Goal: Information Seeking & Learning: Learn about a topic

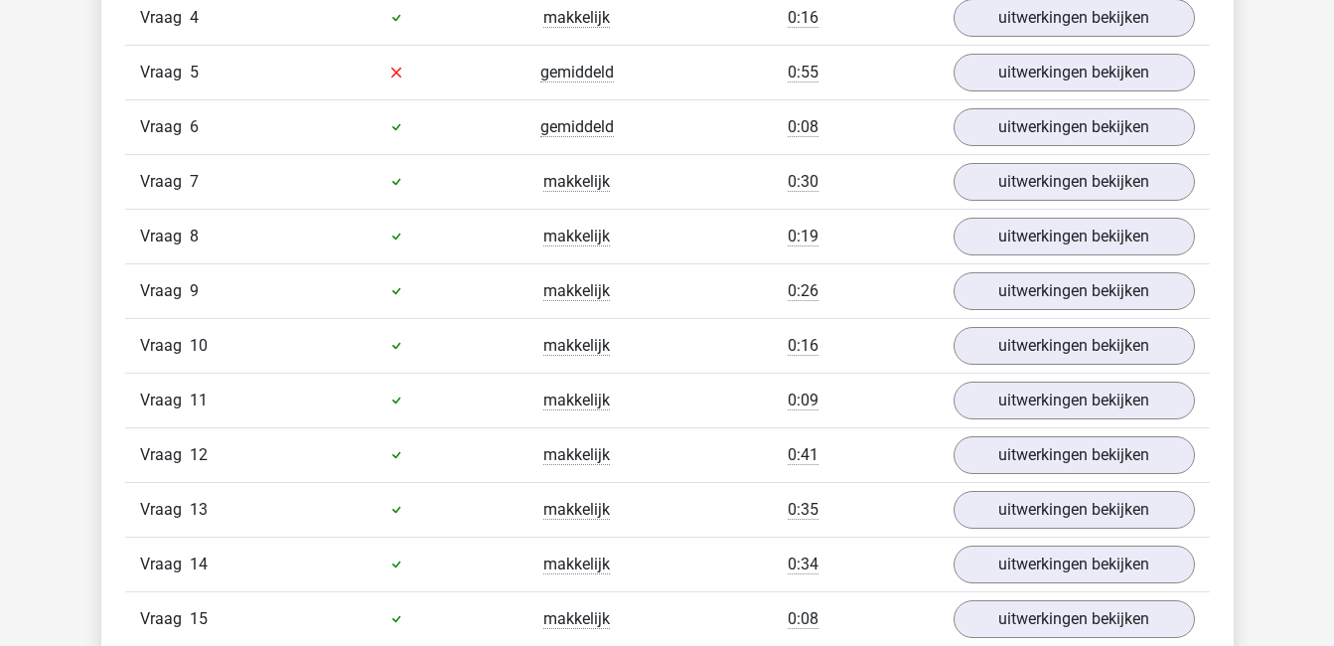
scroll to position [1508, 0]
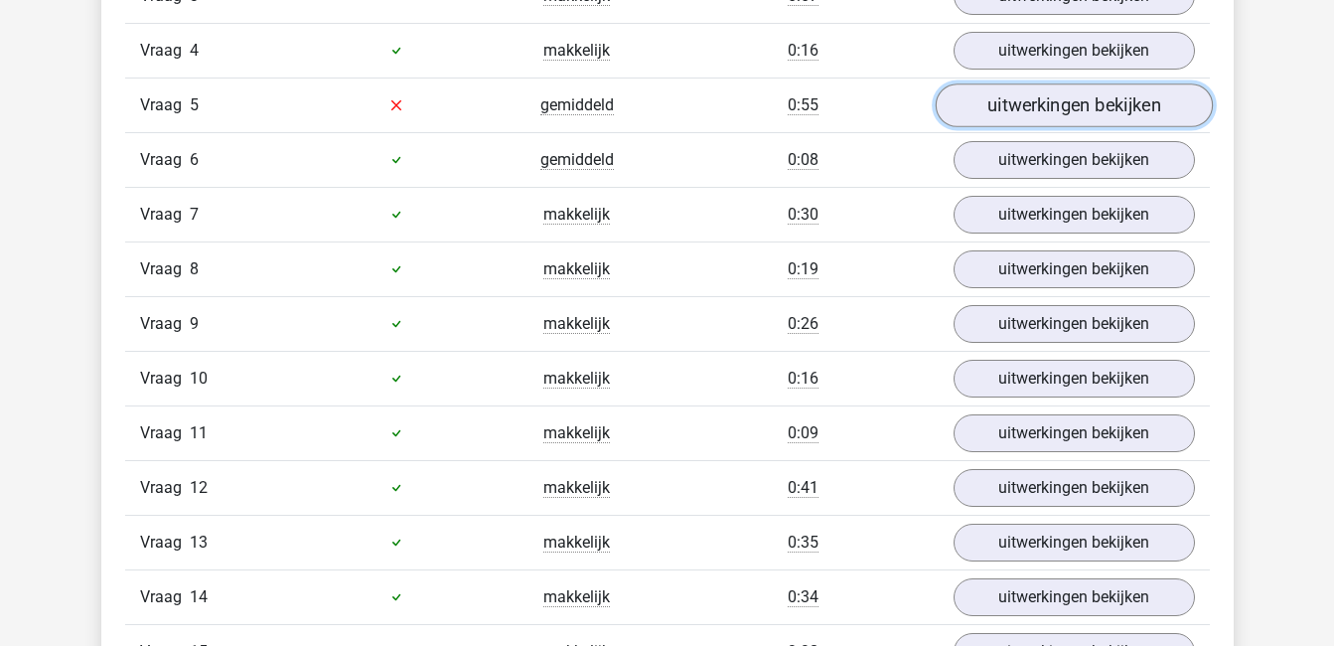
click at [1129, 95] on link "uitwerkingen bekijken" at bounding box center [1073, 105] width 277 height 44
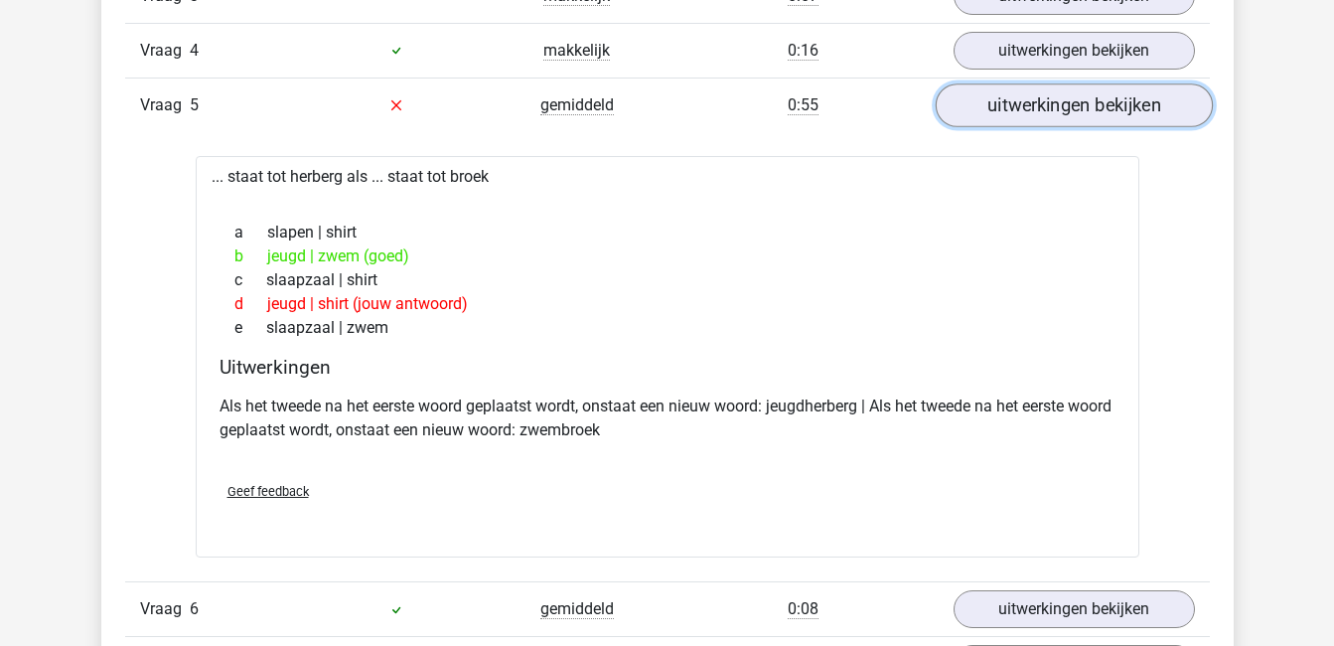
click at [1129, 95] on link "uitwerkingen bekijken" at bounding box center [1073, 105] width 277 height 44
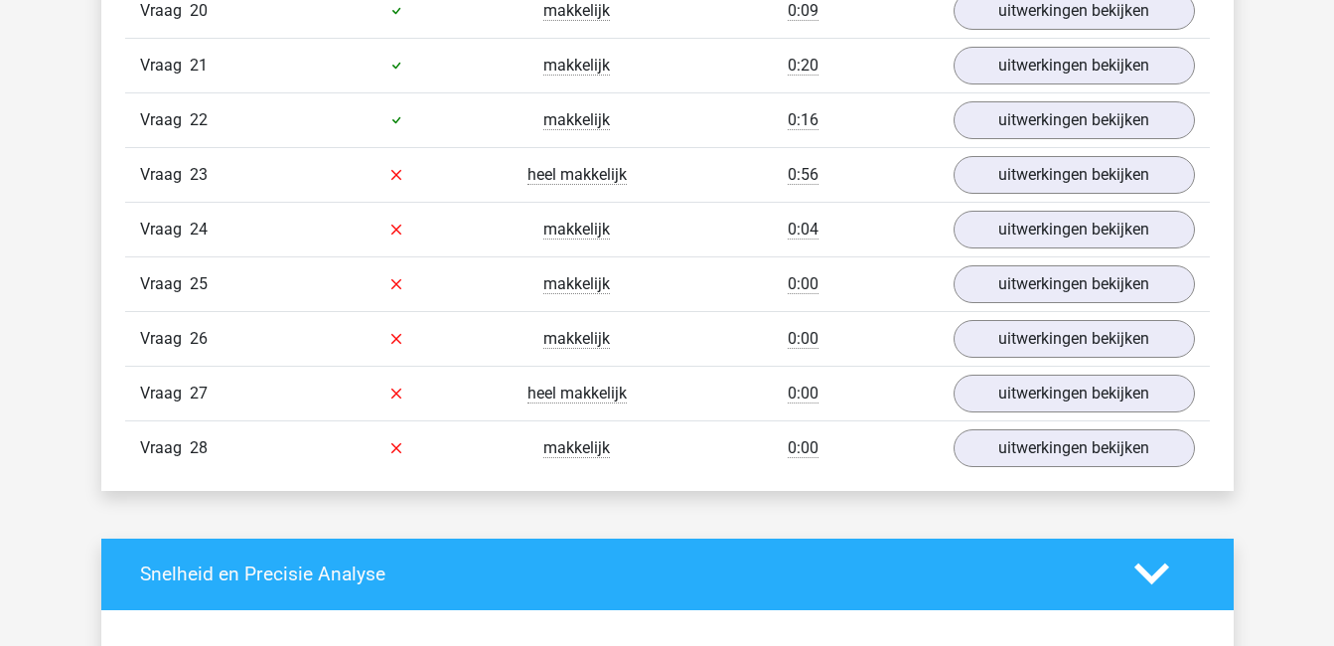
scroll to position [2418, 0]
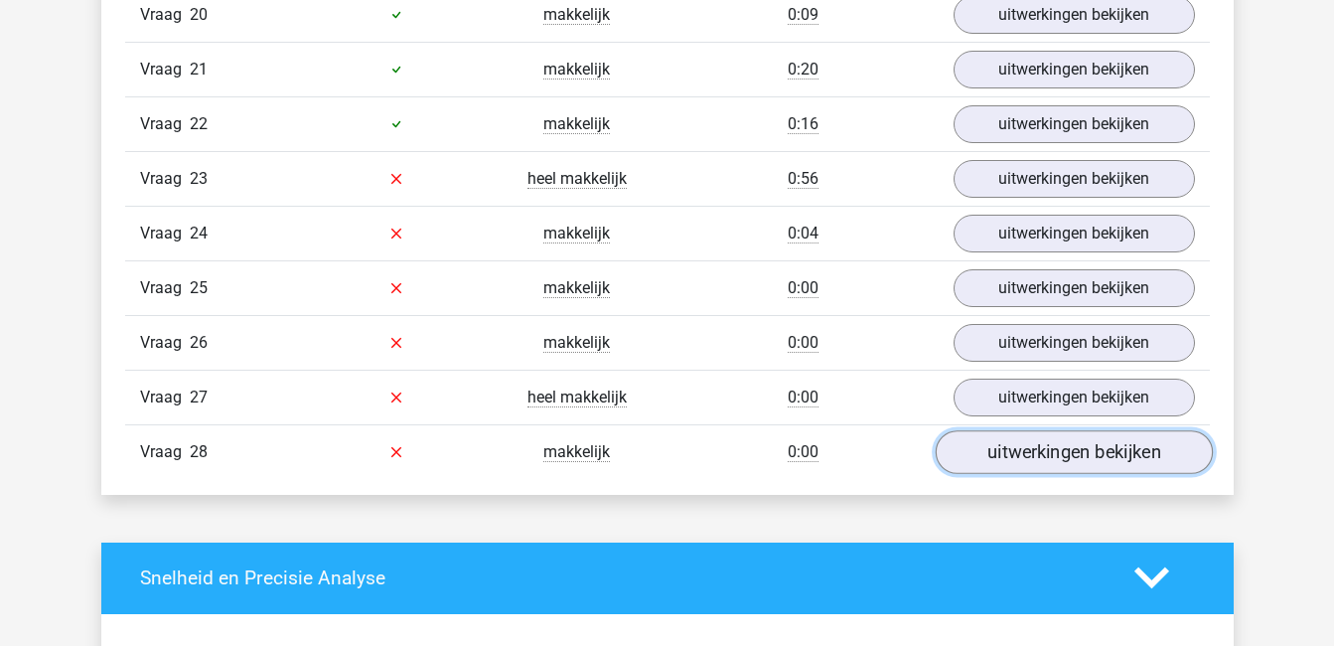
click at [1040, 459] on link "uitwerkingen bekijken" at bounding box center [1073, 452] width 277 height 44
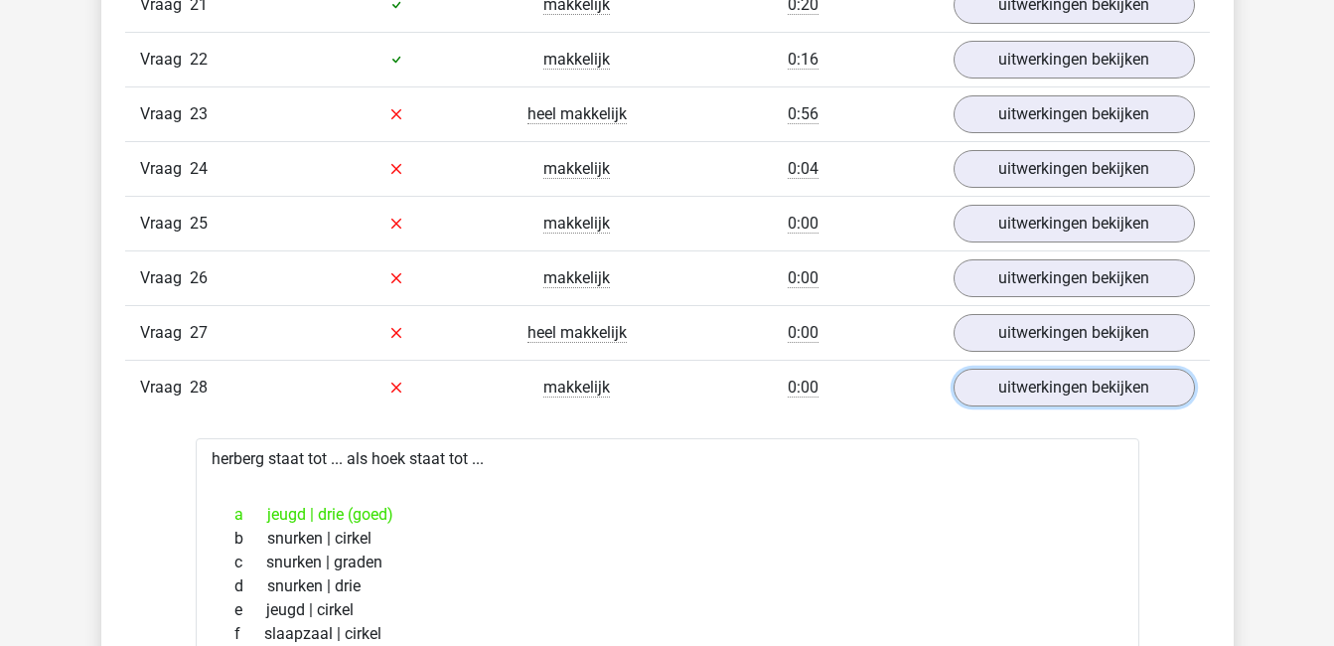
scroll to position [2483, 0]
click at [1082, 388] on link "uitwerkingen bekijken" at bounding box center [1073, 387] width 277 height 44
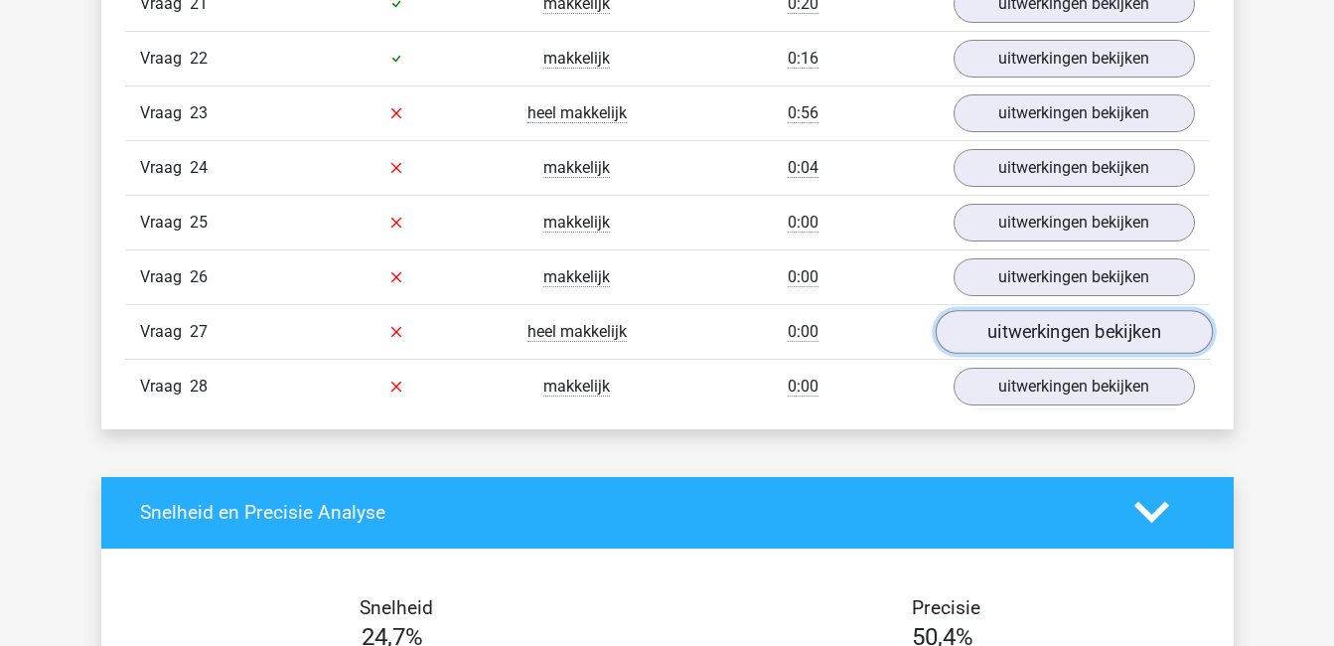
click at [1081, 335] on link "uitwerkingen bekijken" at bounding box center [1073, 332] width 277 height 44
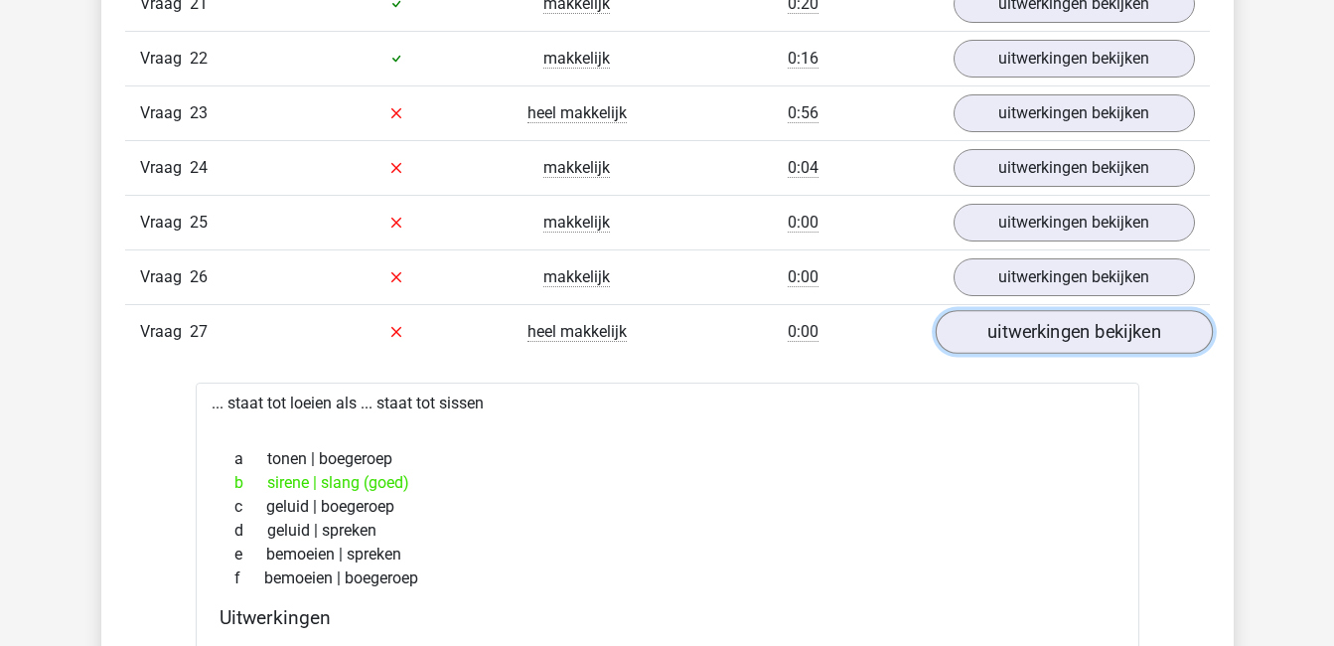
click at [1062, 345] on link "uitwerkingen bekijken" at bounding box center [1073, 332] width 277 height 44
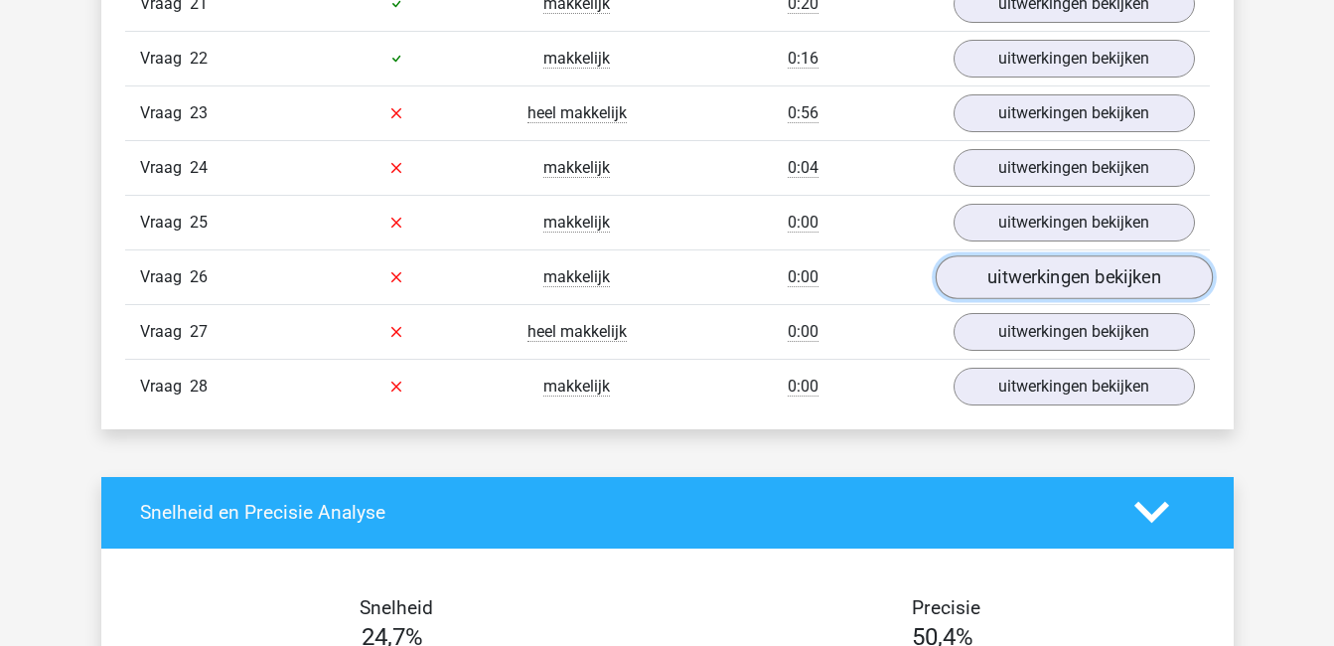
click at [1067, 281] on link "uitwerkingen bekijken" at bounding box center [1073, 277] width 277 height 44
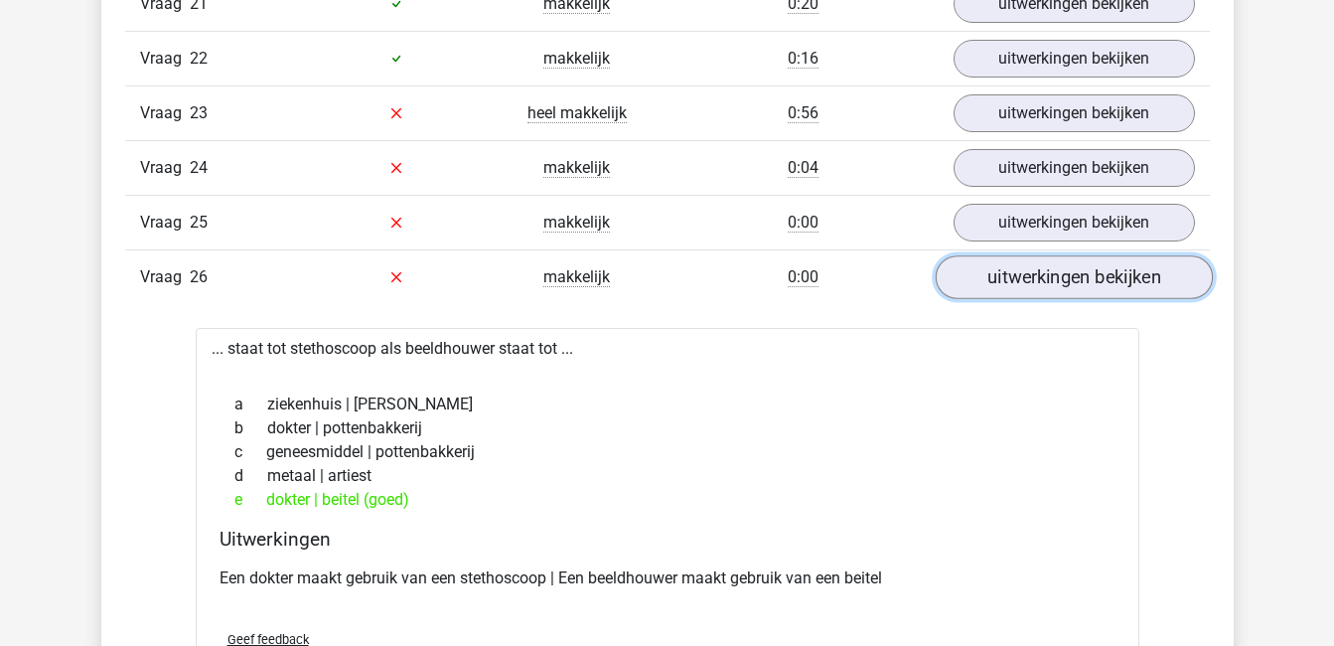
click at [1084, 272] on link "uitwerkingen bekijken" at bounding box center [1073, 277] width 277 height 44
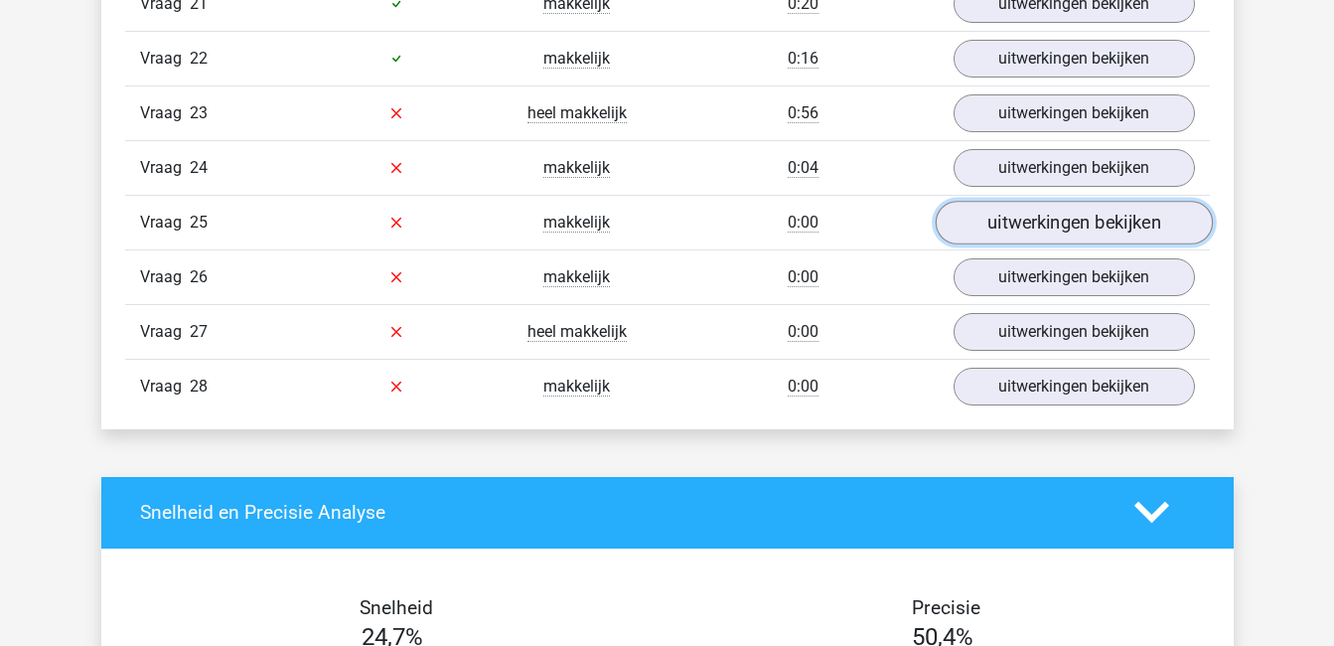
click at [1078, 230] on link "uitwerkingen bekijken" at bounding box center [1073, 223] width 277 height 44
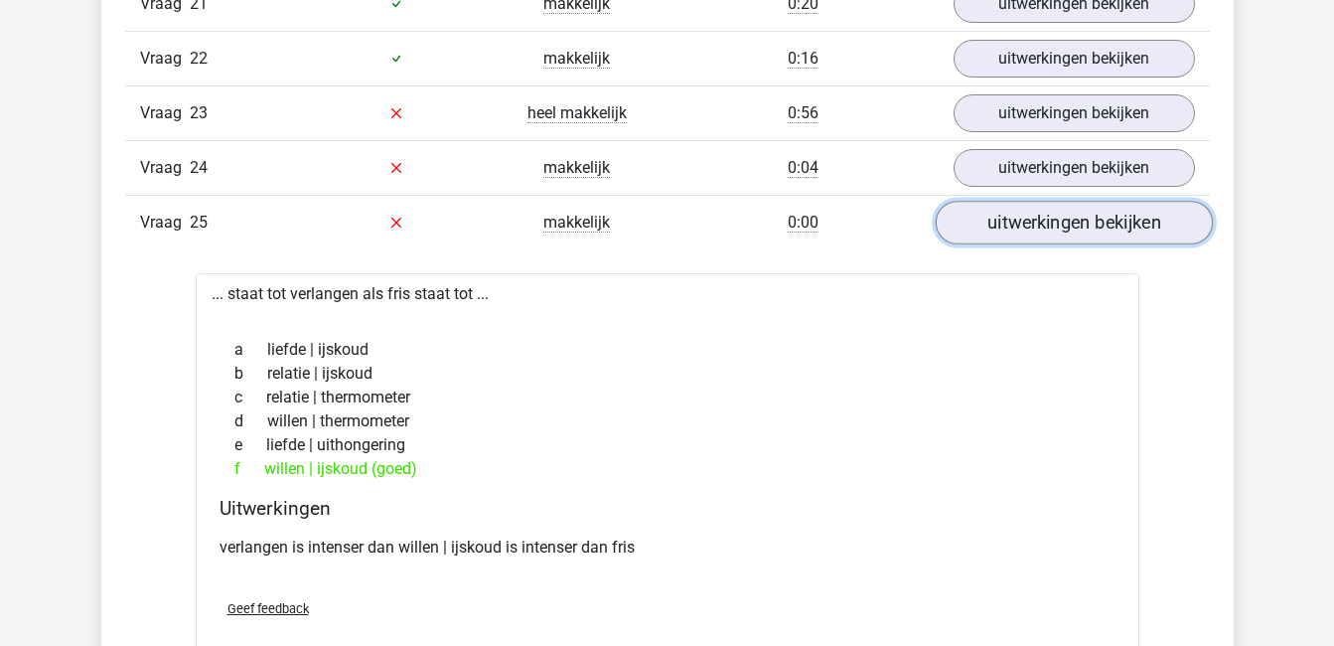
click at [1078, 230] on link "uitwerkingen bekijken" at bounding box center [1073, 223] width 277 height 44
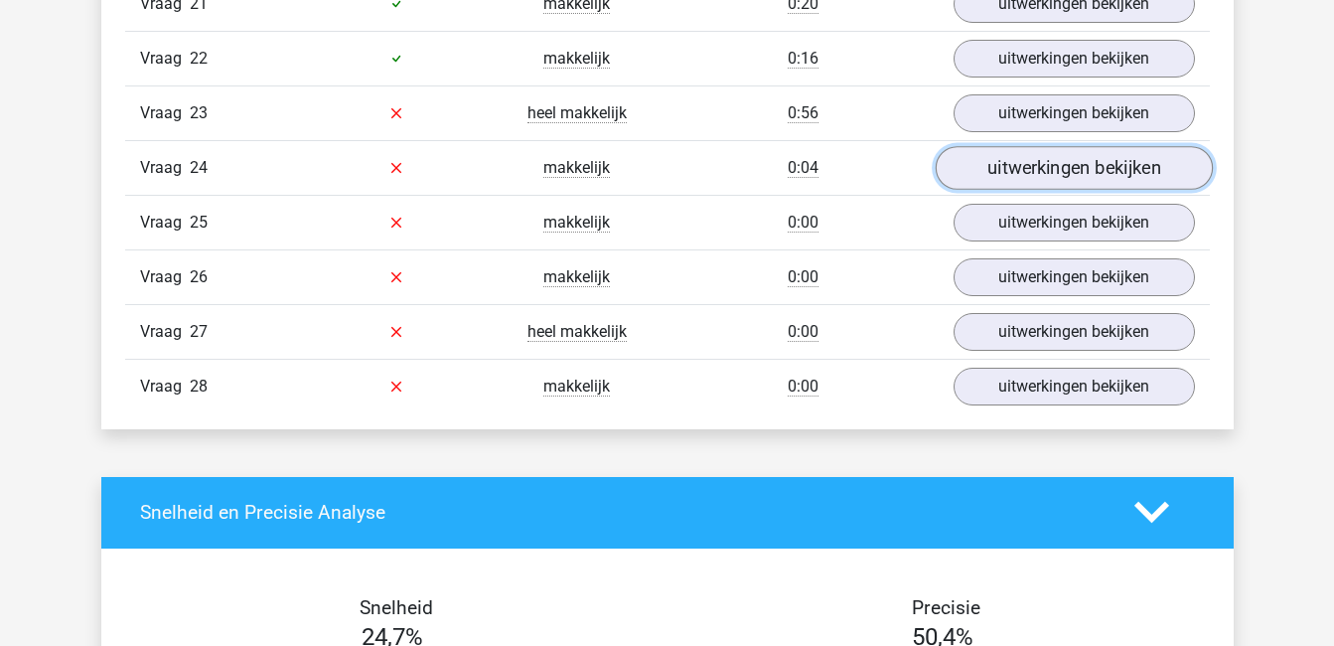
click at [1076, 172] on link "uitwerkingen bekijken" at bounding box center [1073, 168] width 277 height 44
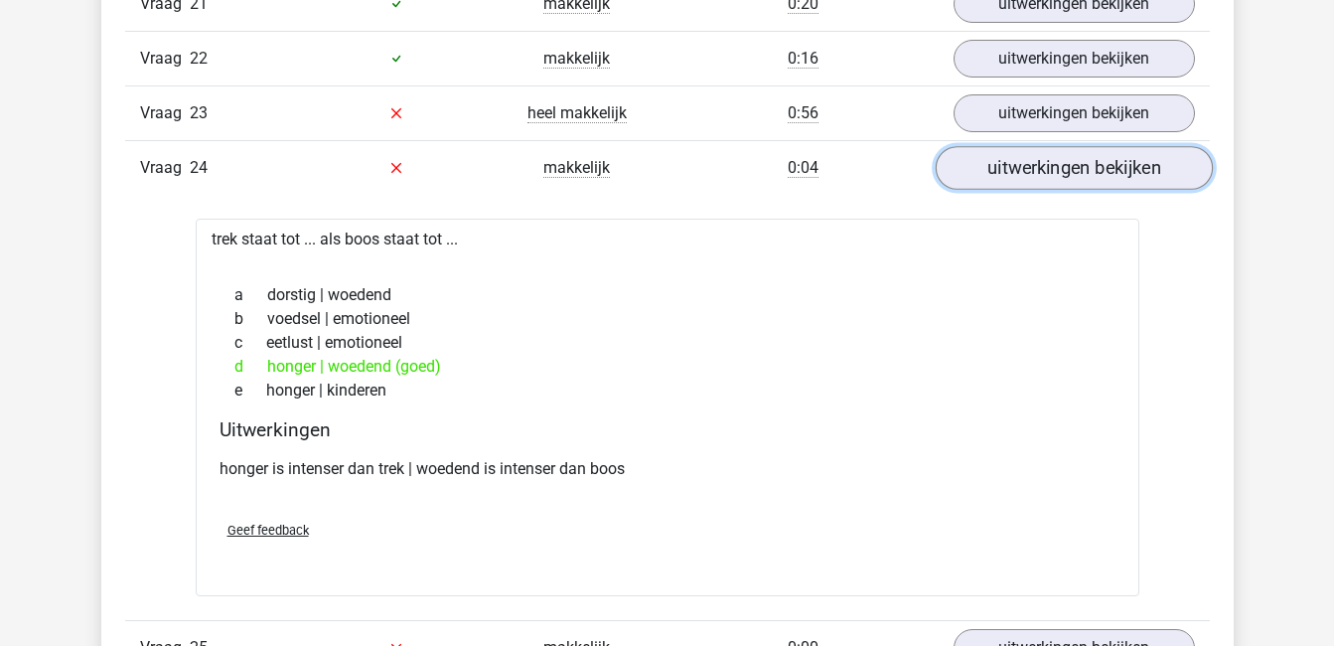
click at [1076, 172] on link "uitwerkingen bekijken" at bounding box center [1073, 168] width 277 height 44
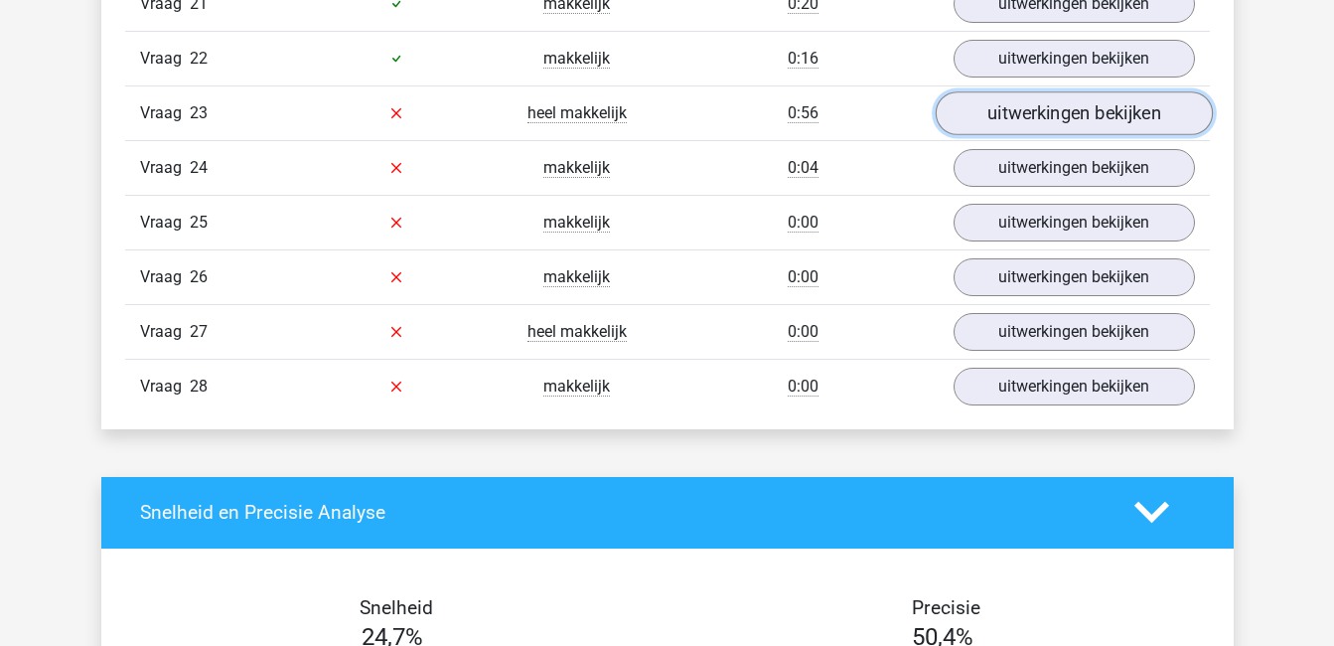
click at [1079, 103] on link "uitwerkingen bekijken" at bounding box center [1073, 113] width 277 height 44
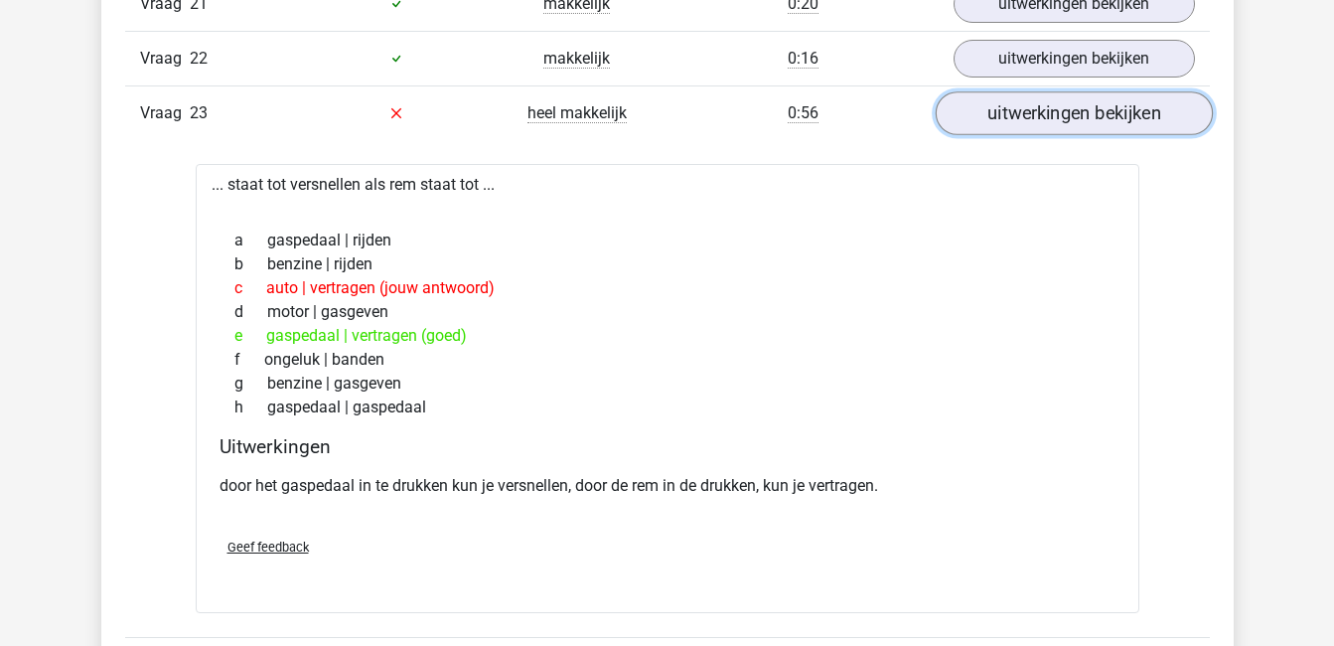
click at [1079, 103] on link "uitwerkingen bekijken" at bounding box center [1073, 113] width 277 height 44
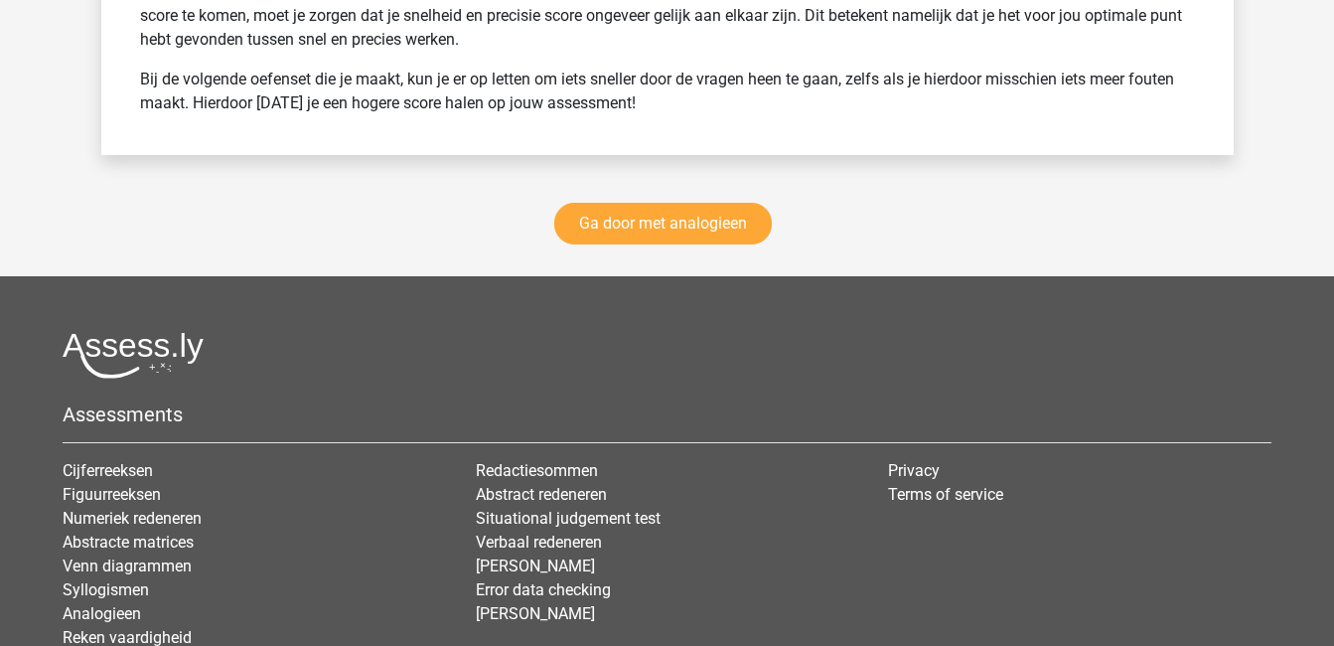
scroll to position [3855, 0]
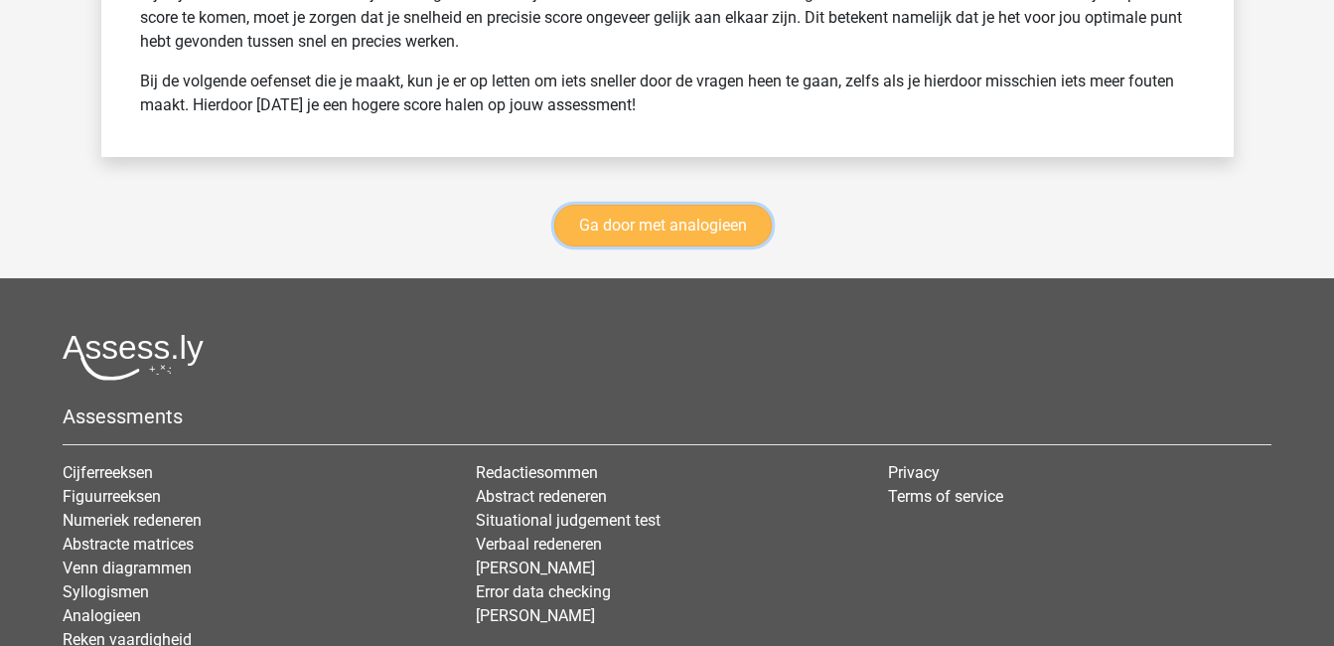
click at [656, 231] on link "Ga door met analogieen" at bounding box center [663, 226] width 218 height 42
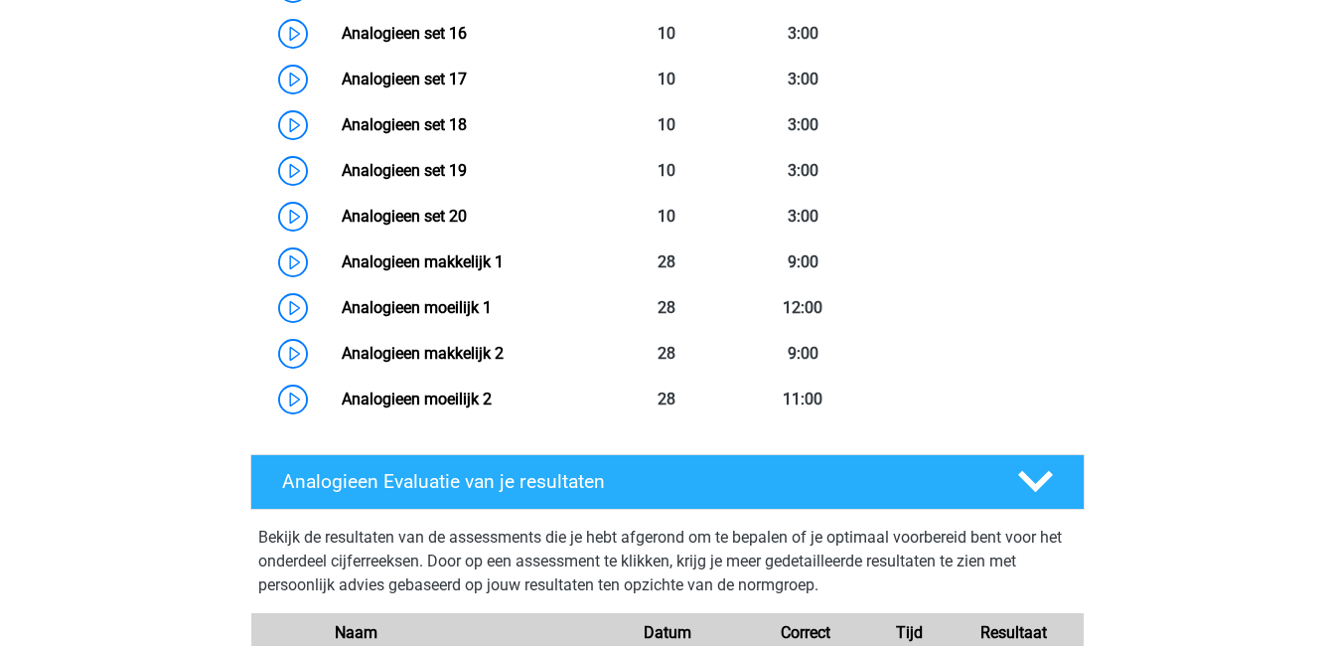
scroll to position [1676, 0]
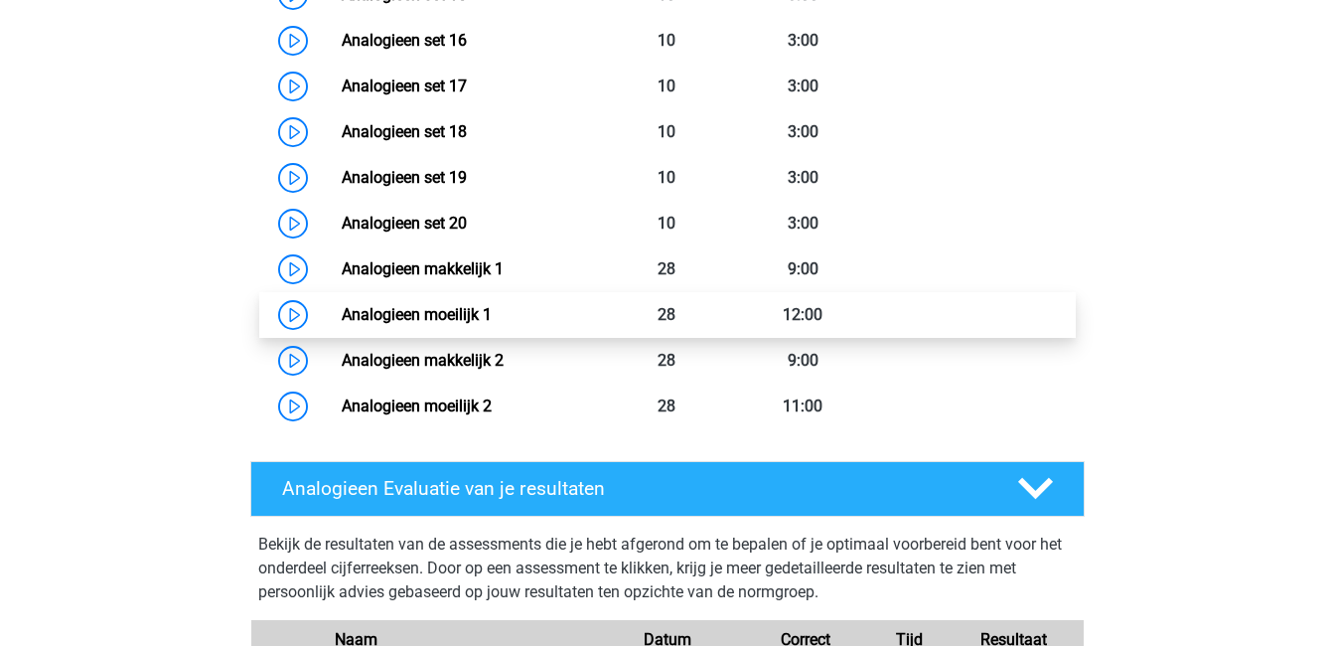
click at [492, 324] on link "Analogieen moeilijk 1" at bounding box center [417, 314] width 150 height 19
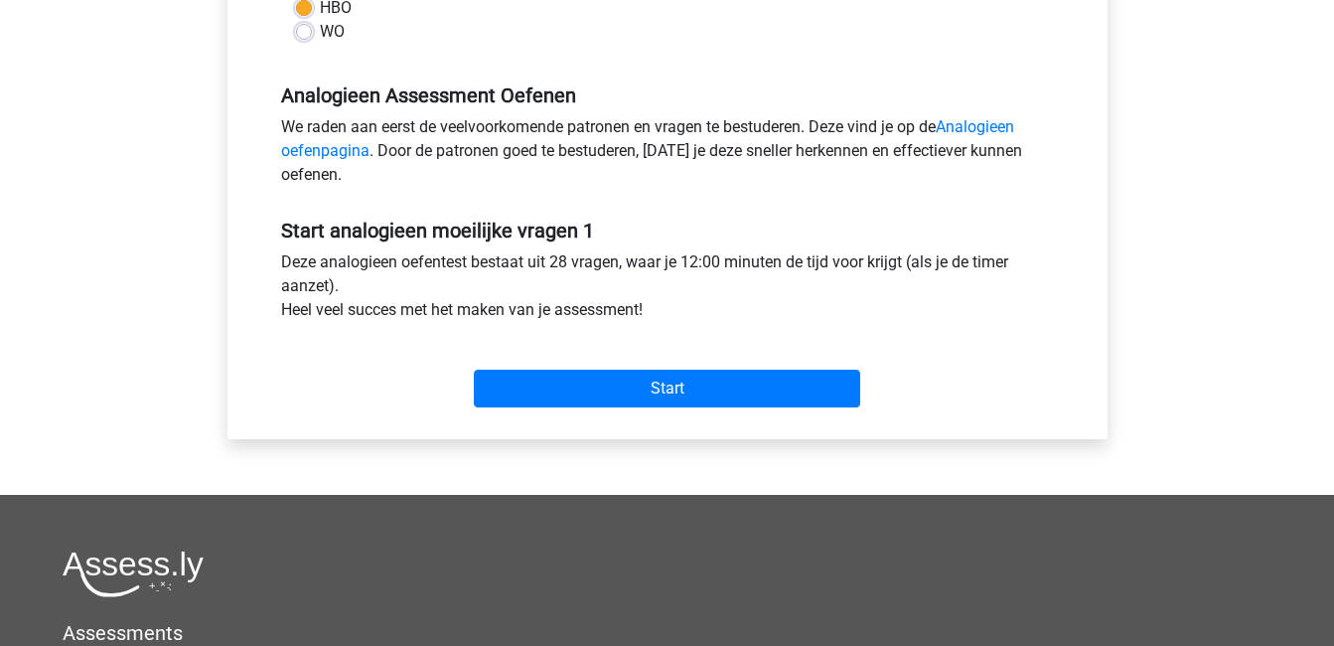
scroll to position [548, 0]
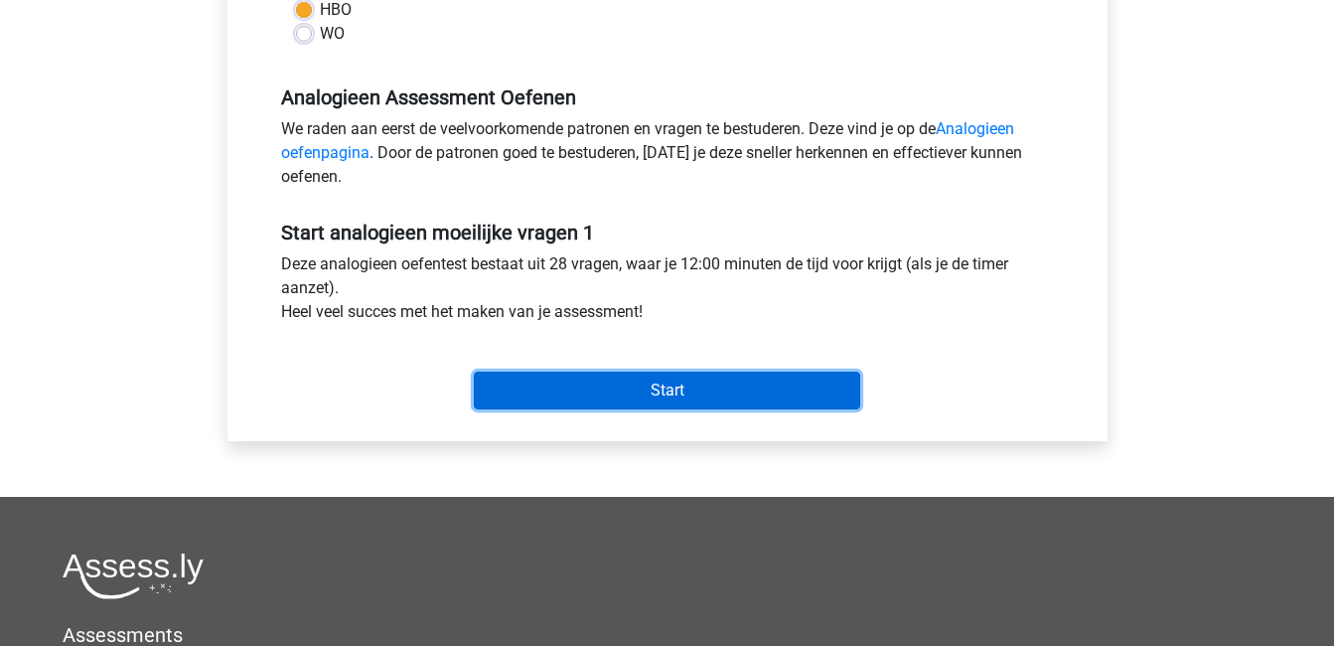
click at [651, 386] on input "Start" at bounding box center [667, 391] width 386 height 38
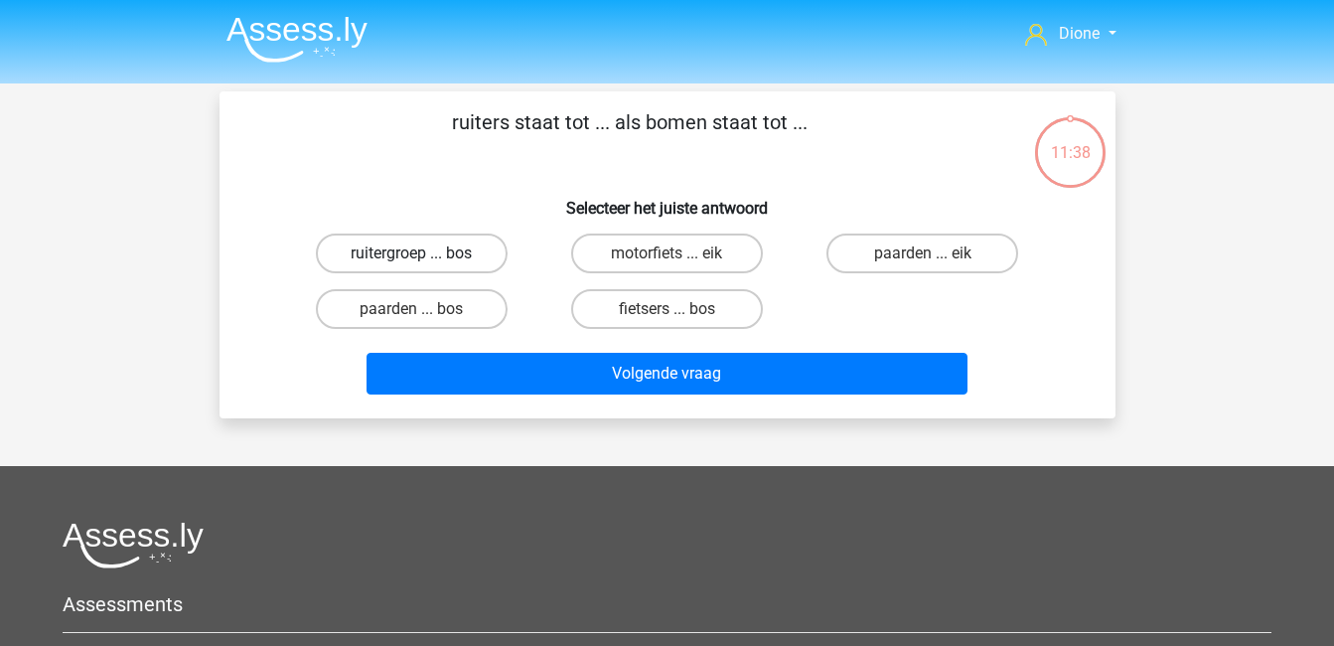
click at [463, 250] on label "ruitergroep ... bos" at bounding box center [412, 253] width 192 height 40
click at [424, 253] on input "ruitergroep ... bos" at bounding box center [417, 259] width 13 height 13
radio input "true"
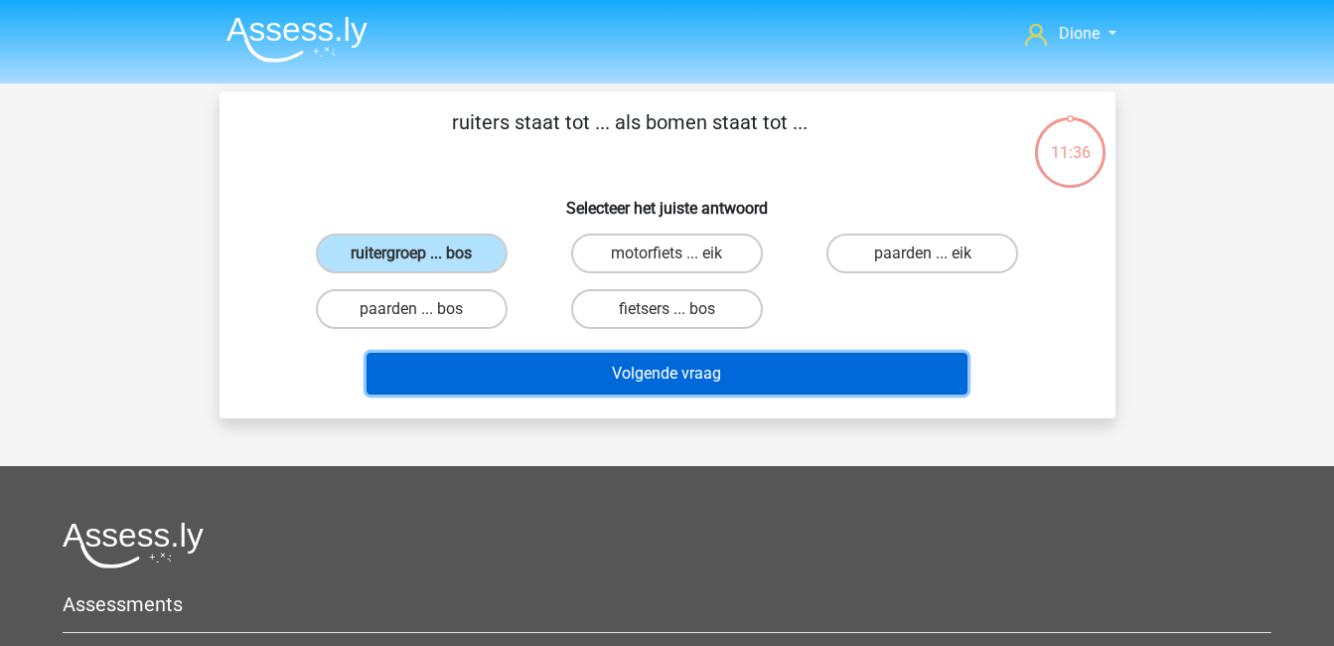
click at [670, 366] on button "Volgende vraag" at bounding box center [667, 374] width 601 height 42
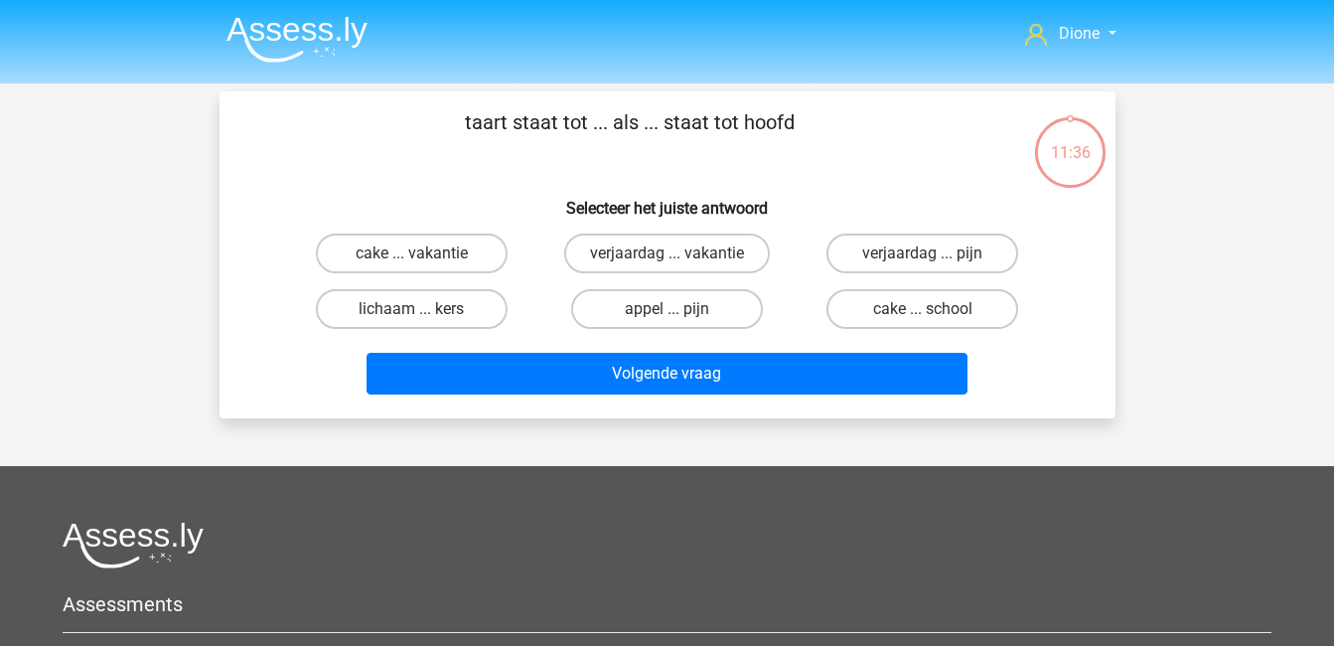
scroll to position [91, 0]
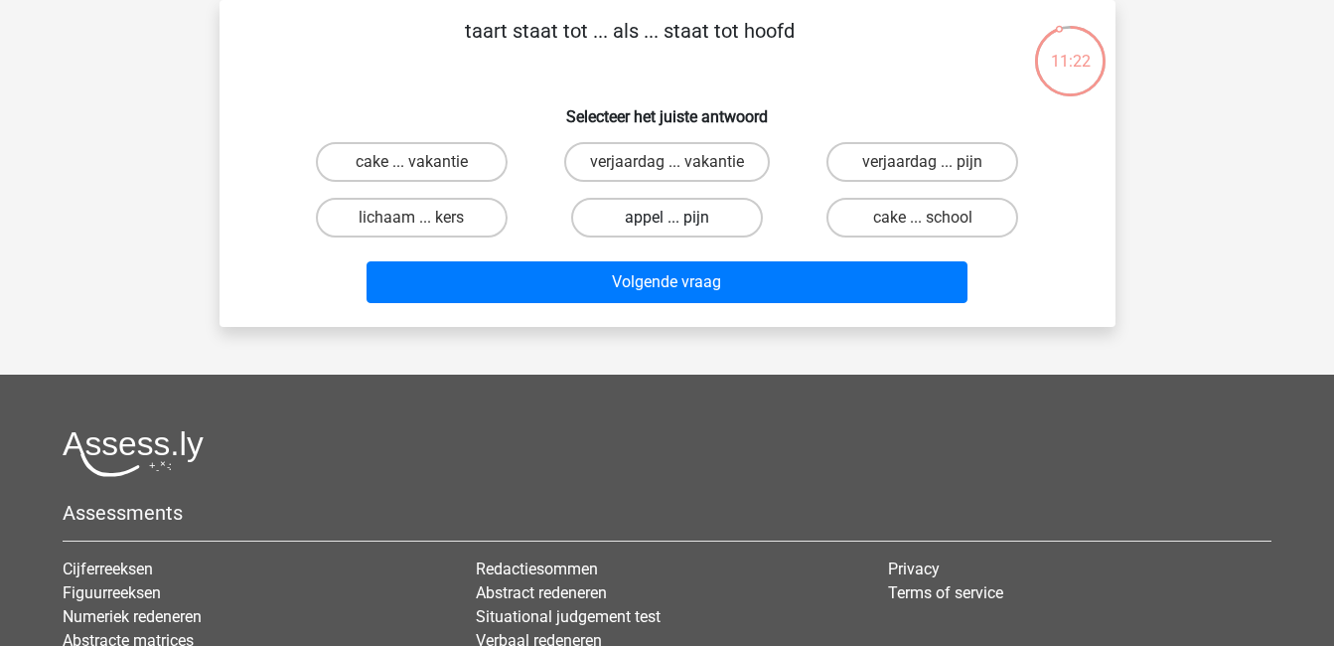
click at [644, 216] on label "appel ... pijn" at bounding box center [667, 218] width 192 height 40
click at [667, 218] on input "appel ... pijn" at bounding box center [673, 224] width 13 height 13
radio input "true"
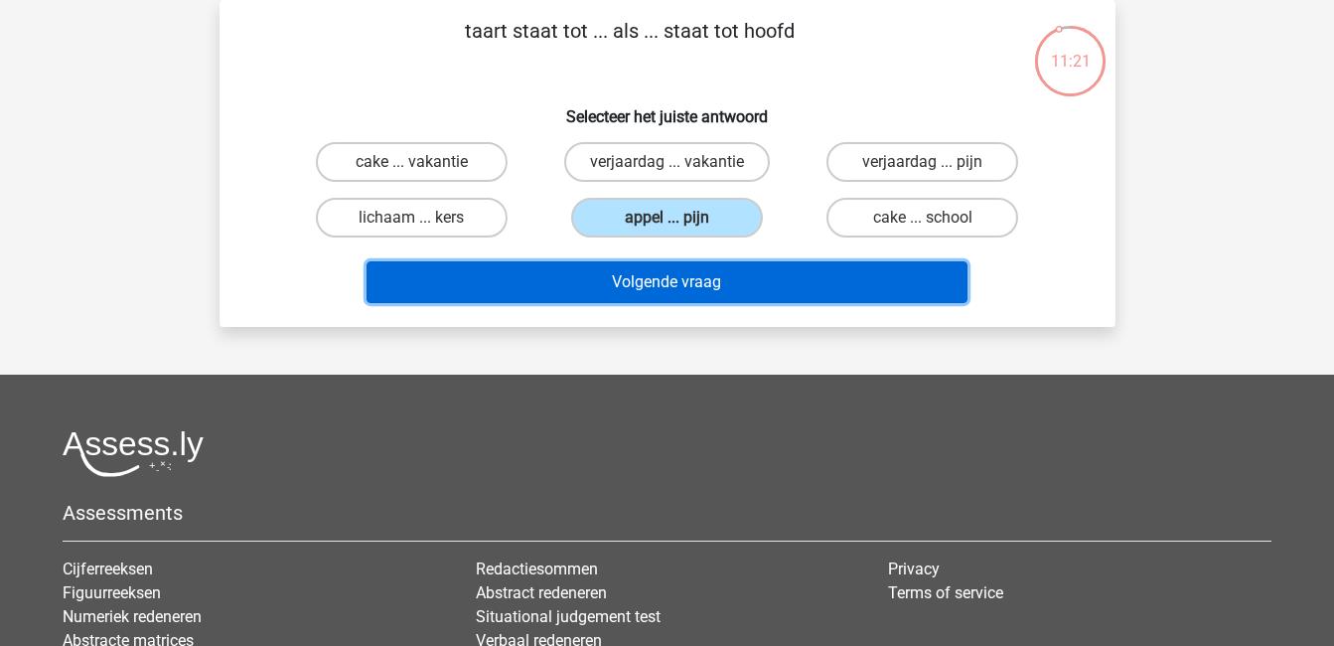
click at [690, 267] on button "Volgende vraag" at bounding box center [667, 282] width 601 height 42
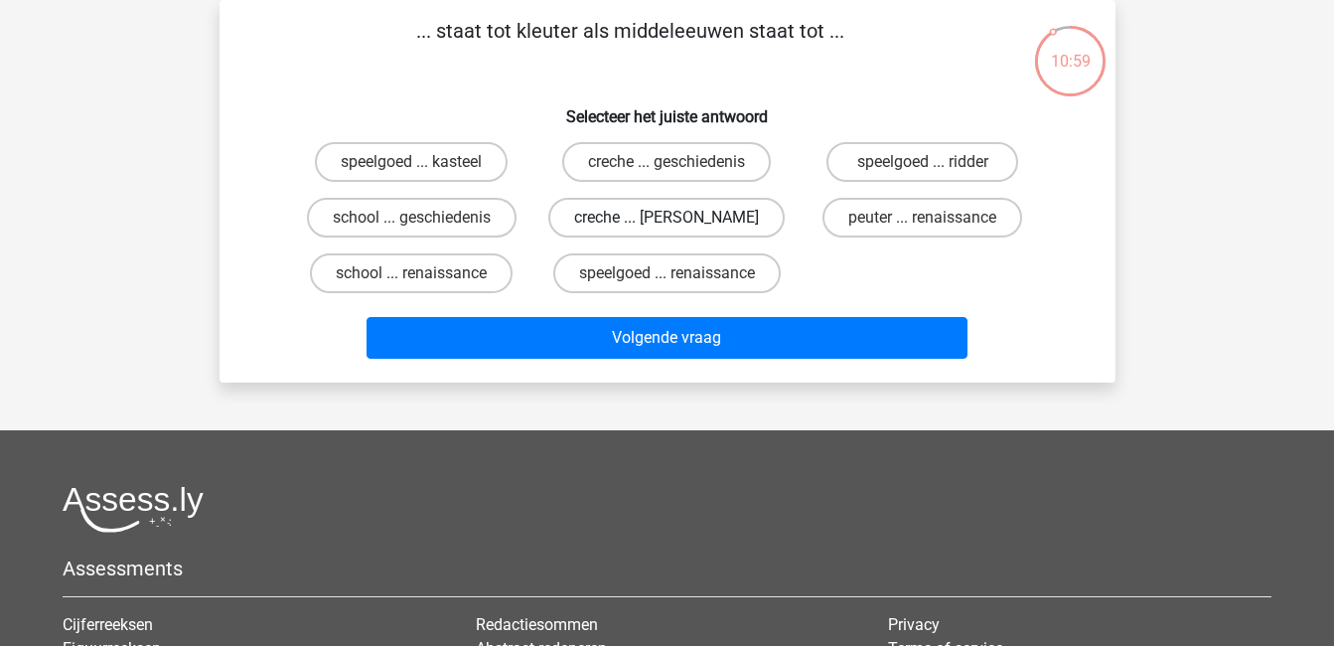
click at [695, 222] on label "creche ... romeinen" at bounding box center [666, 218] width 236 height 40
click at [679, 222] on input "creche ... romeinen" at bounding box center [673, 224] width 13 height 13
radio input "true"
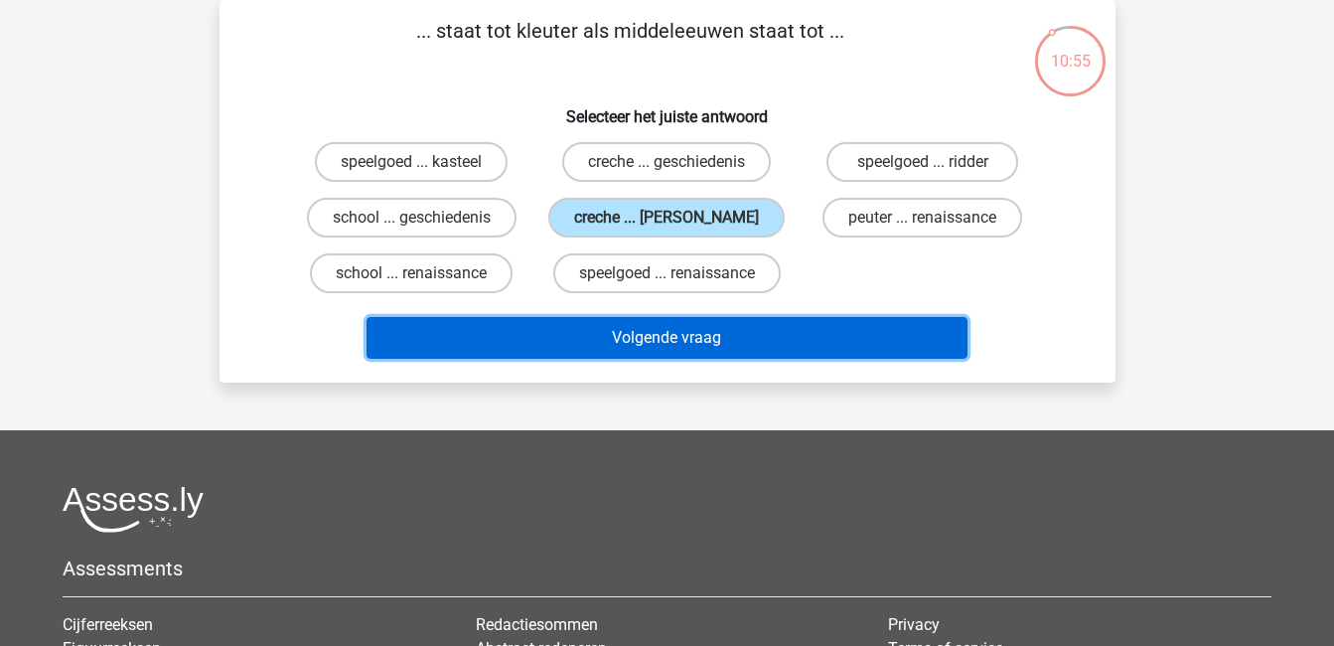
click at [719, 334] on button "Volgende vraag" at bounding box center [667, 338] width 601 height 42
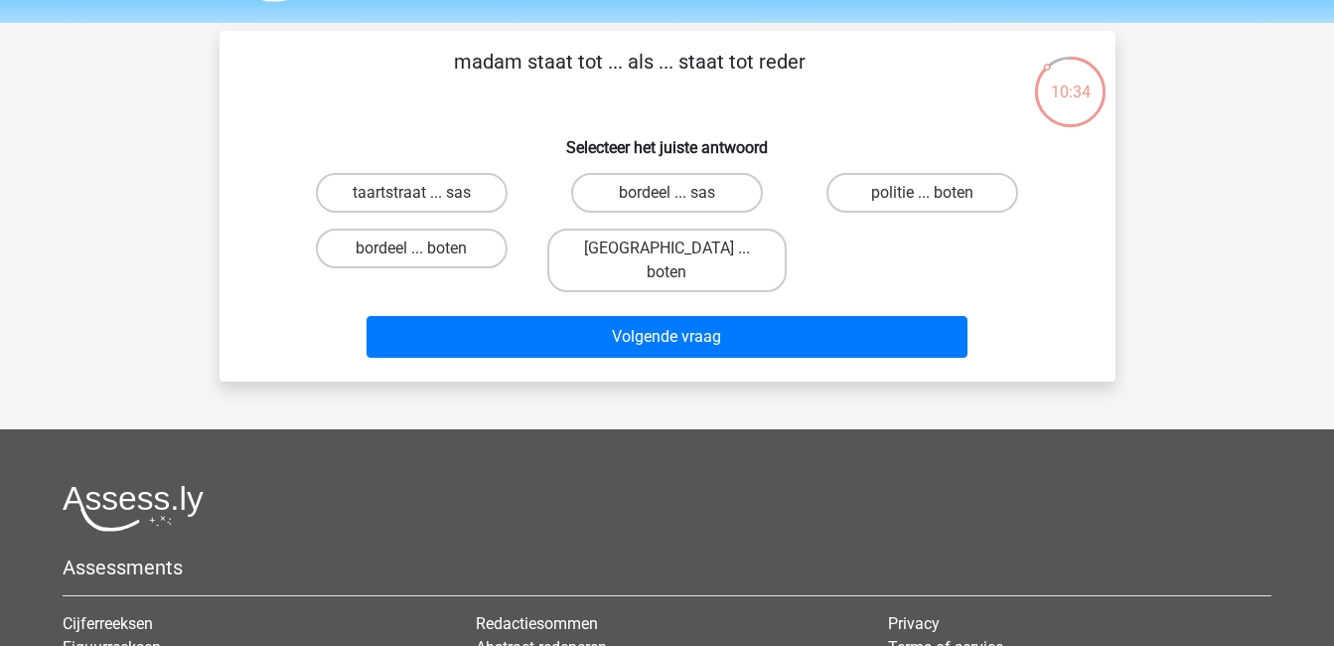
scroll to position [58, 0]
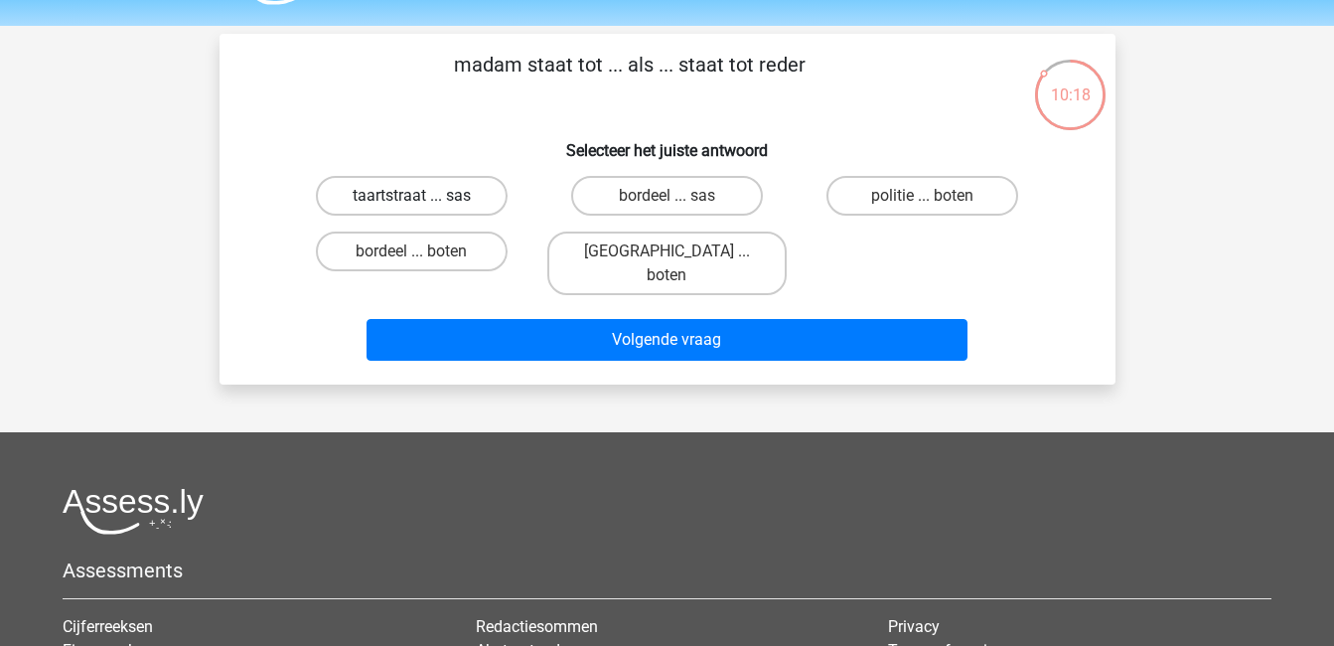
click at [408, 198] on label "taartstraat ... sas" at bounding box center [412, 196] width 192 height 40
click at [411, 198] on input "taartstraat ... sas" at bounding box center [417, 202] width 13 height 13
radio input "true"
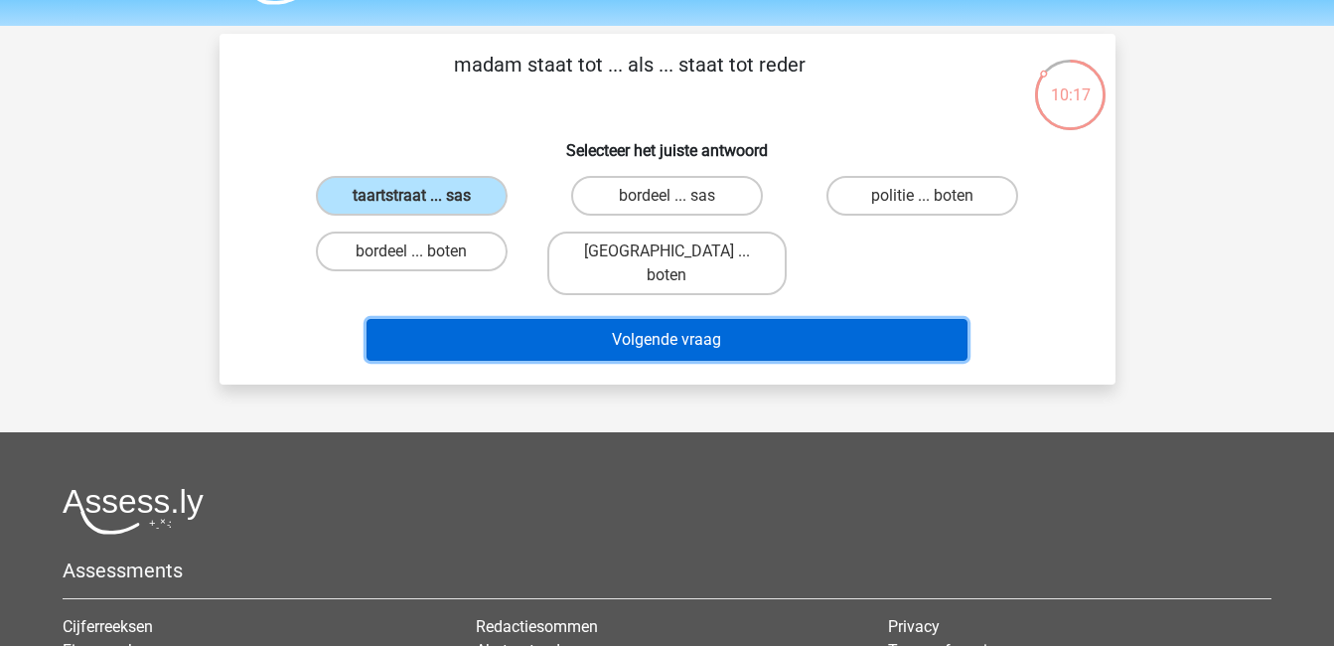
click at [663, 319] on button "Volgende vraag" at bounding box center [667, 340] width 601 height 42
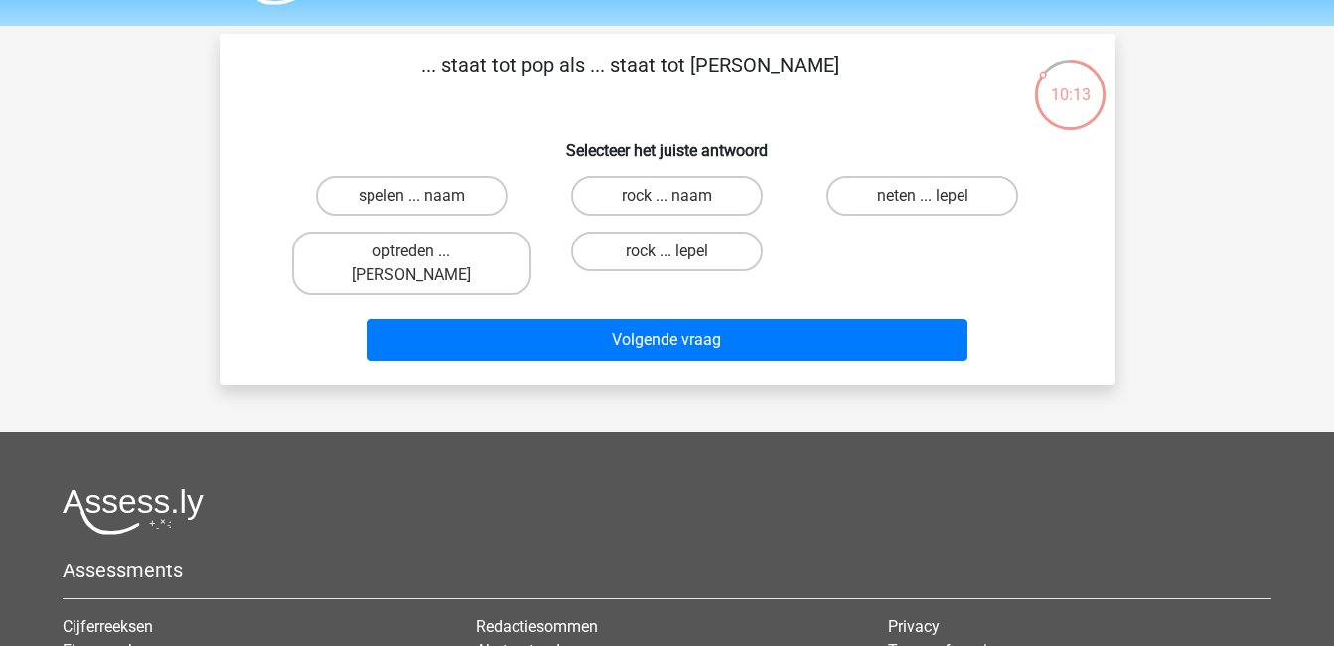
scroll to position [57, 0]
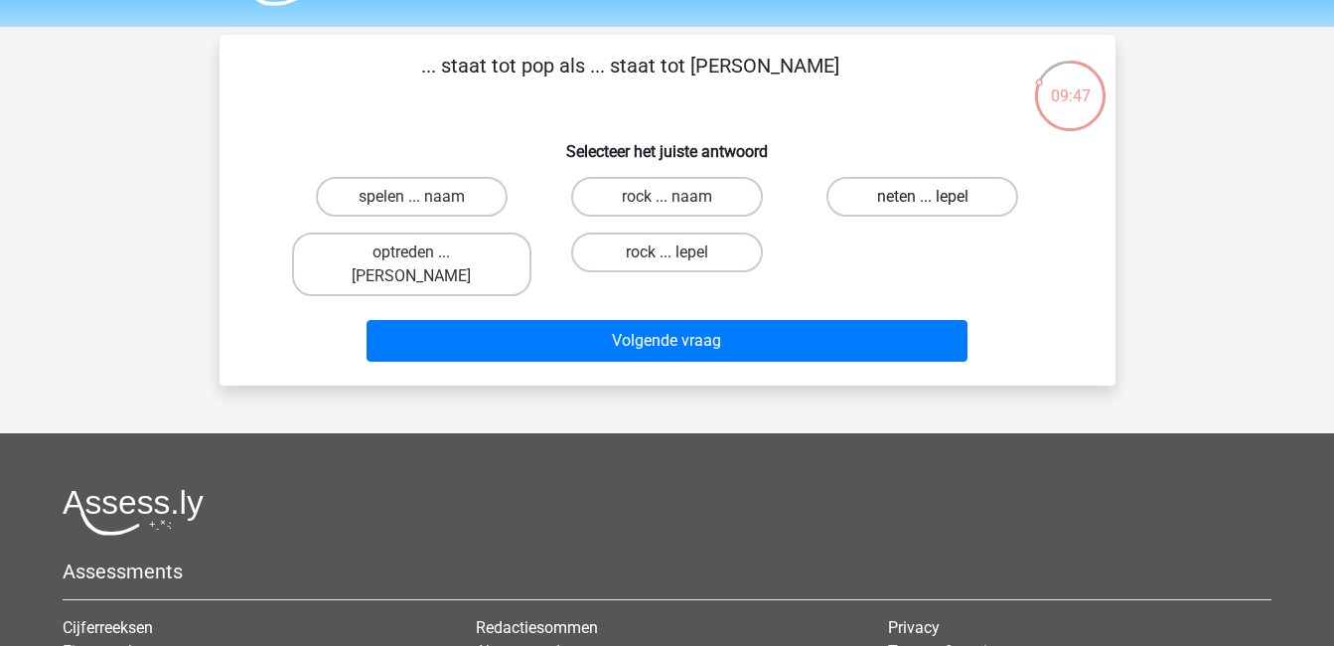
click at [888, 200] on label "neten ... lepel" at bounding box center [922, 197] width 192 height 40
click at [923, 200] on input "neten ... lepel" at bounding box center [929, 203] width 13 height 13
radio input "true"
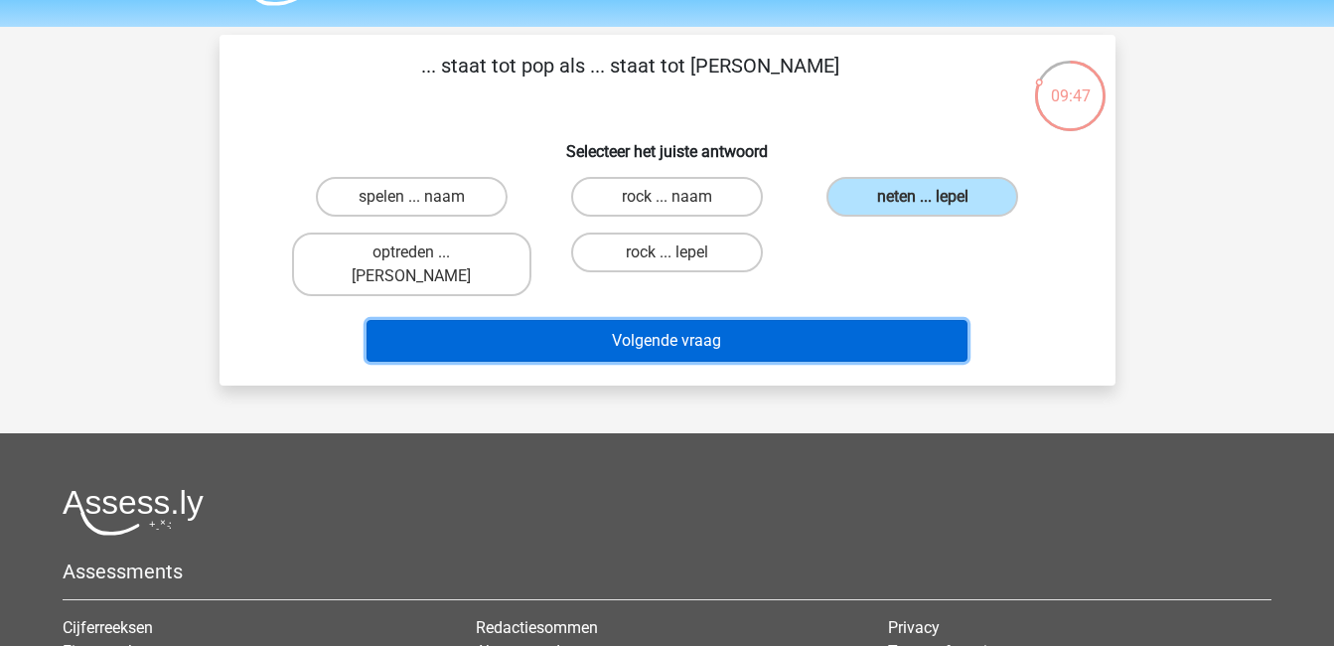
click at [901, 320] on button "Volgende vraag" at bounding box center [667, 341] width 601 height 42
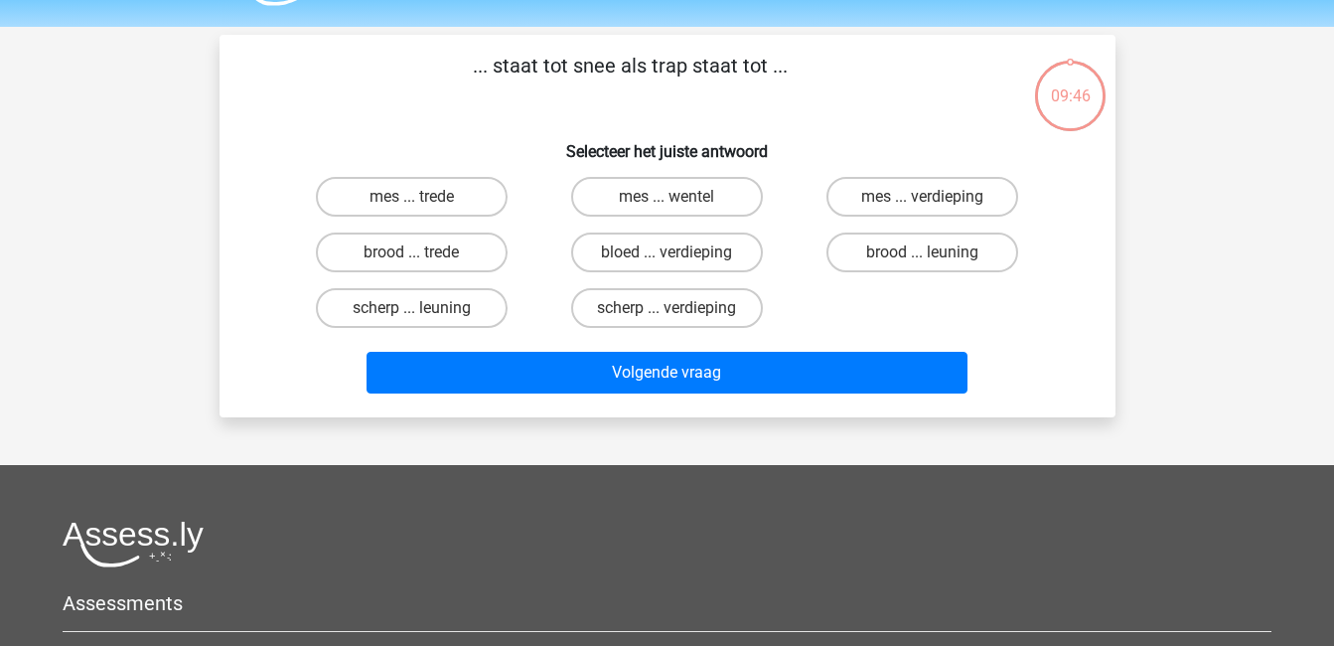
scroll to position [91, 0]
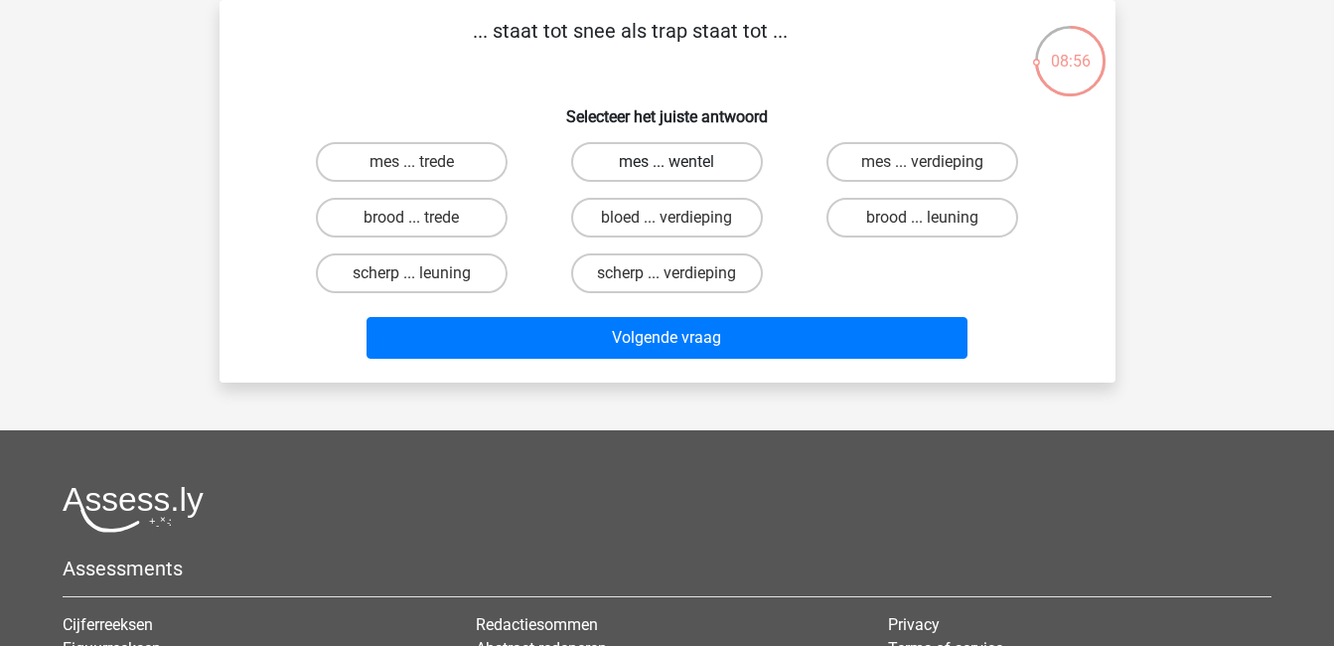
click at [640, 168] on label "mes ... wentel" at bounding box center [667, 162] width 192 height 40
click at [667, 168] on input "mes ... wentel" at bounding box center [673, 168] width 13 height 13
radio input "true"
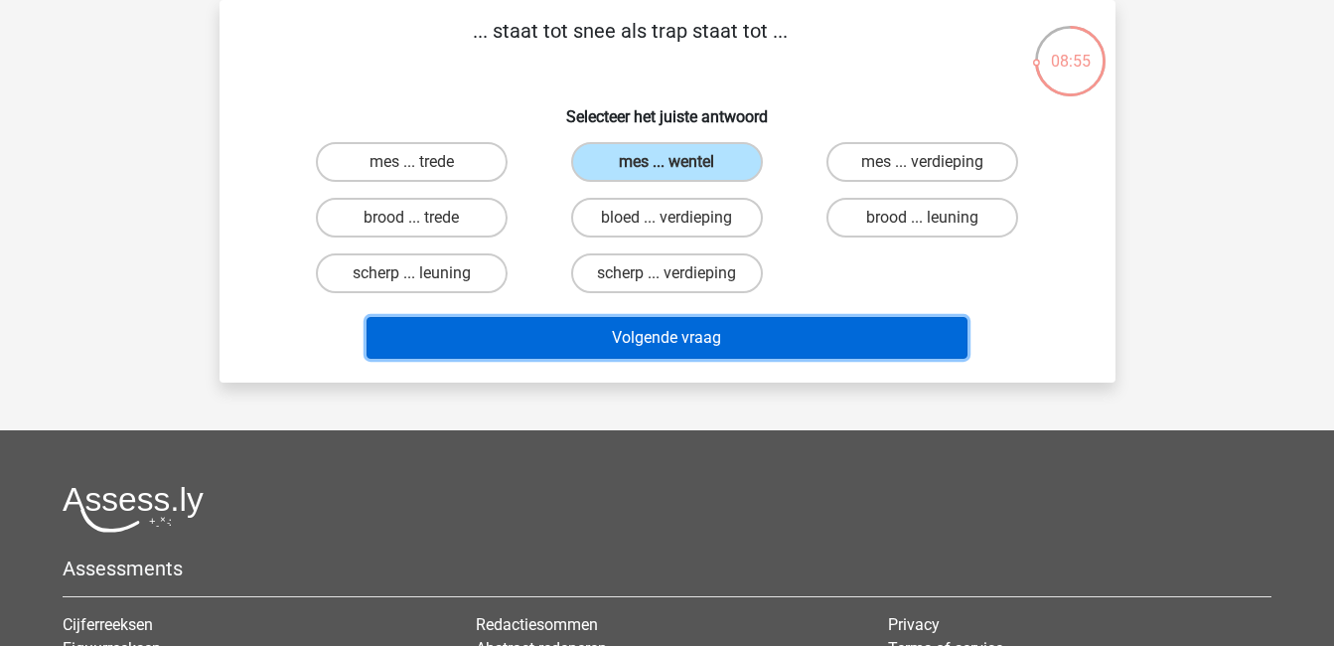
click at [727, 335] on button "Volgende vraag" at bounding box center [667, 338] width 601 height 42
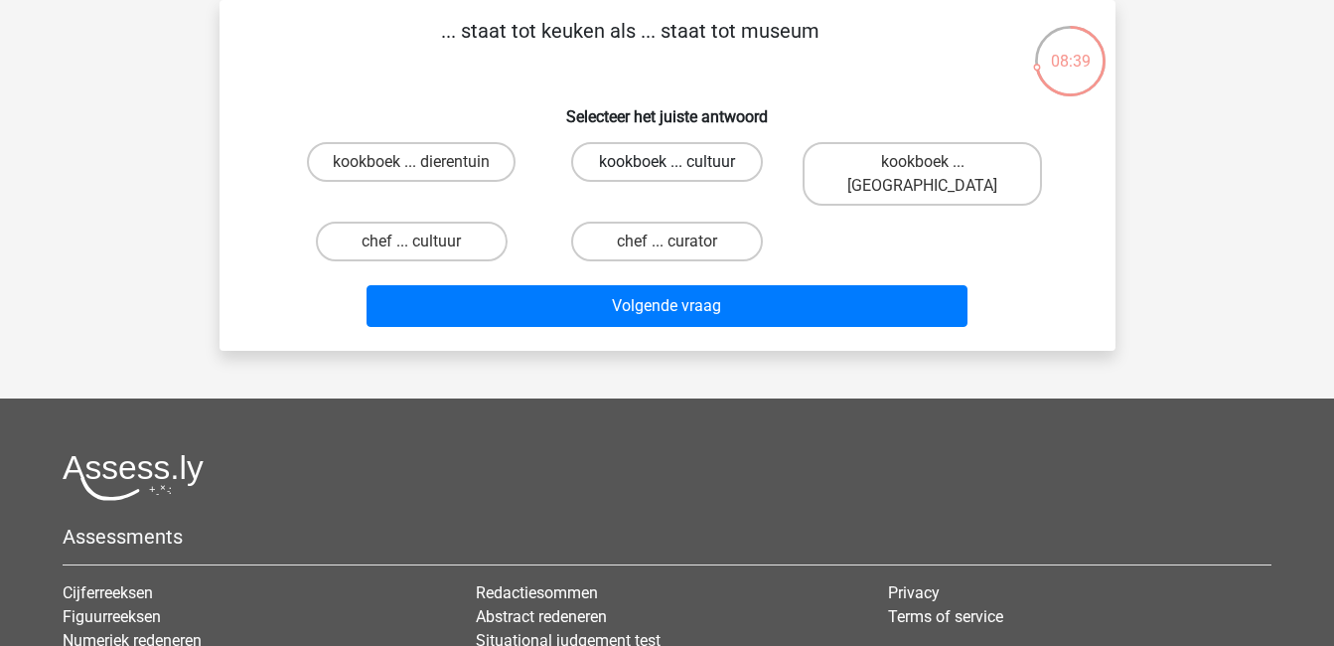
click at [684, 164] on label "kookboek ... cultuur" at bounding box center [667, 162] width 192 height 40
click at [679, 164] on input "kookboek ... cultuur" at bounding box center [673, 168] width 13 height 13
radio input "true"
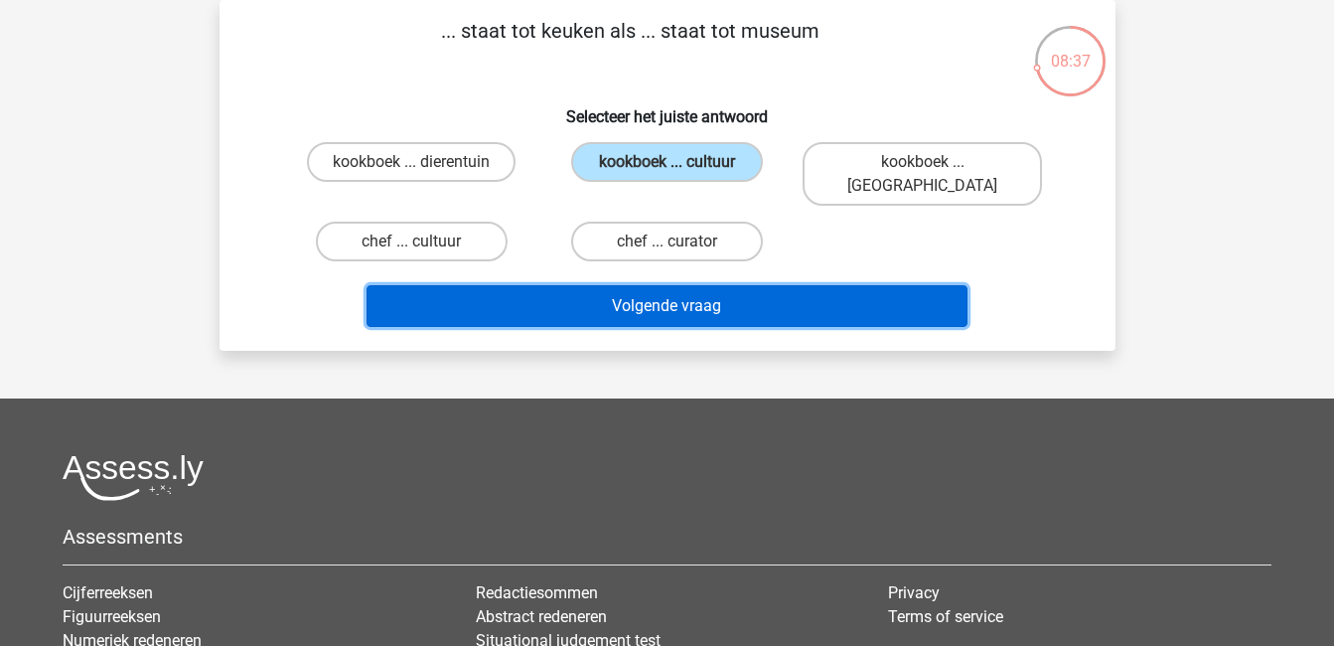
click at [855, 285] on button "Volgende vraag" at bounding box center [667, 306] width 601 height 42
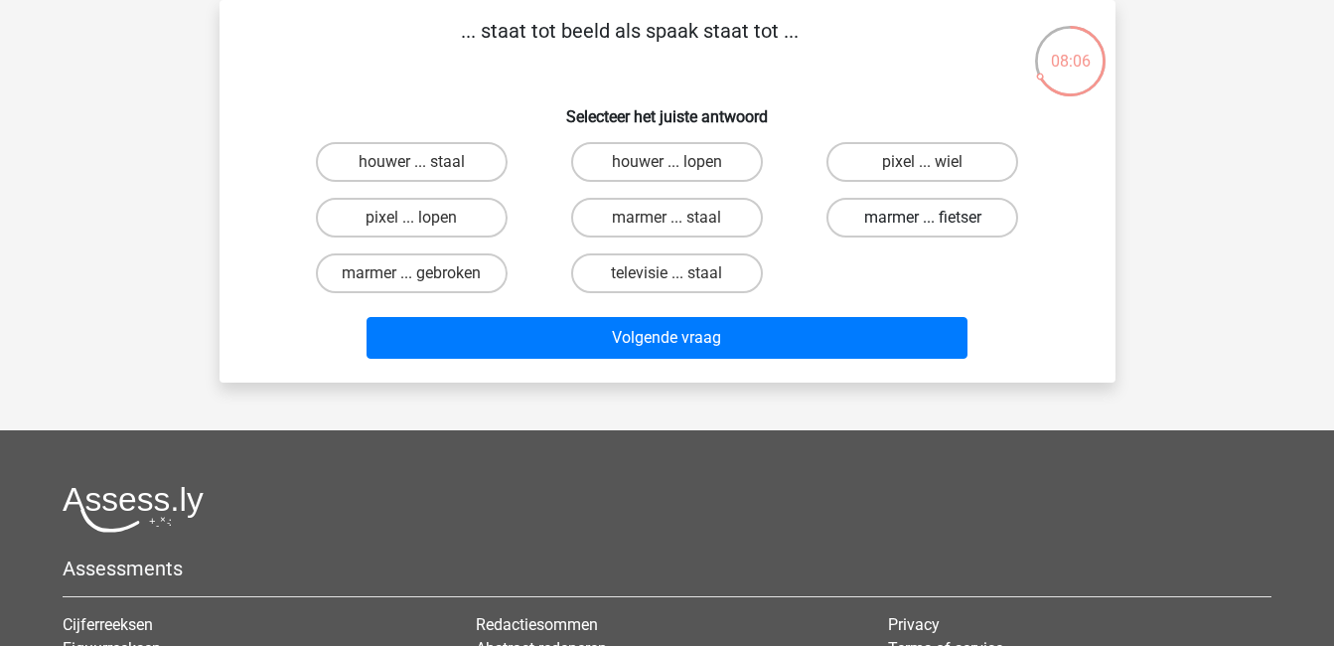
click at [902, 216] on label "marmer ... fietser" at bounding box center [922, 218] width 192 height 40
click at [923, 218] on input "marmer ... fietser" at bounding box center [929, 224] width 13 height 13
radio input "true"
click at [949, 135] on div "pixel ... wiel" at bounding box center [922, 162] width 255 height 56
click at [949, 155] on label "pixel ... wiel" at bounding box center [922, 162] width 192 height 40
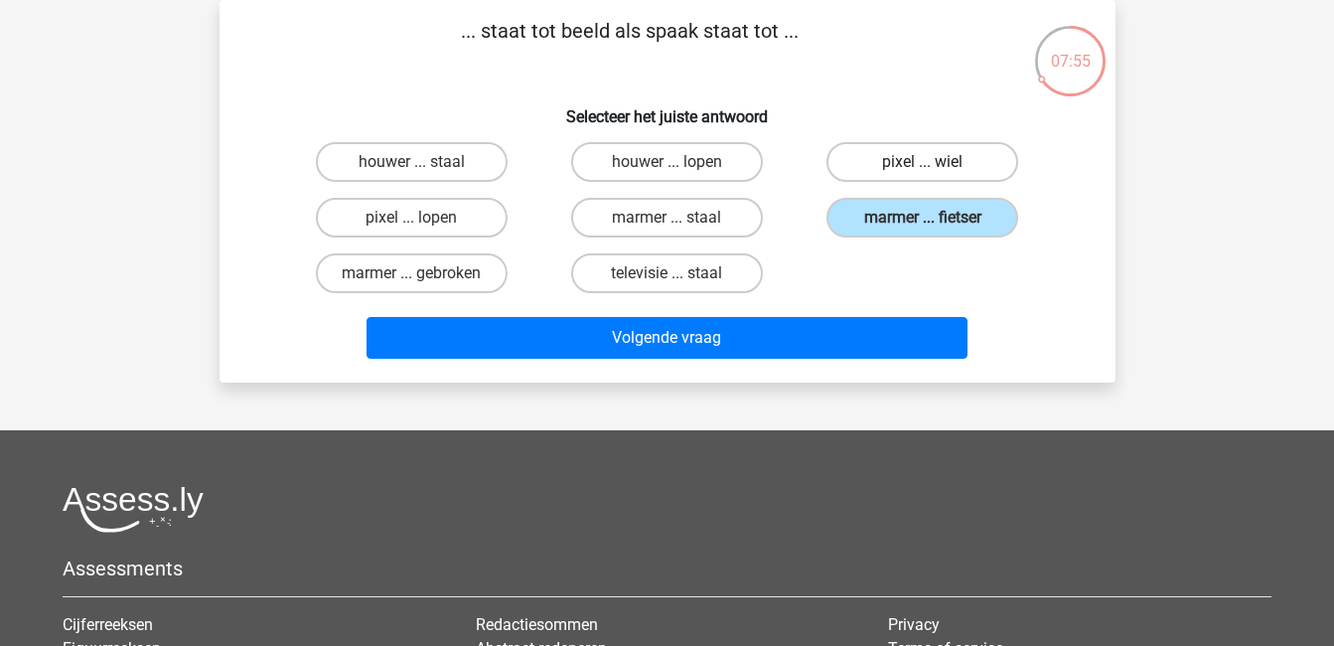
click at [936, 162] on input "pixel ... wiel" at bounding box center [929, 168] width 13 height 13
radio input "true"
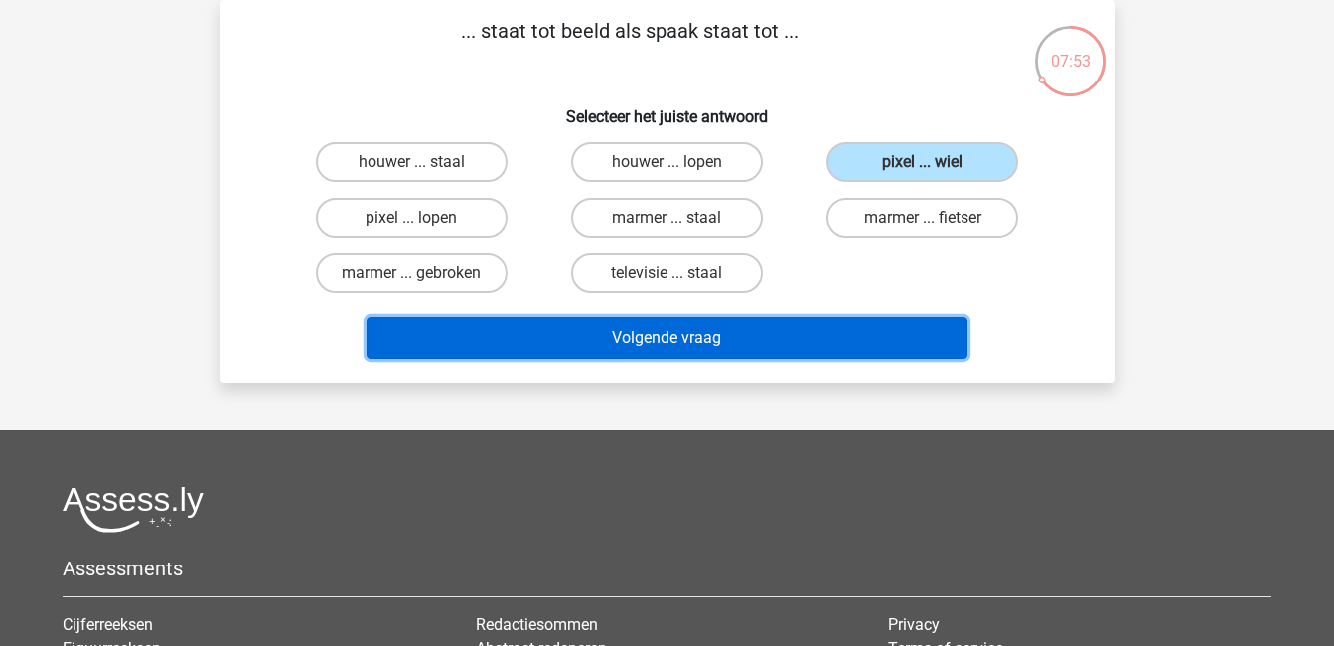
click at [886, 334] on button "Volgende vraag" at bounding box center [667, 338] width 601 height 42
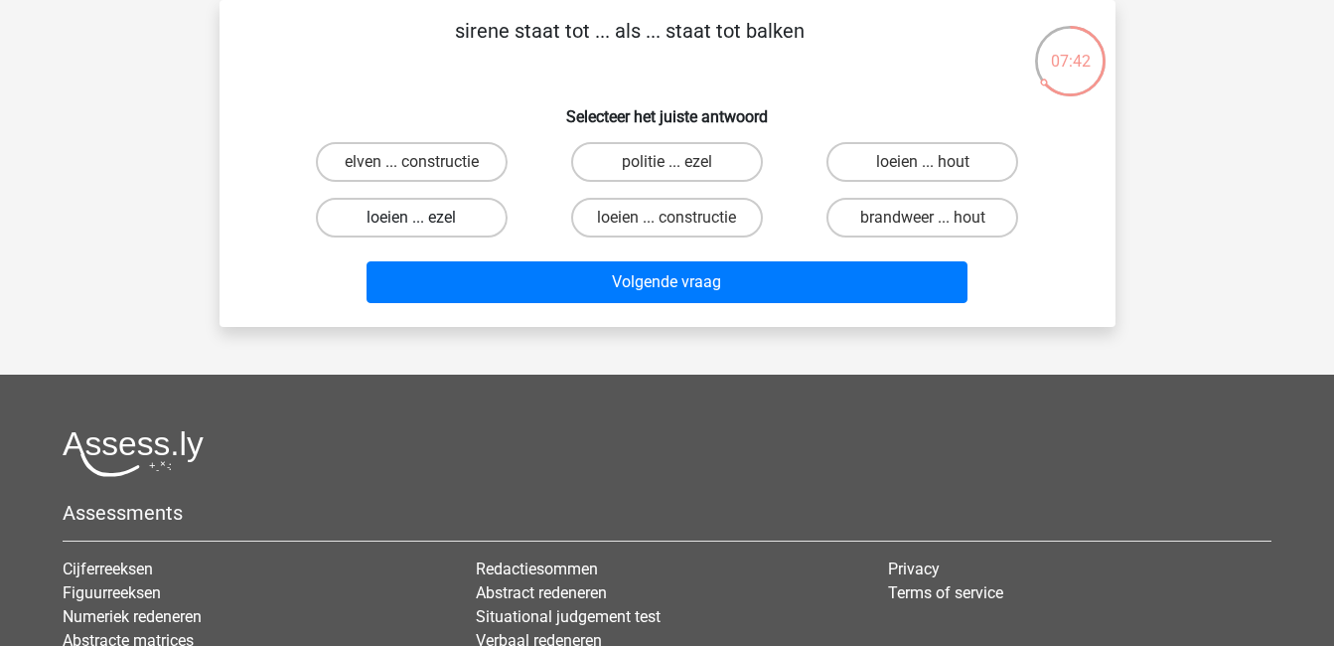
click at [480, 221] on label "loeien ... ezel" at bounding box center [412, 218] width 192 height 40
click at [424, 221] on input "loeien ... ezel" at bounding box center [417, 224] width 13 height 13
radio input "true"
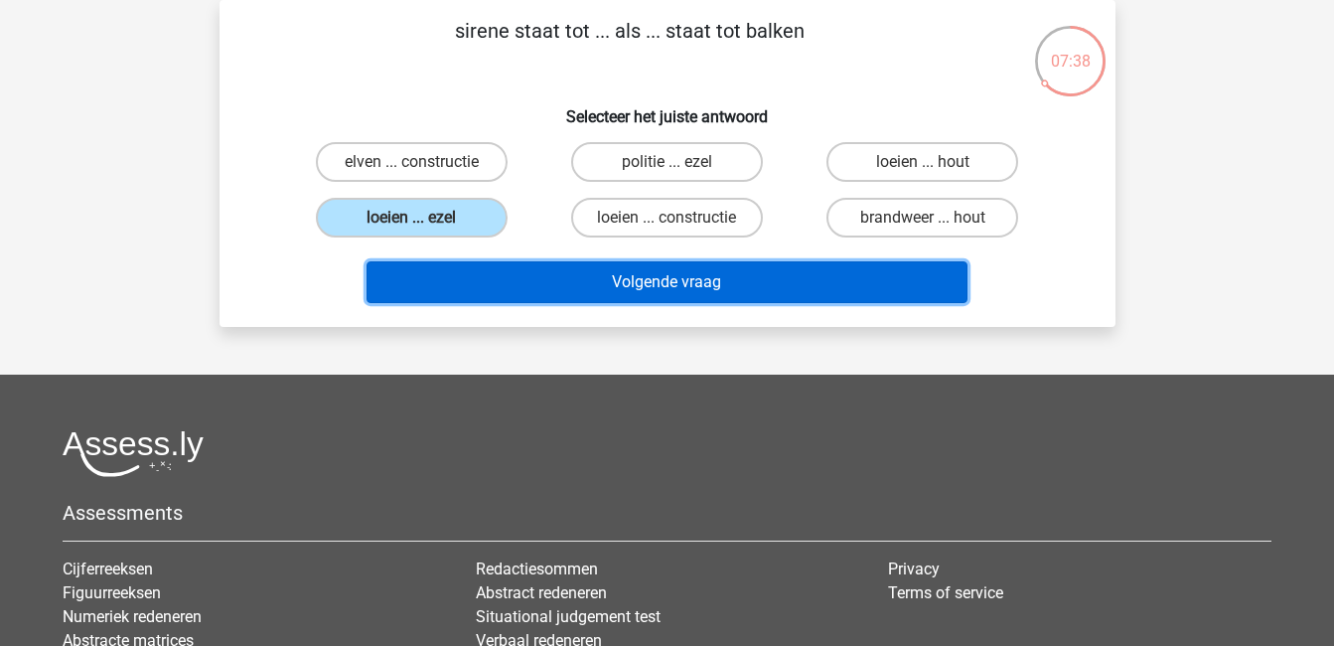
click at [714, 283] on button "Volgende vraag" at bounding box center [667, 282] width 601 height 42
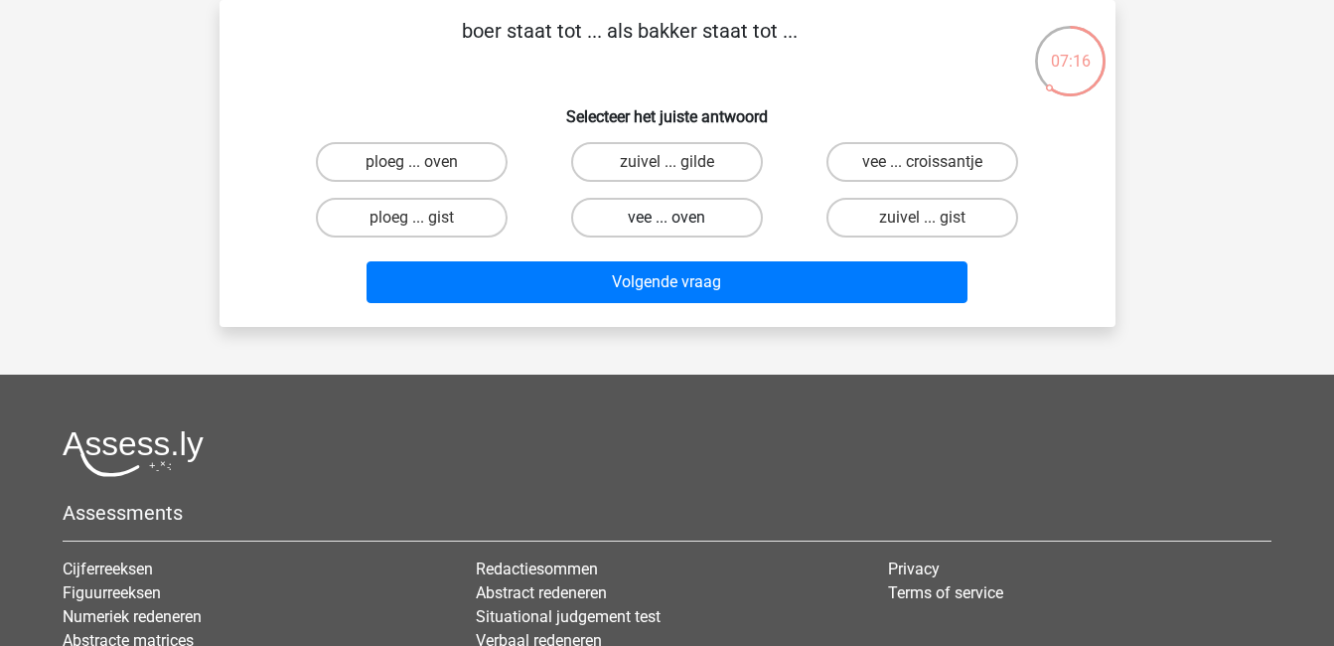
click at [683, 215] on label "vee ... oven" at bounding box center [667, 218] width 192 height 40
click at [679, 218] on input "vee ... oven" at bounding box center [673, 224] width 13 height 13
radio input "true"
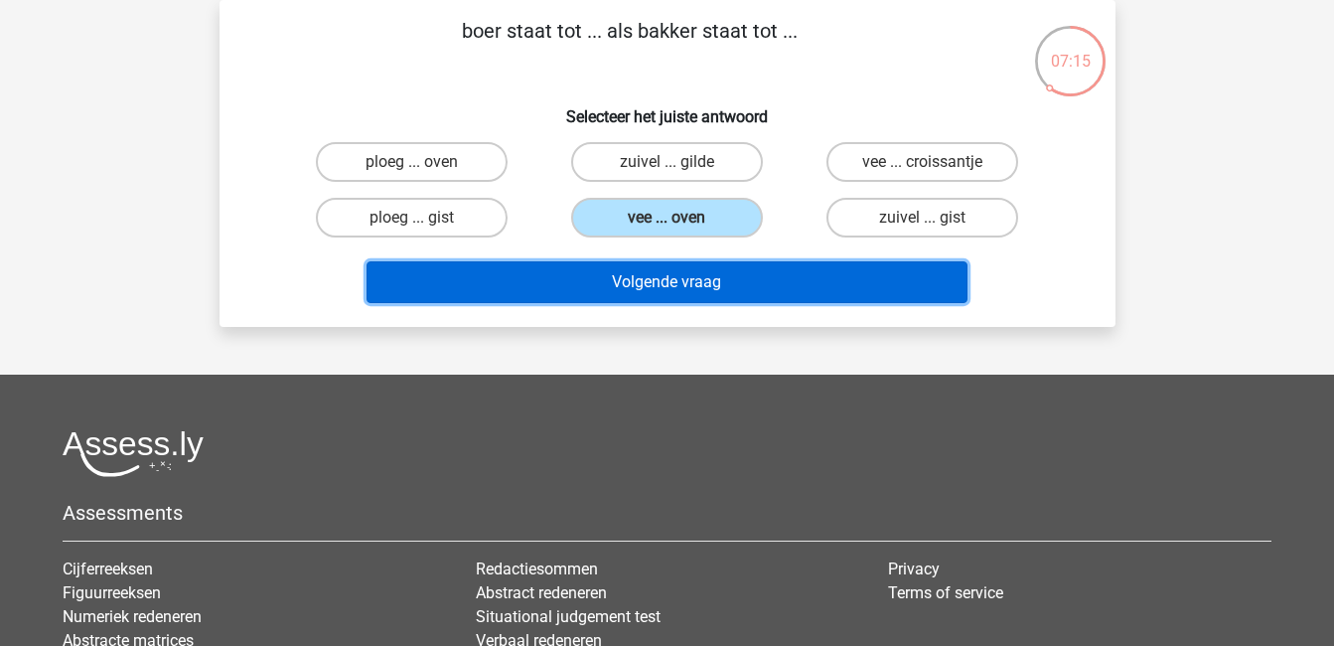
click at [727, 276] on button "Volgende vraag" at bounding box center [667, 282] width 601 height 42
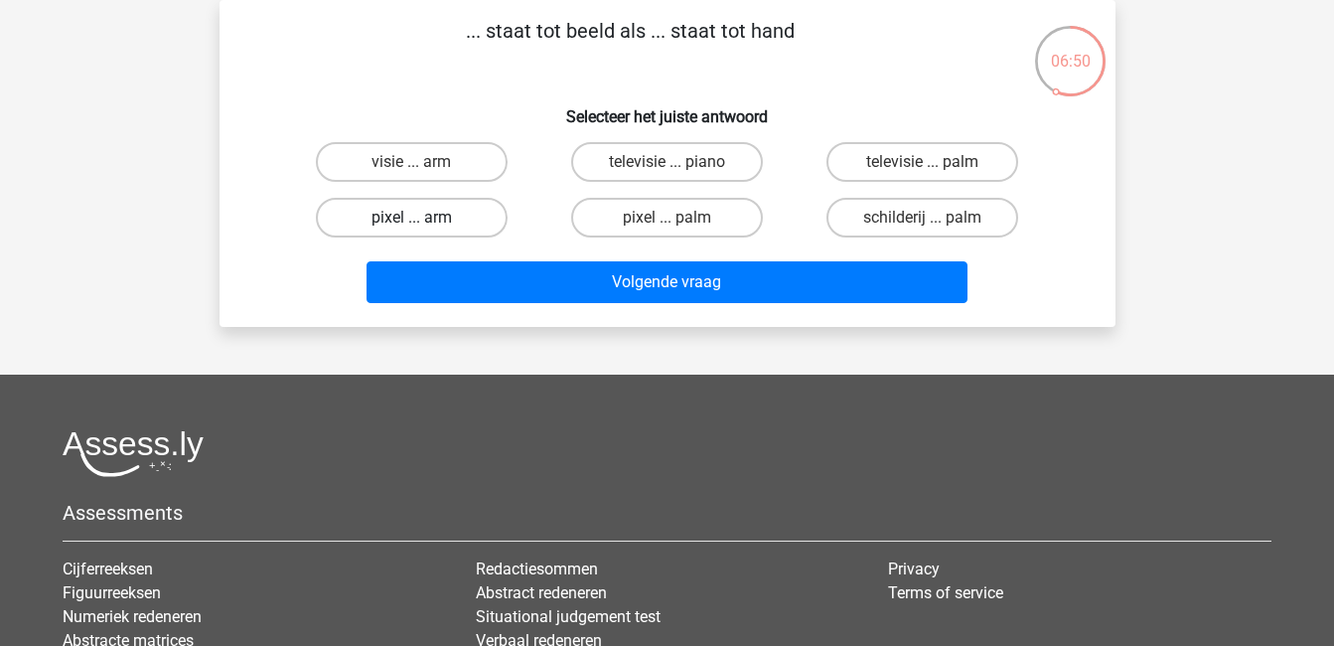
click at [409, 225] on label "pixel ... arm" at bounding box center [412, 218] width 192 height 40
click at [411, 225] on input "pixel ... arm" at bounding box center [417, 224] width 13 height 13
radio input "true"
click at [686, 226] on label "pixel ... palm" at bounding box center [667, 218] width 192 height 40
click at [679, 226] on input "pixel ... palm" at bounding box center [673, 224] width 13 height 13
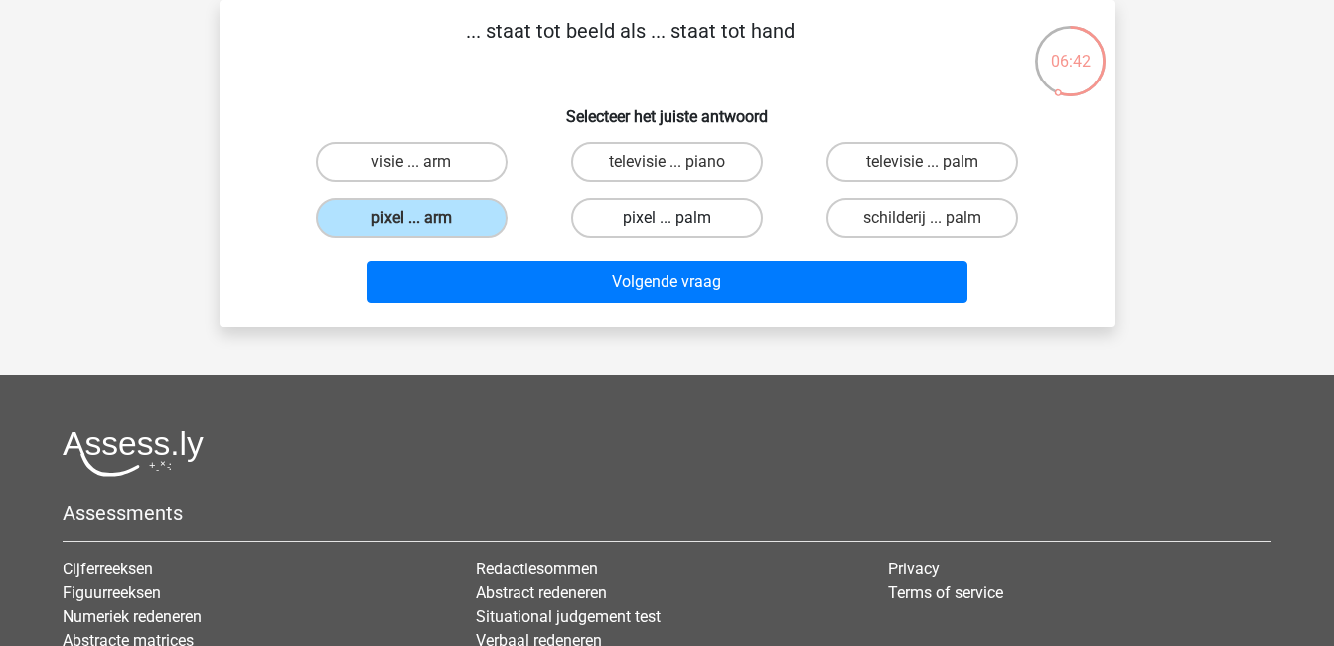
radio input "true"
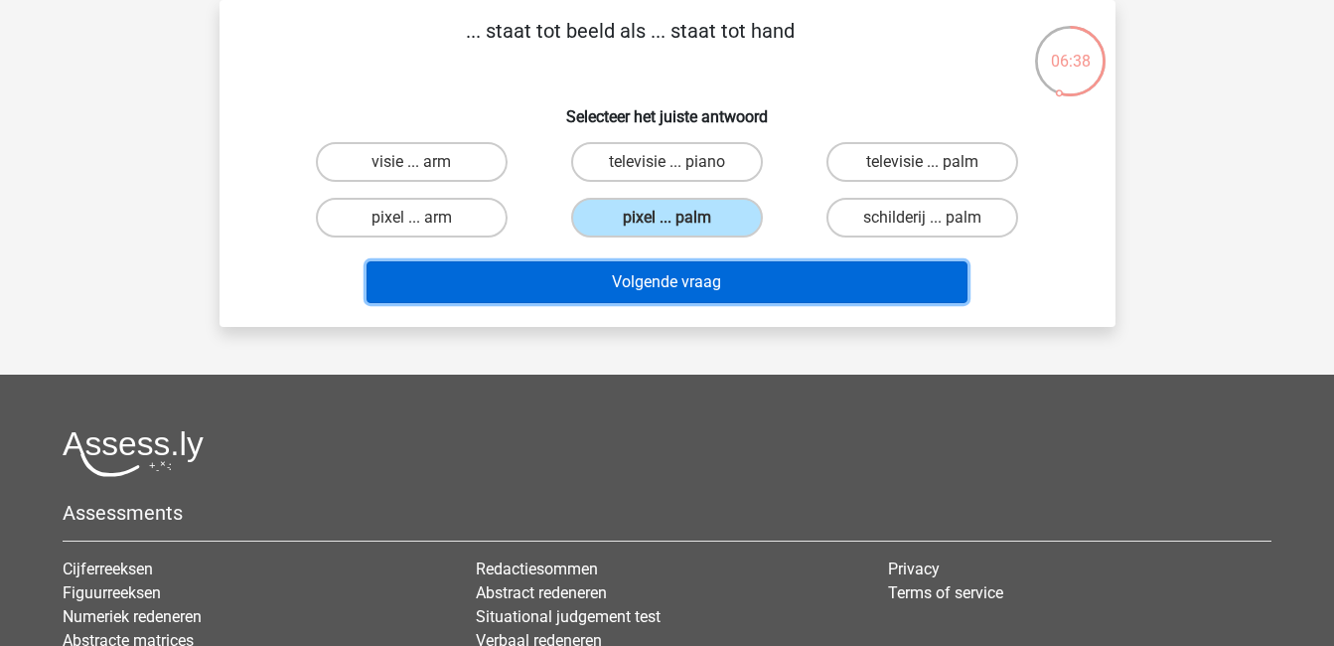
click at [706, 281] on button "Volgende vraag" at bounding box center [667, 282] width 601 height 42
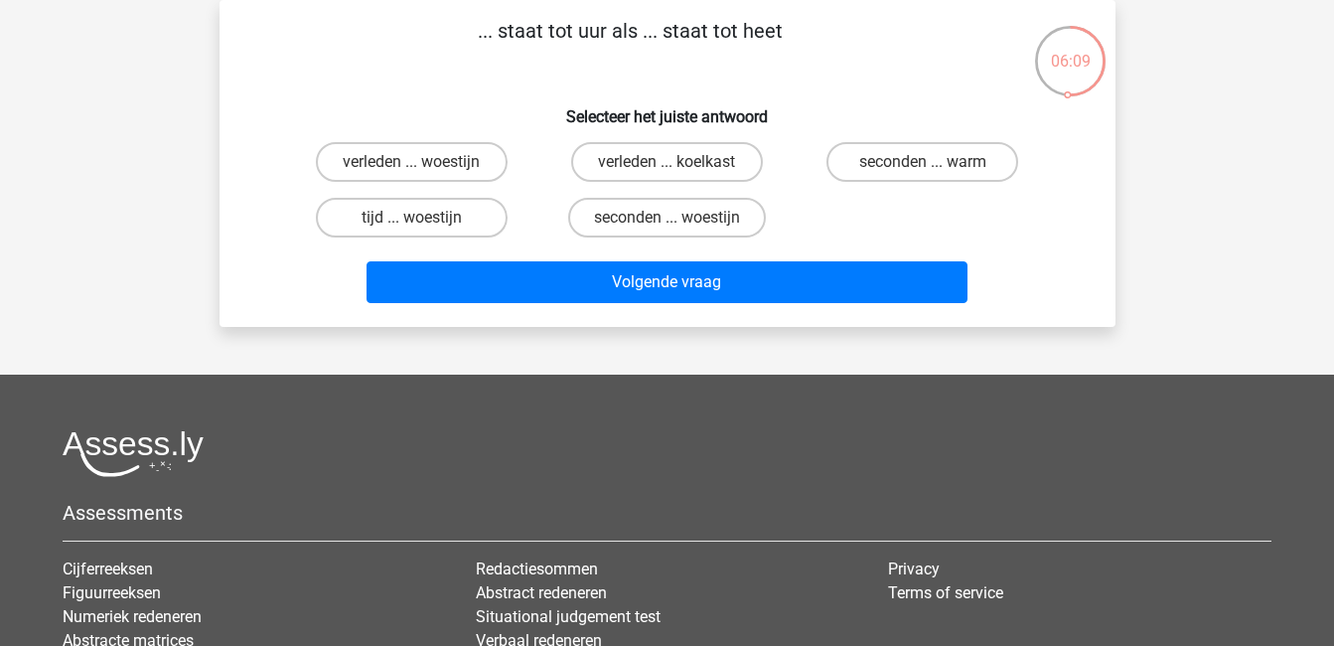
click at [927, 164] on input "seconden ... warm" at bounding box center [929, 168] width 13 height 13
radio input "true"
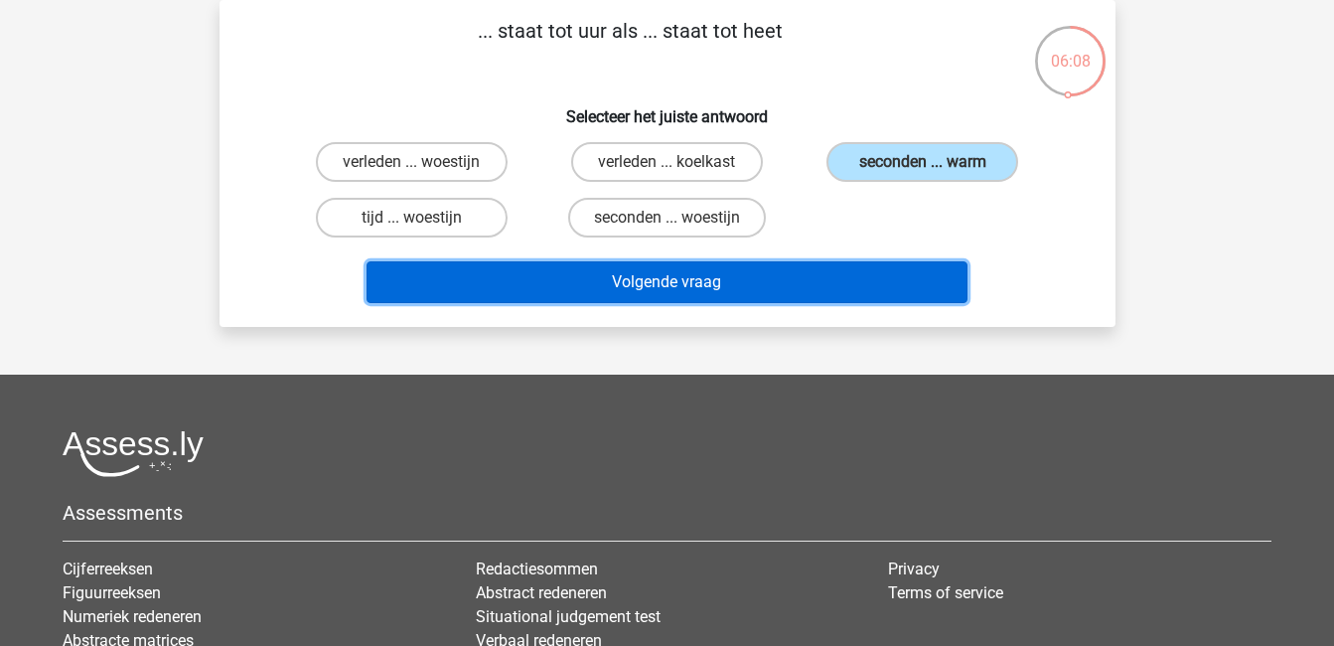
click at [899, 274] on button "Volgende vraag" at bounding box center [667, 282] width 601 height 42
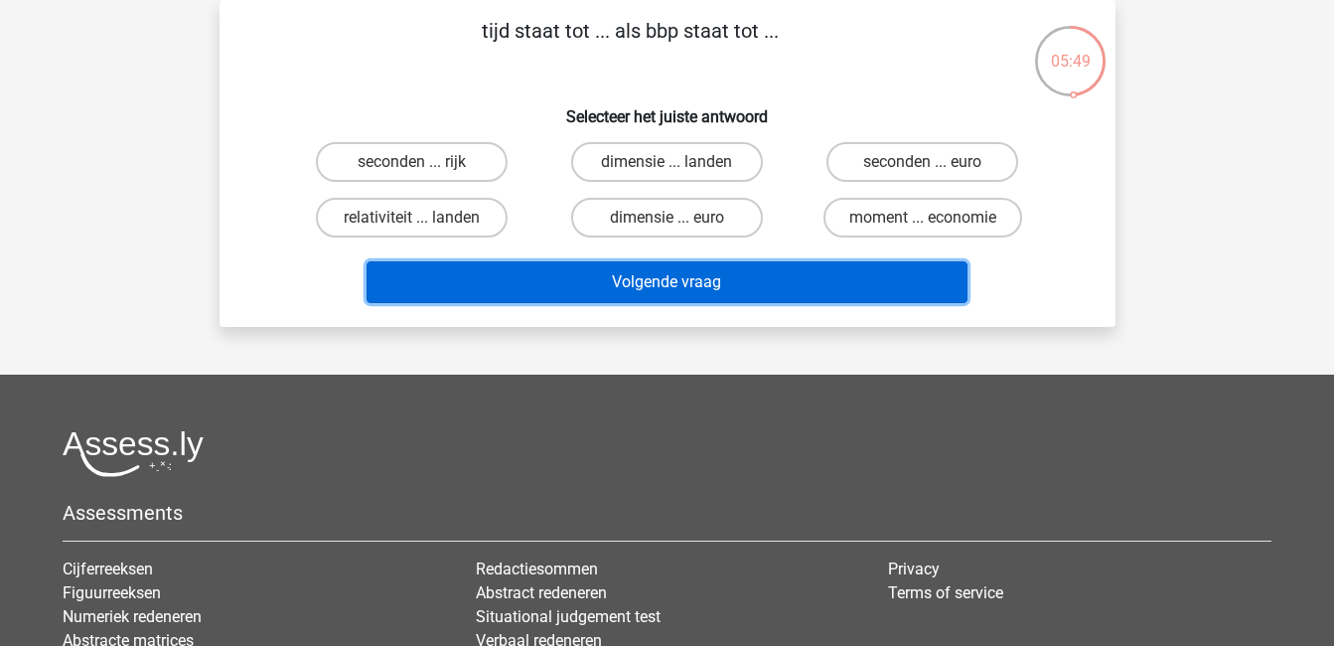
click at [619, 263] on button "Volgende vraag" at bounding box center [667, 282] width 601 height 42
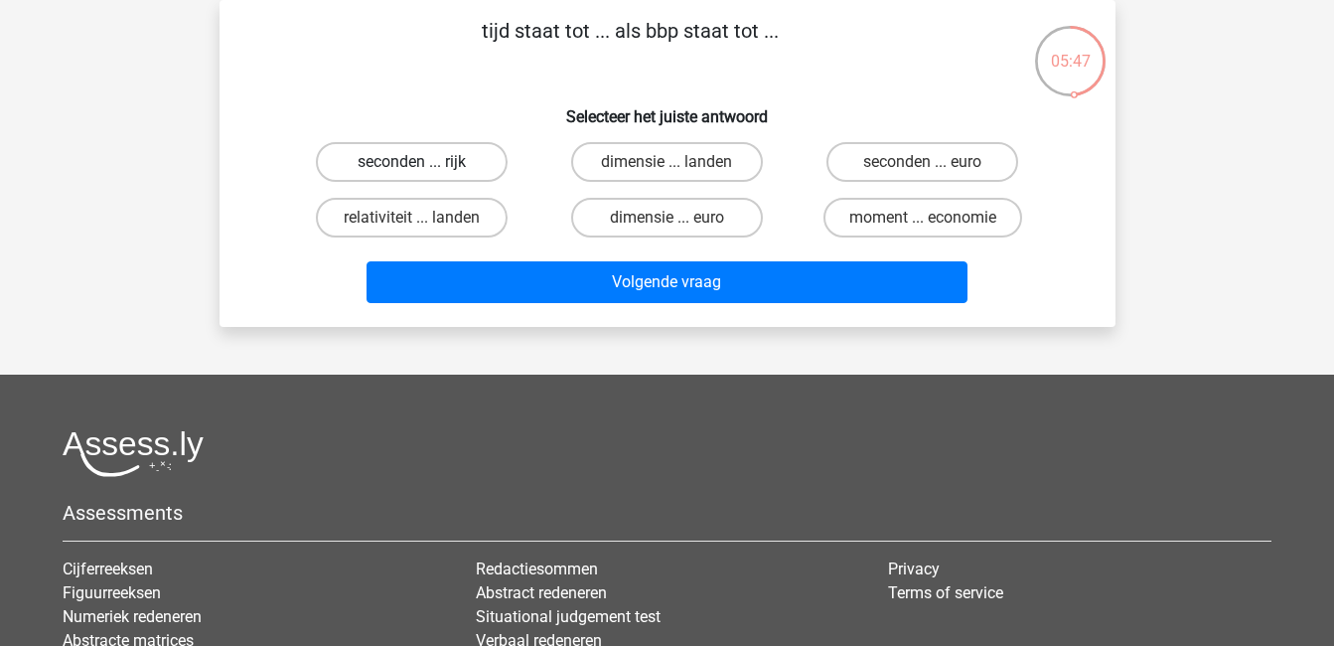
click at [446, 171] on label "seconden ... rijk" at bounding box center [412, 162] width 192 height 40
click at [424, 171] on input "seconden ... rijk" at bounding box center [417, 168] width 13 height 13
radio input "true"
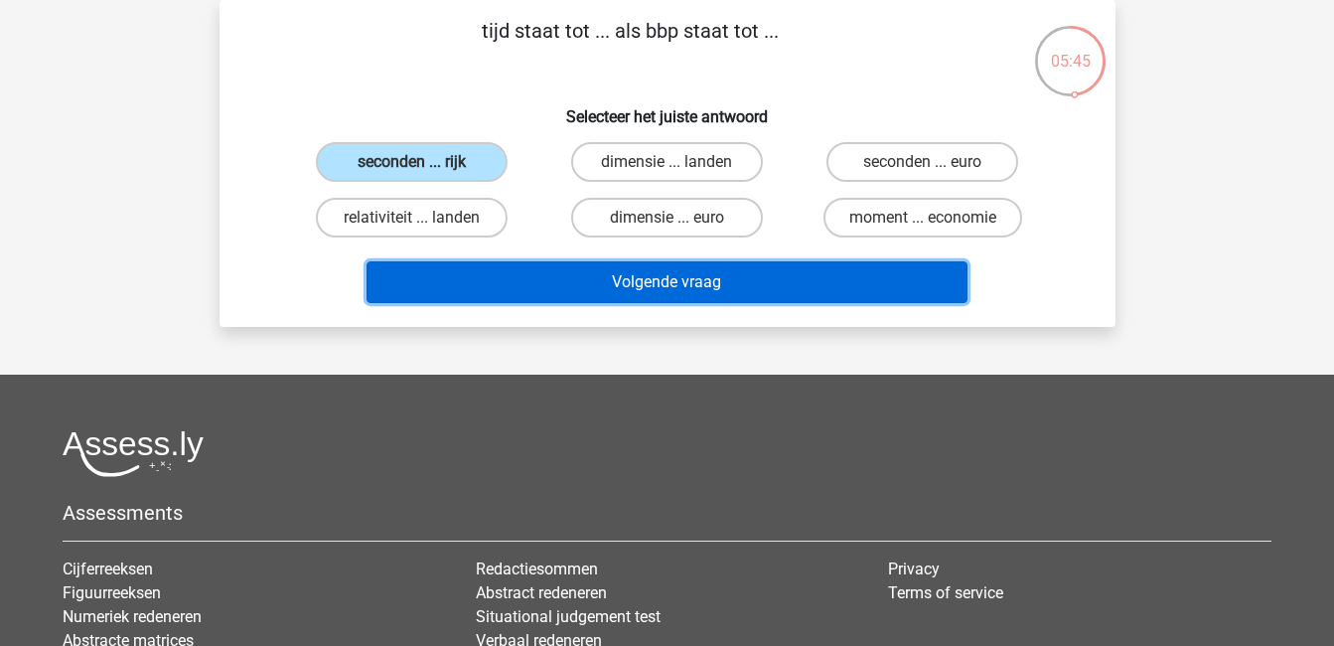
click at [688, 272] on button "Volgende vraag" at bounding box center [667, 282] width 601 height 42
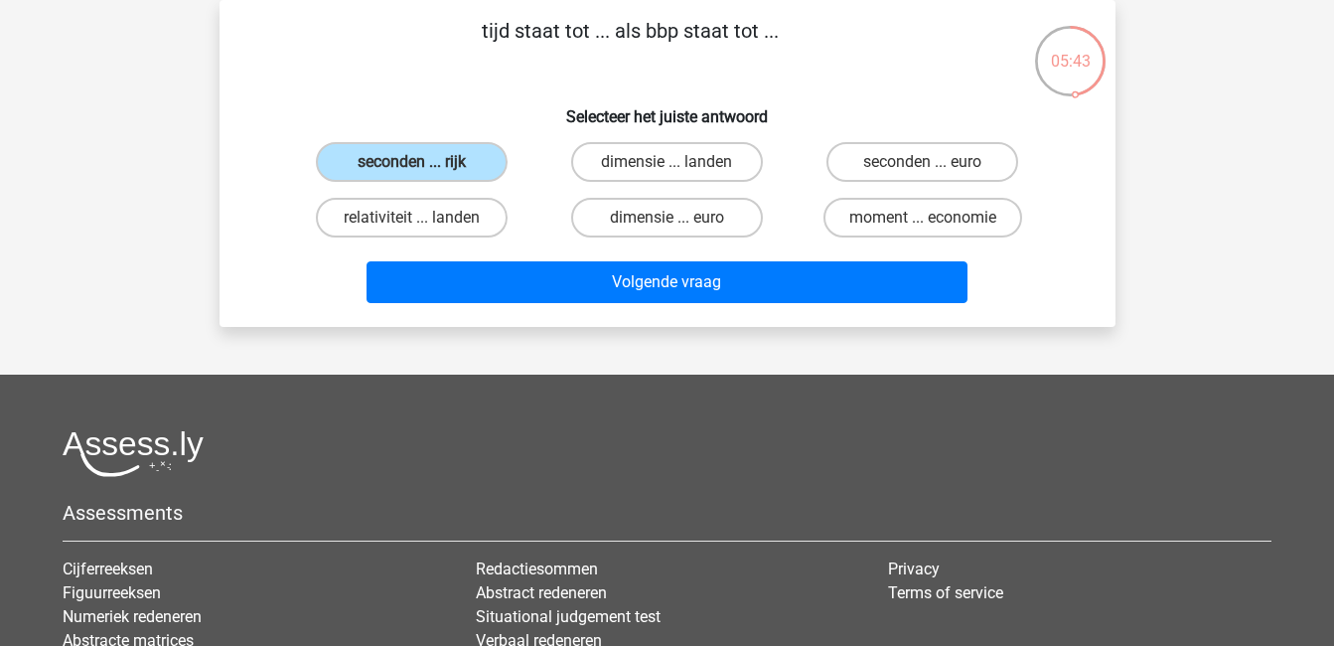
click at [421, 219] on input "relativiteit ... landen" at bounding box center [417, 224] width 13 height 13
radio input "true"
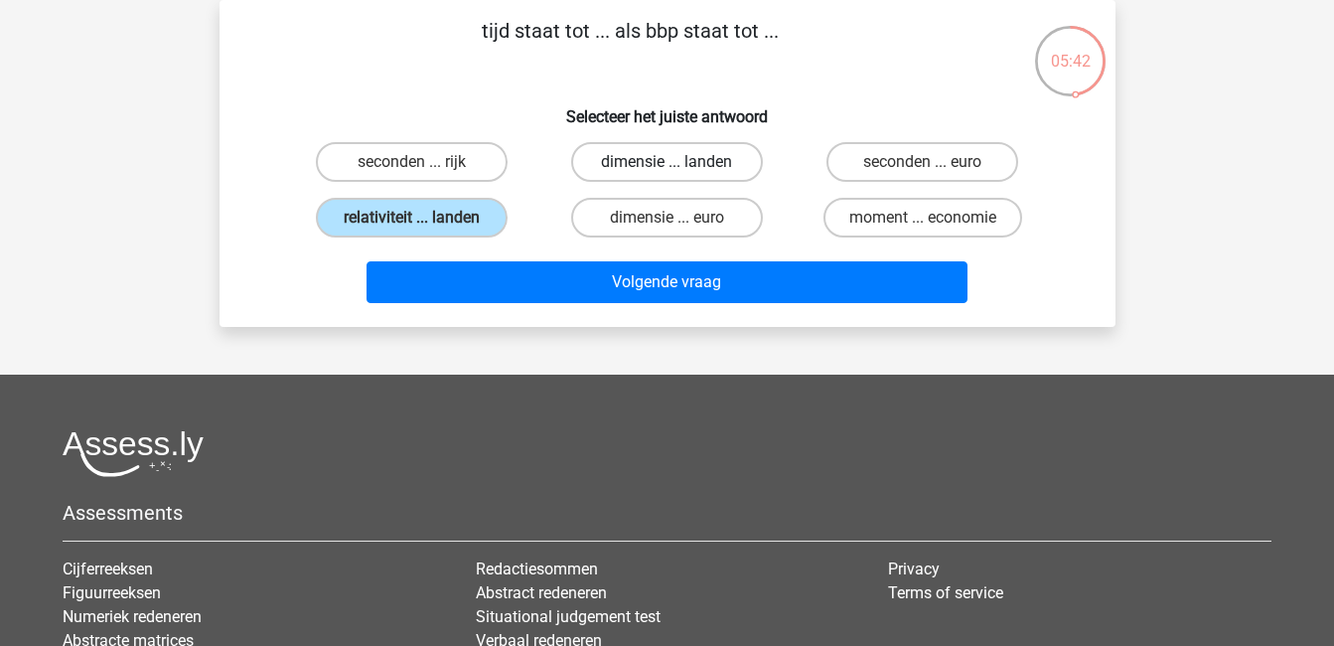
click at [658, 154] on label "dimensie ... landen" at bounding box center [667, 162] width 192 height 40
click at [667, 162] on input "dimensie ... landen" at bounding box center [673, 168] width 13 height 13
radio input "true"
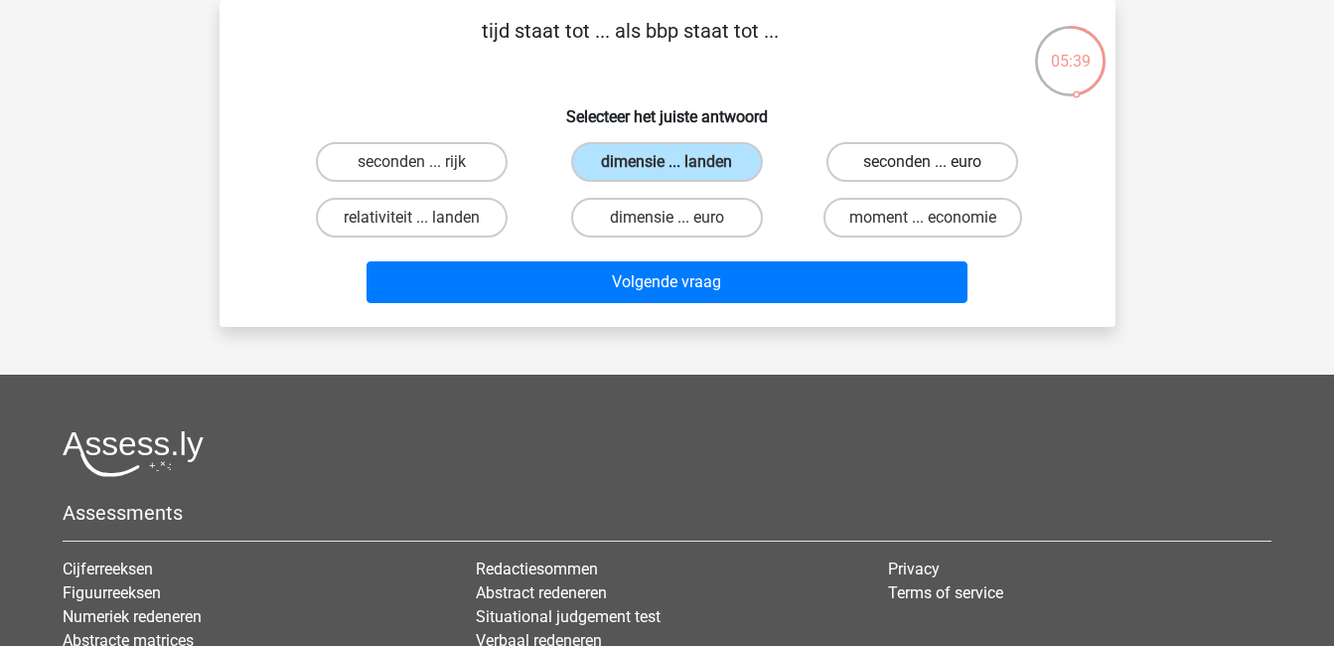
click at [990, 160] on label "seconden ... euro" at bounding box center [922, 162] width 192 height 40
click at [936, 162] on input "seconden ... euro" at bounding box center [929, 168] width 13 height 13
radio input "true"
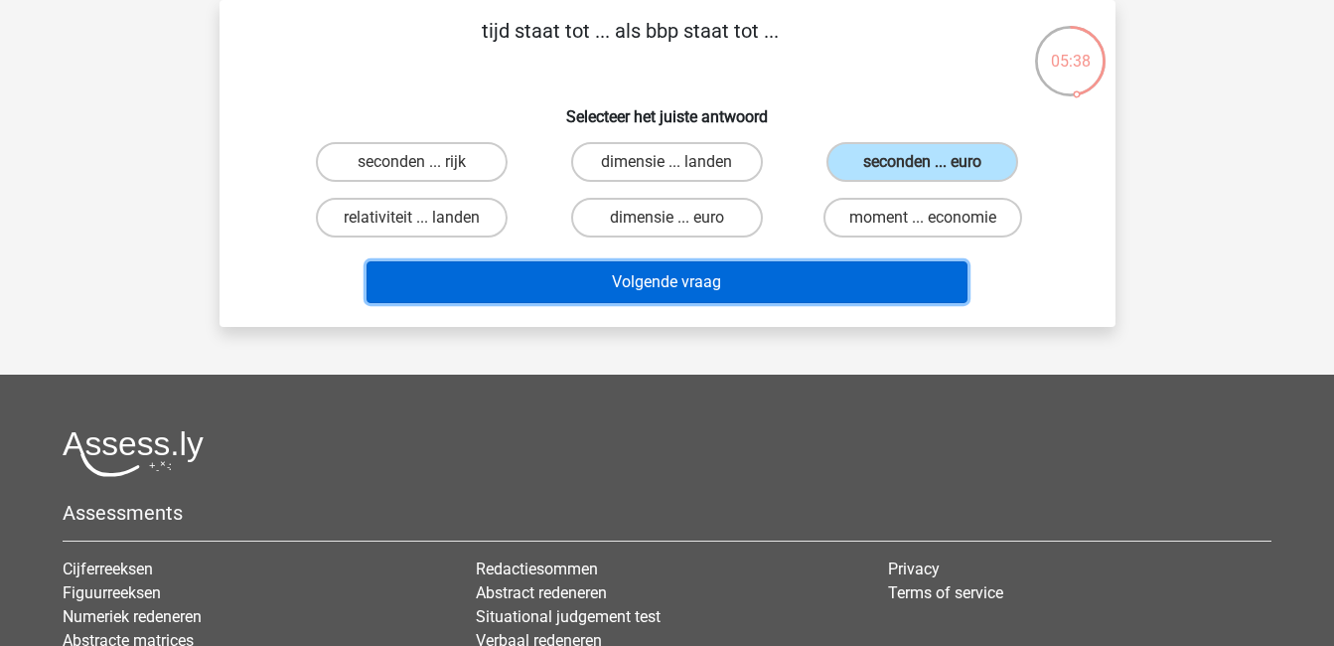
click at [893, 278] on button "Volgende vraag" at bounding box center [667, 282] width 601 height 42
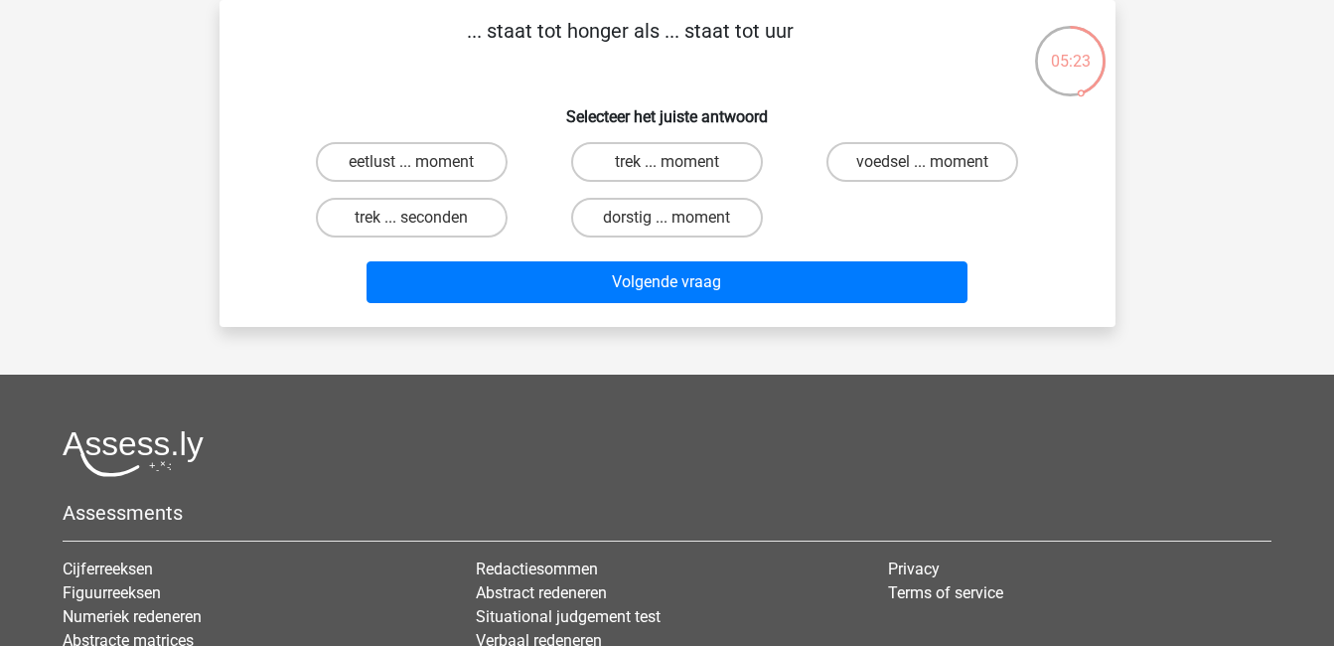
click at [424, 225] on input "trek ... seconden" at bounding box center [417, 224] width 13 height 13
radio input "true"
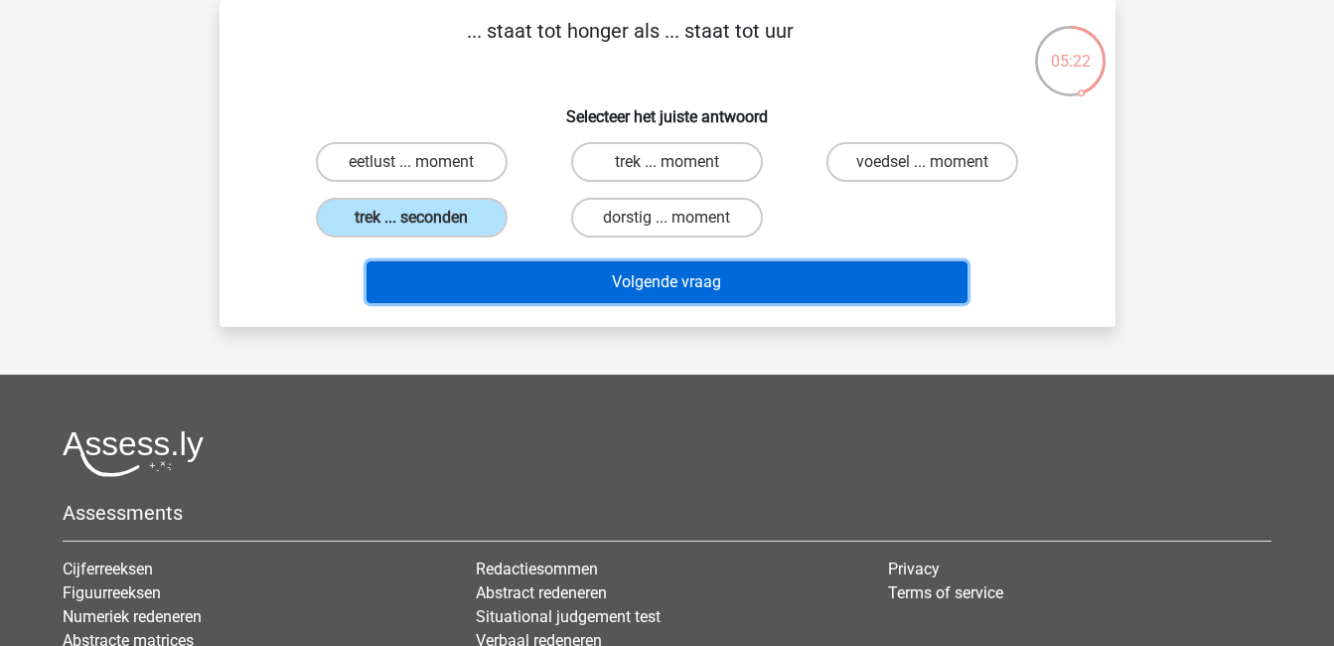
click at [680, 283] on button "Volgende vraag" at bounding box center [667, 282] width 601 height 42
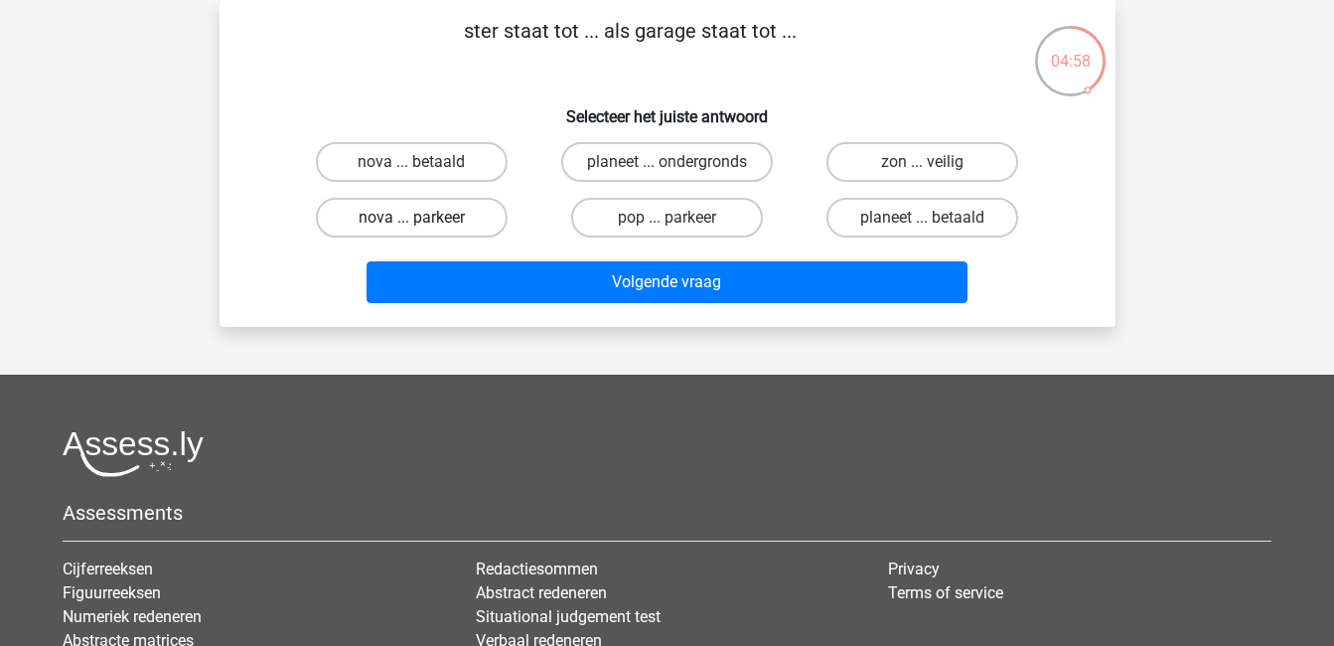
click at [480, 205] on label "nova ... parkeer" at bounding box center [412, 218] width 192 height 40
click at [424, 218] on input "nova ... parkeer" at bounding box center [417, 224] width 13 height 13
radio input "true"
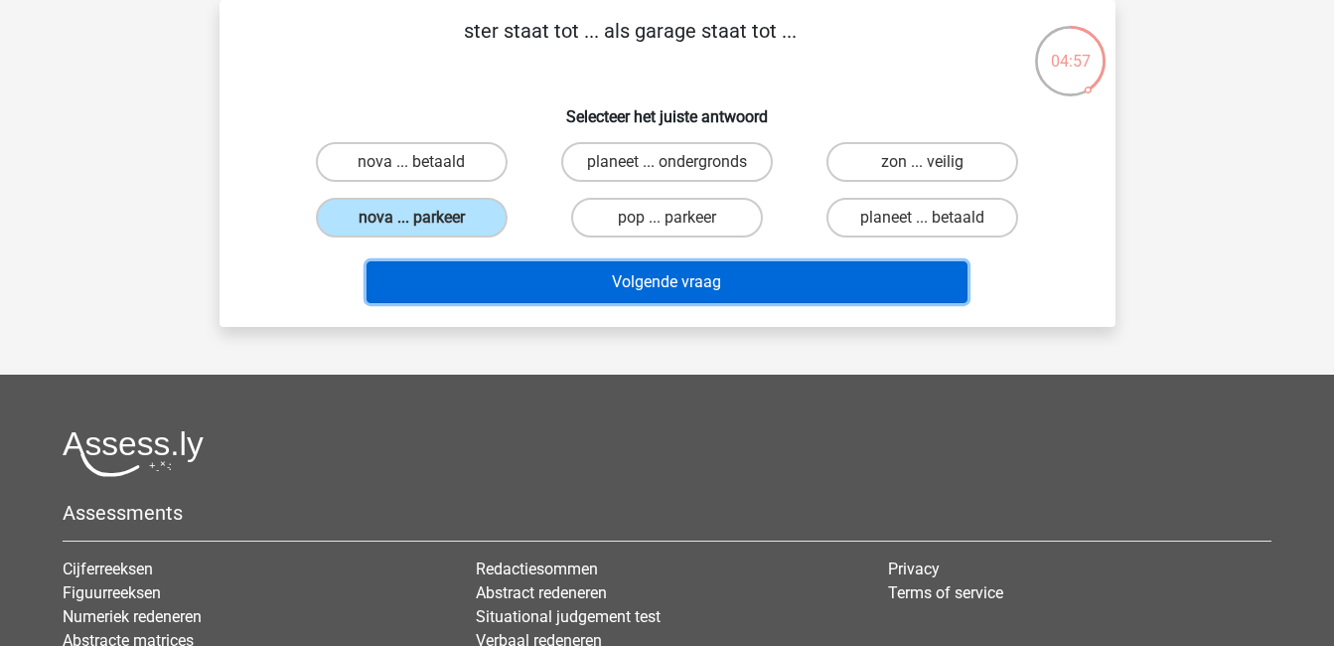
click at [615, 289] on button "Volgende vraag" at bounding box center [667, 282] width 601 height 42
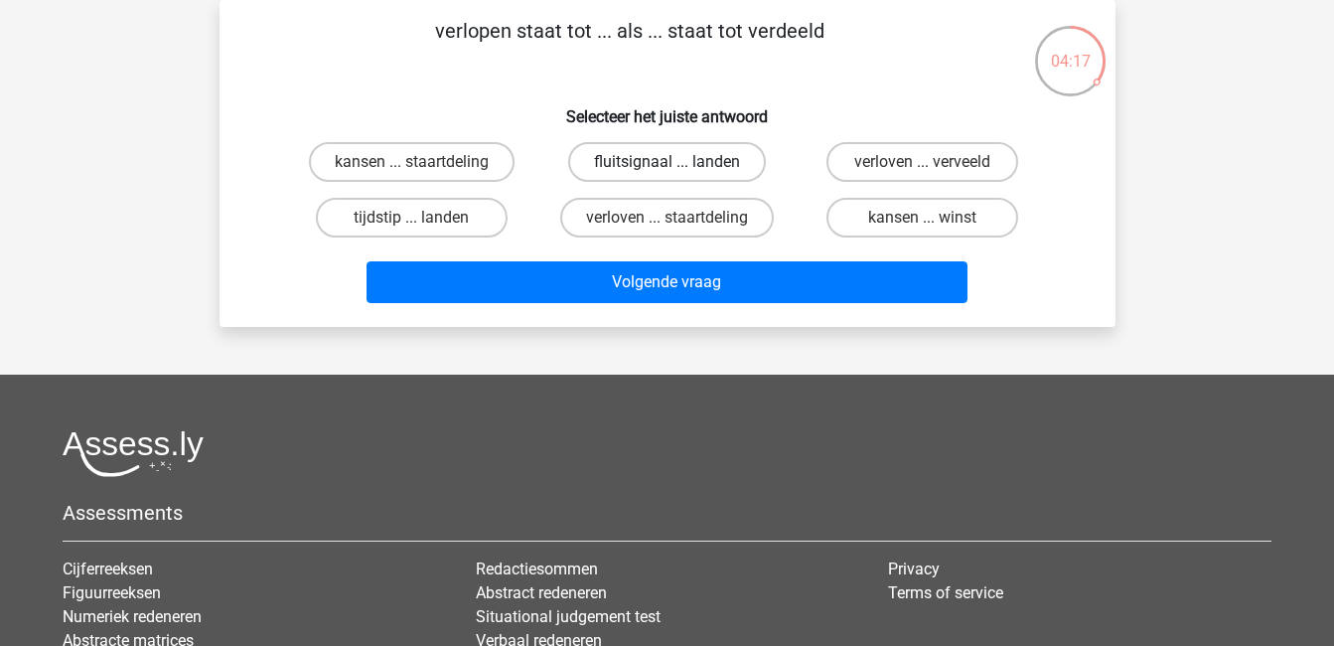
click at [675, 158] on label "fluitsignaal ... landen" at bounding box center [667, 162] width 198 height 40
click at [675, 162] on input "fluitsignaal ... landen" at bounding box center [673, 168] width 13 height 13
radio input "true"
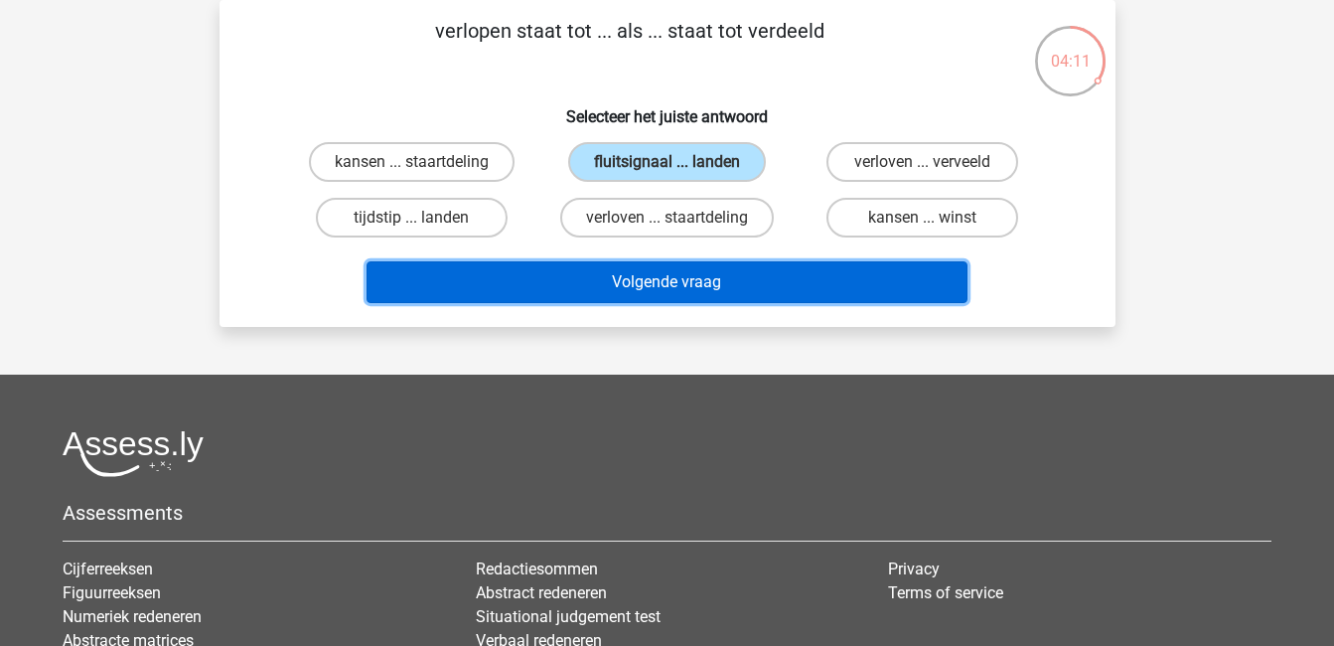
click at [709, 278] on button "Volgende vraag" at bounding box center [667, 282] width 601 height 42
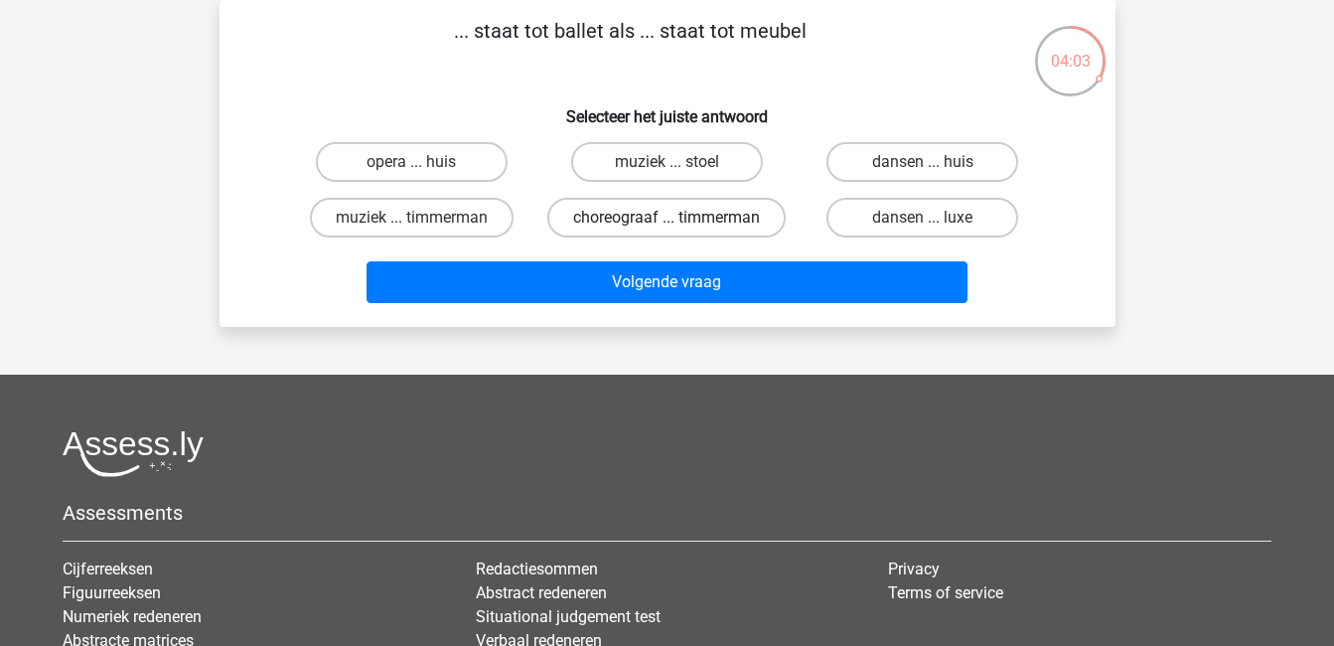
click at [698, 234] on label "choreograaf ... timmerman" at bounding box center [666, 218] width 238 height 40
click at [679, 230] on input "choreograaf ... timmerman" at bounding box center [673, 224] width 13 height 13
radio input "true"
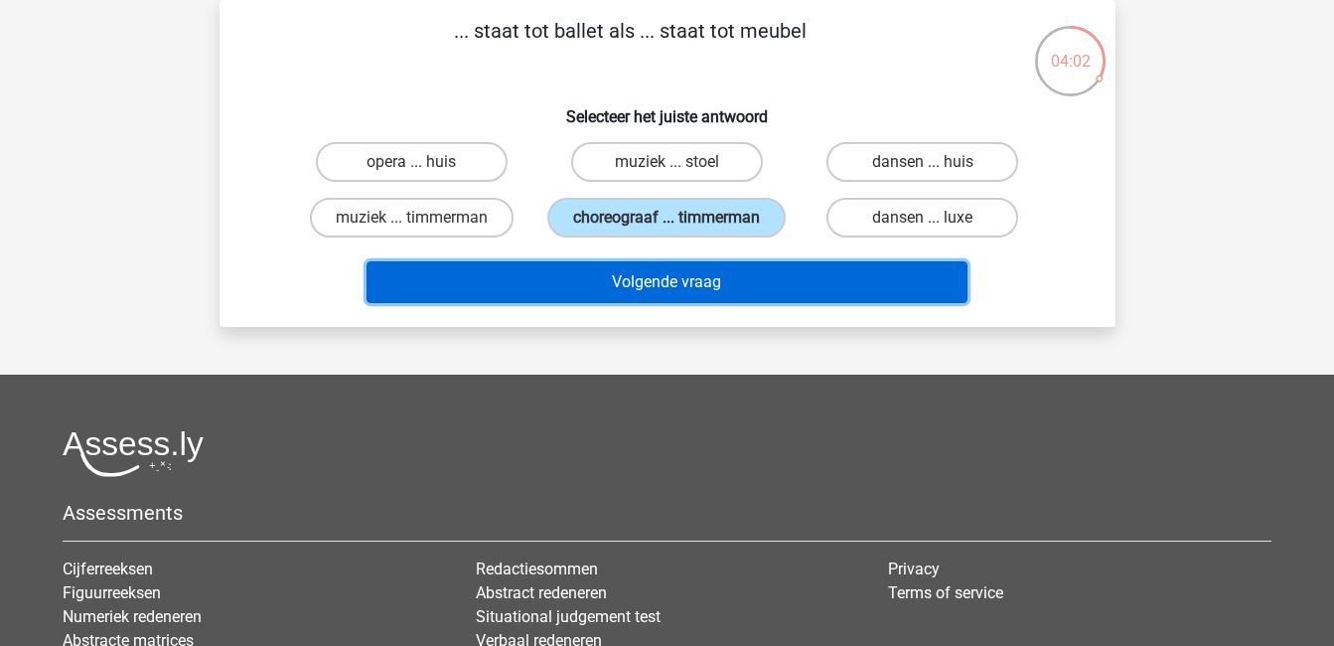
click at [723, 303] on button "Volgende vraag" at bounding box center [667, 282] width 601 height 42
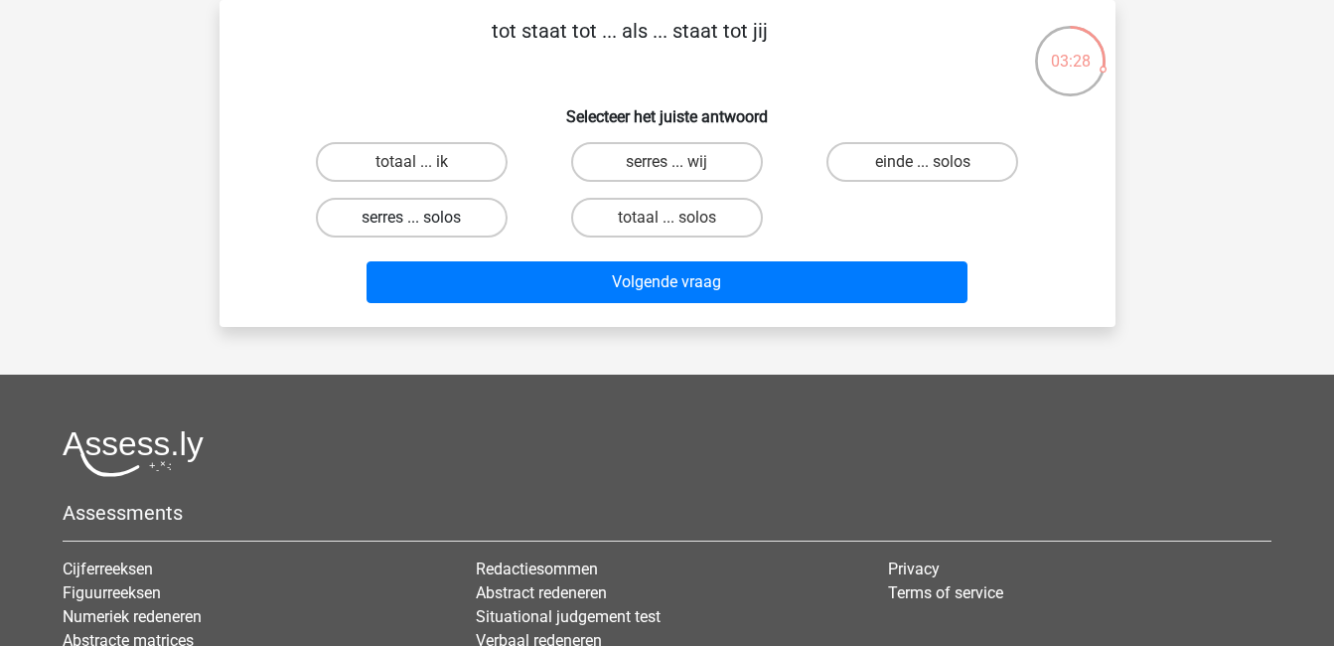
click at [475, 222] on label "serres ... solos" at bounding box center [412, 218] width 192 height 40
click at [424, 222] on input "serres ... solos" at bounding box center [417, 224] width 13 height 13
radio input "true"
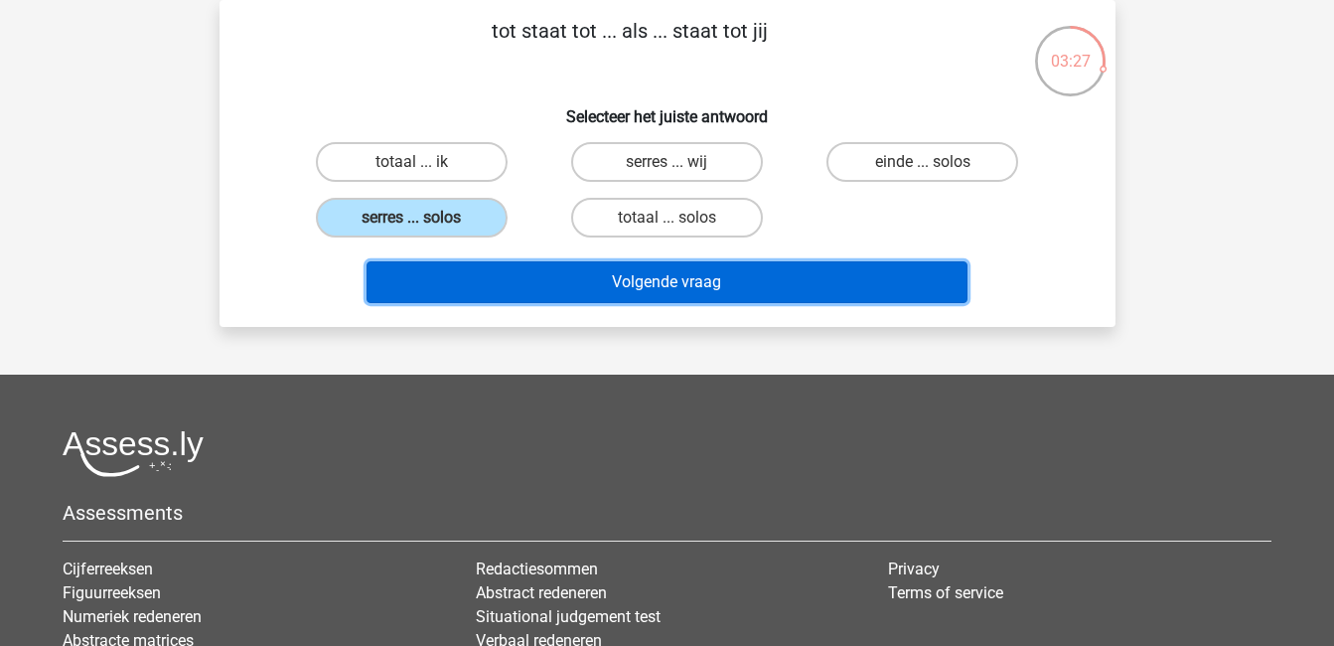
click at [651, 280] on button "Volgende vraag" at bounding box center [667, 282] width 601 height 42
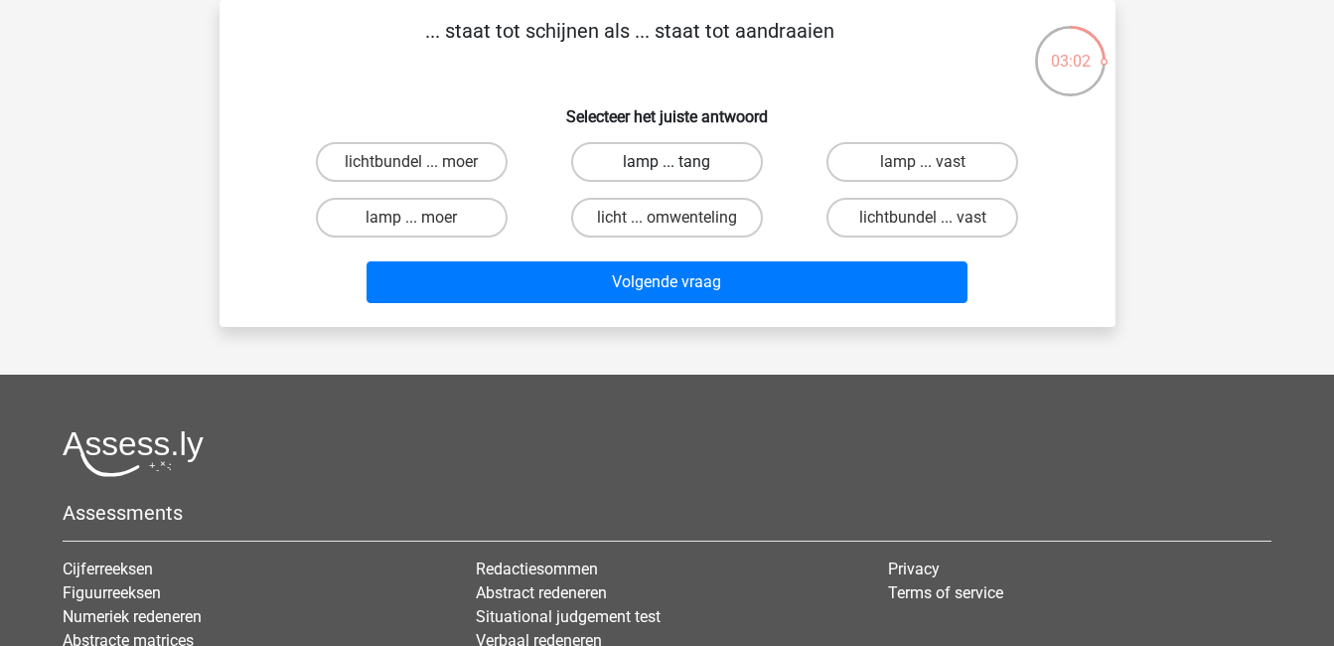
click at [727, 161] on label "lamp ... tang" at bounding box center [667, 162] width 192 height 40
click at [679, 162] on input "lamp ... tang" at bounding box center [673, 168] width 13 height 13
radio input "true"
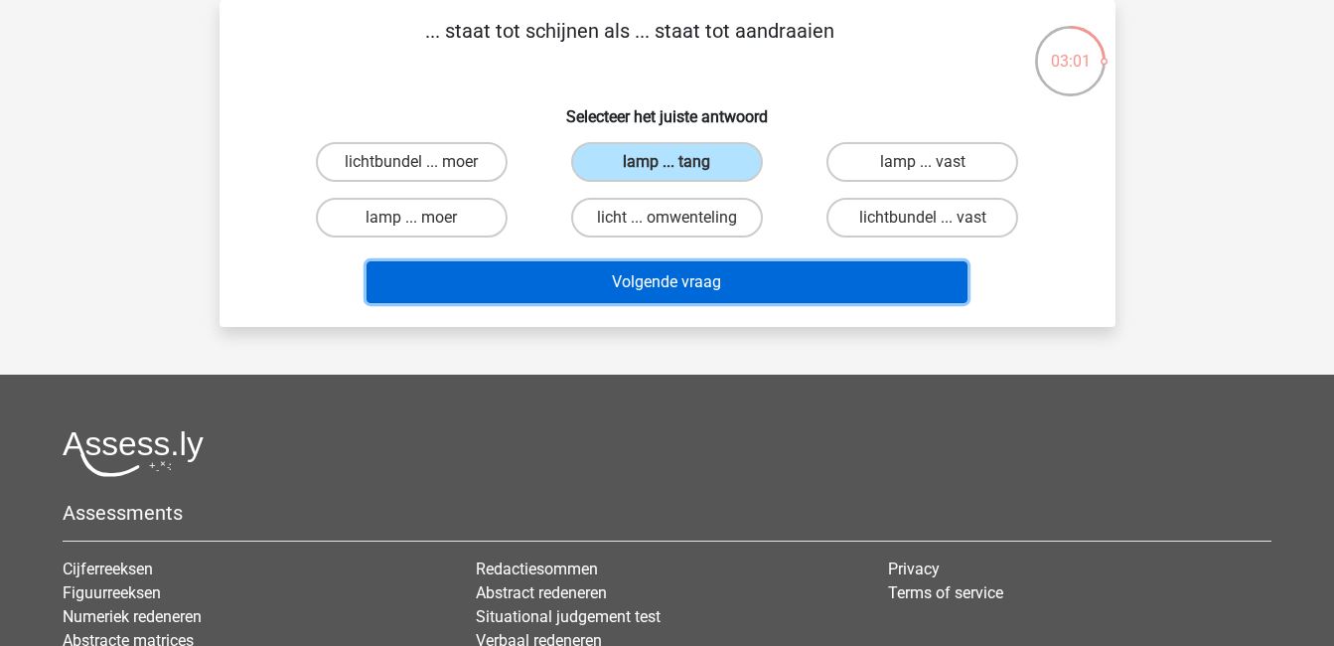
click at [775, 284] on button "Volgende vraag" at bounding box center [667, 282] width 601 height 42
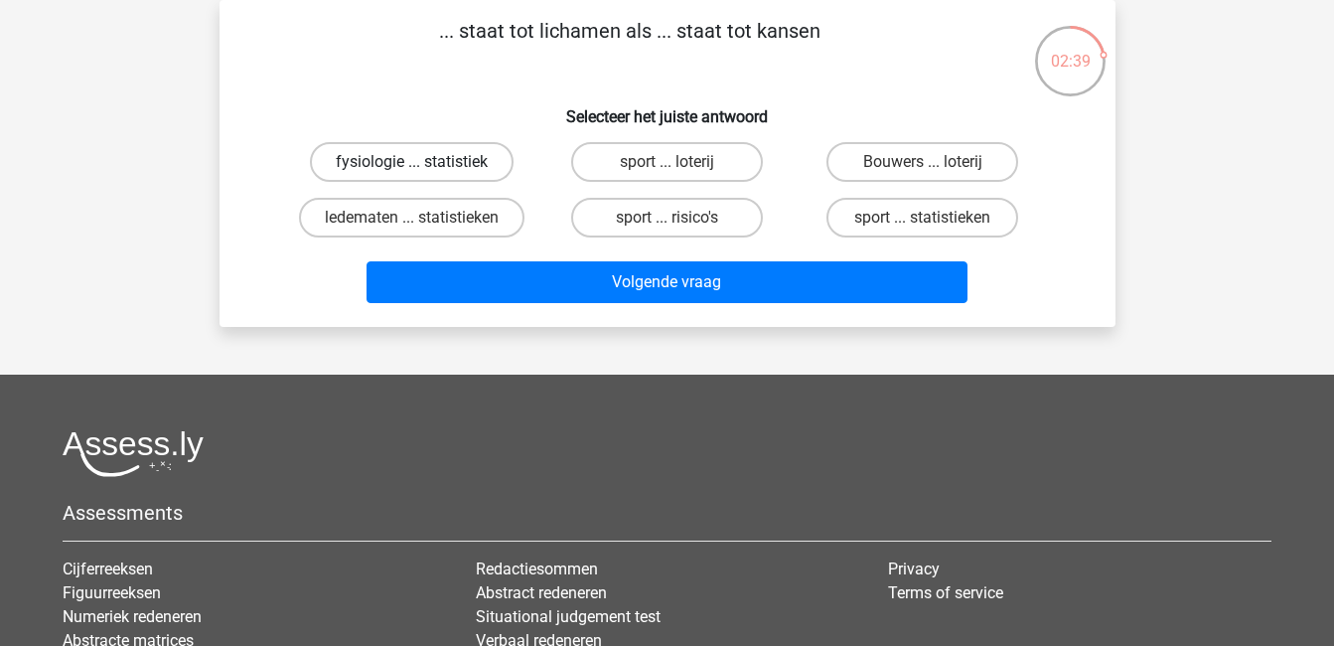
click at [479, 169] on label "fysiologie ... statistiek" at bounding box center [412, 162] width 204 height 40
click at [424, 169] on input "fysiologie ... statistiek" at bounding box center [417, 168] width 13 height 13
radio input "true"
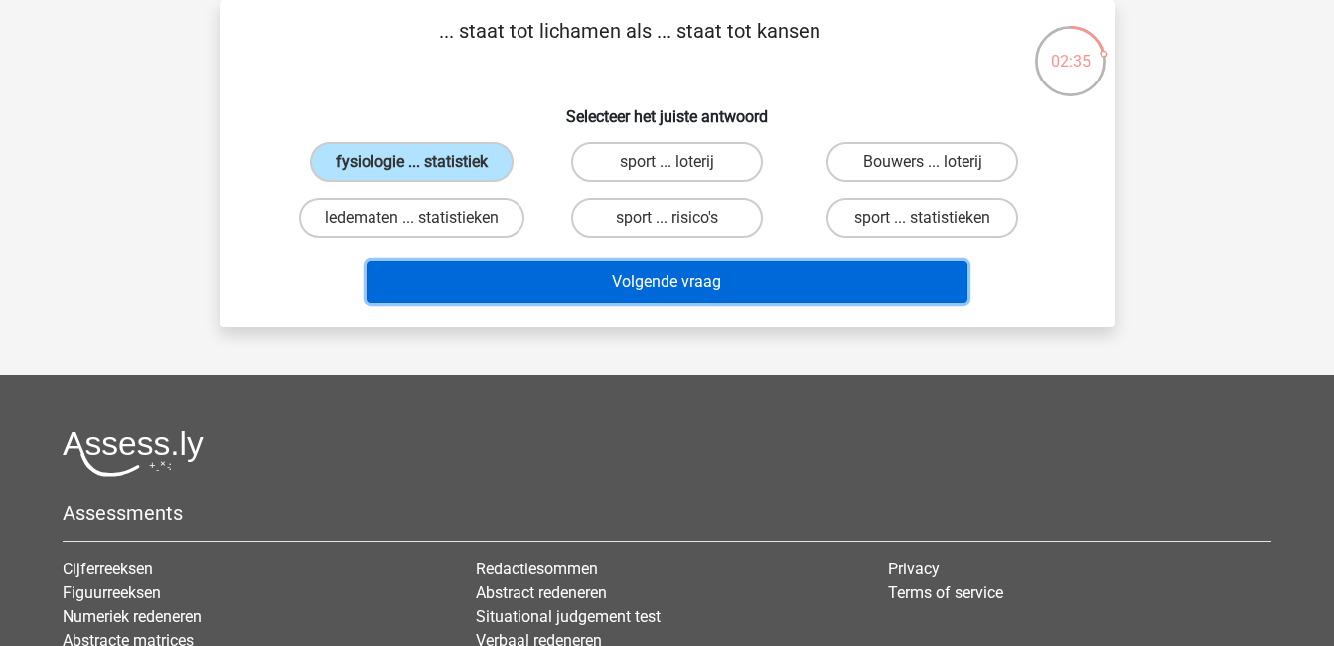
click at [611, 280] on button "Volgende vraag" at bounding box center [667, 282] width 601 height 42
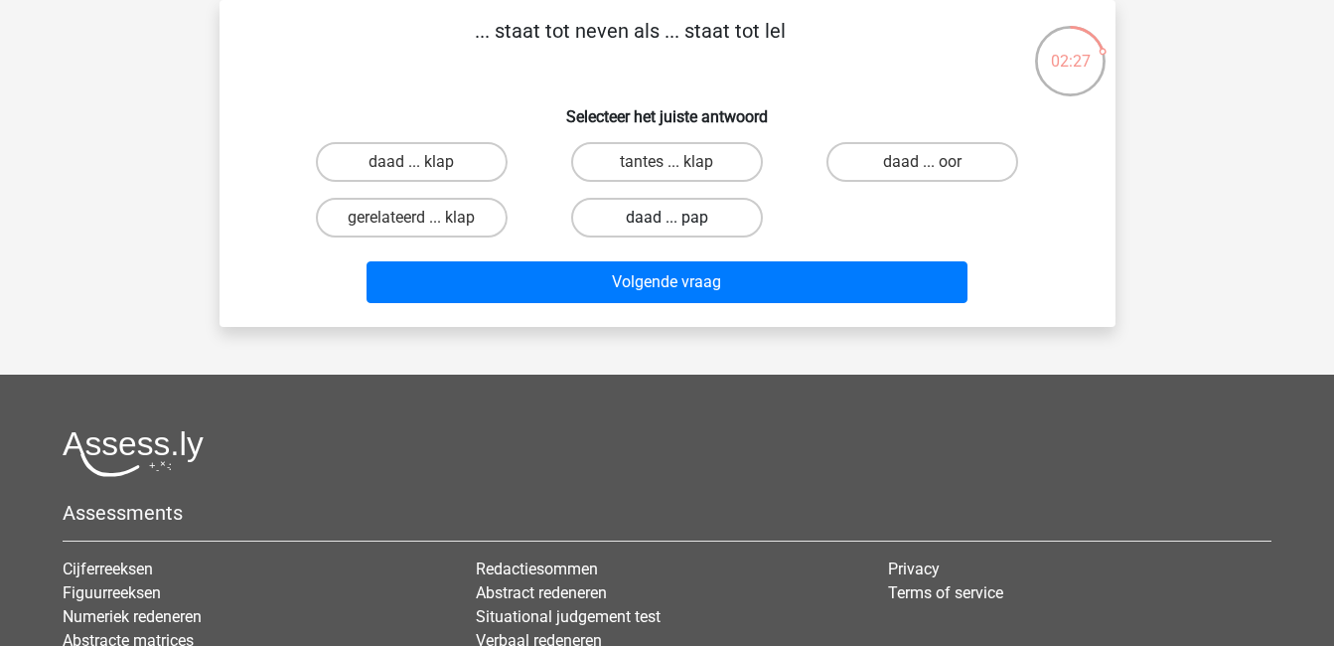
click at [668, 216] on label "daad ... pap" at bounding box center [667, 218] width 192 height 40
click at [668, 218] on input "daad ... pap" at bounding box center [673, 224] width 13 height 13
radio input "true"
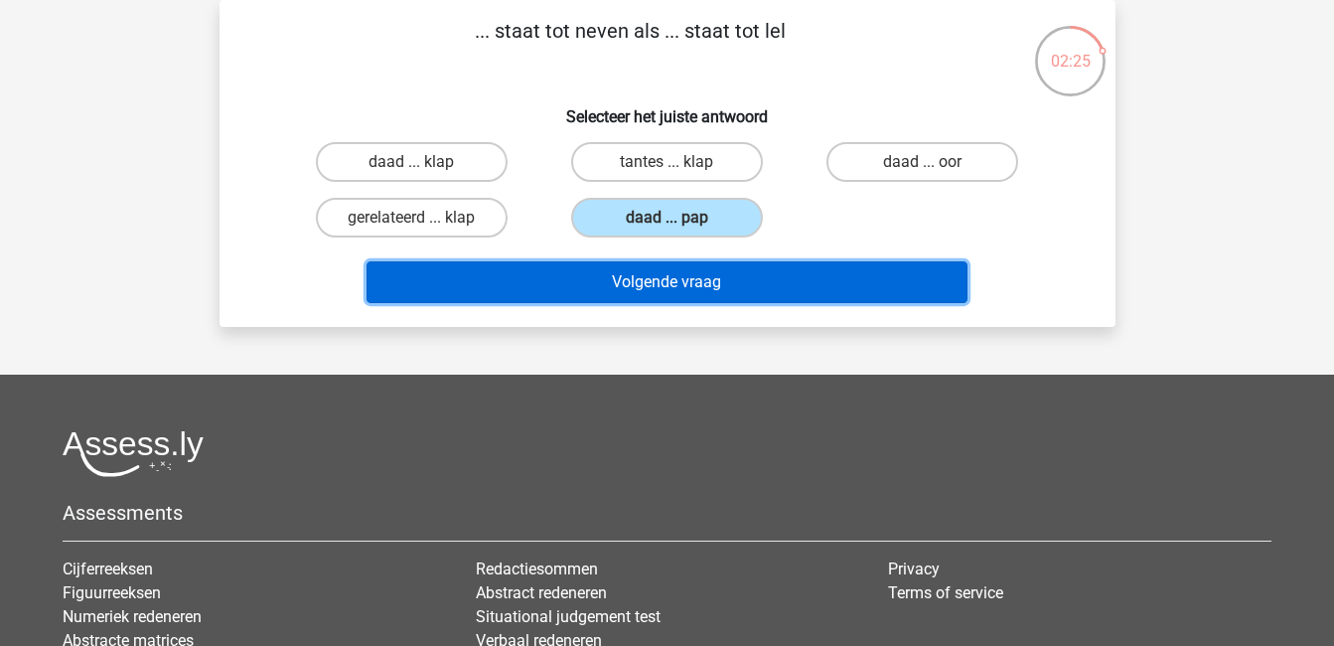
click at [720, 281] on button "Volgende vraag" at bounding box center [667, 282] width 601 height 42
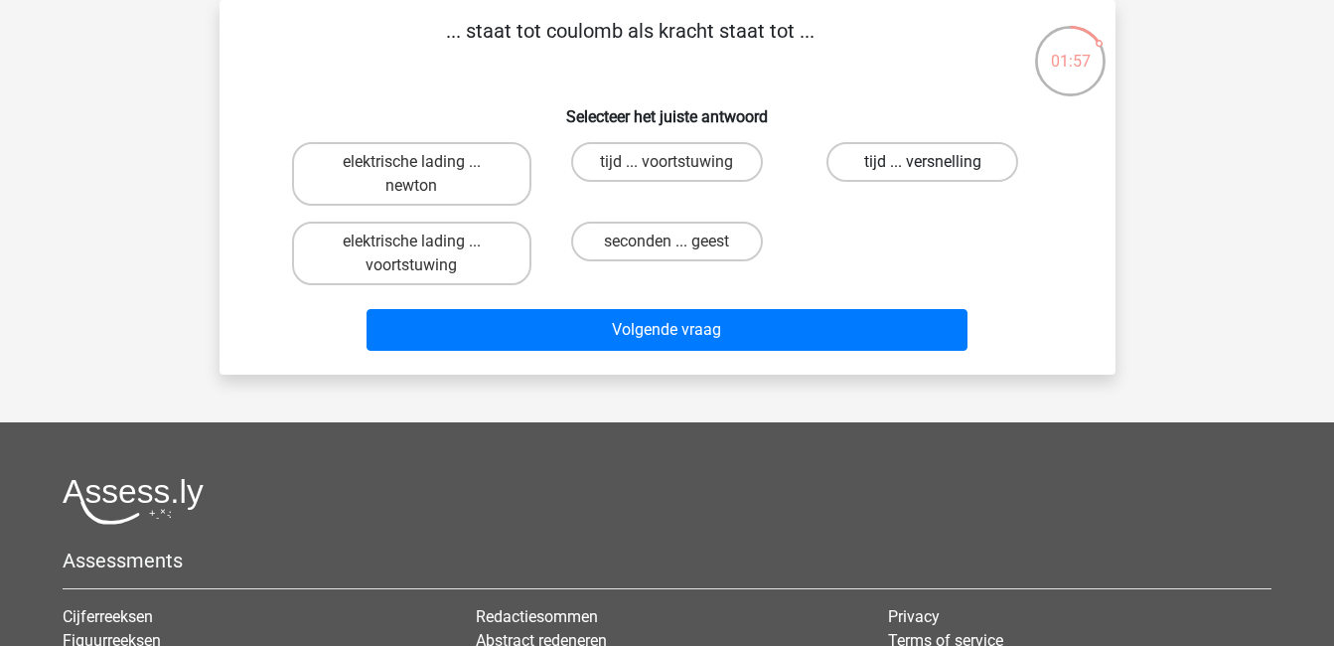
click at [929, 152] on label "tijd ... versnelling" at bounding box center [922, 162] width 192 height 40
click at [929, 162] on input "tijd ... versnelling" at bounding box center [929, 168] width 13 height 13
radio input "true"
click at [716, 156] on label "tijd ... voortstuwing" at bounding box center [667, 162] width 192 height 40
click at [679, 162] on input "tijd ... voortstuwing" at bounding box center [673, 168] width 13 height 13
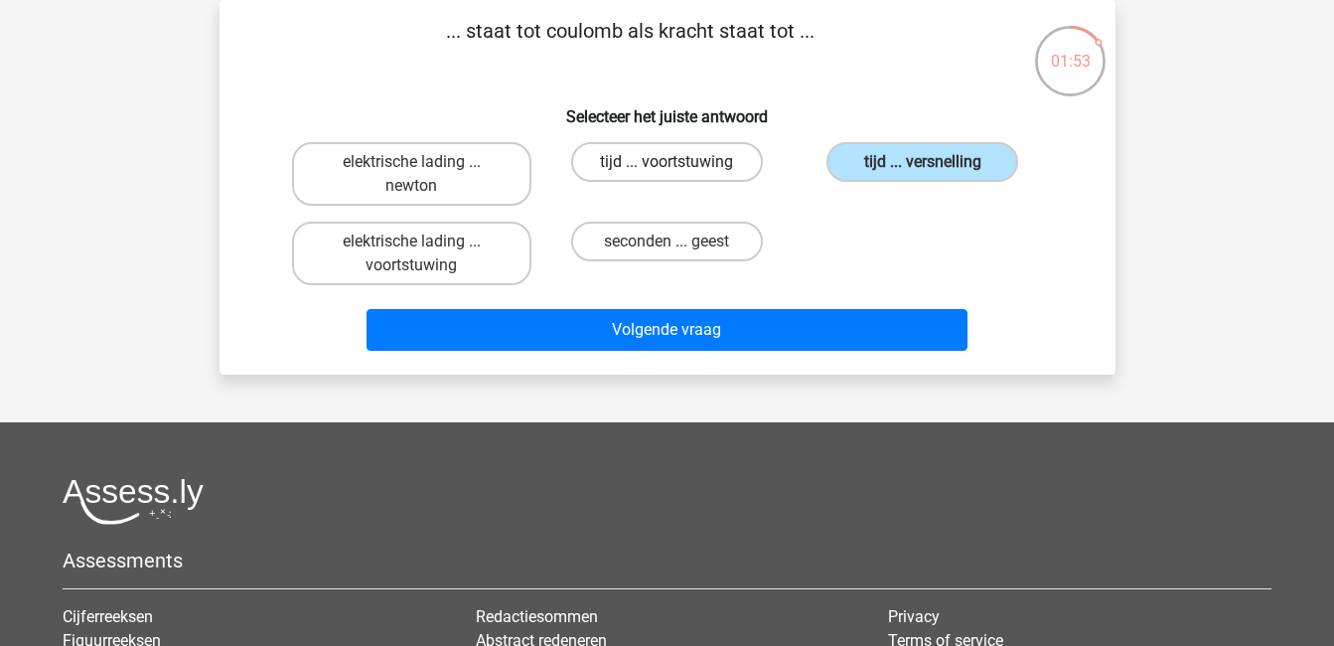
radio input "true"
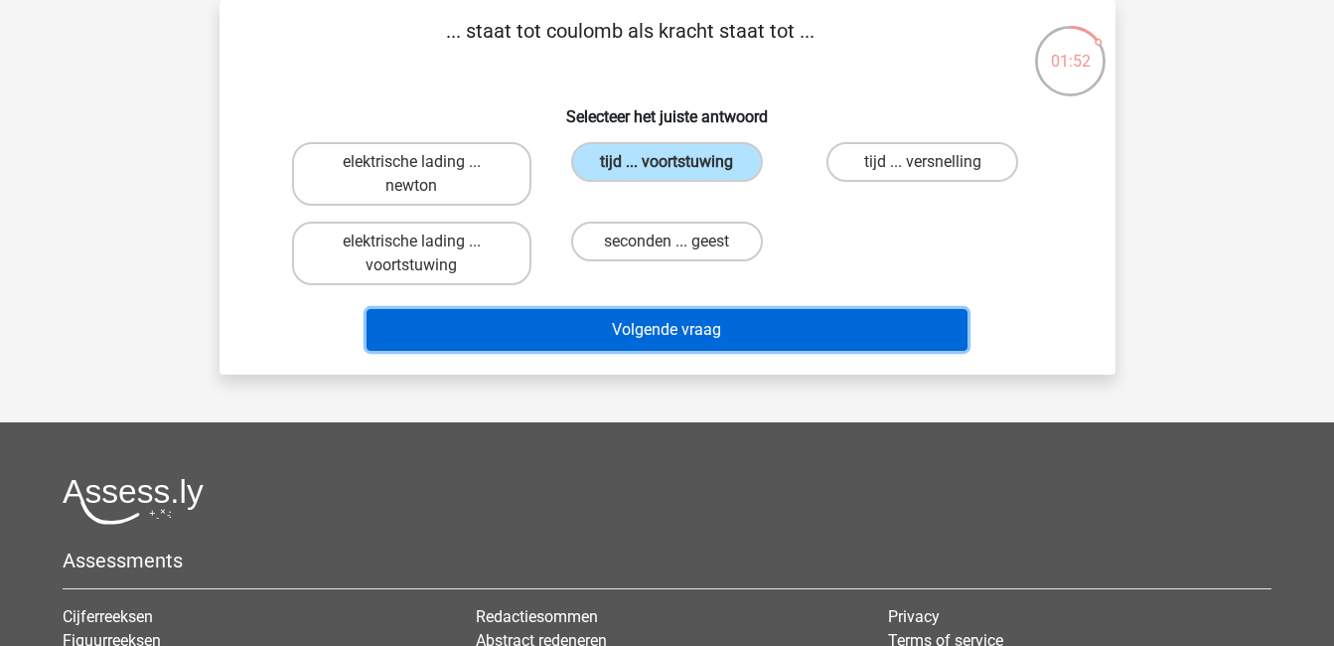
click at [796, 328] on button "Volgende vraag" at bounding box center [667, 330] width 601 height 42
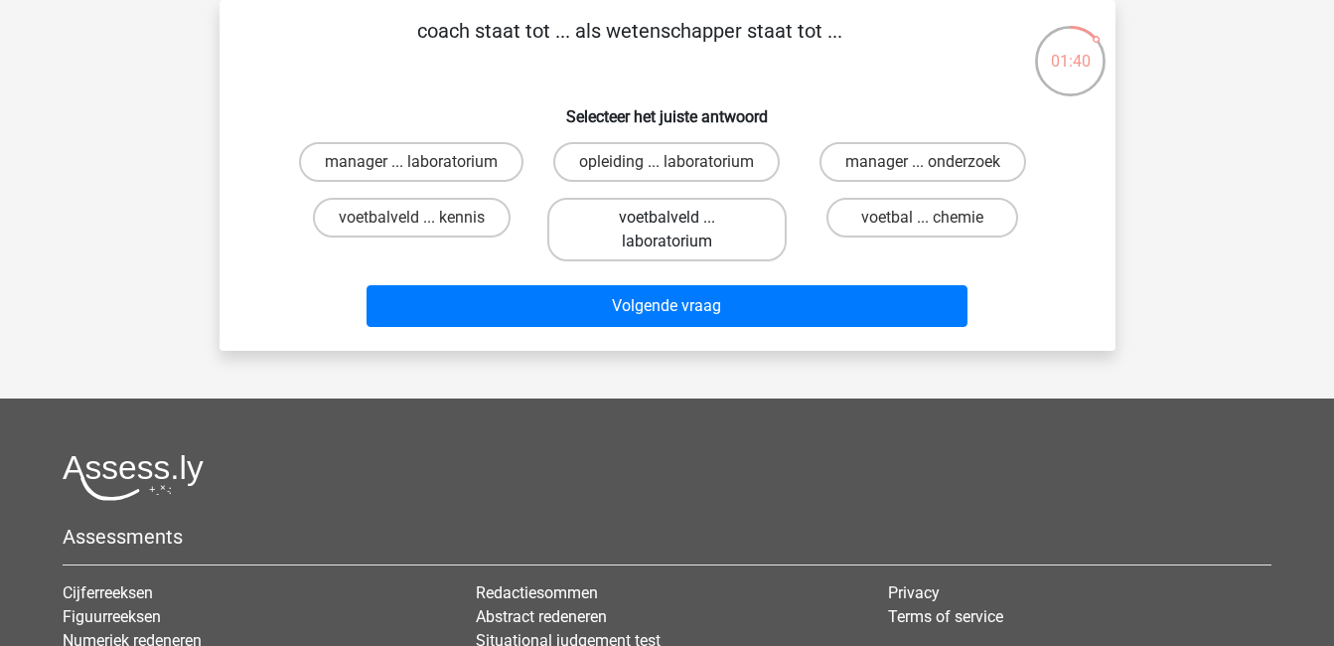
click at [644, 238] on label "voetbalveld ... laboratorium" at bounding box center [666, 230] width 239 height 64
click at [667, 230] on input "voetbalveld ... laboratorium" at bounding box center [673, 224] width 13 height 13
radio input "true"
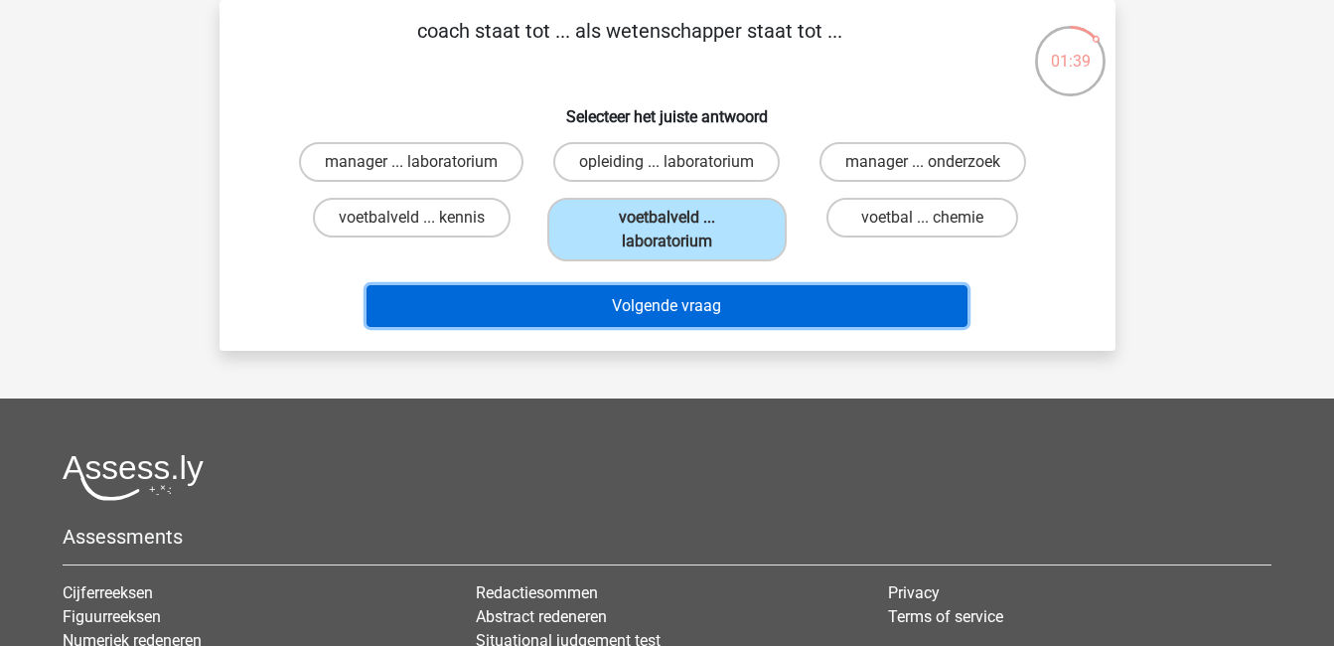
click at [724, 293] on button "Volgende vraag" at bounding box center [667, 306] width 601 height 42
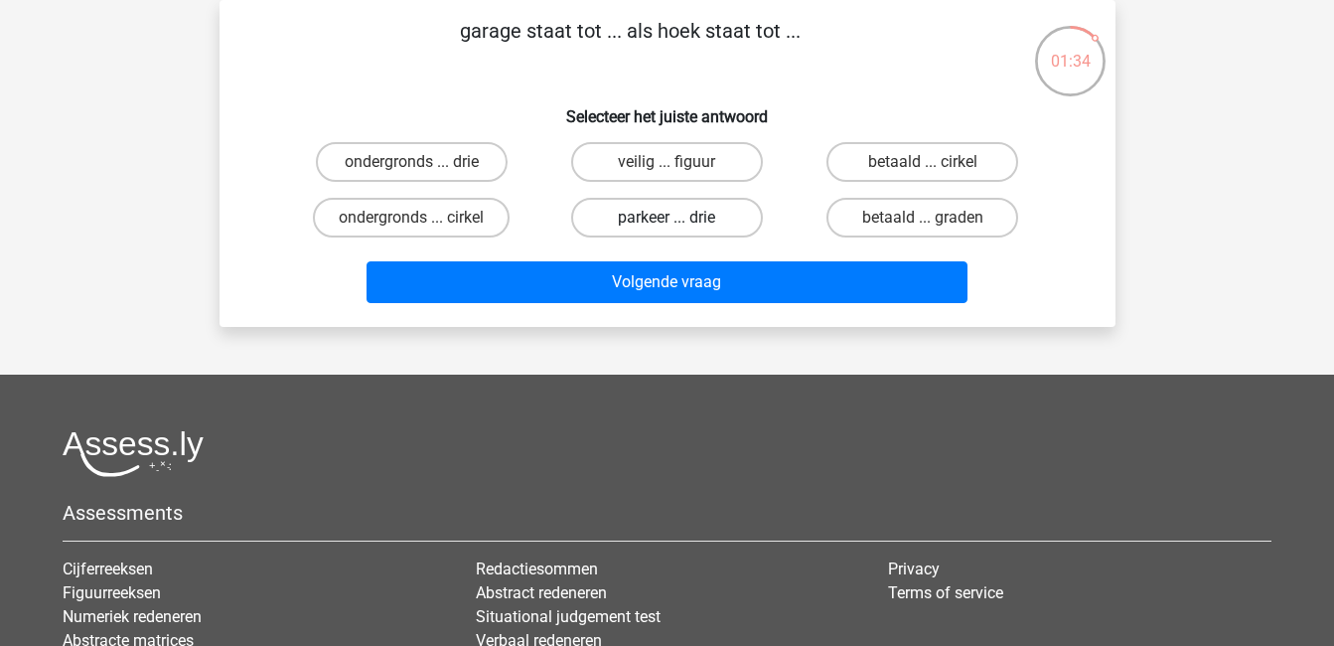
click at [686, 212] on label "parkeer ... drie" at bounding box center [667, 218] width 192 height 40
click at [679, 218] on input "parkeer ... drie" at bounding box center [673, 224] width 13 height 13
radio input "true"
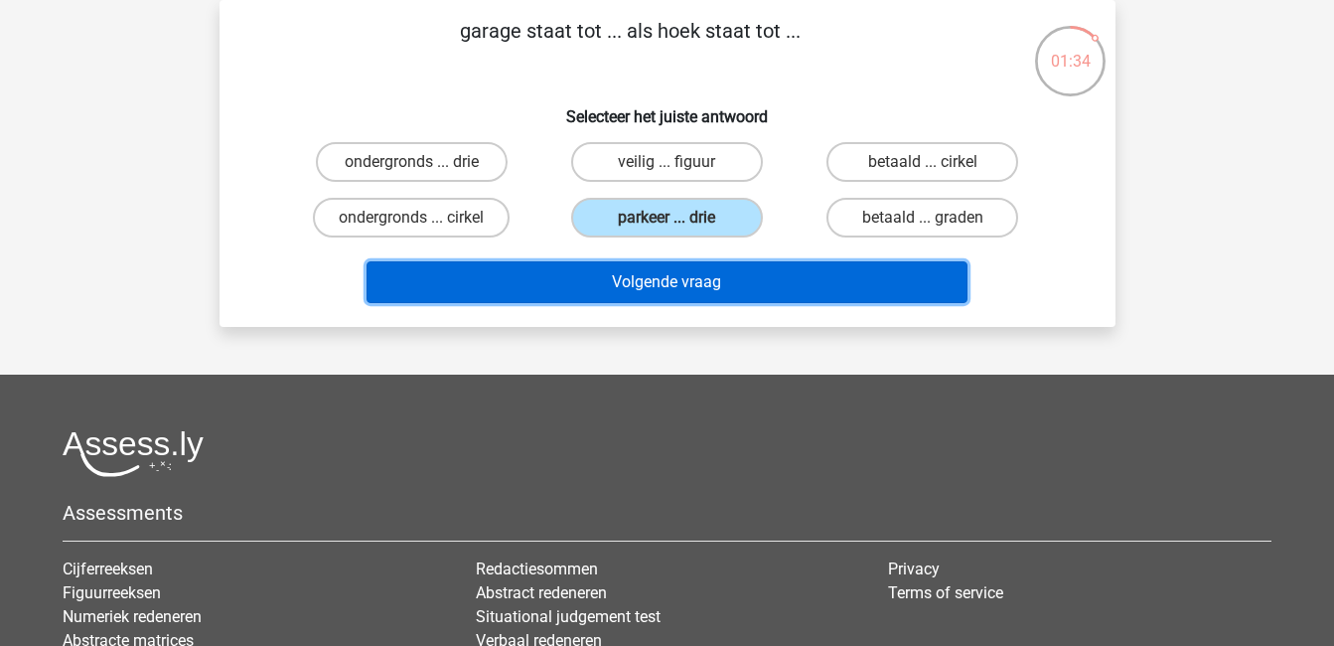
click at [738, 278] on button "Volgende vraag" at bounding box center [667, 282] width 601 height 42
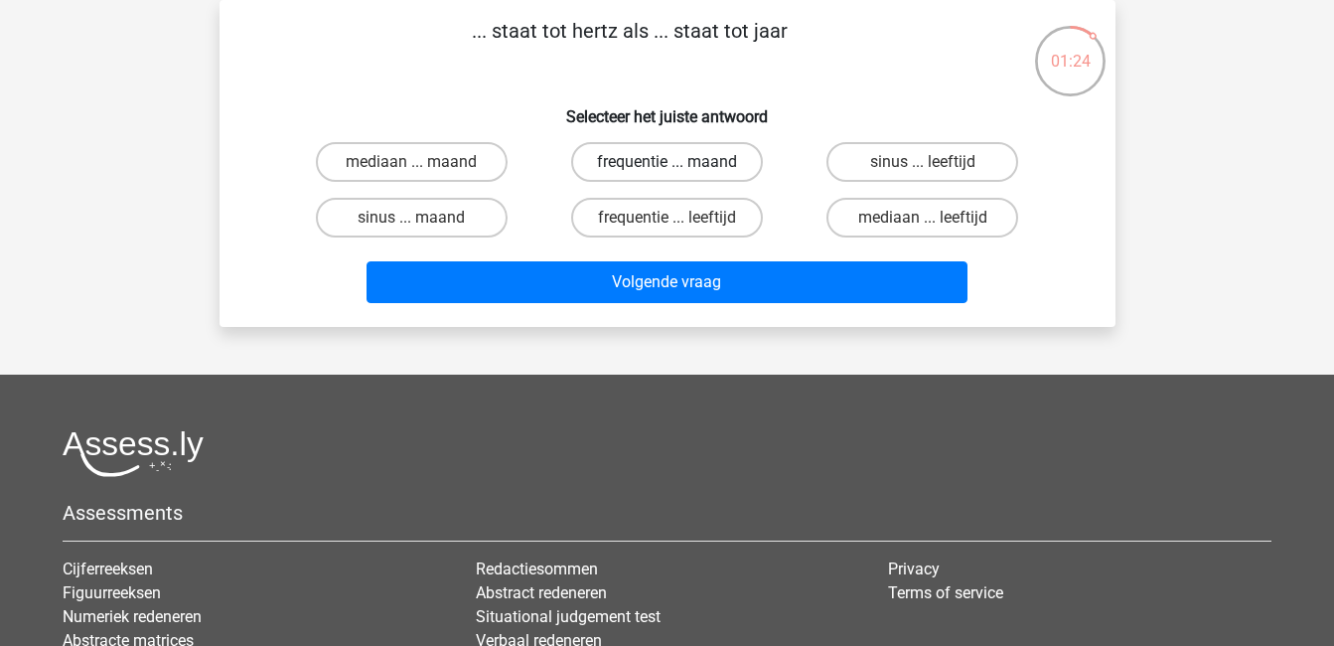
click at [700, 154] on label "frequentie ... maand" at bounding box center [667, 162] width 192 height 40
click at [679, 162] on input "frequentie ... maand" at bounding box center [673, 168] width 13 height 13
radio input "true"
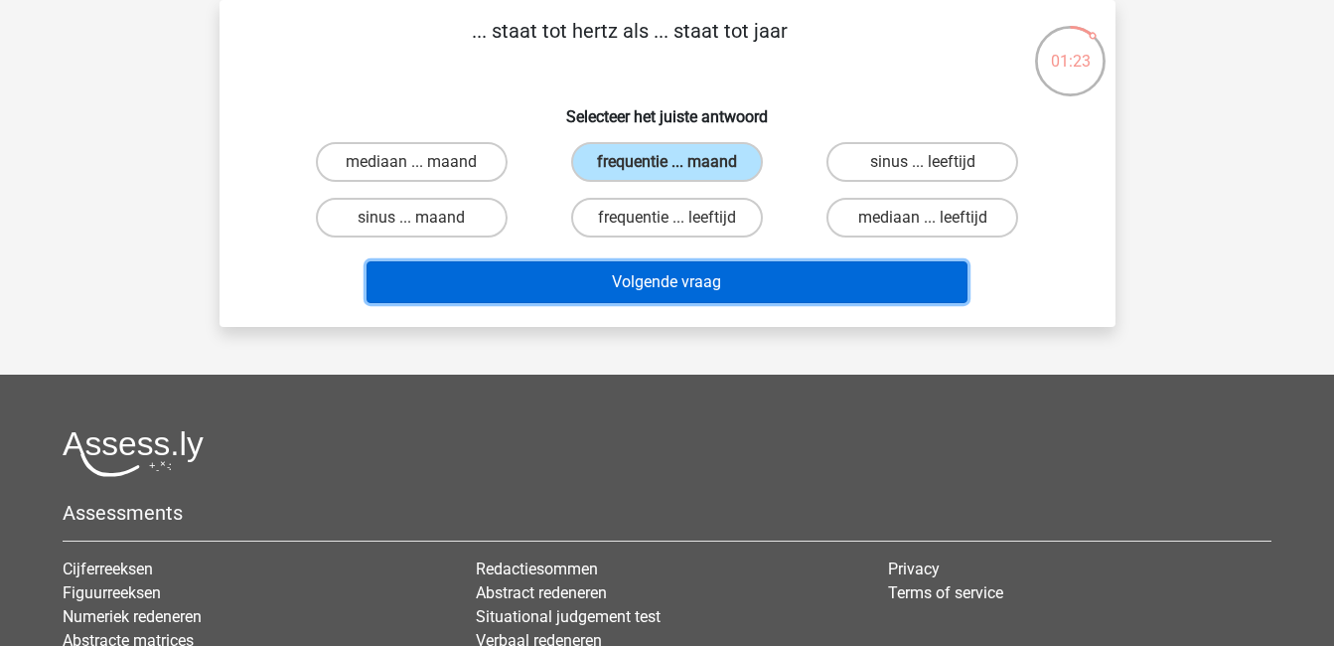
click at [802, 269] on button "Volgende vraag" at bounding box center [667, 282] width 601 height 42
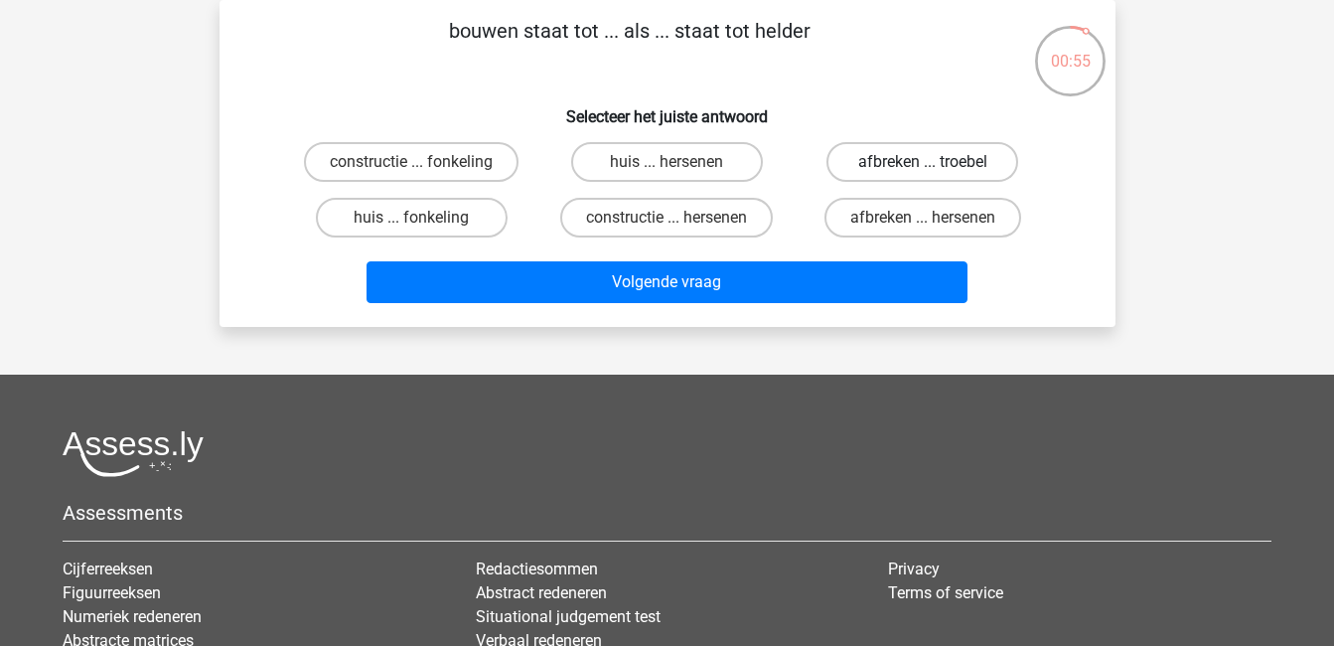
click at [909, 158] on label "afbreken ... troebel" at bounding box center [922, 162] width 192 height 40
click at [923, 162] on input "afbreken ... troebel" at bounding box center [929, 168] width 13 height 13
radio input "true"
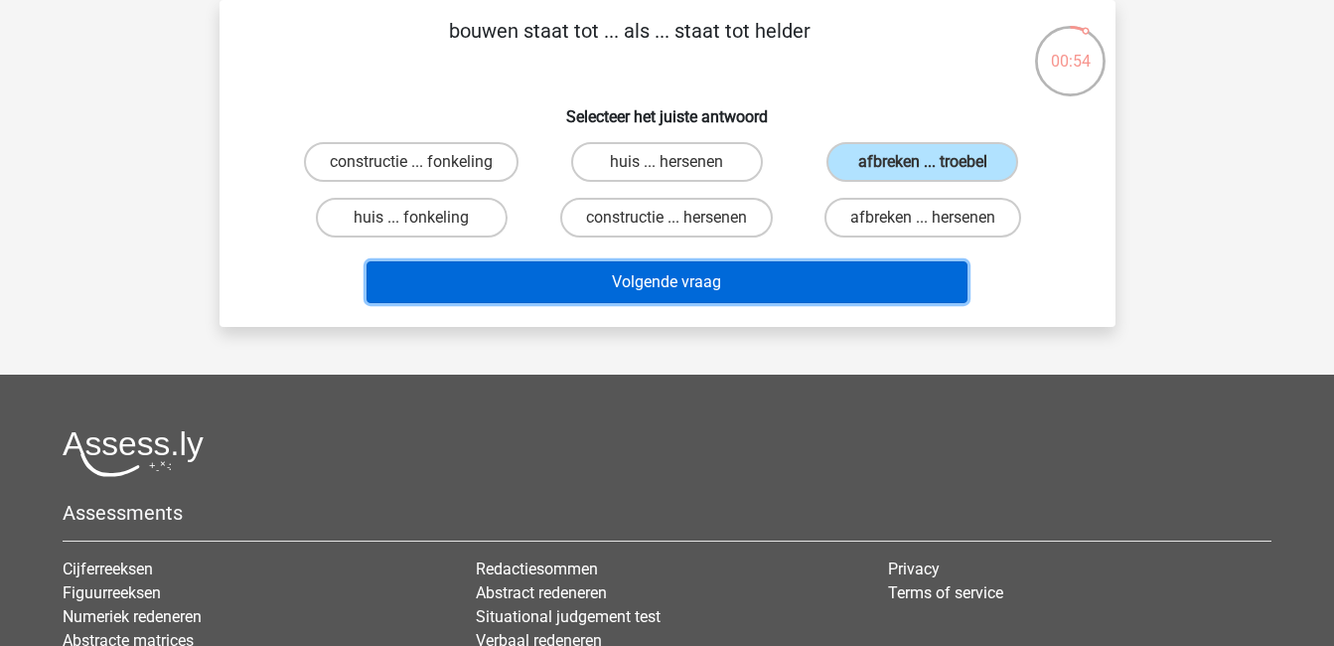
click at [842, 293] on button "Volgende vraag" at bounding box center [667, 282] width 601 height 42
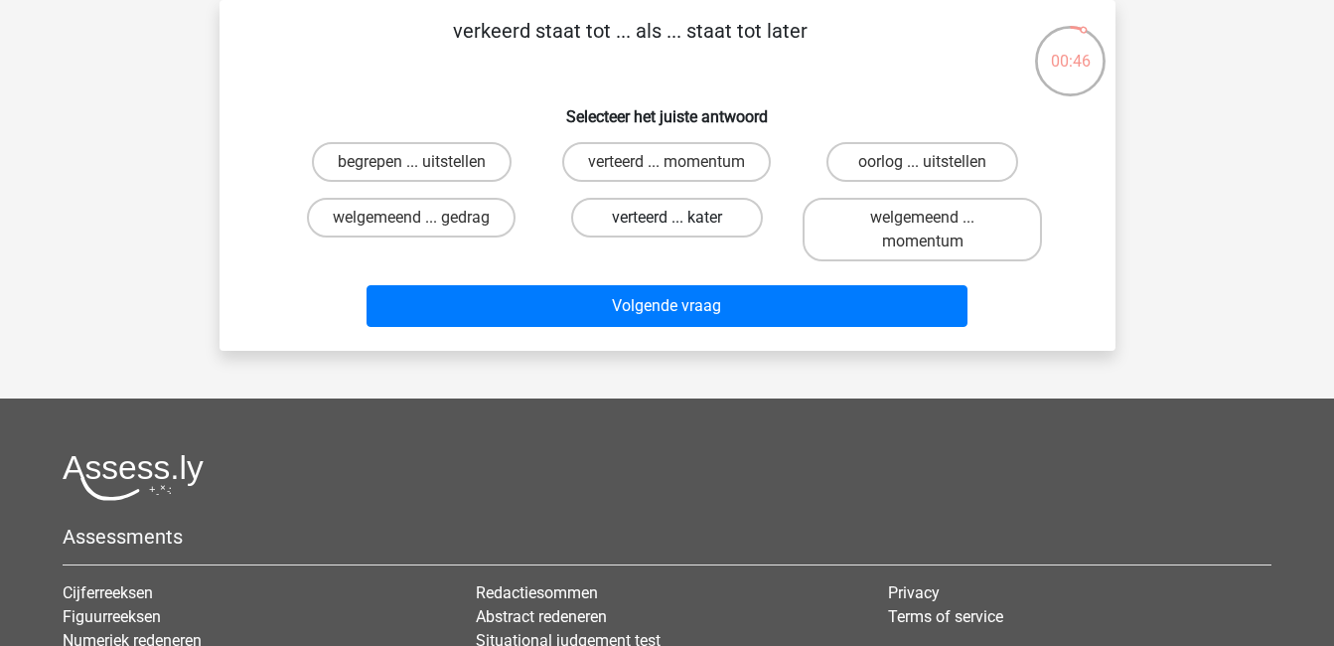
click at [655, 216] on label "verteerd ... kater" at bounding box center [667, 218] width 192 height 40
click at [667, 218] on input "verteerd ... kater" at bounding box center [673, 224] width 13 height 13
radio input "true"
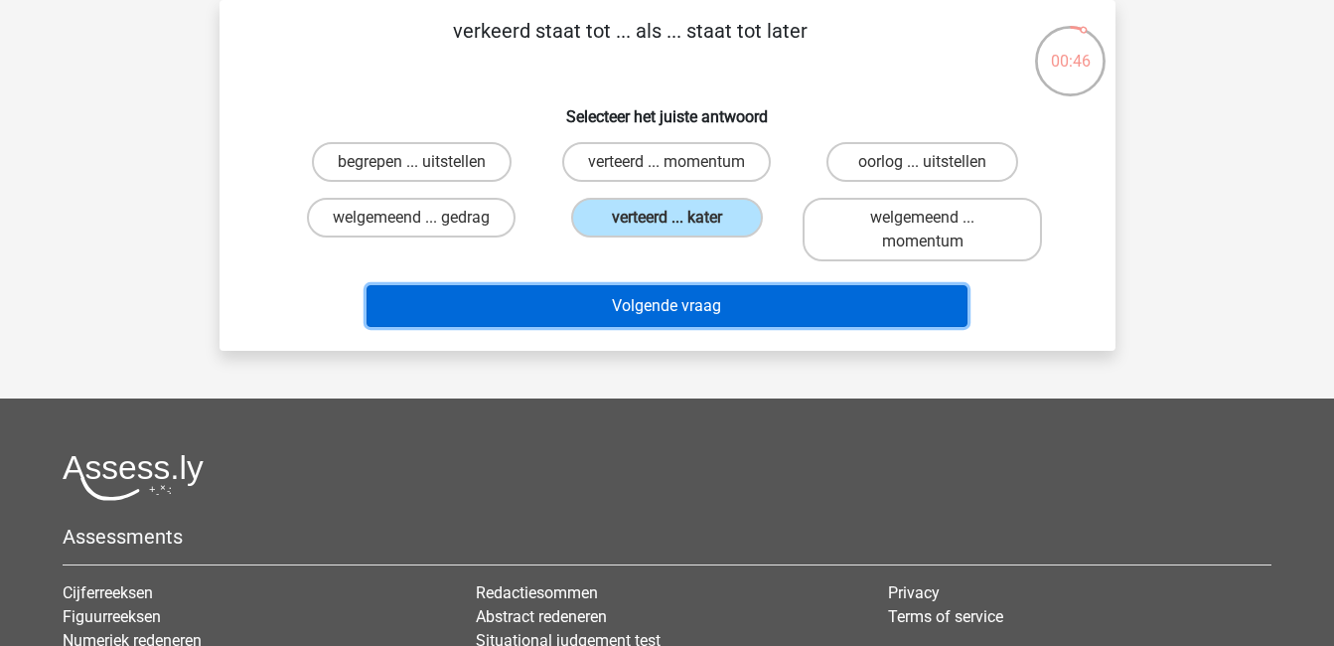
click at [713, 300] on button "Volgende vraag" at bounding box center [667, 306] width 601 height 42
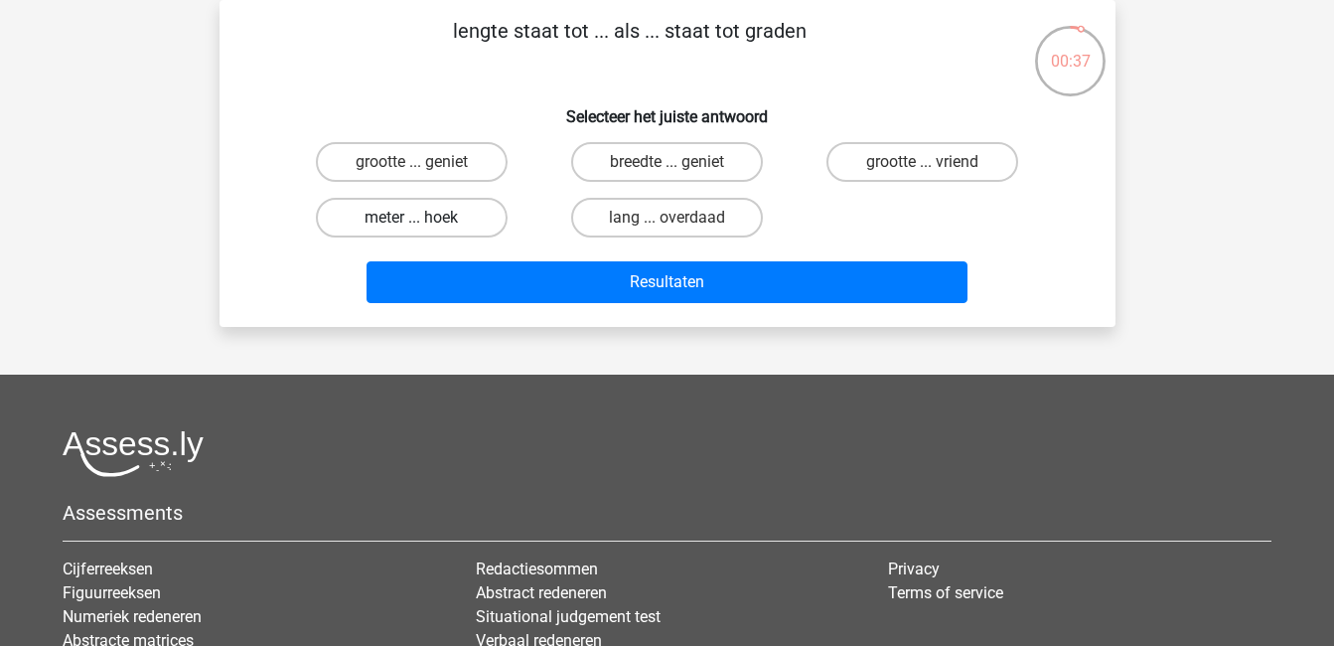
click at [425, 224] on label "meter ... hoek" at bounding box center [412, 218] width 192 height 40
click at [424, 224] on input "meter ... hoek" at bounding box center [417, 224] width 13 height 13
radio input "true"
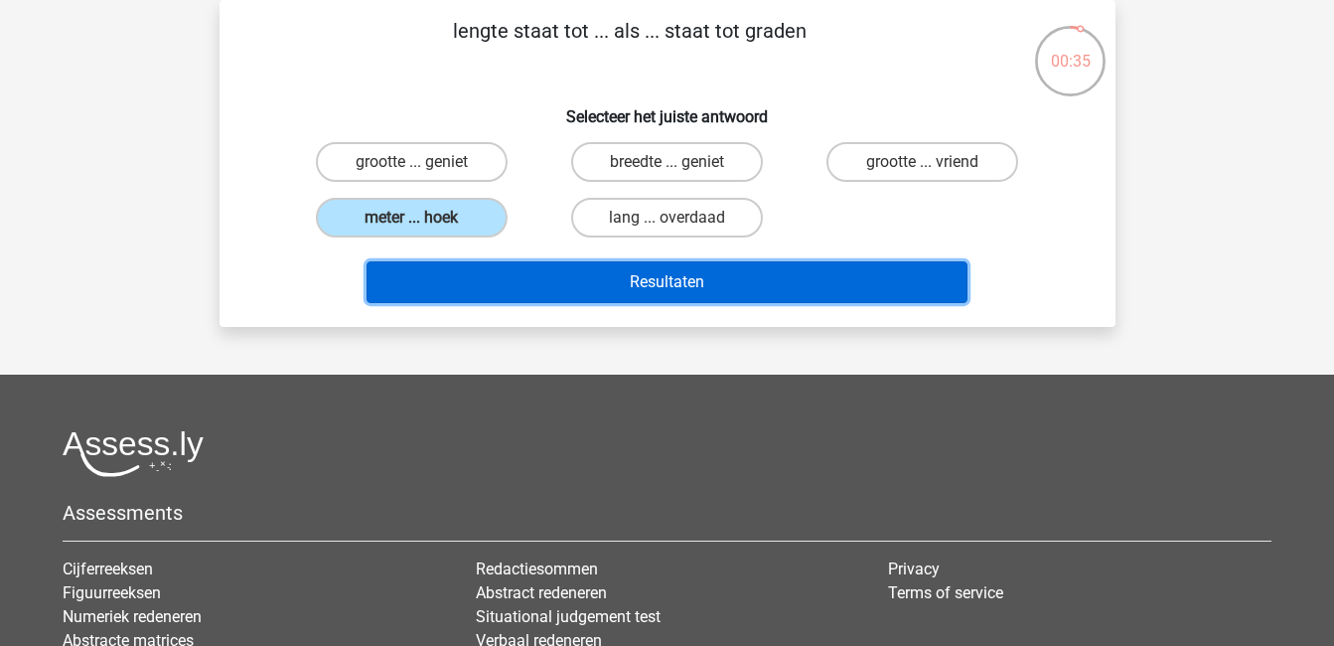
click at [618, 276] on button "Resultaten" at bounding box center [667, 282] width 601 height 42
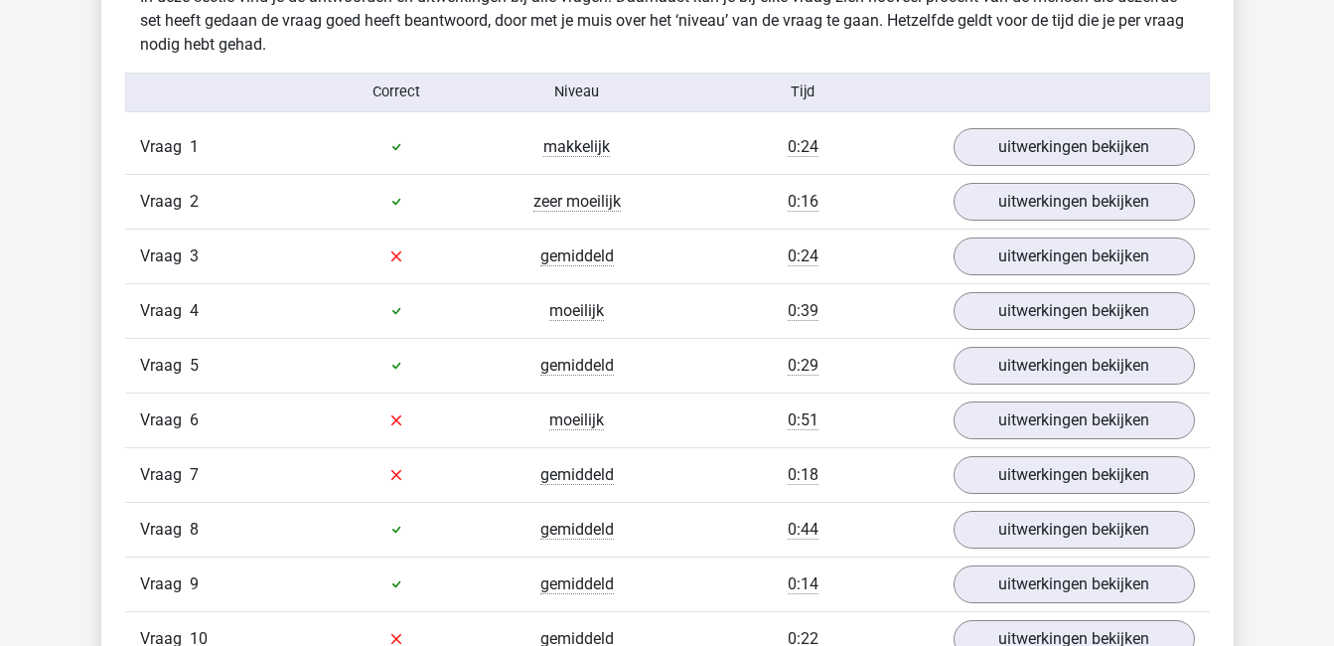
scroll to position [1233, 0]
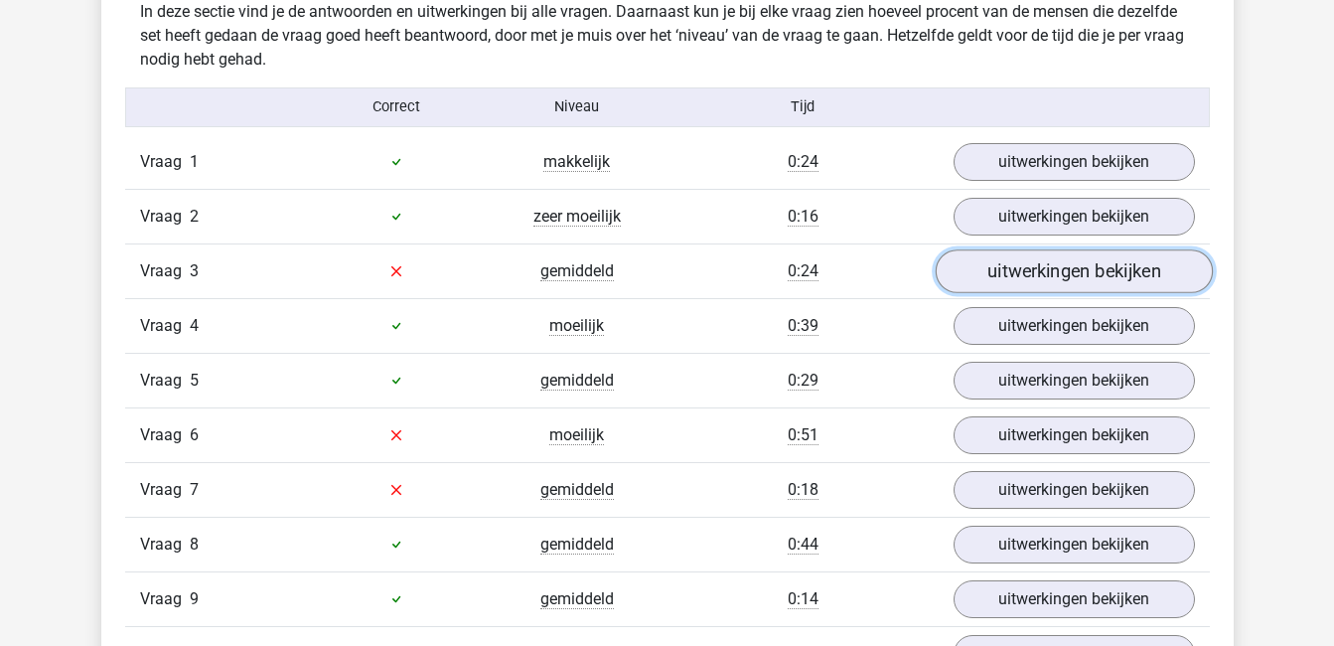
click at [1076, 269] on link "uitwerkingen bekijken" at bounding box center [1073, 271] width 277 height 44
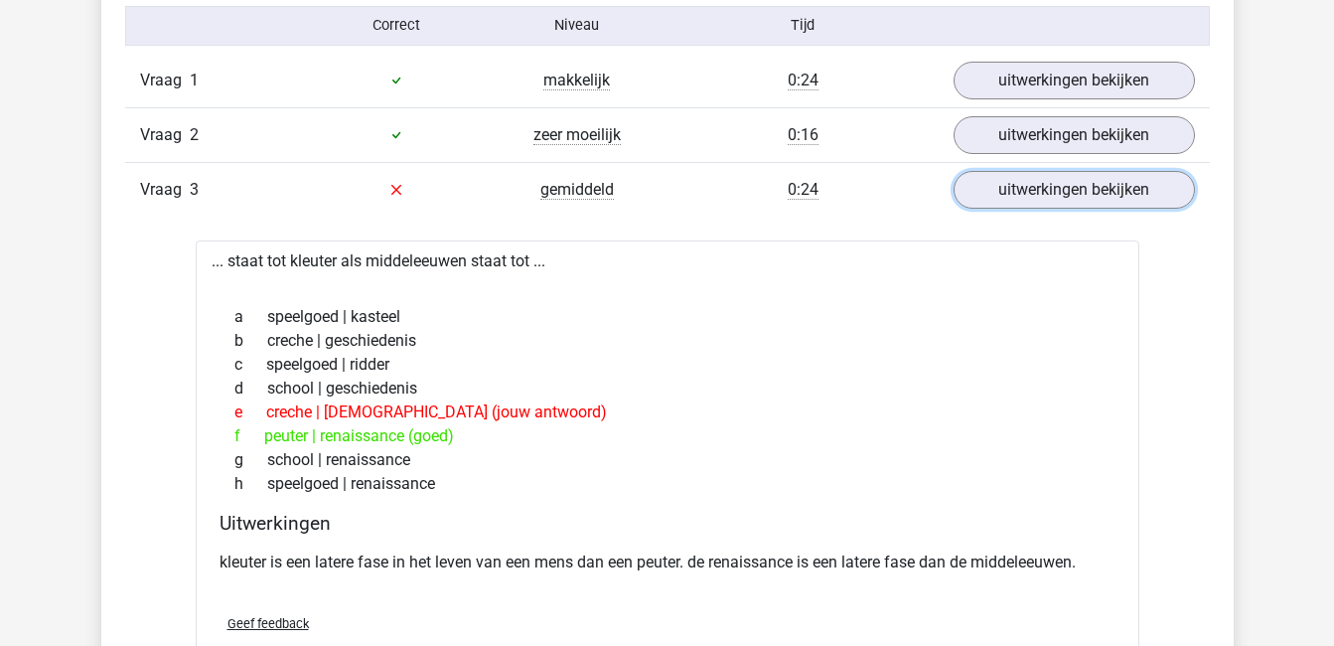
scroll to position [1317, 0]
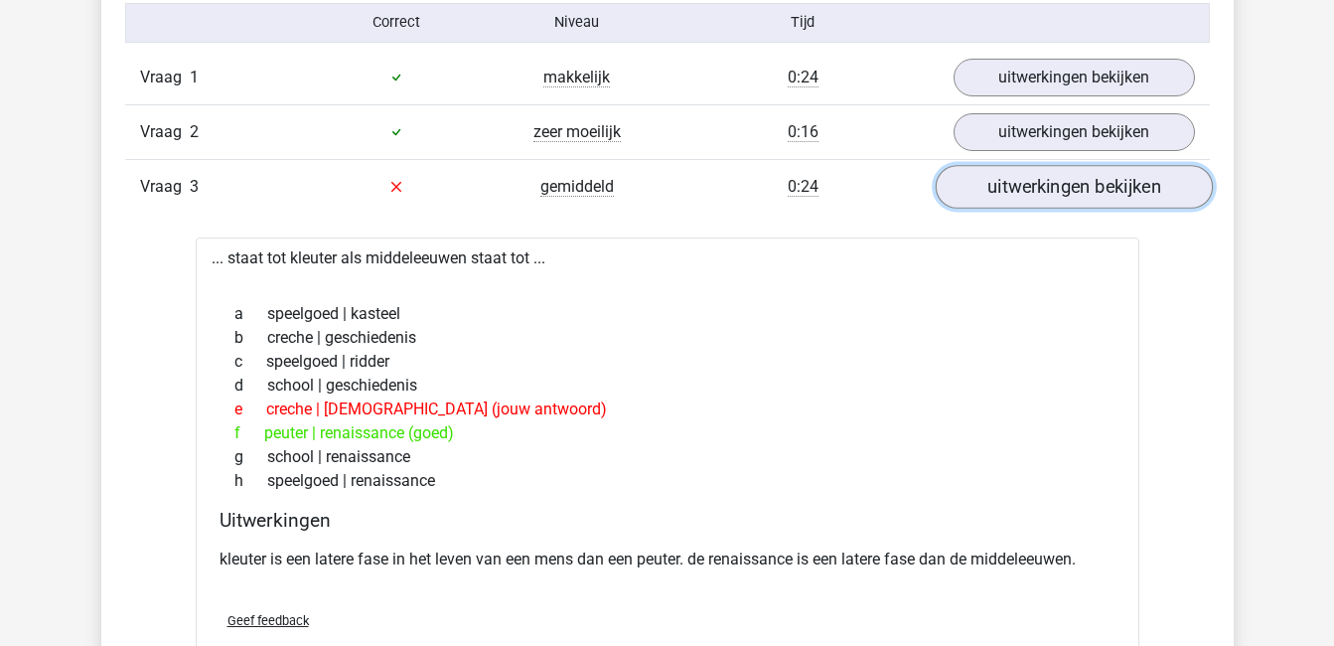
click at [1087, 185] on link "uitwerkingen bekijken" at bounding box center [1073, 187] width 277 height 44
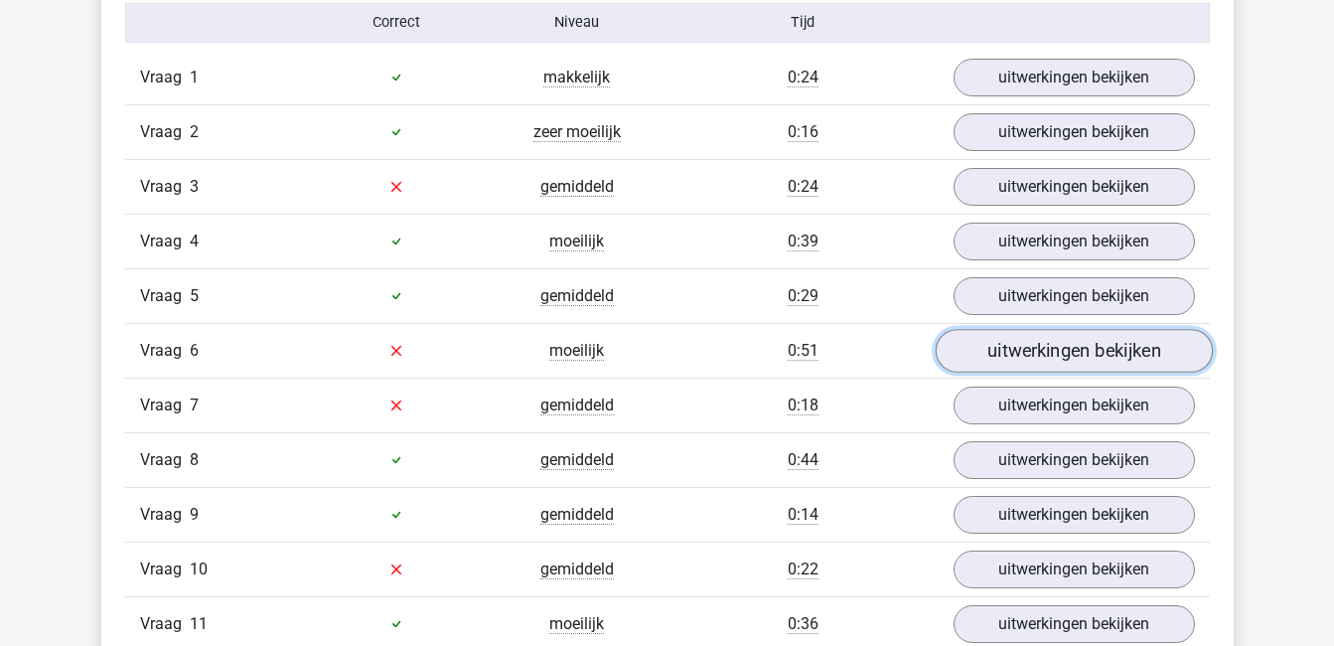
click at [1083, 351] on link "uitwerkingen bekijken" at bounding box center [1073, 351] width 277 height 44
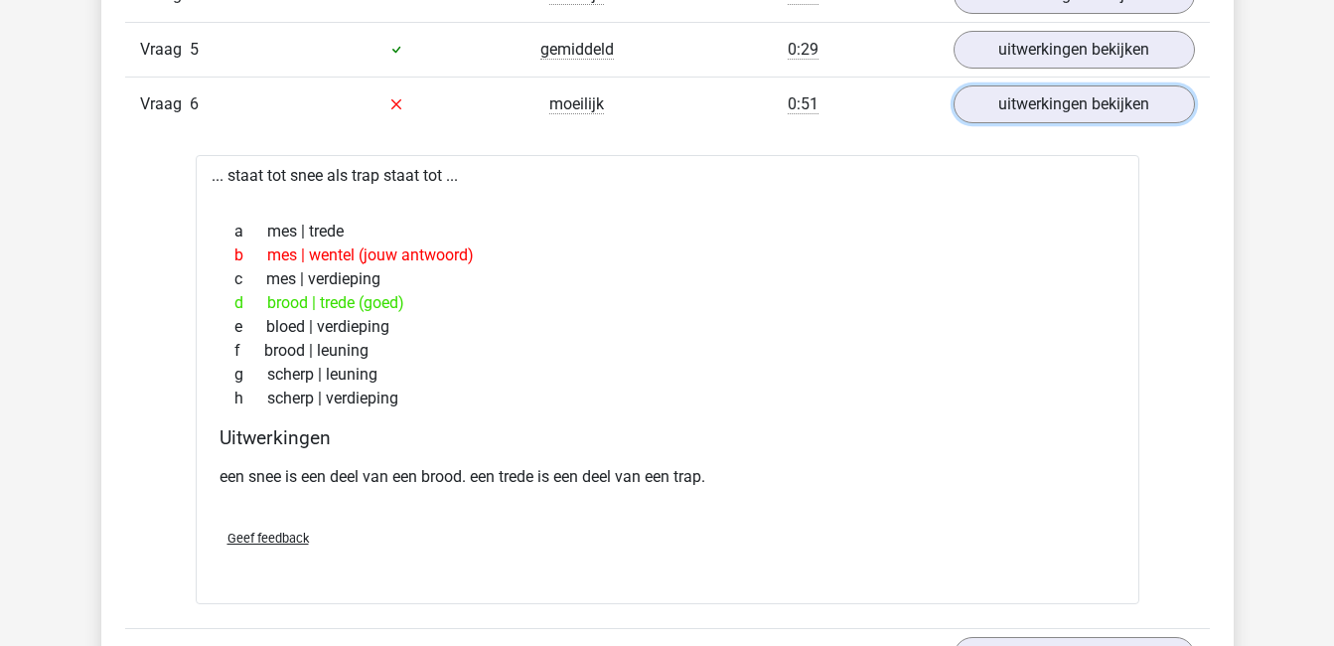
scroll to position [1573, 0]
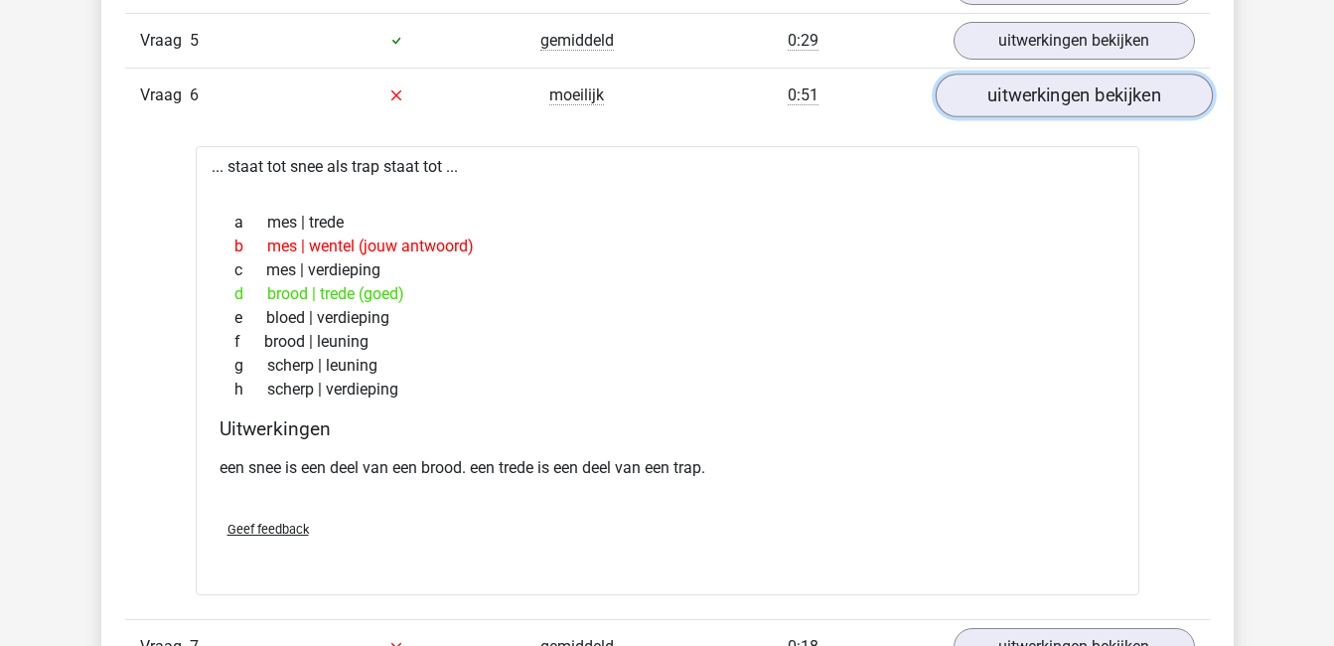
click at [1108, 100] on link "uitwerkingen bekijken" at bounding box center [1073, 96] width 277 height 44
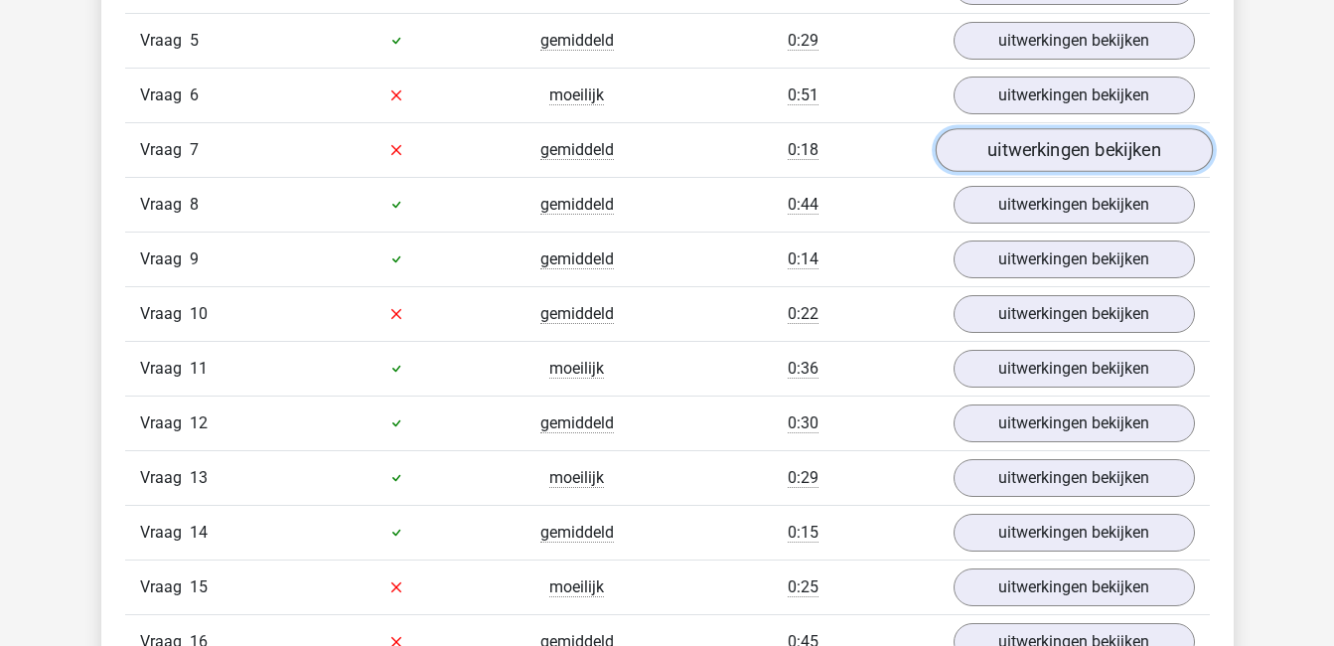
click at [1113, 157] on link "uitwerkingen bekijken" at bounding box center [1073, 150] width 277 height 44
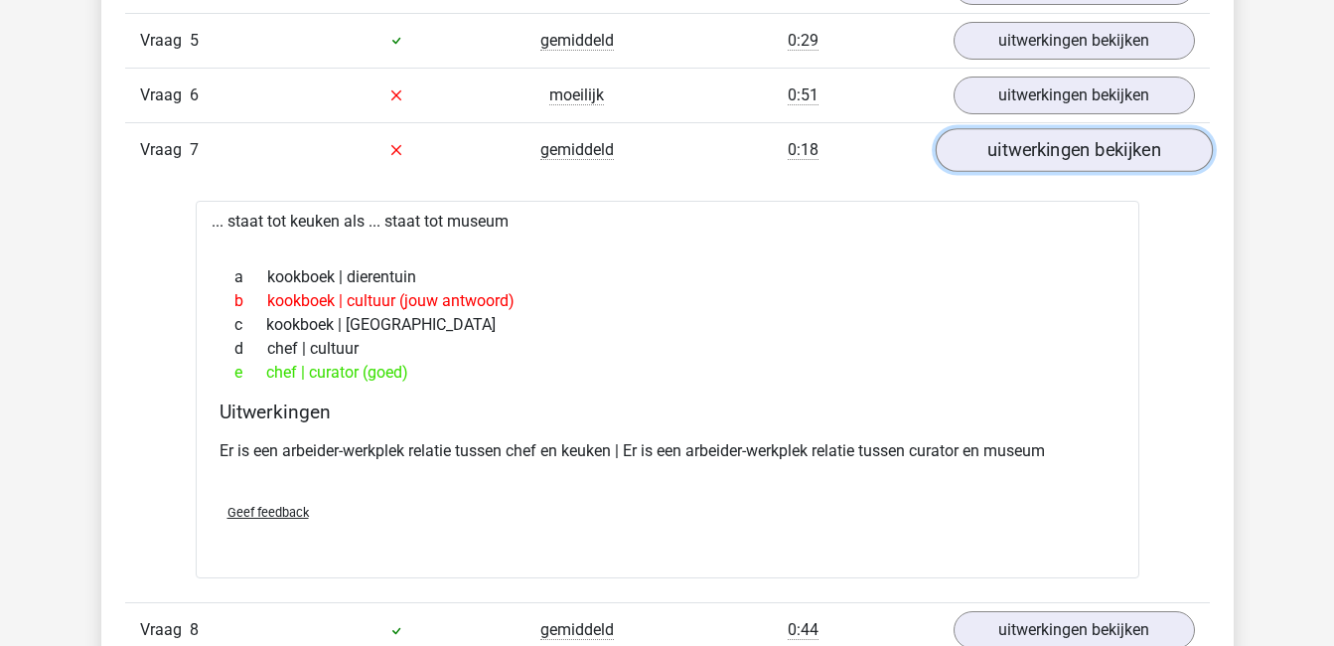
click at [1094, 152] on link "uitwerkingen bekijken" at bounding box center [1073, 150] width 277 height 44
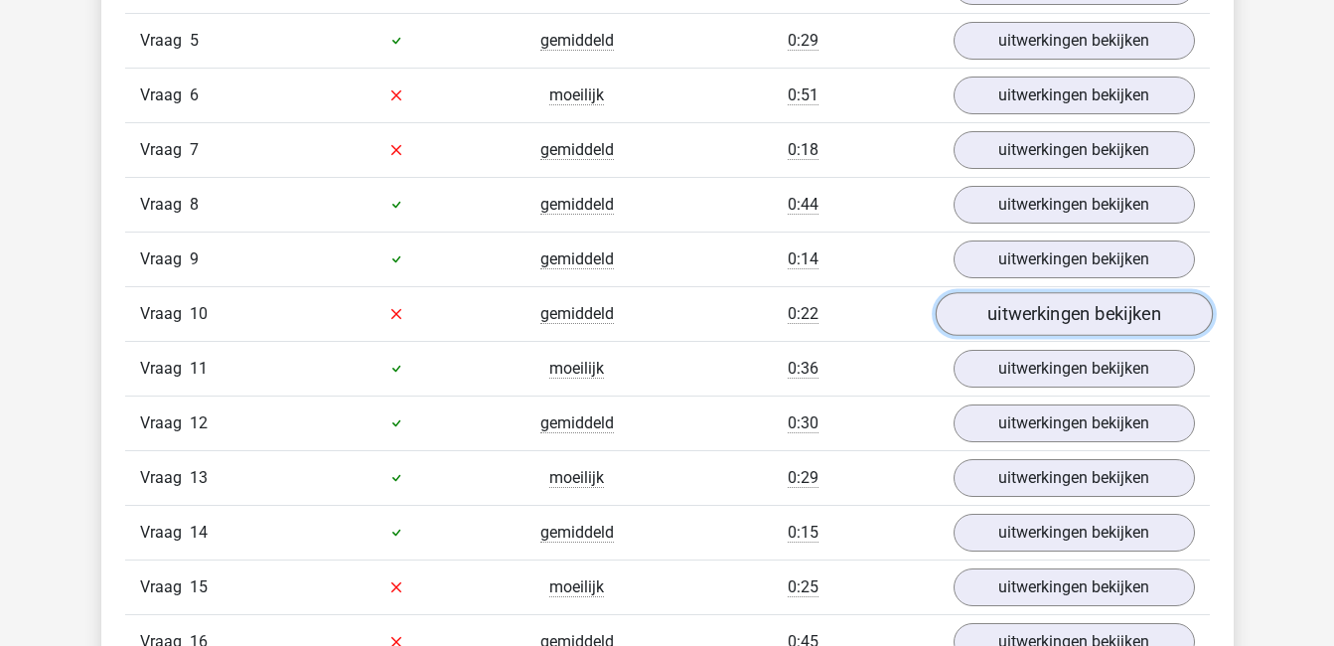
click at [1098, 314] on link "uitwerkingen bekijken" at bounding box center [1073, 314] width 277 height 44
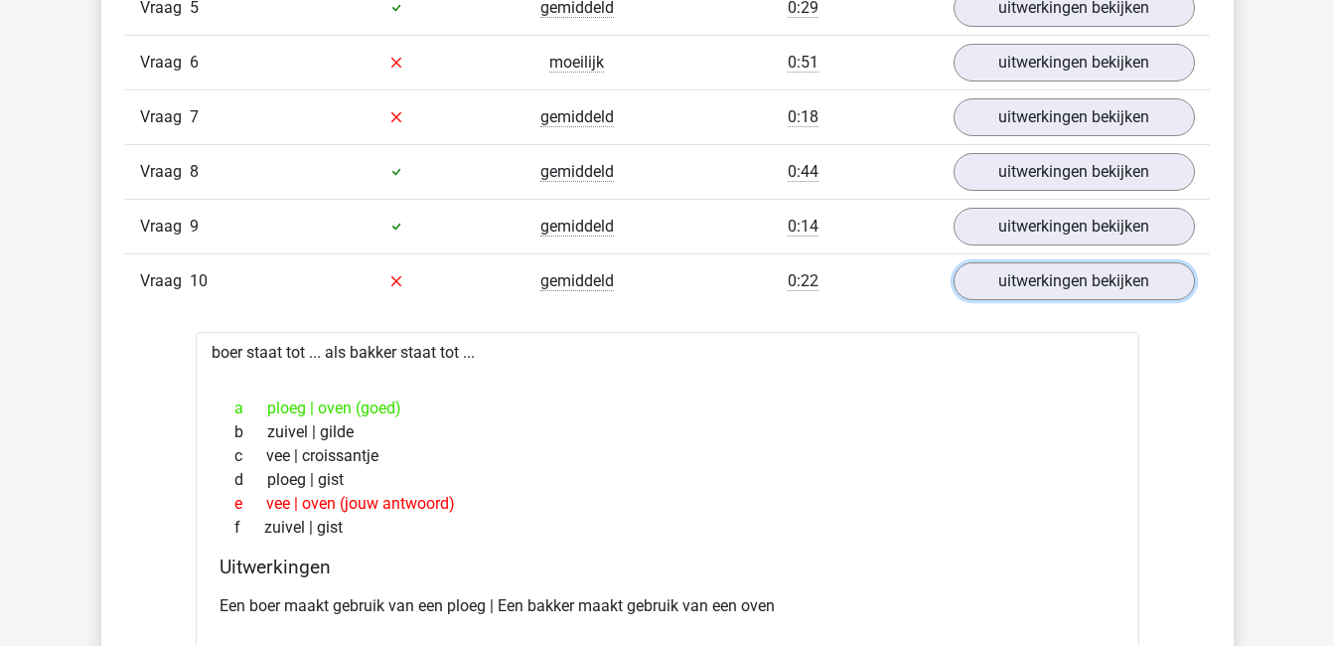
scroll to position [1604, 0]
click at [1070, 291] on link "uitwerkingen bekijken" at bounding box center [1073, 282] width 277 height 44
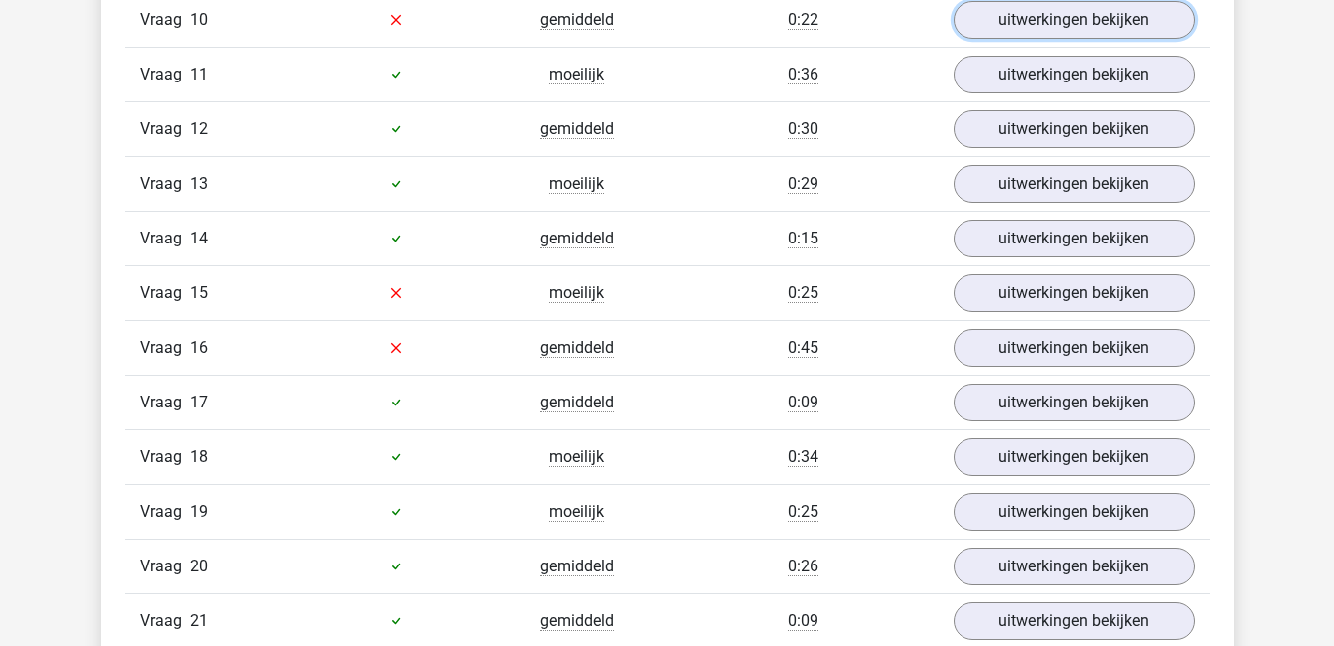
scroll to position [1868, 0]
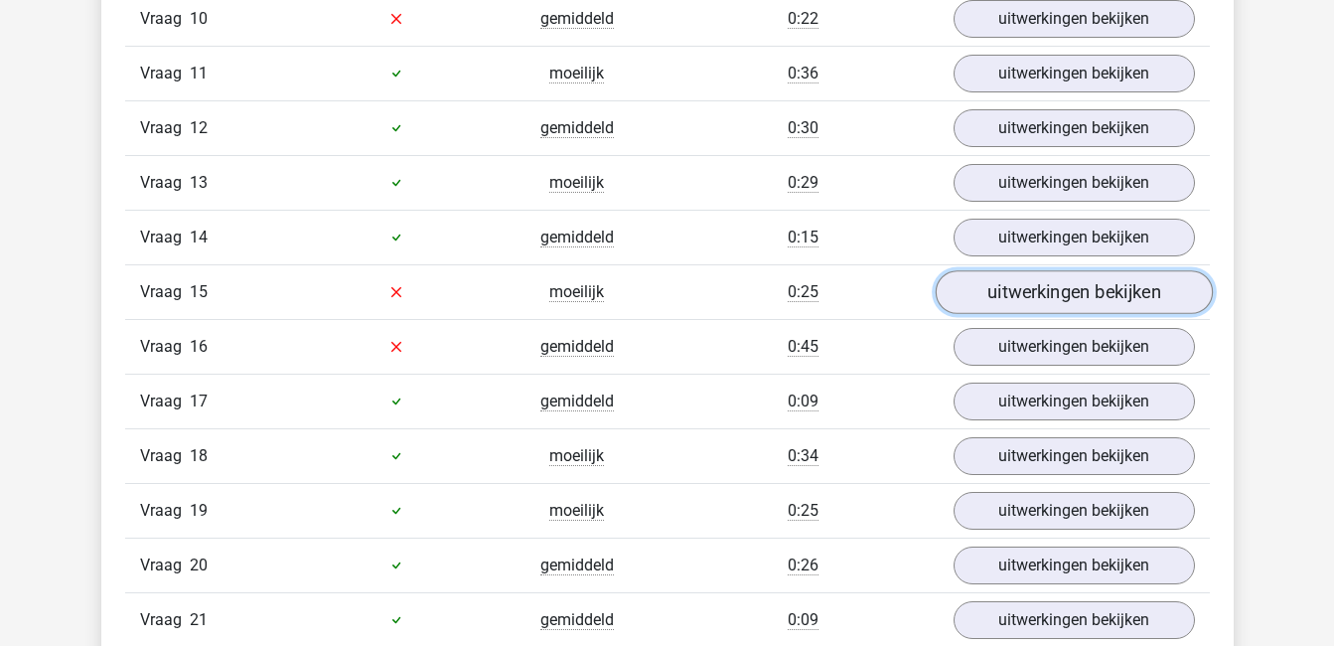
click at [1076, 292] on link "uitwerkingen bekijken" at bounding box center [1073, 292] width 277 height 44
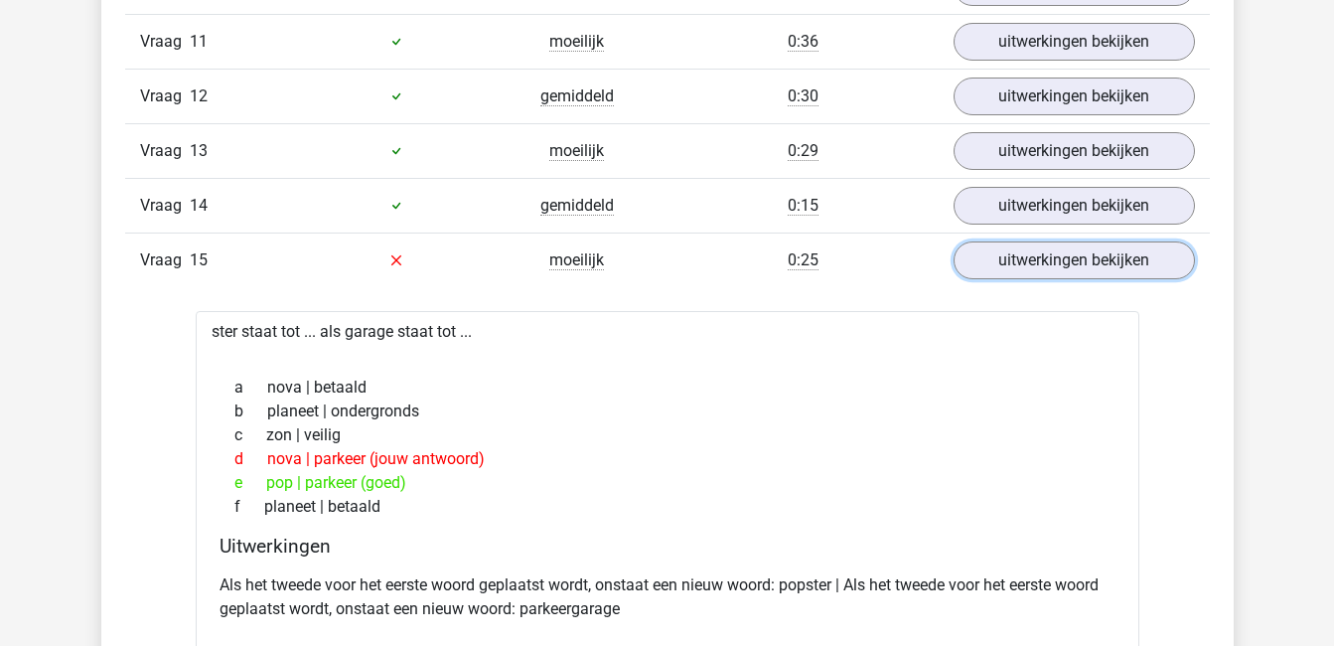
scroll to position [1895, 0]
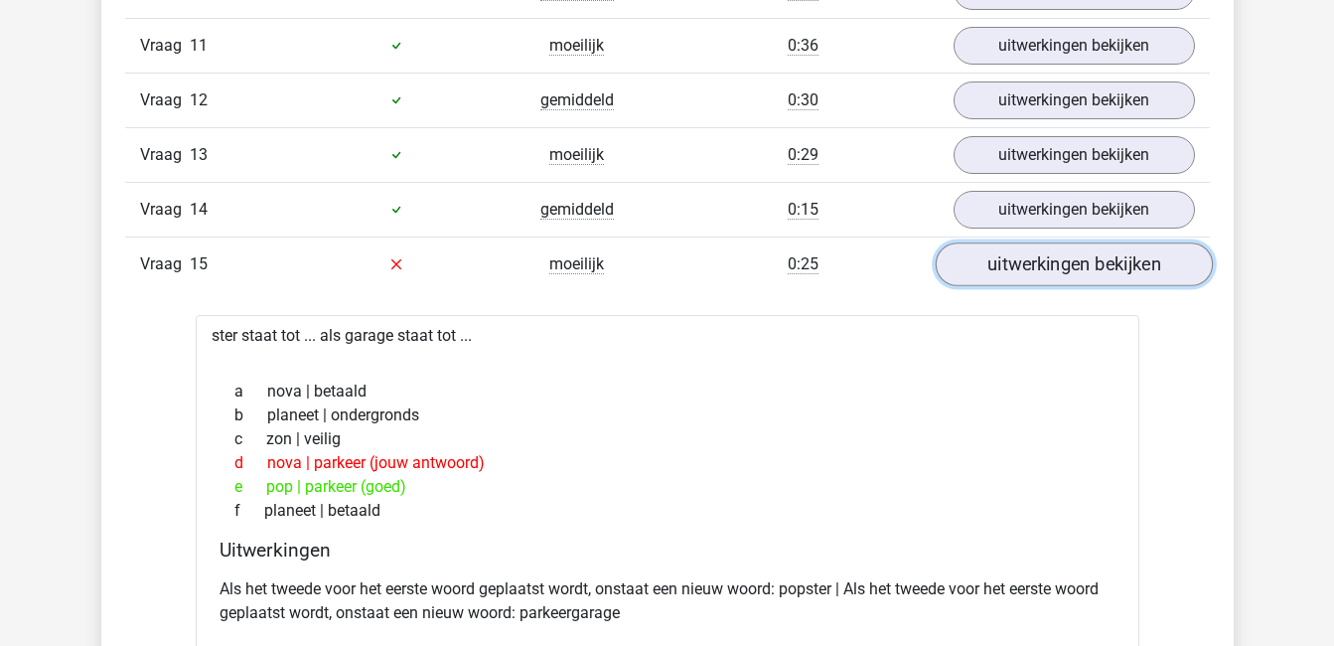
click at [1042, 264] on link "uitwerkingen bekijken" at bounding box center [1073, 264] width 277 height 44
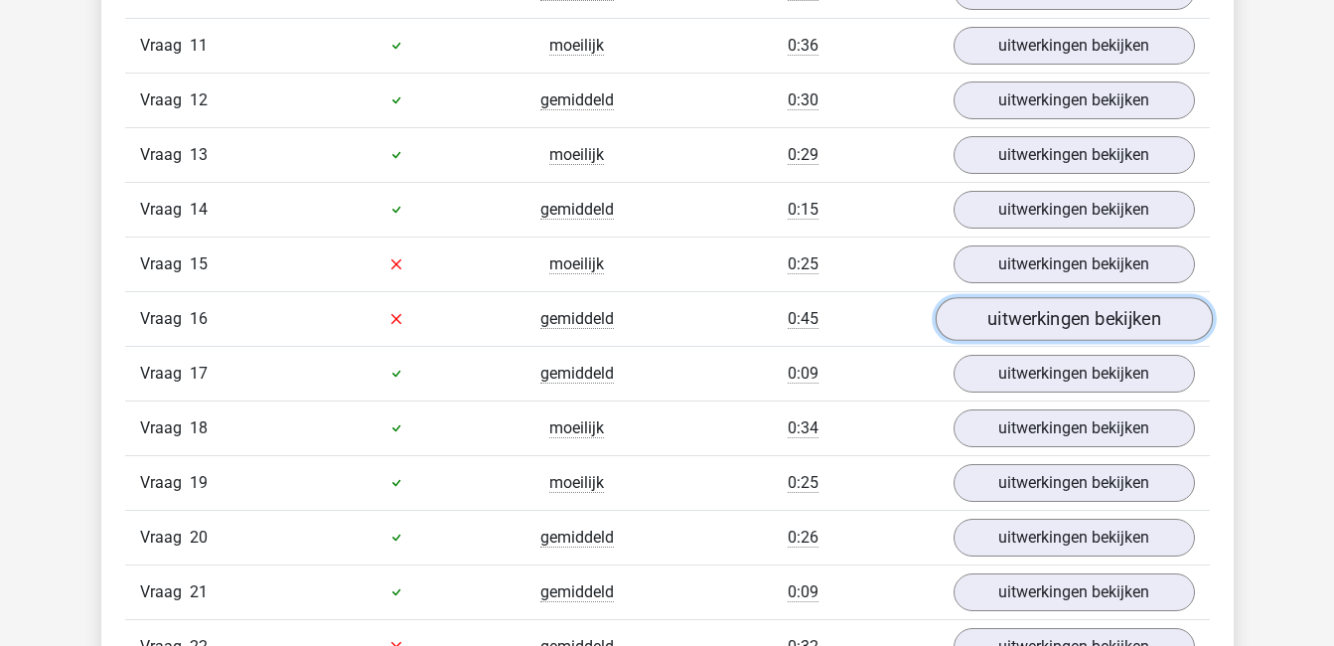
click at [1051, 324] on link "uitwerkingen bekijken" at bounding box center [1073, 319] width 277 height 44
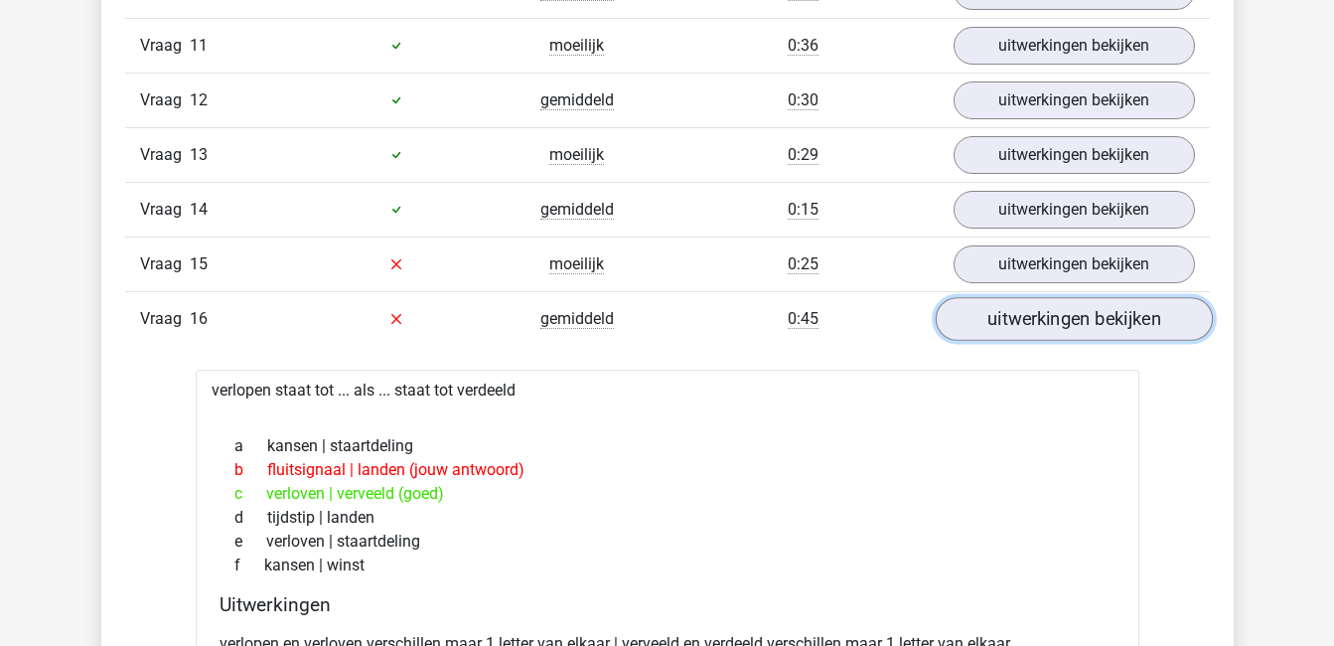
click at [1032, 311] on link "uitwerkingen bekijken" at bounding box center [1073, 319] width 277 height 44
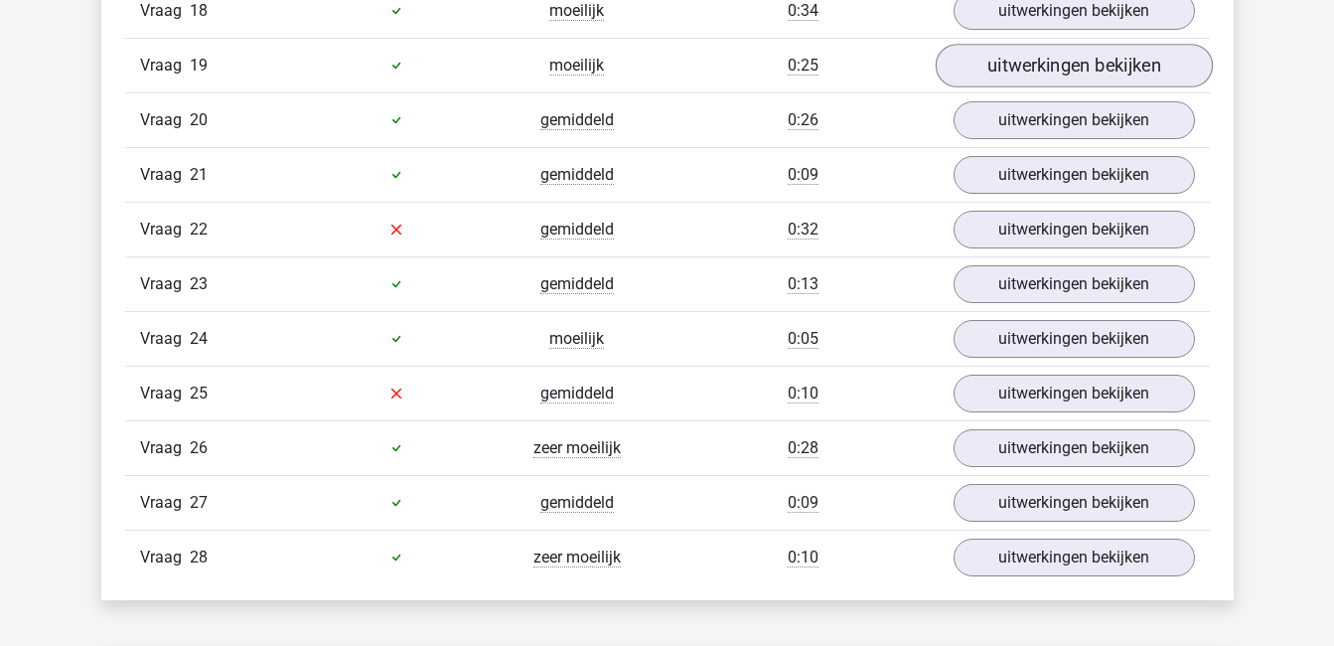
scroll to position [2314, 0]
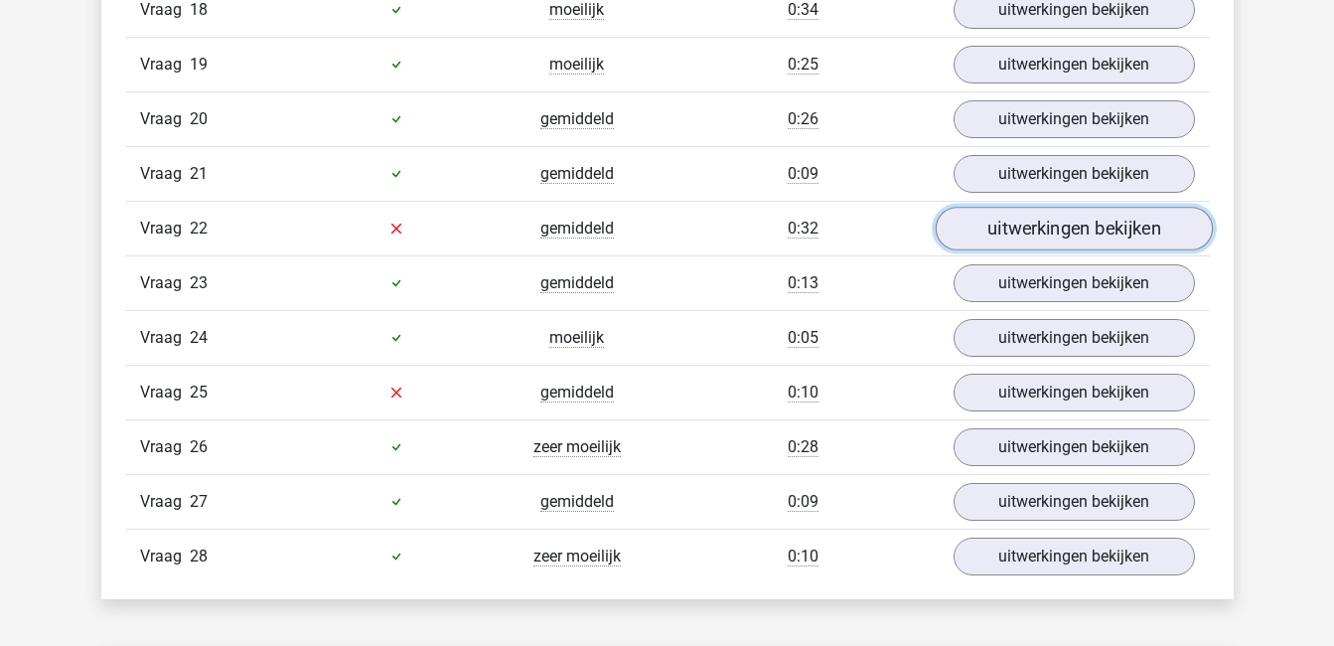
click at [1065, 217] on link "uitwerkingen bekijken" at bounding box center [1073, 229] width 277 height 44
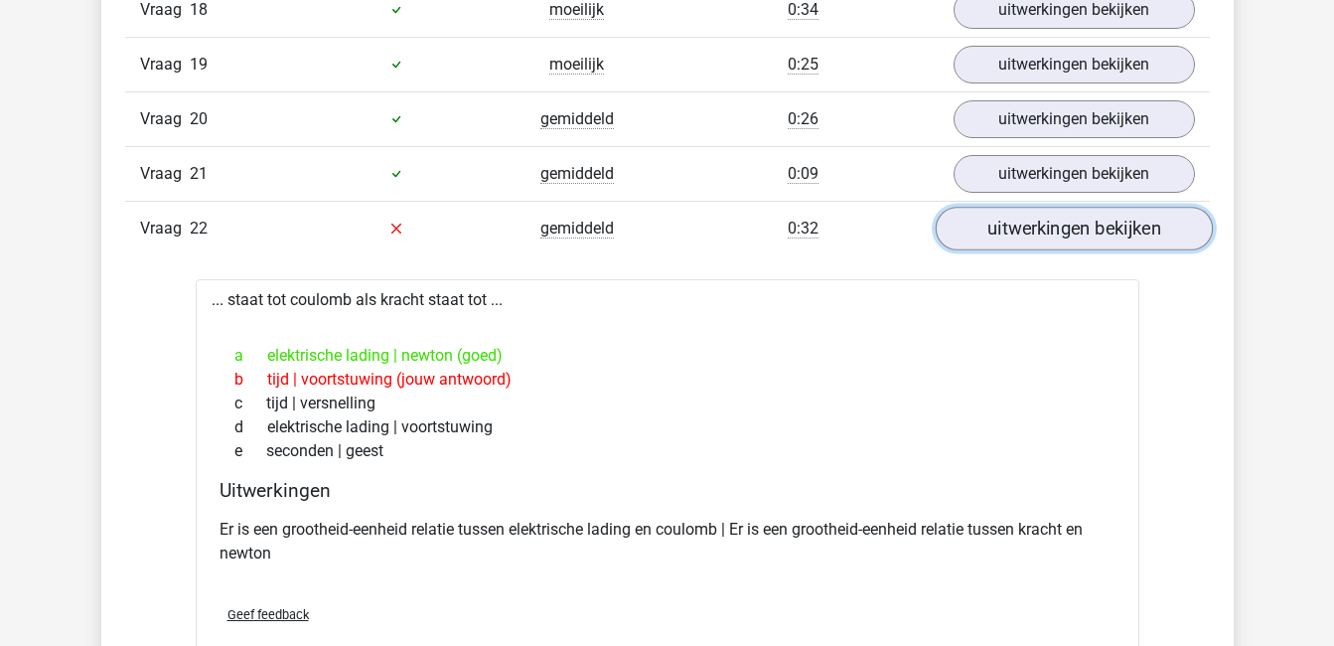
click at [1065, 217] on link "uitwerkingen bekijken" at bounding box center [1073, 229] width 277 height 44
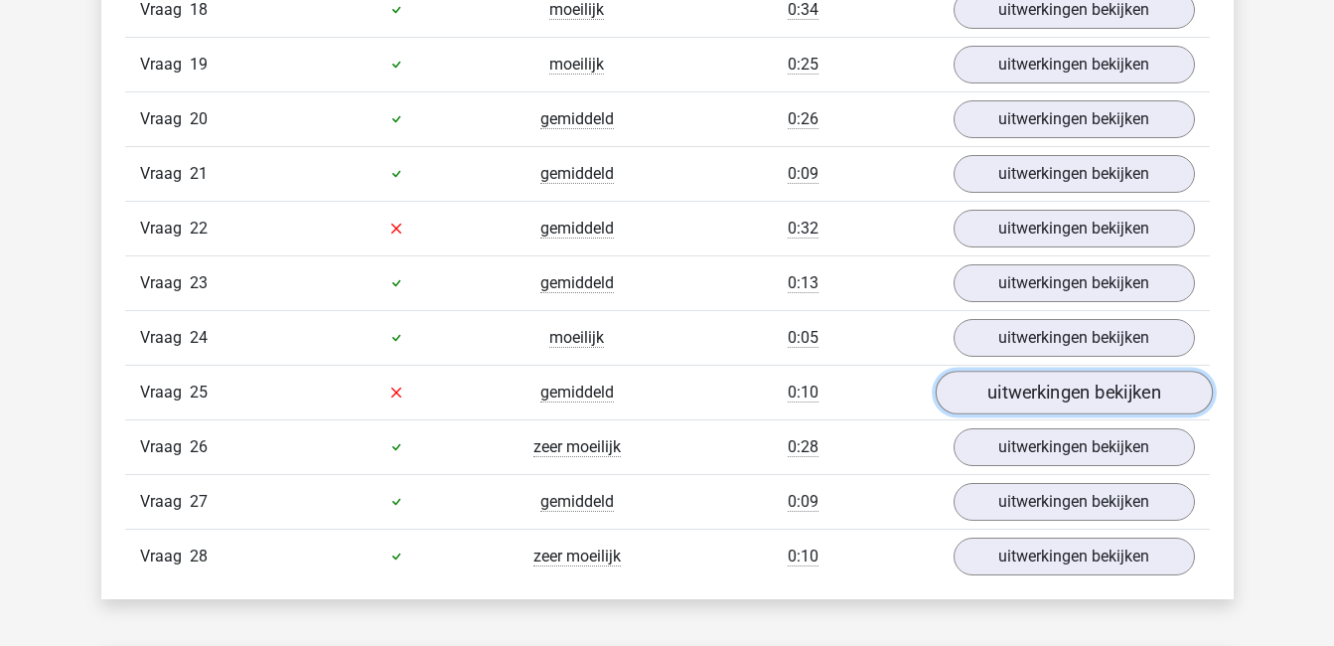
click at [1108, 387] on link "uitwerkingen bekijken" at bounding box center [1073, 393] width 277 height 44
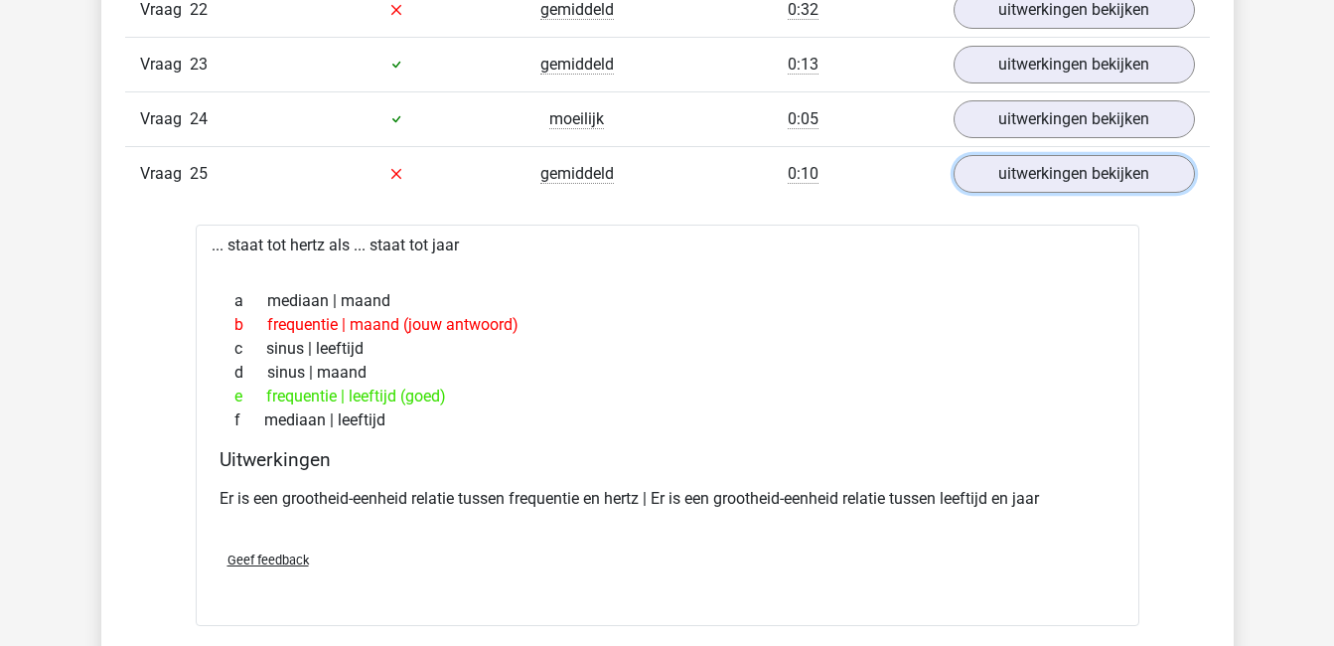
scroll to position [2550, 0]
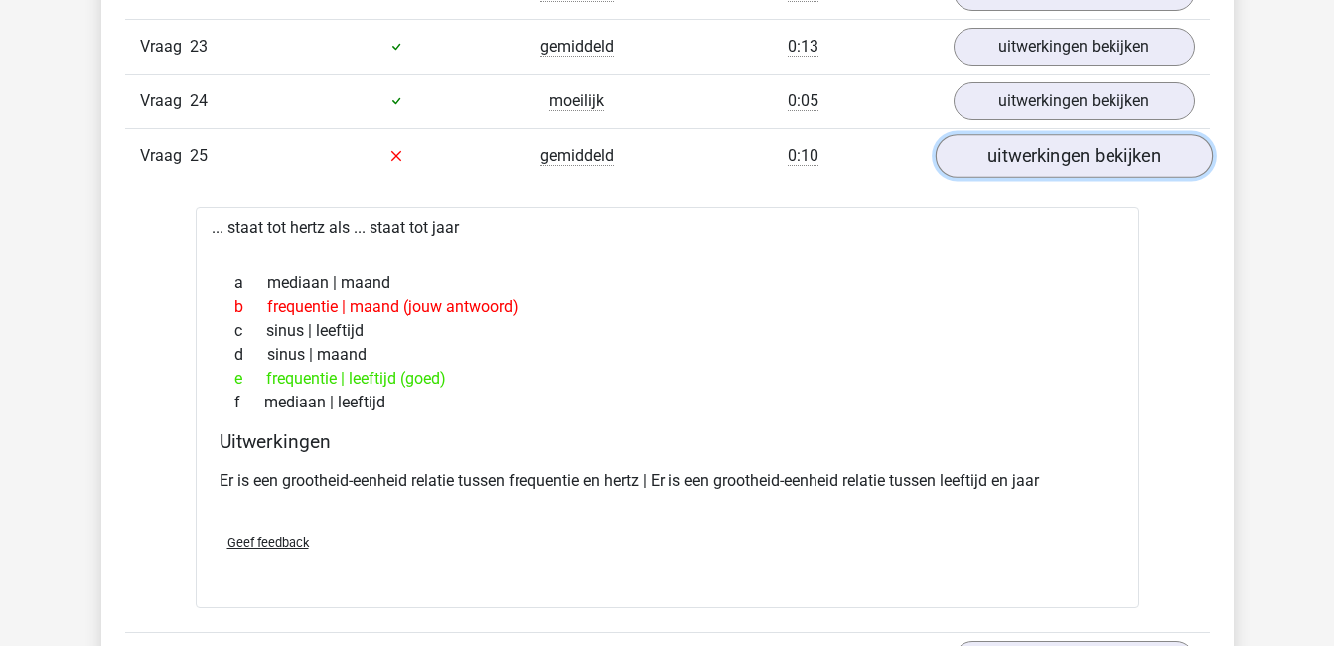
click at [1054, 155] on link "uitwerkingen bekijken" at bounding box center [1073, 156] width 277 height 44
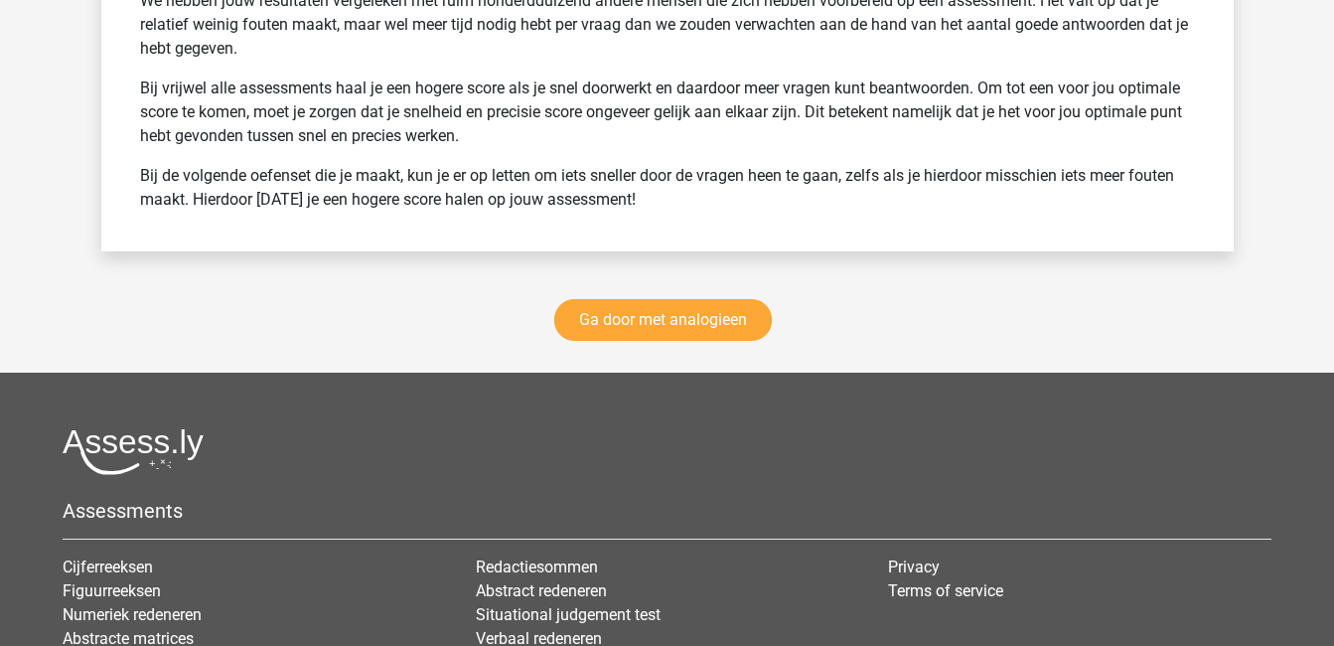
scroll to position [3762, 0]
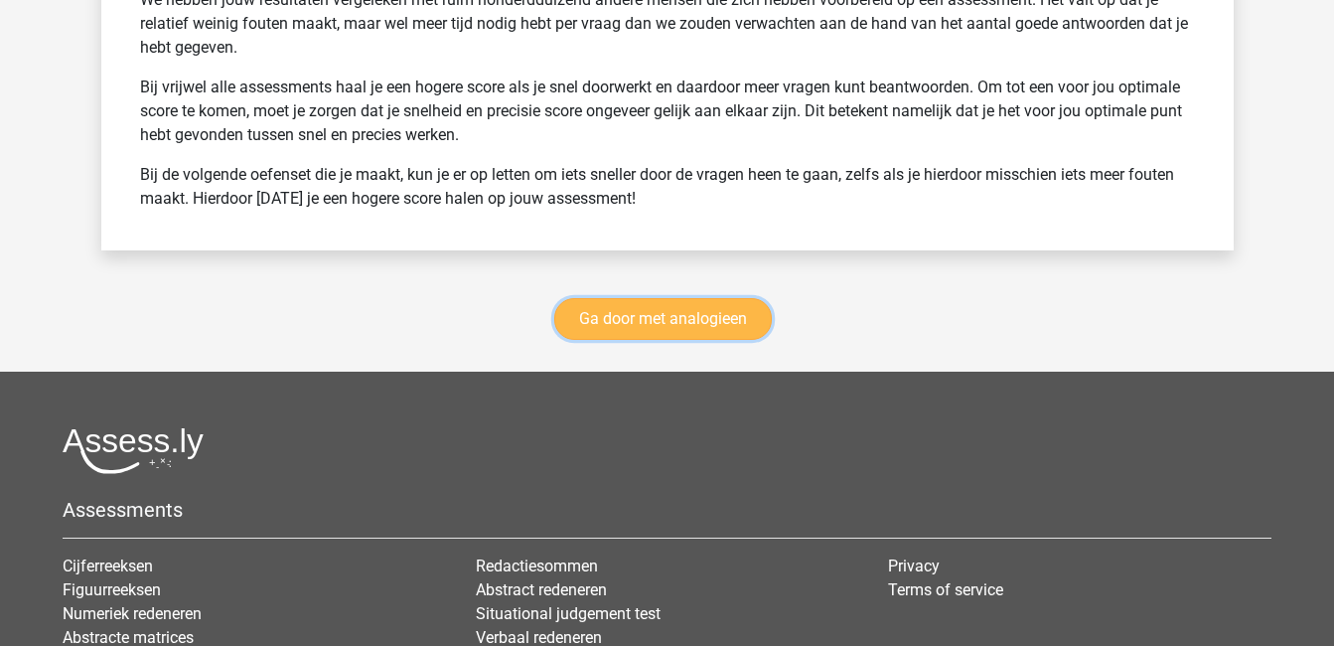
click at [706, 316] on link "Ga door met analogieen" at bounding box center [663, 319] width 218 height 42
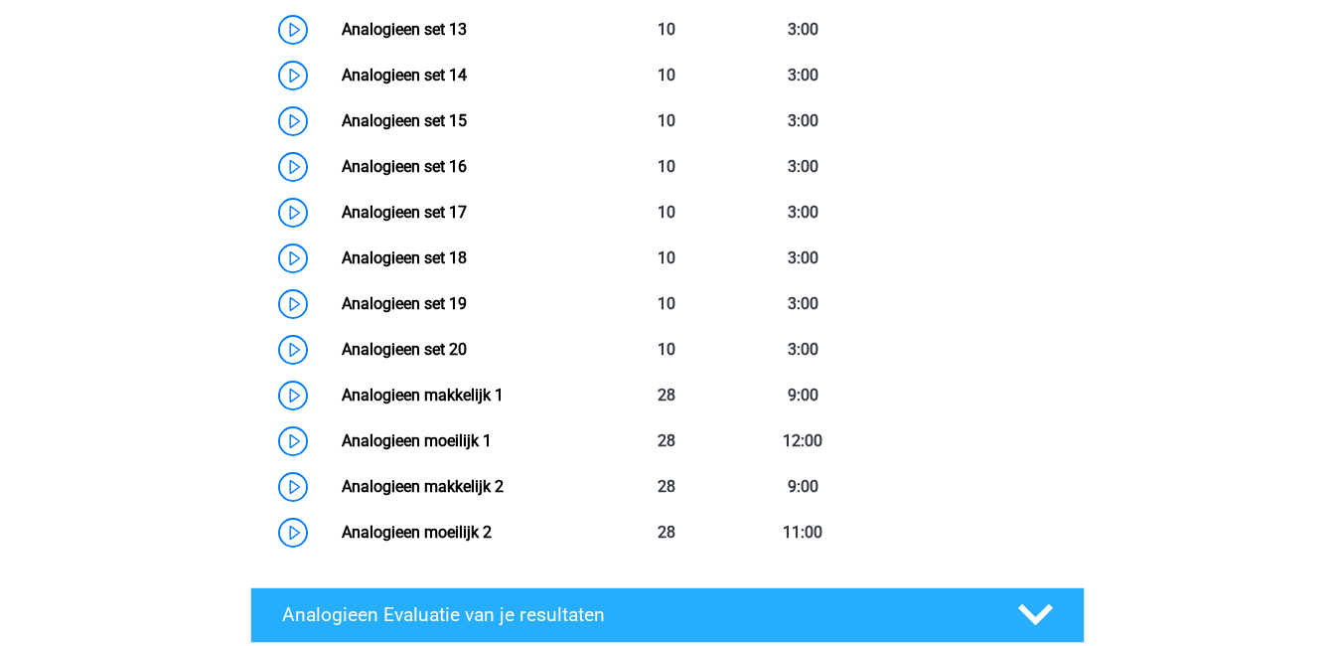
scroll to position [1548, 0]
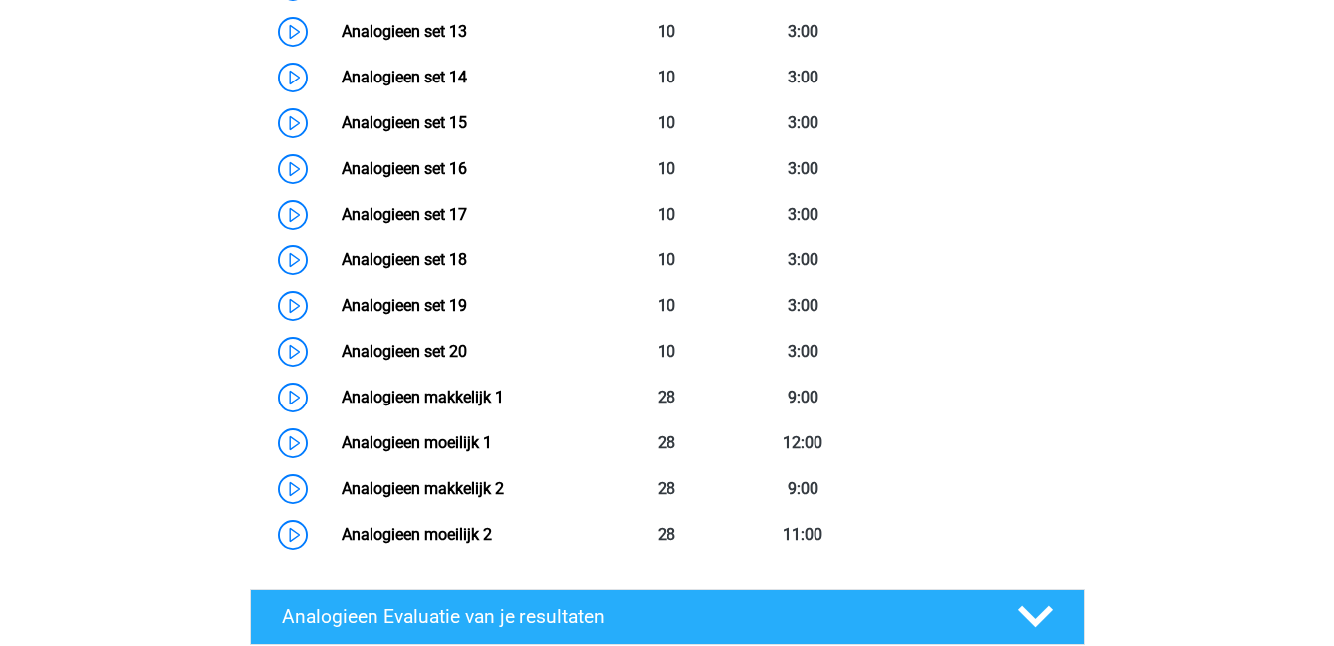
click at [504, 498] on link "Analogieen makkelijk 2" at bounding box center [423, 488] width 162 height 19
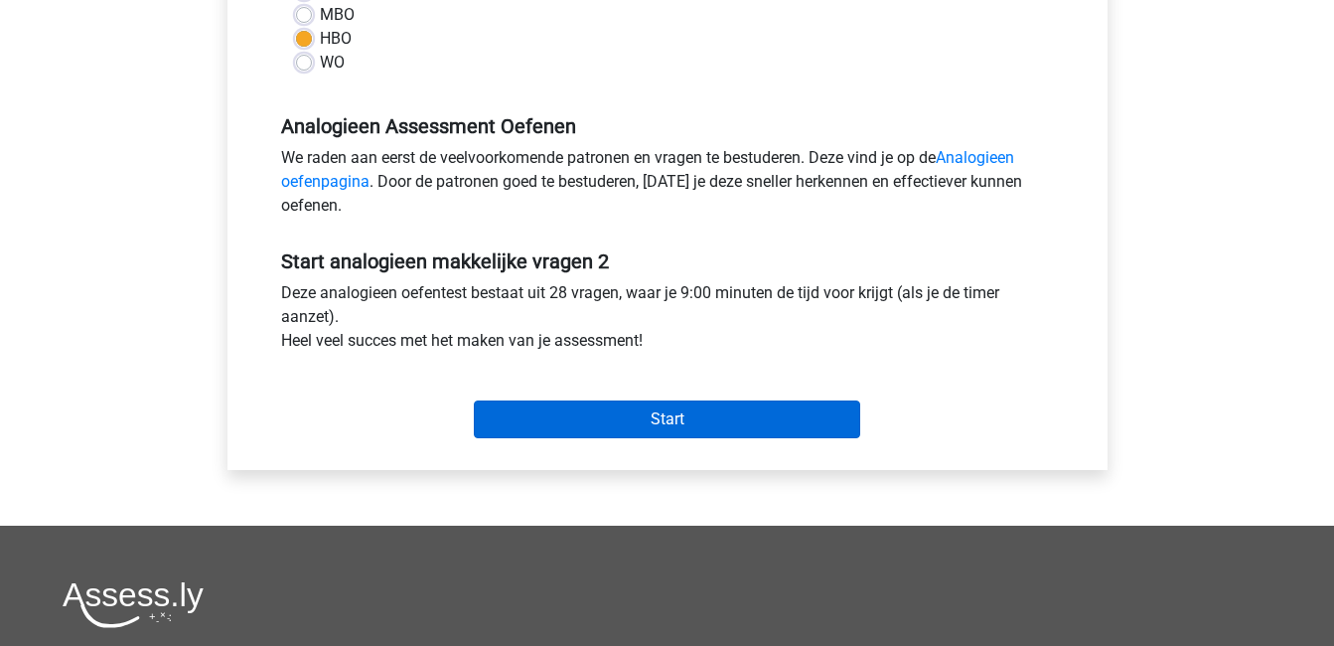
scroll to position [523, 0]
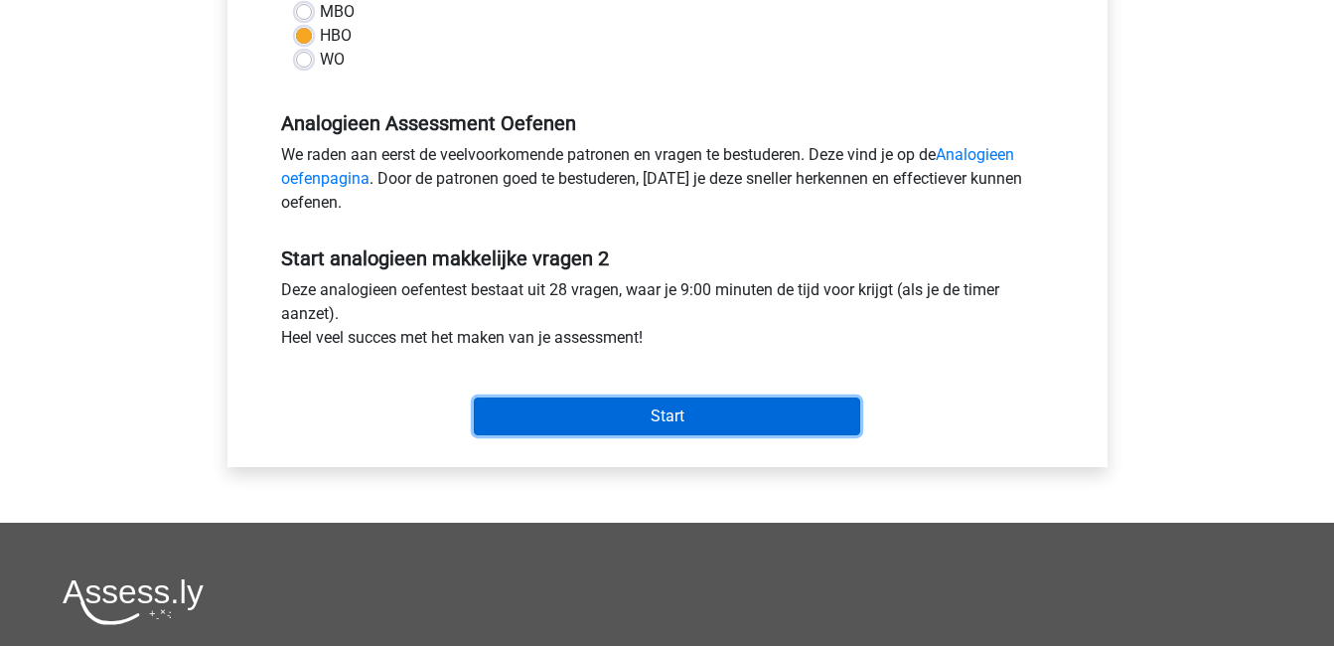
click at [645, 411] on input "Start" at bounding box center [667, 416] width 386 height 38
click at [732, 407] on input "Start" at bounding box center [667, 416] width 386 height 38
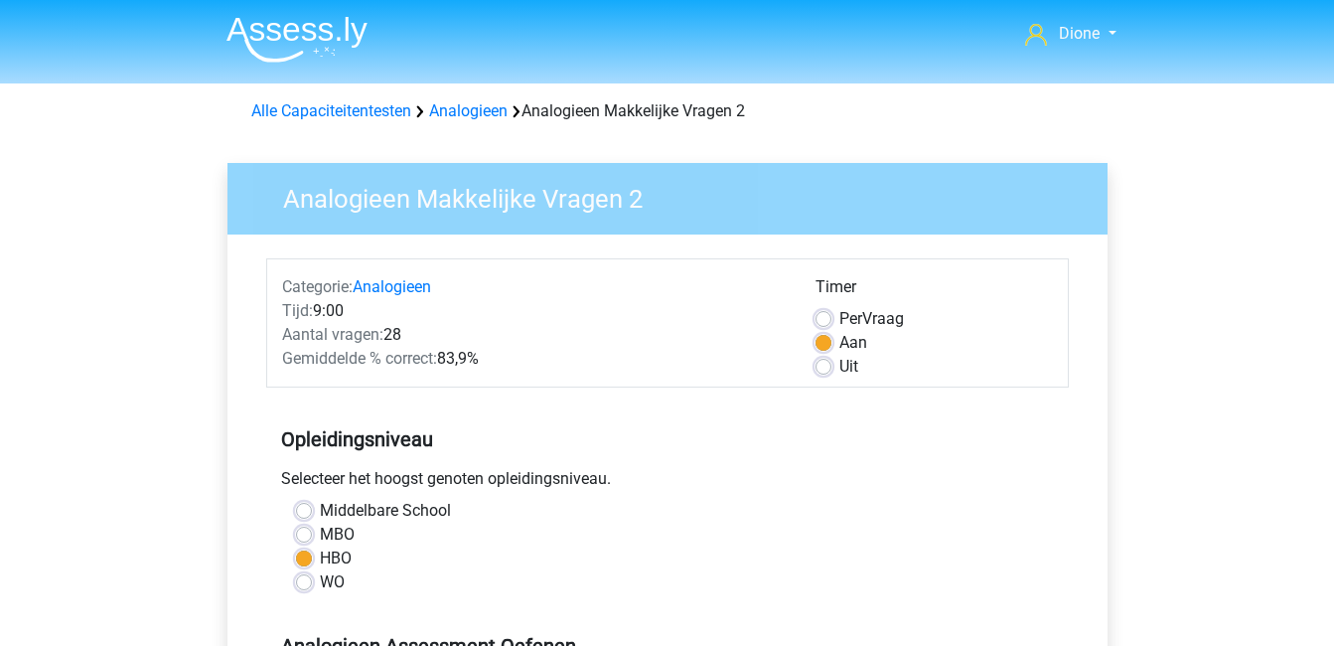
scroll to position [523, 0]
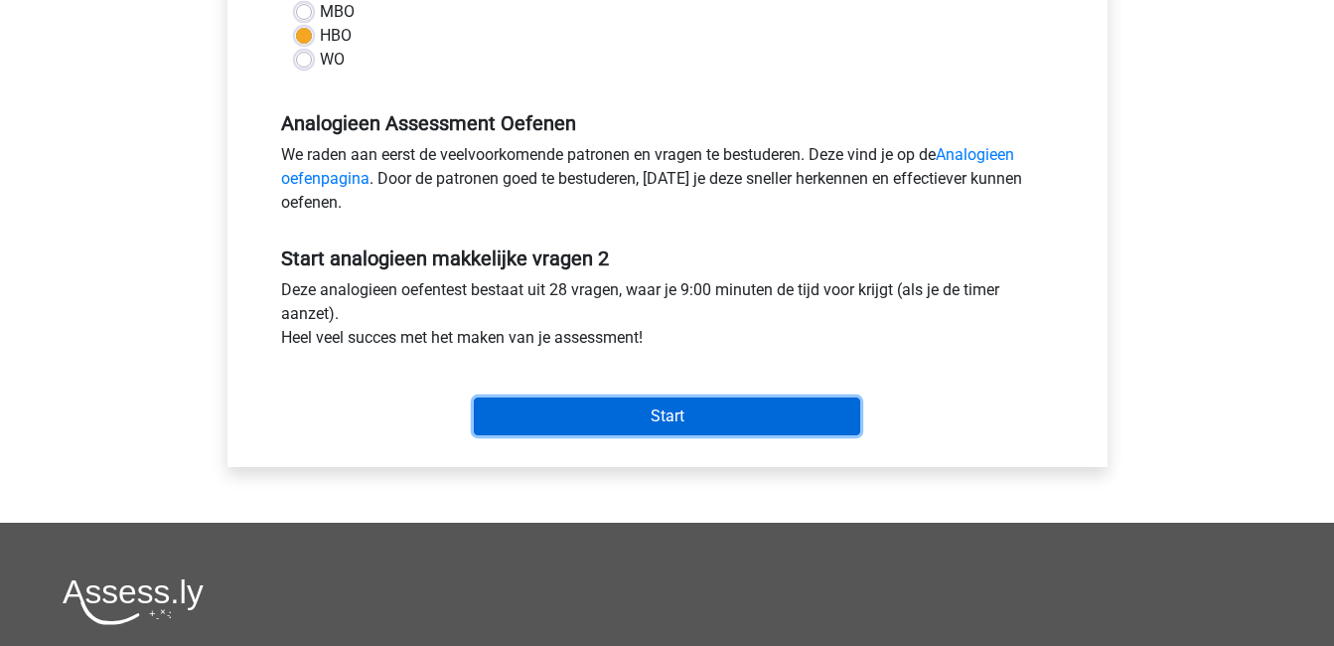
click at [686, 416] on input "Start" at bounding box center [667, 416] width 386 height 38
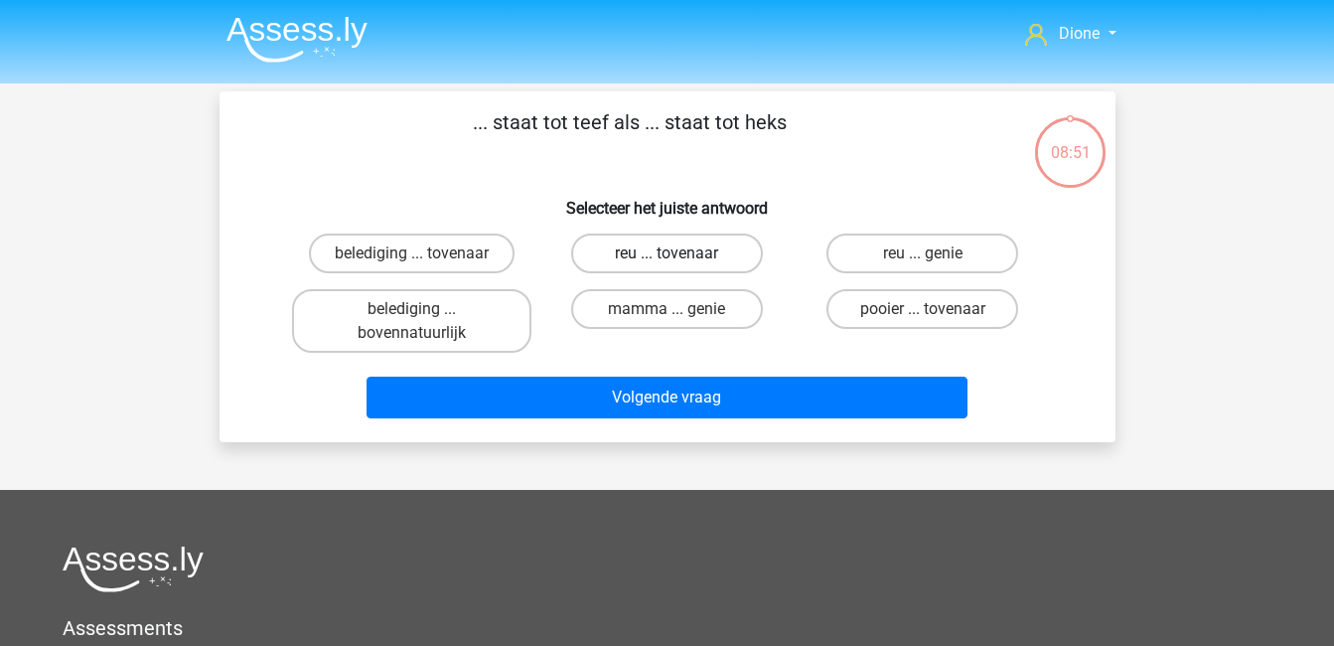
click at [674, 241] on label "reu ... tovenaar" at bounding box center [667, 253] width 192 height 40
click at [674, 253] on input "reu ... tovenaar" at bounding box center [673, 259] width 13 height 13
radio input "true"
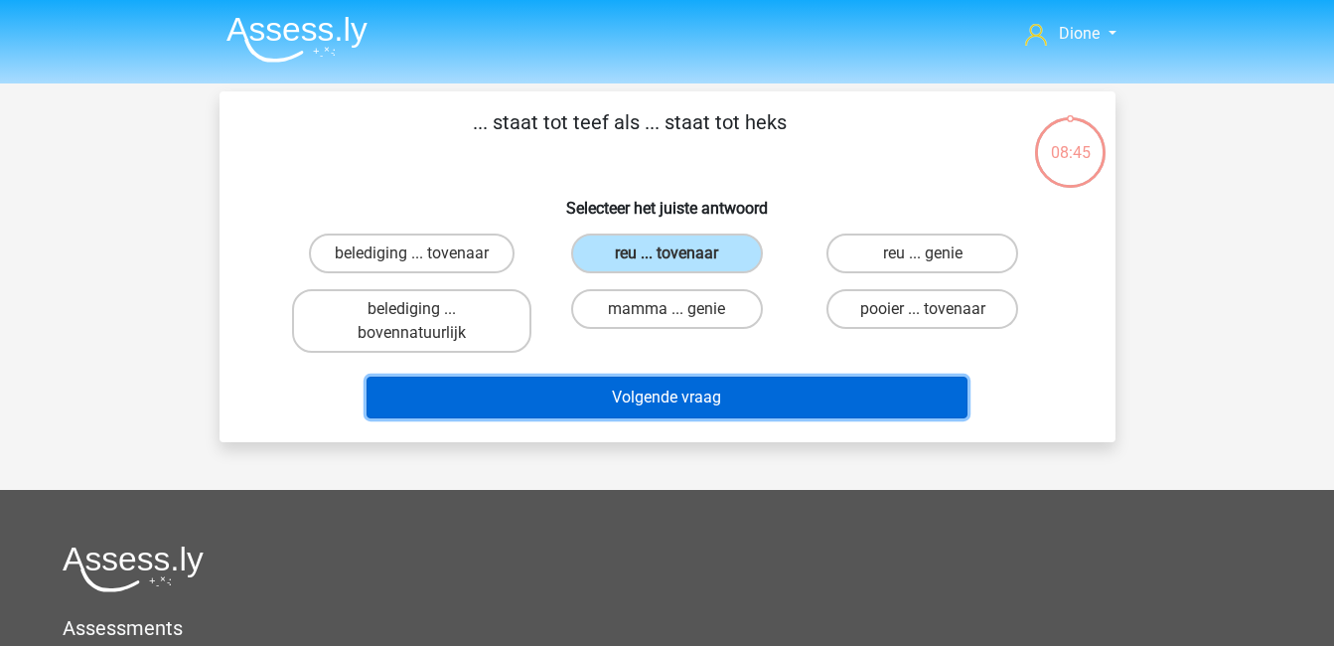
click at [744, 396] on button "Volgende vraag" at bounding box center [667, 397] width 601 height 42
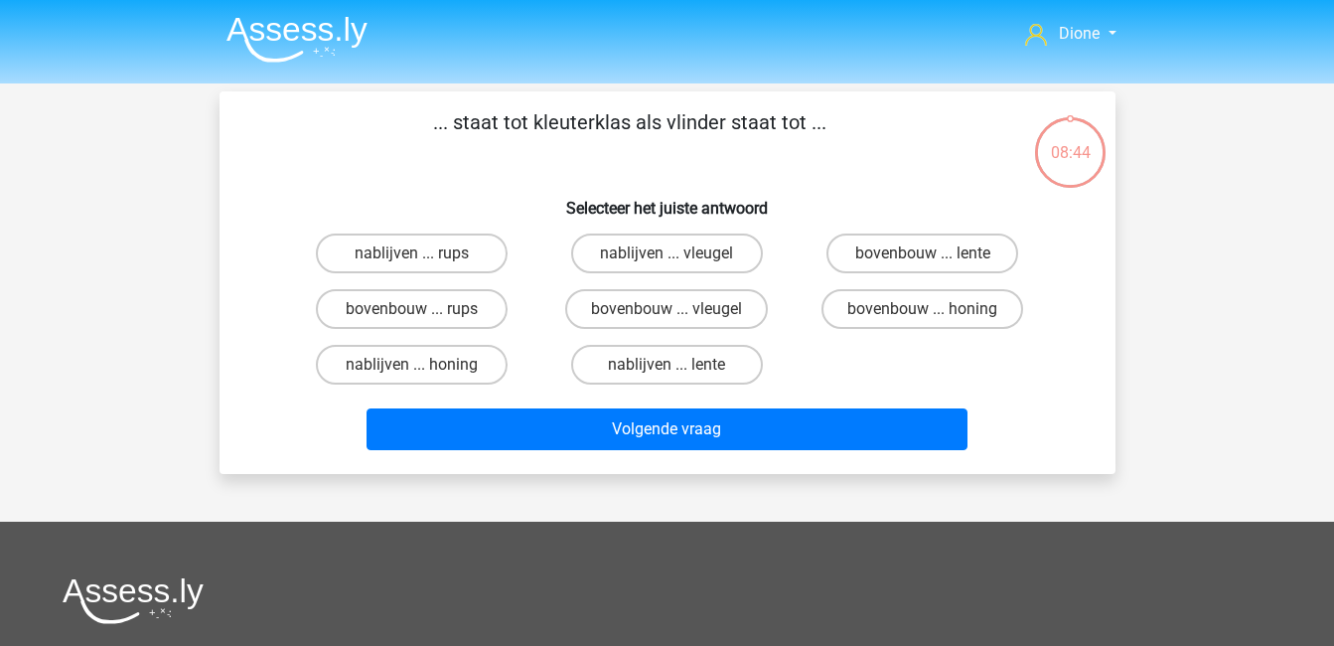
scroll to position [91, 0]
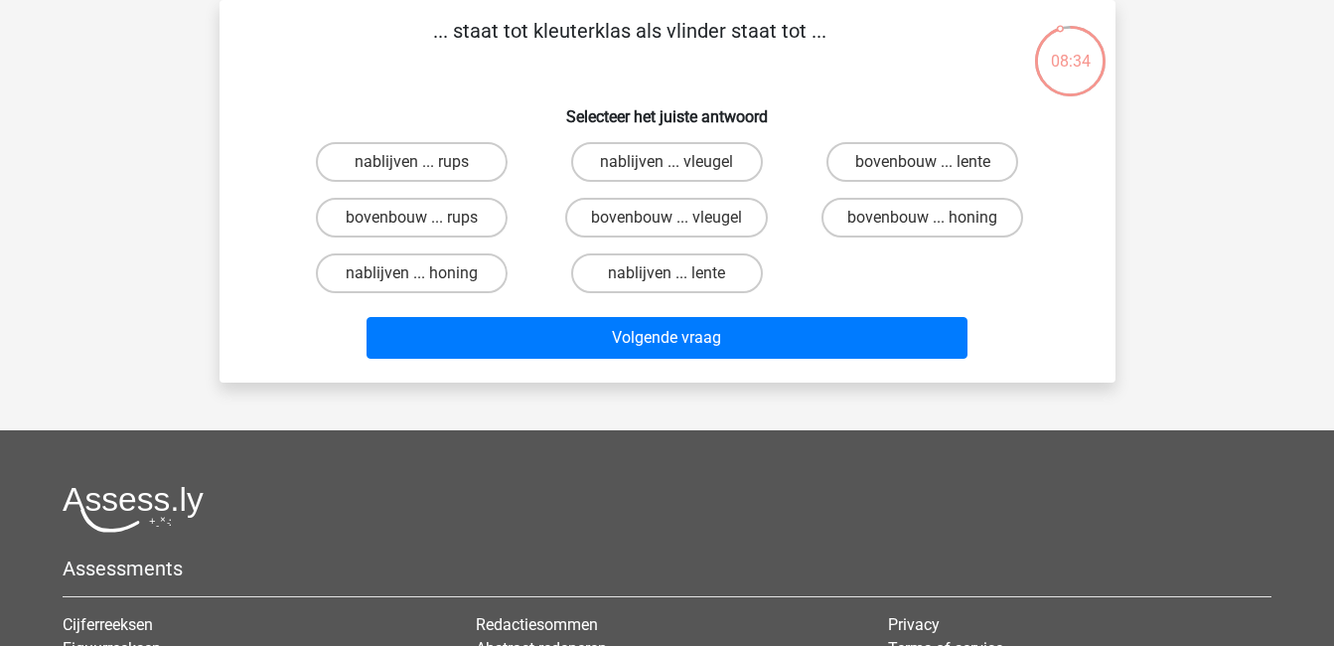
click at [422, 225] on input "bovenbouw ... rups" at bounding box center [417, 224] width 13 height 13
radio input "true"
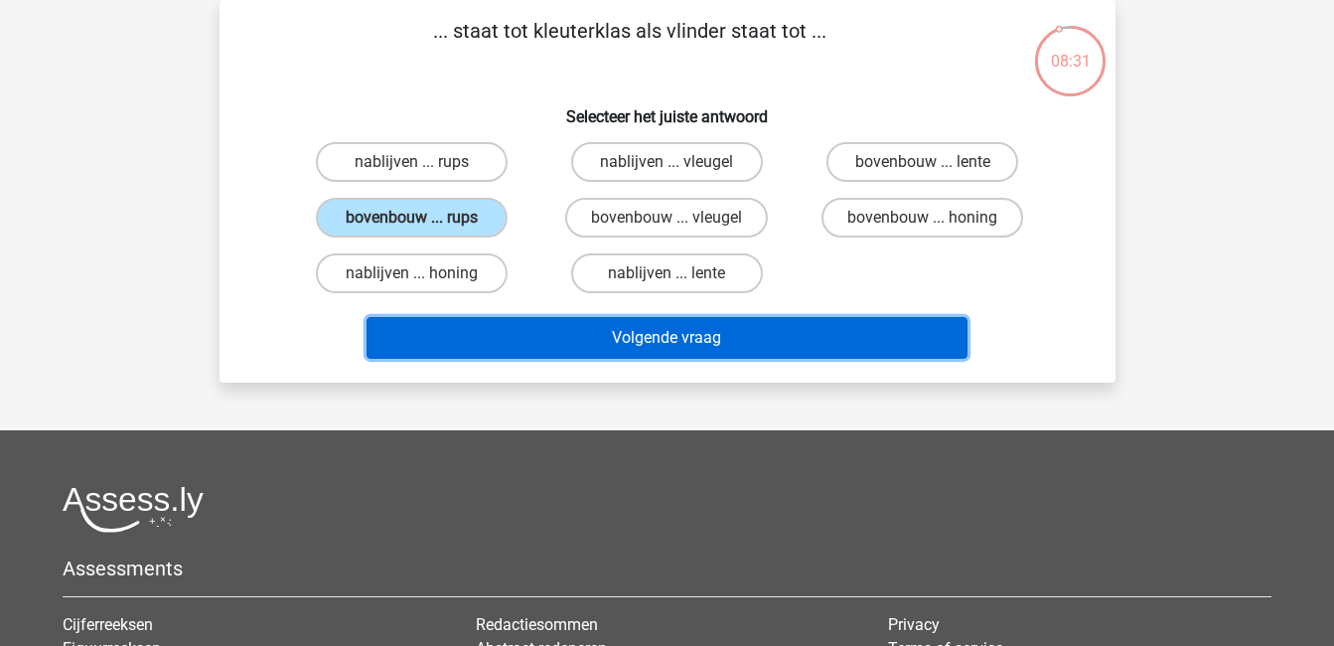
click at [701, 336] on button "Volgende vraag" at bounding box center [667, 338] width 601 height 42
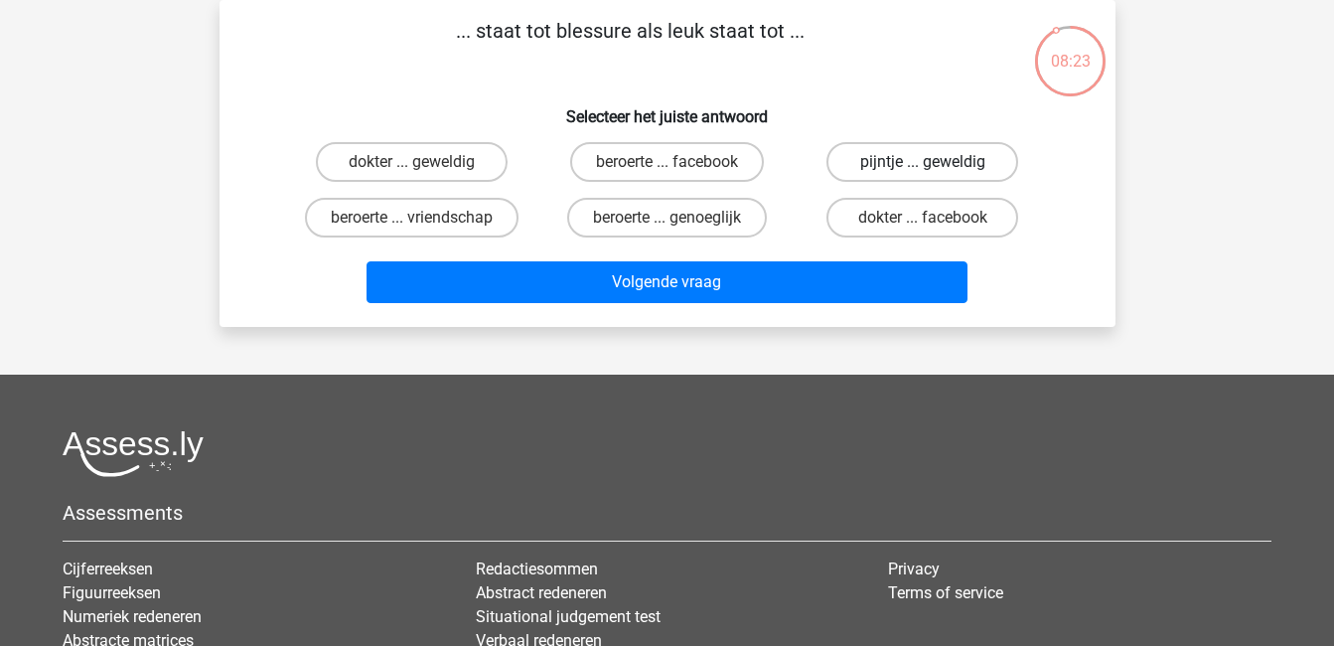
click at [965, 160] on label "pijntje ... geweldig" at bounding box center [922, 162] width 192 height 40
click at [936, 162] on input "pijntje ... geweldig" at bounding box center [929, 168] width 13 height 13
radio input "true"
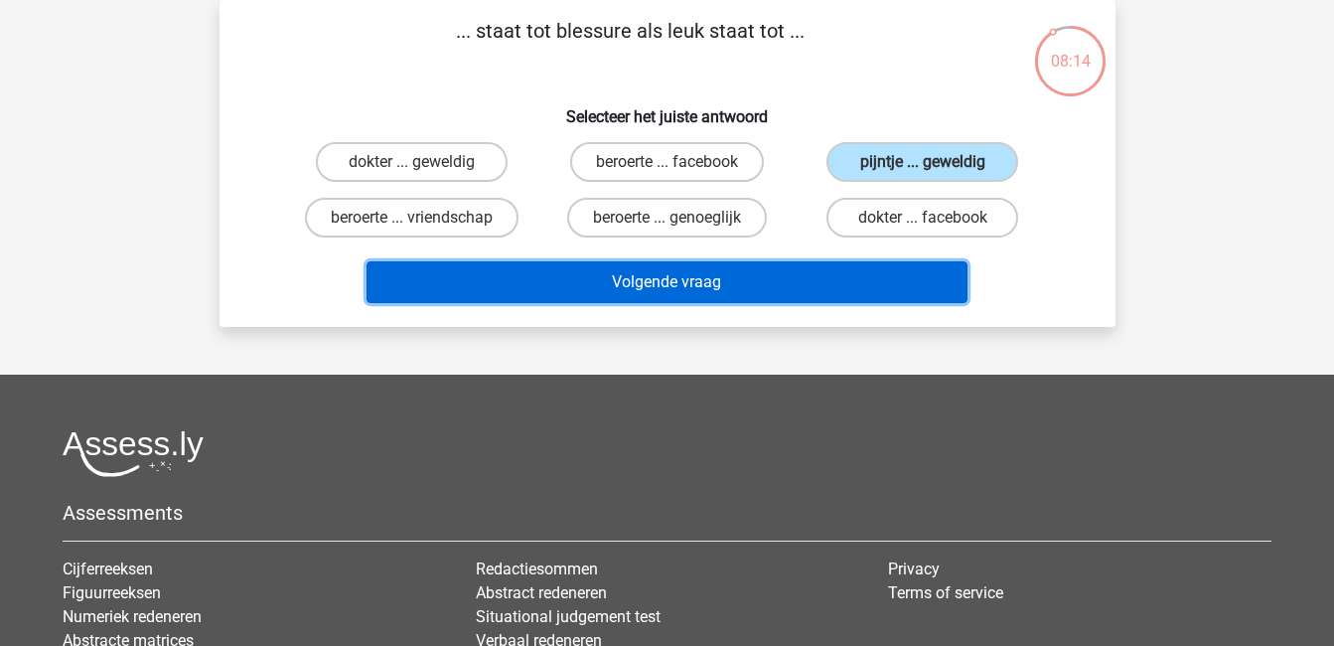
click at [748, 278] on button "Volgende vraag" at bounding box center [667, 282] width 601 height 42
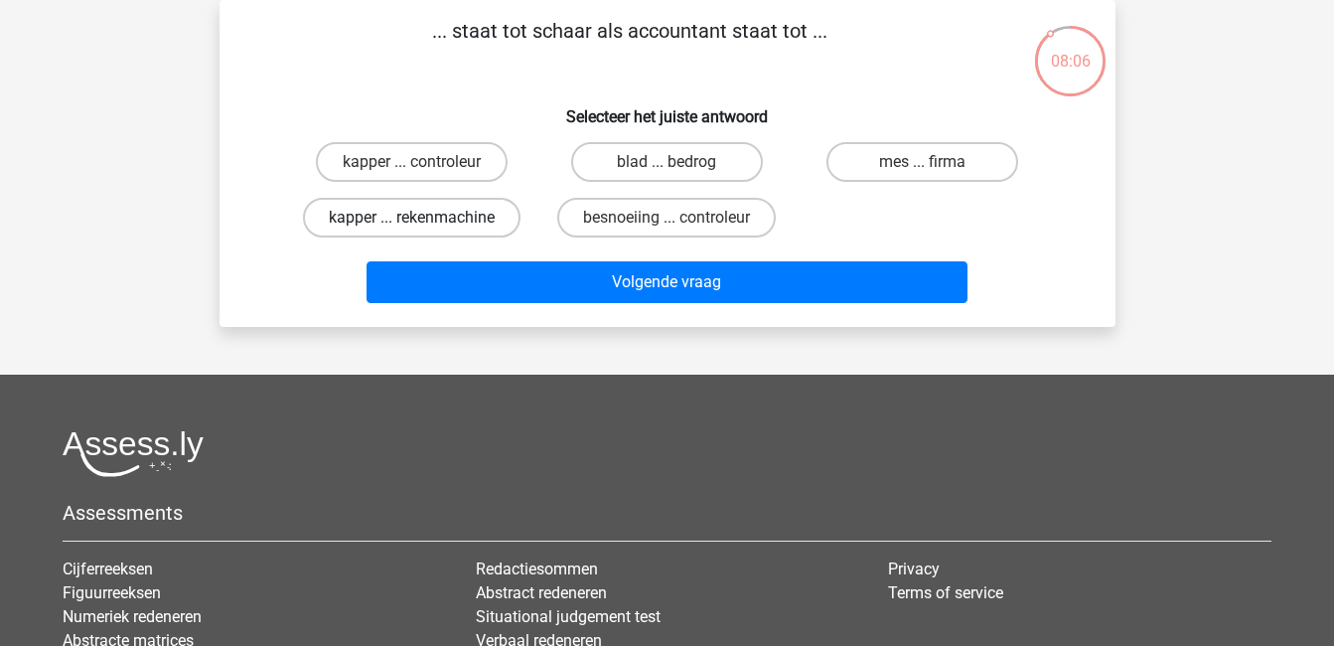
click at [409, 225] on label "kapper ... rekenmachine" at bounding box center [412, 218] width 218 height 40
click at [411, 225] on input "kapper ... rekenmachine" at bounding box center [417, 224] width 13 height 13
radio input "true"
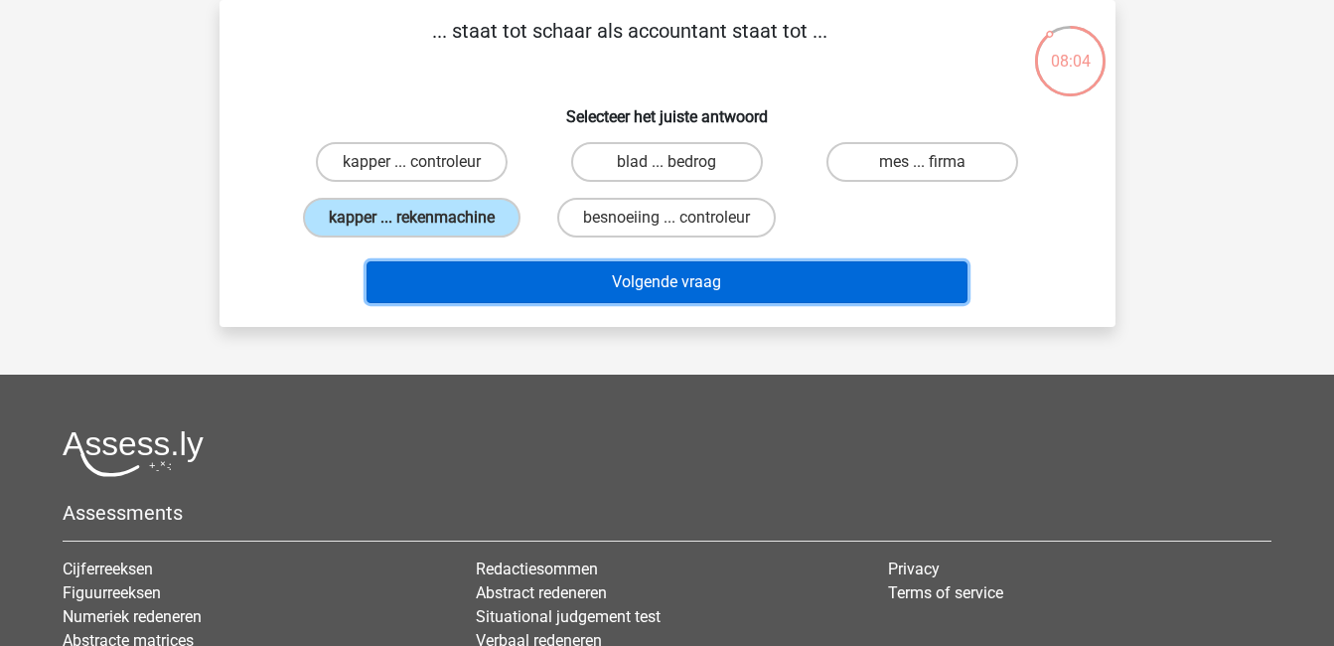
click at [683, 289] on button "Volgende vraag" at bounding box center [667, 282] width 601 height 42
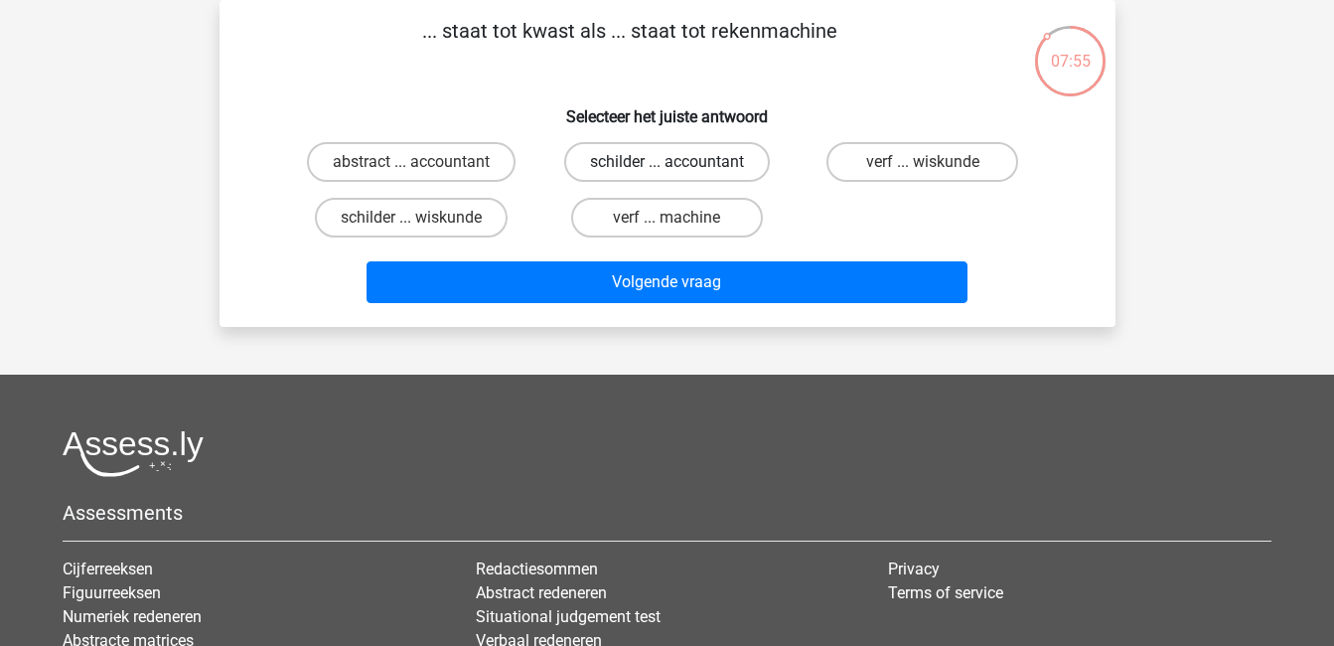
click at [689, 156] on label "schilder ... accountant" at bounding box center [667, 162] width 206 height 40
click at [679, 162] on input "schilder ... accountant" at bounding box center [673, 168] width 13 height 13
radio input "true"
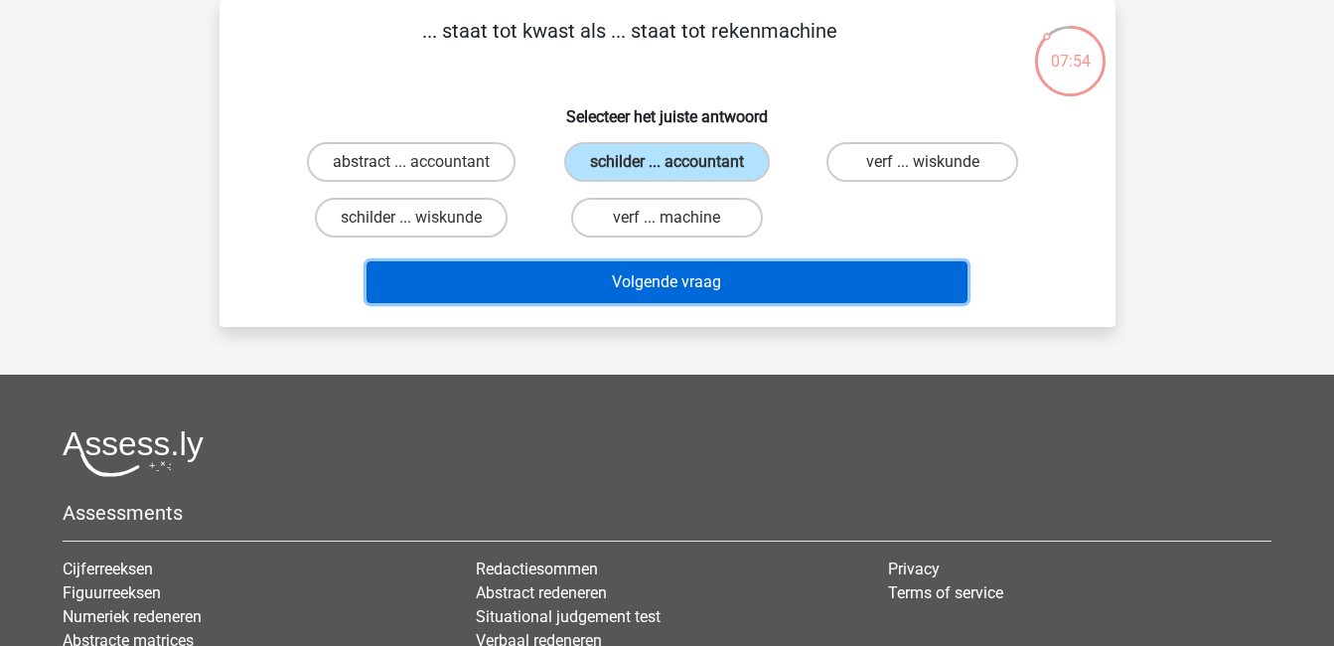
click at [754, 285] on button "Volgende vraag" at bounding box center [667, 282] width 601 height 42
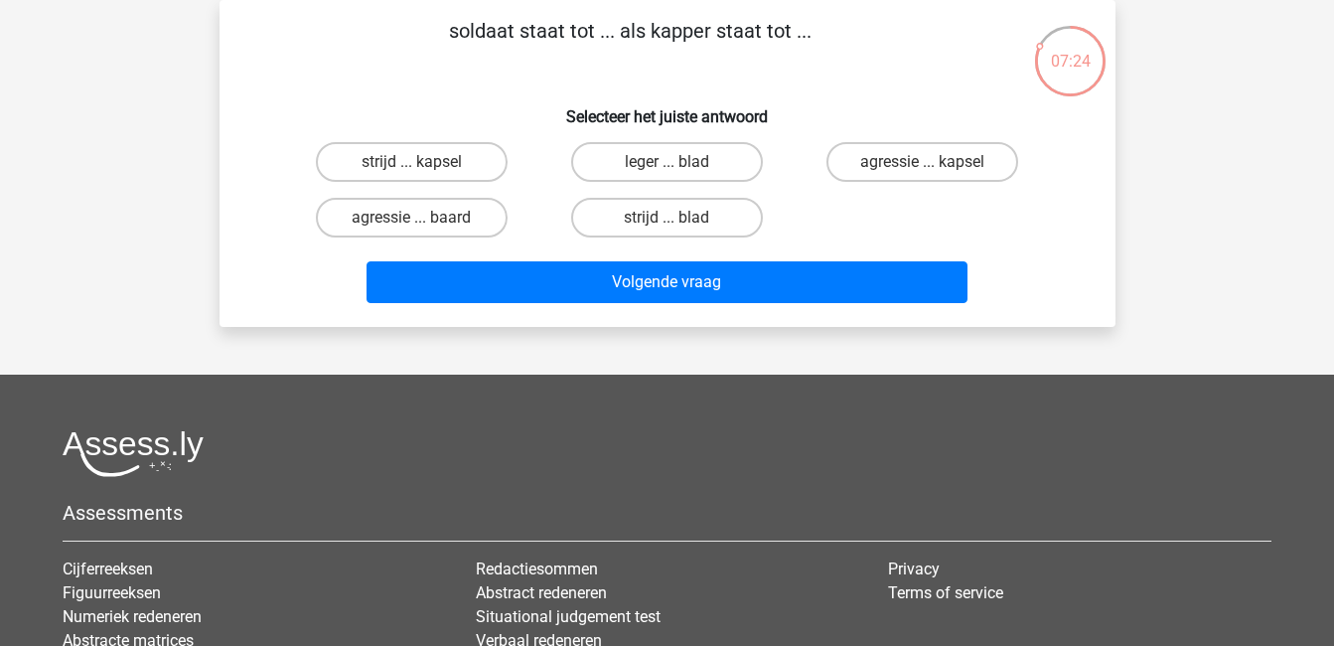
click at [420, 166] on input "strijd ... kapsel" at bounding box center [417, 168] width 13 height 13
radio input "true"
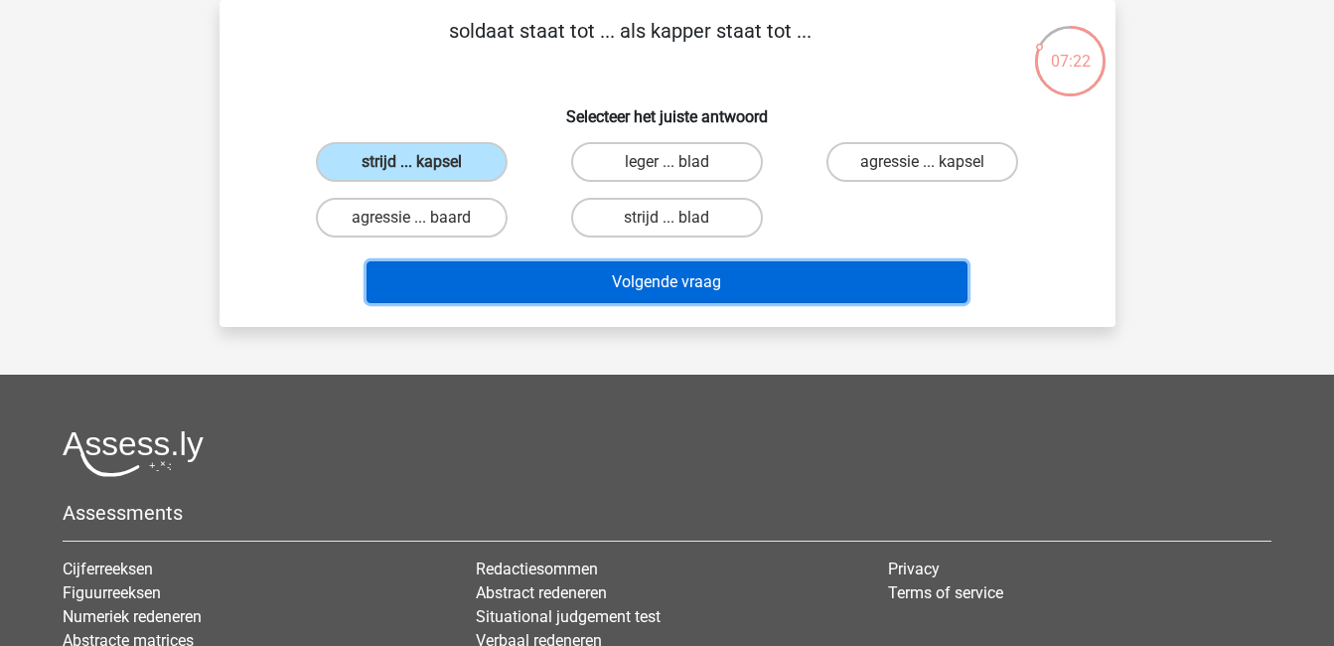
click at [620, 279] on button "Volgende vraag" at bounding box center [667, 282] width 601 height 42
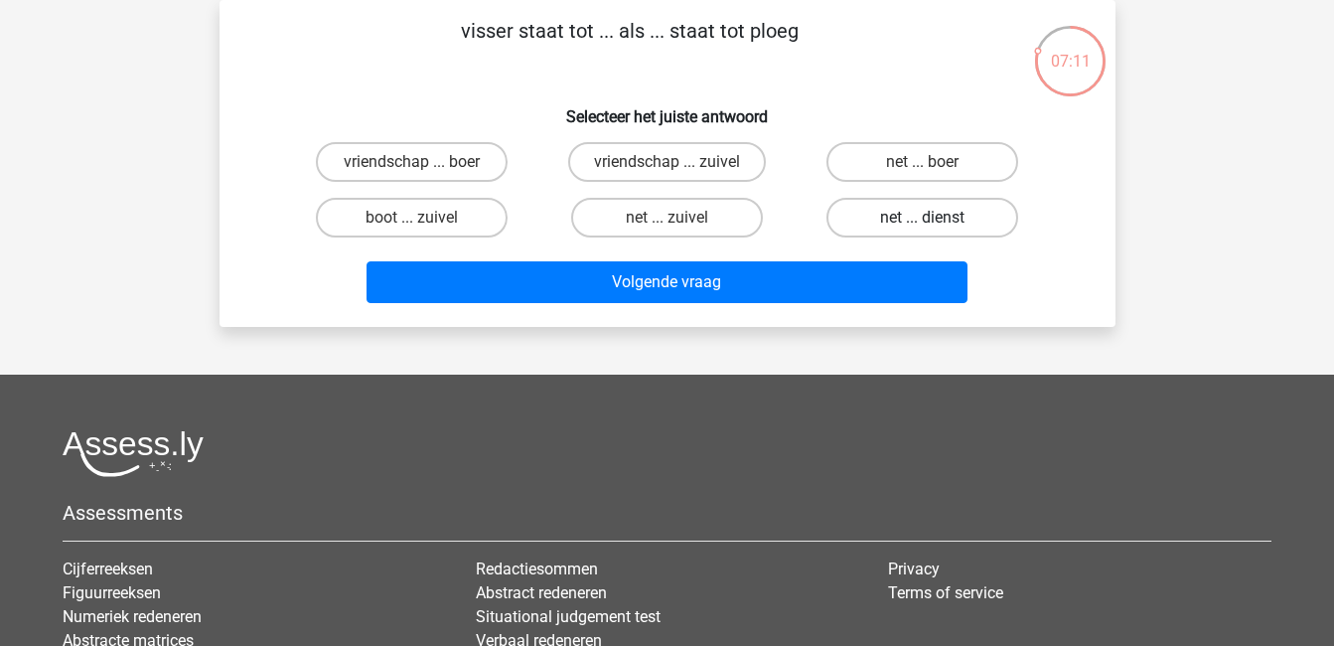
click at [958, 208] on label "net ... dienst" at bounding box center [922, 218] width 192 height 40
click at [936, 218] on input "net ... dienst" at bounding box center [929, 224] width 13 height 13
radio input "true"
click at [919, 147] on label "net ... boer" at bounding box center [922, 162] width 192 height 40
click at [923, 162] on input "net ... boer" at bounding box center [929, 168] width 13 height 13
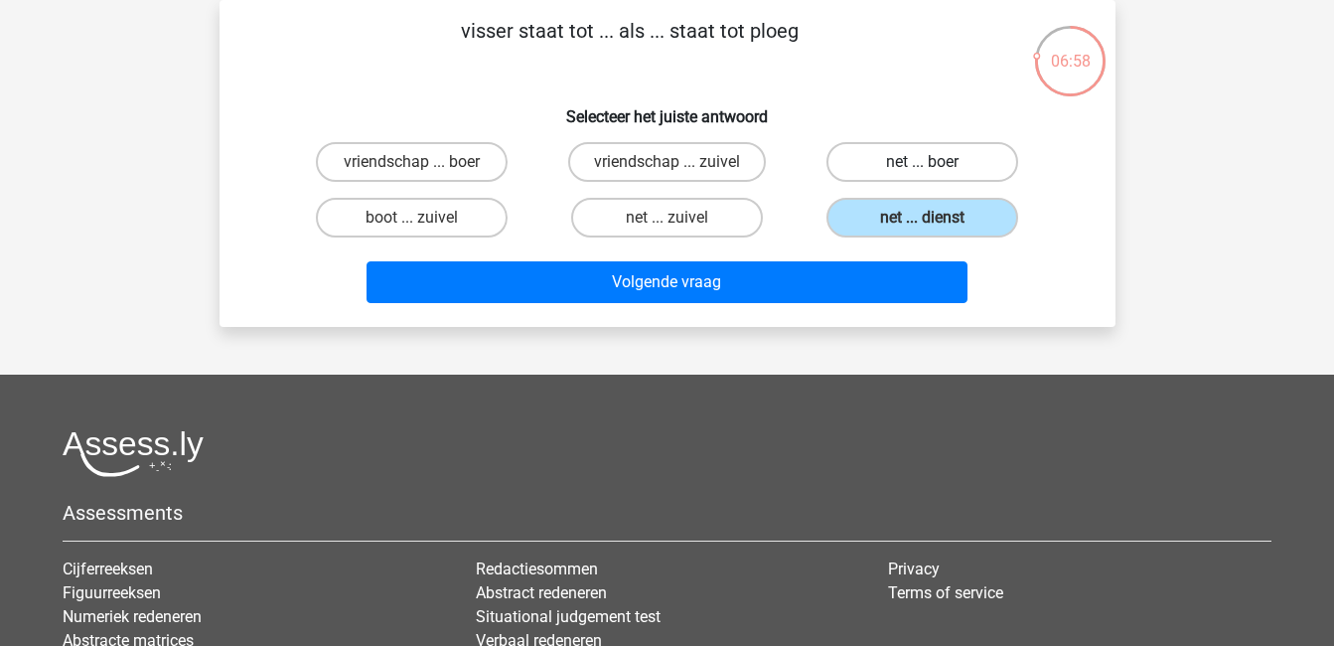
radio input "true"
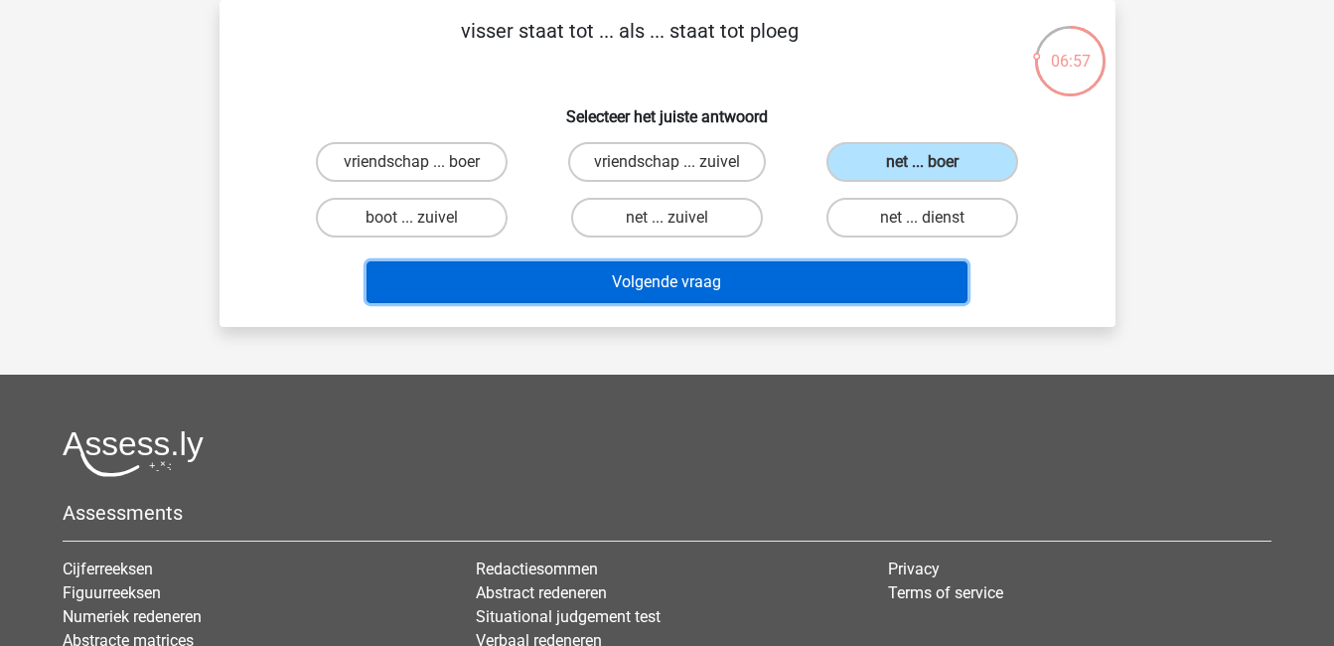
click at [909, 278] on button "Volgende vraag" at bounding box center [667, 282] width 601 height 42
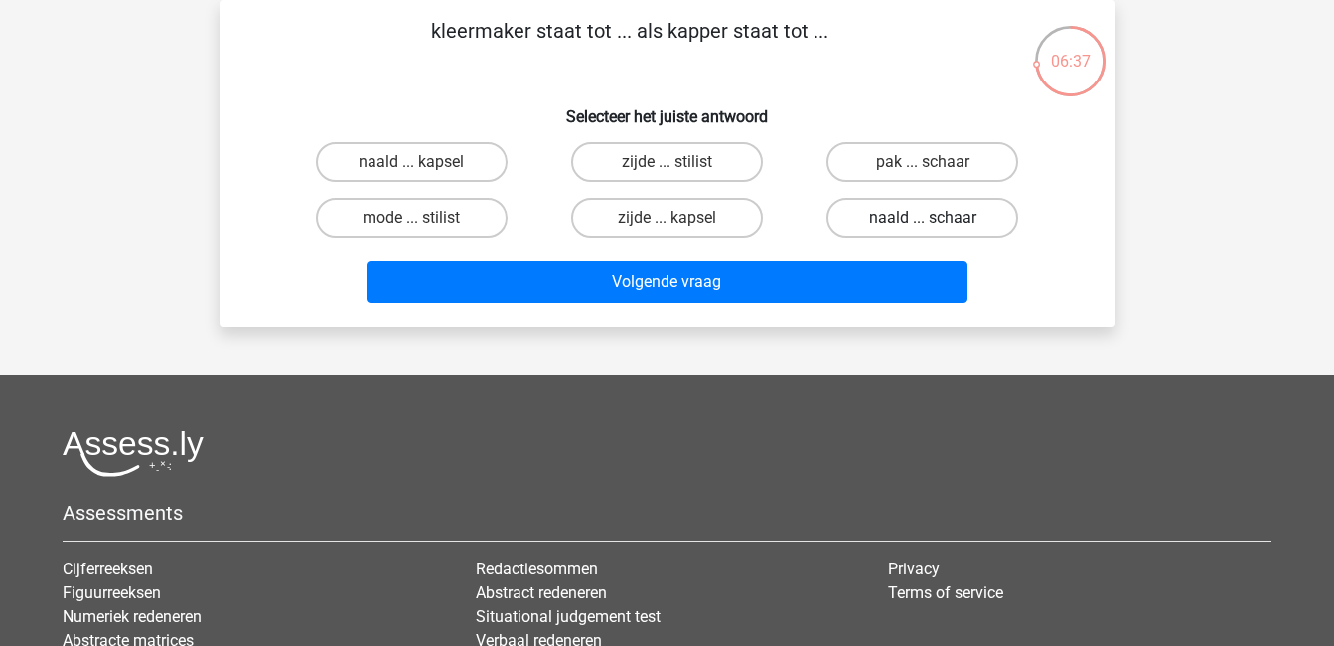
click at [916, 217] on label "naald ... schaar" at bounding box center [922, 218] width 192 height 40
click at [923, 218] on input "naald ... schaar" at bounding box center [929, 224] width 13 height 13
radio input "true"
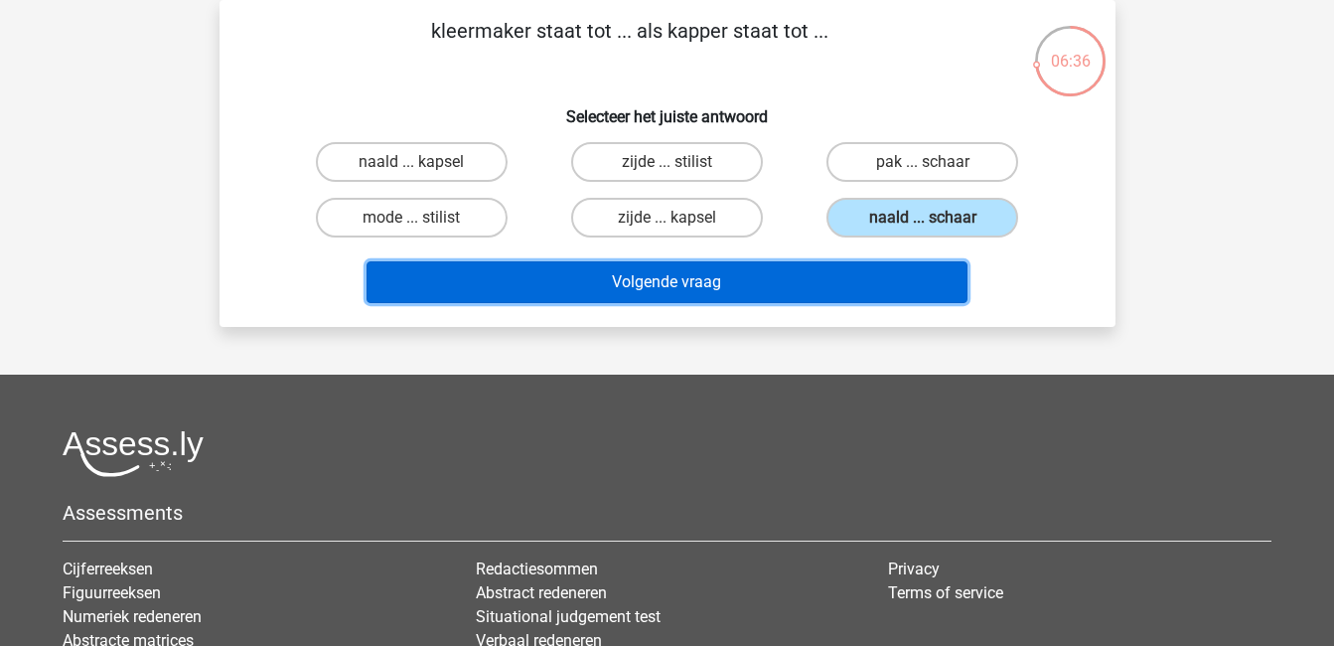
click at [902, 275] on button "Volgende vraag" at bounding box center [667, 282] width 601 height 42
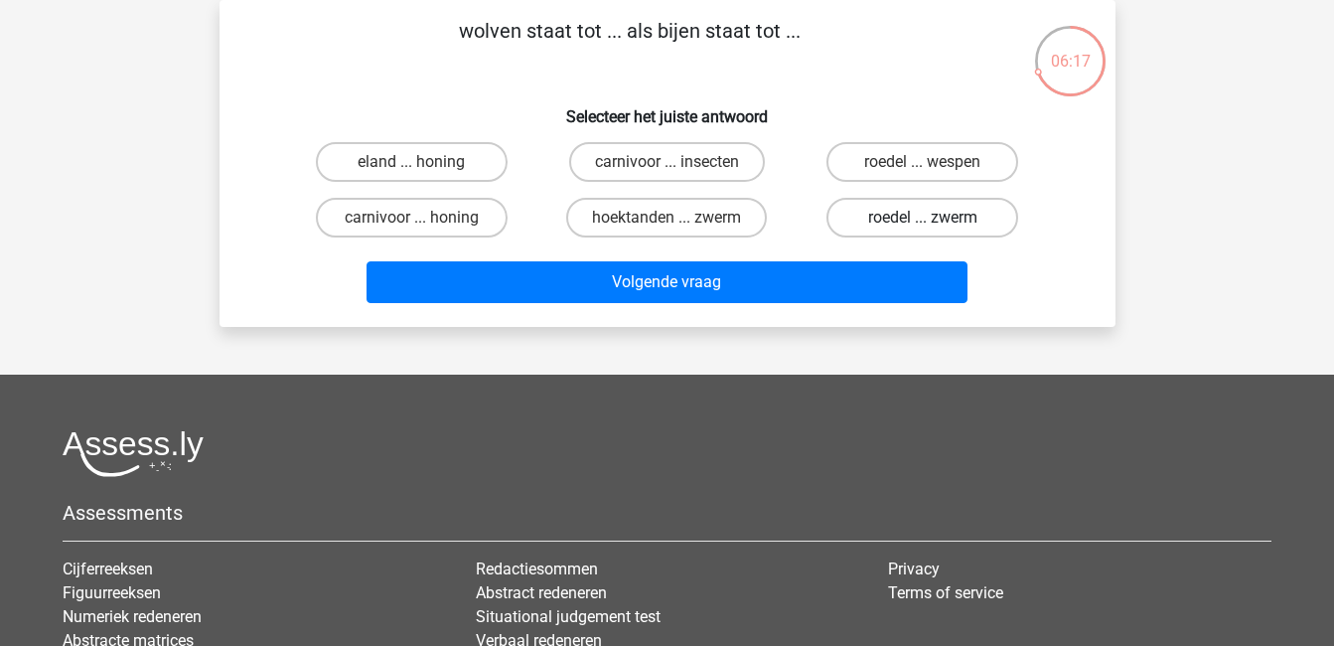
click at [917, 208] on label "roedel ... zwerm" at bounding box center [922, 218] width 192 height 40
click at [923, 218] on input "roedel ... zwerm" at bounding box center [929, 224] width 13 height 13
radio input "true"
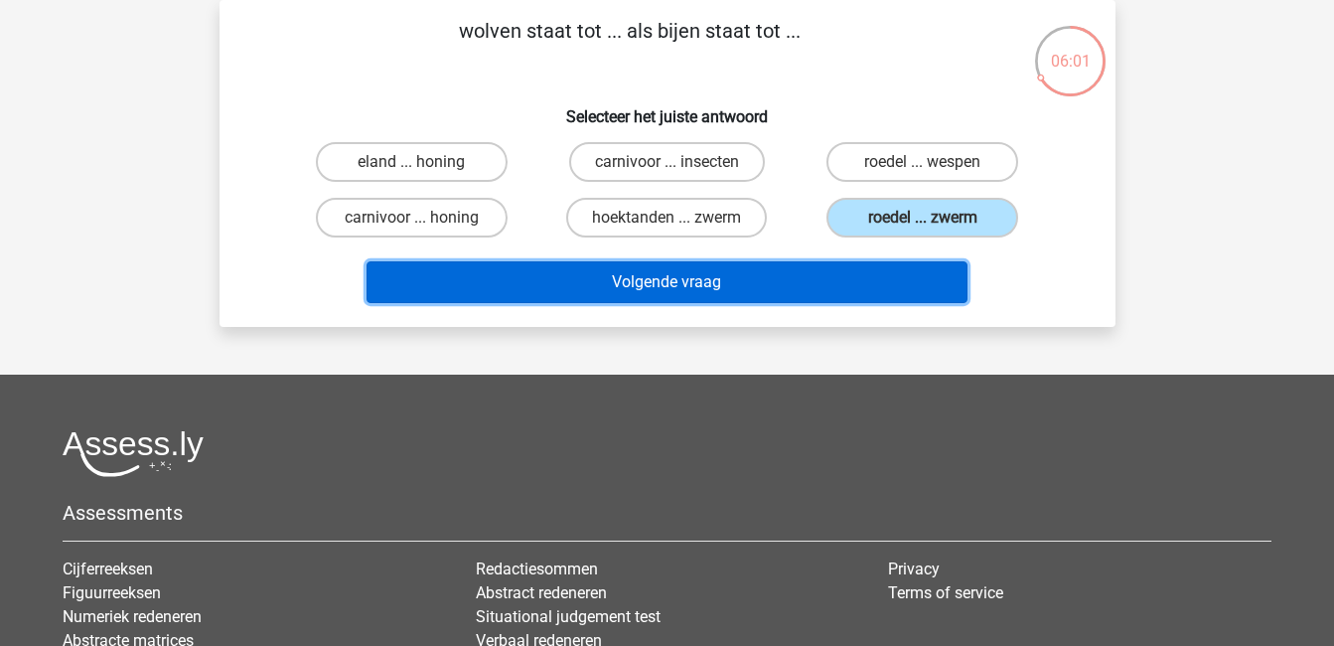
click at [844, 273] on button "Volgende vraag" at bounding box center [667, 282] width 601 height 42
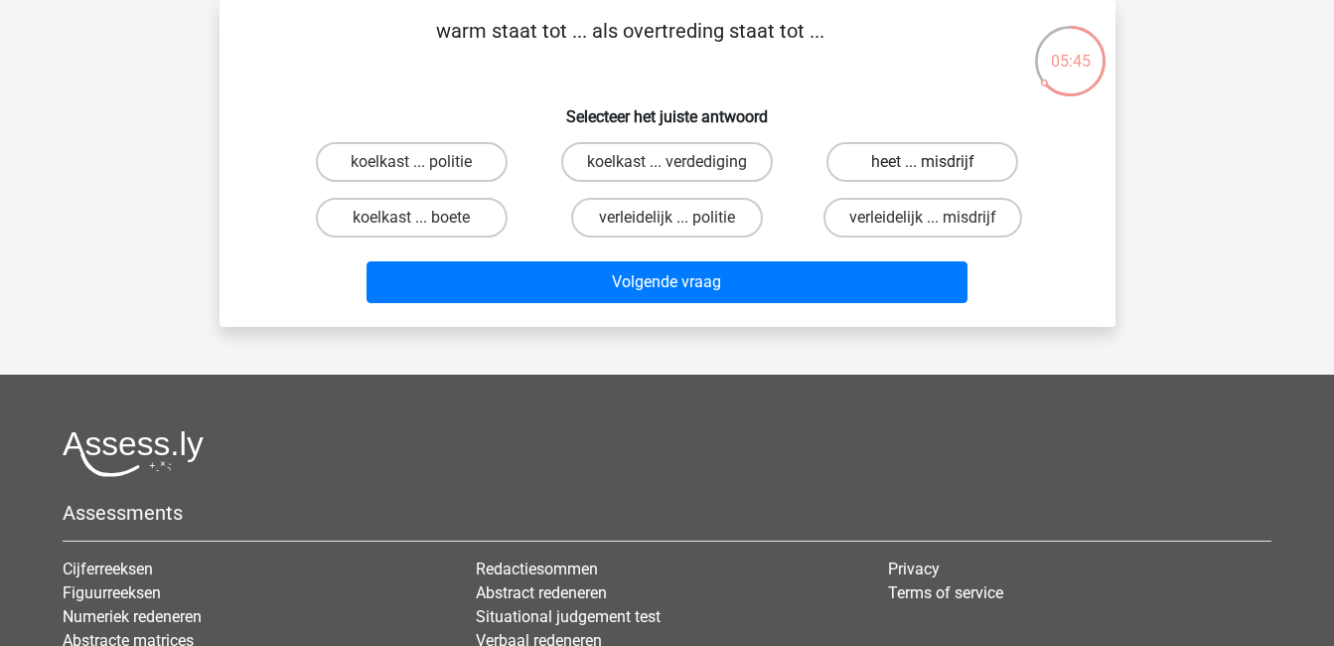
click at [925, 153] on label "heet ... misdrijf" at bounding box center [922, 162] width 192 height 40
click at [925, 162] on input "heet ... misdrijf" at bounding box center [929, 168] width 13 height 13
radio input "true"
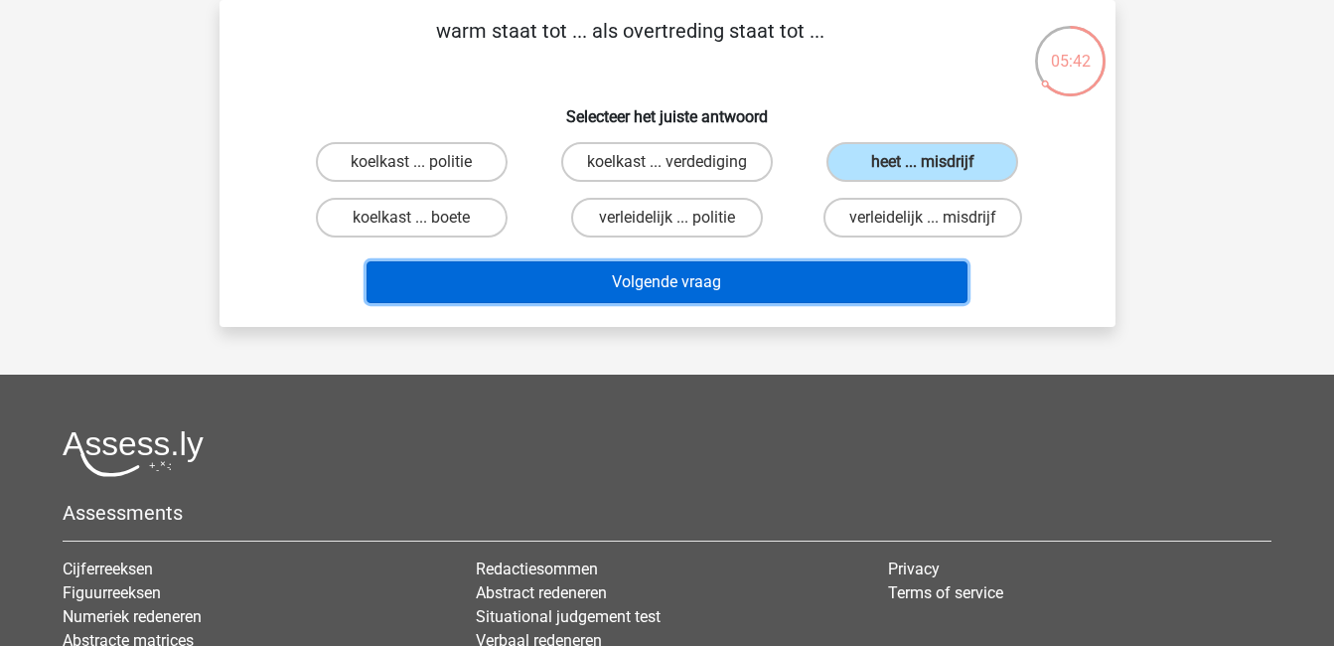
click at [897, 281] on button "Volgende vraag" at bounding box center [667, 282] width 601 height 42
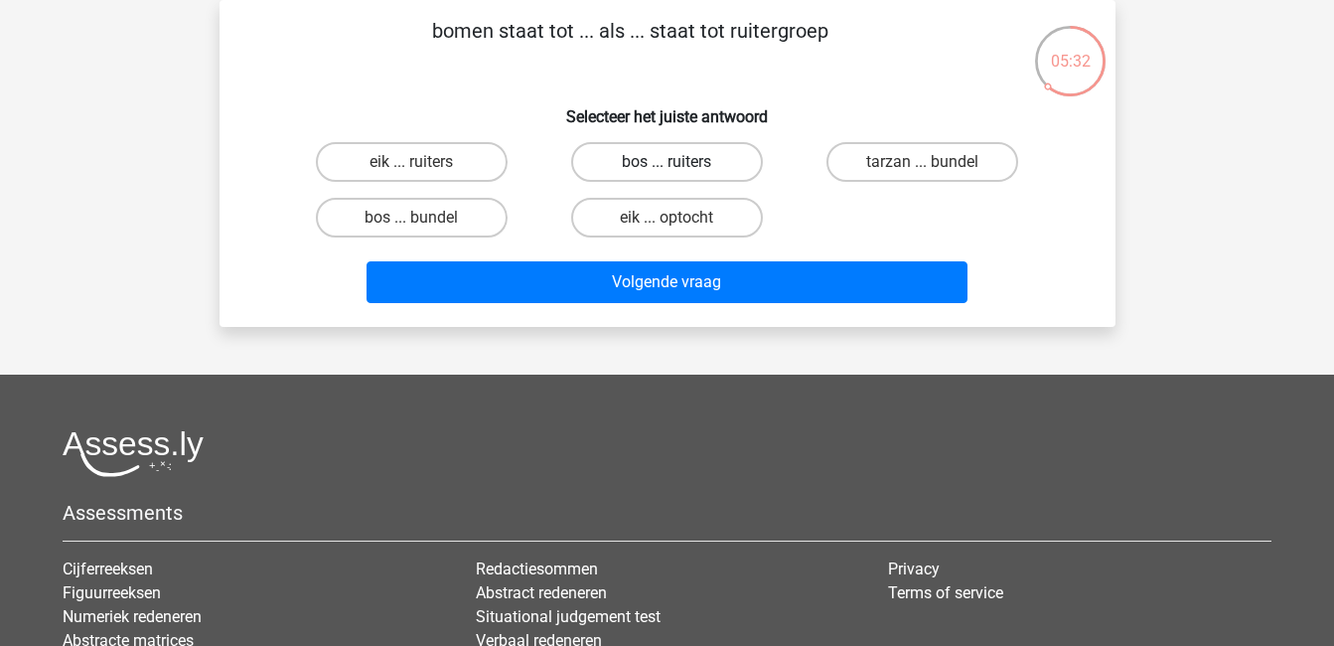
click at [713, 165] on label "bos ... ruiters" at bounding box center [667, 162] width 192 height 40
click at [679, 165] on input "bos ... ruiters" at bounding box center [673, 168] width 13 height 13
radio input "true"
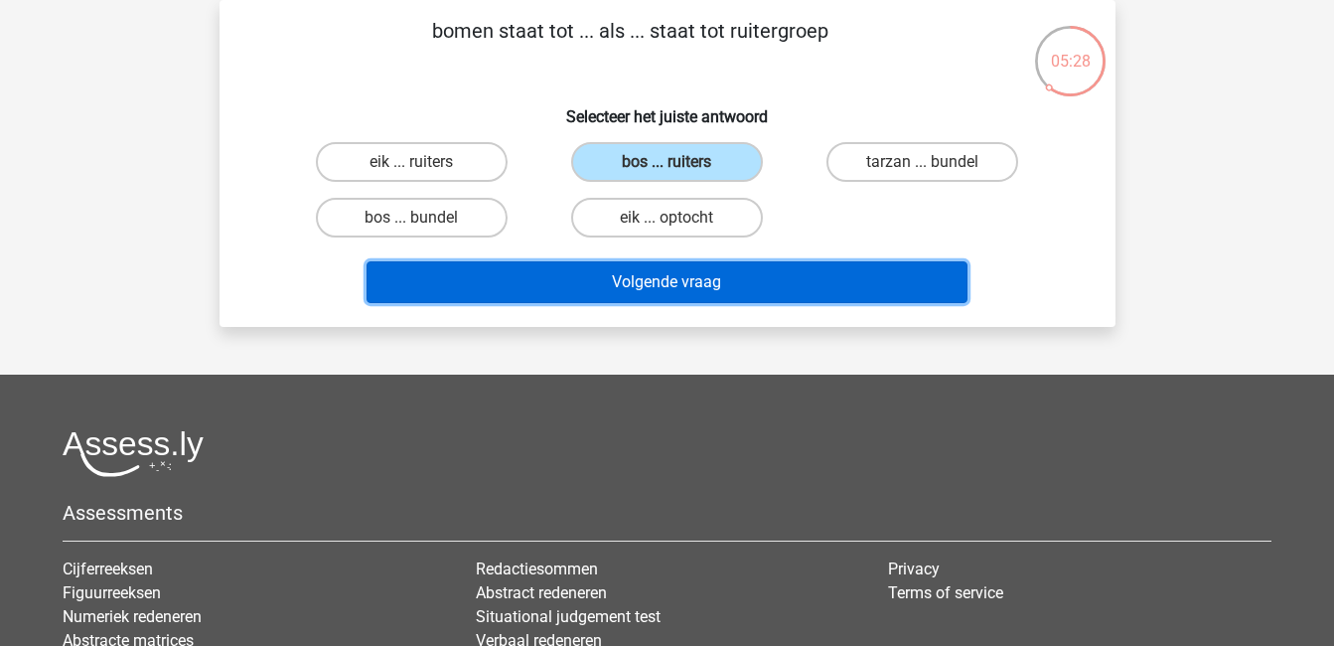
click at [857, 284] on button "Volgende vraag" at bounding box center [667, 282] width 601 height 42
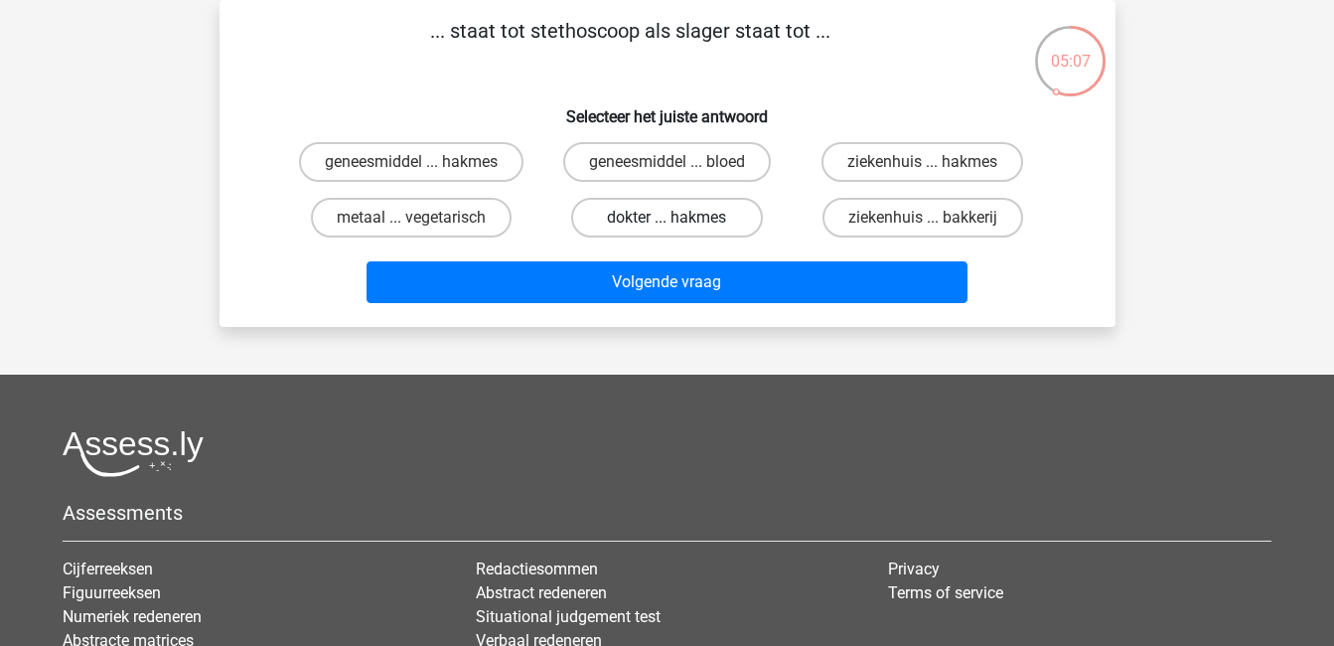
click at [687, 207] on label "dokter ... hakmes" at bounding box center [667, 218] width 192 height 40
click at [679, 218] on input "dokter ... hakmes" at bounding box center [673, 224] width 13 height 13
radio input "true"
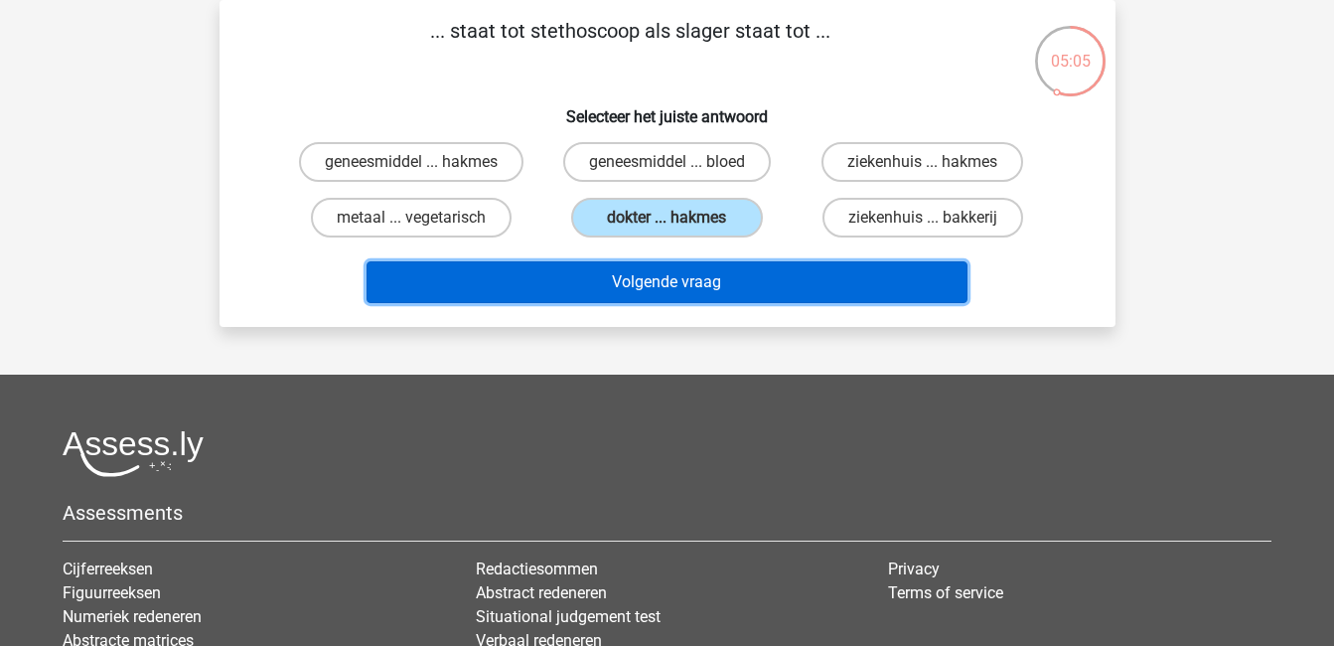
click at [763, 289] on button "Volgende vraag" at bounding box center [667, 282] width 601 height 42
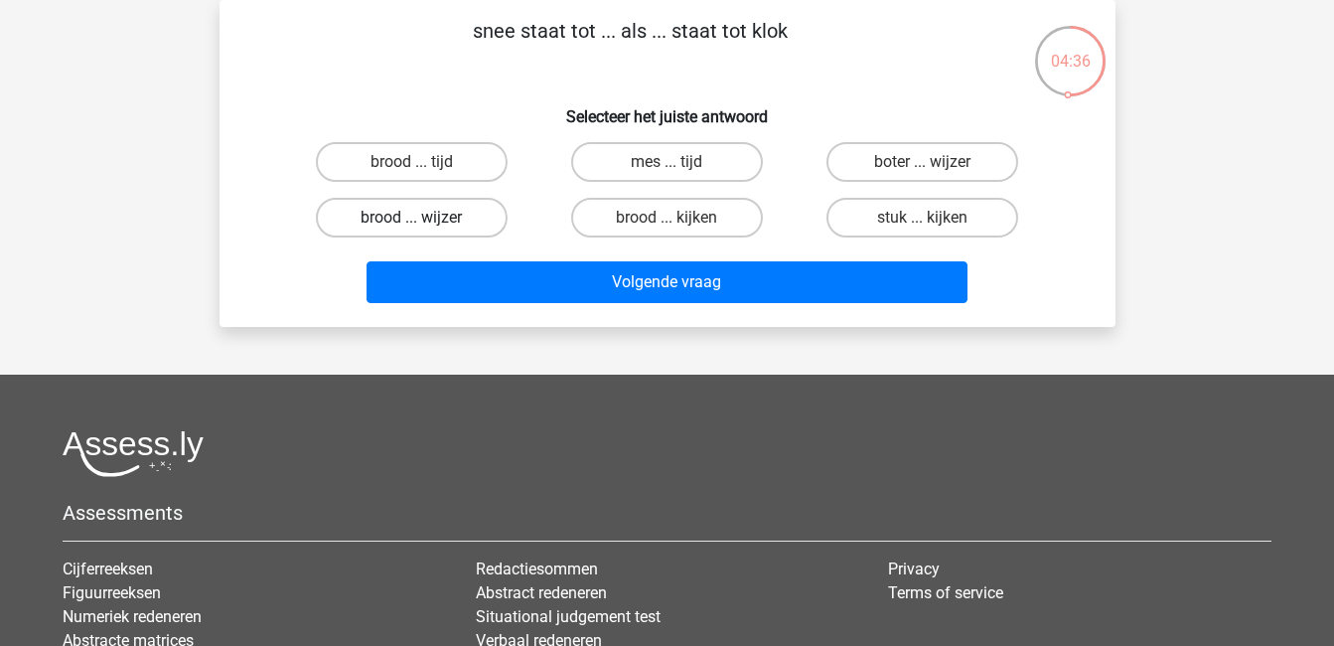
click at [473, 219] on label "brood ... wijzer" at bounding box center [412, 218] width 192 height 40
click at [424, 219] on input "brood ... wijzer" at bounding box center [417, 224] width 13 height 13
radio input "true"
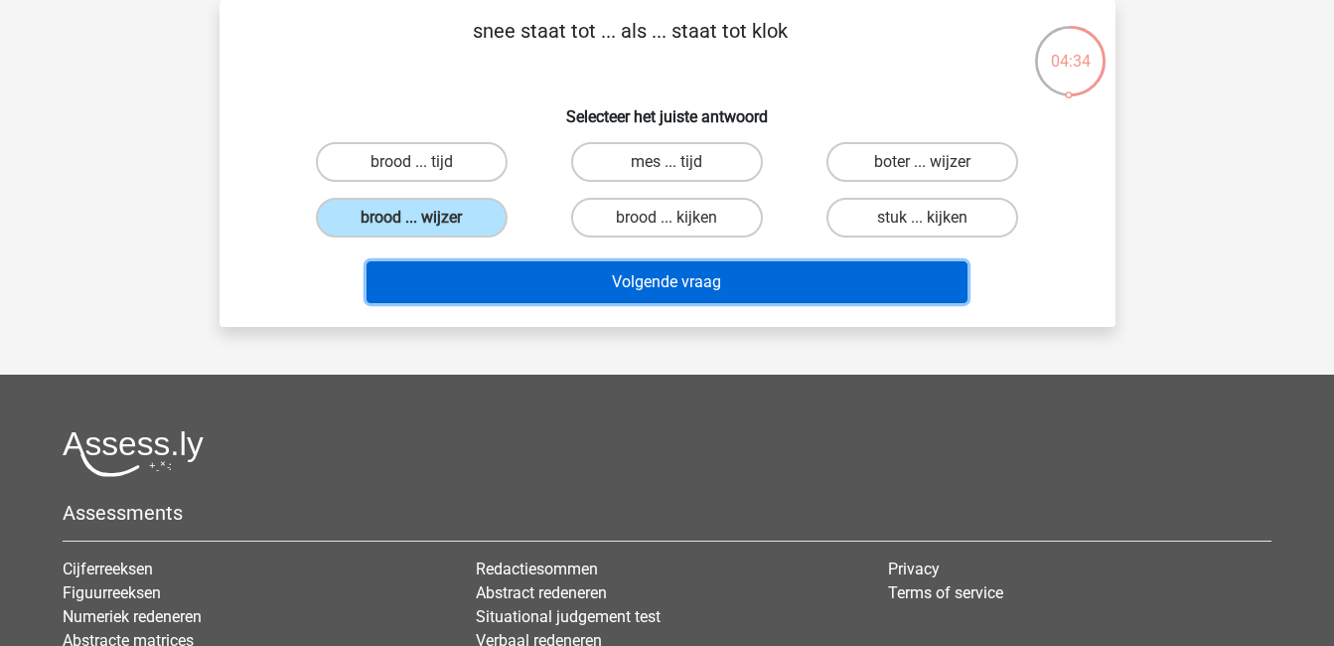
click at [655, 277] on button "Volgende vraag" at bounding box center [667, 282] width 601 height 42
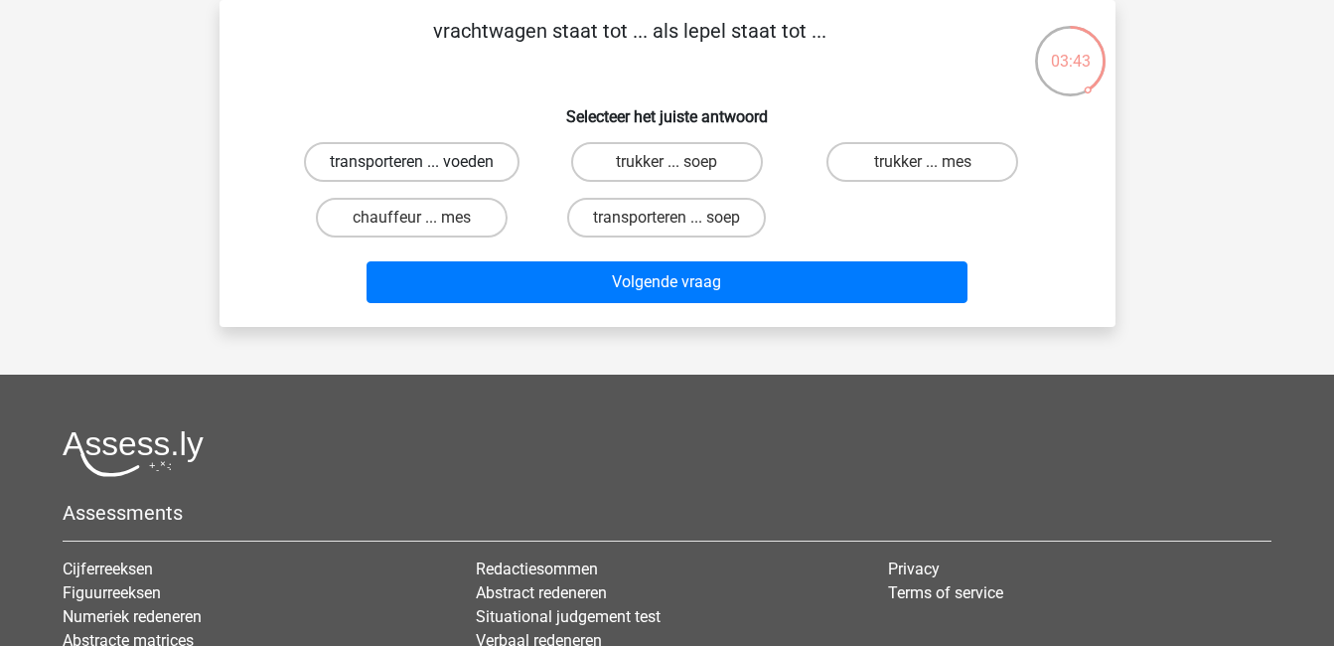
click at [484, 164] on label "transporteren ... voeden" at bounding box center [412, 162] width 216 height 40
click at [424, 164] on input "transporteren ... voeden" at bounding box center [417, 168] width 13 height 13
radio input "true"
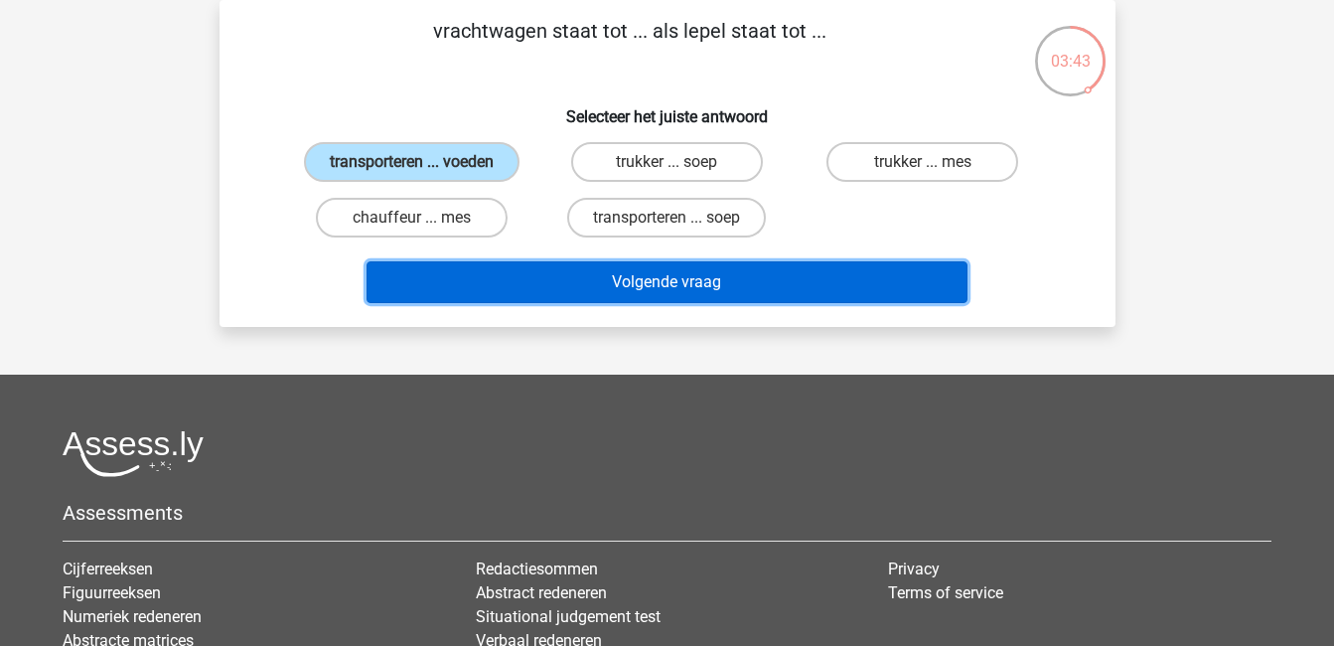
click at [679, 276] on button "Volgende vraag" at bounding box center [667, 282] width 601 height 42
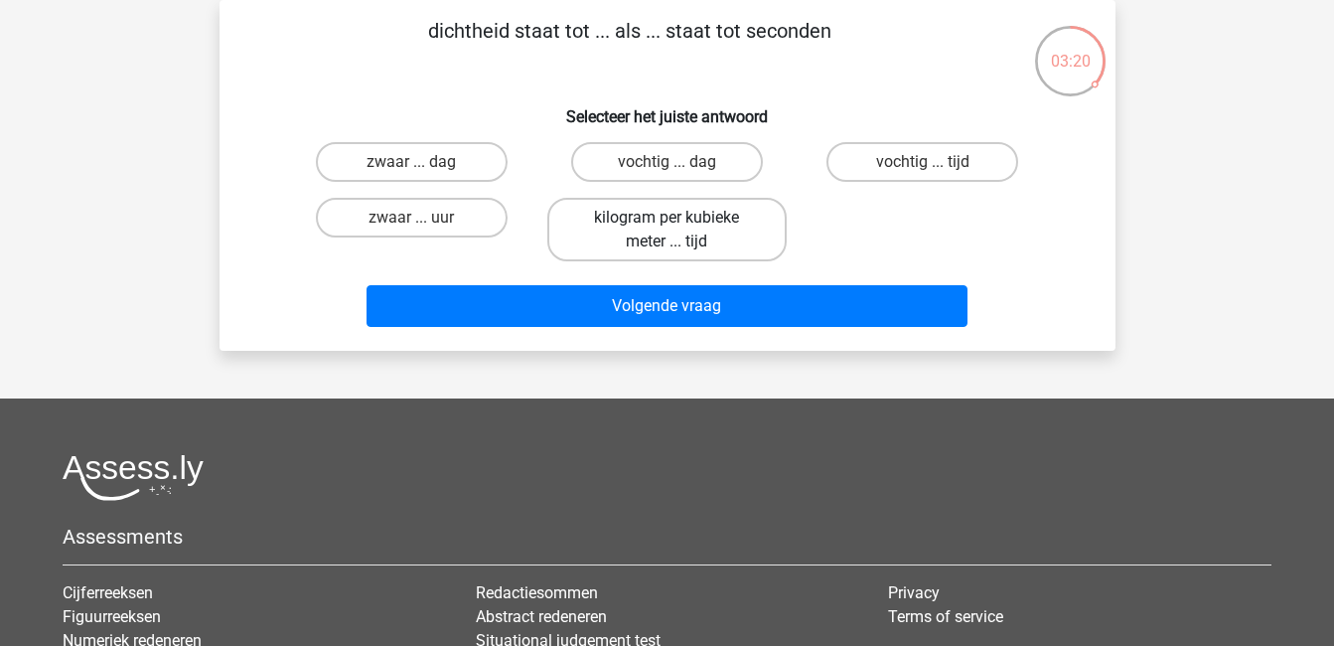
click at [694, 230] on label "kilogram per kubieke meter ... tijd" at bounding box center [666, 230] width 239 height 64
click at [679, 230] on input "kilogram per kubieke meter ... tijd" at bounding box center [673, 224] width 13 height 13
radio input "true"
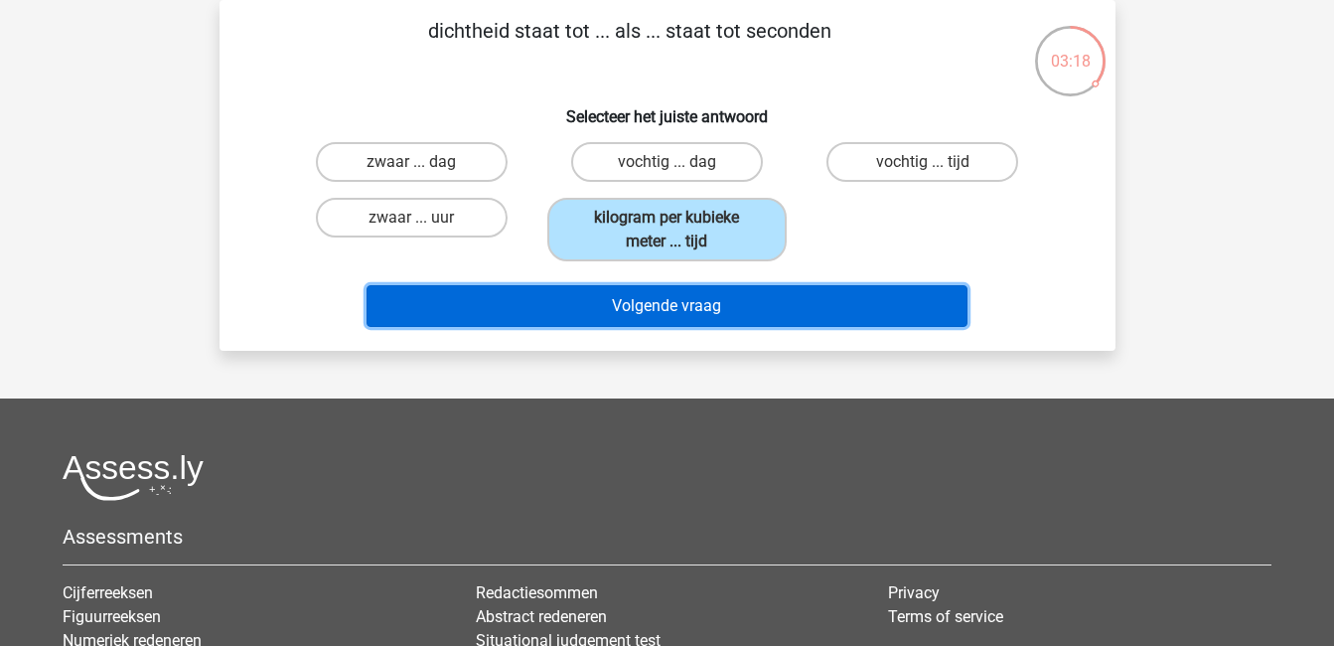
click at [755, 302] on button "Volgende vraag" at bounding box center [667, 306] width 601 height 42
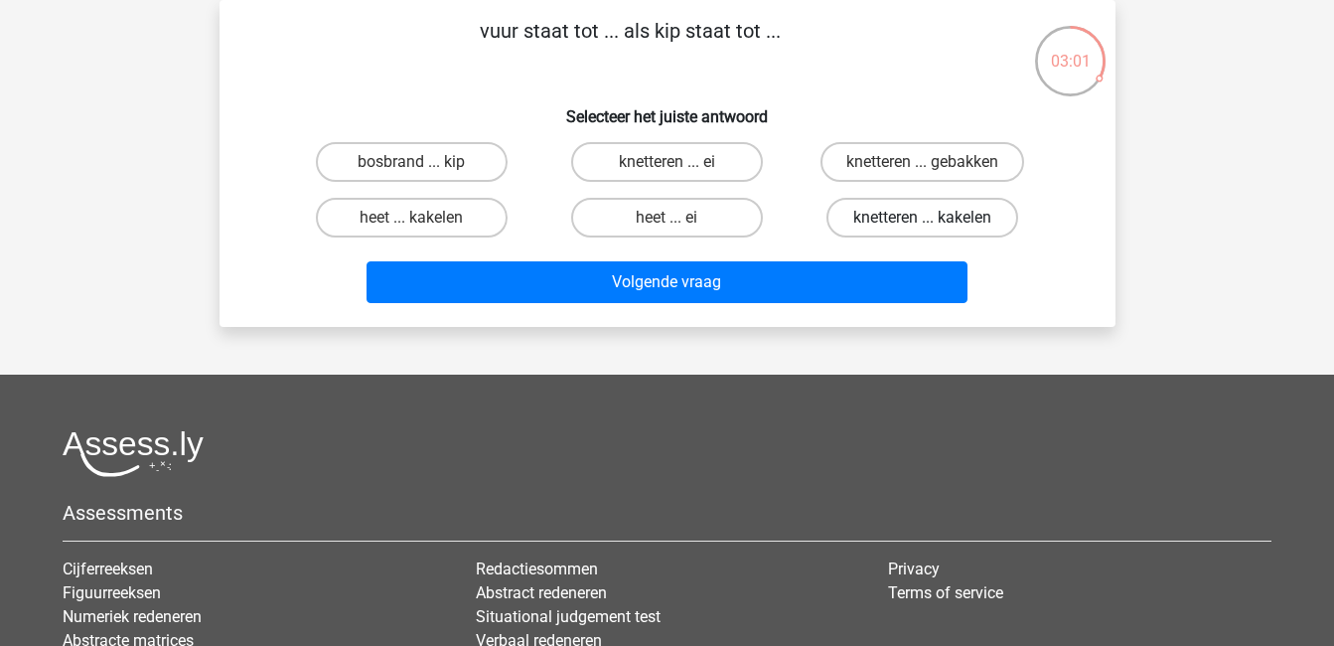
click at [873, 218] on label "knetteren ... kakelen" at bounding box center [922, 218] width 192 height 40
click at [923, 218] on input "knetteren ... kakelen" at bounding box center [929, 224] width 13 height 13
radio input "true"
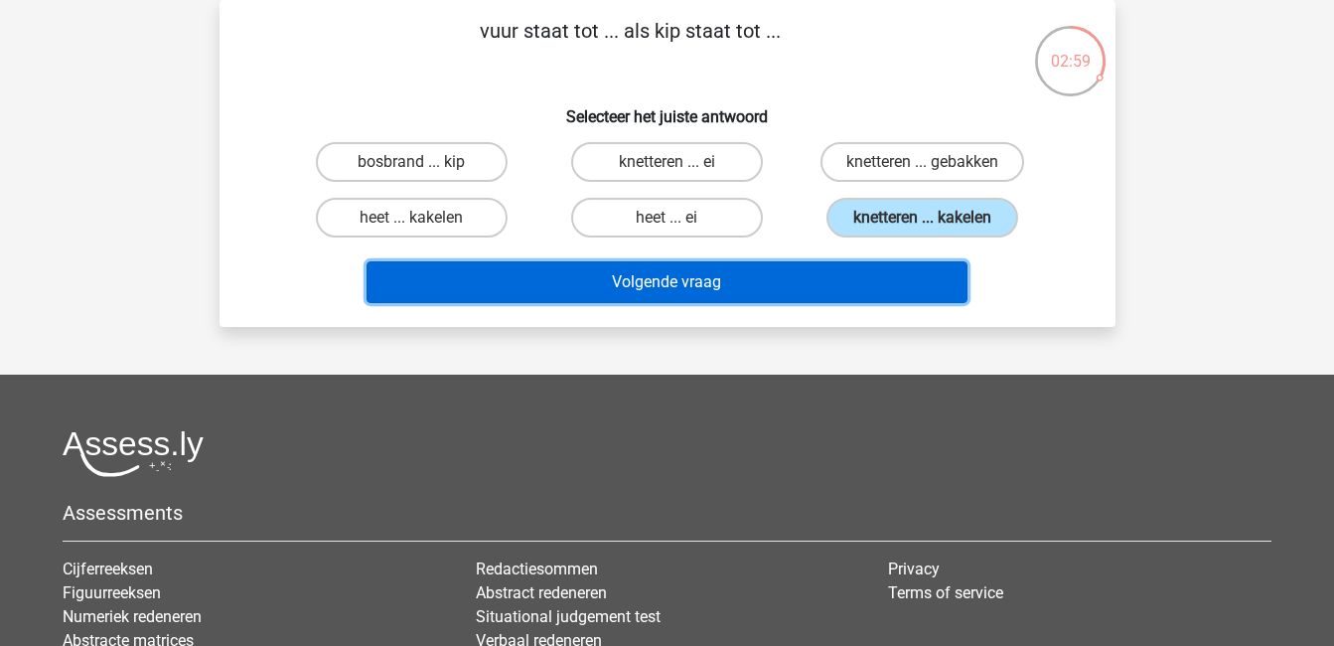
click at [906, 285] on button "Volgende vraag" at bounding box center [667, 282] width 601 height 42
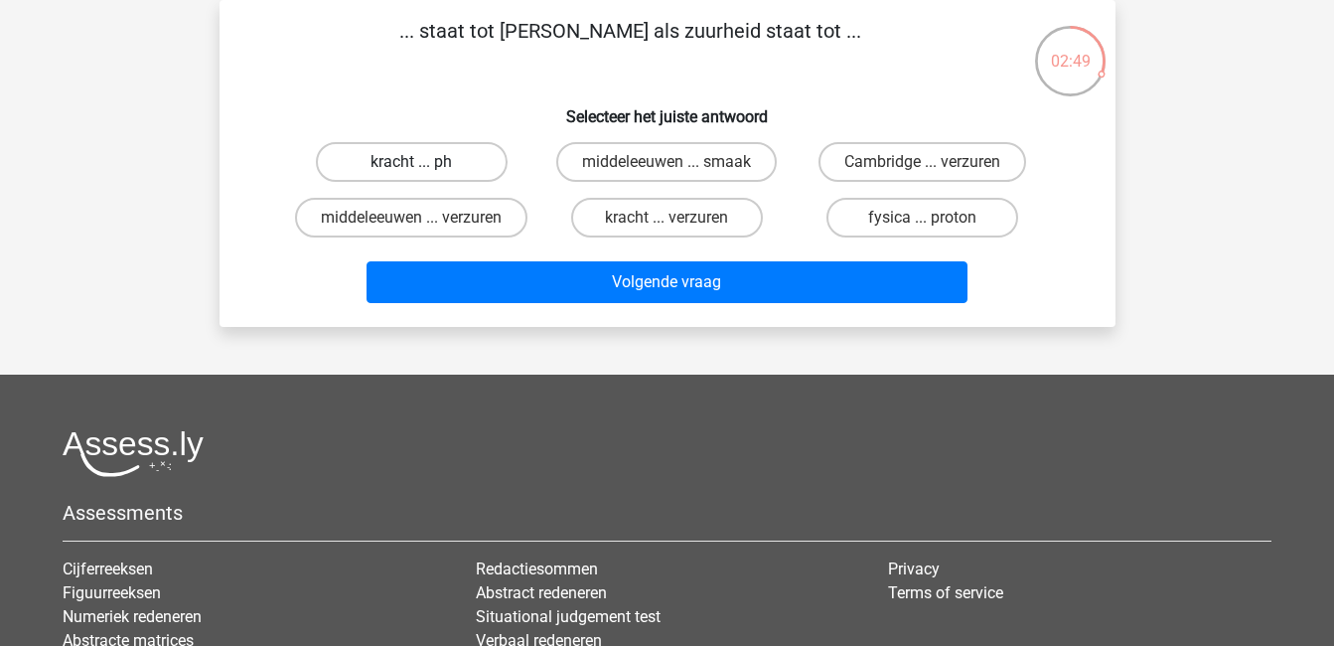
click at [460, 153] on label "kracht ... ph" at bounding box center [412, 162] width 192 height 40
click at [424, 162] on input "kracht ... ph" at bounding box center [417, 168] width 13 height 13
radio input "true"
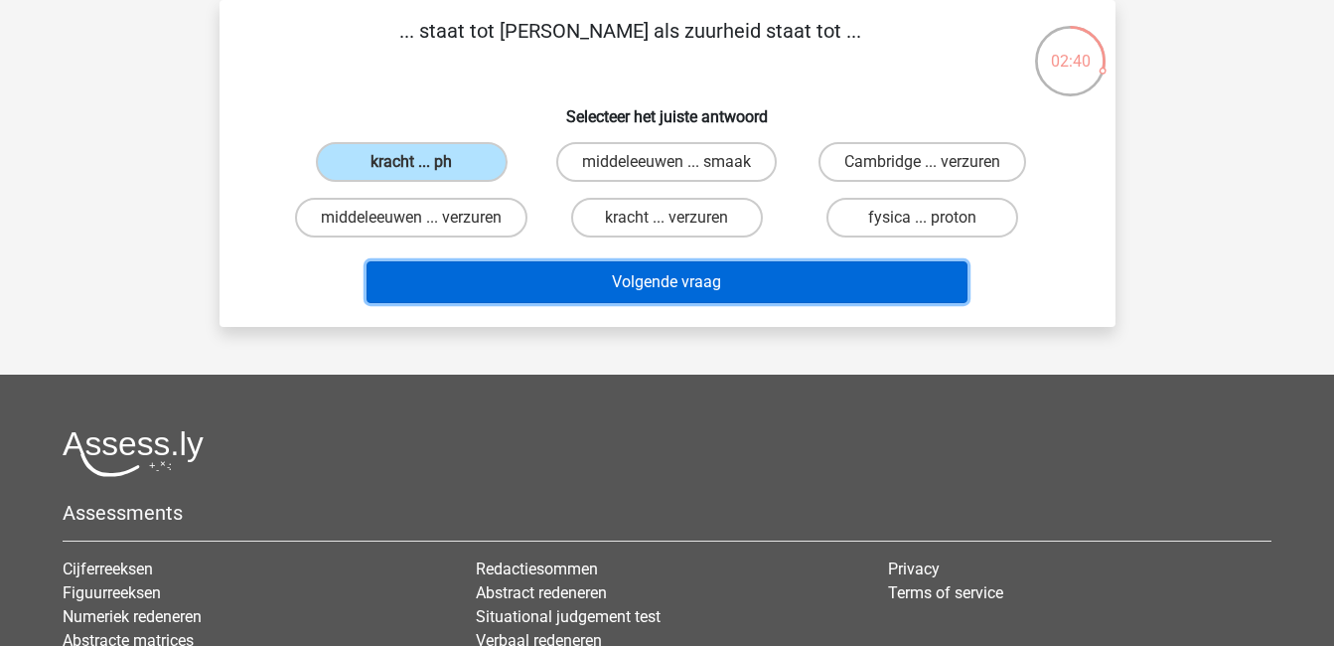
click at [686, 281] on button "Volgende vraag" at bounding box center [667, 282] width 601 height 42
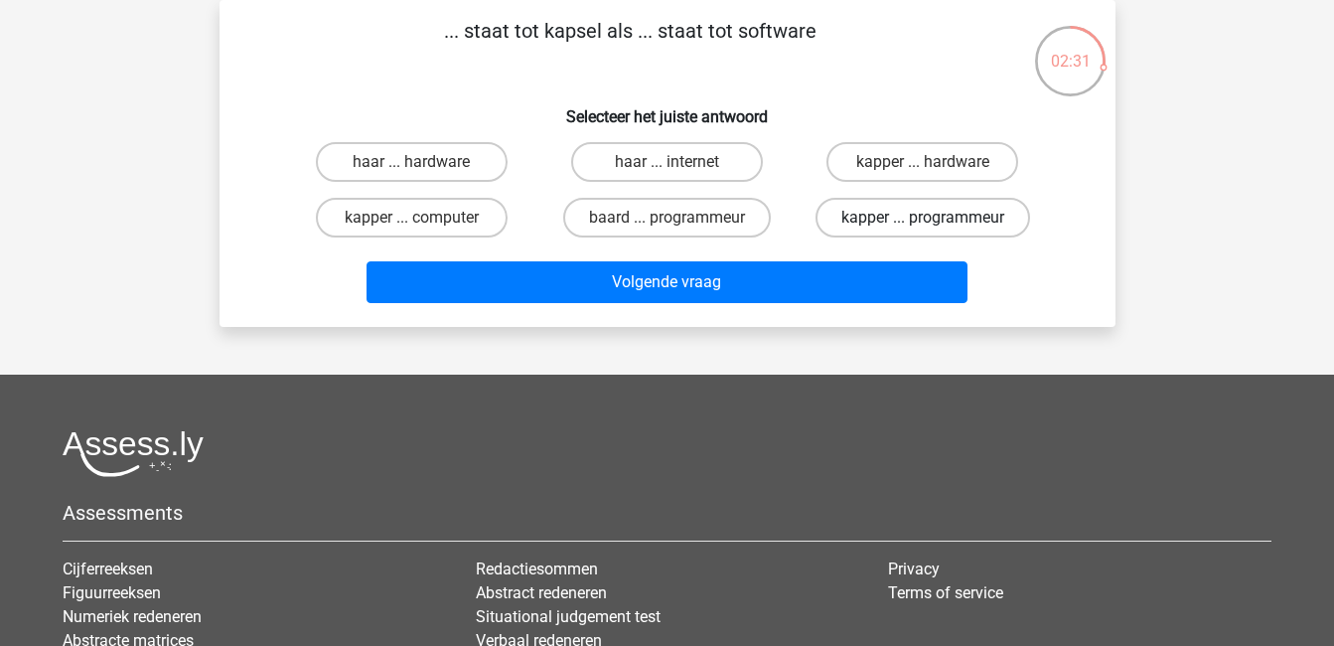
click at [1009, 218] on label "kapper ... programmeur" at bounding box center [923, 218] width 215 height 40
click at [936, 218] on input "kapper ... programmeur" at bounding box center [929, 224] width 13 height 13
radio input "true"
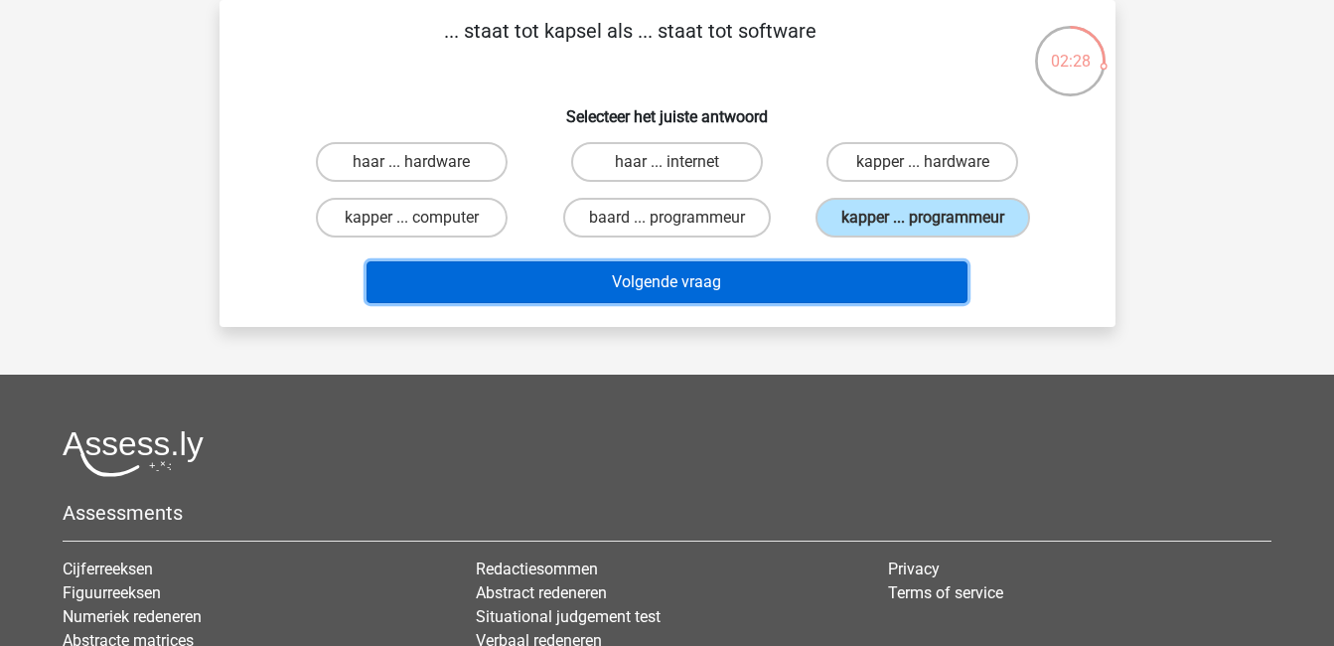
click at [908, 289] on button "Volgende vraag" at bounding box center [667, 282] width 601 height 42
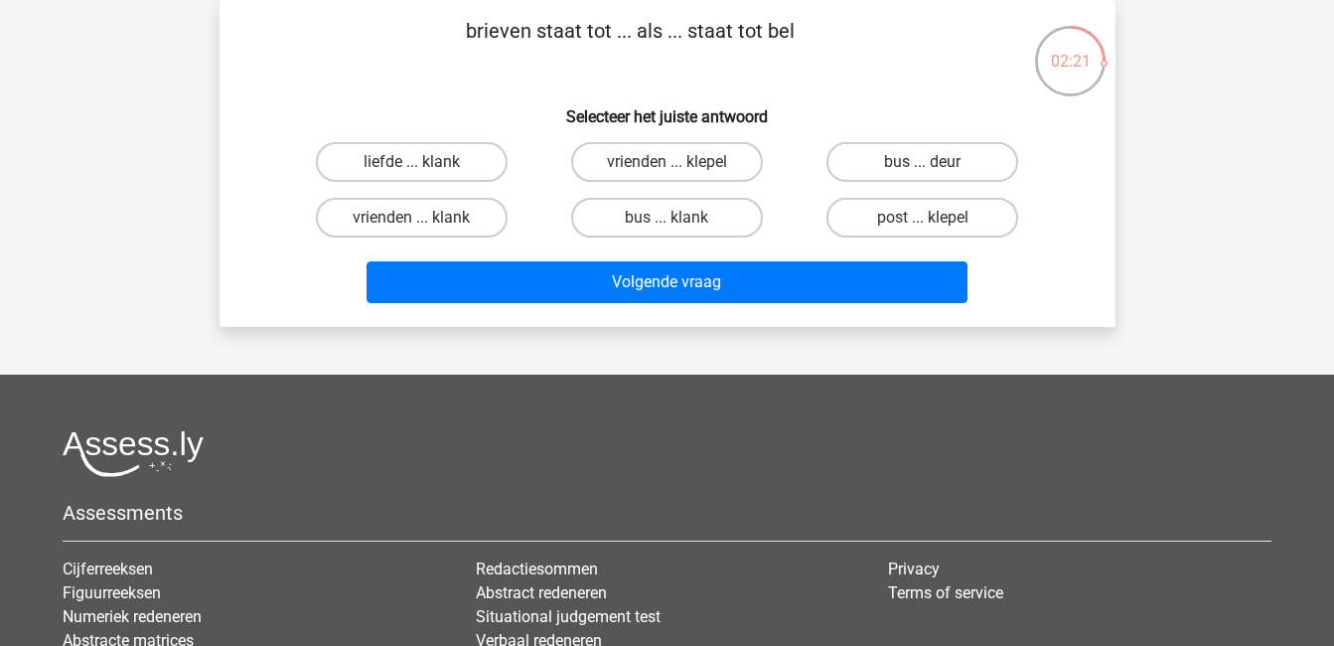
click at [925, 163] on input "bus ... deur" at bounding box center [929, 168] width 13 height 13
radio input "true"
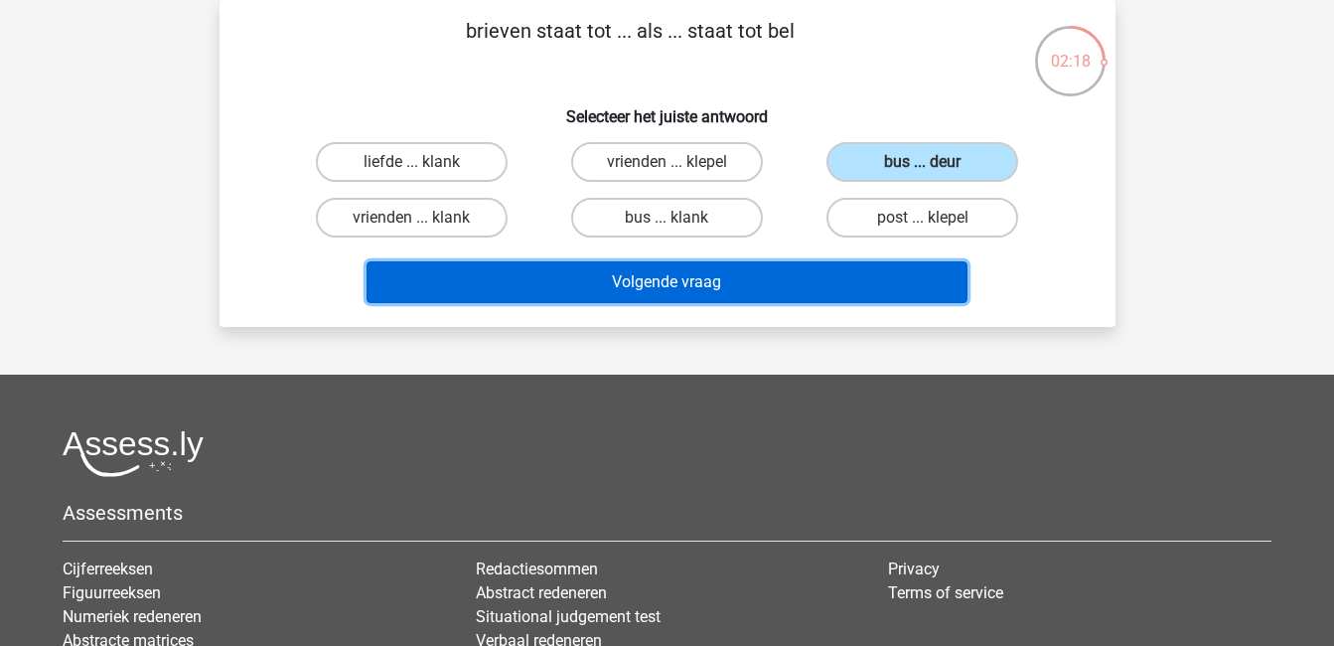
click at [936, 266] on button "Volgende vraag" at bounding box center [667, 282] width 601 height 42
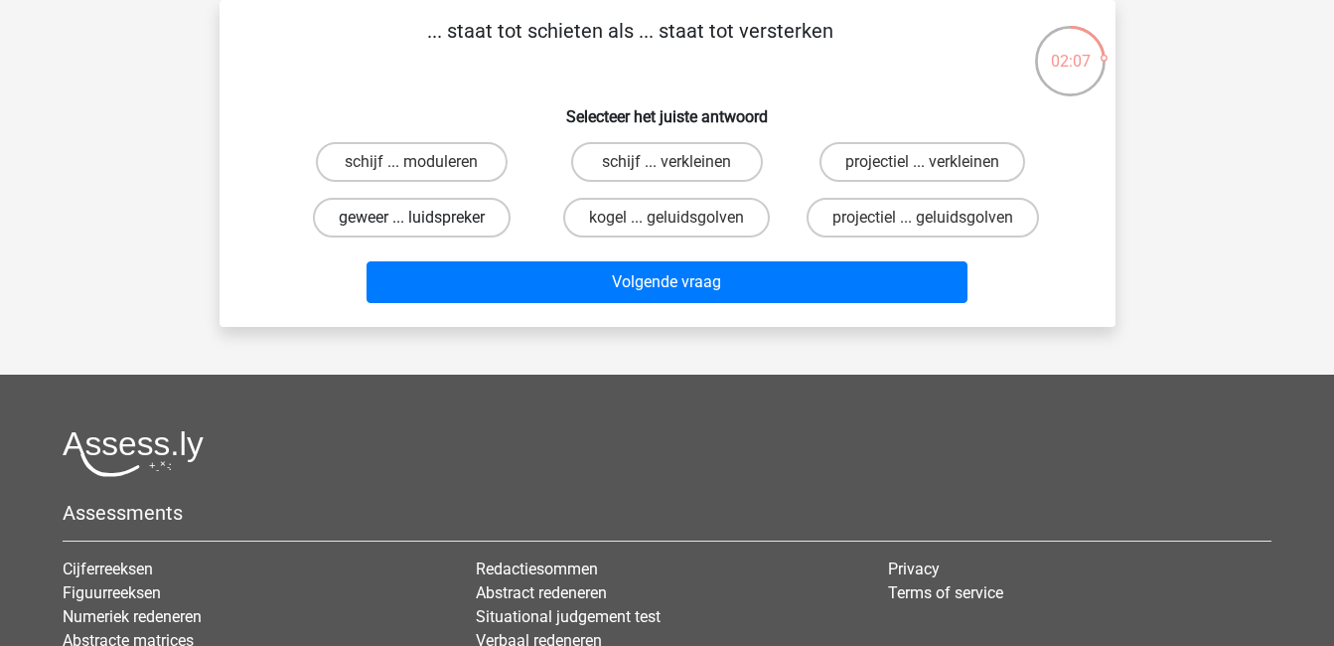
click at [396, 217] on label "geweer ... luidspreker" at bounding box center [412, 218] width 198 height 40
click at [411, 218] on input "geweer ... luidspreker" at bounding box center [417, 224] width 13 height 13
radio input "true"
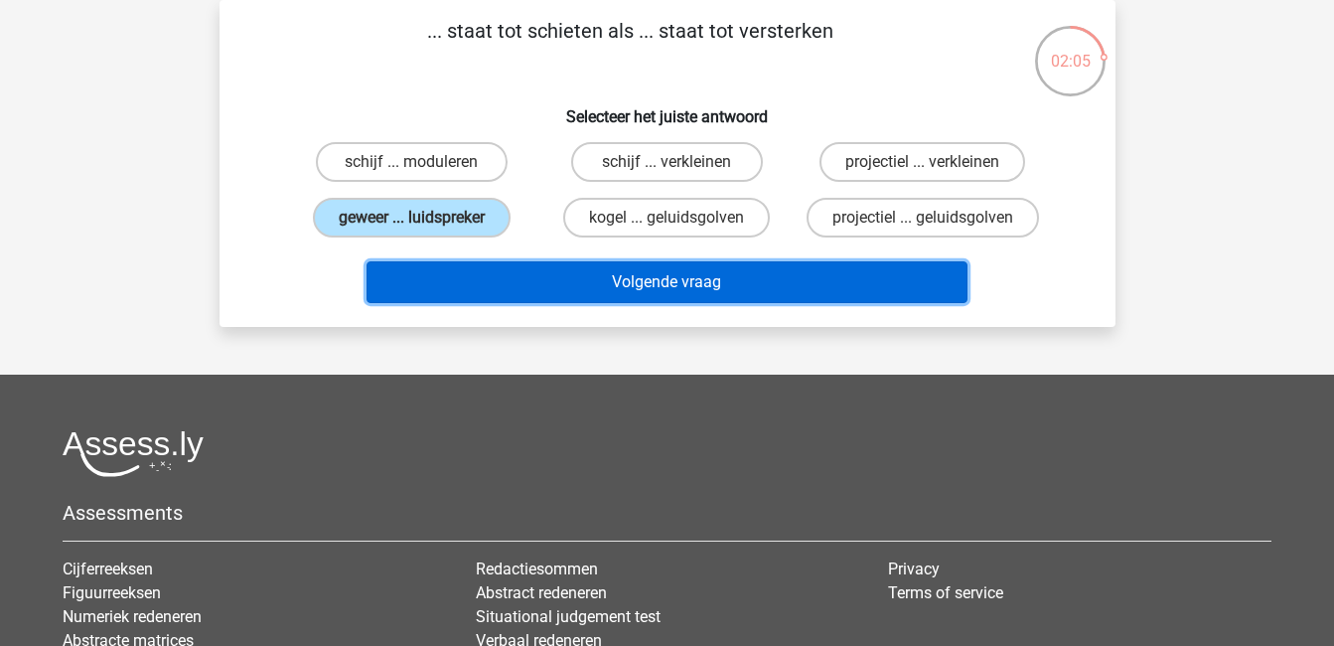
click at [680, 282] on button "Volgende vraag" at bounding box center [667, 282] width 601 height 42
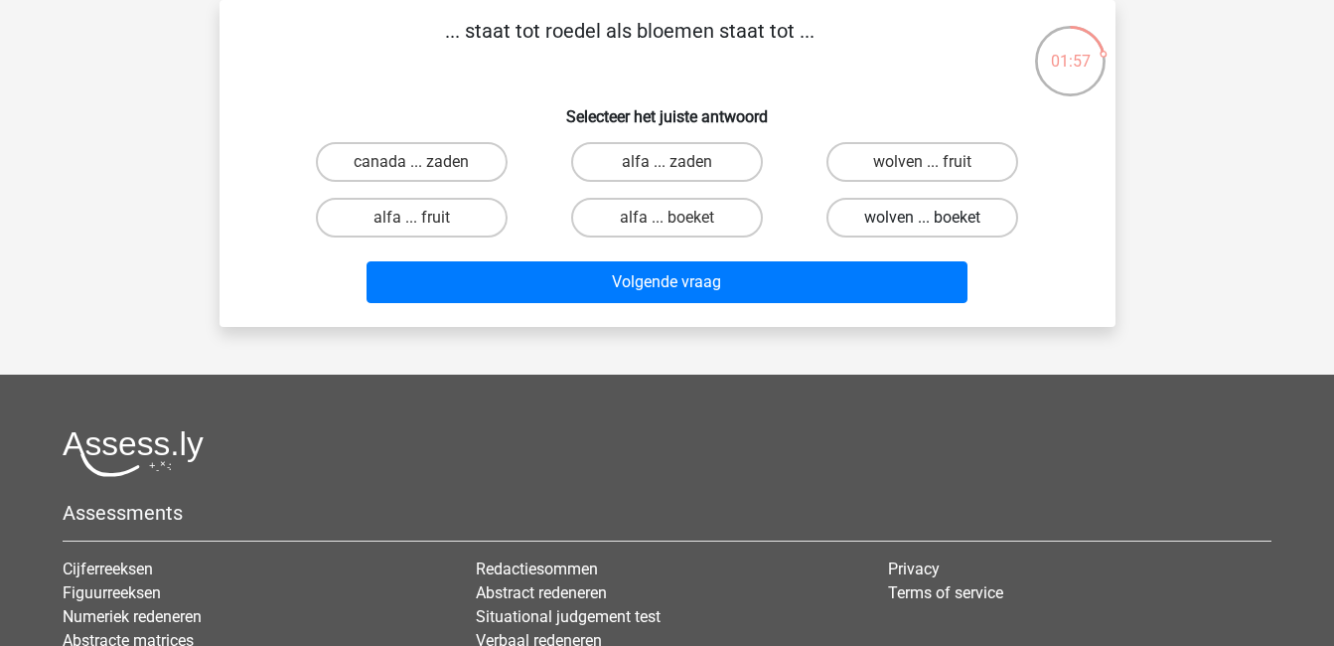
click at [904, 221] on label "wolven ... boeket" at bounding box center [922, 218] width 192 height 40
click at [923, 221] on input "wolven ... boeket" at bounding box center [929, 224] width 13 height 13
radio input "true"
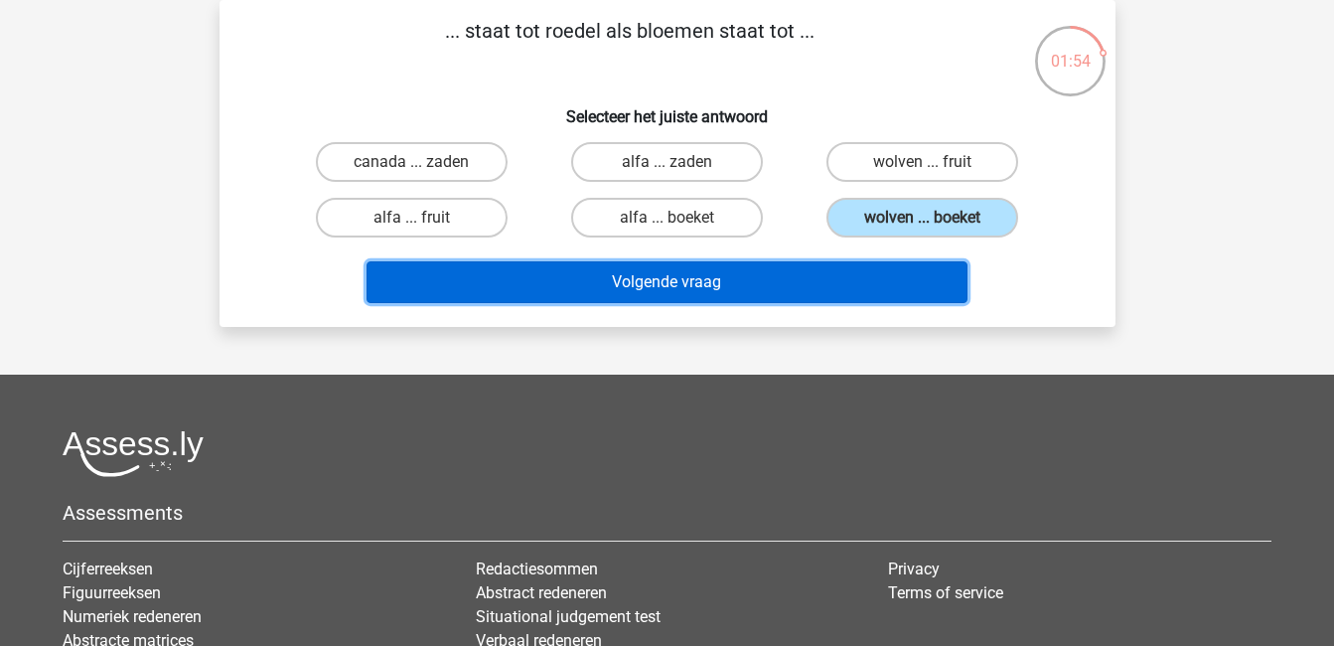
click at [863, 283] on button "Volgende vraag" at bounding box center [667, 282] width 601 height 42
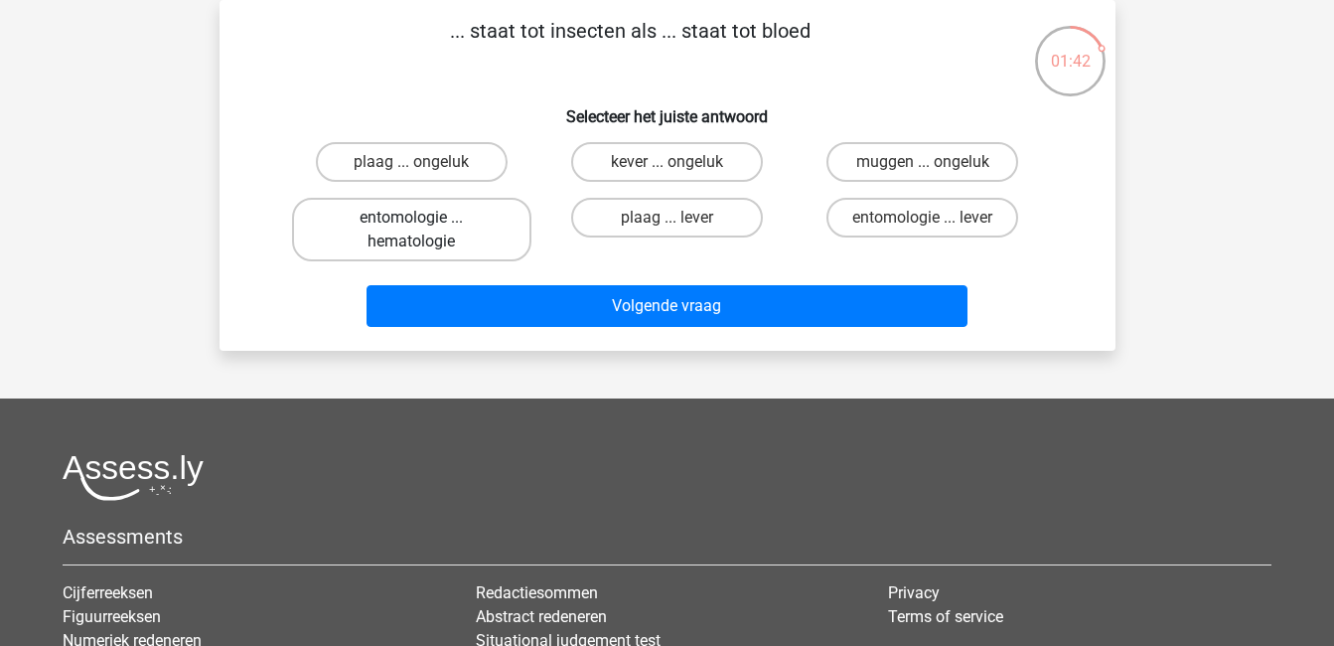
click at [394, 227] on label "entomologie ... hematologie" at bounding box center [411, 230] width 239 height 64
click at [411, 227] on input "entomologie ... hematologie" at bounding box center [417, 224] width 13 height 13
radio input "true"
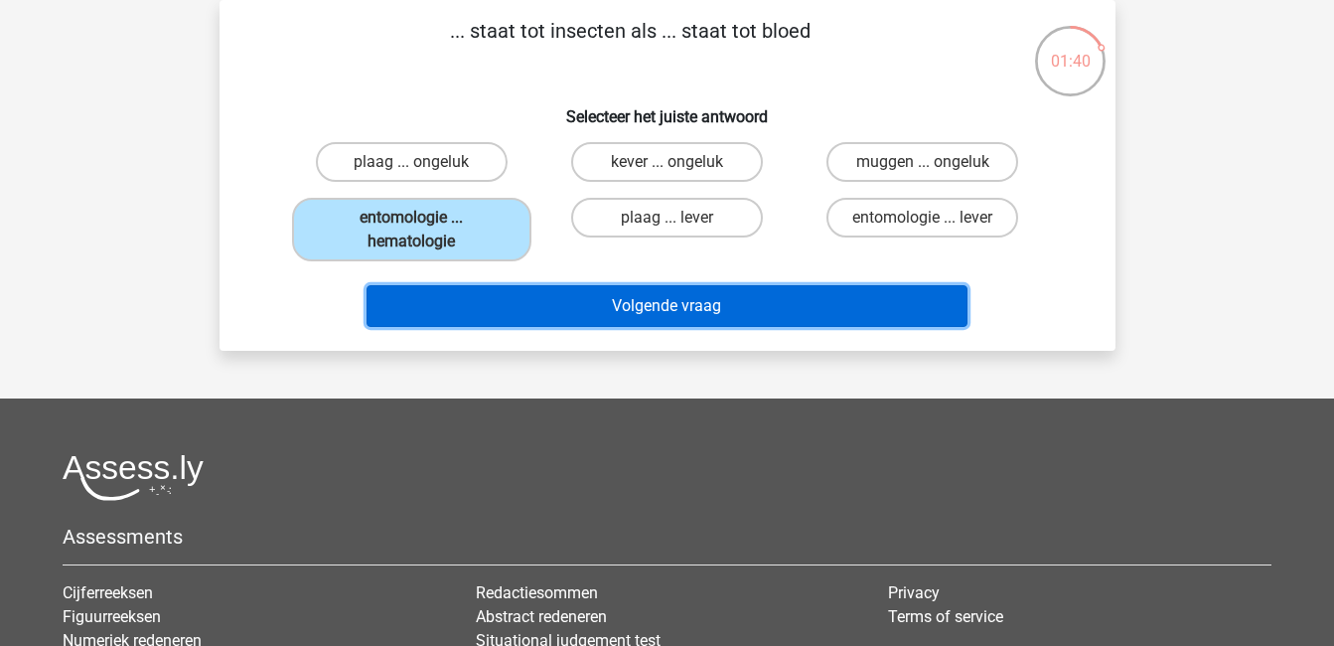
click at [676, 309] on button "Volgende vraag" at bounding box center [667, 306] width 601 height 42
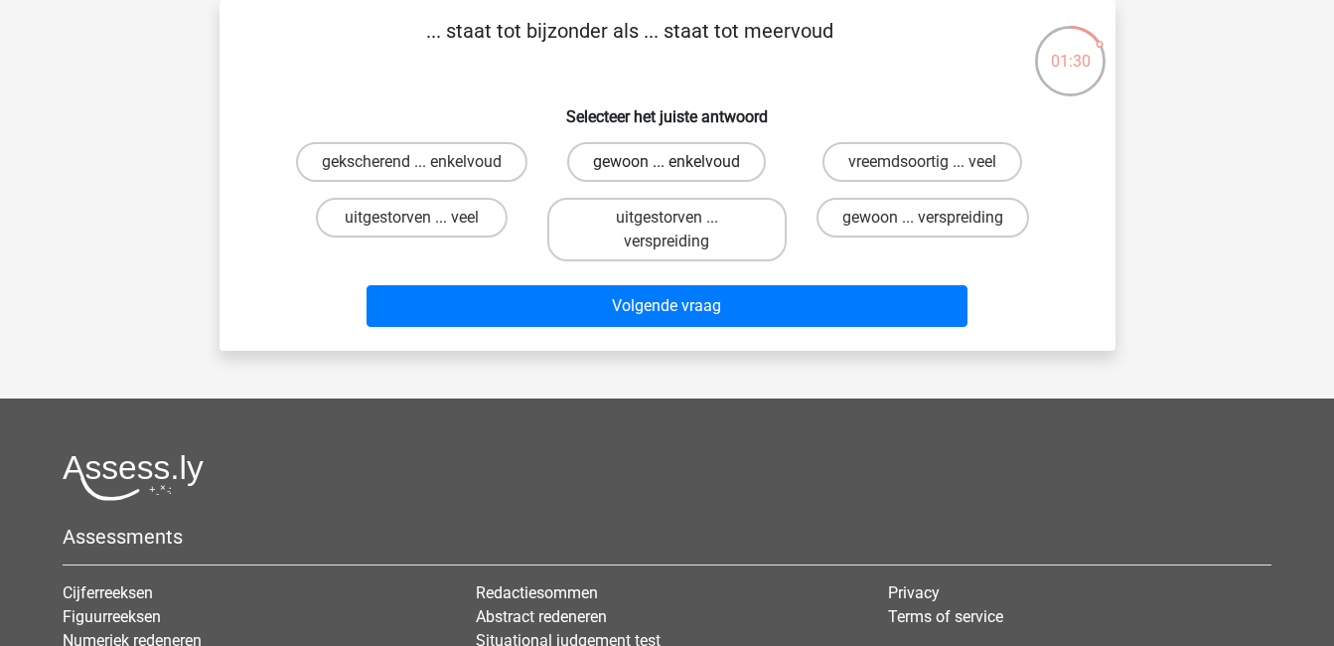
click at [691, 164] on label "gewoon ... enkelvoud" at bounding box center [666, 162] width 199 height 40
click at [679, 164] on input "gewoon ... enkelvoud" at bounding box center [673, 168] width 13 height 13
radio input "true"
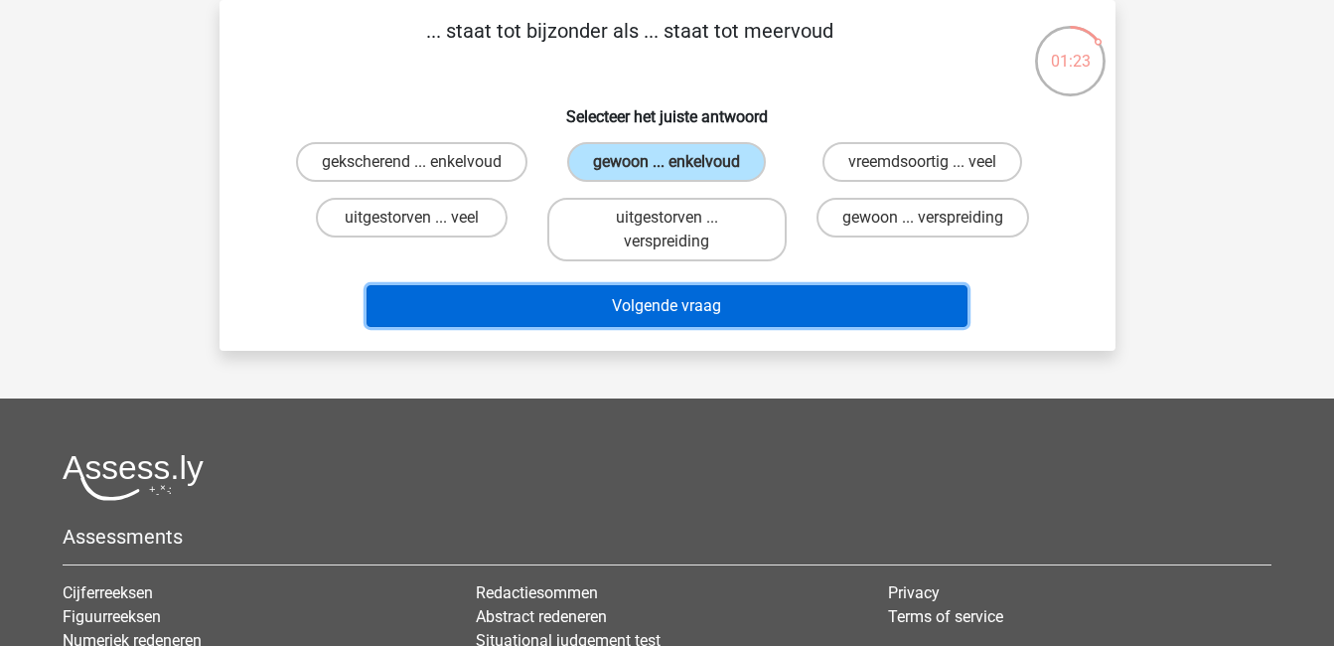
click at [792, 303] on button "Volgende vraag" at bounding box center [667, 306] width 601 height 42
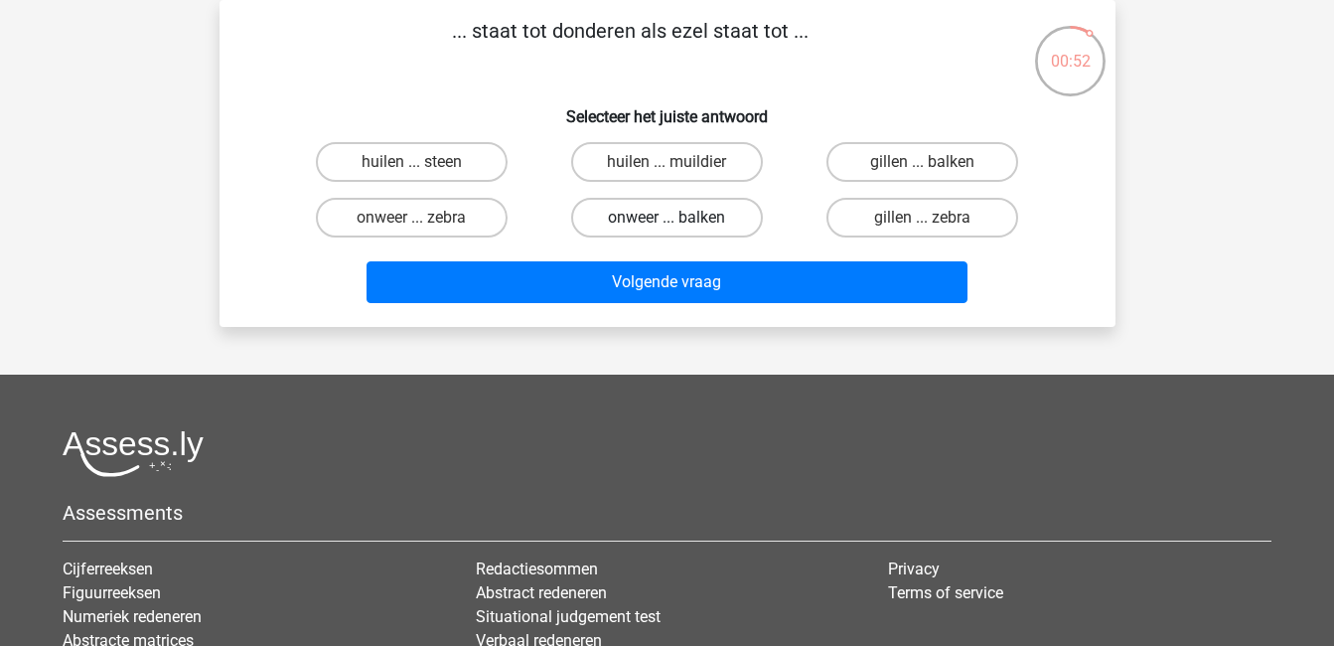
click at [728, 214] on label "onweer ... balken" at bounding box center [667, 218] width 192 height 40
click at [679, 218] on input "onweer ... balken" at bounding box center [673, 224] width 13 height 13
radio input "true"
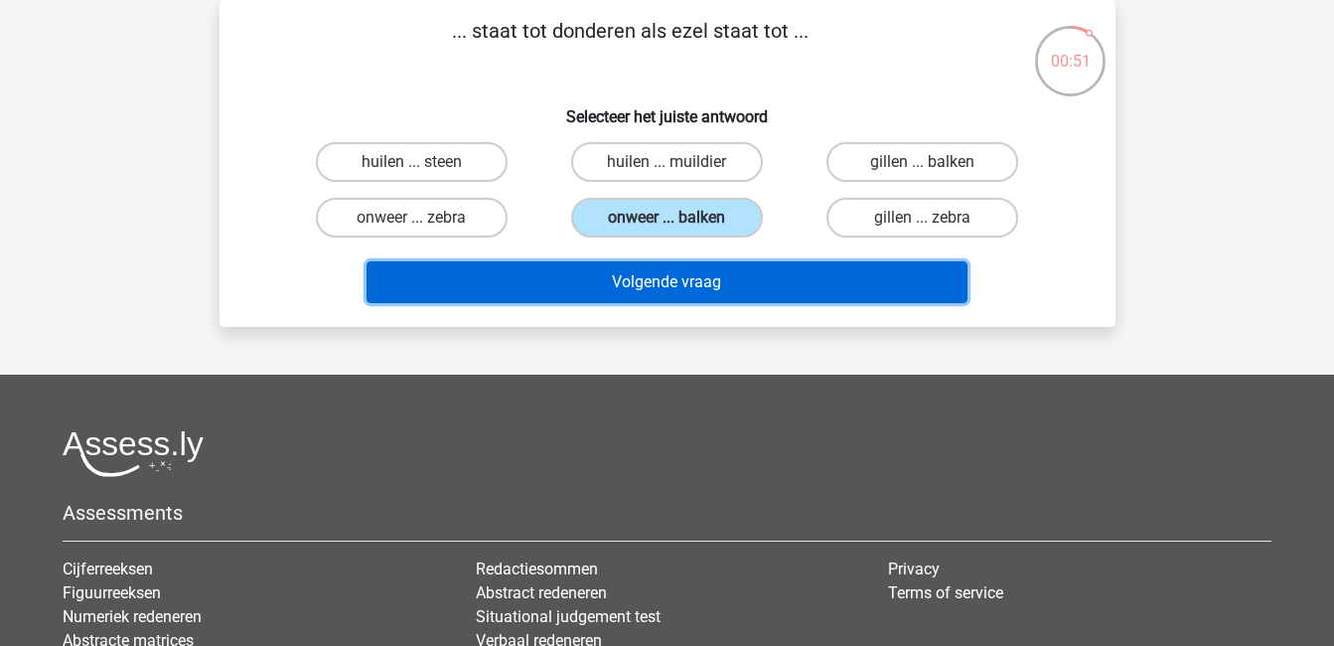
click at [779, 284] on button "Volgende vraag" at bounding box center [667, 282] width 601 height 42
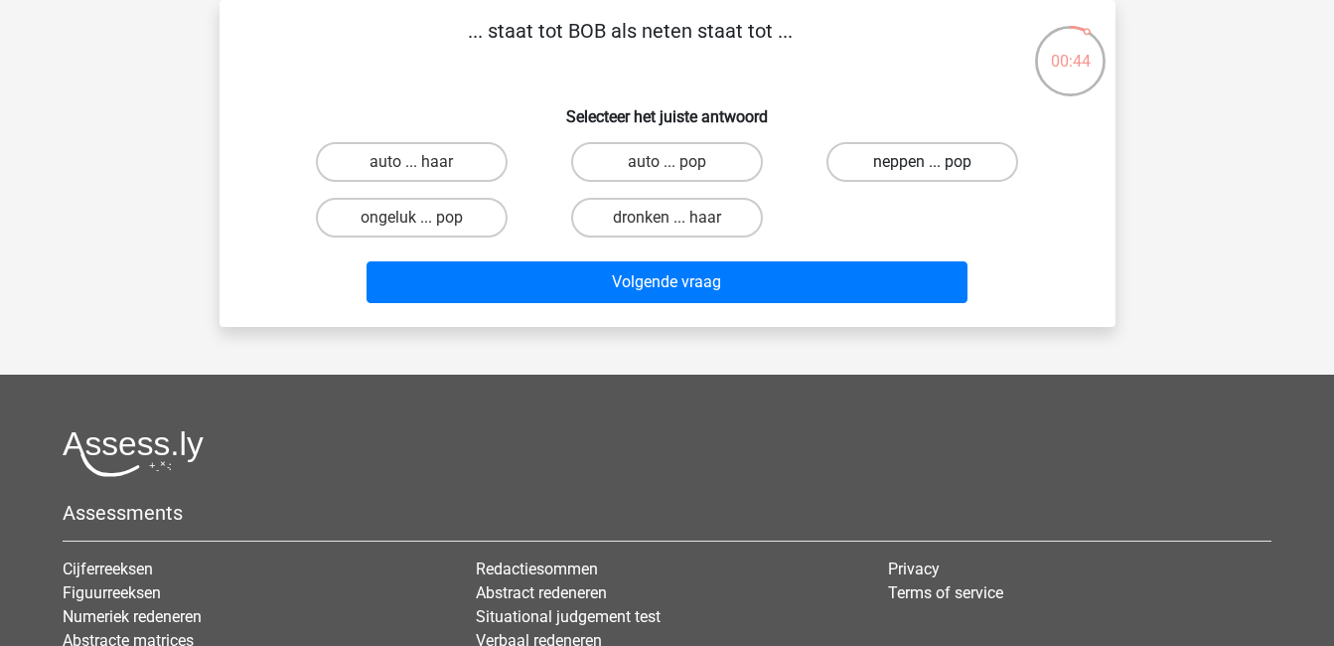
click at [939, 169] on label "neppen ... pop" at bounding box center [922, 162] width 192 height 40
click at [936, 169] on input "neppen ... pop" at bounding box center [929, 168] width 13 height 13
radio input "true"
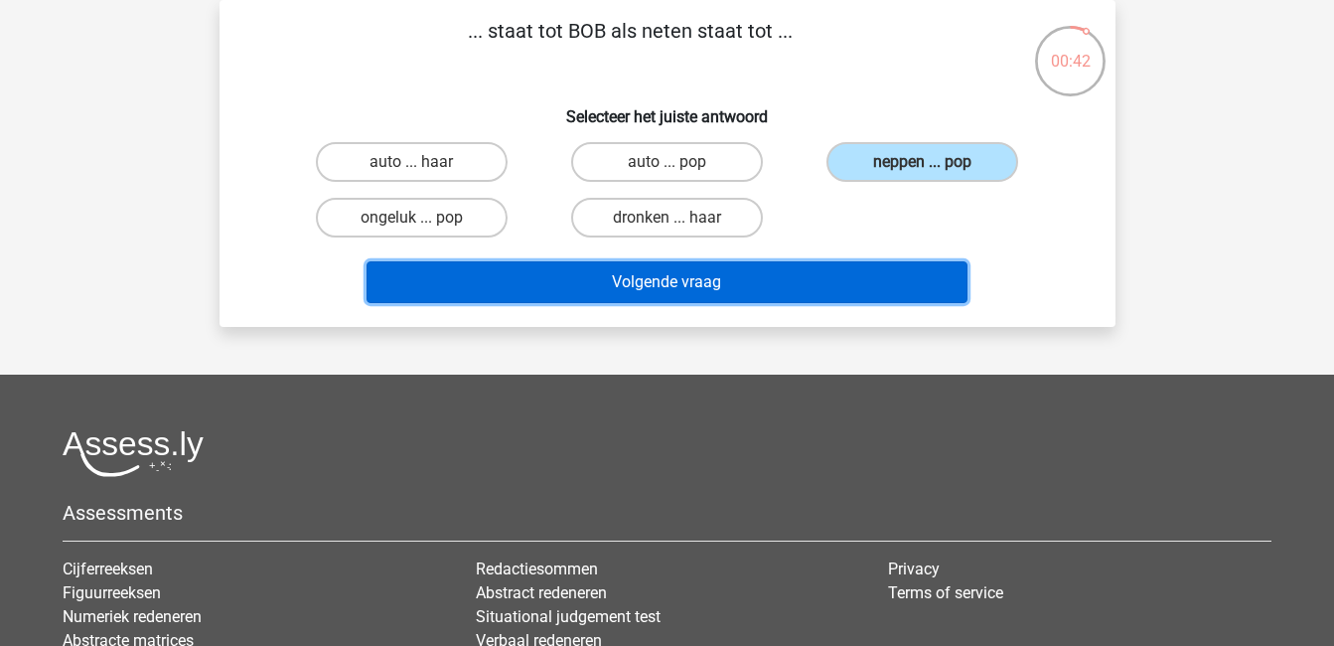
click at [844, 277] on button "Volgende vraag" at bounding box center [667, 282] width 601 height 42
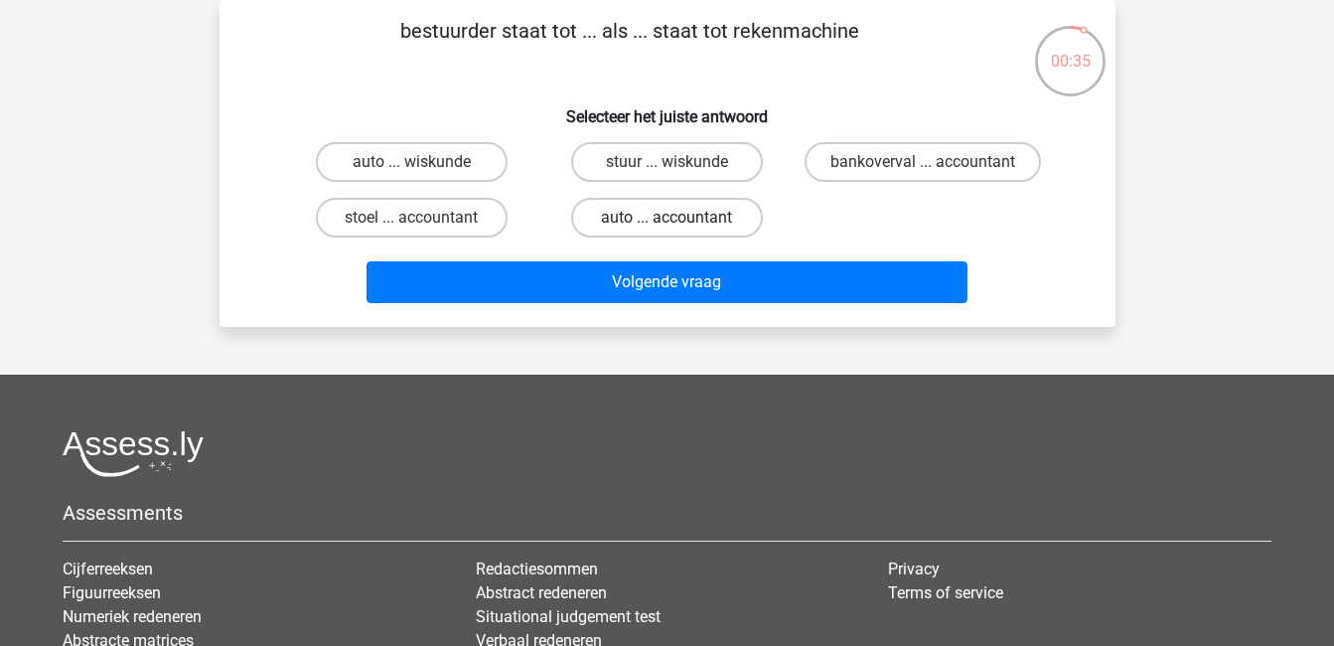
click at [716, 215] on label "auto ... accountant" at bounding box center [667, 218] width 192 height 40
click at [679, 218] on input "auto ... accountant" at bounding box center [673, 224] width 13 height 13
radio input "true"
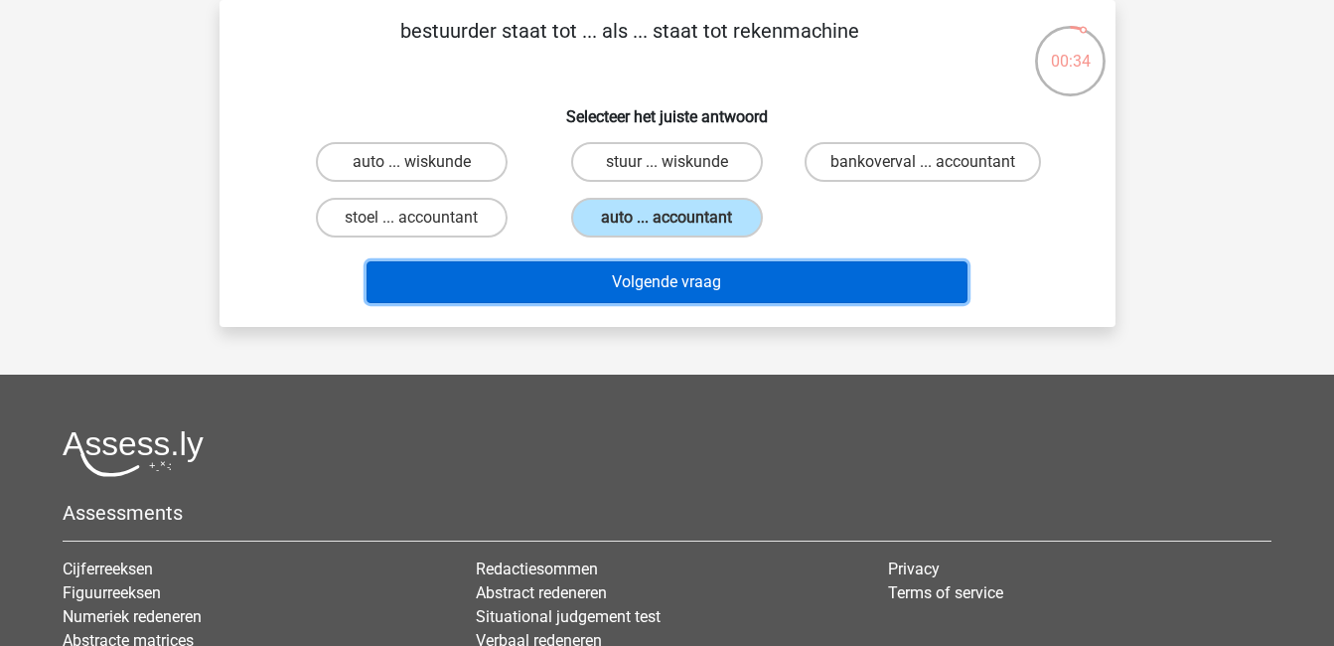
click at [784, 277] on button "Volgende vraag" at bounding box center [667, 282] width 601 height 42
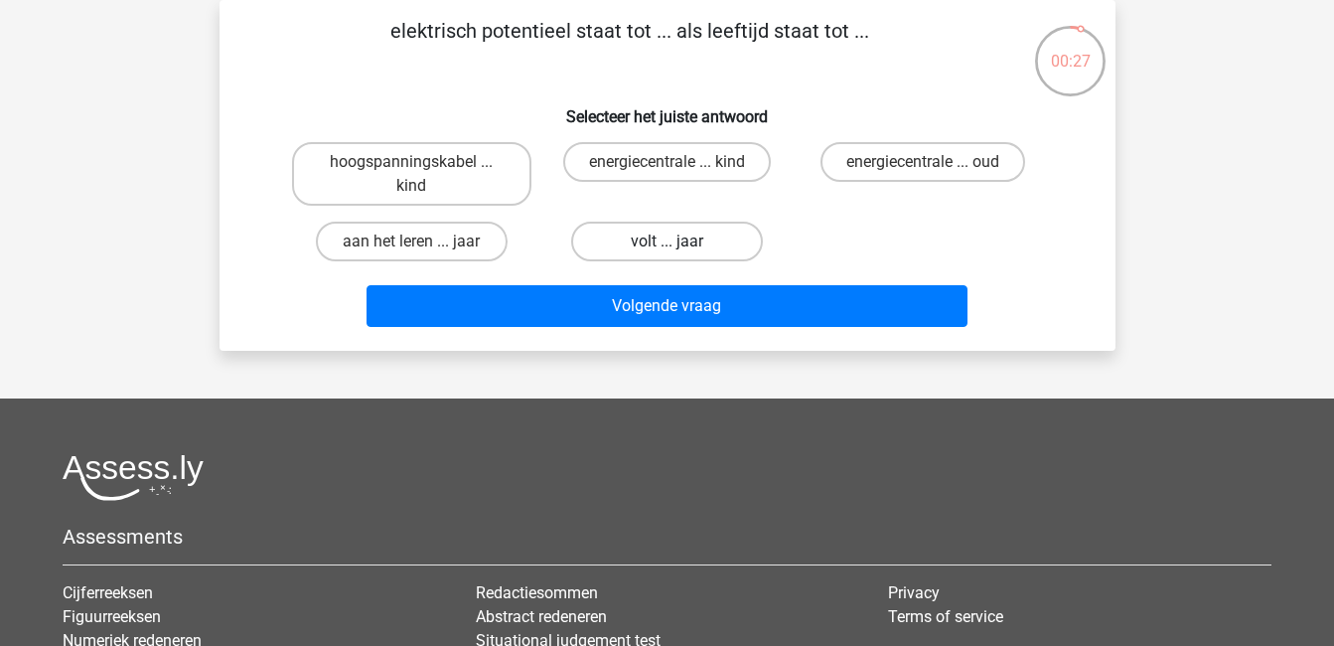
click at [649, 234] on label "volt ... jaar" at bounding box center [667, 242] width 192 height 40
click at [667, 241] on input "volt ... jaar" at bounding box center [673, 247] width 13 height 13
radio input "true"
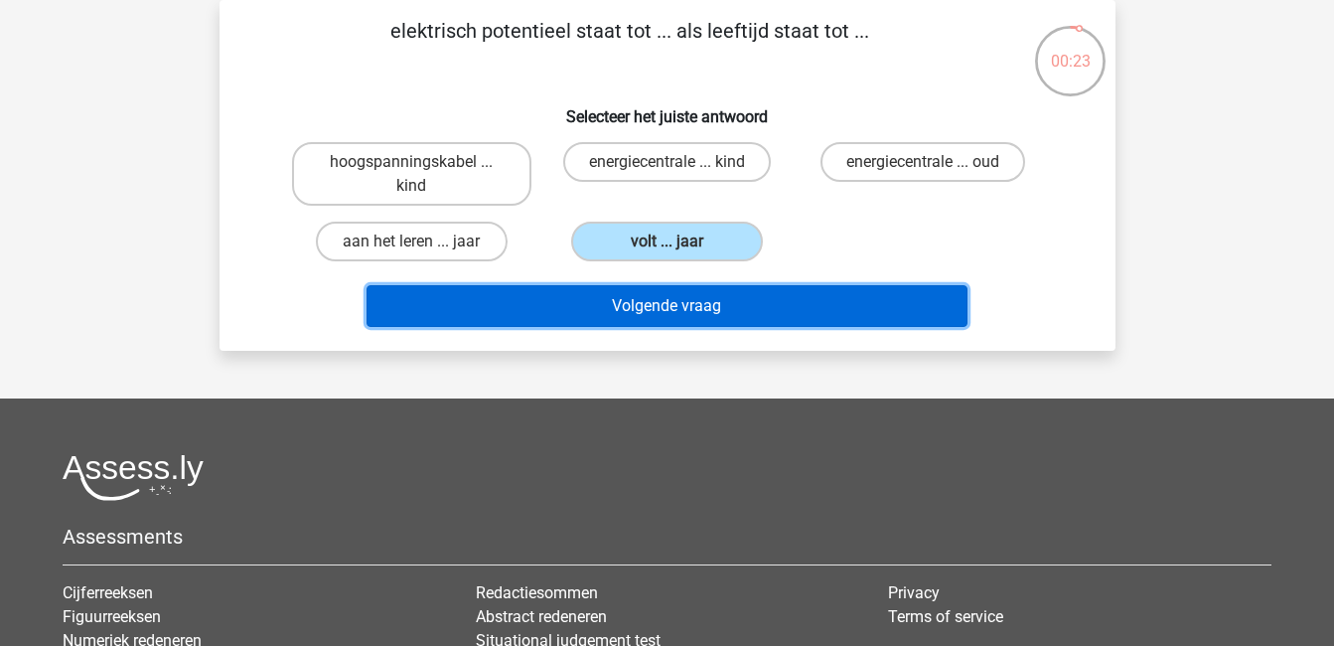
click at [720, 307] on button "Volgende vraag" at bounding box center [667, 306] width 601 height 42
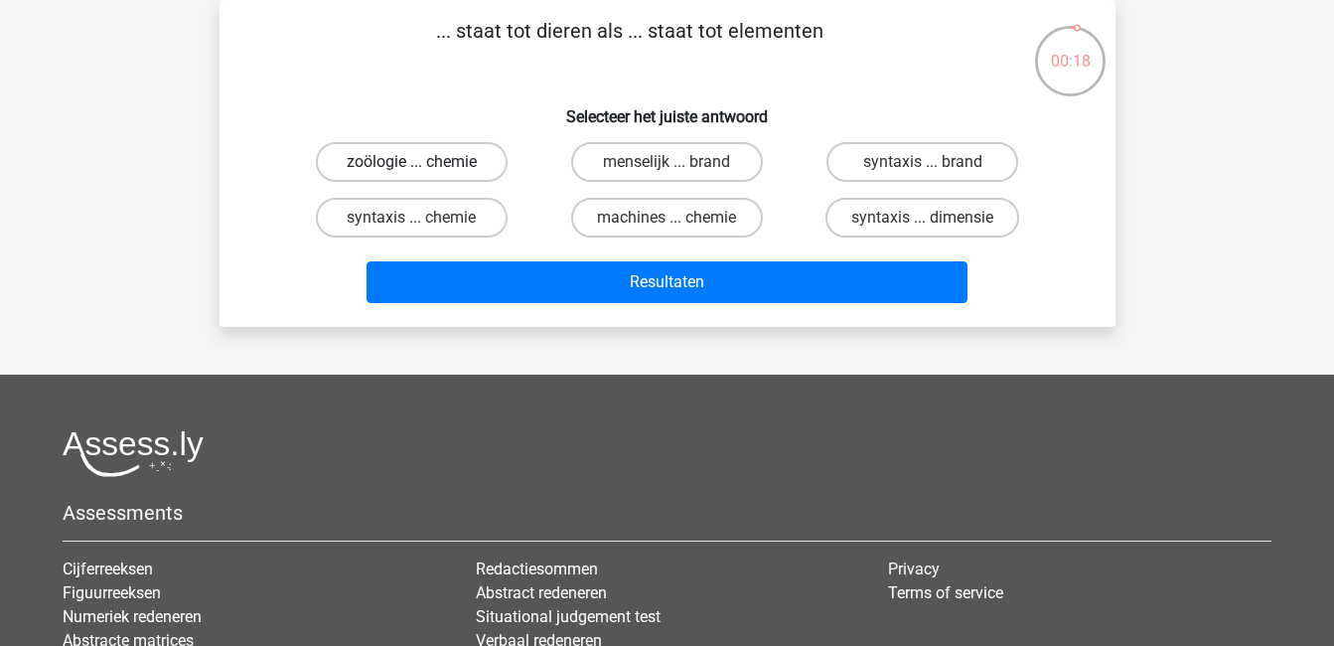
click at [465, 160] on label "zoölogie ... chemie" at bounding box center [412, 162] width 192 height 40
click at [424, 162] on input "zoölogie ... chemie" at bounding box center [417, 168] width 13 height 13
radio input "true"
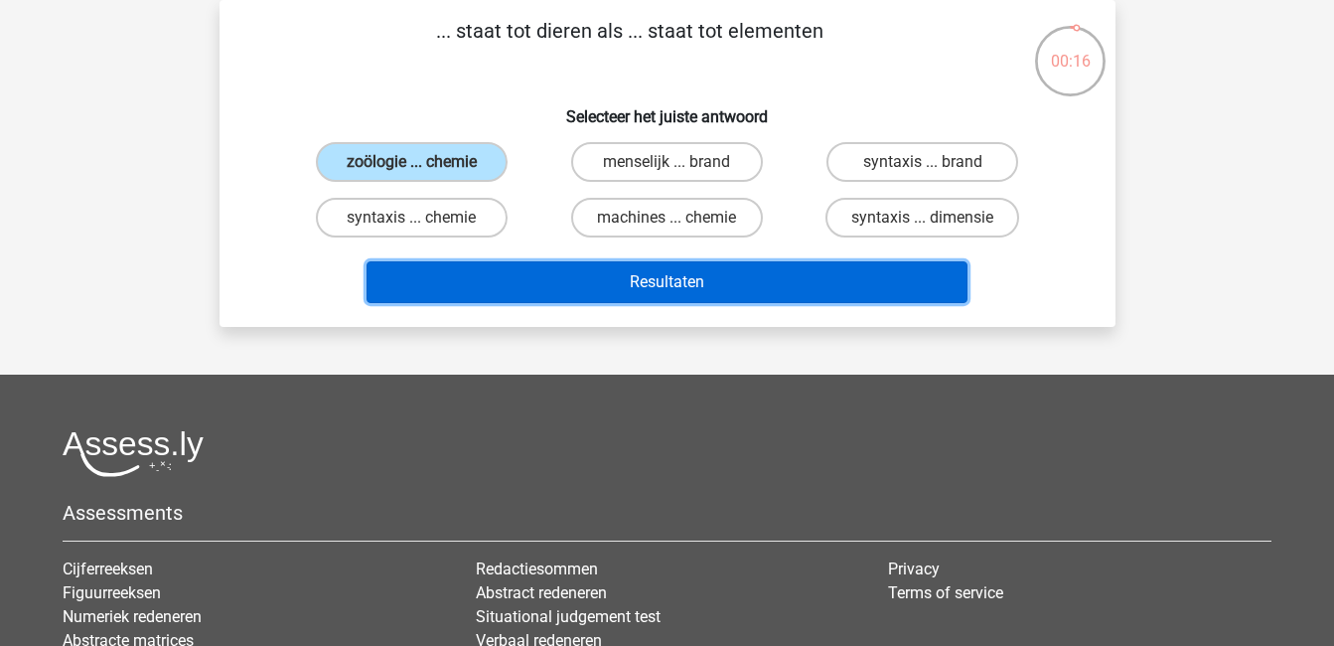
click at [733, 272] on button "Resultaten" at bounding box center [667, 282] width 601 height 42
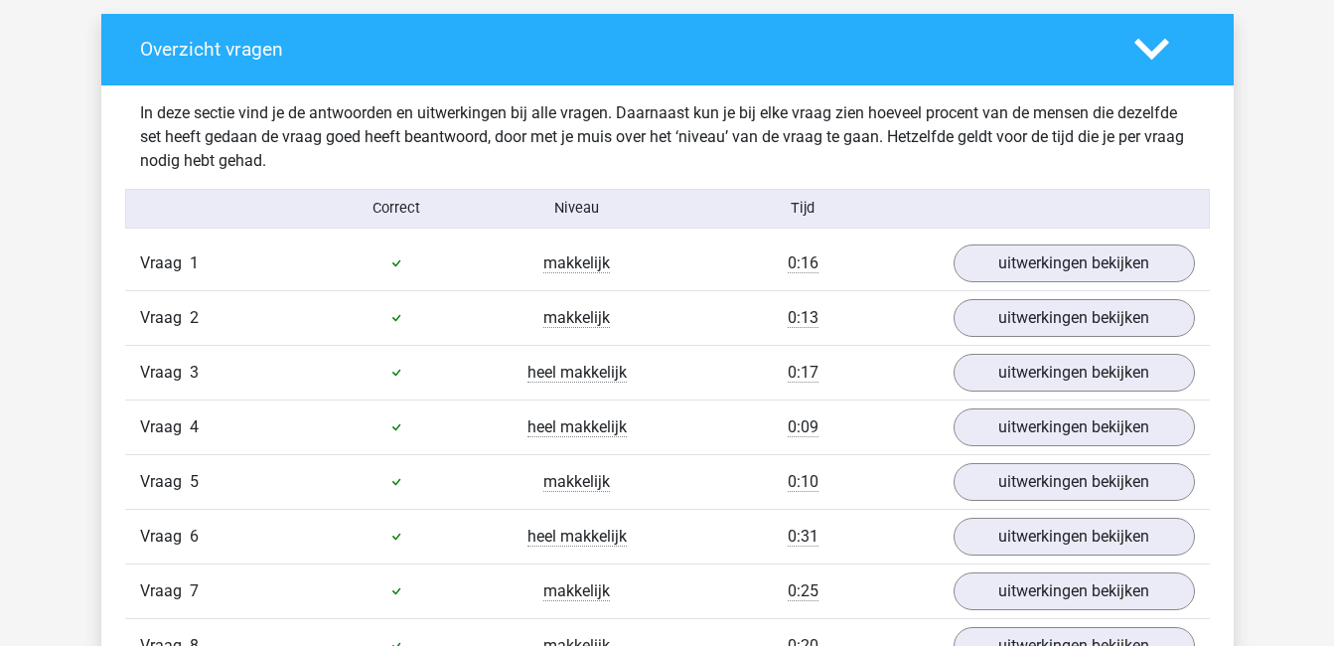
scroll to position [1145, 0]
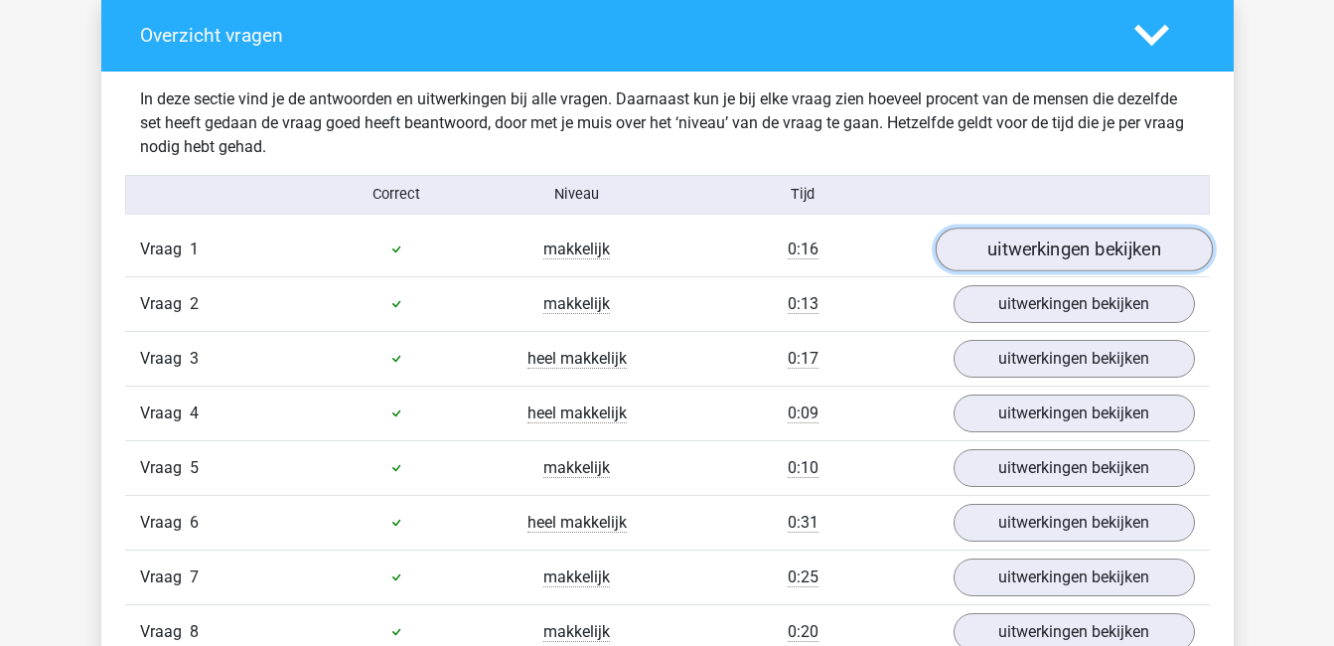
click at [1098, 251] on link "uitwerkingen bekijken" at bounding box center [1073, 249] width 277 height 44
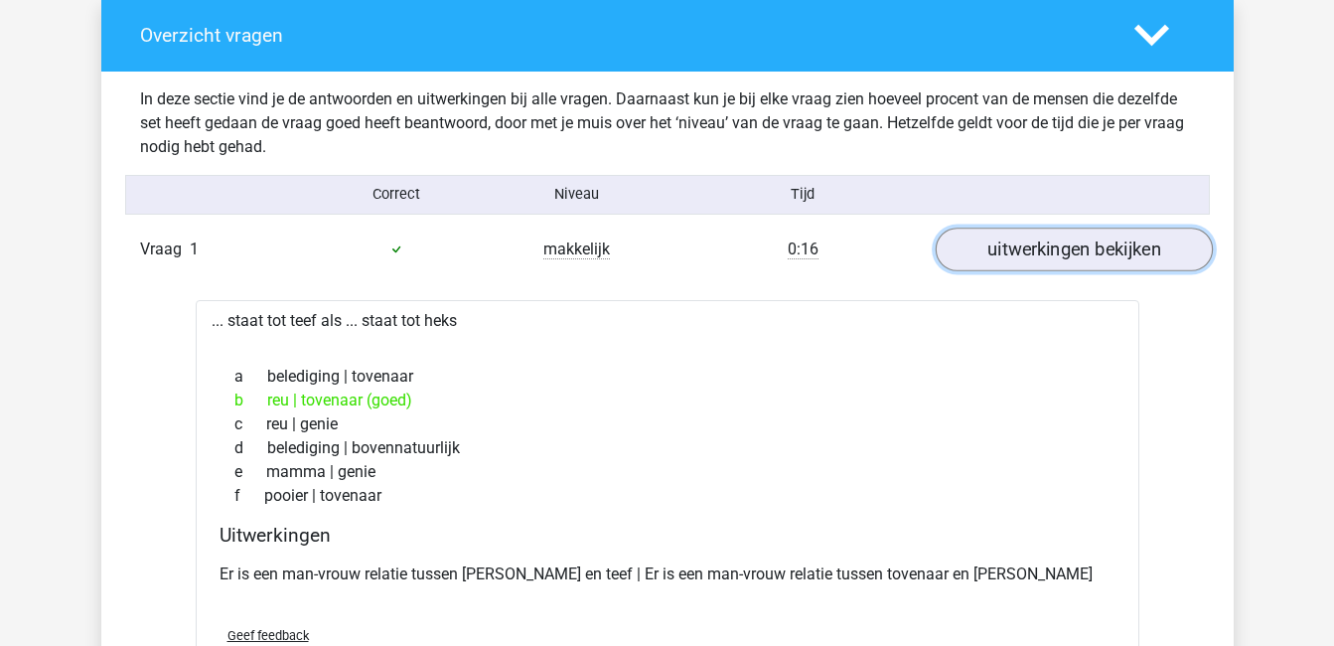
click at [1098, 251] on link "uitwerkingen bekijken" at bounding box center [1073, 249] width 277 height 44
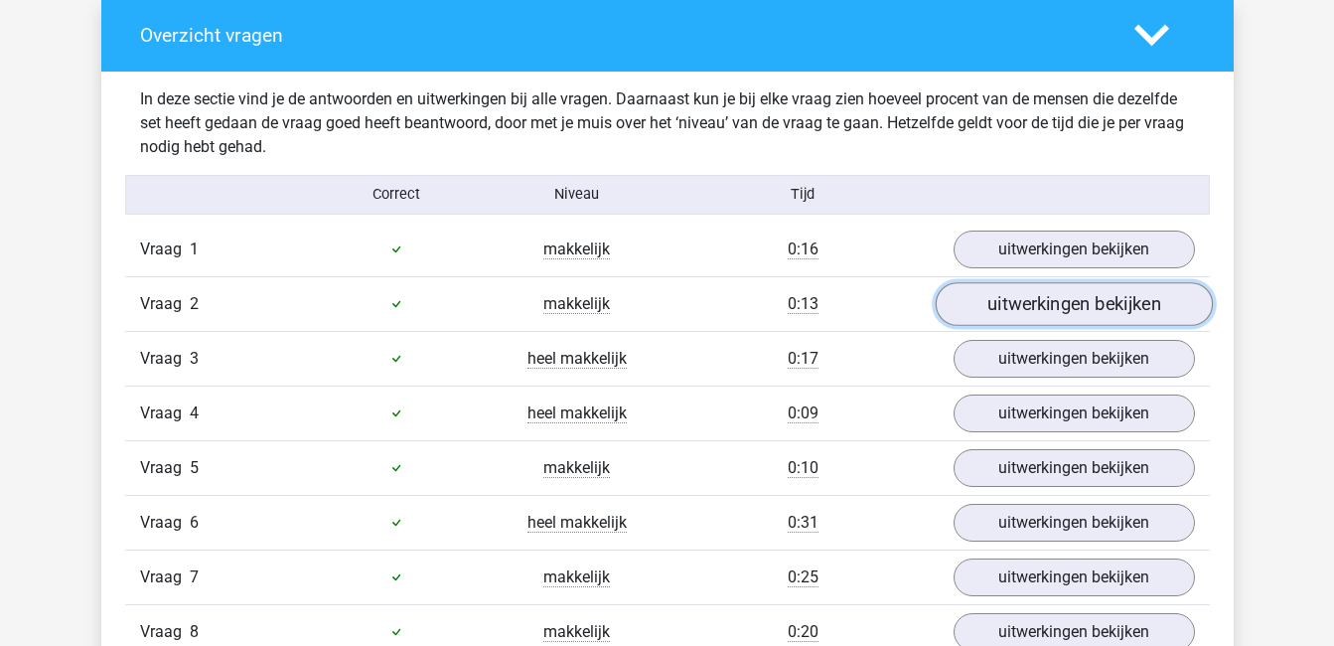
click at [1105, 303] on link "uitwerkingen bekijken" at bounding box center [1073, 304] width 277 height 44
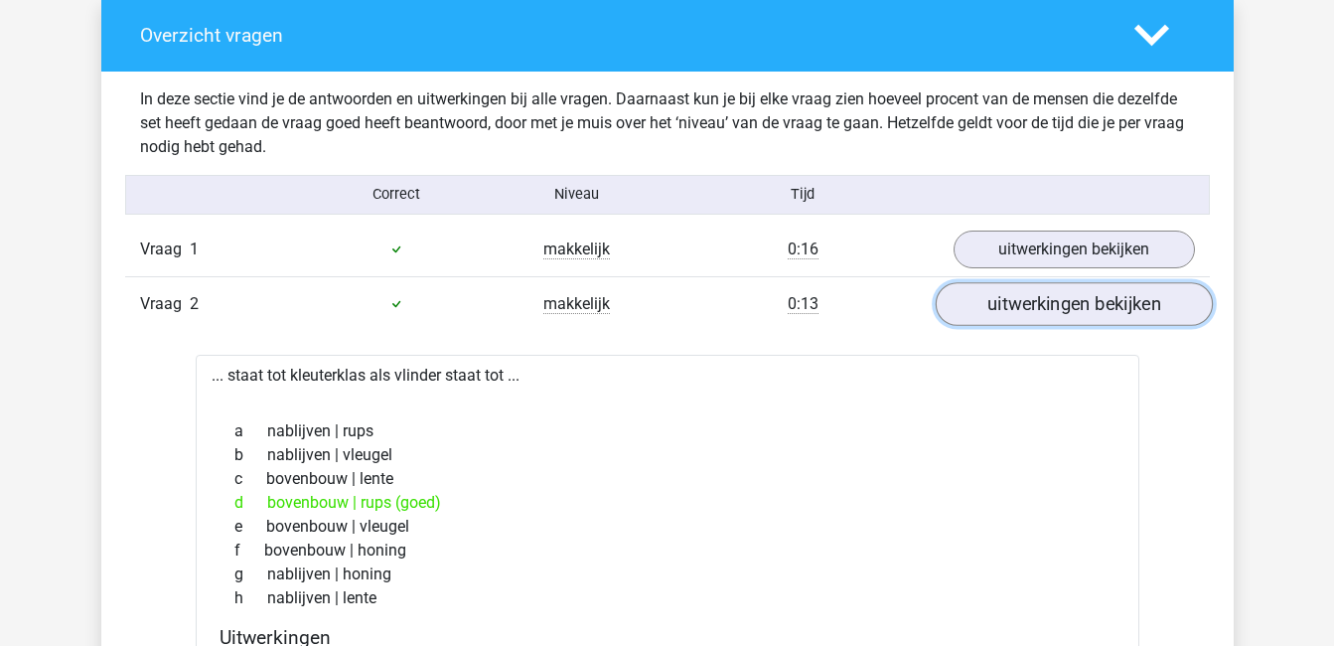
click at [1105, 303] on link "uitwerkingen bekijken" at bounding box center [1073, 304] width 277 height 44
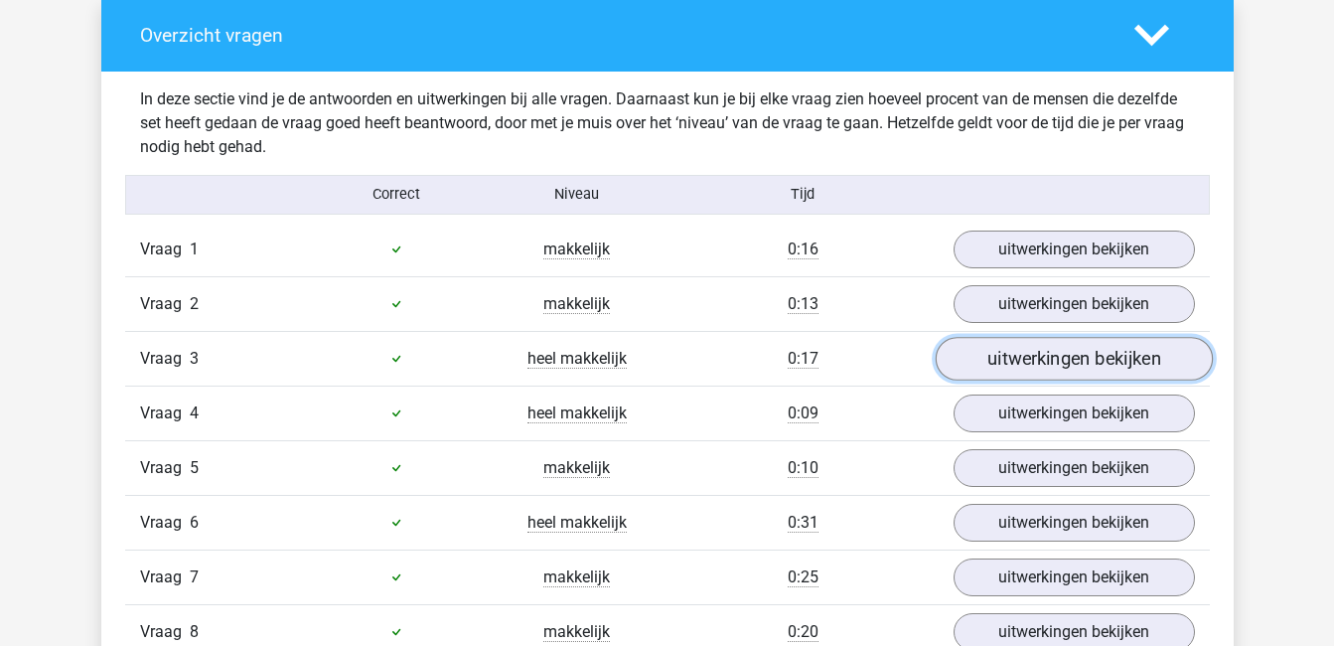
click at [1103, 350] on link "uitwerkingen bekijken" at bounding box center [1073, 359] width 277 height 44
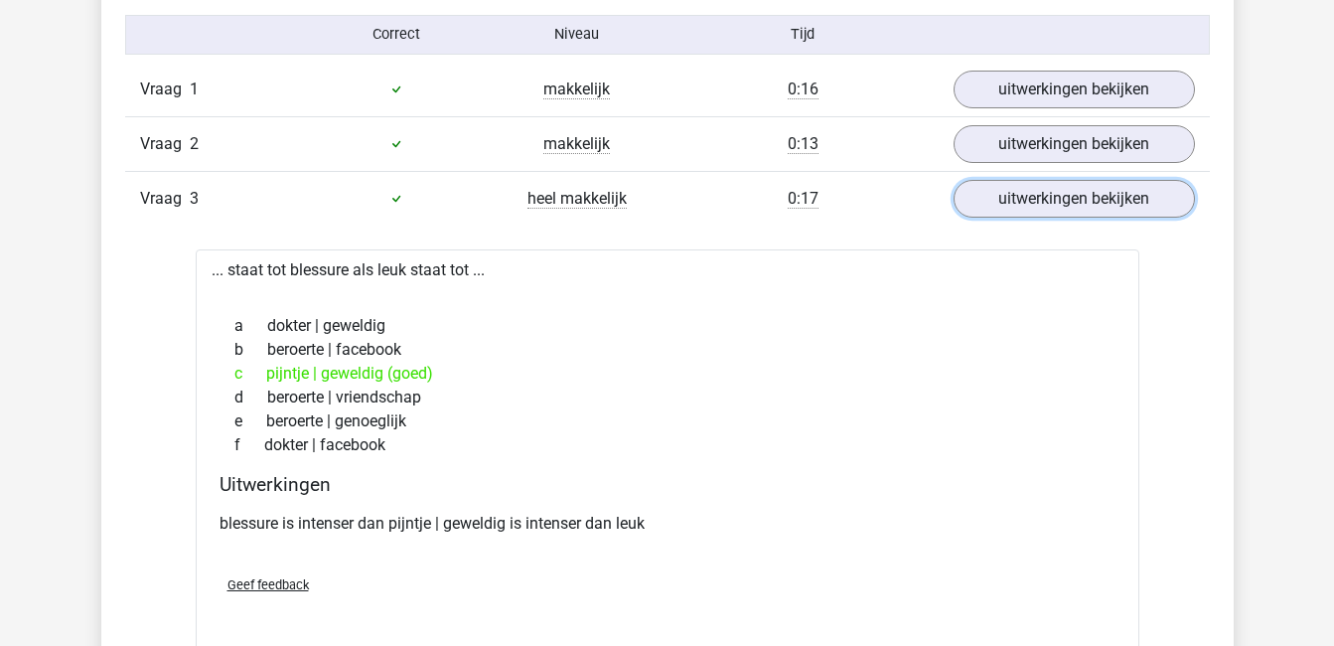
scroll to position [1306, 0]
click at [1023, 202] on link "uitwerkingen bekijken" at bounding box center [1073, 198] width 277 height 44
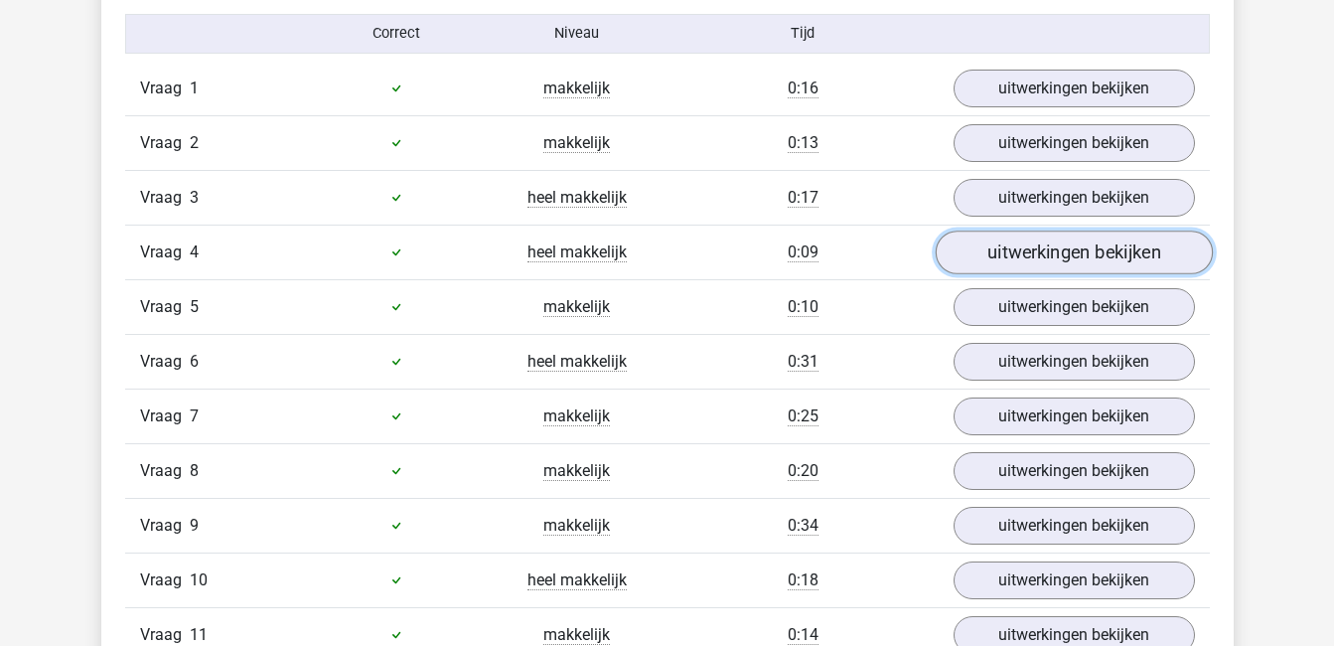
click at [1014, 255] on link "uitwerkingen bekijken" at bounding box center [1073, 252] width 277 height 44
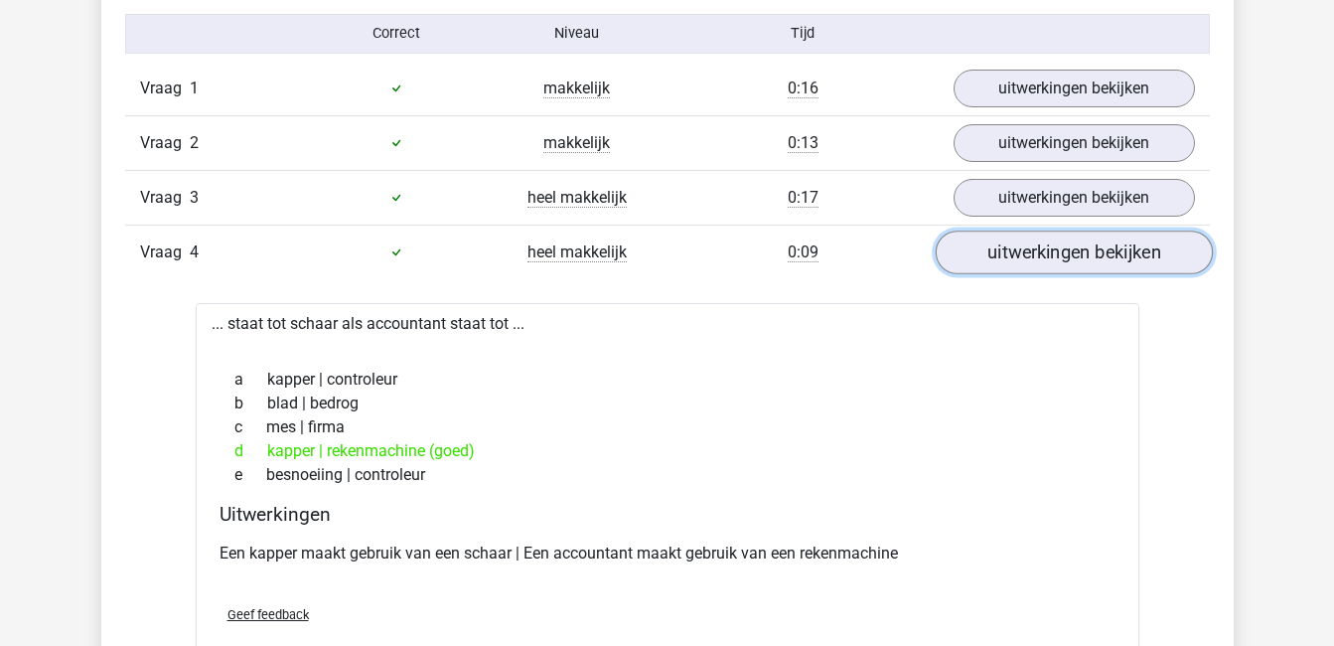
click at [1060, 245] on link "uitwerkingen bekijken" at bounding box center [1073, 252] width 277 height 44
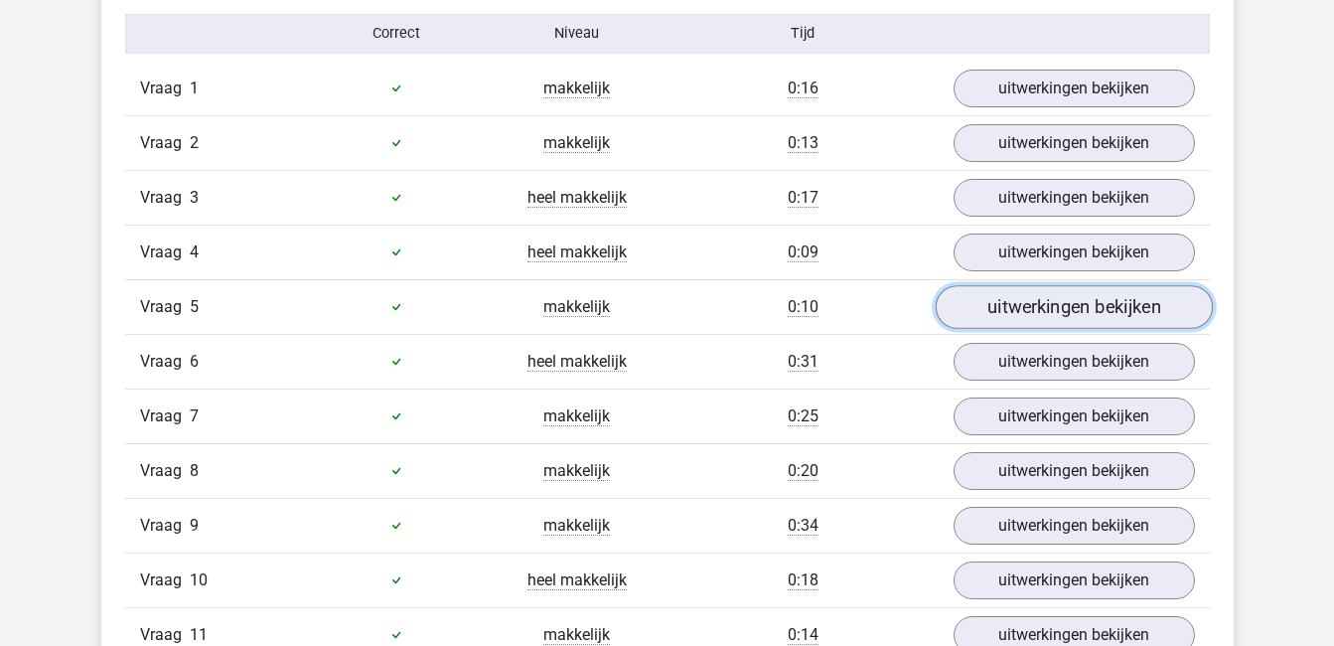
click at [1060, 306] on link "uitwerkingen bekijken" at bounding box center [1073, 307] width 277 height 44
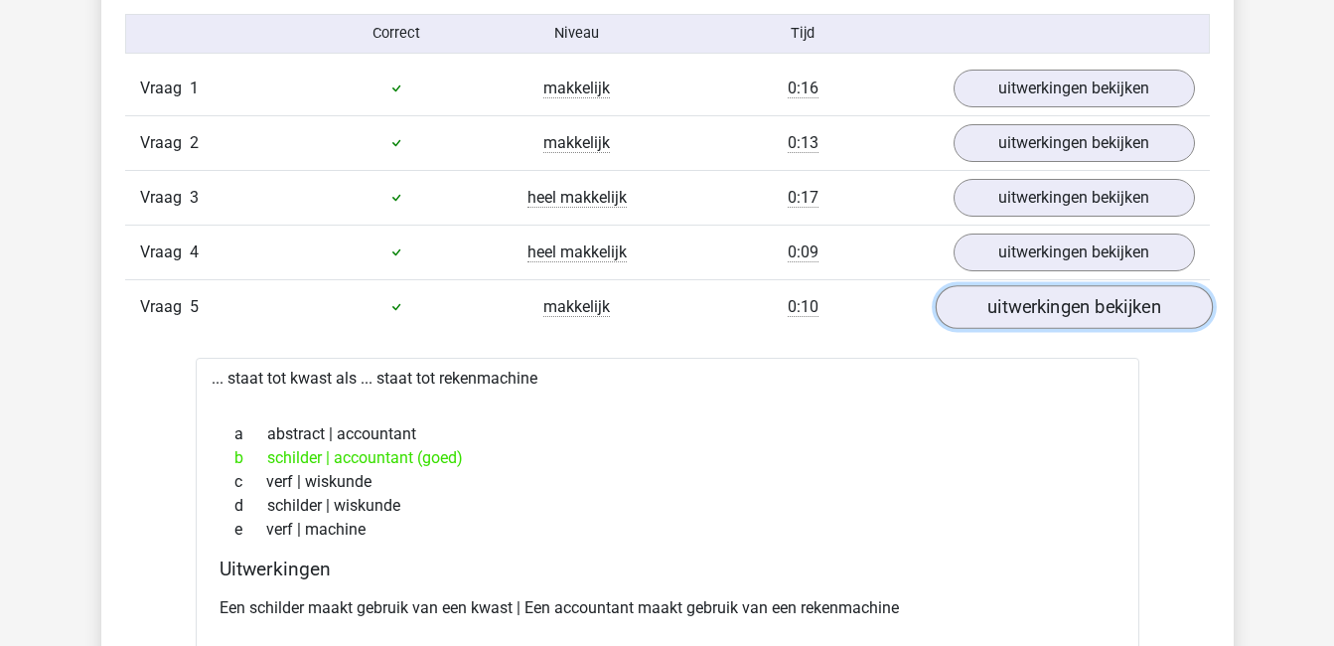
click at [1060, 306] on link "uitwerkingen bekijken" at bounding box center [1073, 307] width 277 height 44
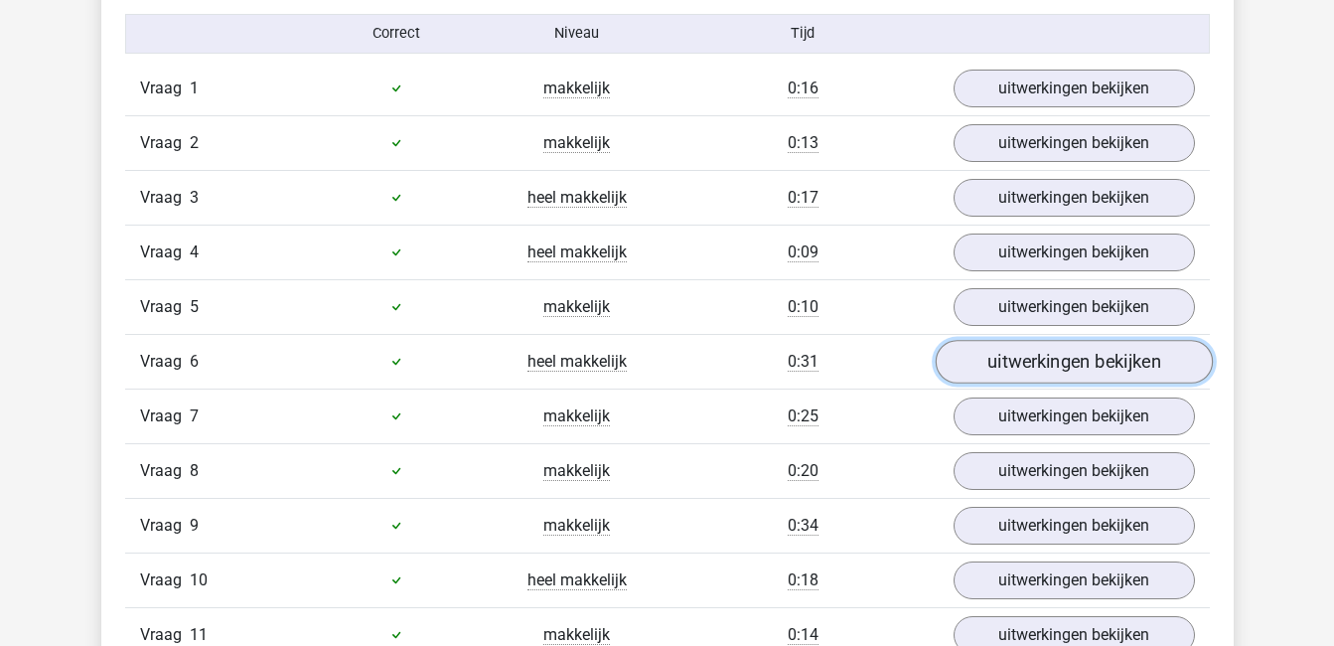
click at [1062, 359] on link "uitwerkingen bekijken" at bounding box center [1073, 362] width 277 height 44
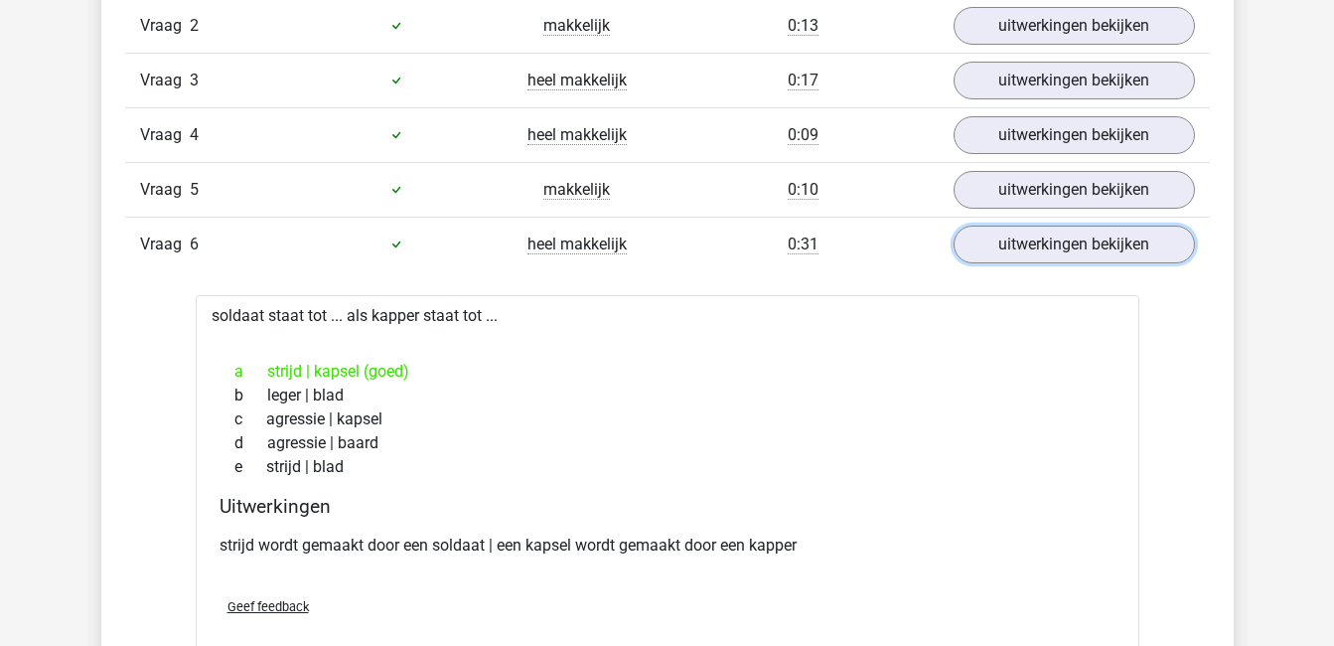
scroll to position [1431, 0]
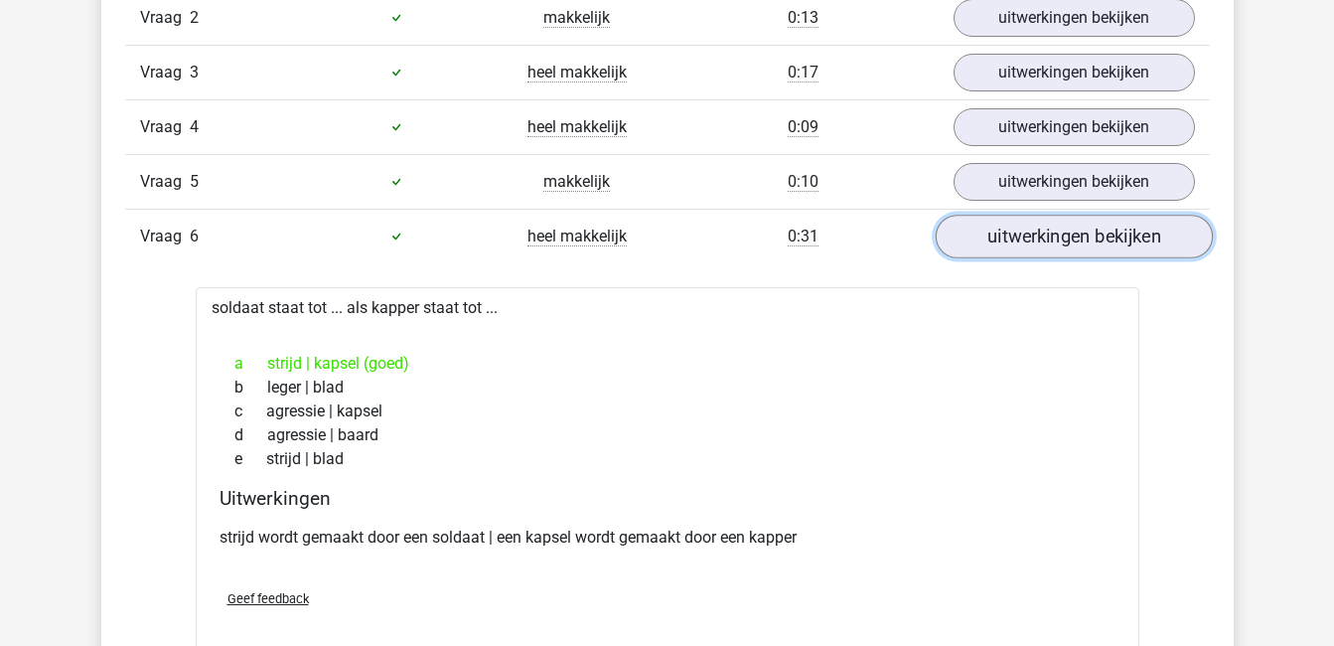
click at [1111, 236] on link "uitwerkingen bekijken" at bounding box center [1073, 237] width 277 height 44
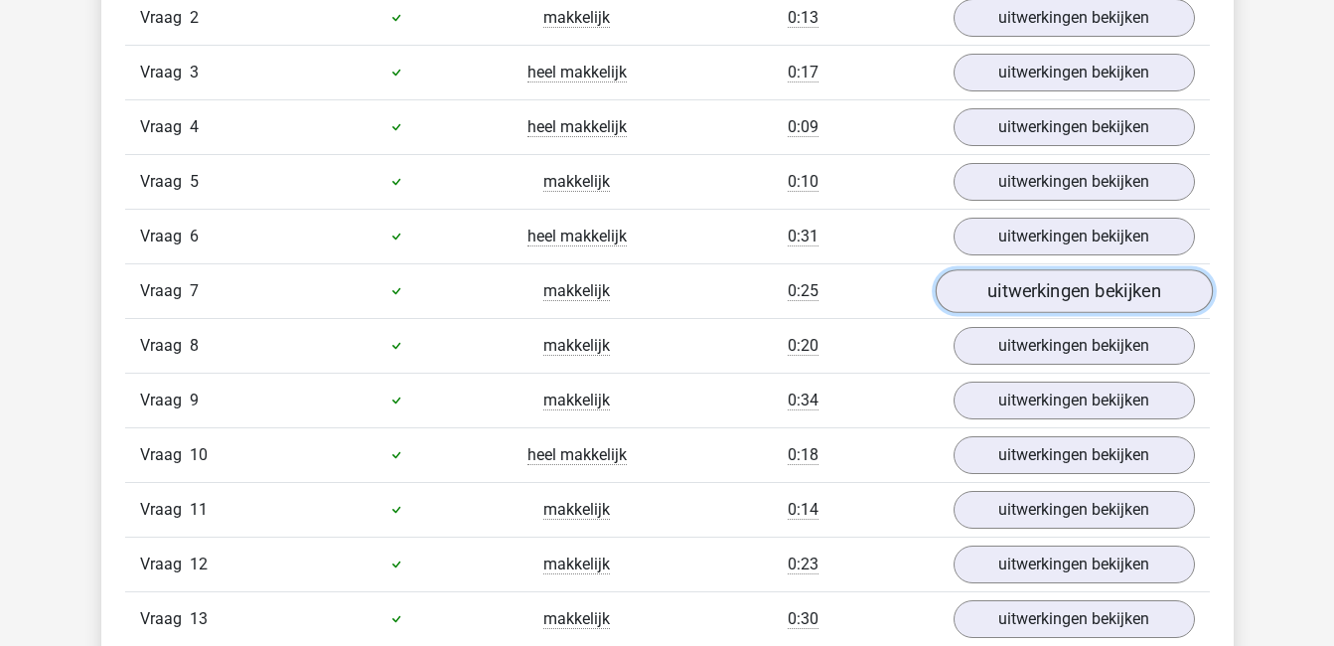
click at [1101, 283] on link "uitwerkingen bekijken" at bounding box center [1073, 291] width 277 height 44
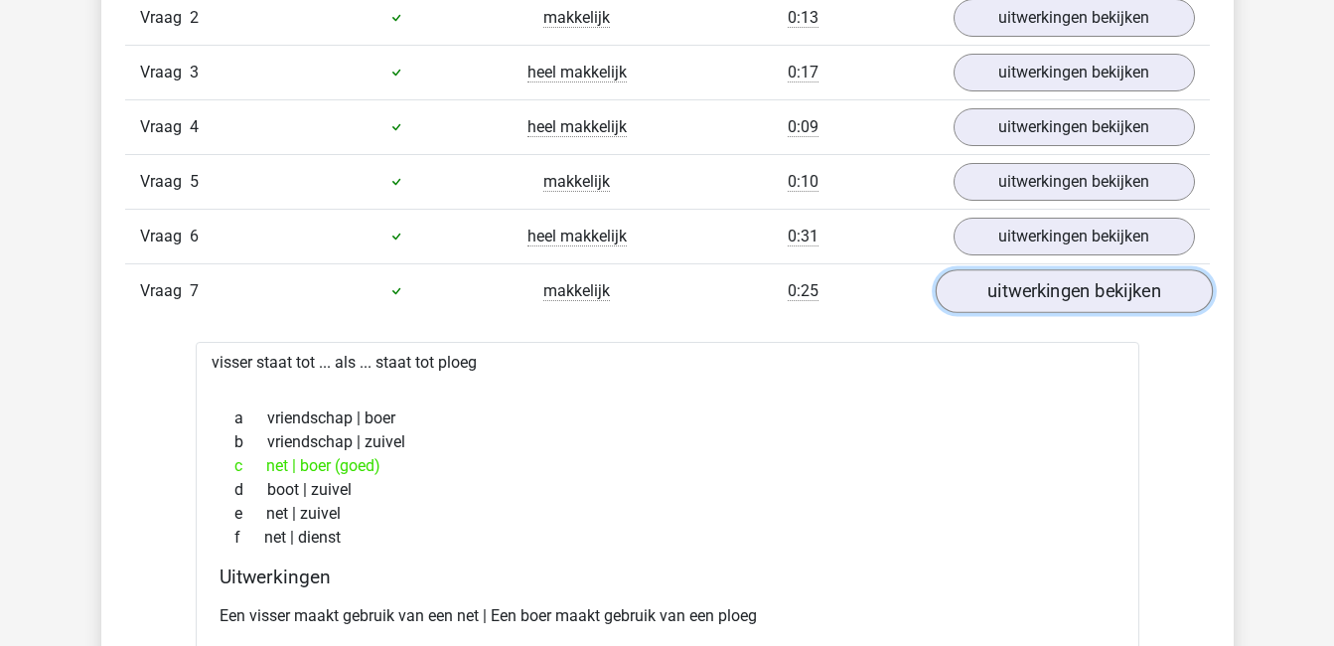
click at [1101, 283] on link "uitwerkingen bekijken" at bounding box center [1073, 291] width 277 height 44
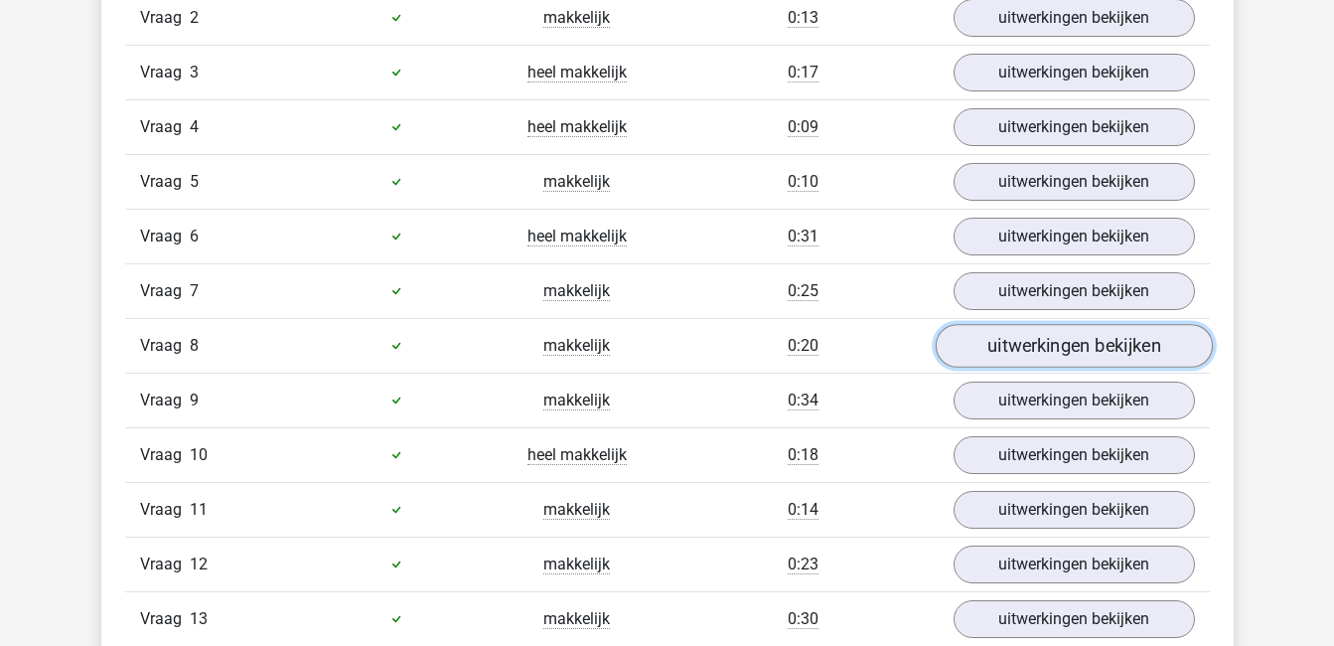
click at [1087, 339] on link "uitwerkingen bekijken" at bounding box center [1073, 346] width 277 height 44
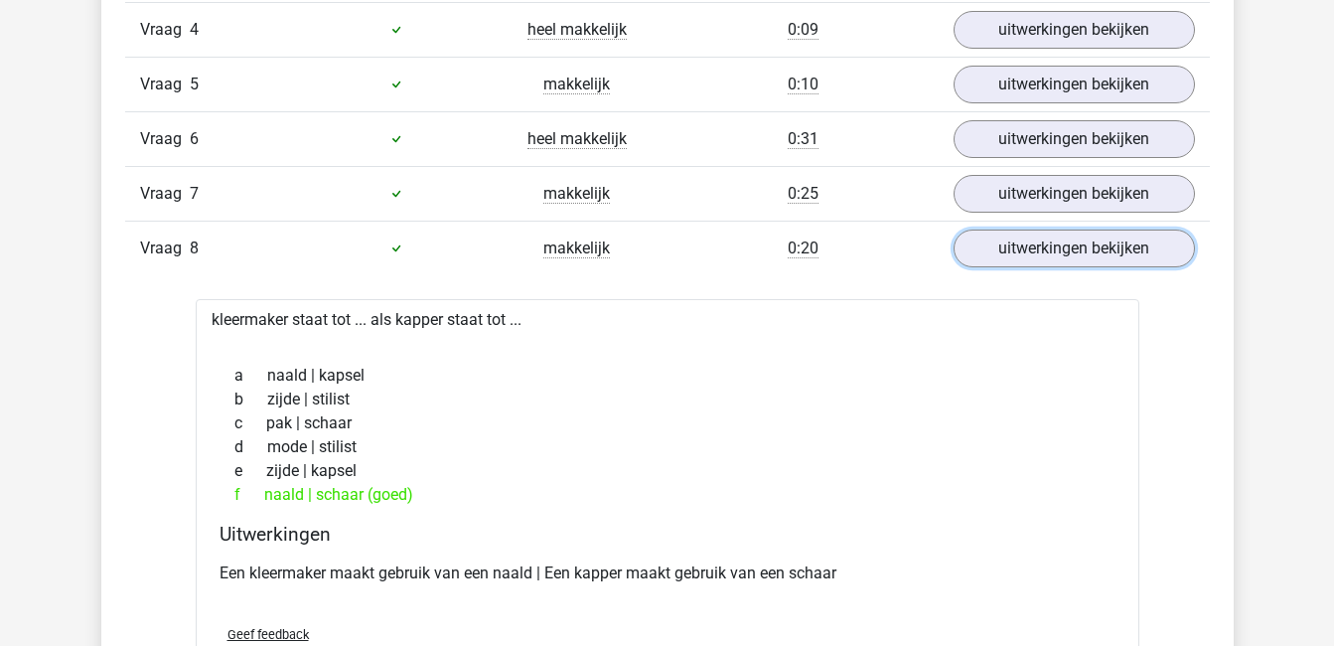
scroll to position [1534, 0]
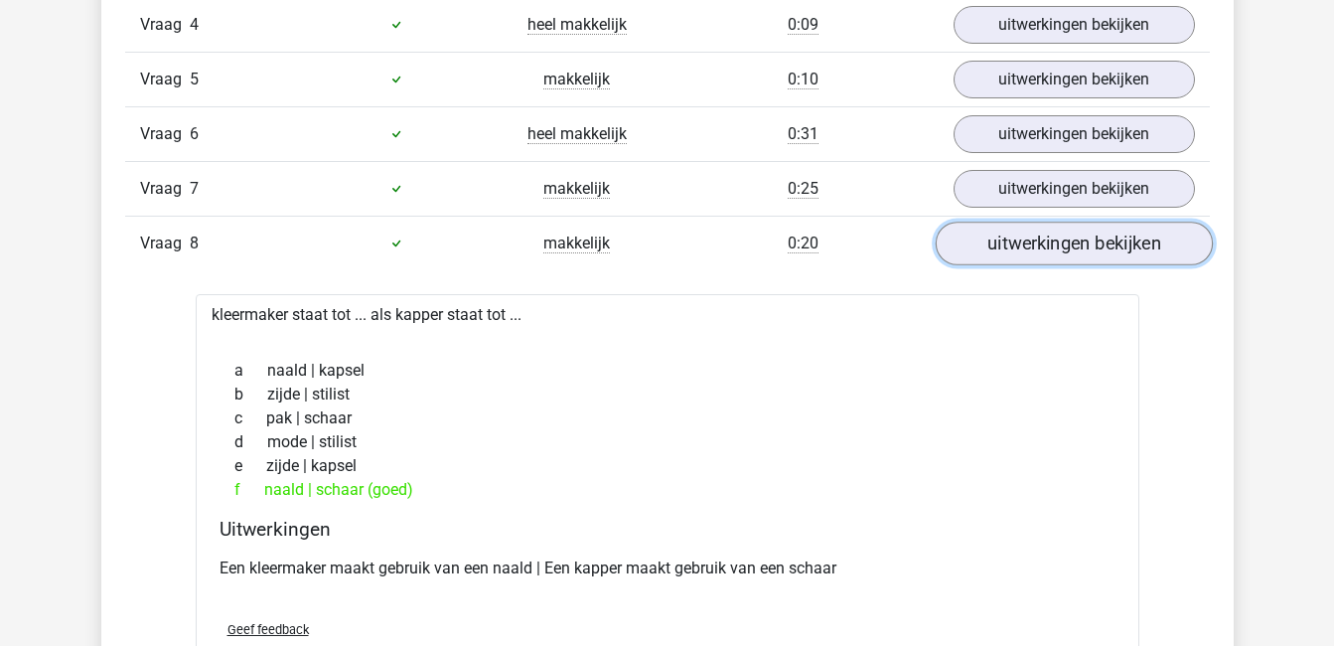
click at [1105, 243] on link "uitwerkingen bekijken" at bounding box center [1073, 244] width 277 height 44
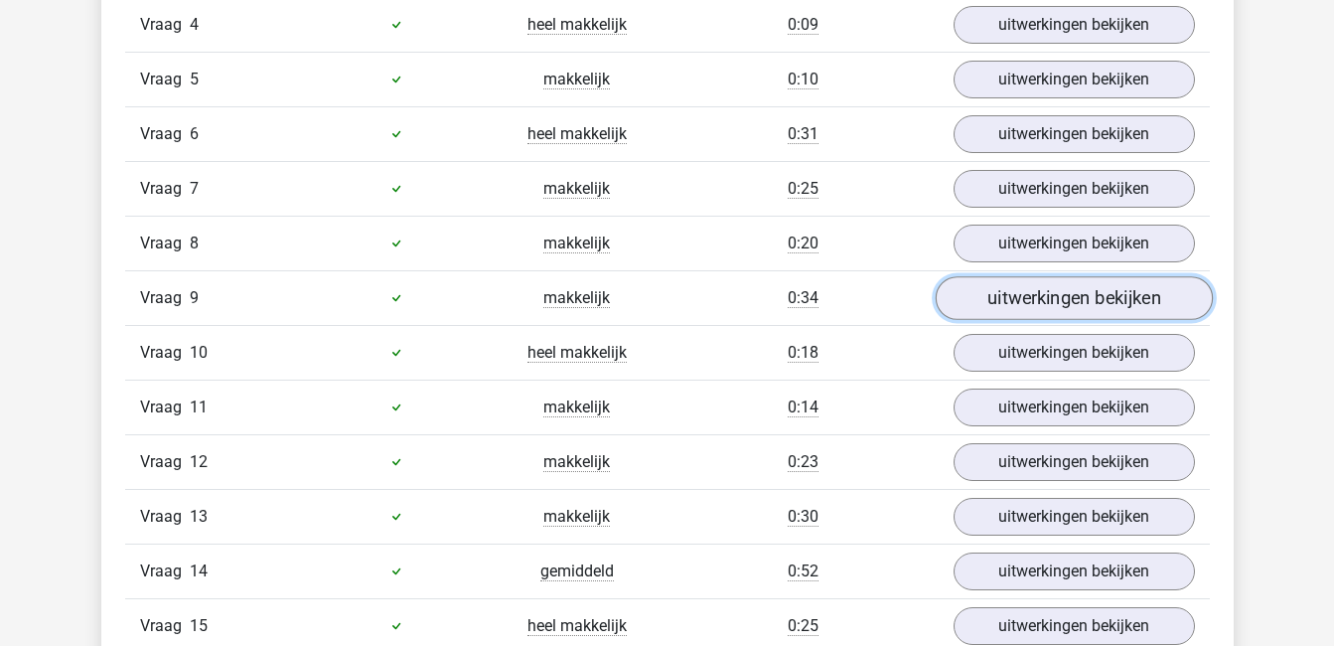
click at [1103, 283] on link "uitwerkingen bekijken" at bounding box center [1073, 298] width 277 height 44
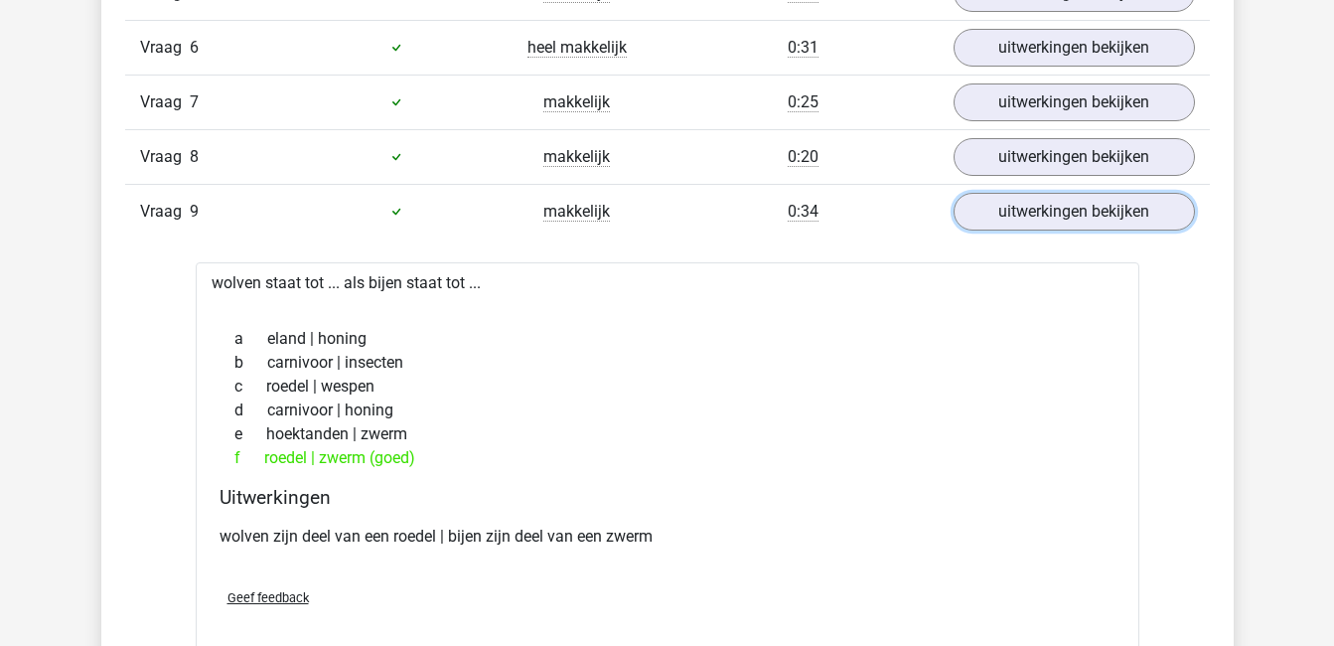
scroll to position [1621, 0]
click at [1078, 215] on link "uitwerkingen bekijken" at bounding box center [1073, 211] width 277 height 44
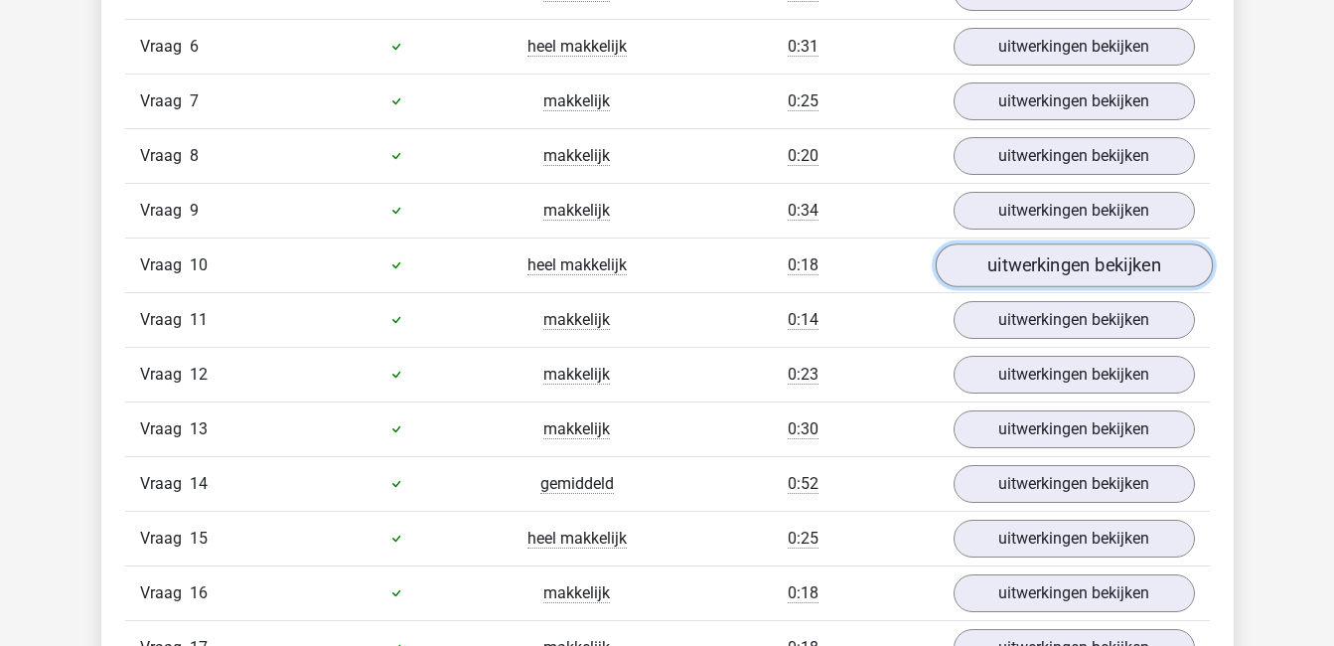
click at [1075, 255] on link "uitwerkingen bekijken" at bounding box center [1073, 265] width 277 height 44
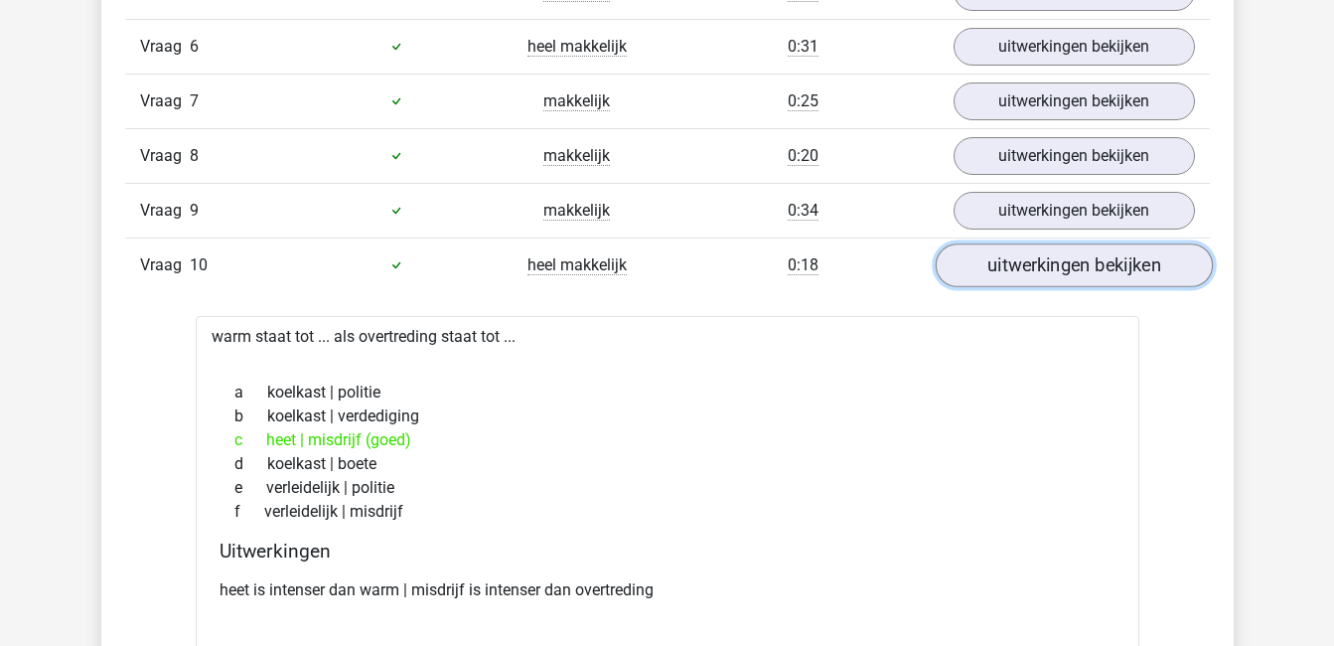
click at [1075, 255] on link "uitwerkingen bekijken" at bounding box center [1073, 265] width 277 height 44
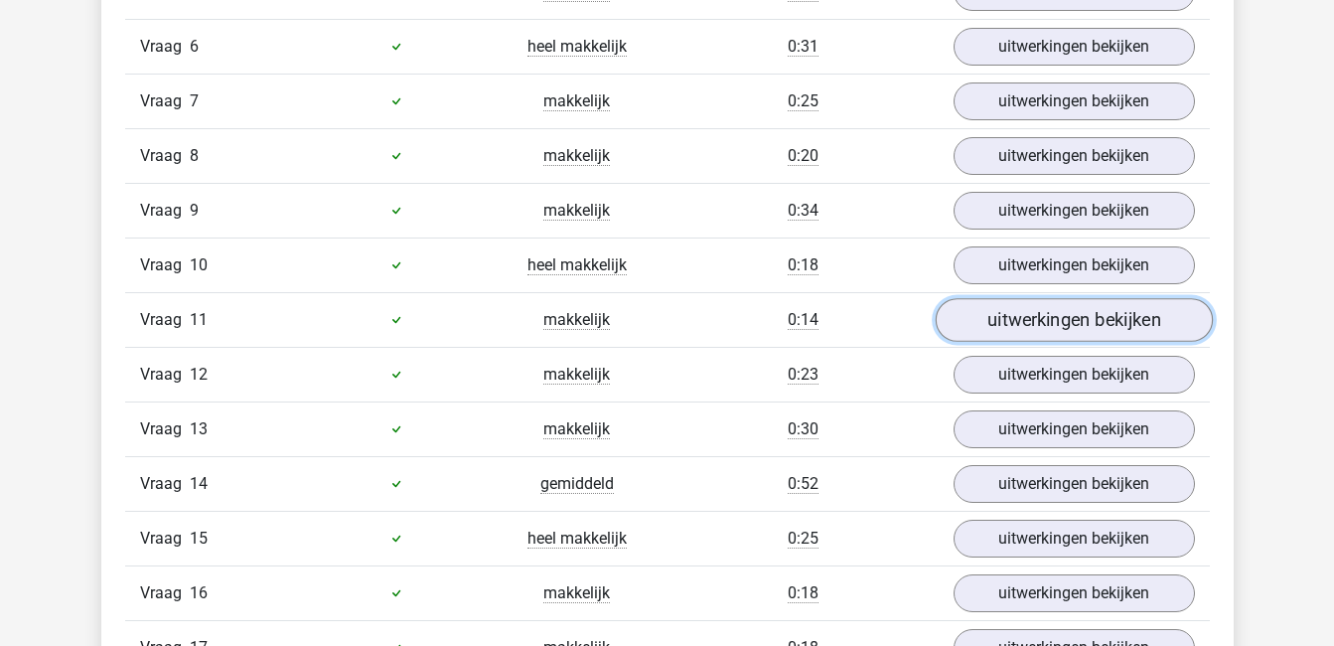
click at [1073, 316] on link "uitwerkingen bekijken" at bounding box center [1073, 320] width 277 height 44
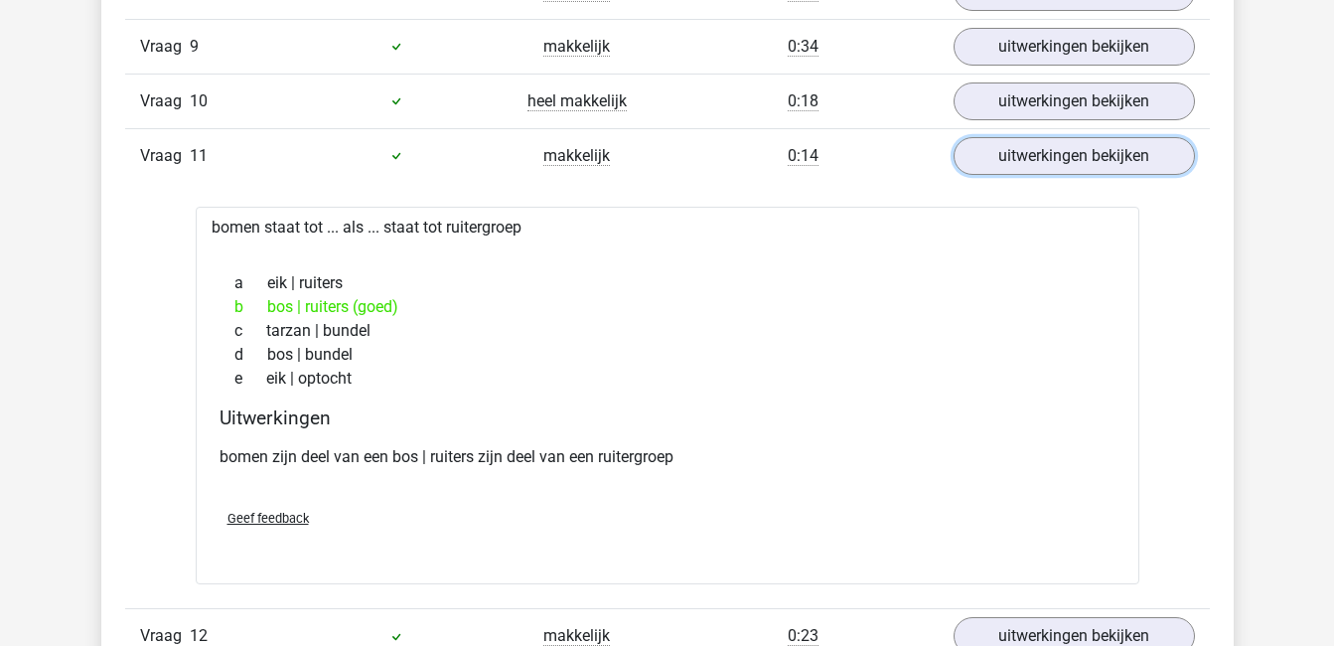
scroll to position [1786, 0]
click at [1048, 154] on link "uitwerkingen bekijken" at bounding box center [1073, 155] width 277 height 44
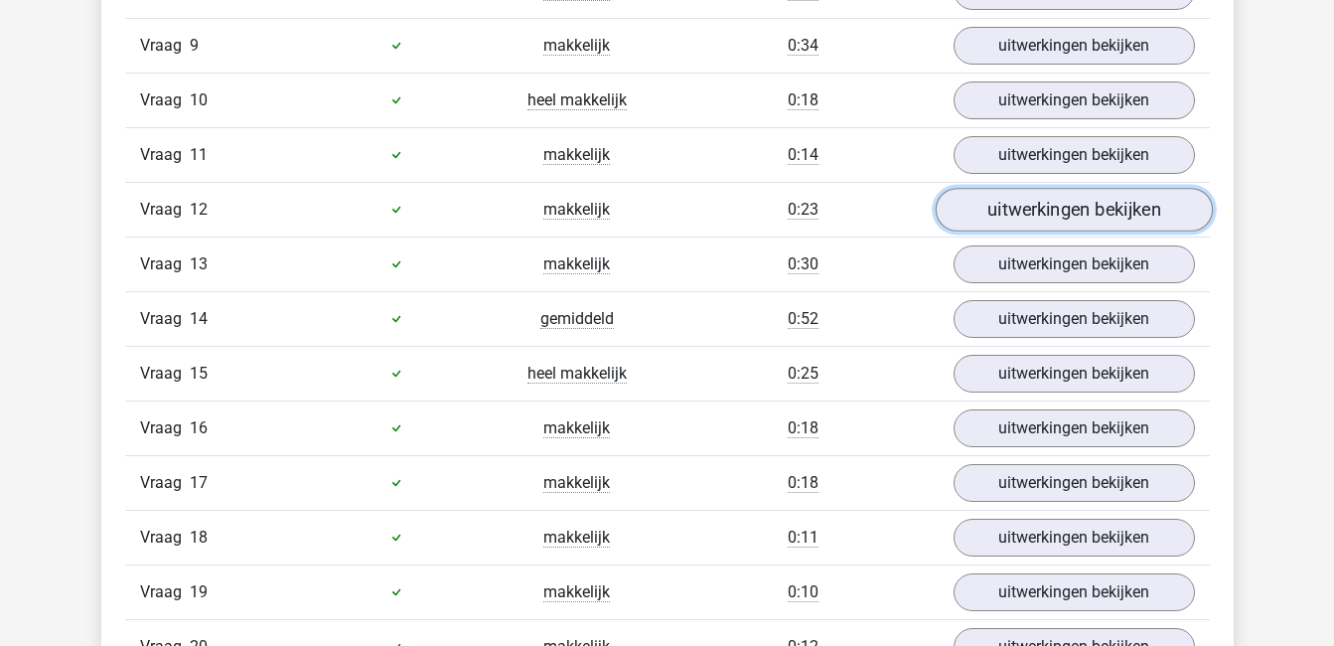
click at [1053, 211] on link "uitwerkingen bekijken" at bounding box center [1073, 210] width 277 height 44
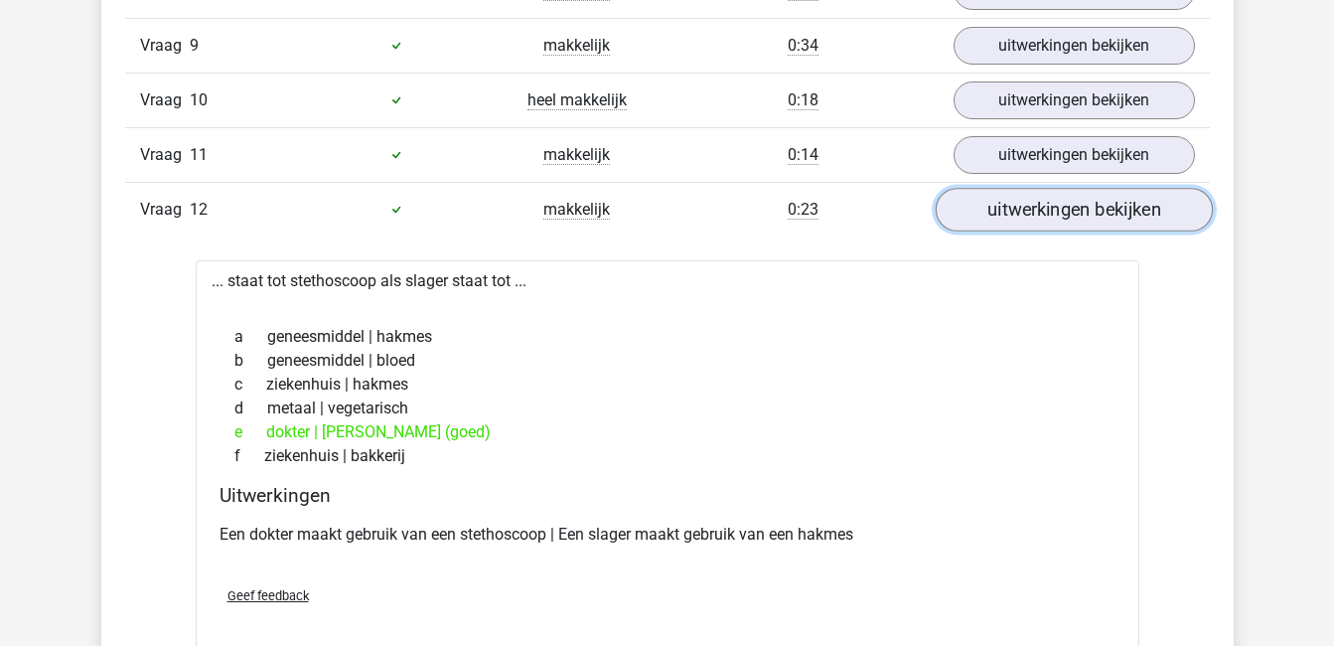
click at [1053, 211] on link "uitwerkingen bekijken" at bounding box center [1073, 210] width 277 height 44
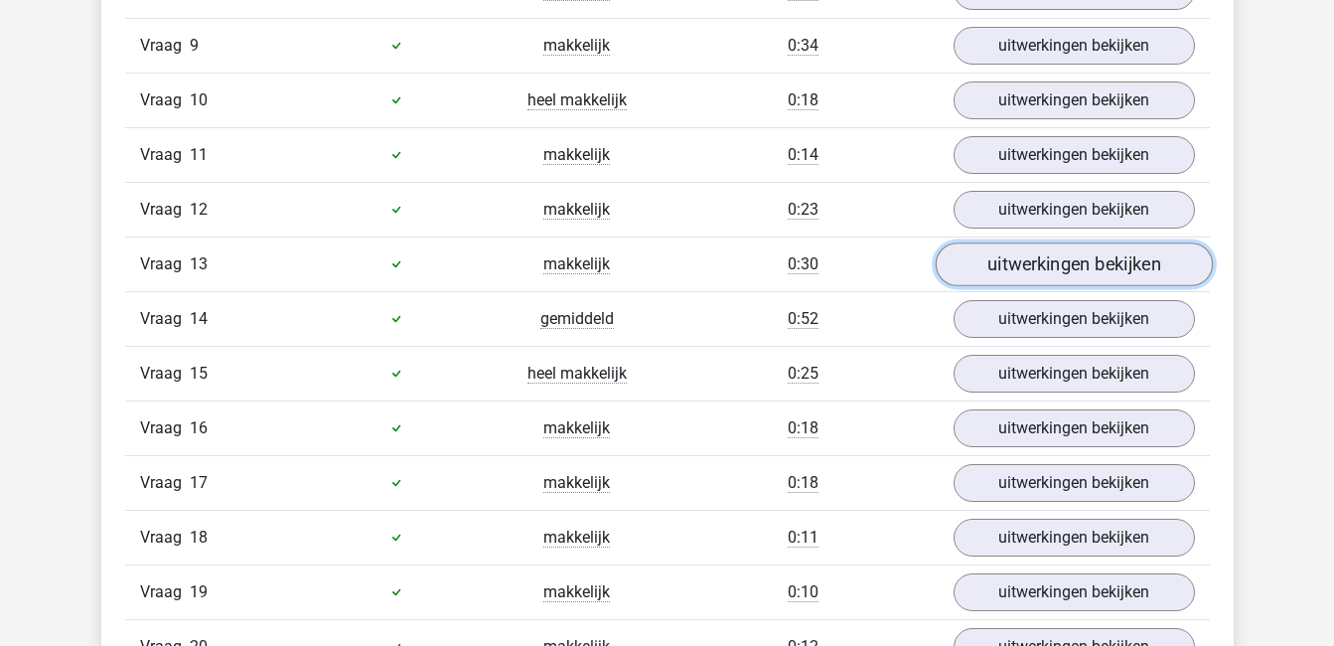
click at [1054, 265] on link "uitwerkingen bekijken" at bounding box center [1073, 264] width 277 height 44
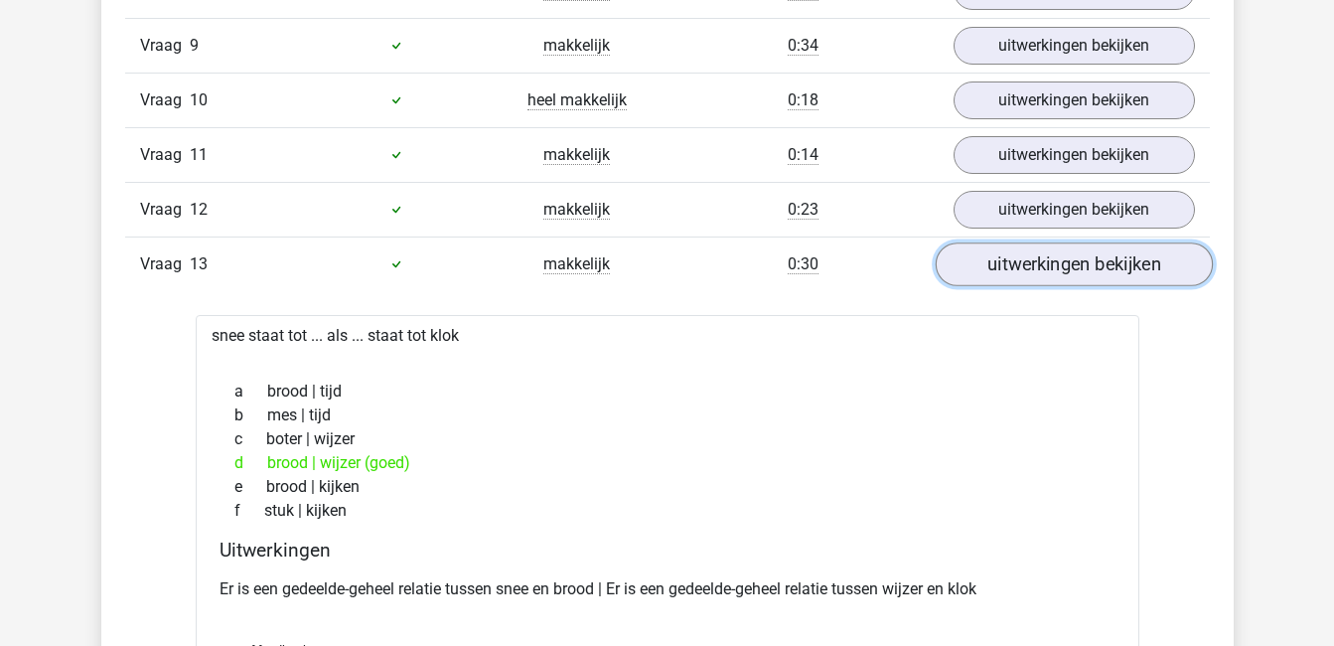
click at [1054, 265] on link "uitwerkingen bekijken" at bounding box center [1073, 264] width 277 height 44
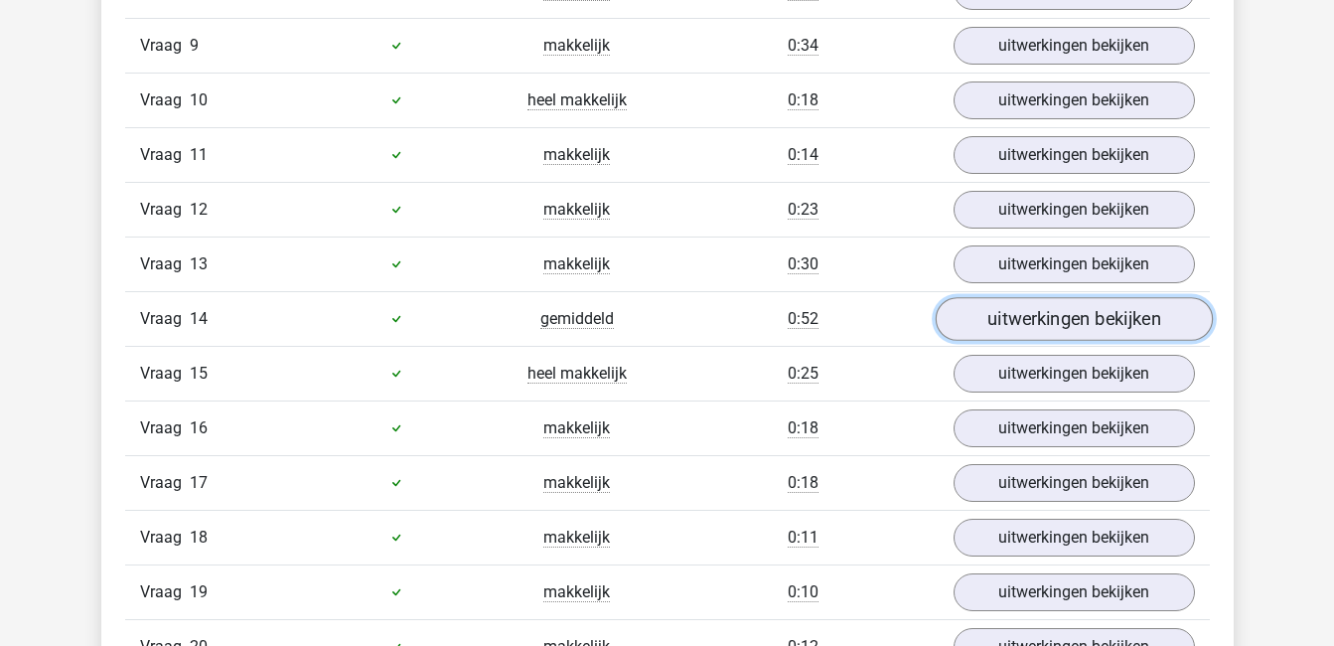
click at [1065, 328] on link "uitwerkingen bekijken" at bounding box center [1073, 319] width 277 height 44
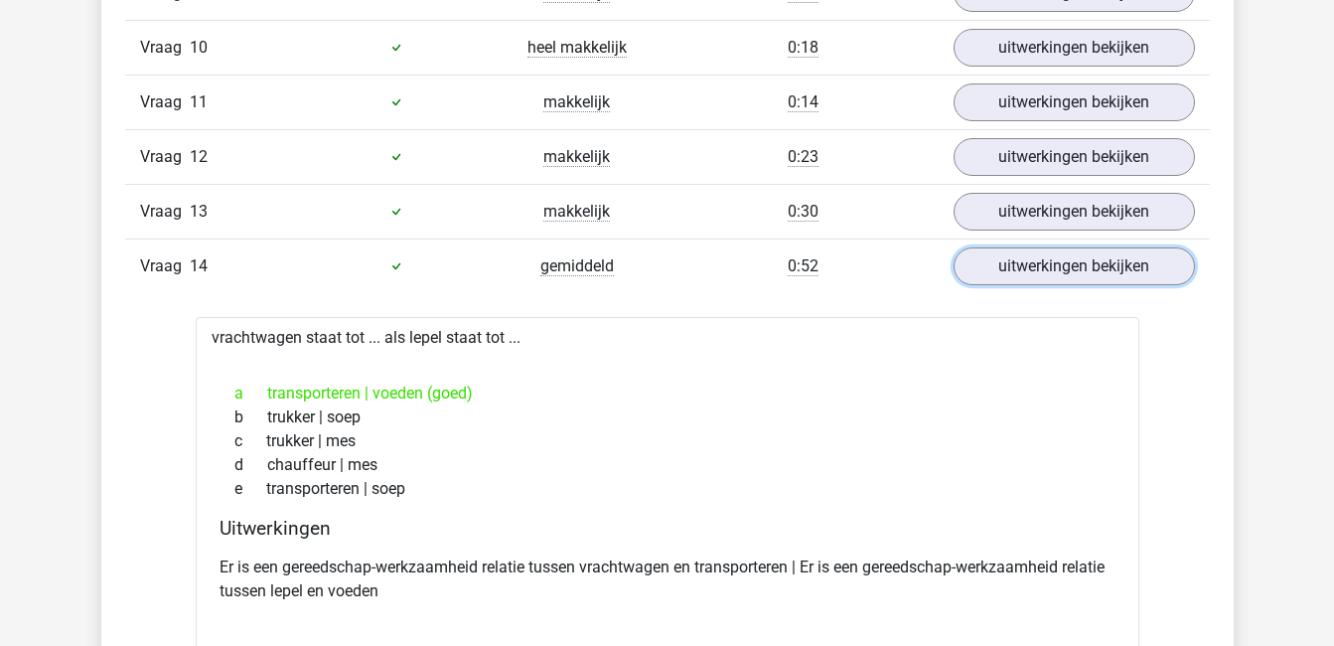
scroll to position [1841, 0]
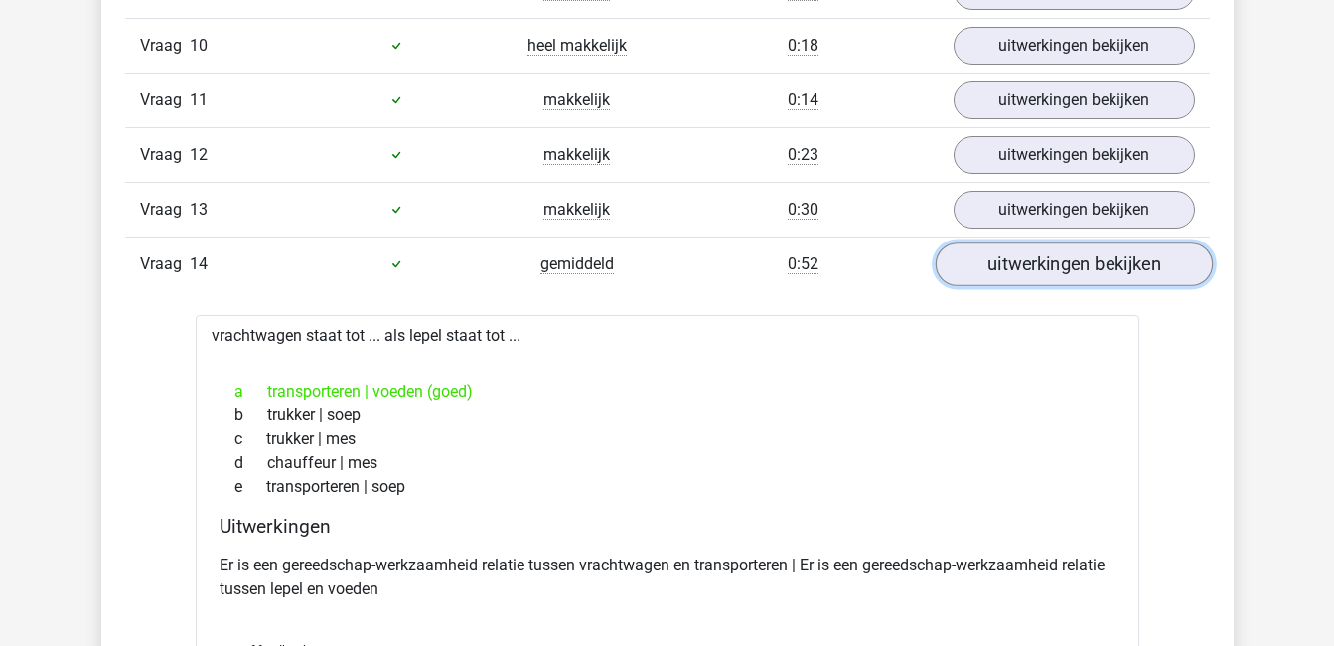
click at [1103, 266] on link "uitwerkingen bekijken" at bounding box center [1073, 264] width 277 height 44
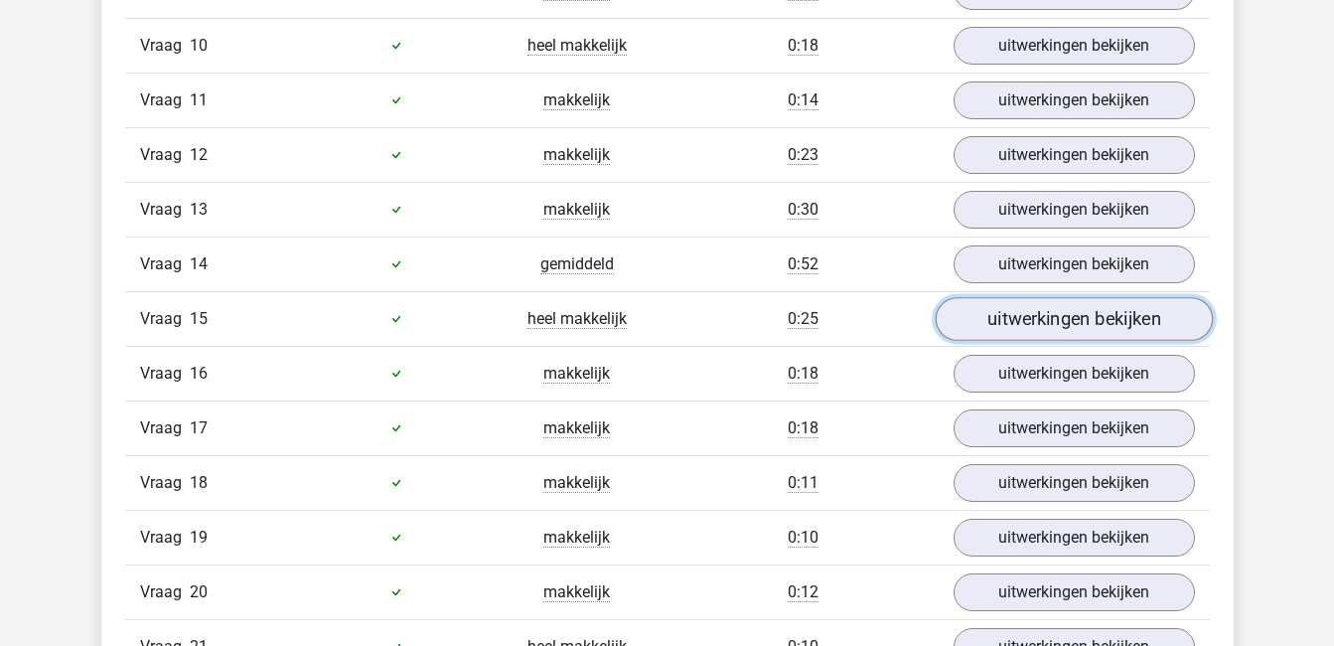
click at [1125, 310] on link "uitwerkingen bekijken" at bounding box center [1073, 319] width 277 height 44
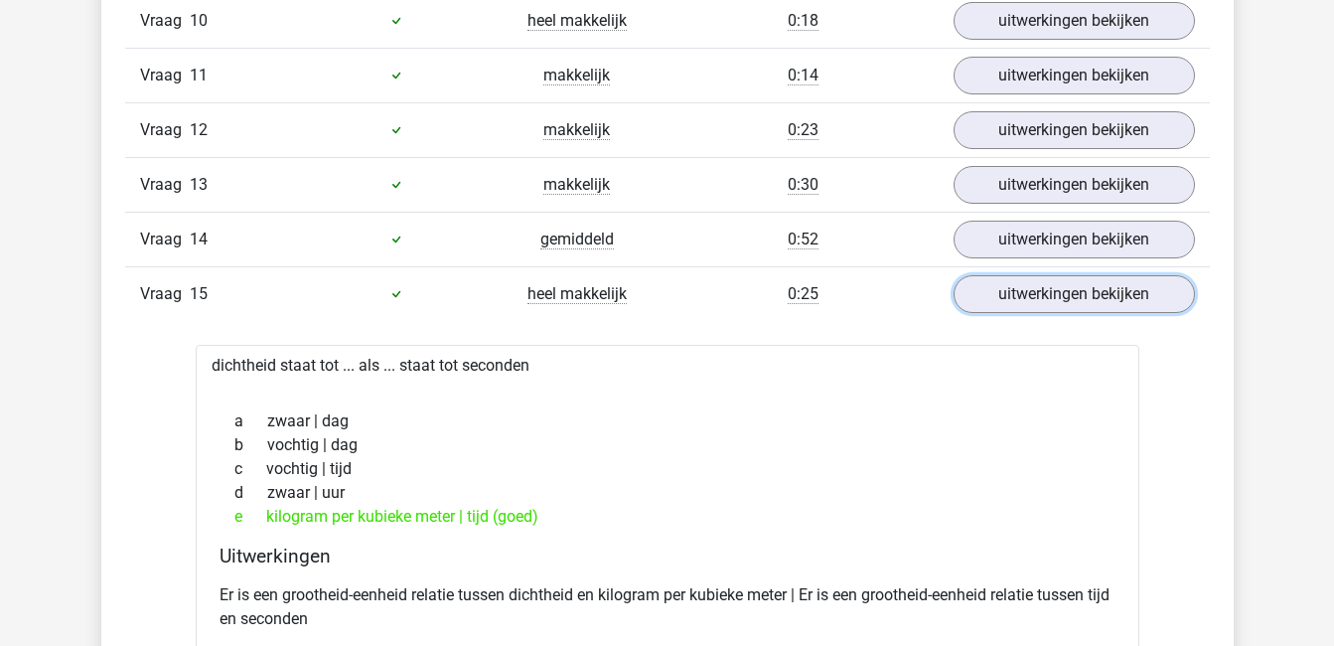
scroll to position [1871, 0]
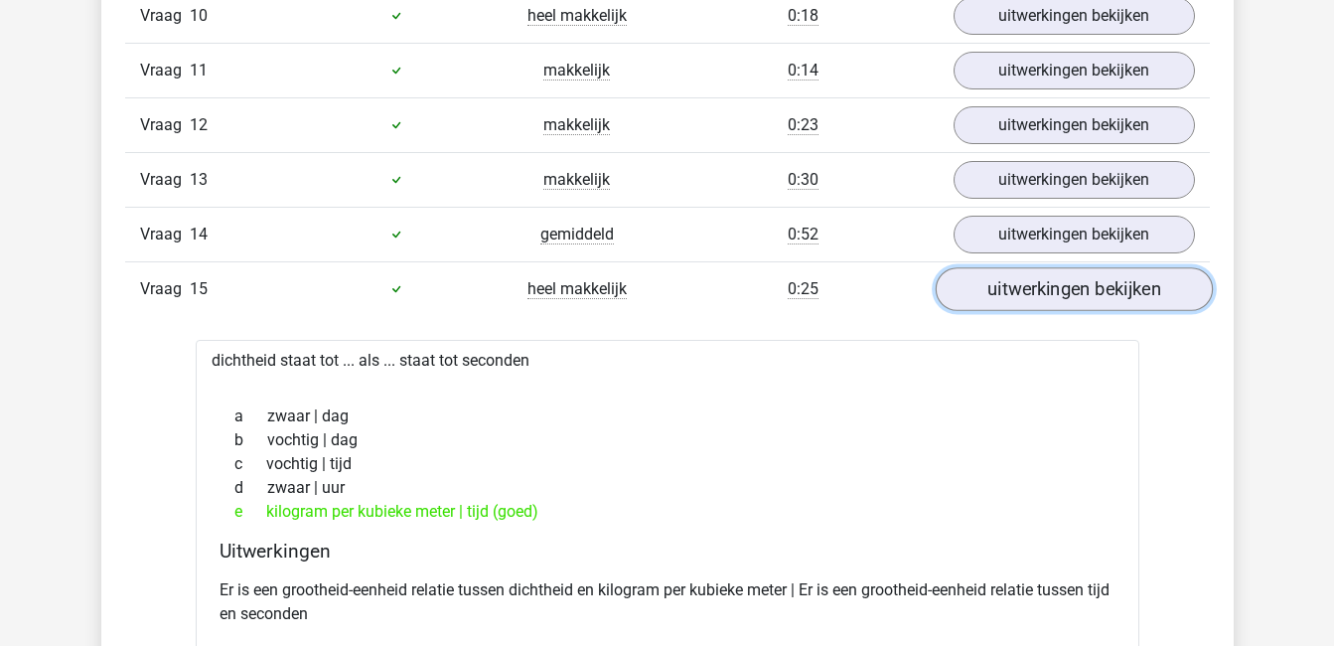
click at [1098, 280] on link "uitwerkingen bekijken" at bounding box center [1073, 289] width 277 height 44
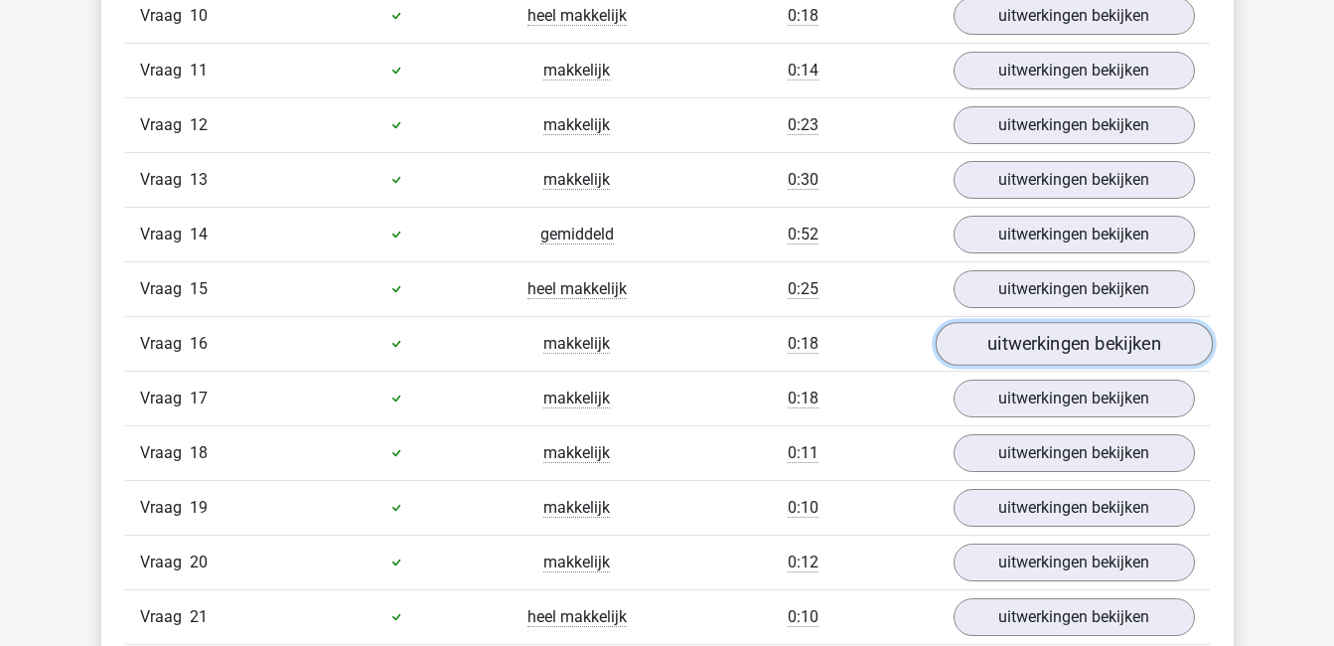
click at [1098, 338] on link "uitwerkingen bekijken" at bounding box center [1073, 344] width 277 height 44
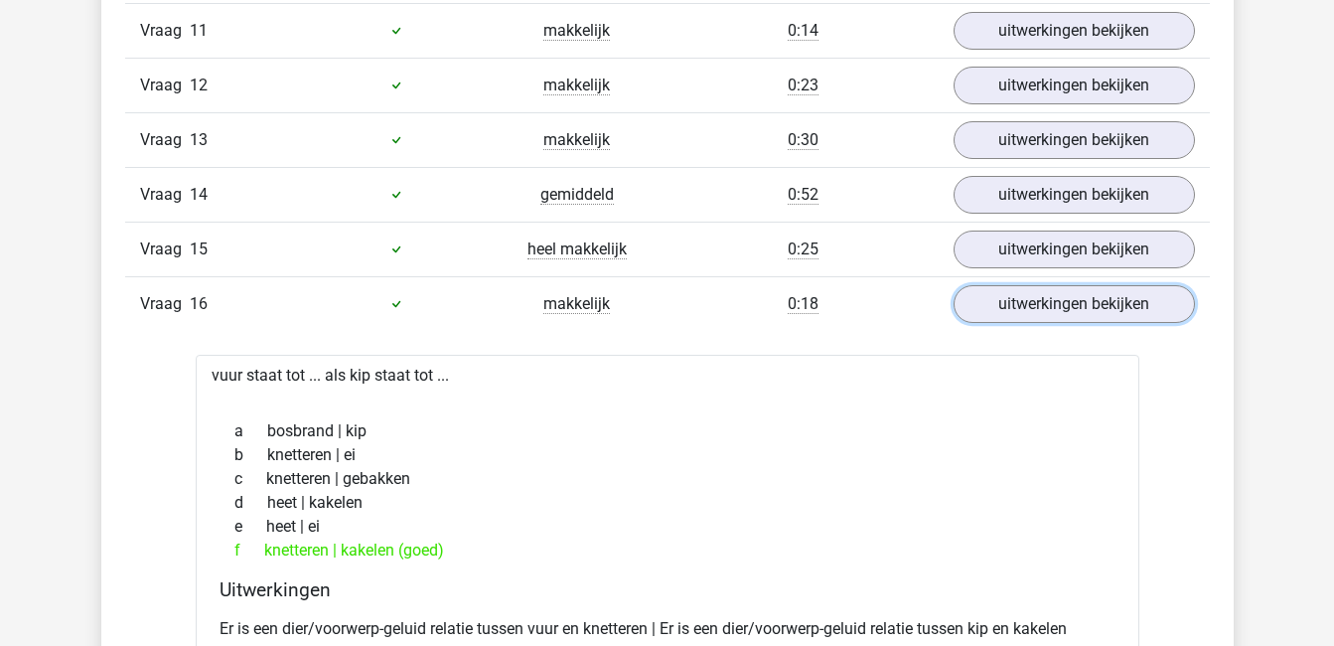
scroll to position [1911, 0]
click at [1052, 303] on link "uitwerkingen bekijken" at bounding box center [1073, 303] width 277 height 44
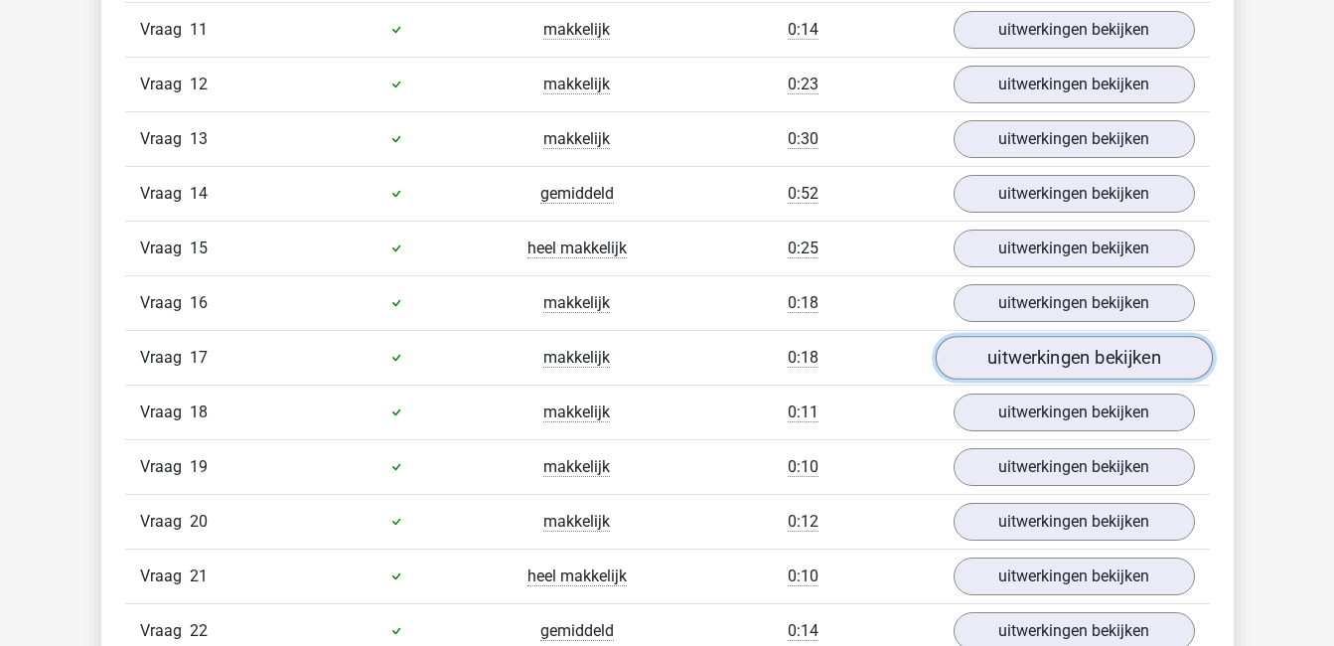
click at [1061, 353] on link "uitwerkingen bekijken" at bounding box center [1073, 358] width 277 height 44
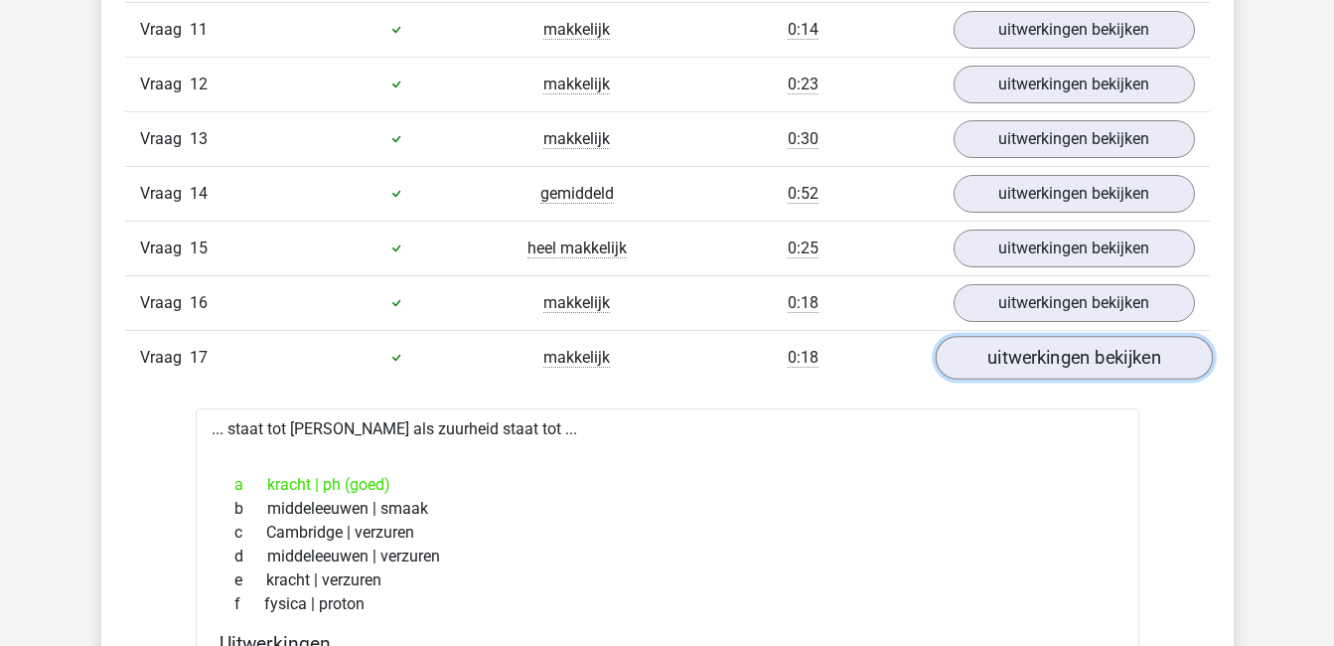
click at [1052, 350] on link "uitwerkingen bekijken" at bounding box center [1073, 358] width 277 height 44
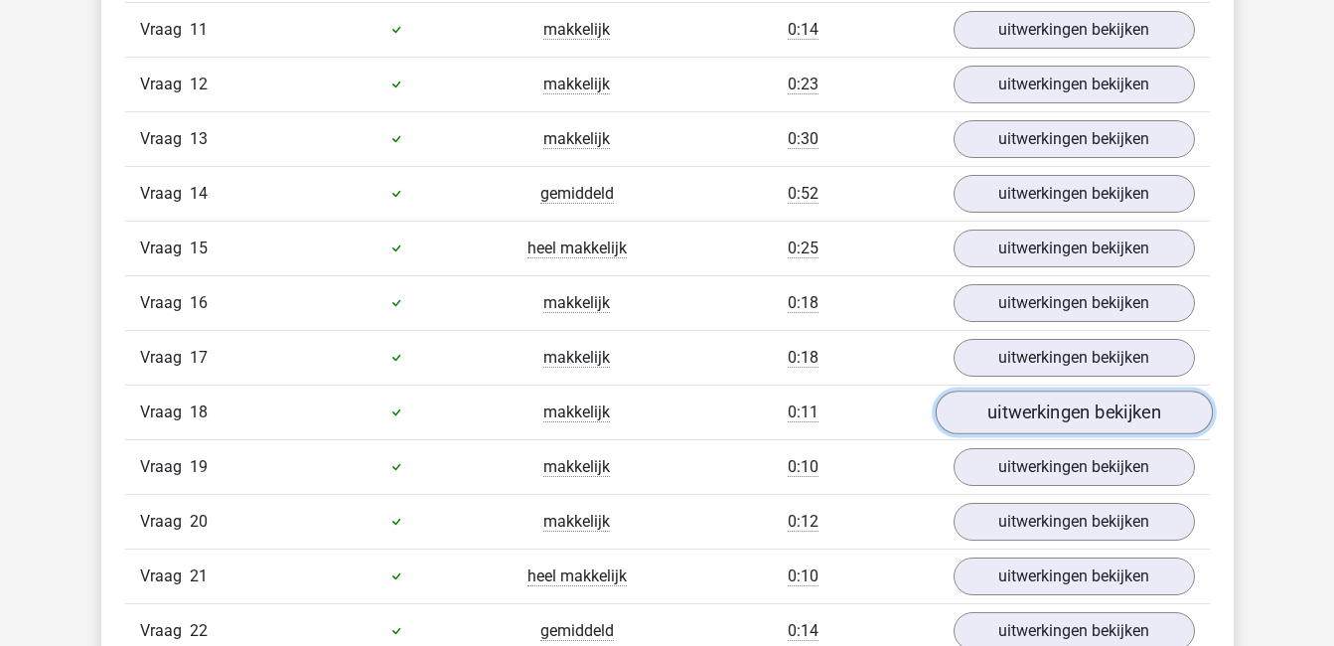
click at [1057, 412] on link "uitwerkingen bekijken" at bounding box center [1073, 412] width 277 height 44
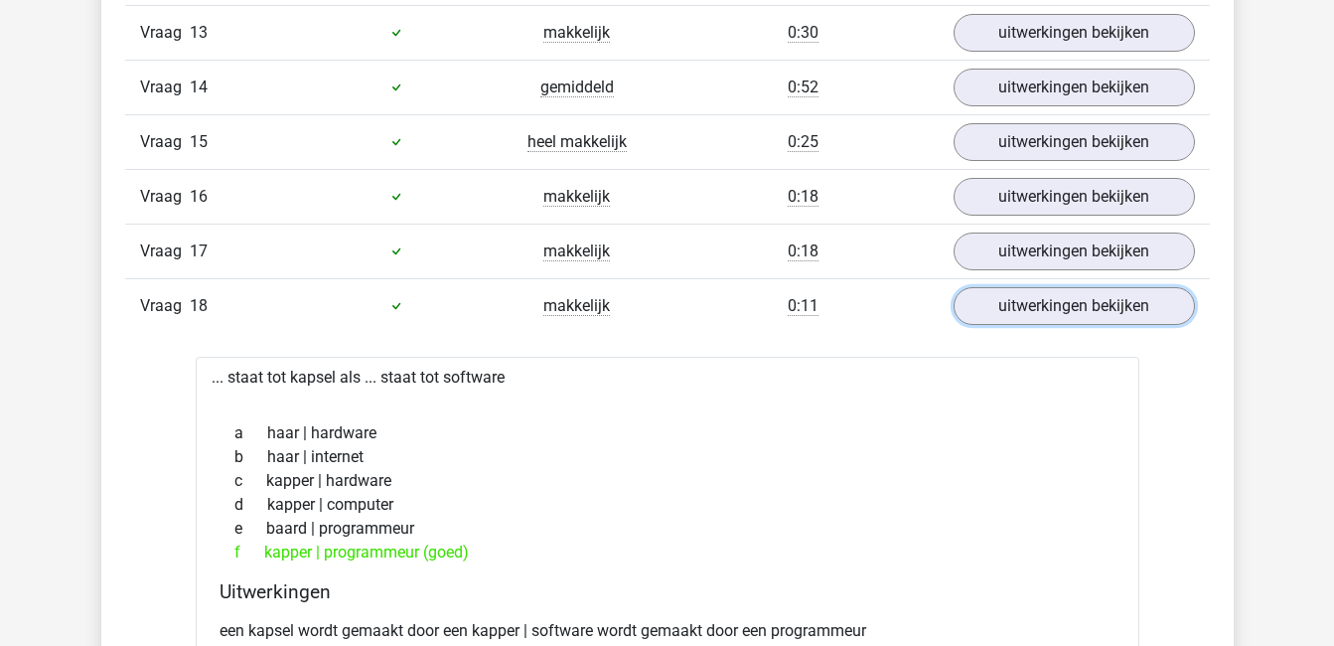
scroll to position [2019, 0]
click at [1081, 305] on link "uitwerkingen bekijken" at bounding box center [1073, 305] width 277 height 44
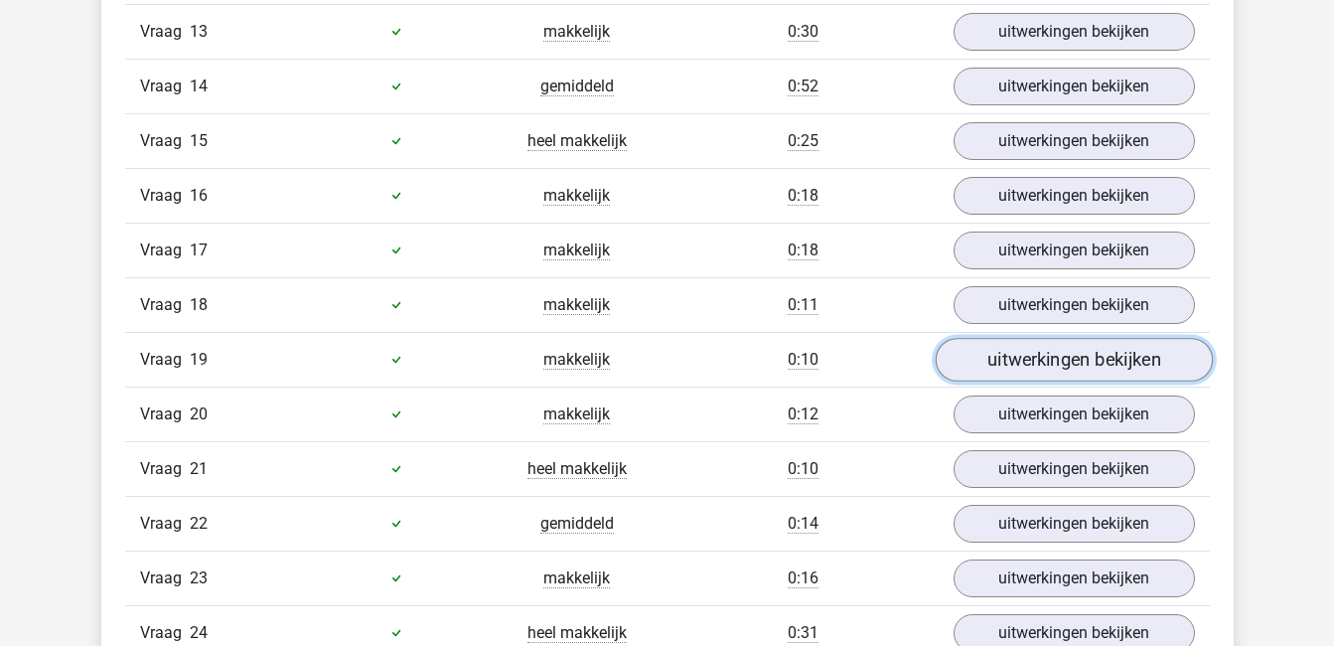
click at [1080, 358] on link "uitwerkingen bekijken" at bounding box center [1073, 360] width 277 height 44
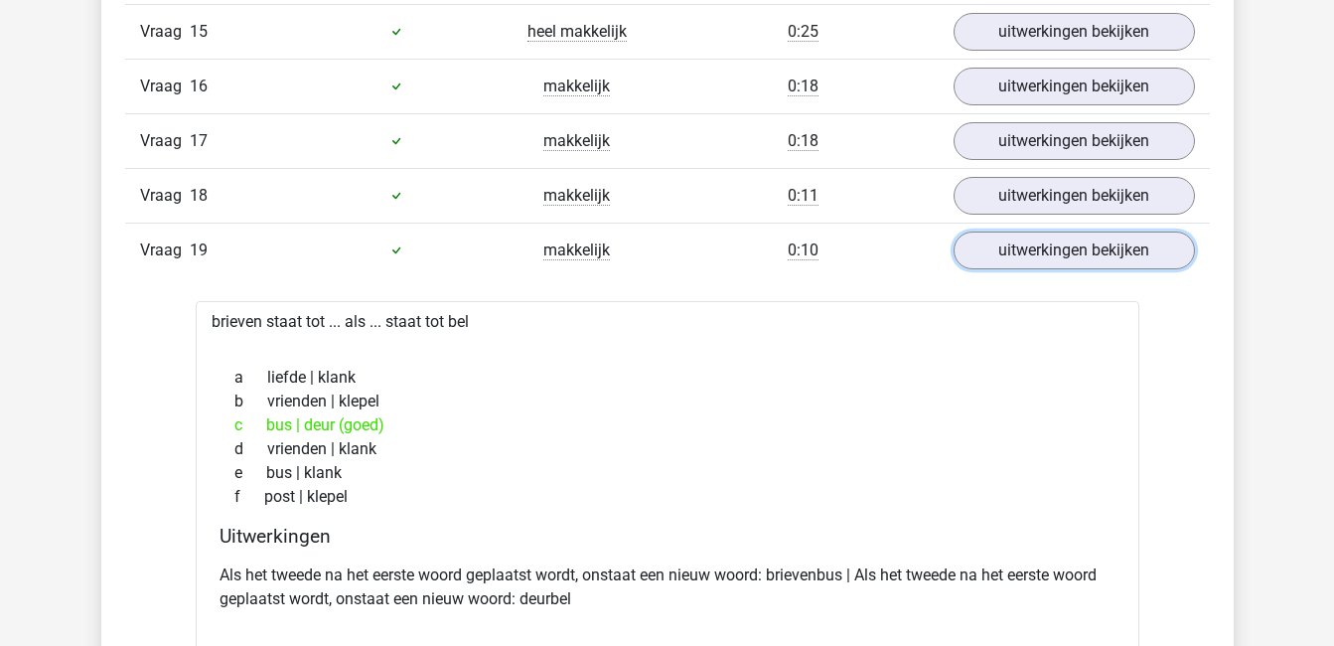
scroll to position [2130, 0]
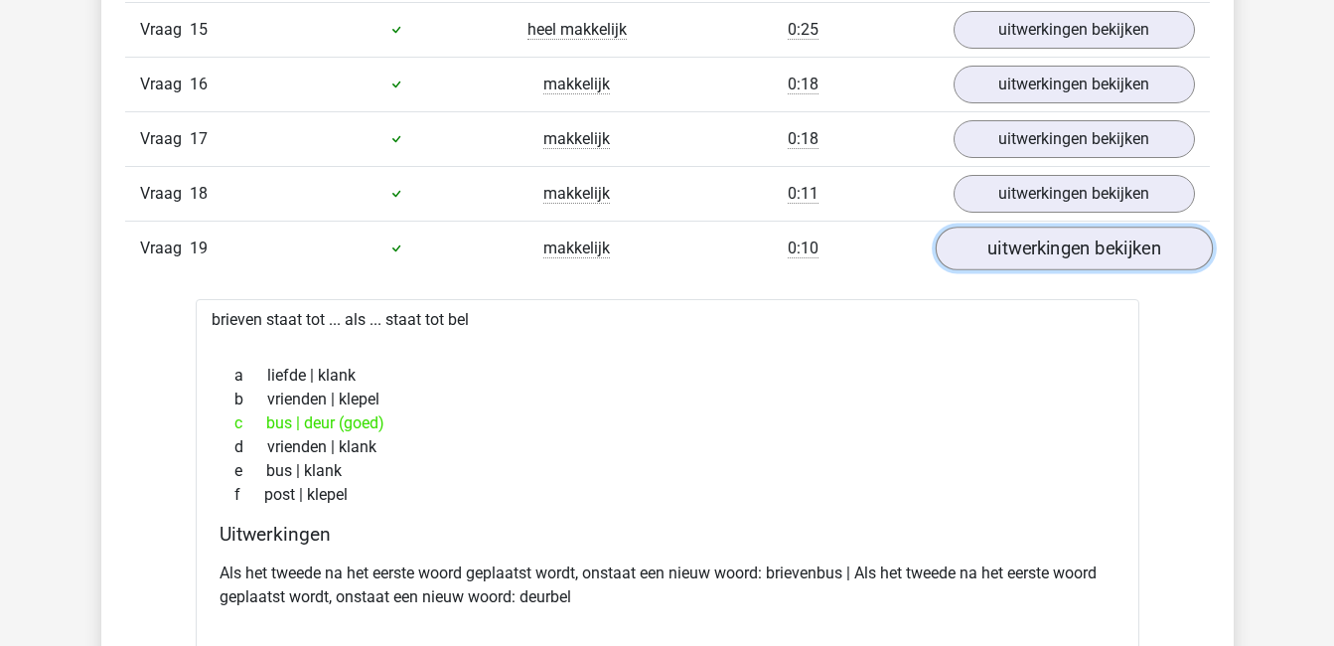
click at [1044, 250] on link "uitwerkingen bekijken" at bounding box center [1073, 248] width 277 height 44
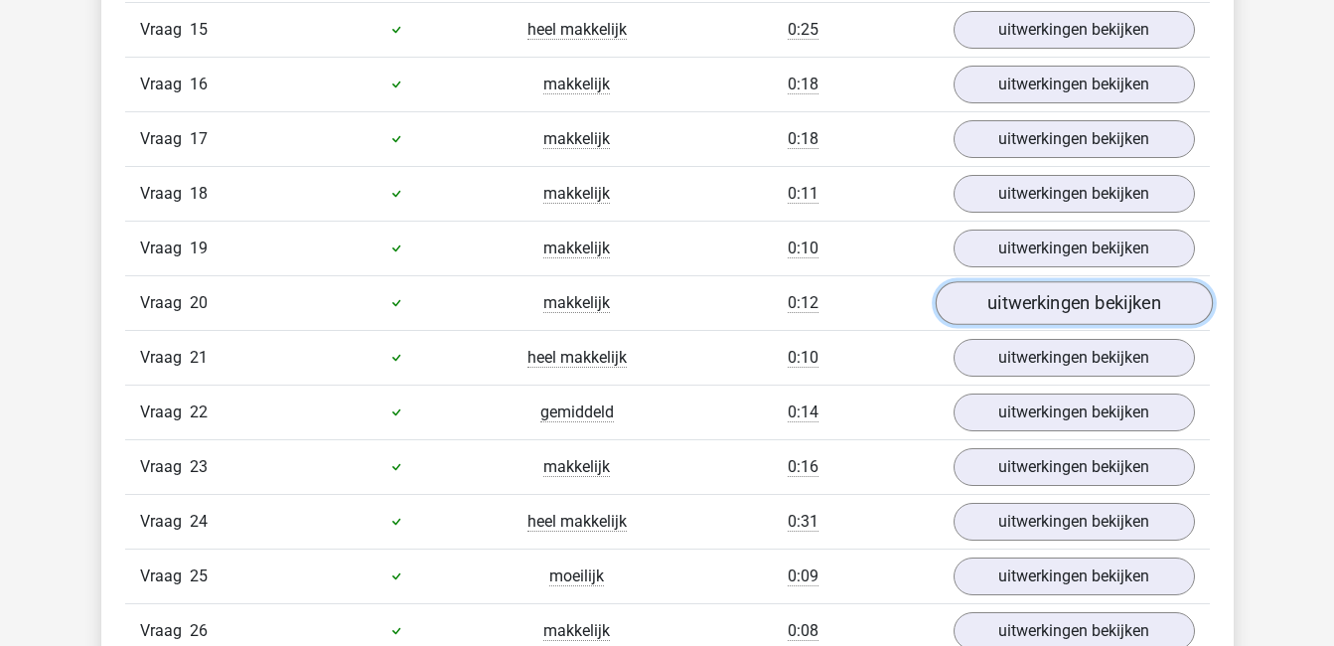
click at [1053, 292] on link "uitwerkingen bekijken" at bounding box center [1073, 303] width 277 height 44
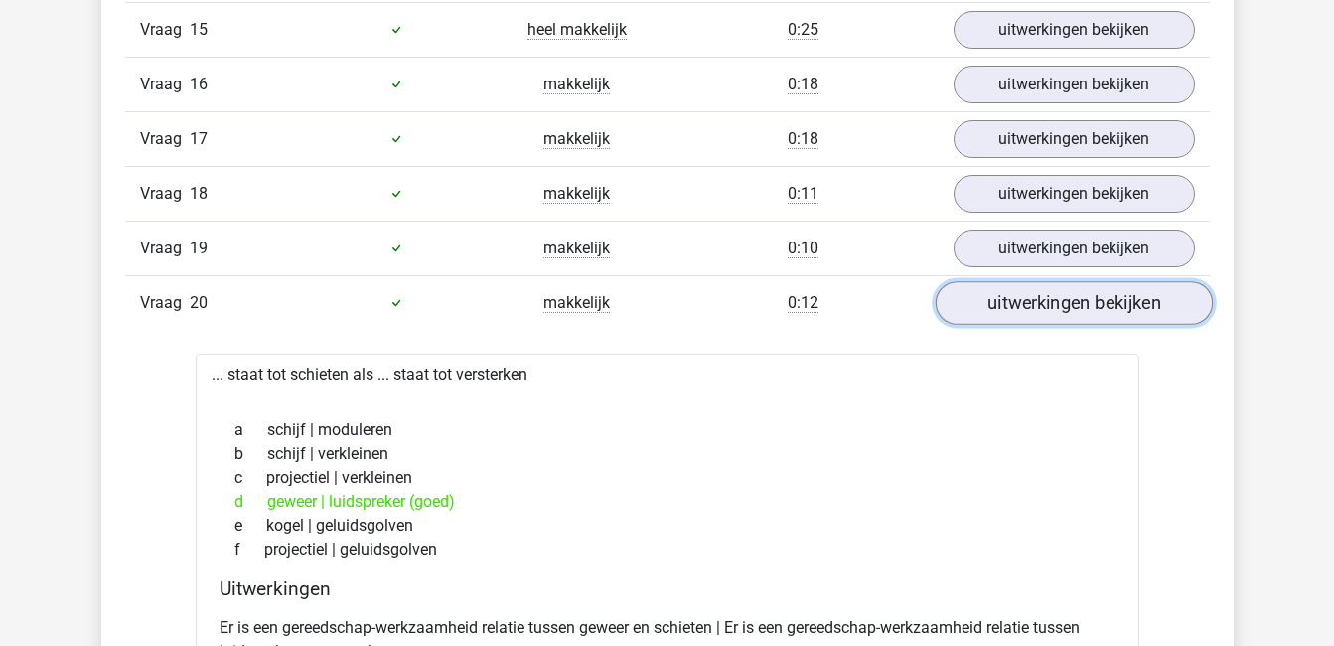
click at [1053, 292] on link "uitwerkingen bekijken" at bounding box center [1073, 303] width 277 height 44
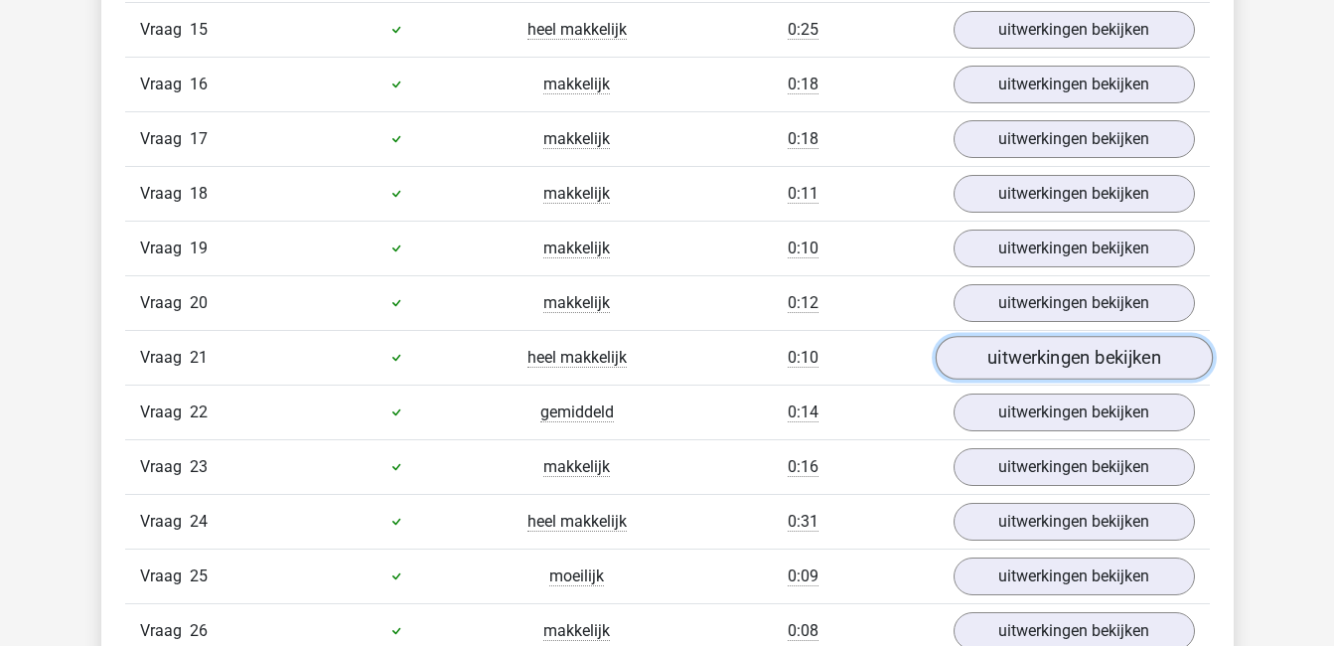
click at [1057, 358] on link "uitwerkingen bekijken" at bounding box center [1073, 358] width 277 height 44
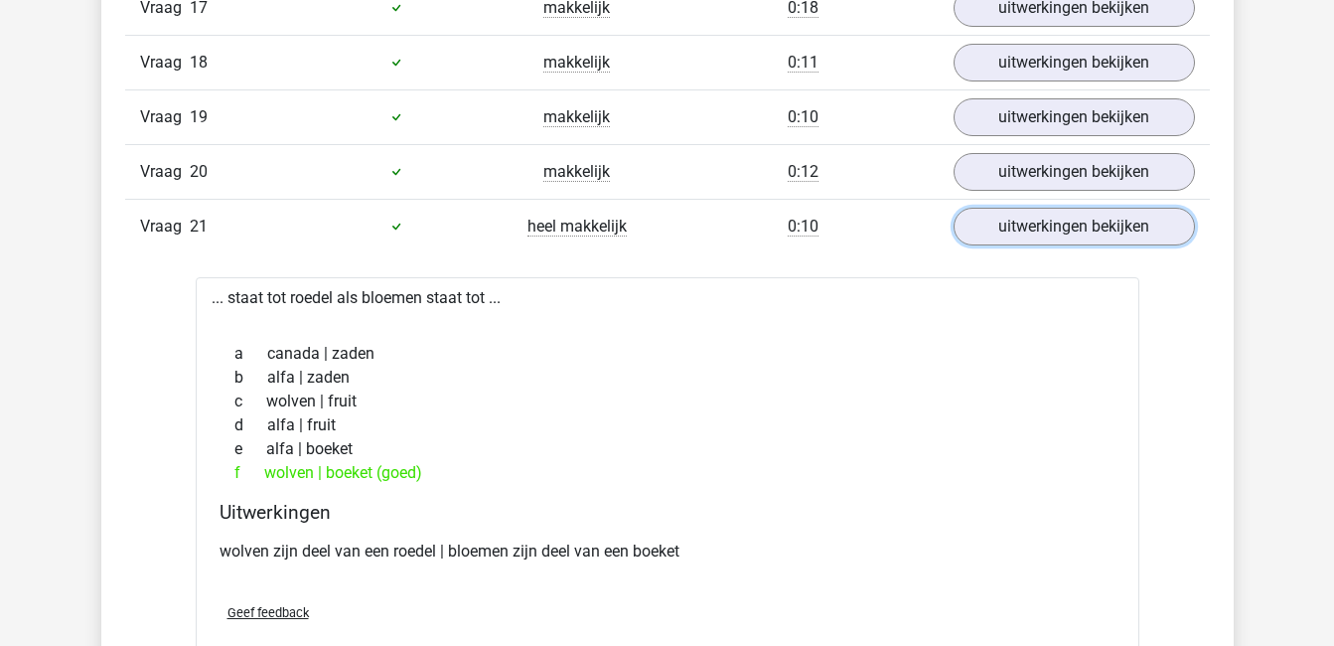
scroll to position [2277, 0]
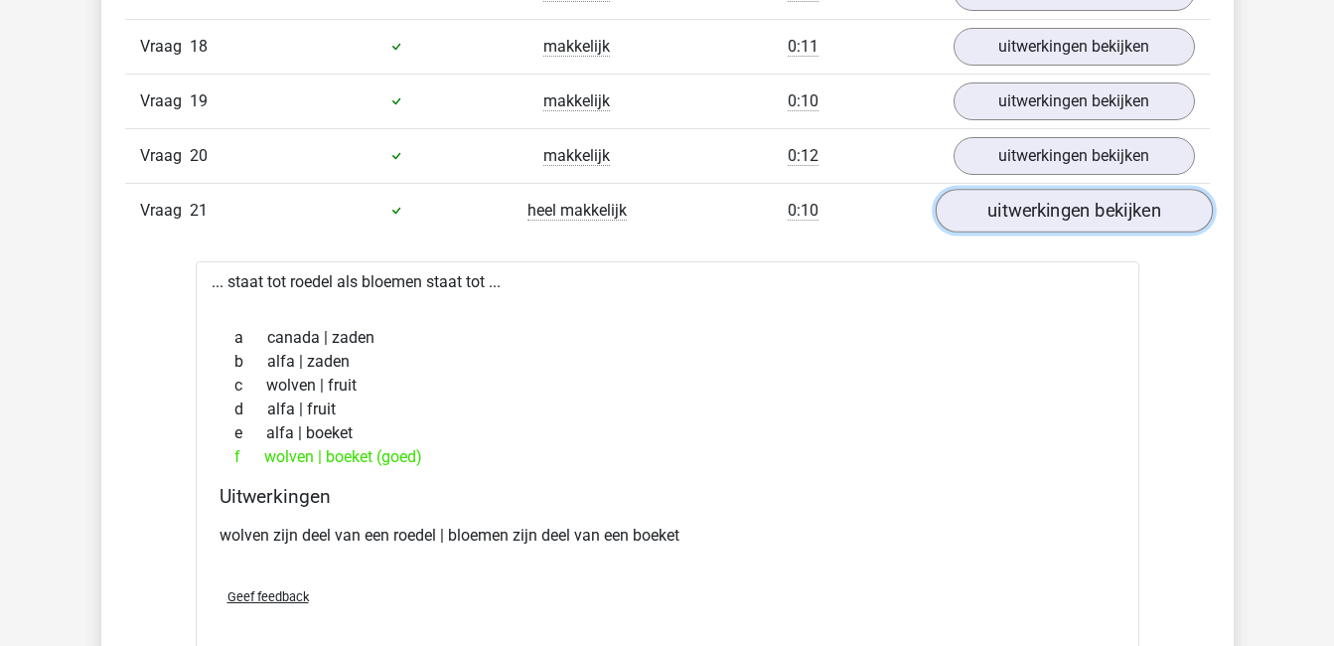
click at [1026, 220] on link "uitwerkingen bekijken" at bounding box center [1073, 211] width 277 height 44
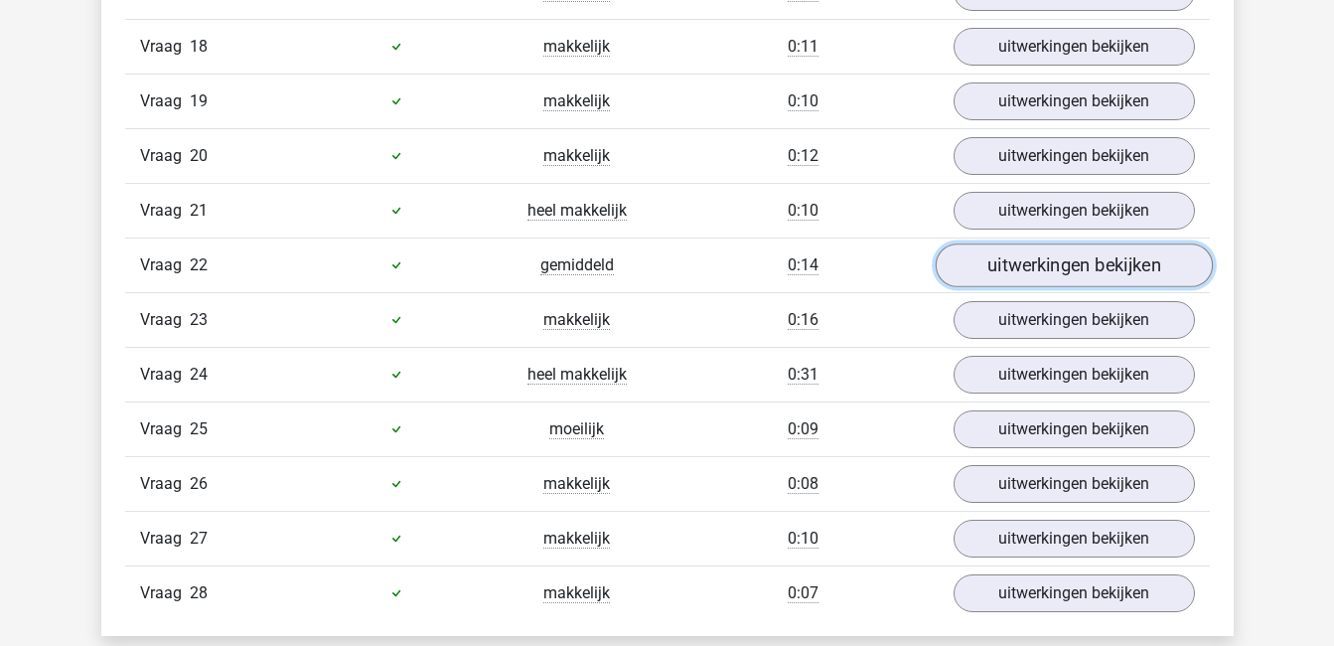
click at [1049, 255] on link "uitwerkingen bekijken" at bounding box center [1073, 265] width 277 height 44
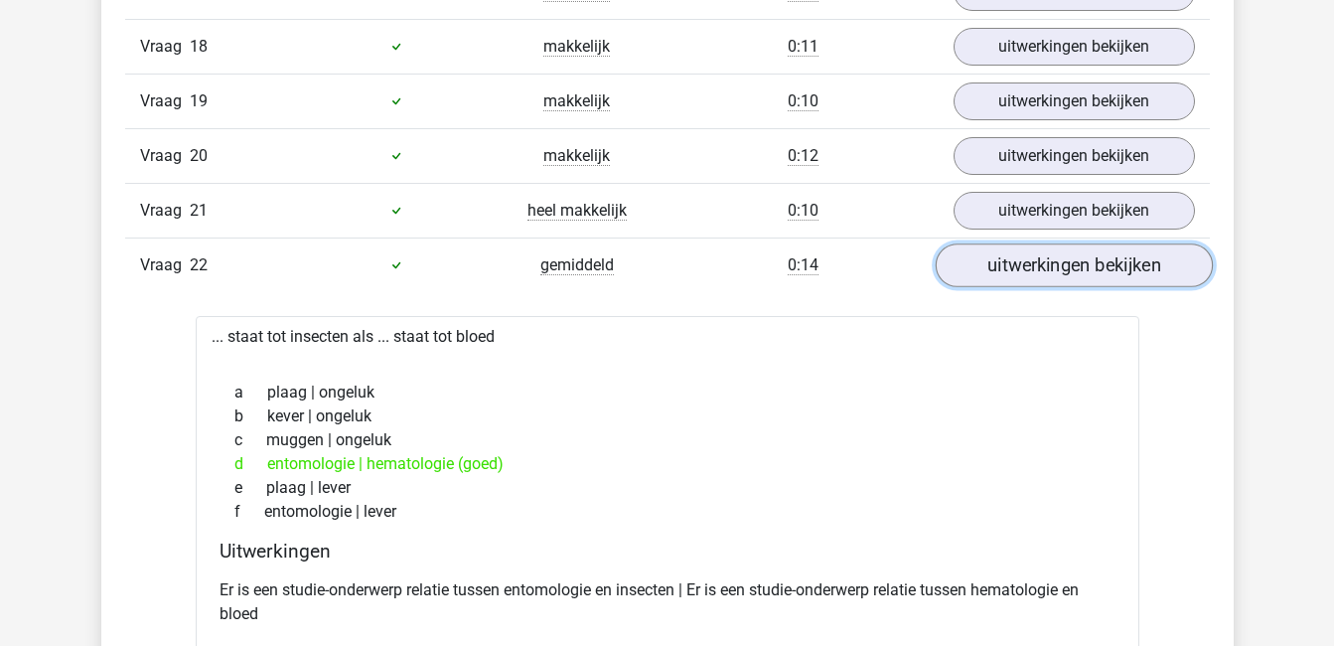
click at [1049, 255] on link "uitwerkingen bekijken" at bounding box center [1073, 265] width 277 height 44
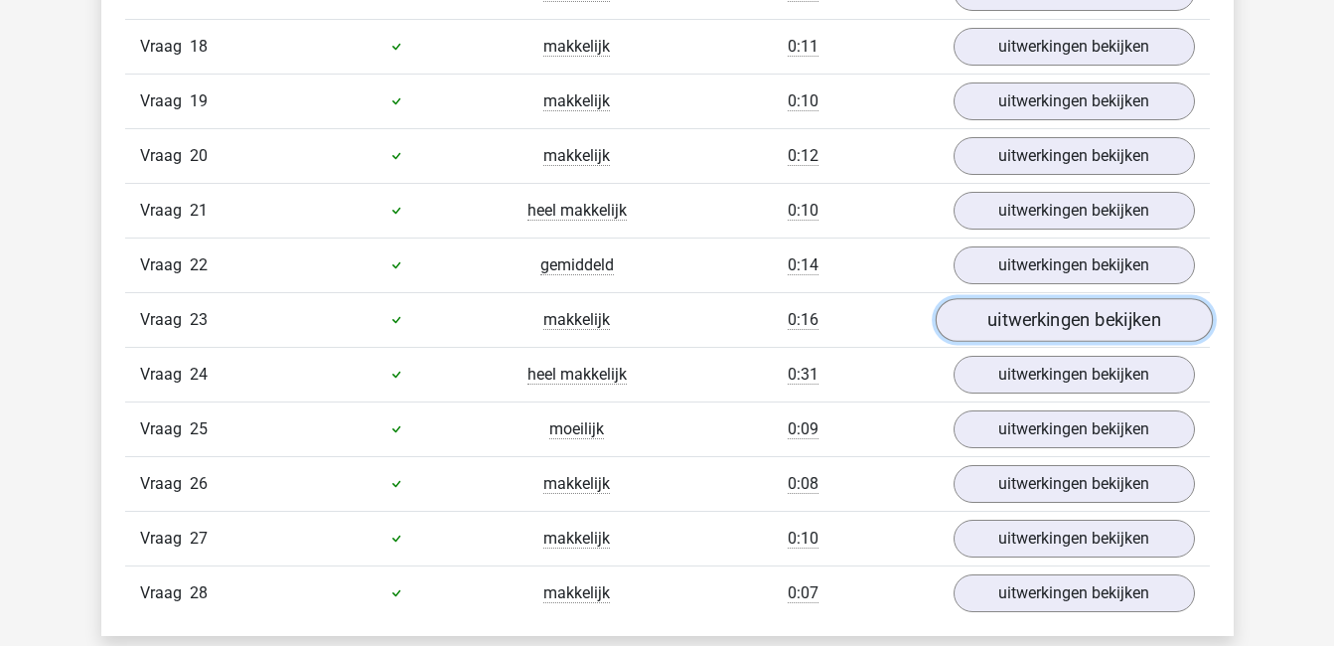
click at [1055, 328] on link "uitwerkingen bekijken" at bounding box center [1073, 320] width 277 height 44
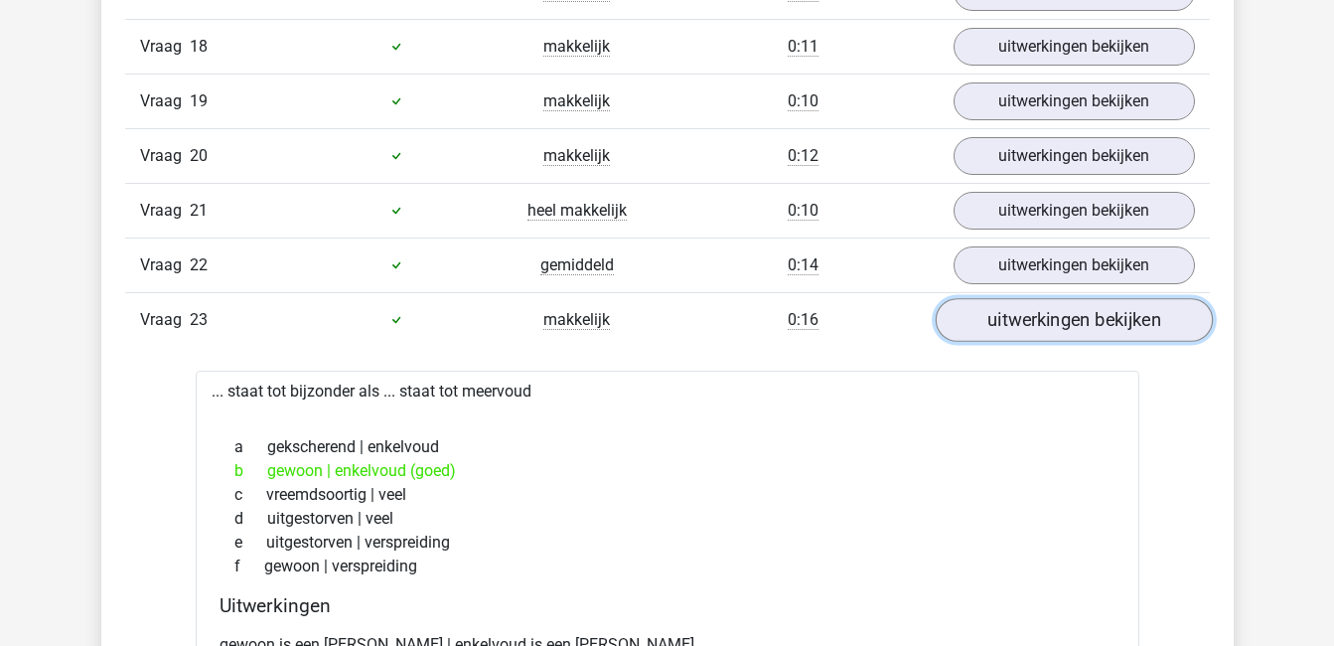
click at [1055, 328] on link "uitwerkingen bekijken" at bounding box center [1073, 320] width 277 height 44
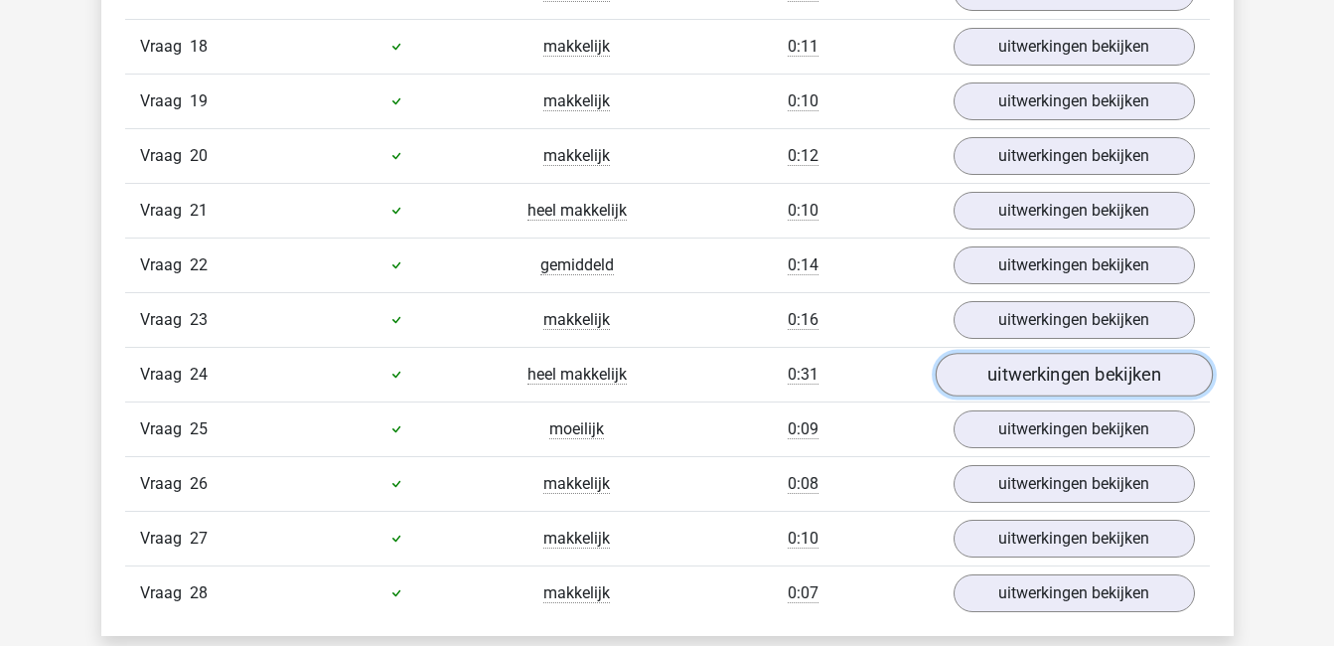
click at [1064, 368] on link "uitwerkingen bekijken" at bounding box center [1073, 375] width 277 height 44
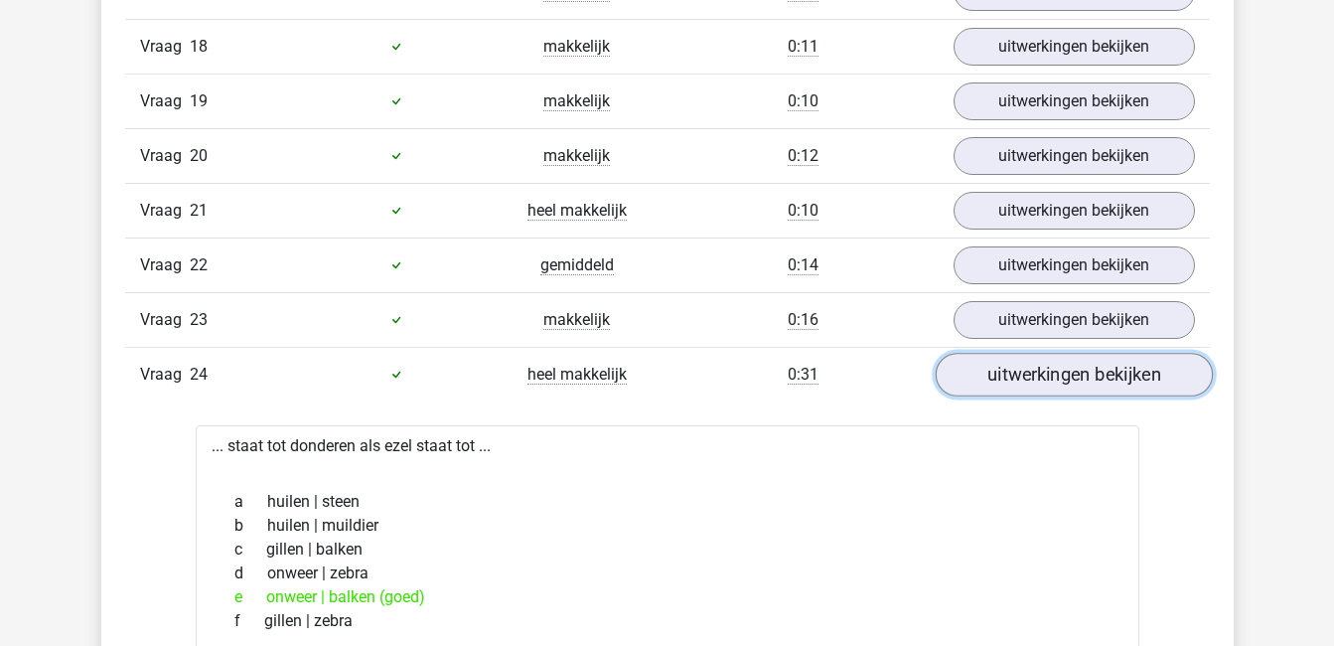
click at [1064, 368] on link "uitwerkingen bekijken" at bounding box center [1073, 375] width 277 height 44
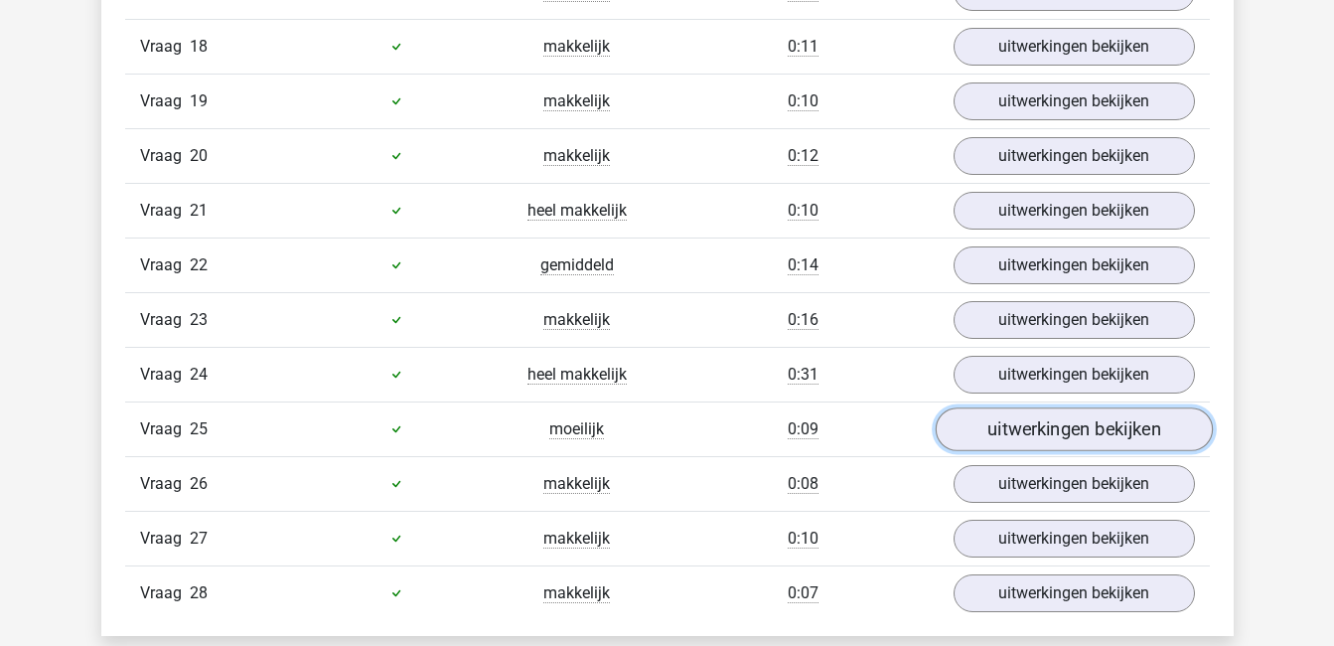
click at [1076, 423] on link "uitwerkingen bekijken" at bounding box center [1073, 429] width 277 height 44
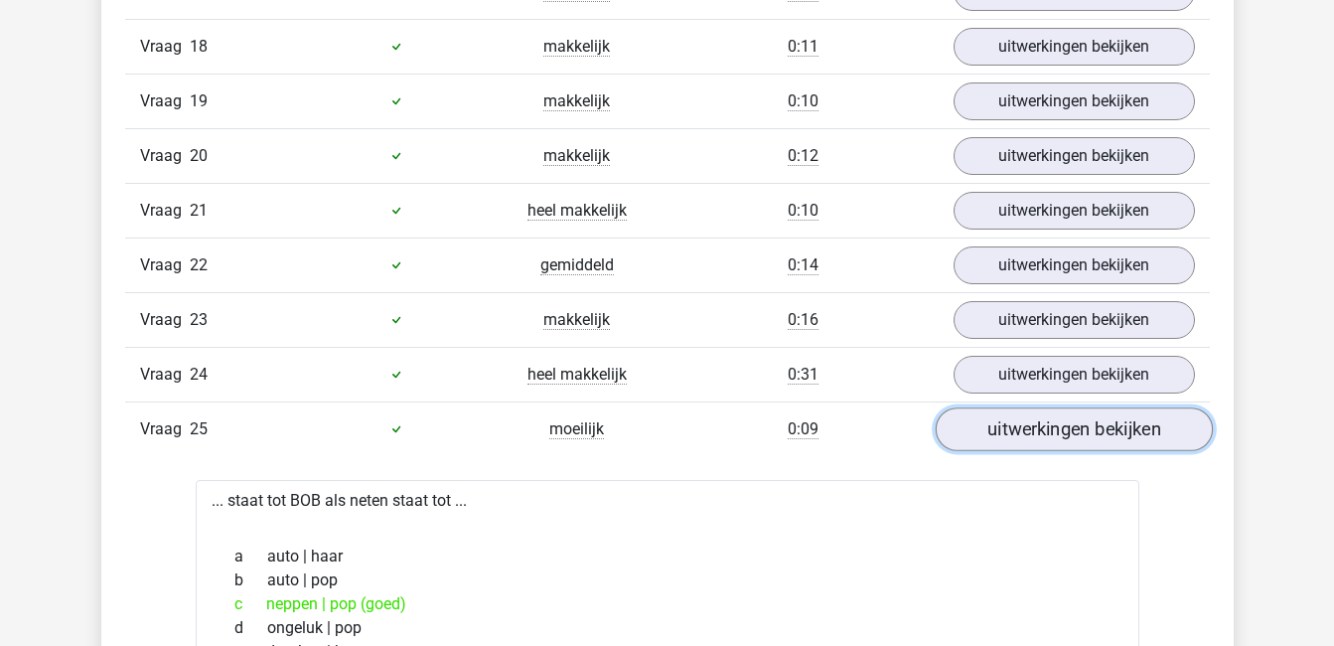
click at [1076, 423] on link "uitwerkingen bekijken" at bounding box center [1073, 429] width 277 height 44
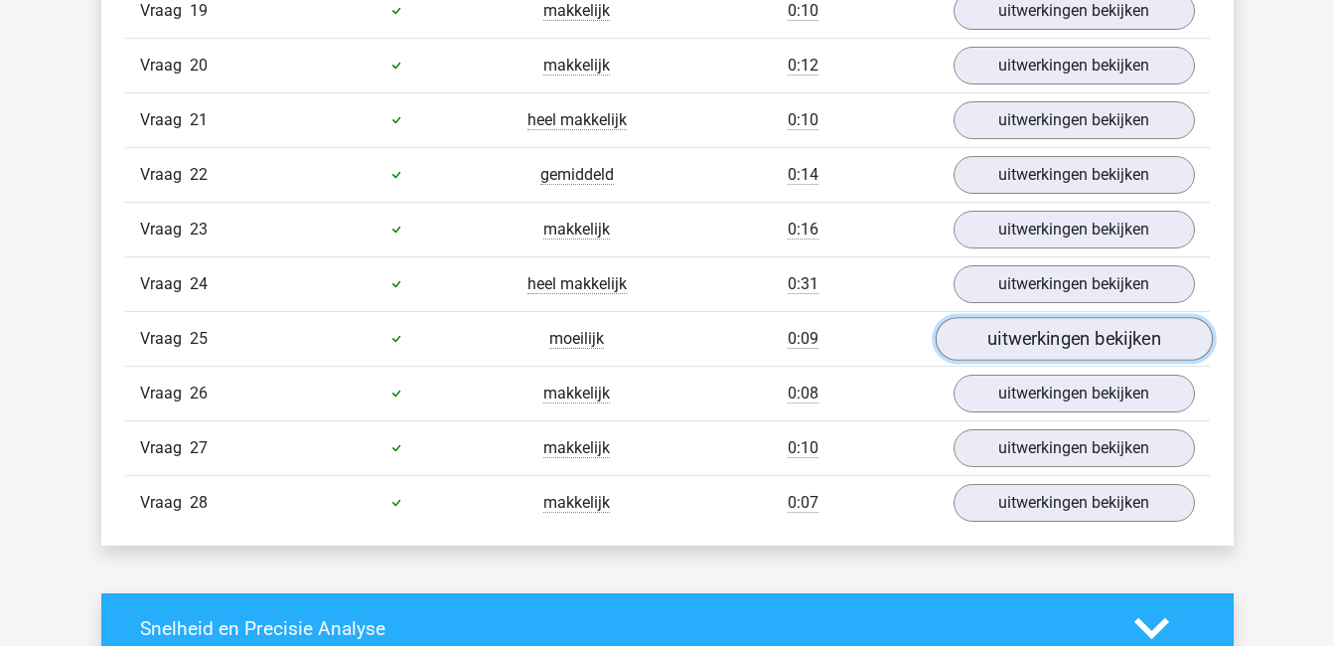
scroll to position [2374, 0]
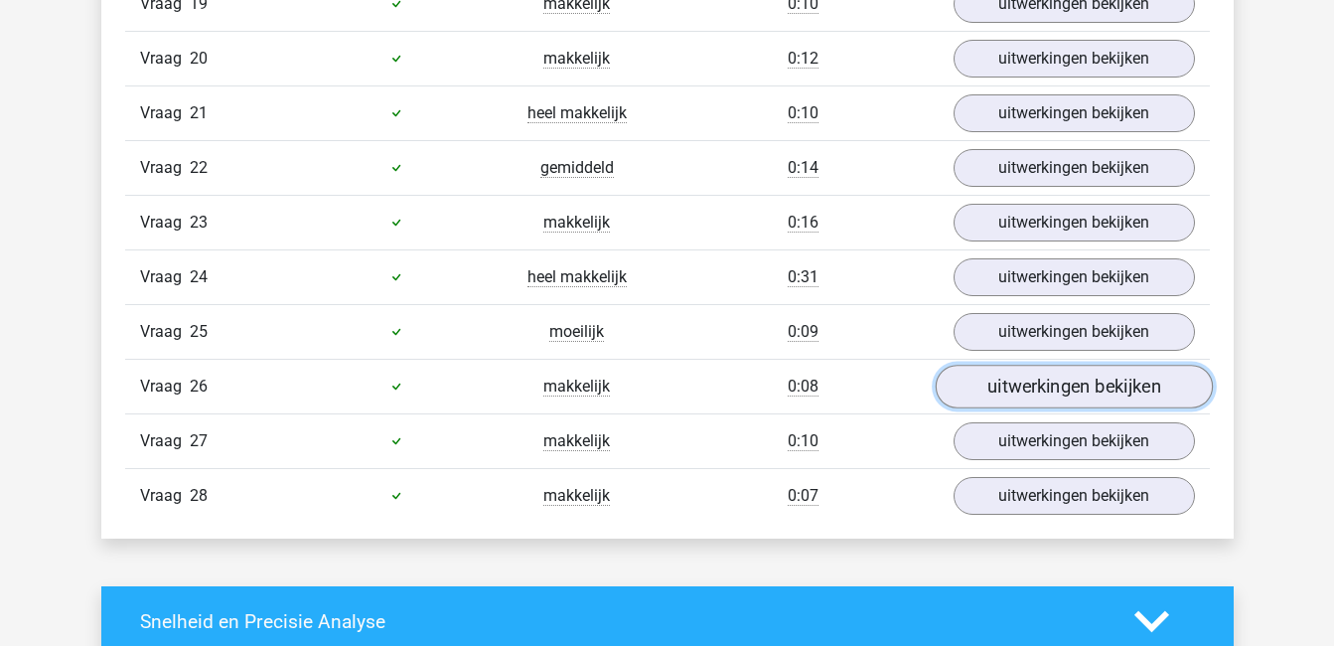
click at [1076, 392] on link "uitwerkingen bekijken" at bounding box center [1073, 387] width 277 height 44
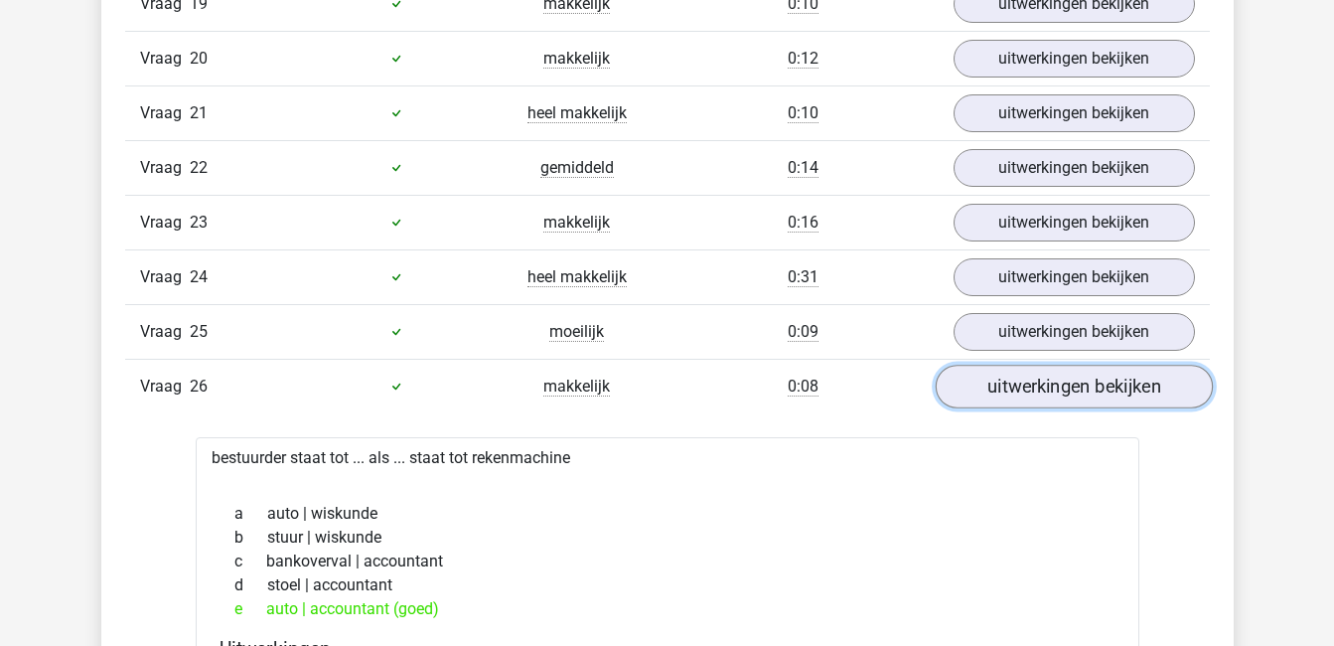
click at [1076, 392] on link "uitwerkingen bekijken" at bounding box center [1073, 387] width 277 height 44
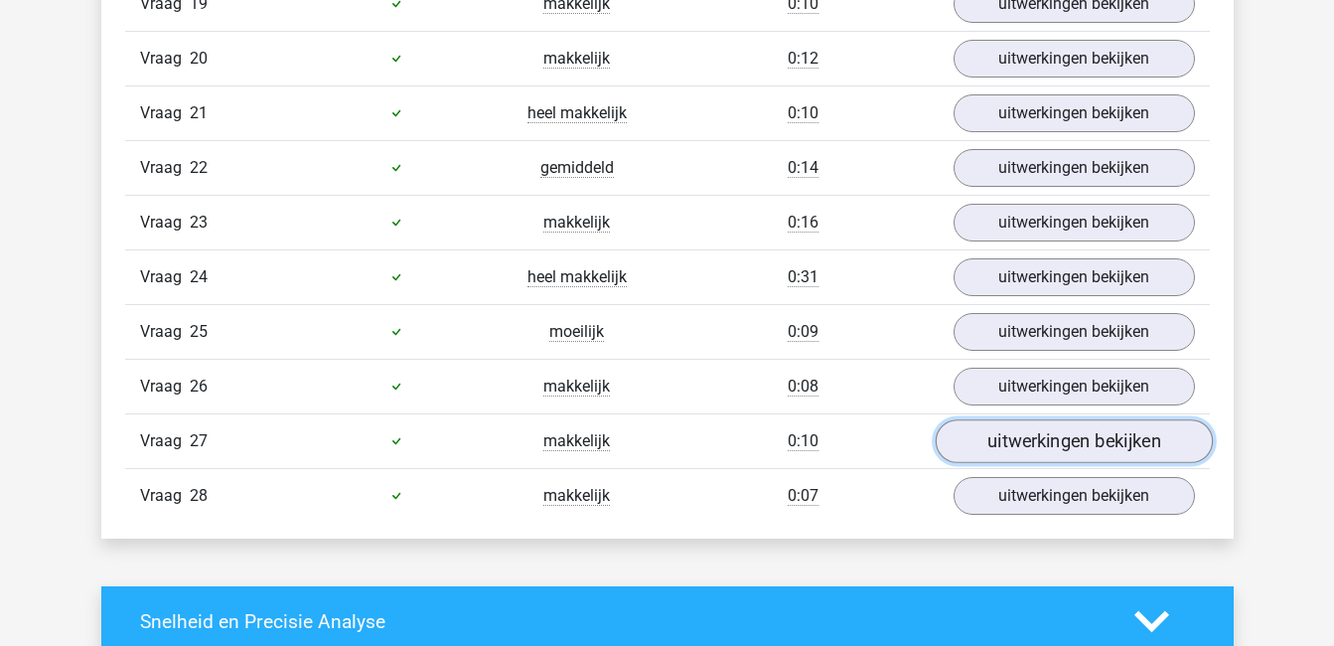
click at [1085, 443] on link "uitwerkingen bekijken" at bounding box center [1073, 441] width 277 height 44
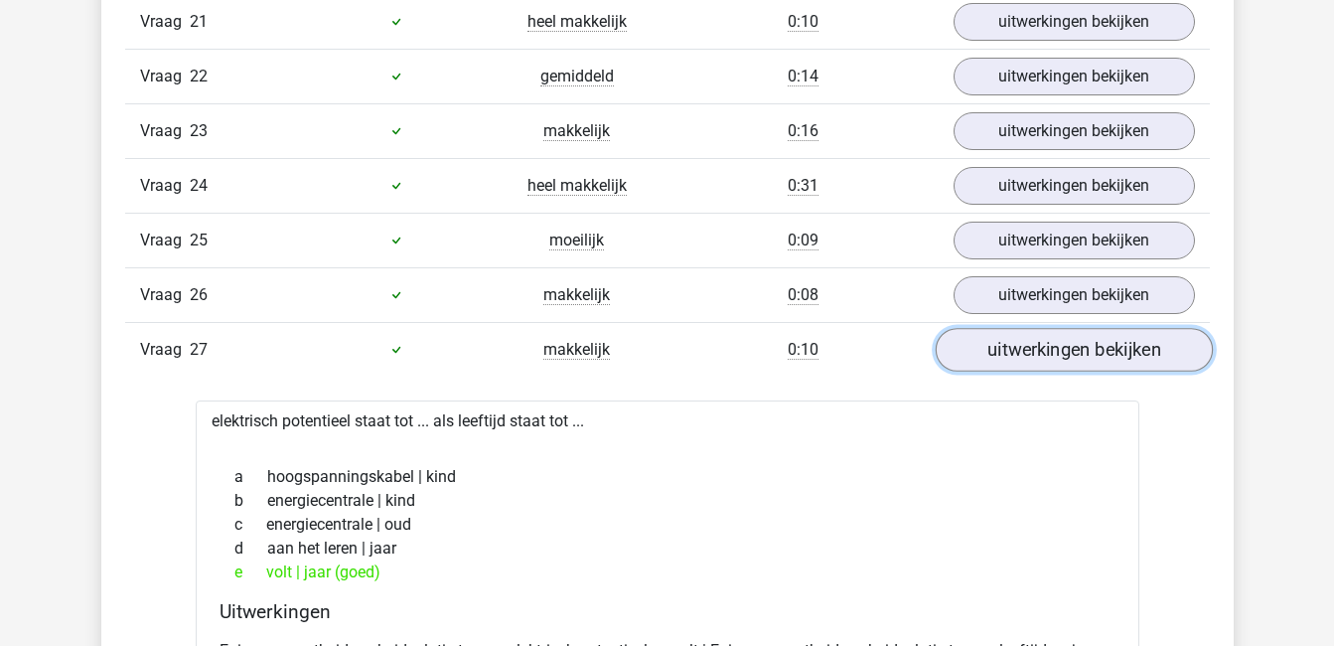
scroll to position [2468, 0]
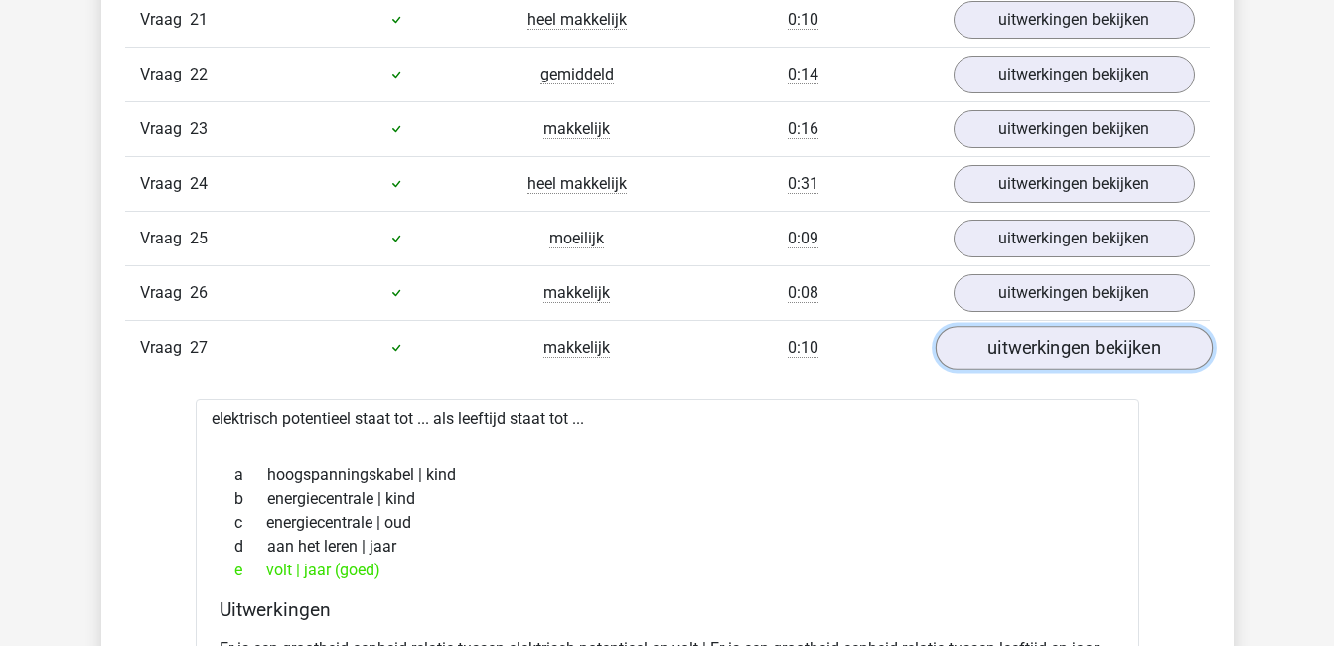
click at [1083, 344] on link "uitwerkingen bekijken" at bounding box center [1073, 348] width 277 height 44
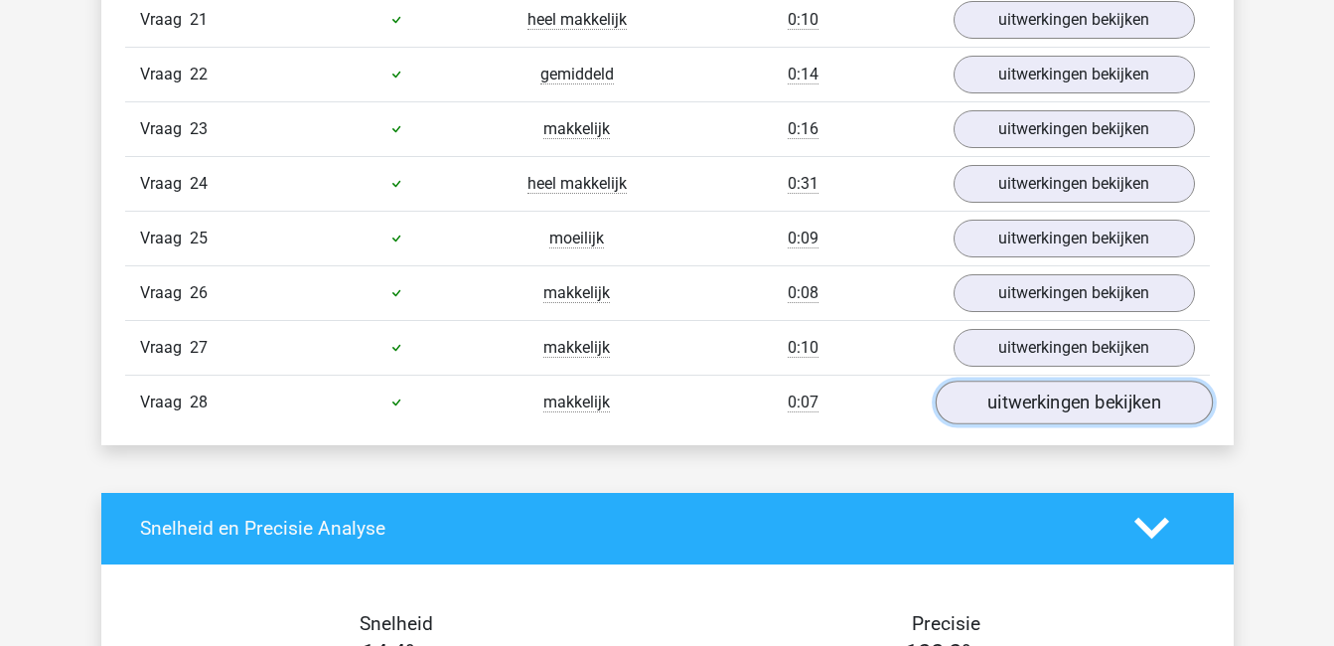
click at [1093, 411] on link "uitwerkingen bekijken" at bounding box center [1073, 402] width 277 height 44
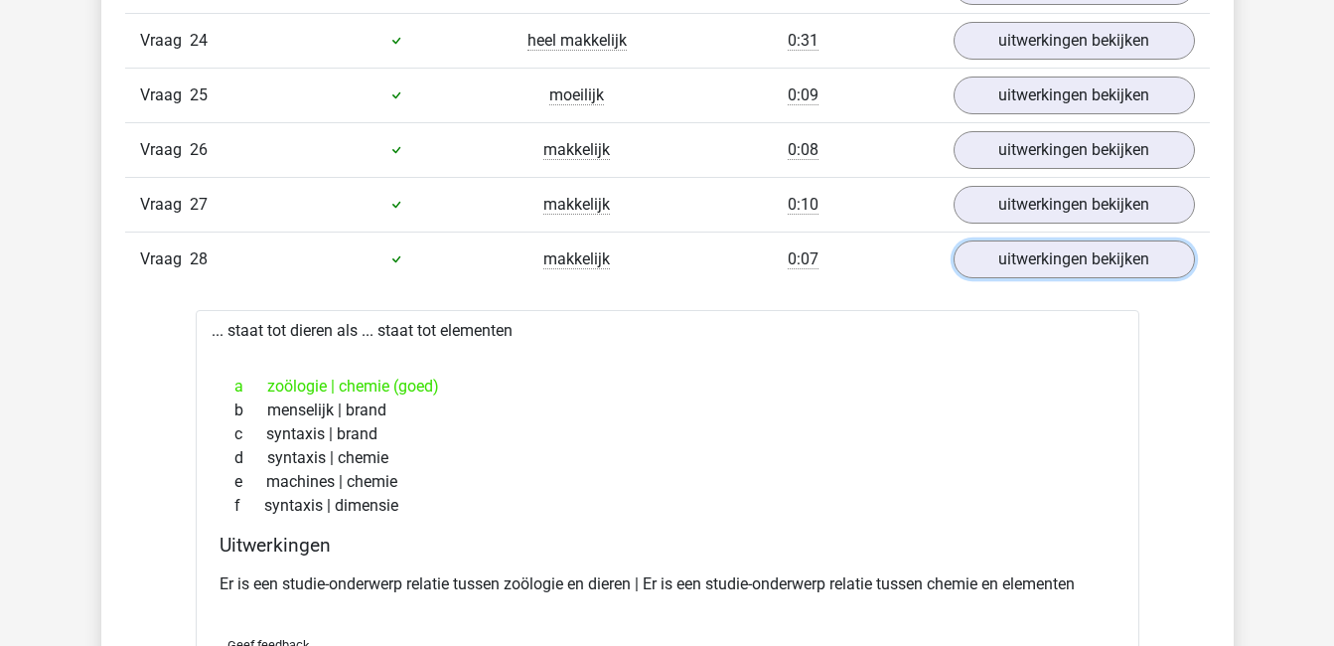
scroll to position [2615, 0]
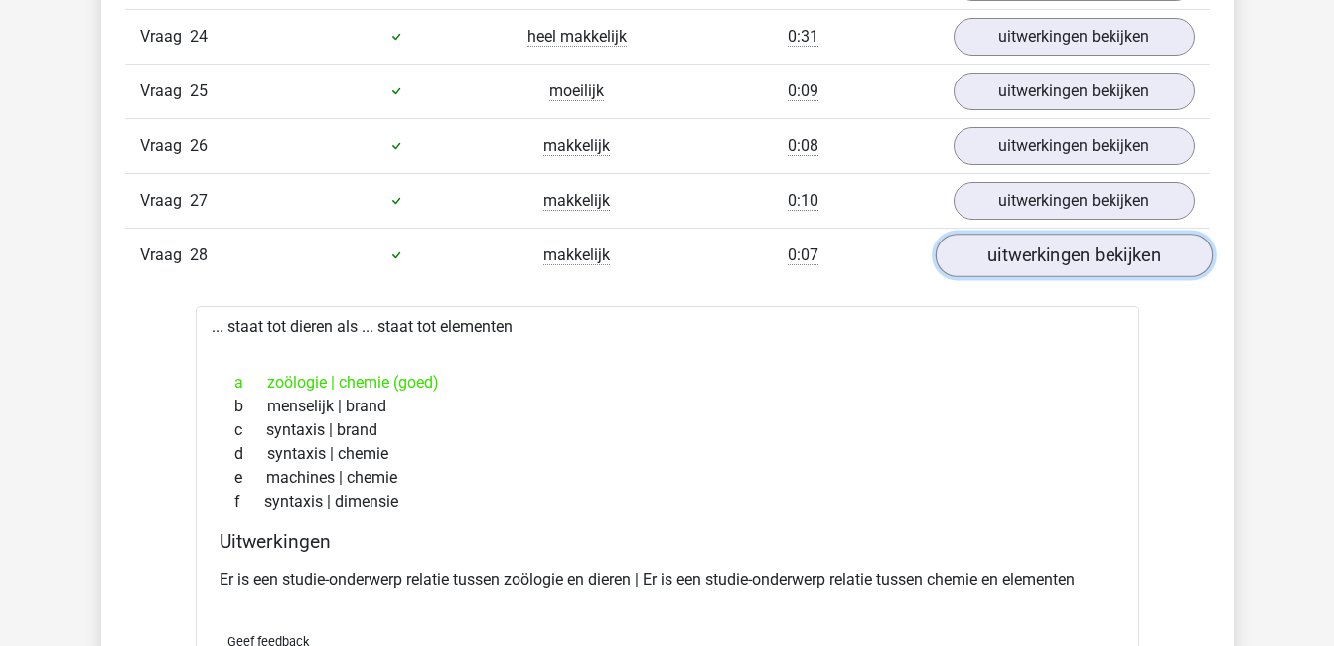
click at [1074, 244] on link "uitwerkingen bekijken" at bounding box center [1073, 255] width 277 height 44
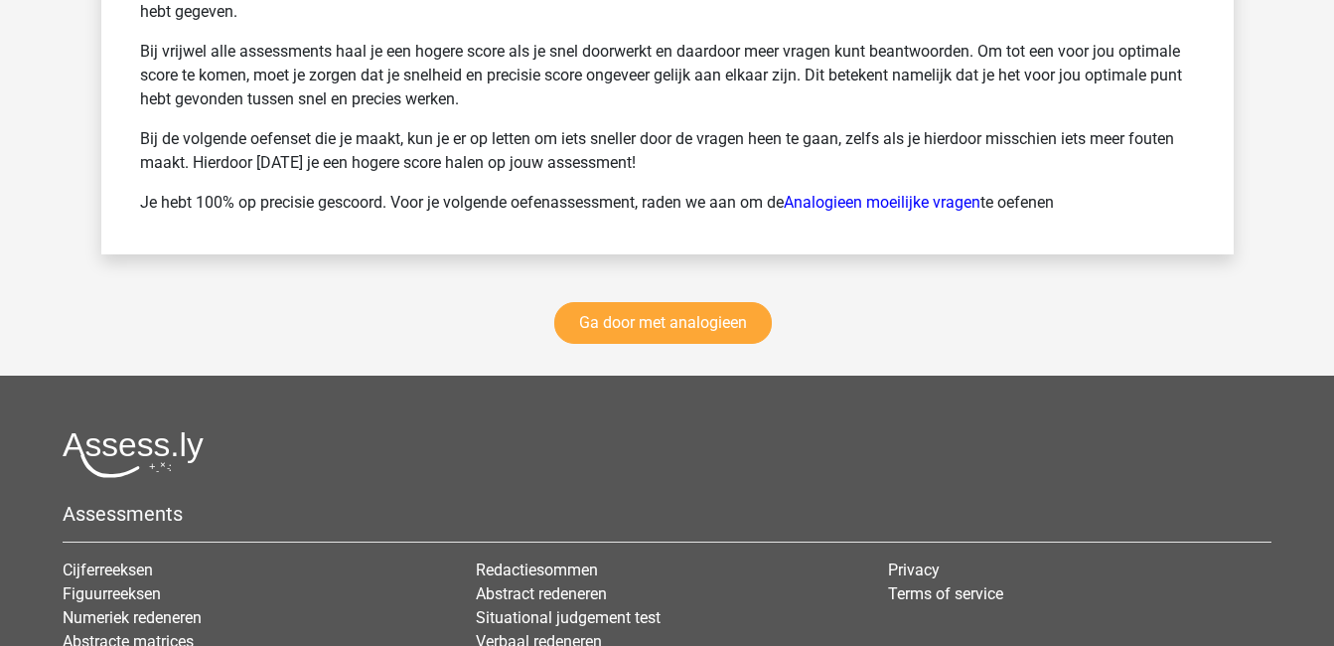
scroll to position [3799, 0]
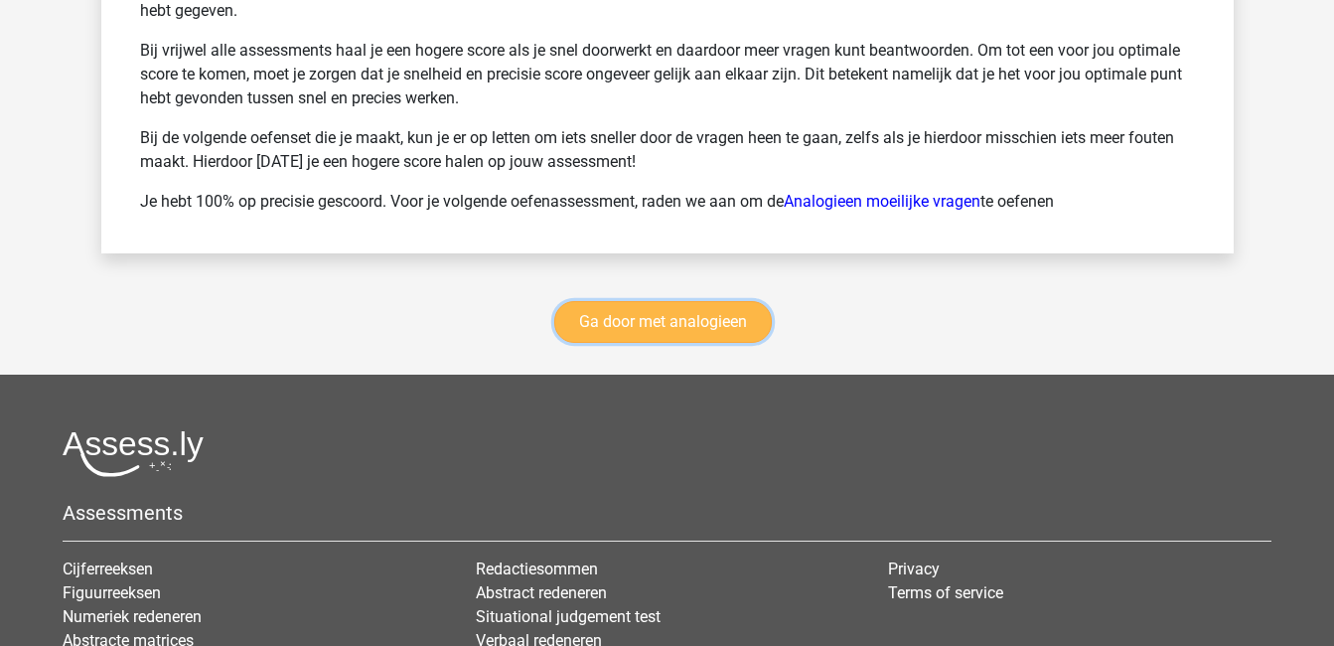
click at [736, 309] on link "Ga door met analogieen" at bounding box center [663, 322] width 218 height 42
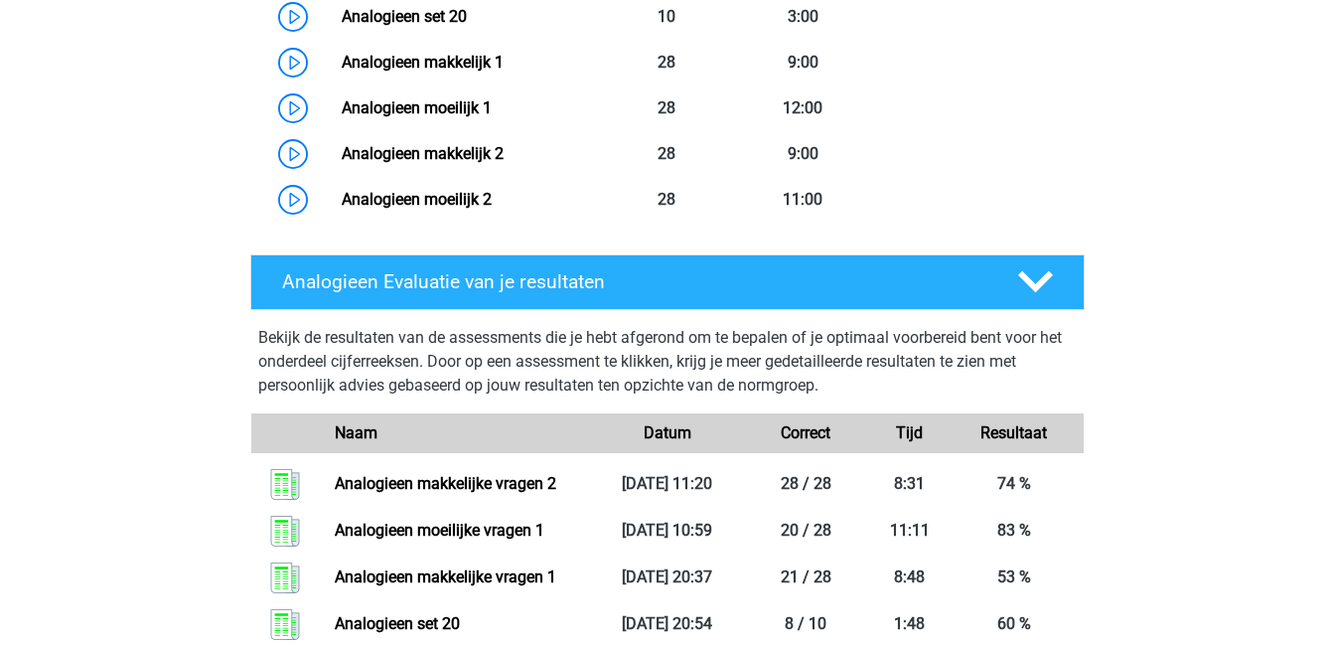
scroll to position [1883, 0]
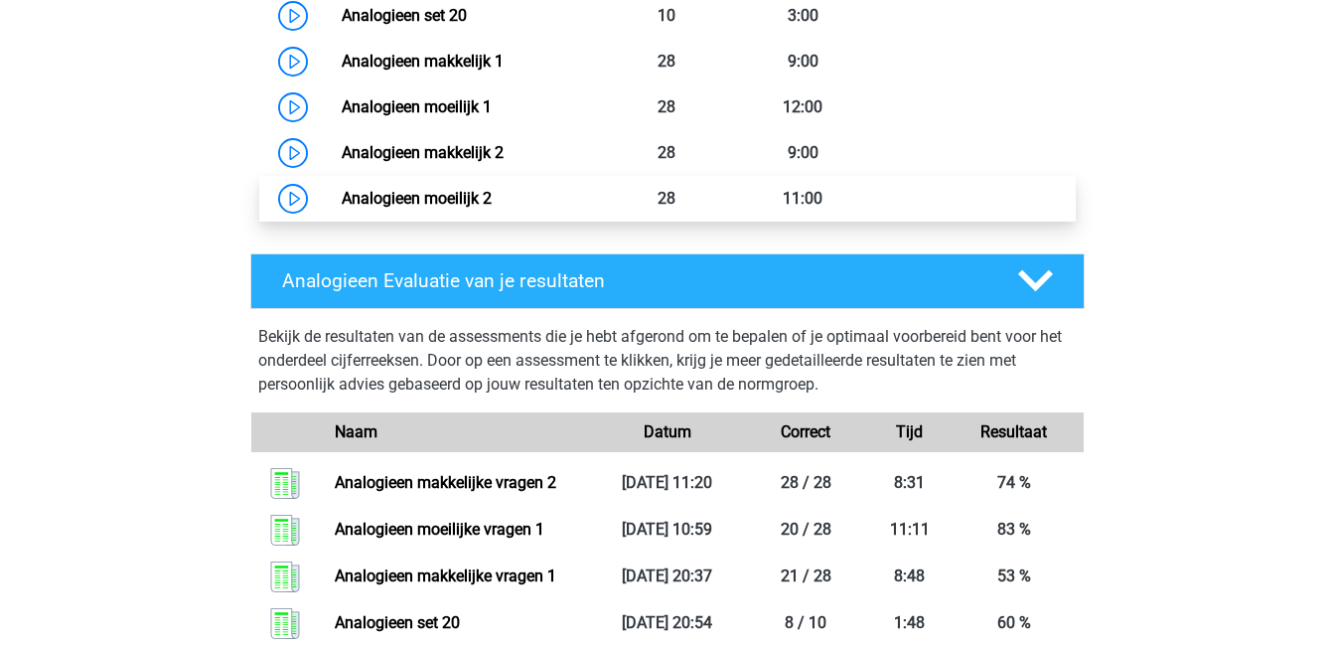
click at [492, 194] on link "Analogieen moeilijk 2" at bounding box center [417, 198] width 150 height 19
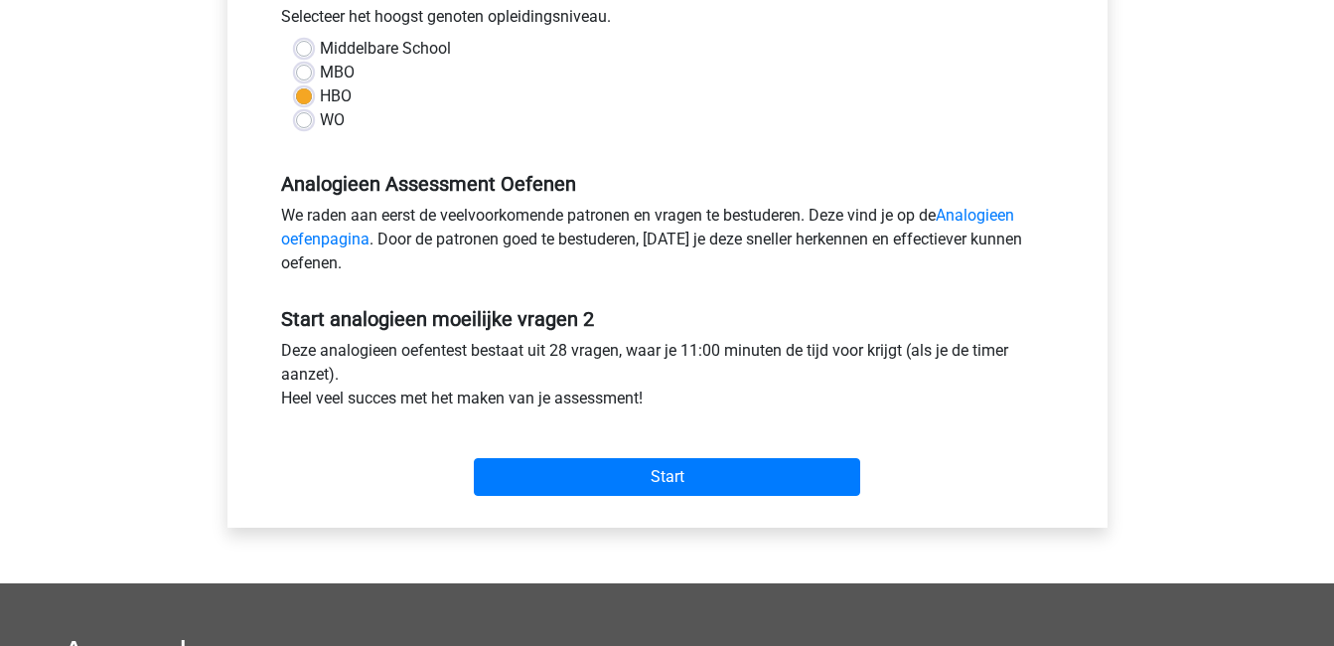
scroll to position [459, 0]
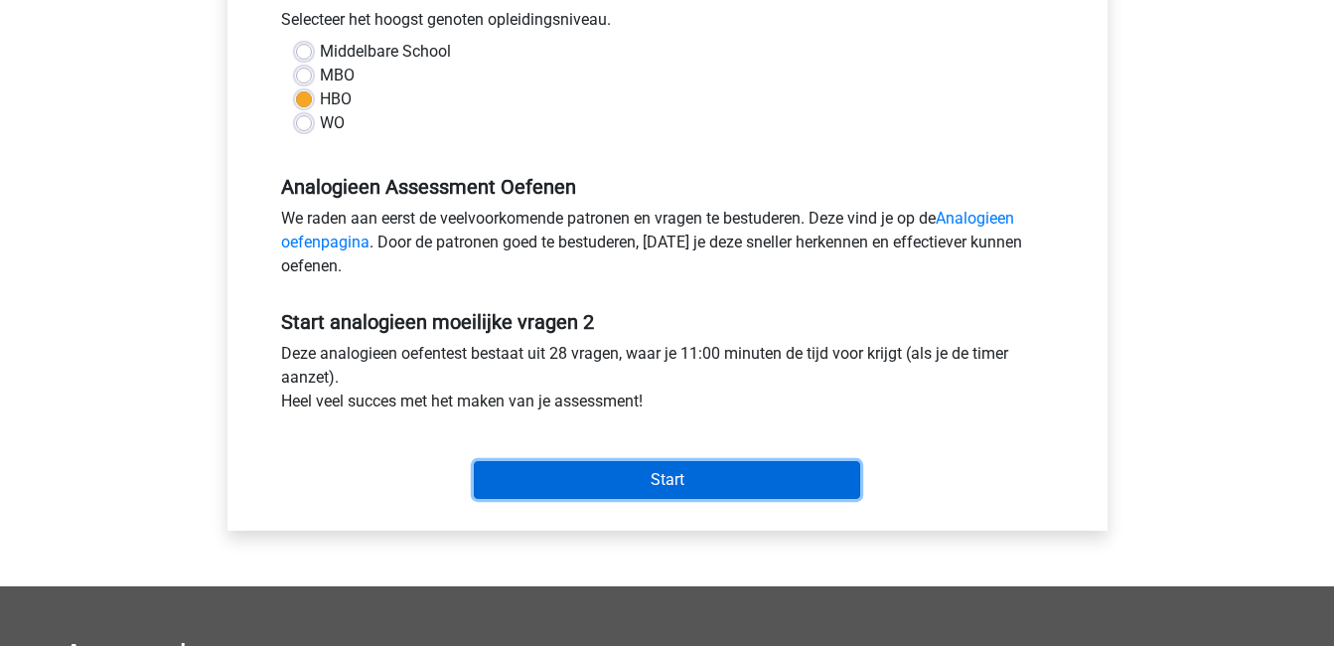
click at [707, 482] on input "Start" at bounding box center [667, 480] width 386 height 38
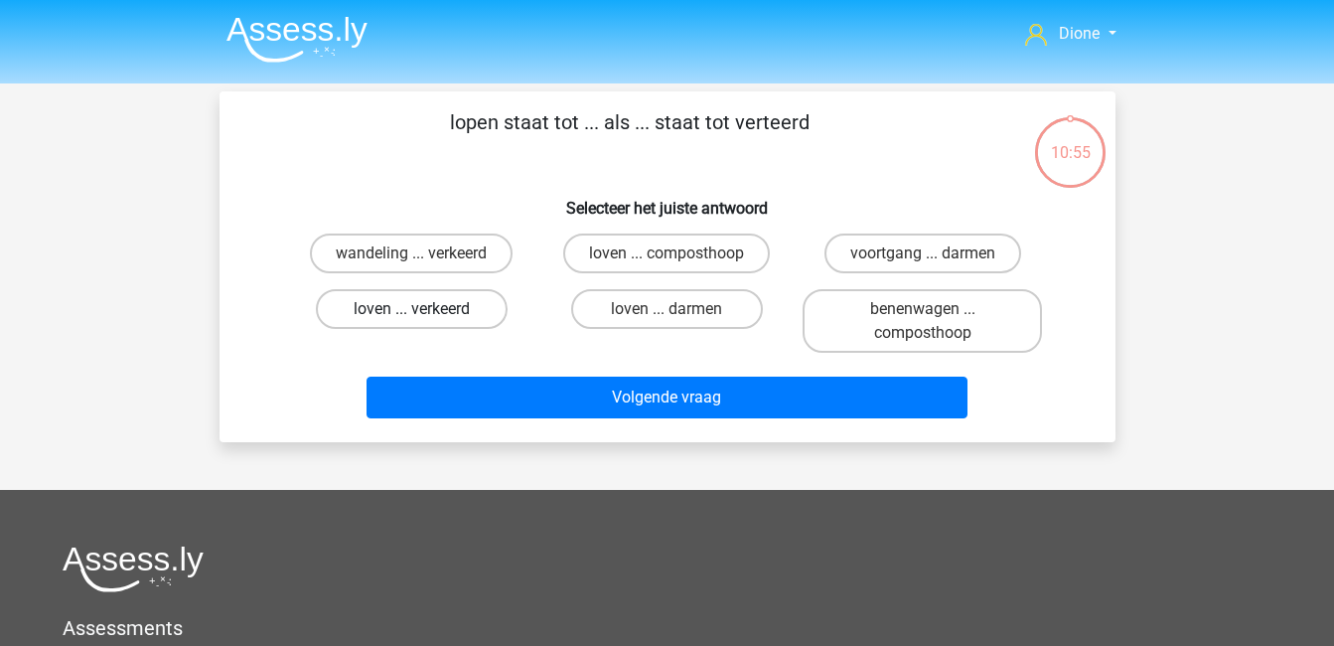
click at [394, 310] on label "loven ... verkeerd" at bounding box center [412, 309] width 192 height 40
click at [411, 310] on input "loven ... verkeerd" at bounding box center [417, 315] width 13 height 13
radio input "true"
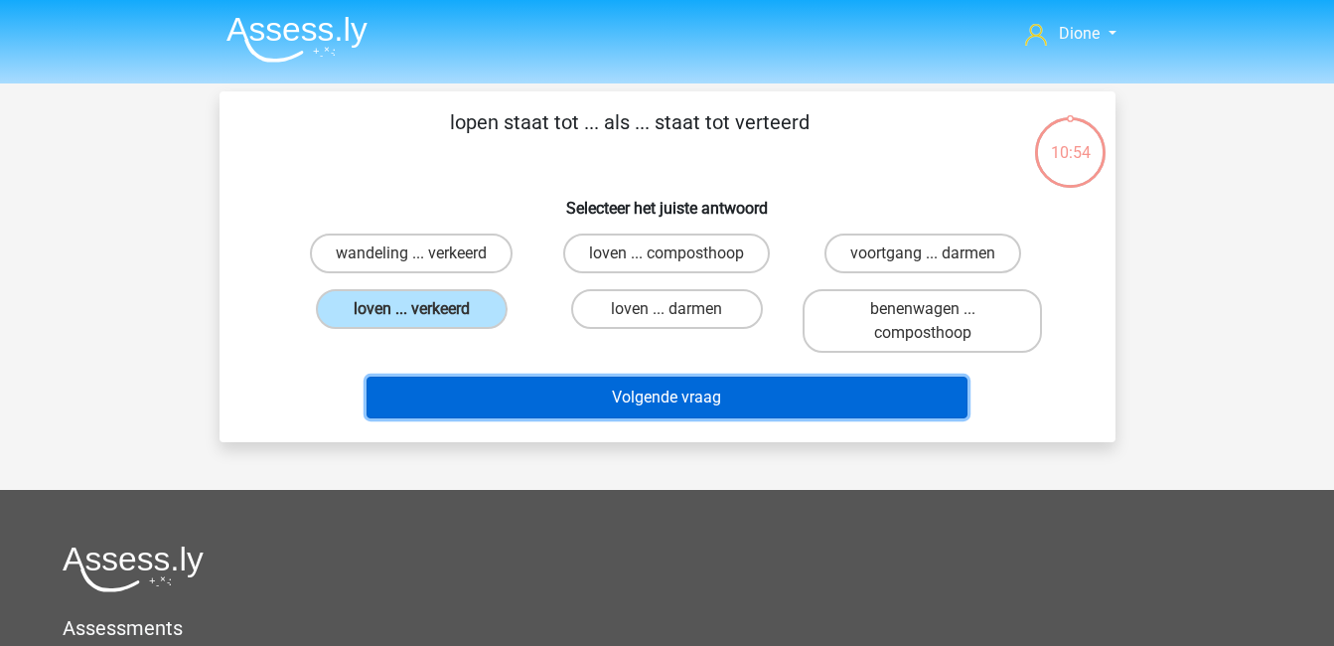
click at [641, 398] on button "Volgende vraag" at bounding box center [667, 397] width 601 height 42
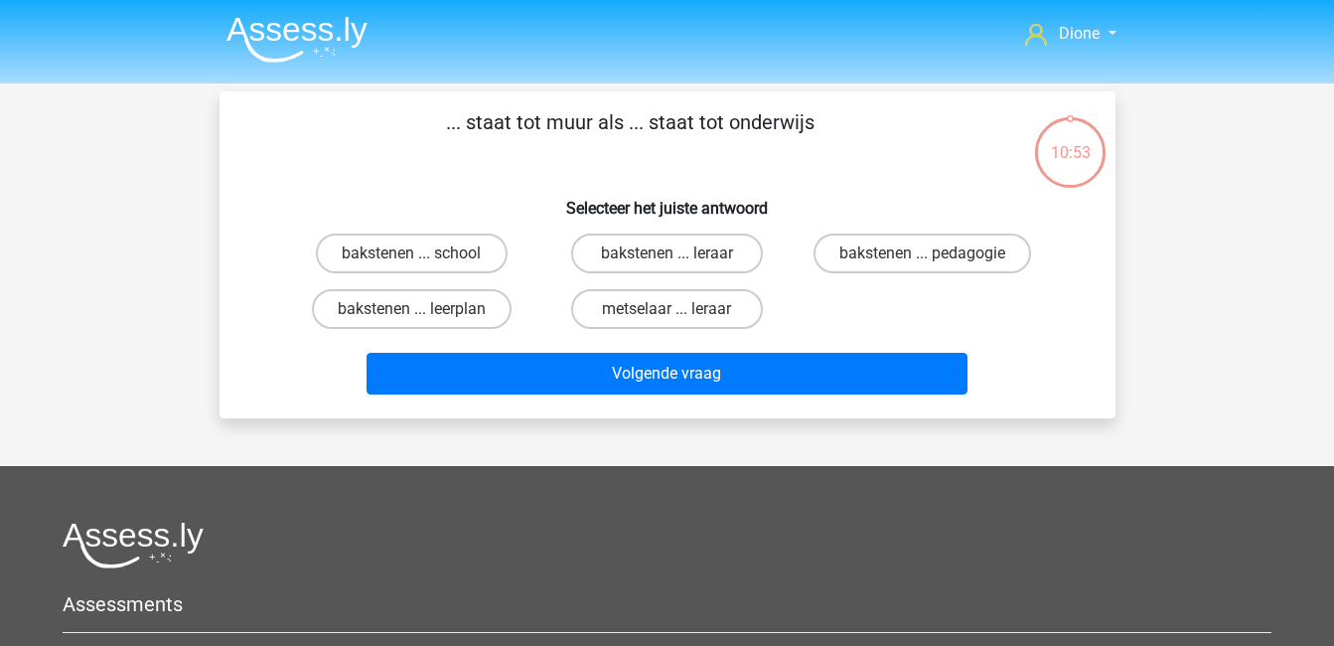
scroll to position [91, 0]
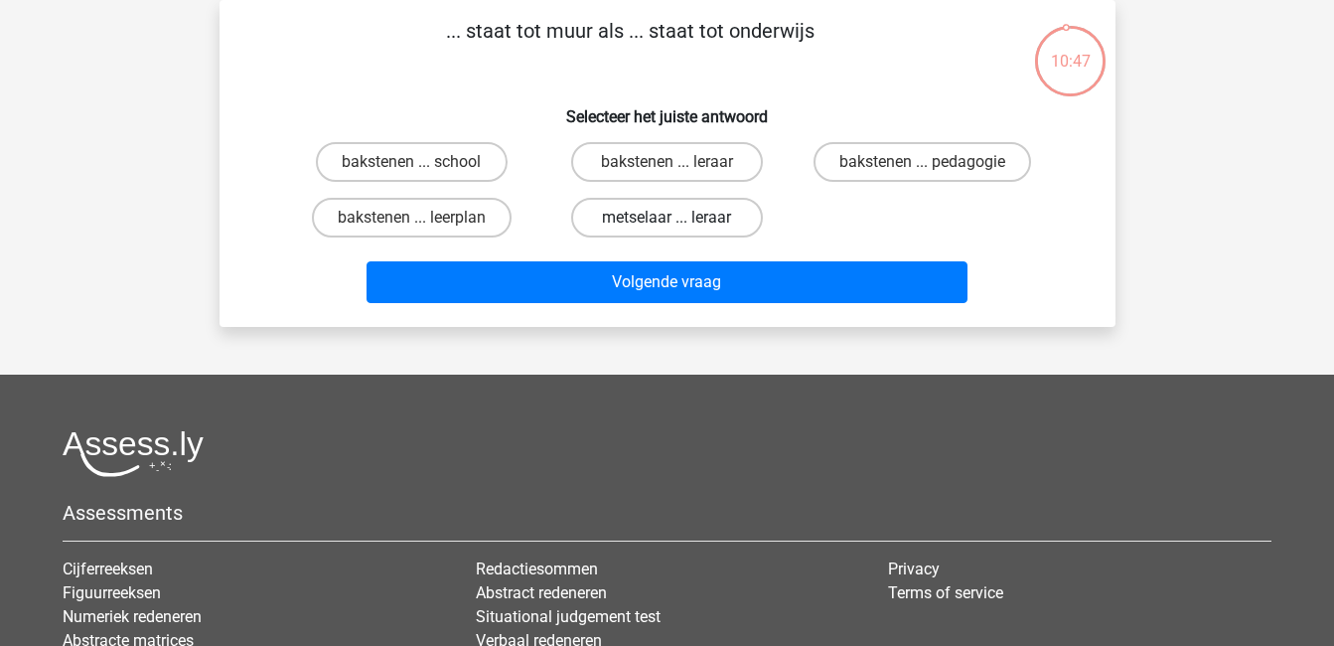
click at [648, 213] on label "metselaar ... leraar" at bounding box center [667, 218] width 192 height 40
click at [667, 218] on input "metselaar ... leraar" at bounding box center [673, 224] width 13 height 13
radio input "true"
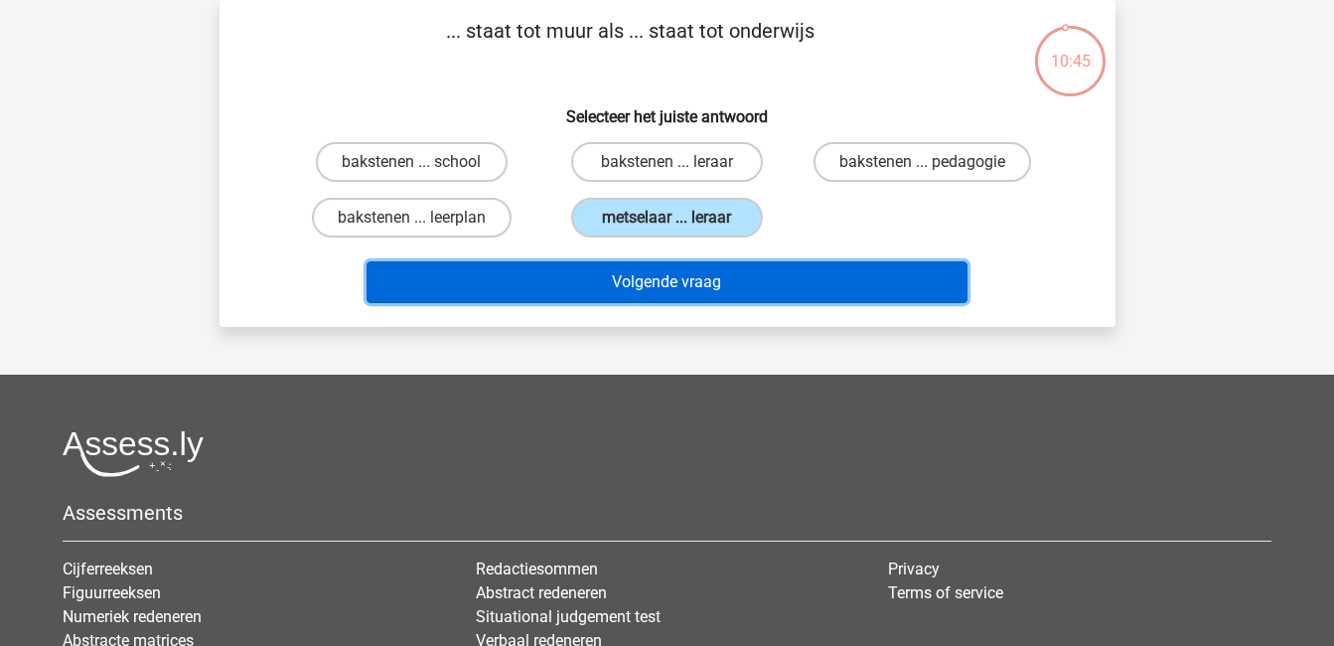
click at [715, 284] on button "Volgende vraag" at bounding box center [667, 282] width 601 height 42
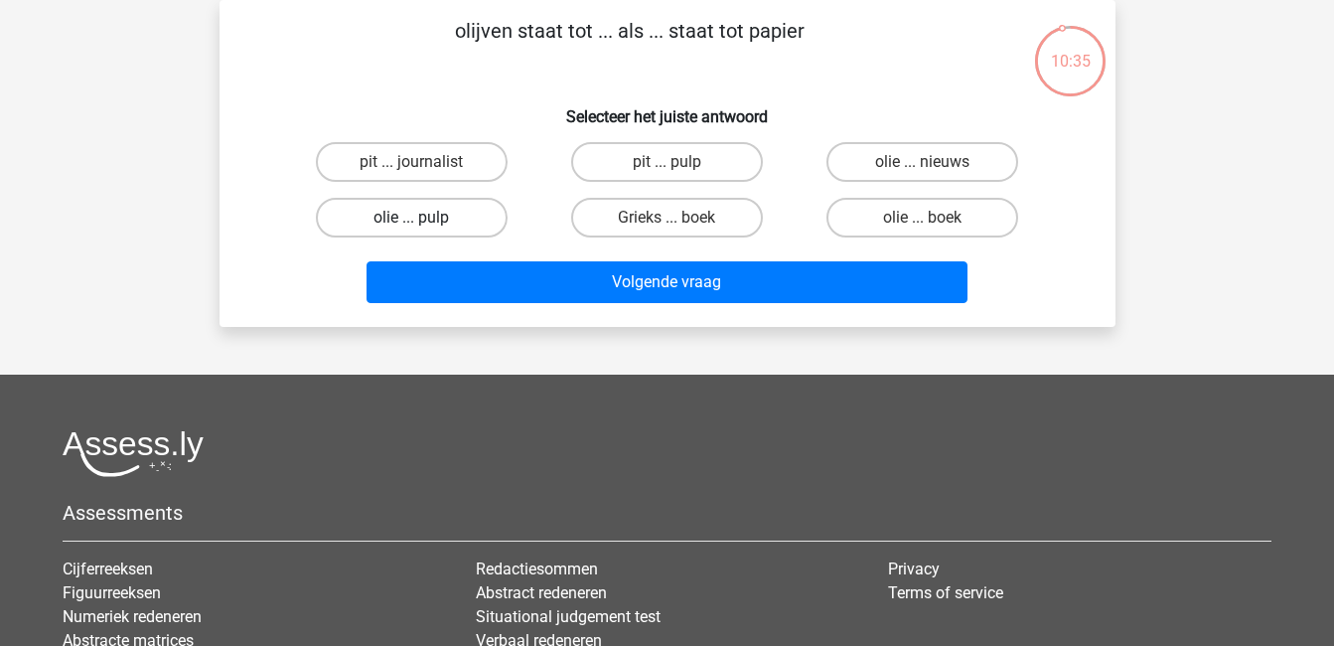
click at [437, 215] on label "olie ... pulp" at bounding box center [412, 218] width 192 height 40
click at [424, 218] on input "olie ... pulp" at bounding box center [417, 224] width 13 height 13
radio input "true"
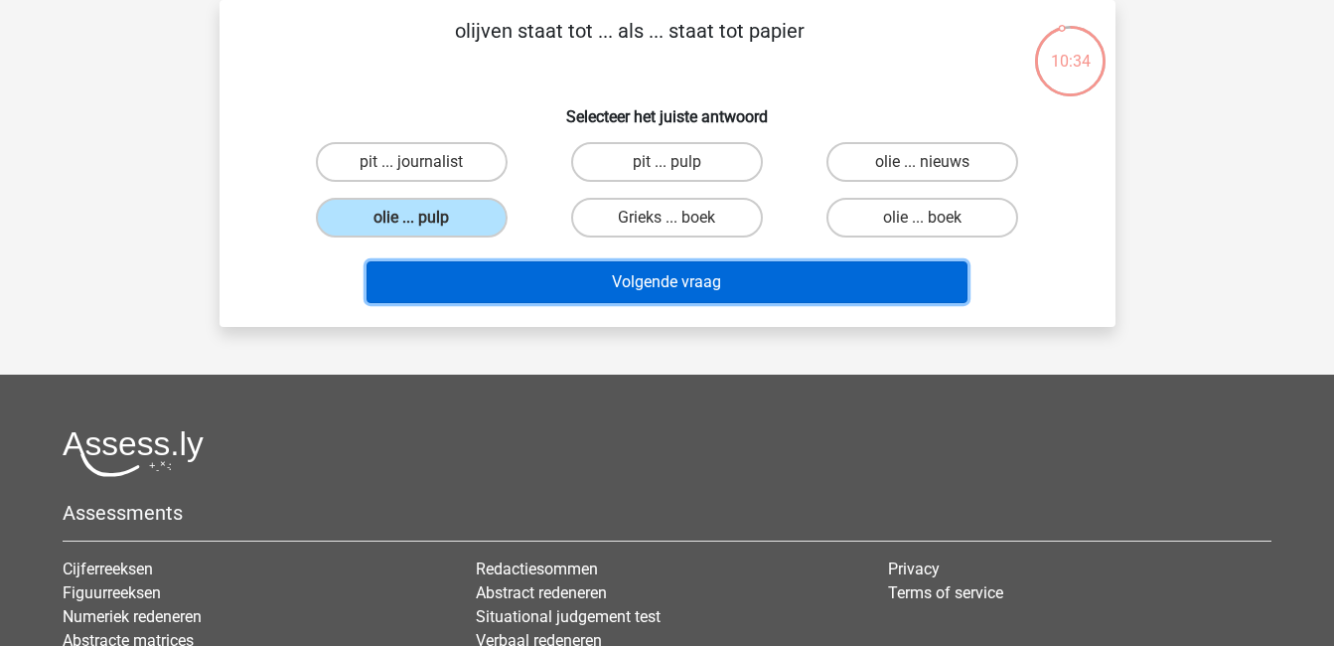
click at [646, 280] on button "Volgende vraag" at bounding box center [667, 282] width 601 height 42
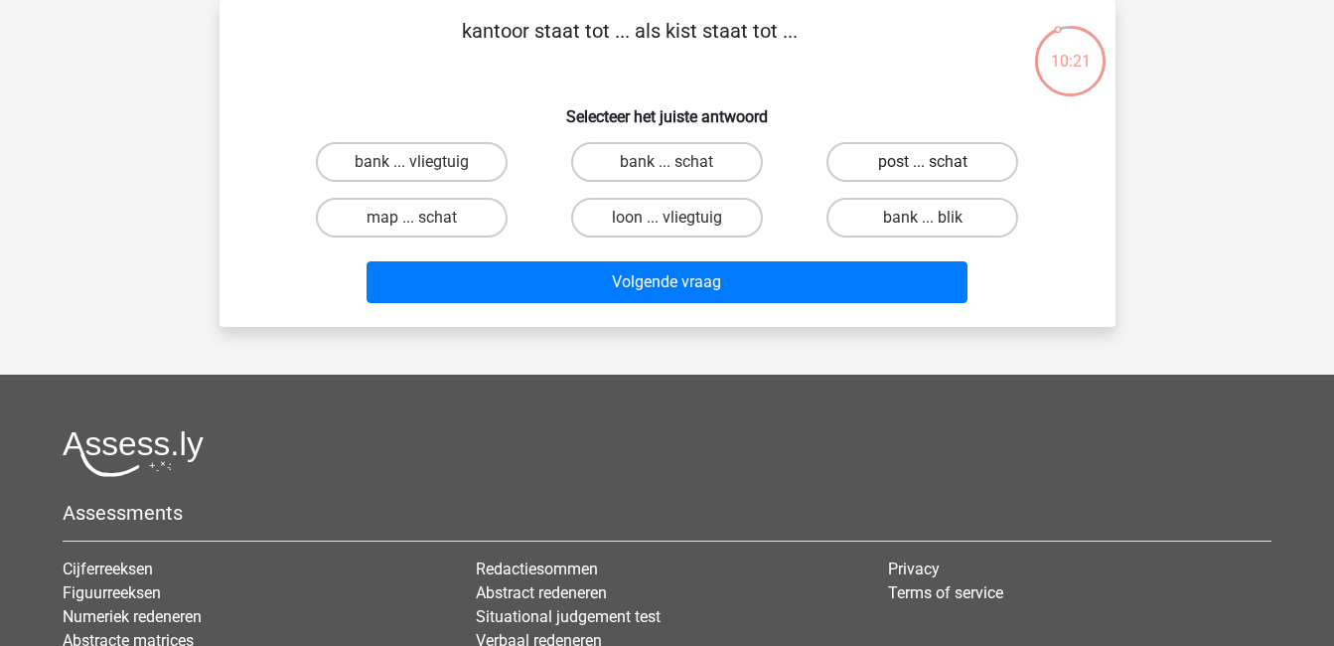
click at [983, 157] on label "post ... schat" at bounding box center [922, 162] width 192 height 40
click at [936, 162] on input "post ... schat" at bounding box center [929, 168] width 13 height 13
radio input "true"
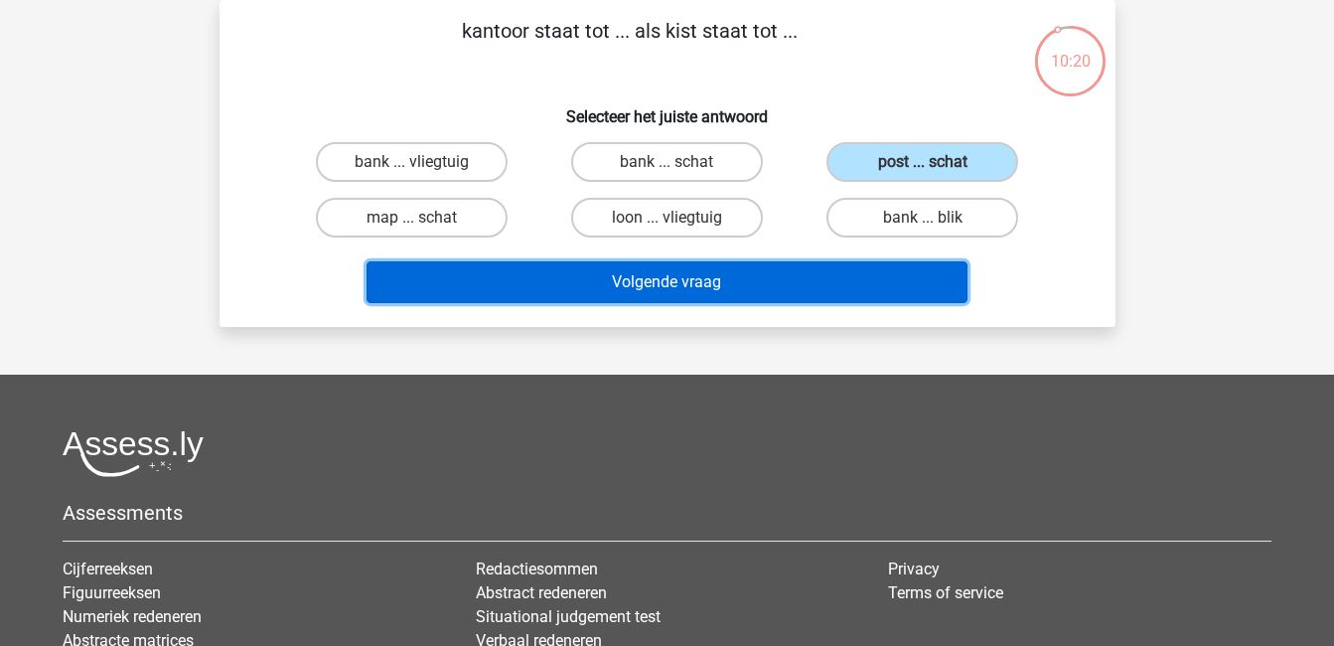
click at [906, 292] on button "Volgende vraag" at bounding box center [667, 282] width 601 height 42
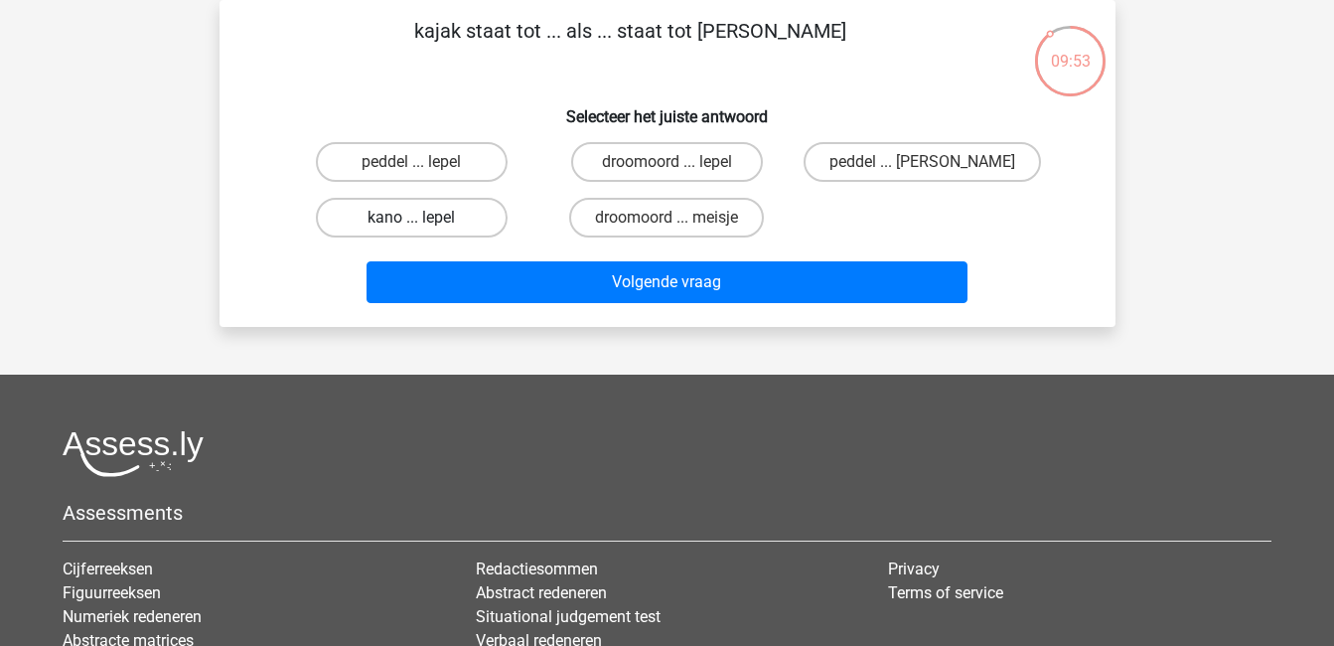
click at [463, 223] on label "kano ... lepel" at bounding box center [412, 218] width 192 height 40
click at [424, 223] on input "kano ... lepel" at bounding box center [417, 224] width 13 height 13
radio input "true"
click at [651, 153] on label "droomoord ... lepel" at bounding box center [667, 162] width 192 height 40
click at [667, 162] on input "droomoord ... lepel" at bounding box center [673, 168] width 13 height 13
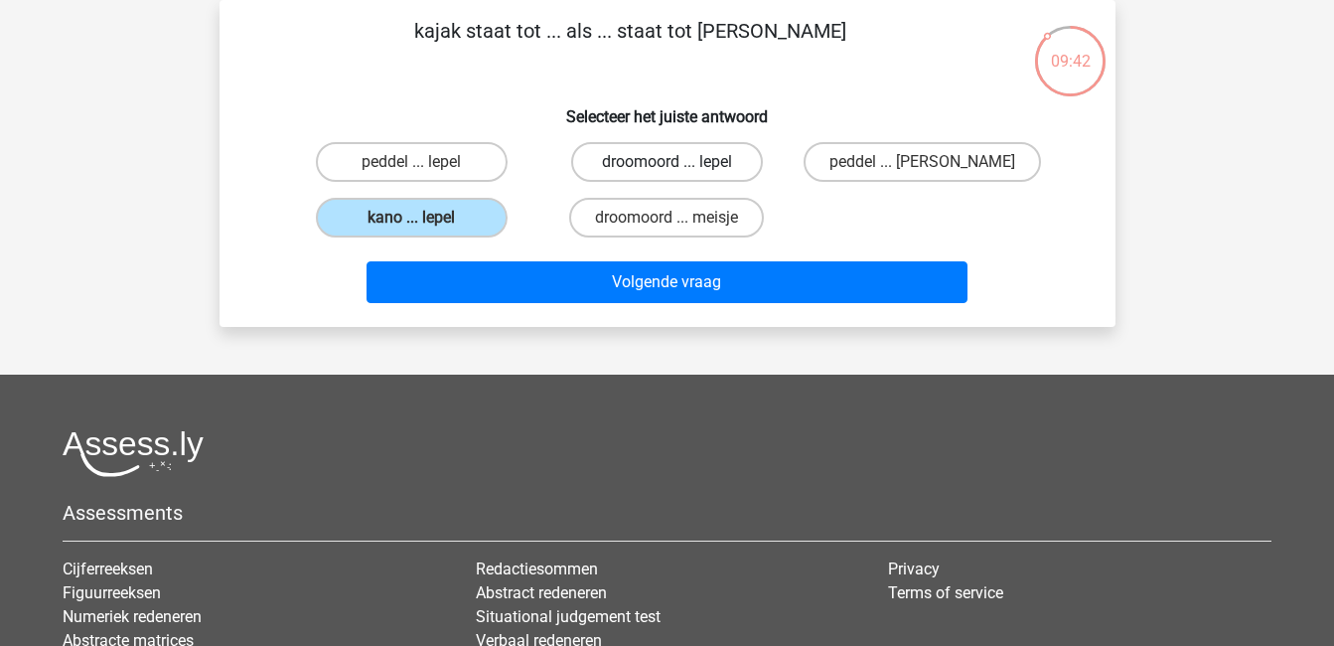
radio input "true"
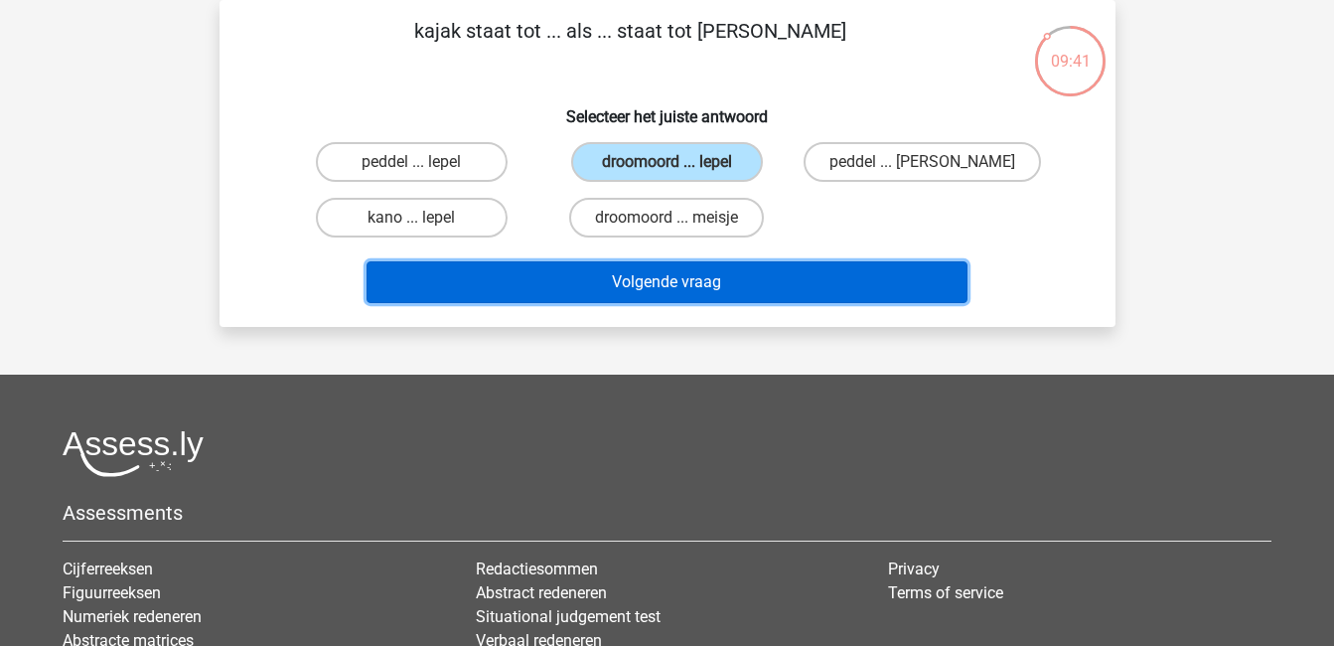
click at [725, 269] on button "Volgende vraag" at bounding box center [667, 282] width 601 height 42
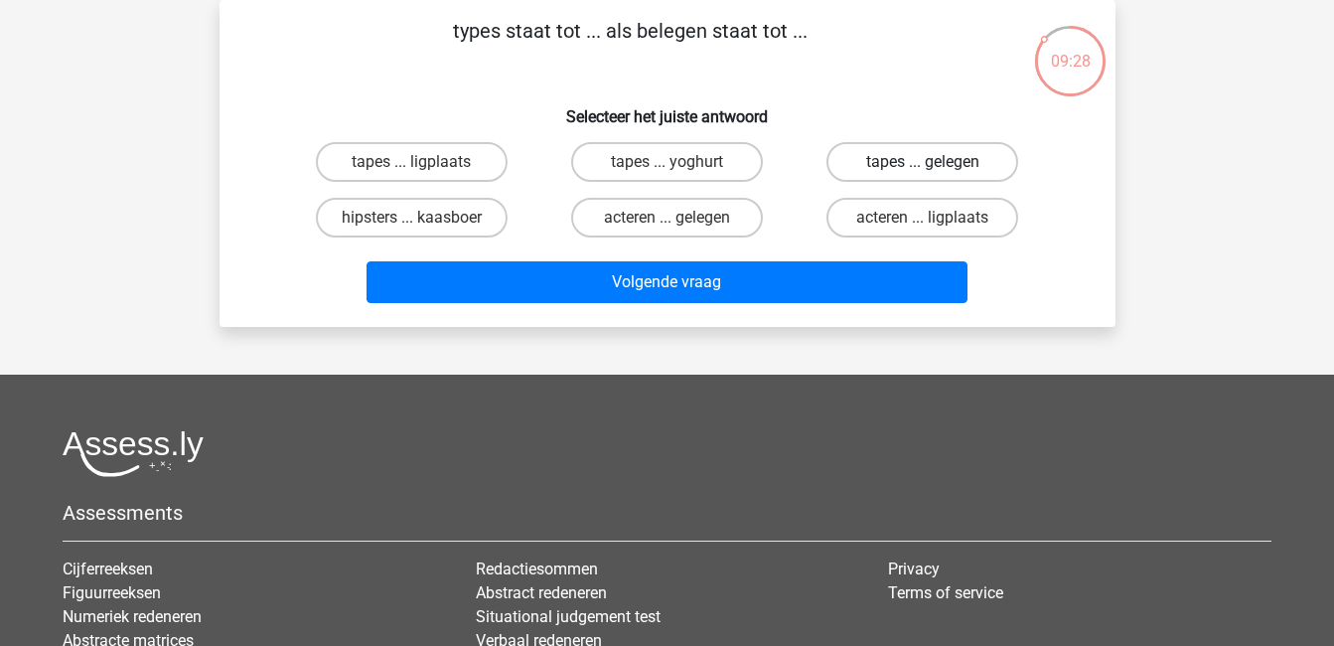
click at [950, 159] on label "tapes ... gelegen" at bounding box center [922, 162] width 192 height 40
click at [936, 162] on input "tapes ... gelegen" at bounding box center [929, 168] width 13 height 13
radio input "true"
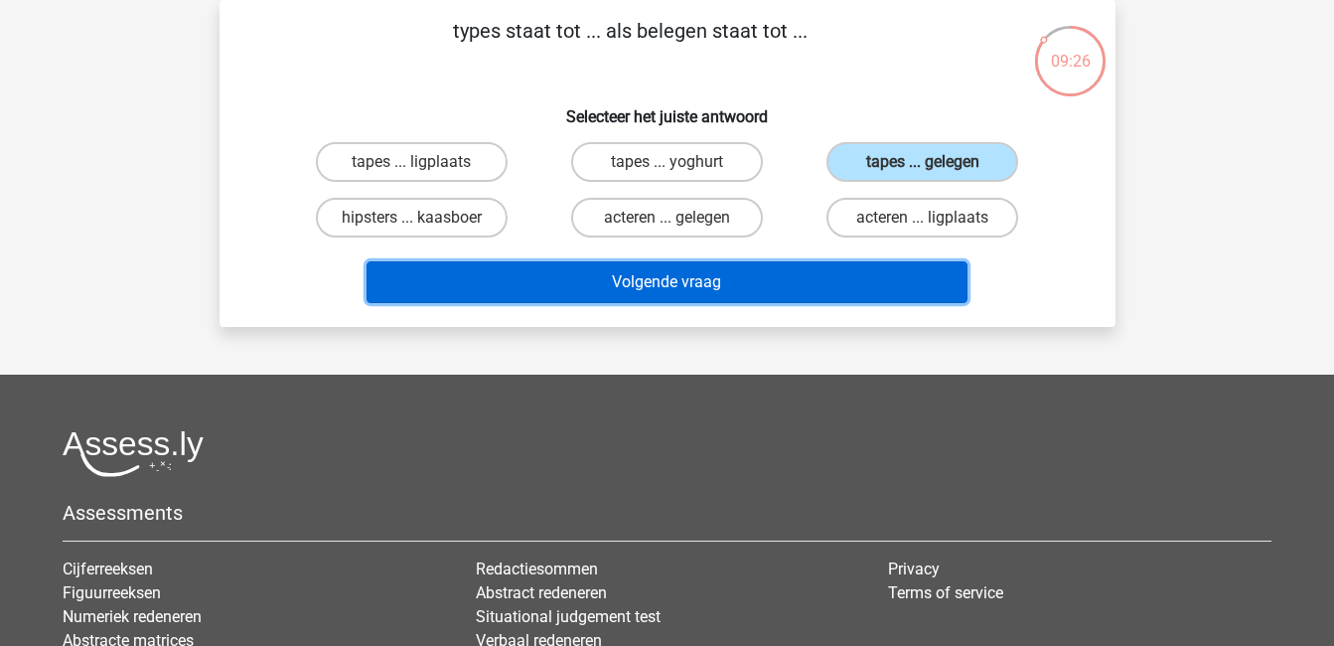
click at [901, 280] on button "Volgende vraag" at bounding box center [667, 282] width 601 height 42
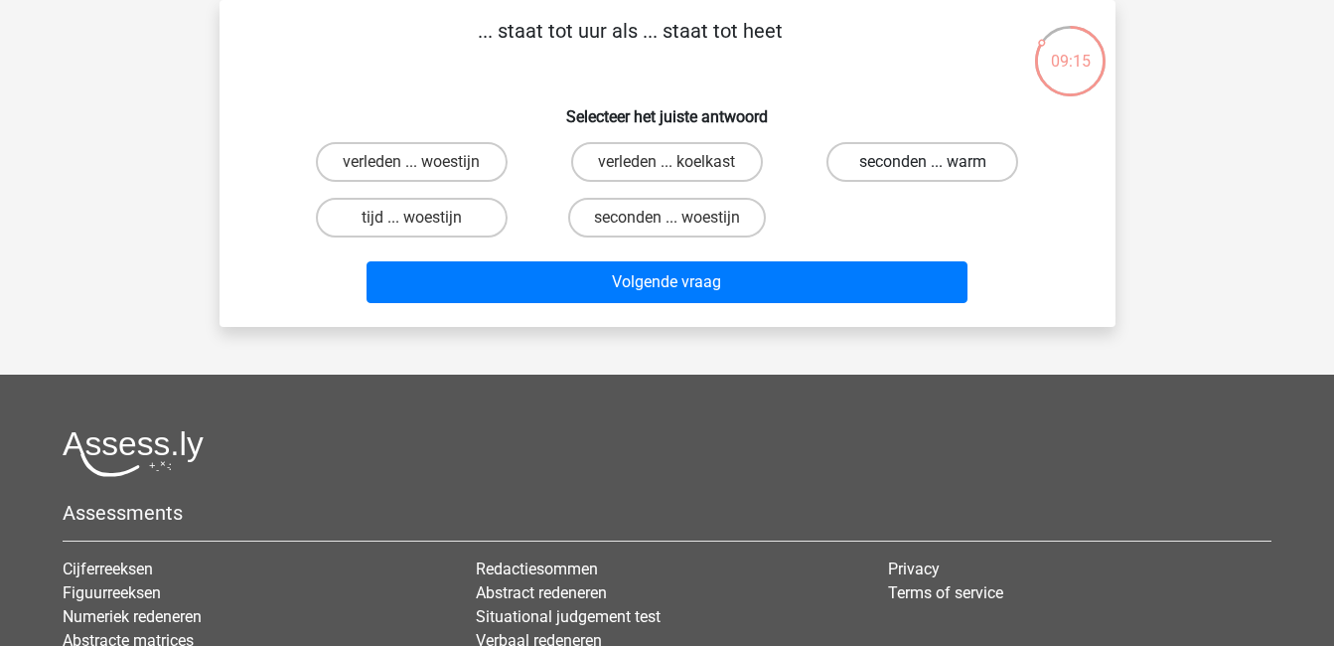
click at [945, 167] on label "seconden ... warm" at bounding box center [922, 162] width 192 height 40
click at [936, 167] on input "seconden ... warm" at bounding box center [929, 168] width 13 height 13
radio input "true"
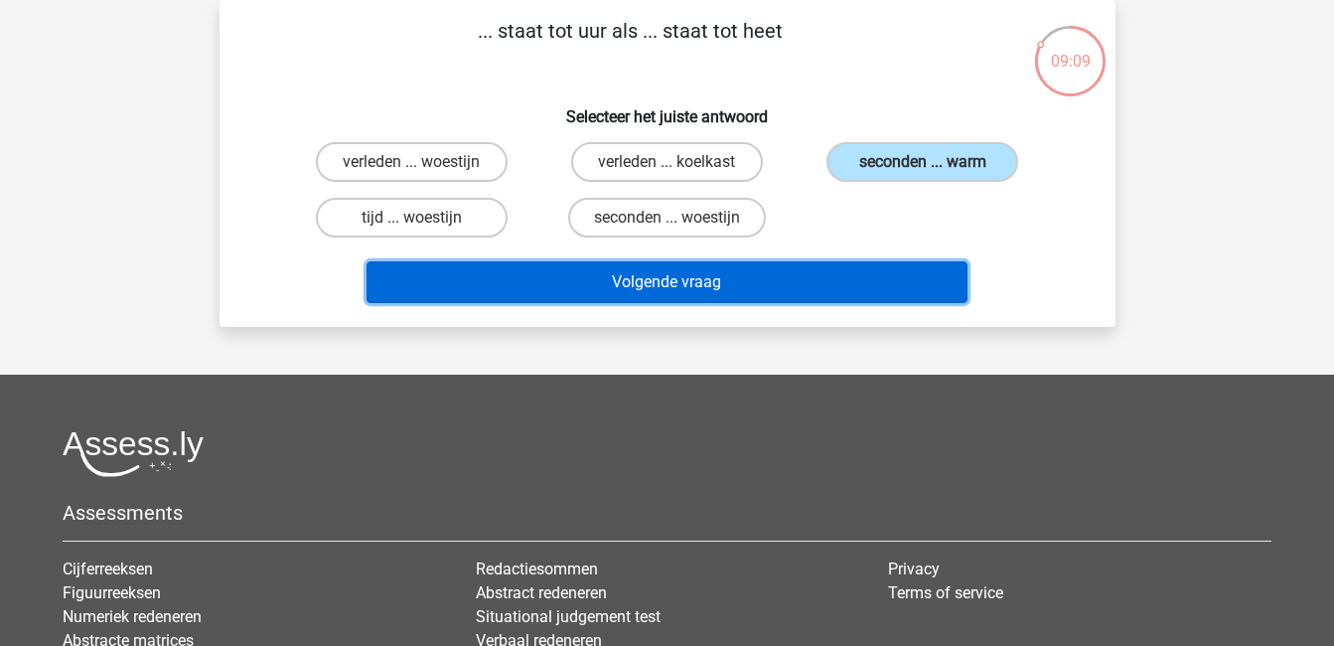
click at [824, 279] on button "Volgende vraag" at bounding box center [667, 282] width 601 height 42
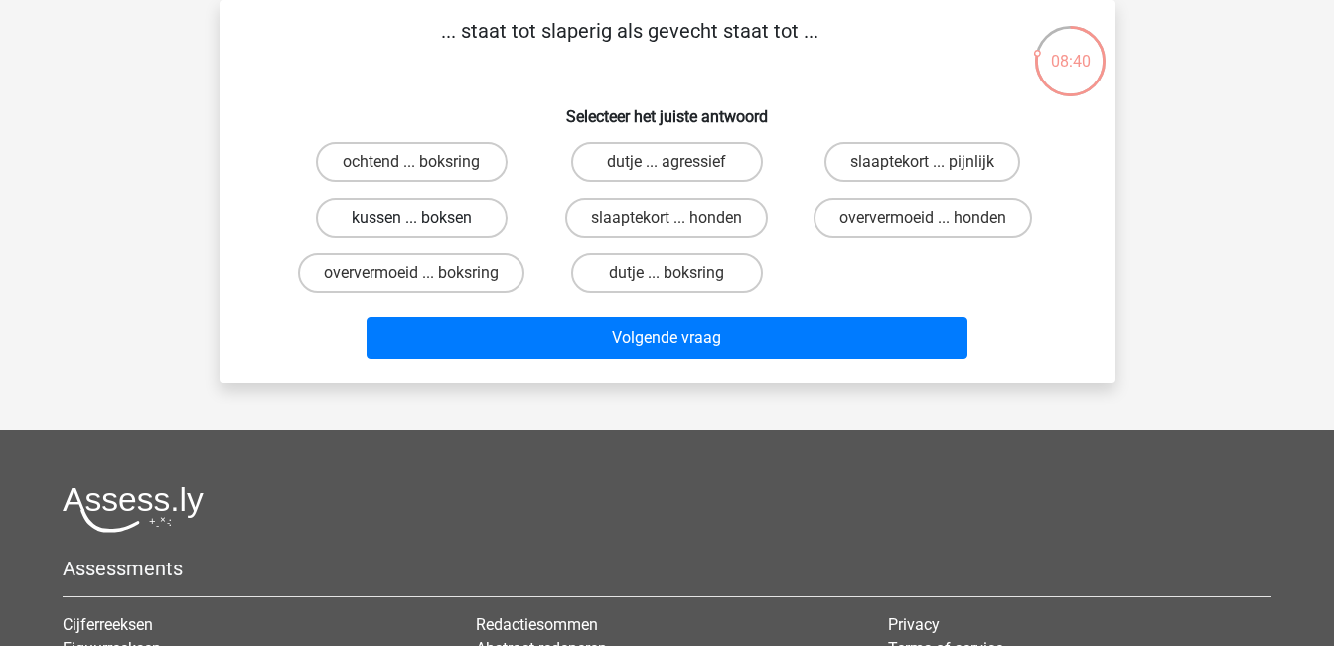
click at [407, 218] on label "kussen ... boksen" at bounding box center [412, 218] width 192 height 40
click at [411, 218] on input "kussen ... boksen" at bounding box center [417, 224] width 13 height 13
radio input "true"
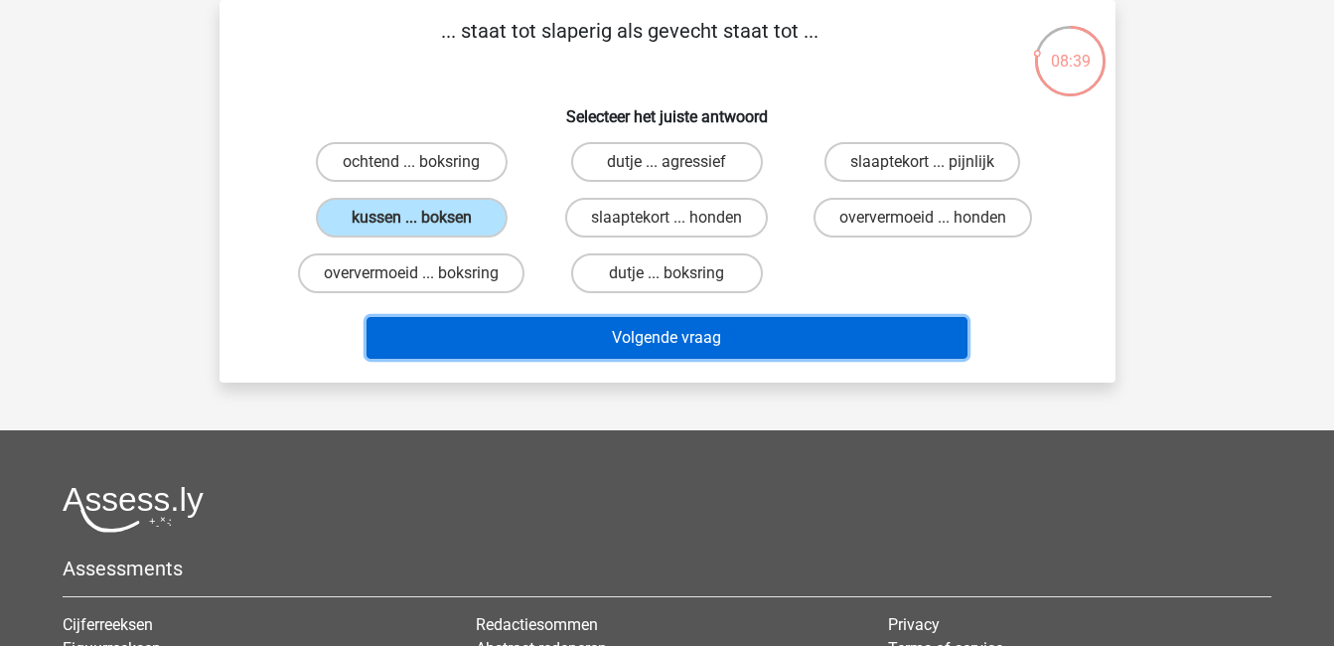
click at [659, 334] on button "Volgende vraag" at bounding box center [667, 338] width 601 height 42
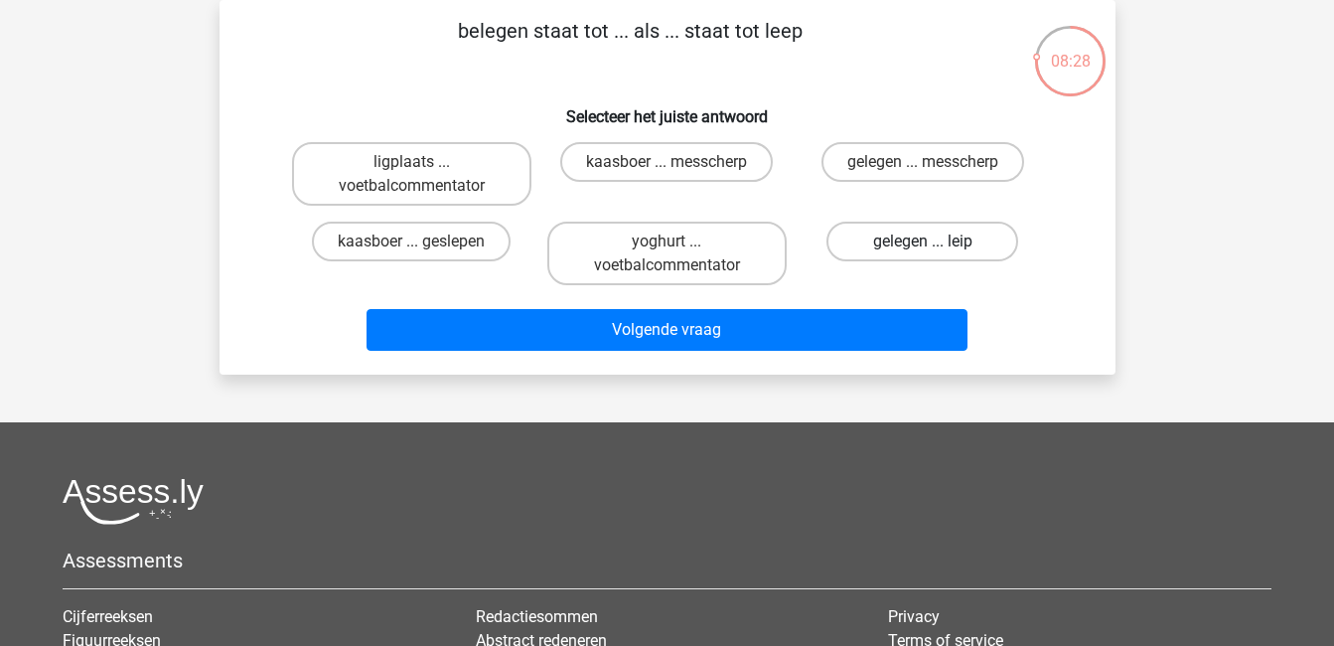
click at [924, 233] on label "gelegen ... leip" at bounding box center [922, 242] width 192 height 40
click at [924, 241] on input "gelegen ... leip" at bounding box center [929, 247] width 13 height 13
radio input "true"
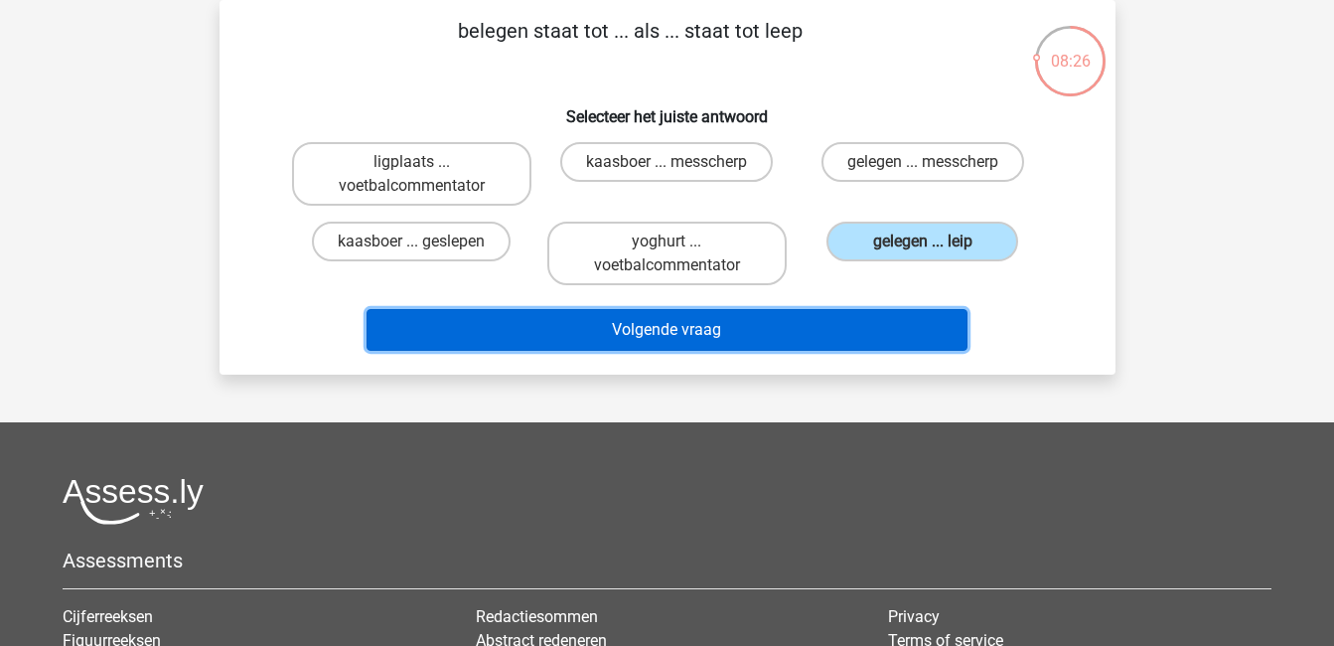
click at [900, 335] on button "Volgende vraag" at bounding box center [667, 330] width 601 height 42
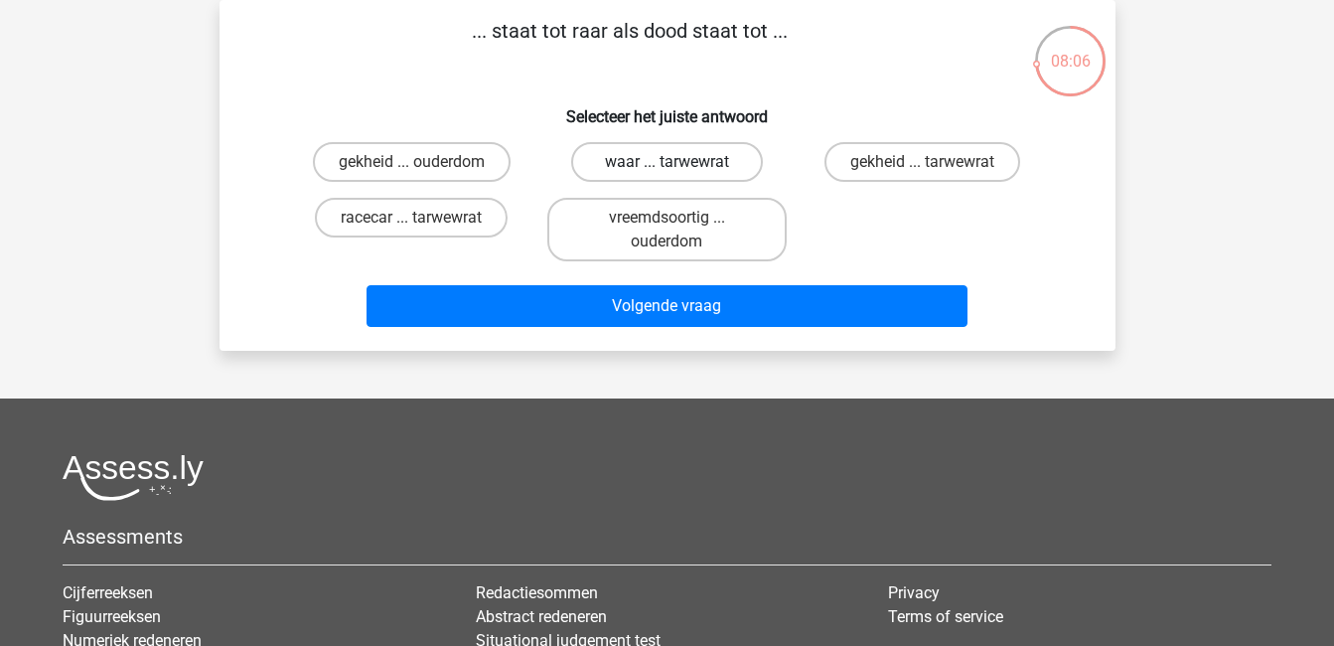
click at [713, 161] on label "waar ... tarwewrat" at bounding box center [667, 162] width 192 height 40
click at [679, 162] on input "waar ... tarwewrat" at bounding box center [673, 168] width 13 height 13
radio input "true"
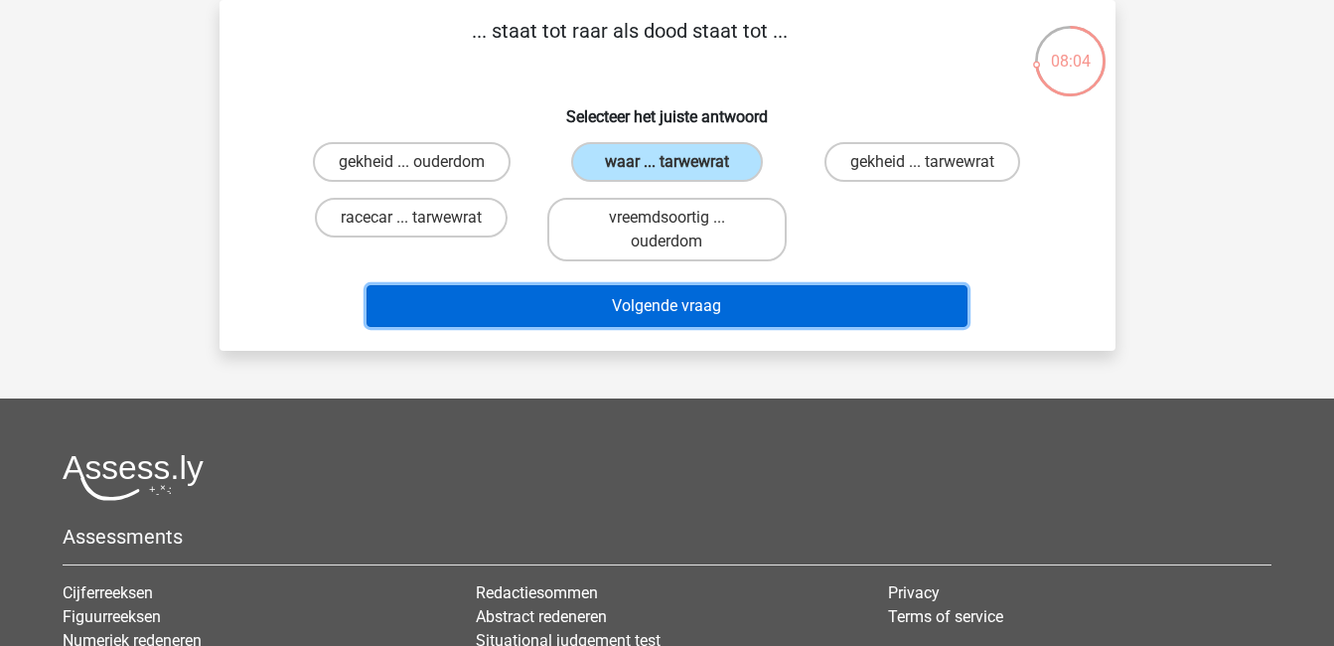
click at [786, 308] on button "Volgende vraag" at bounding box center [667, 306] width 601 height 42
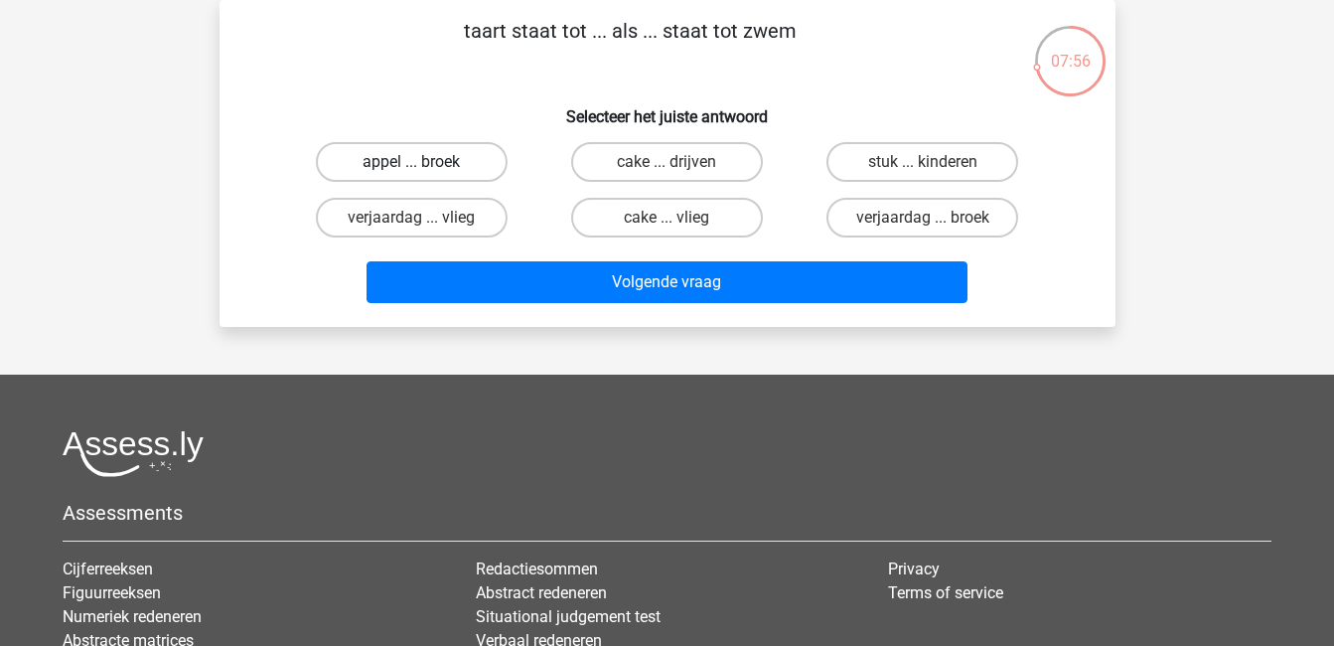
click at [455, 157] on label "appel ... broek" at bounding box center [412, 162] width 192 height 40
click at [424, 162] on input "appel ... broek" at bounding box center [417, 168] width 13 height 13
radio input "true"
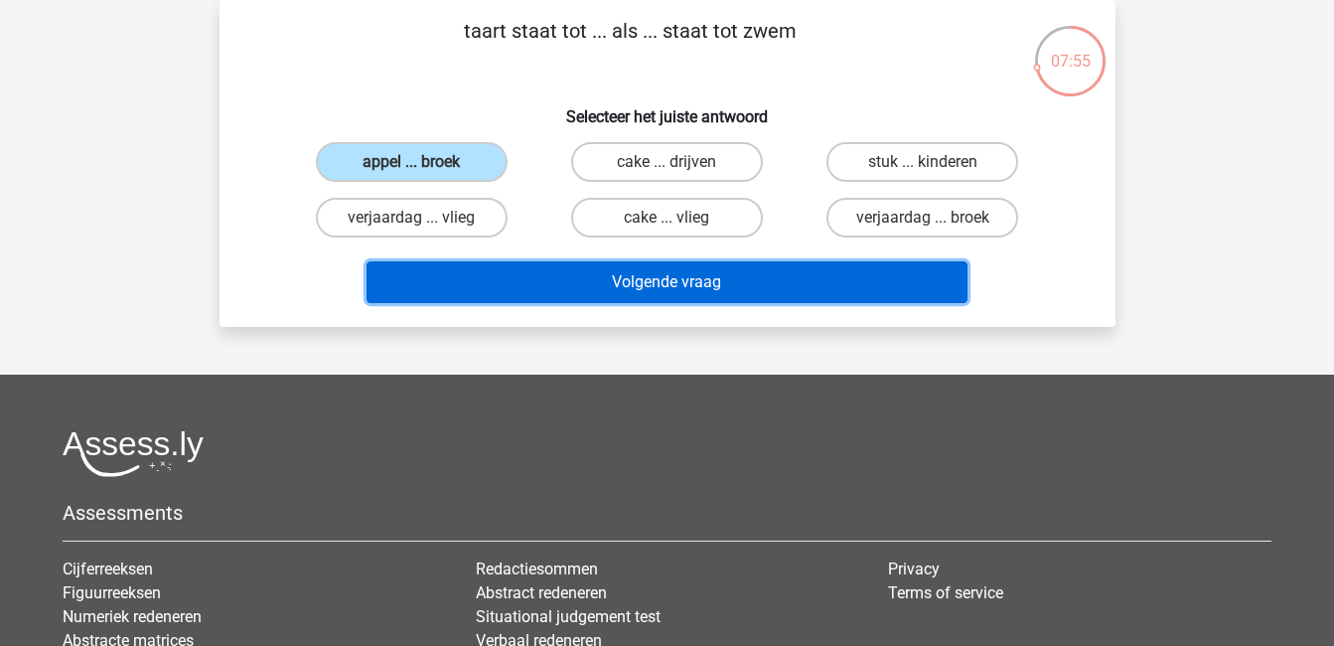
click at [700, 284] on button "Volgende vraag" at bounding box center [667, 282] width 601 height 42
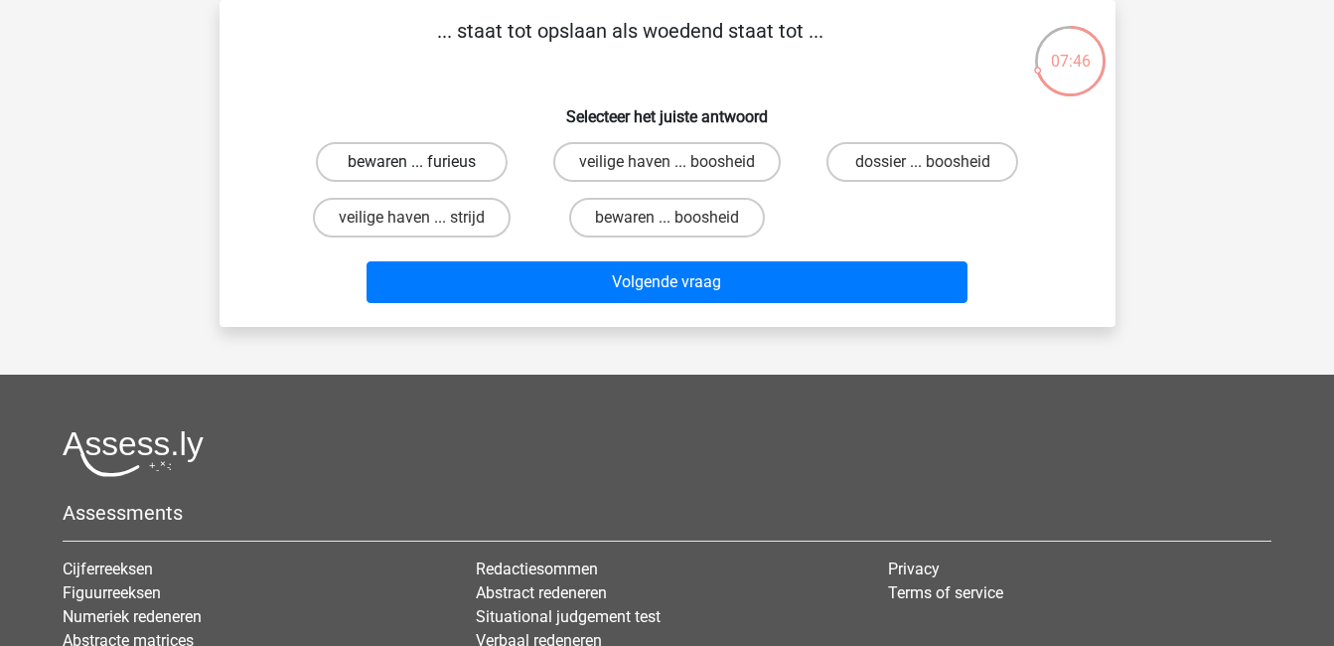
click at [440, 154] on label "bewaren ... furieus" at bounding box center [412, 162] width 192 height 40
click at [424, 162] on input "bewaren ... furieus" at bounding box center [417, 168] width 13 height 13
radio input "true"
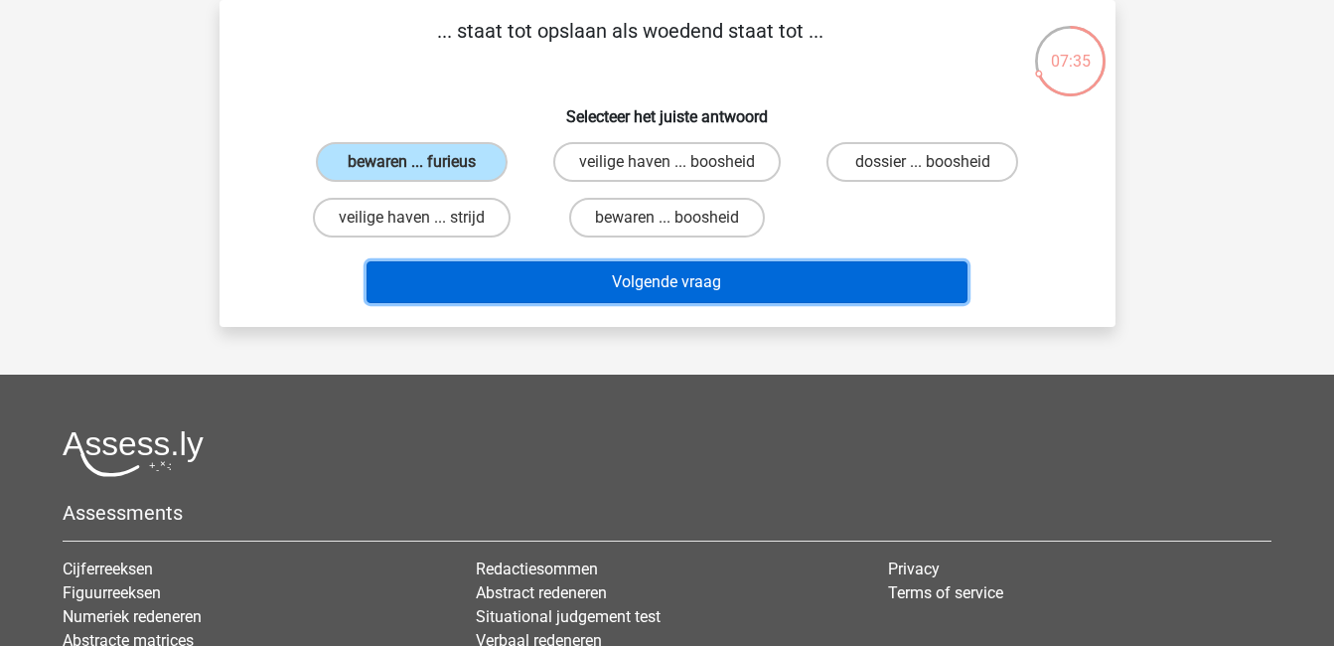
click at [660, 279] on button "Volgende vraag" at bounding box center [667, 282] width 601 height 42
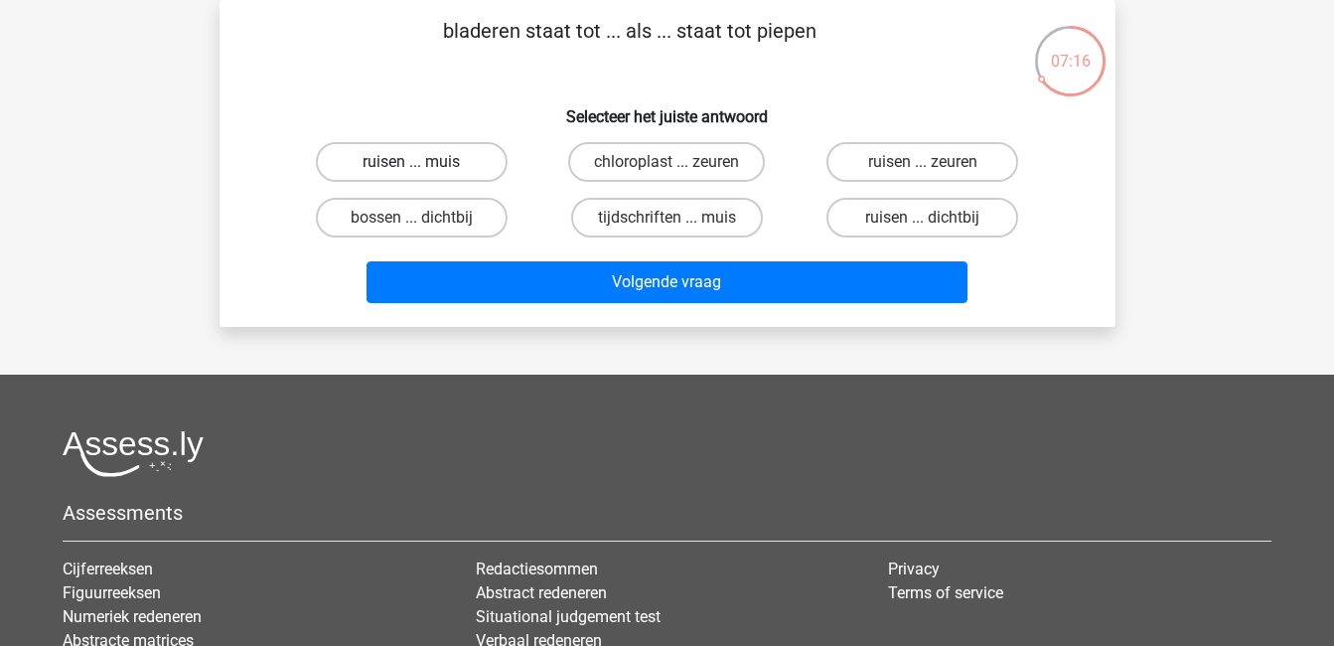
click at [453, 158] on label "ruisen ... muis" at bounding box center [412, 162] width 192 height 40
click at [424, 162] on input "ruisen ... muis" at bounding box center [417, 168] width 13 height 13
radio input "true"
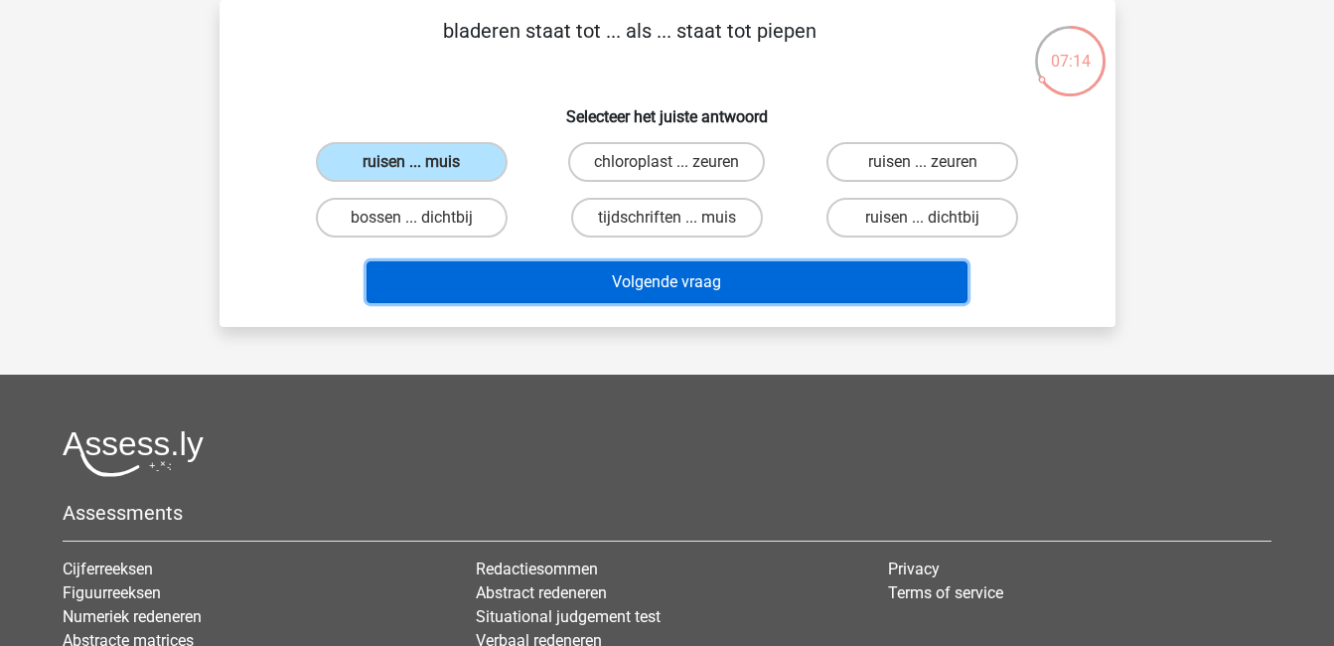
click at [714, 281] on button "Volgende vraag" at bounding box center [667, 282] width 601 height 42
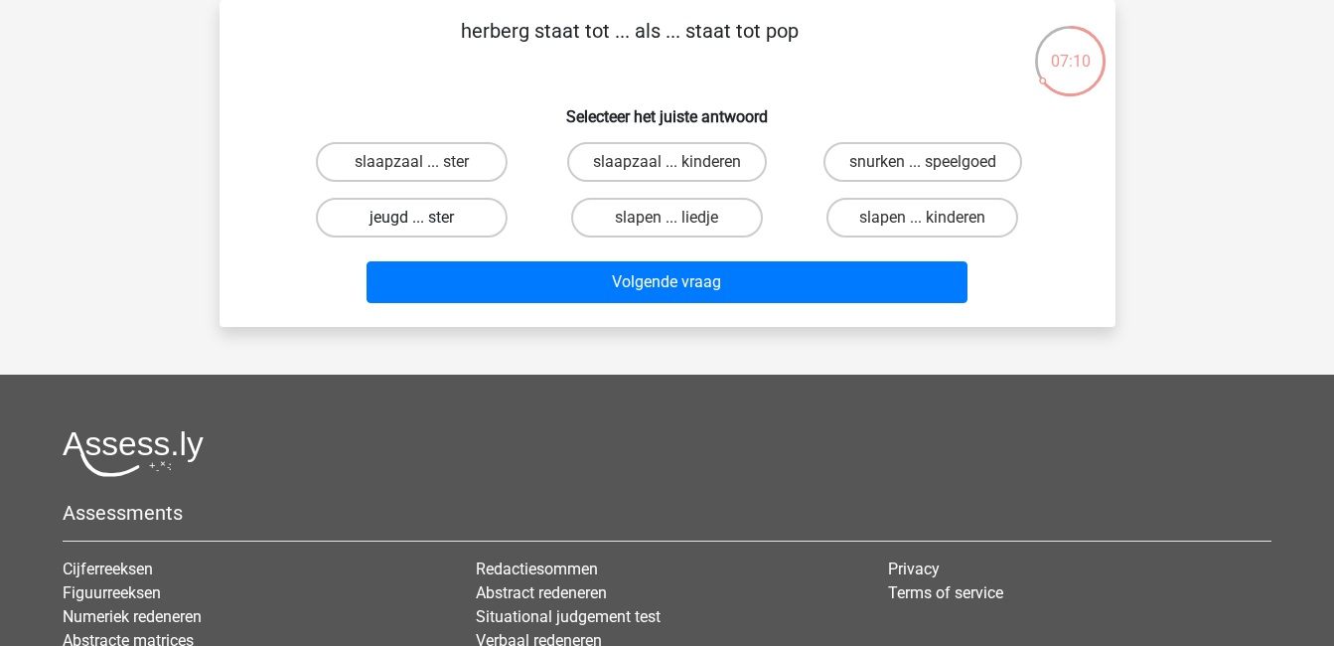
click at [456, 224] on label "jeugd ... ster" at bounding box center [412, 218] width 192 height 40
click at [424, 224] on input "jeugd ... ster" at bounding box center [417, 224] width 13 height 13
radio input "true"
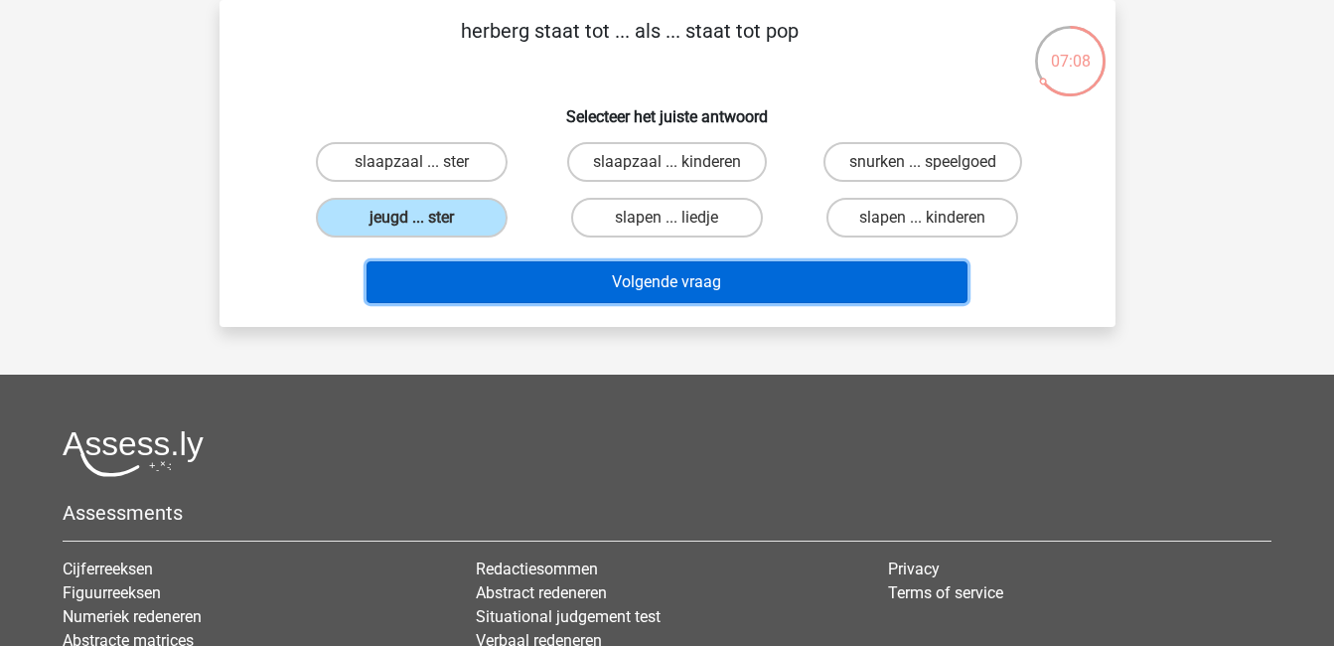
click at [725, 280] on button "Volgende vraag" at bounding box center [667, 282] width 601 height 42
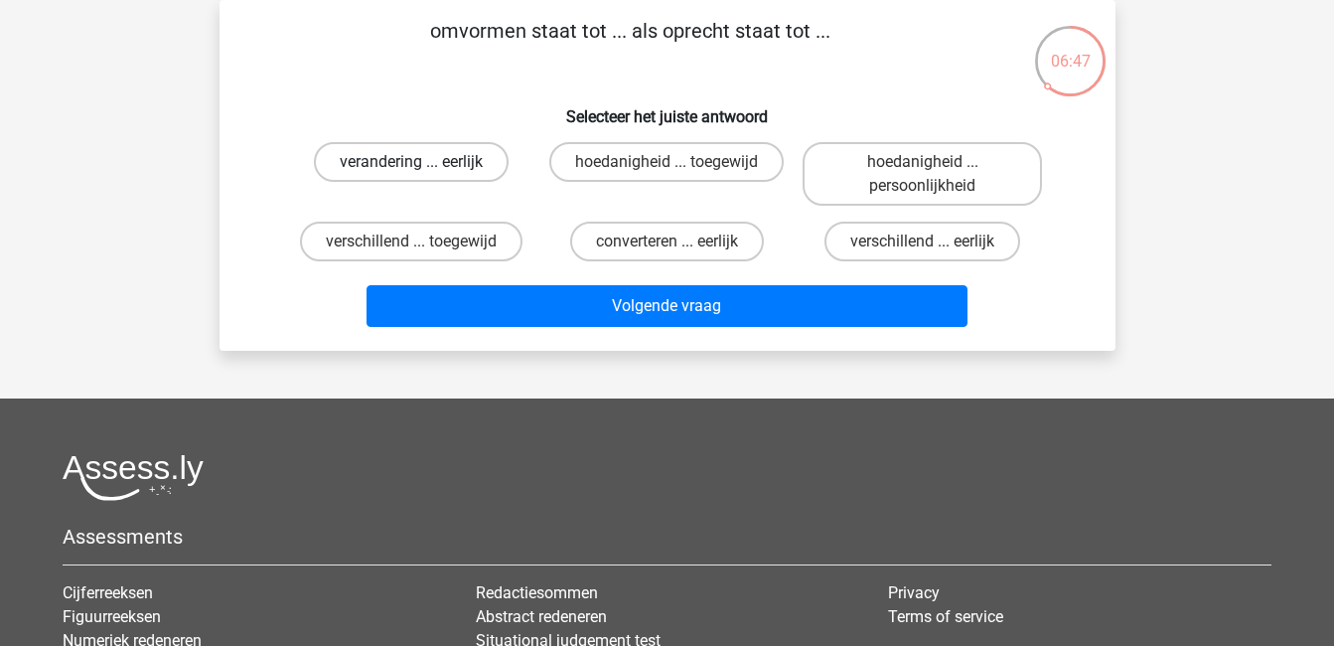
click at [468, 153] on label "verandering ... eerlijk" at bounding box center [411, 162] width 195 height 40
click at [424, 162] on input "verandering ... eerlijk" at bounding box center [417, 168] width 13 height 13
radio input "true"
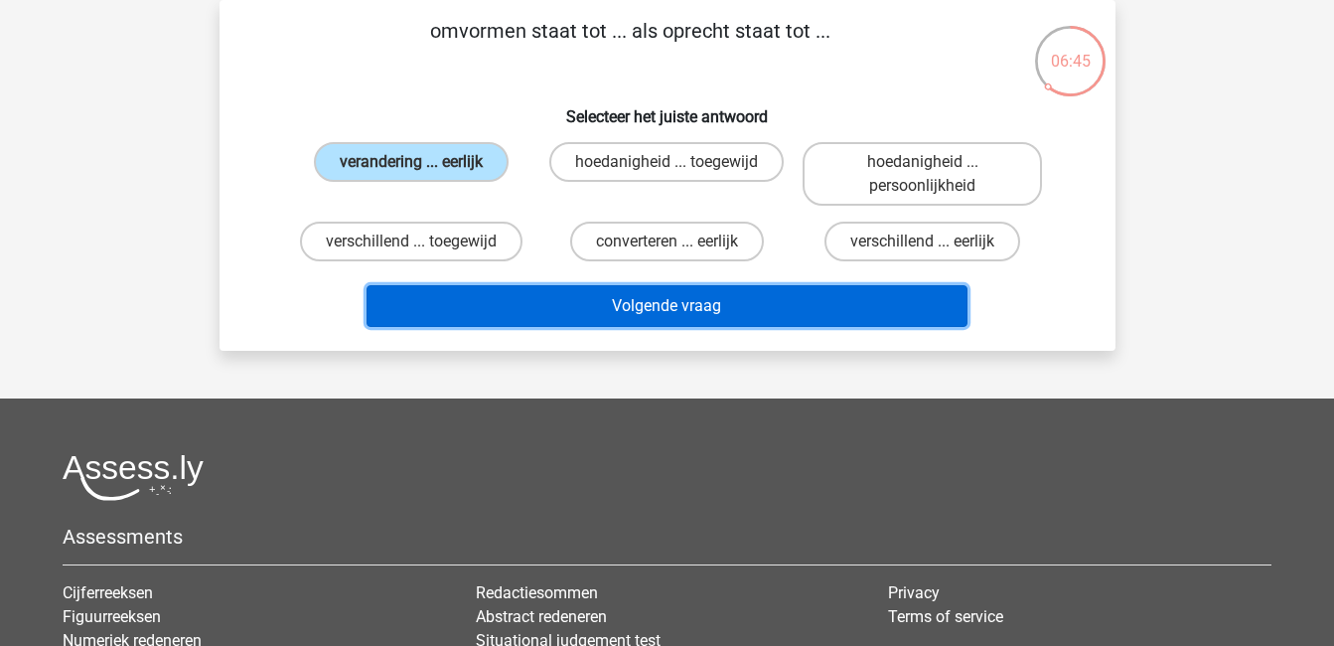
click at [920, 291] on button "Volgende vraag" at bounding box center [667, 306] width 601 height 42
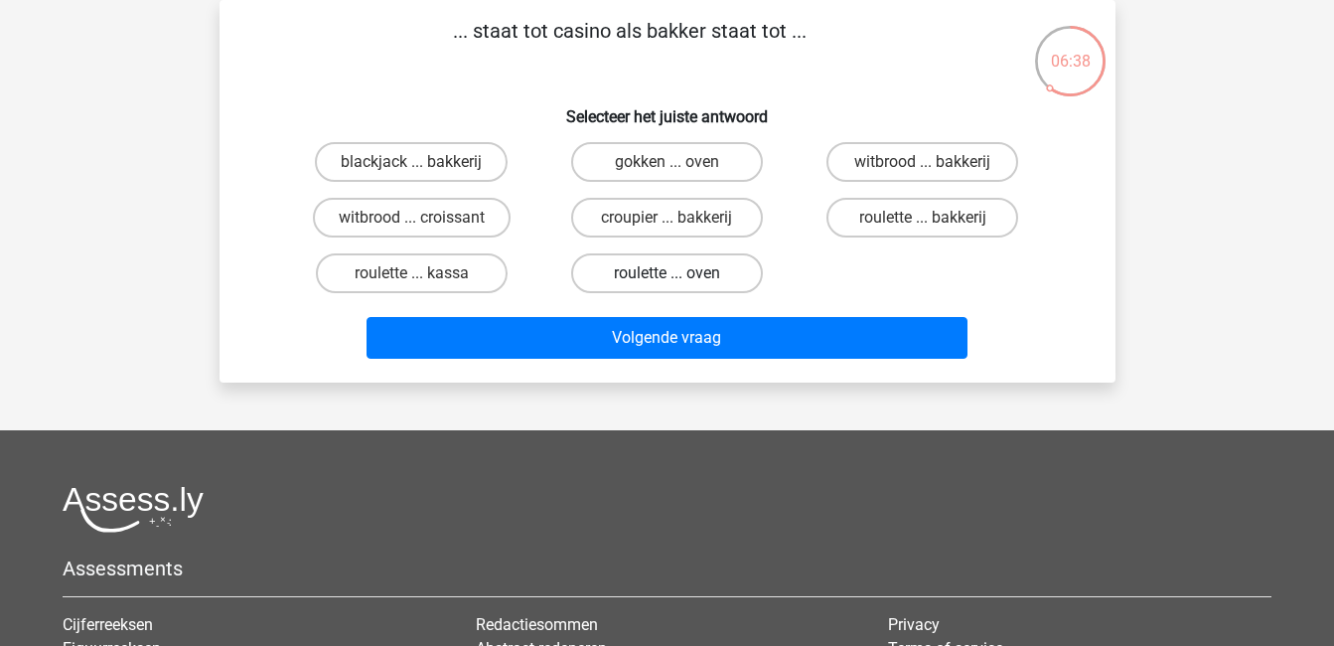
click at [723, 271] on label "roulette ... oven" at bounding box center [667, 273] width 192 height 40
click at [679, 273] on input "roulette ... oven" at bounding box center [673, 279] width 13 height 13
radio input "true"
click at [718, 223] on label "croupier ... bakkerij" at bounding box center [667, 218] width 192 height 40
click at [679, 223] on input "croupier ... bakkerij" at bounding box center [673, 224] width 13 height 13
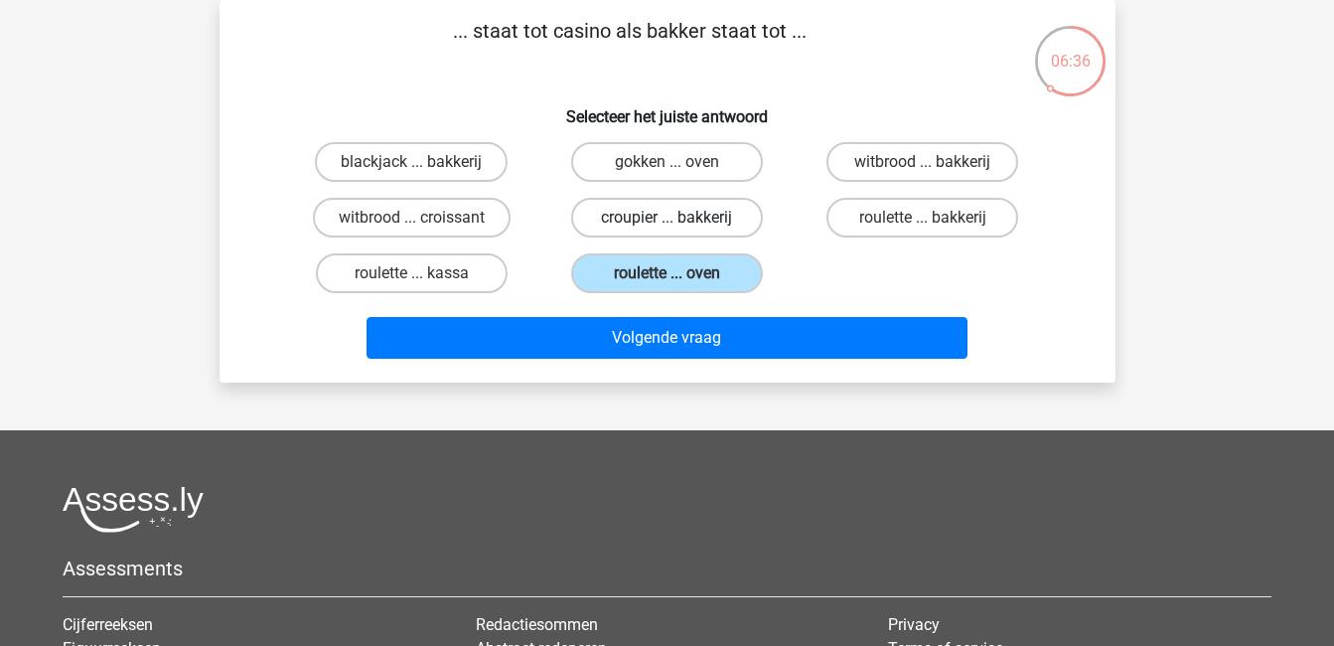
radio input "true"
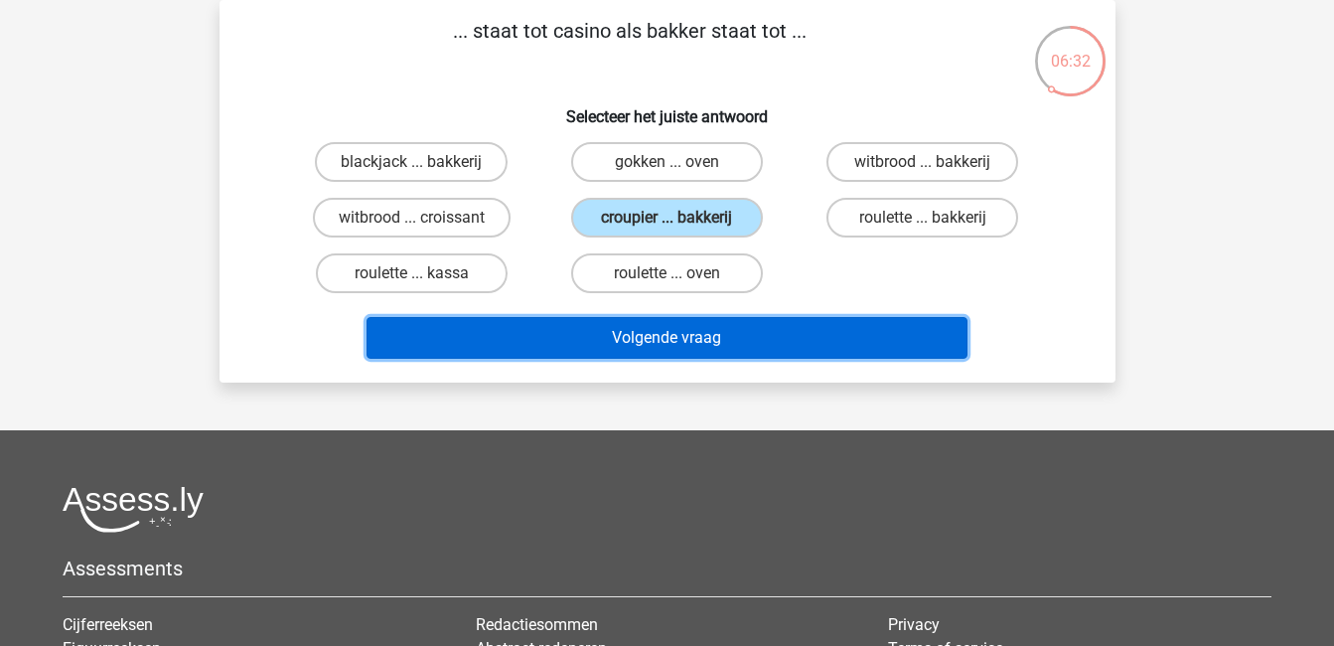
click at [792, 330] on button "Volgende vraag" at bounding box center [667, 338] width 601 height 42
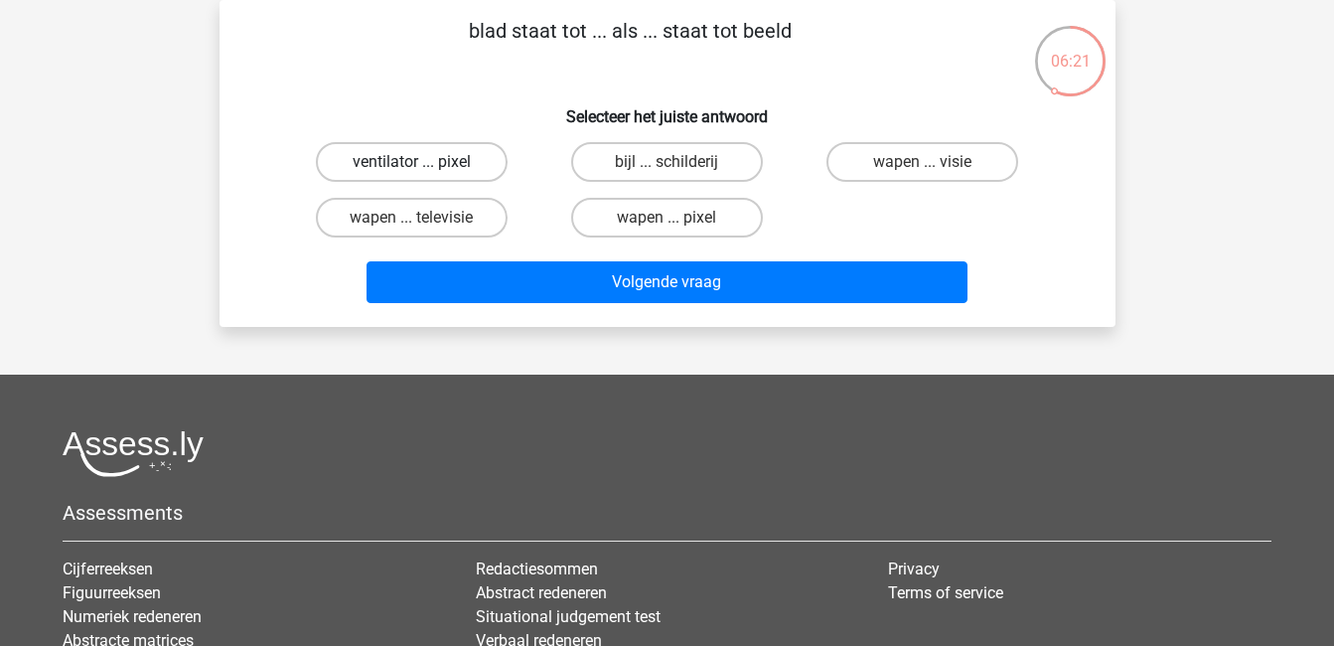
click at [461, 159] on label "ventilator ... pixel" at bounding box center [412, 162] width 192 height 40
click at [424, 162] on input "ventilator ... pixel" at bounding box center [417, 168] width 13 height 13
radio input "true"
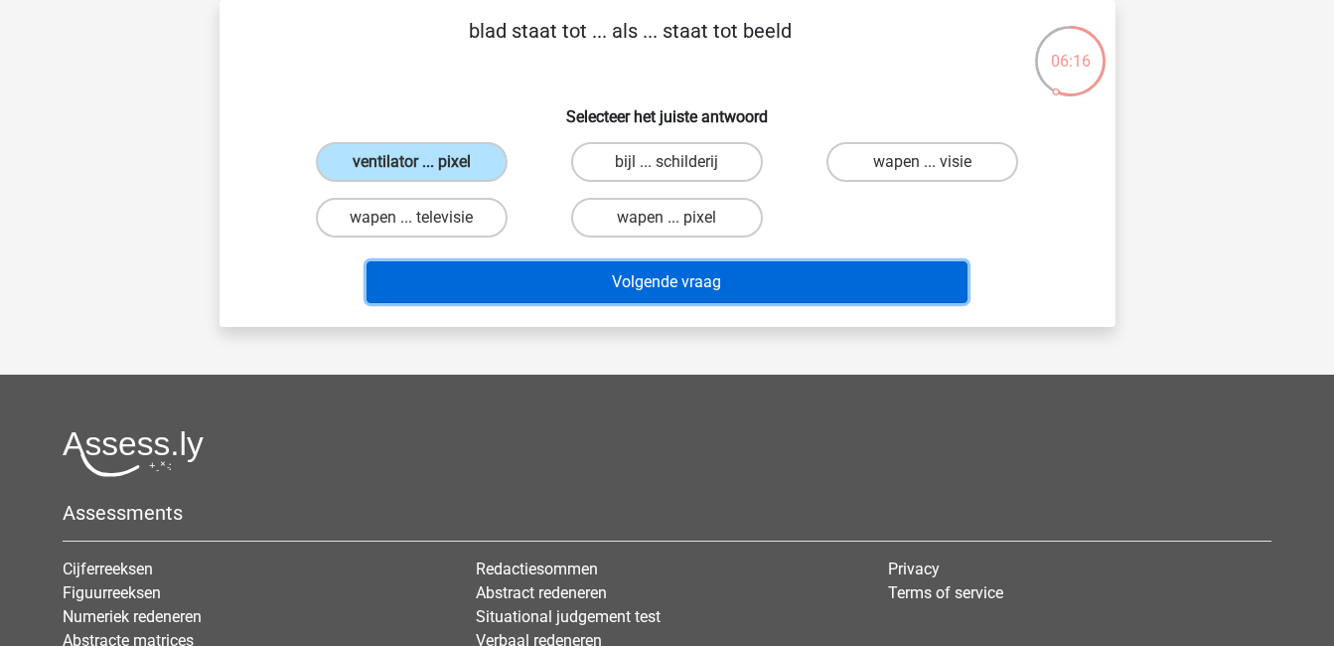
click at [753, 281] on button "Volgende vraag" at bounding box center [667, 282] width 601 height 42
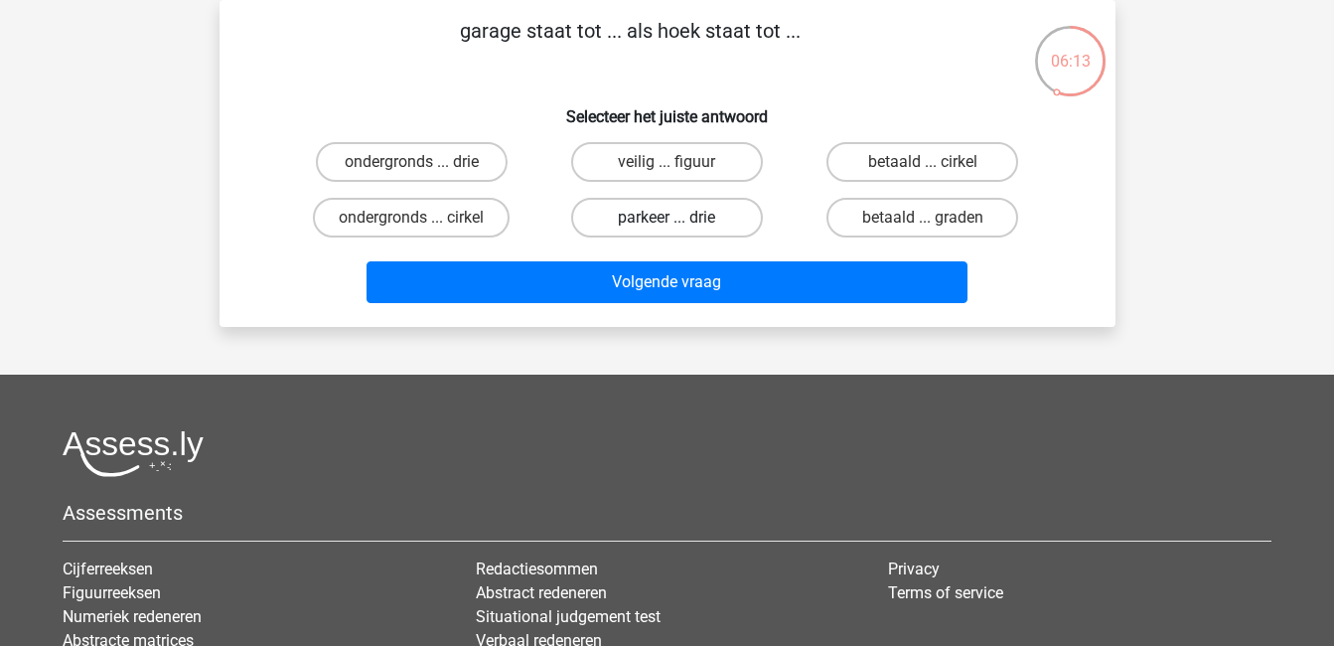
click at [716, 207] on label "parkeer ... drie" at bounding box center [667, 218] width 192 height 40
click at [679, 218] on input "parkeer ... drie" at bounding box center [673, 224] width 13 height 13
radio input "true"
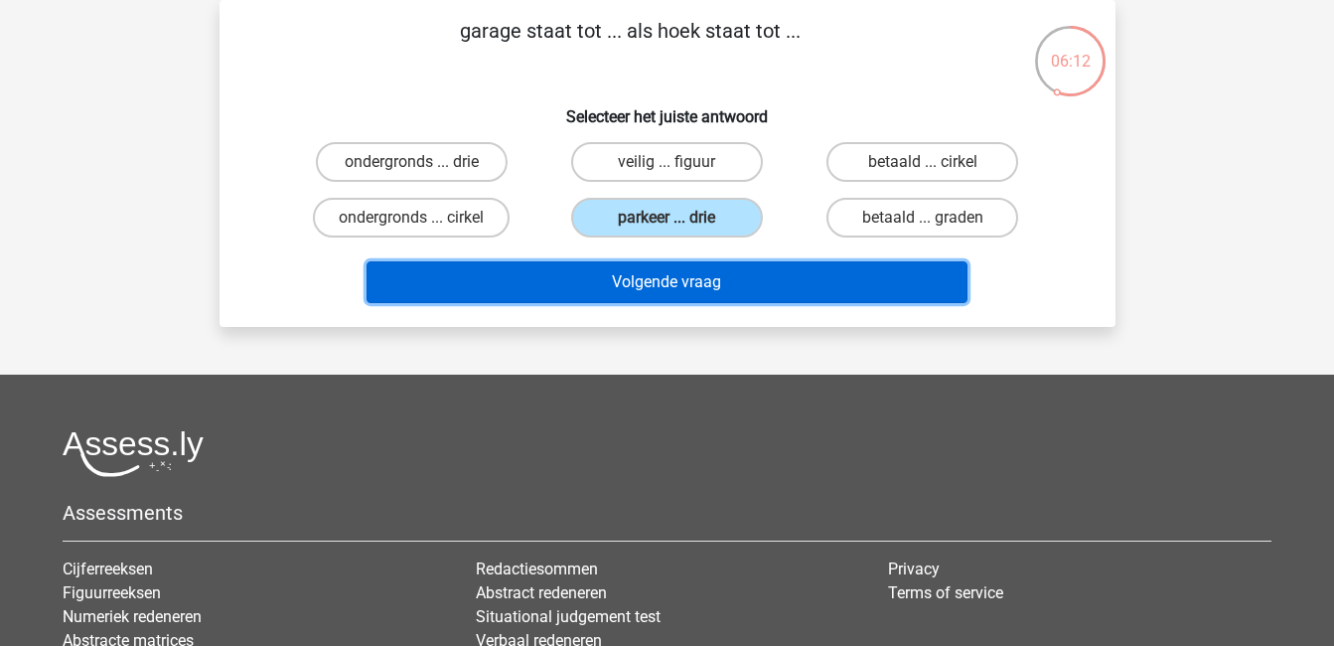
click at [780, 279] on button "Volgende vraag" at bounding box center [667, 282] width 601 height 42
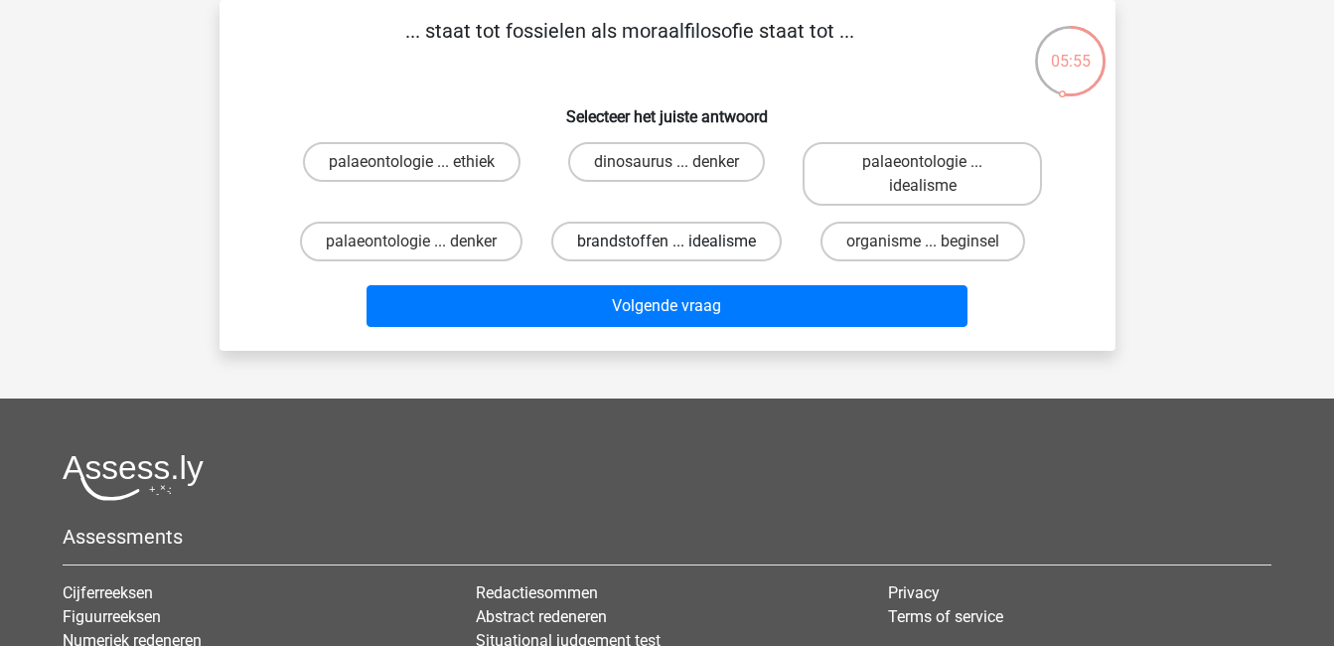
click at [713, 237] on label "brandstoffen ... idealisme" at bounding box center [666, 242] width 230 height 40
click at [679, 241] on input "brandstoffen ... idealisme" at bounding box center [673, 247] width 13 height 13
radio input "true"
click at [989, 167] on label "palaeontologie ... idealisme" at bounding box center [922, 174] width 239 height 64
click at [936, 167] on input "palaeontologie ... idealisme" at bounding box center [929, 168] width 13 height 13
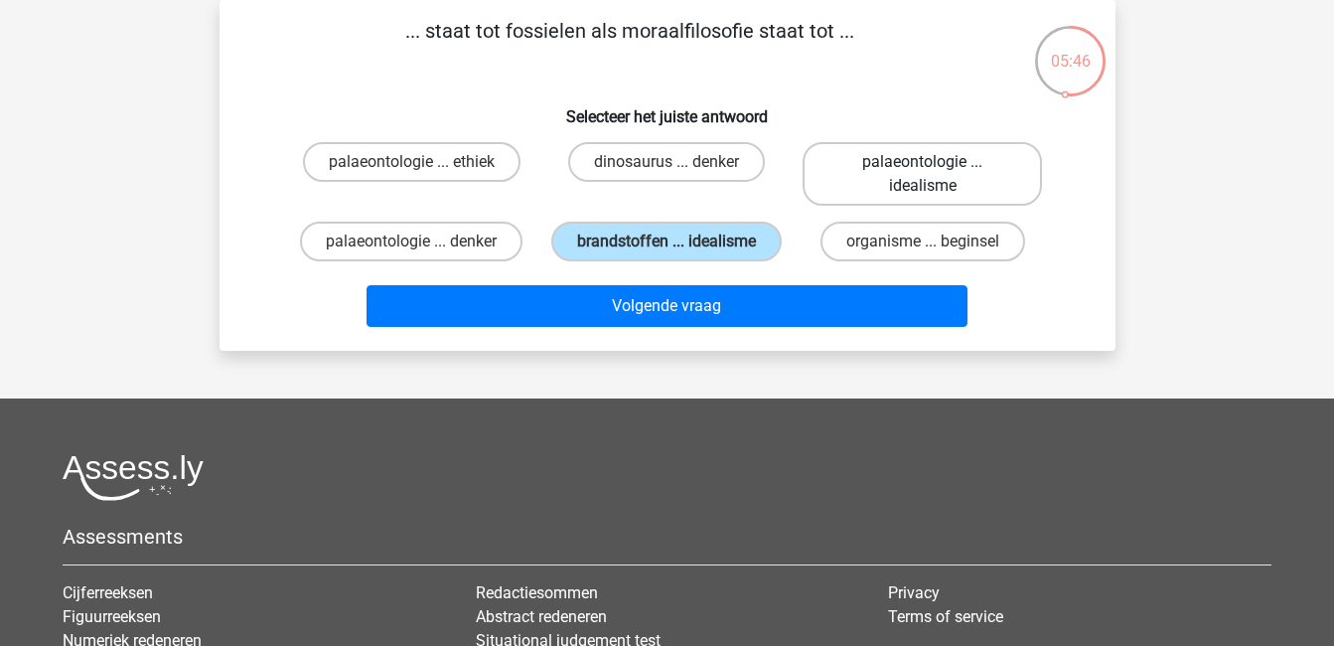
radio input "true"
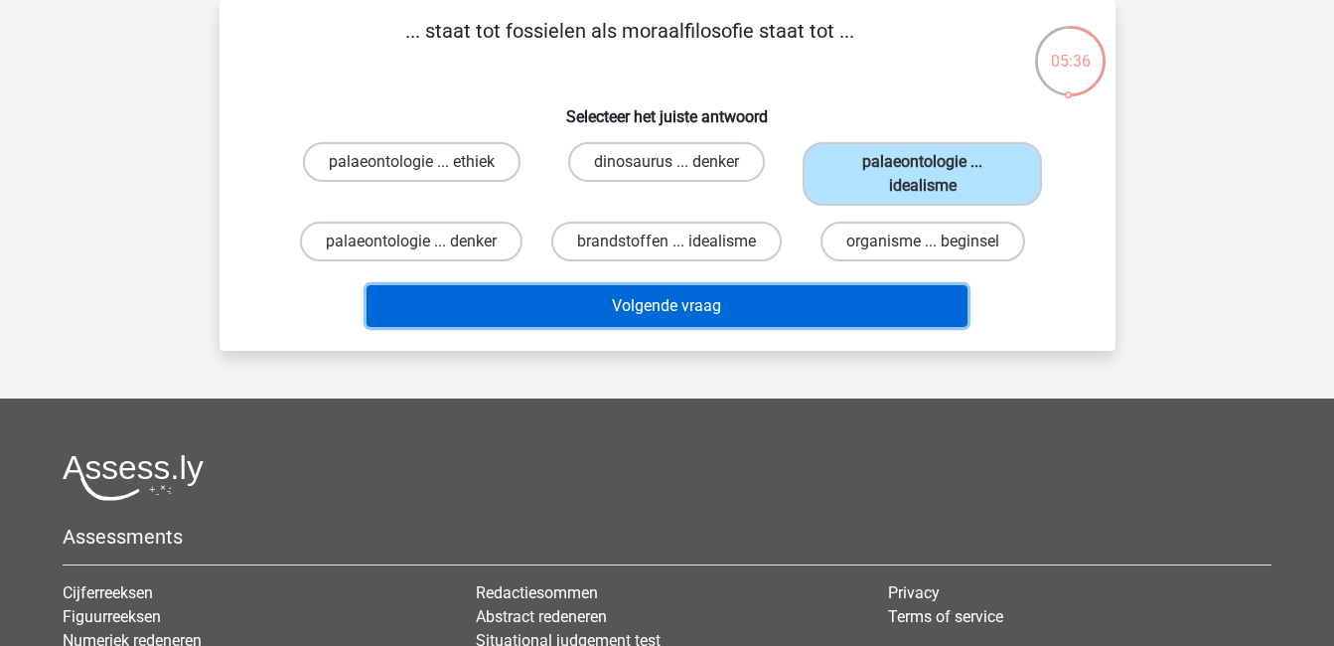
click at [889, 304] on button "Volgende vraag" at bounding box center [667, 306] width 601 height 42
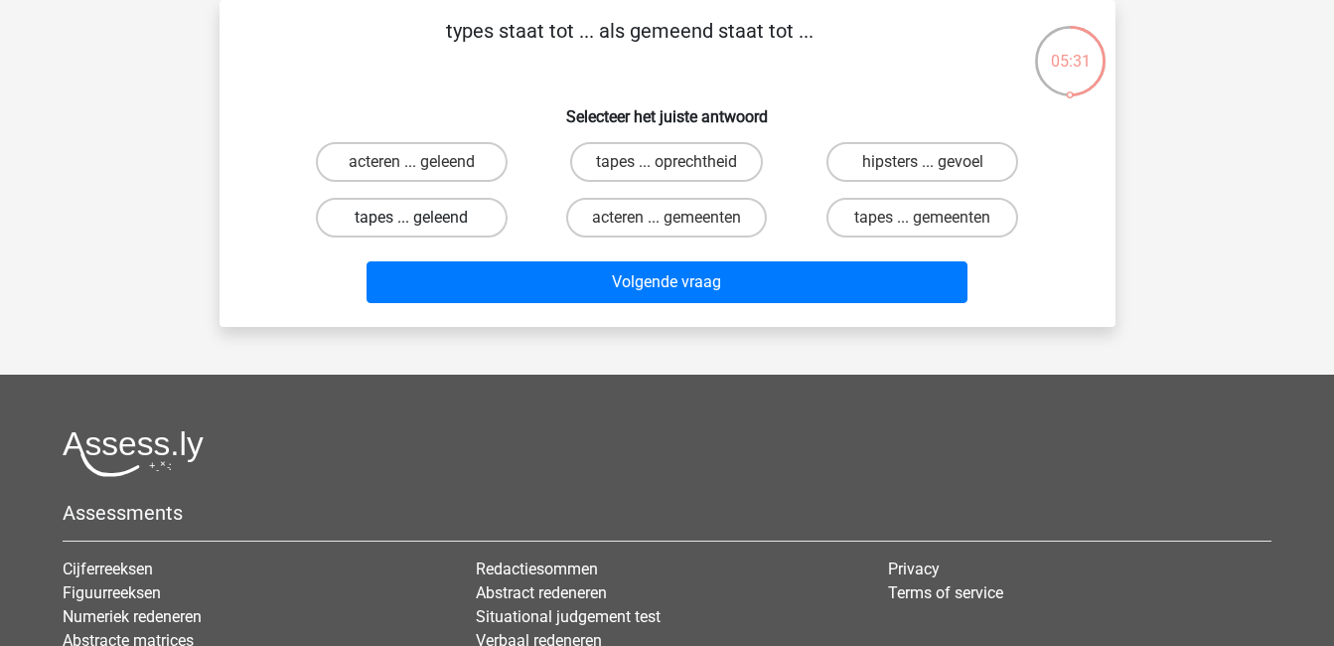
click at [425, 204] on label "tapes ... geleend" at bounding box center [412, 218] width 192 height 40
click at [424, 218] on input "tapes ... geleend" at bounding box center [417, 224] width 13 height 13
radio input "true"
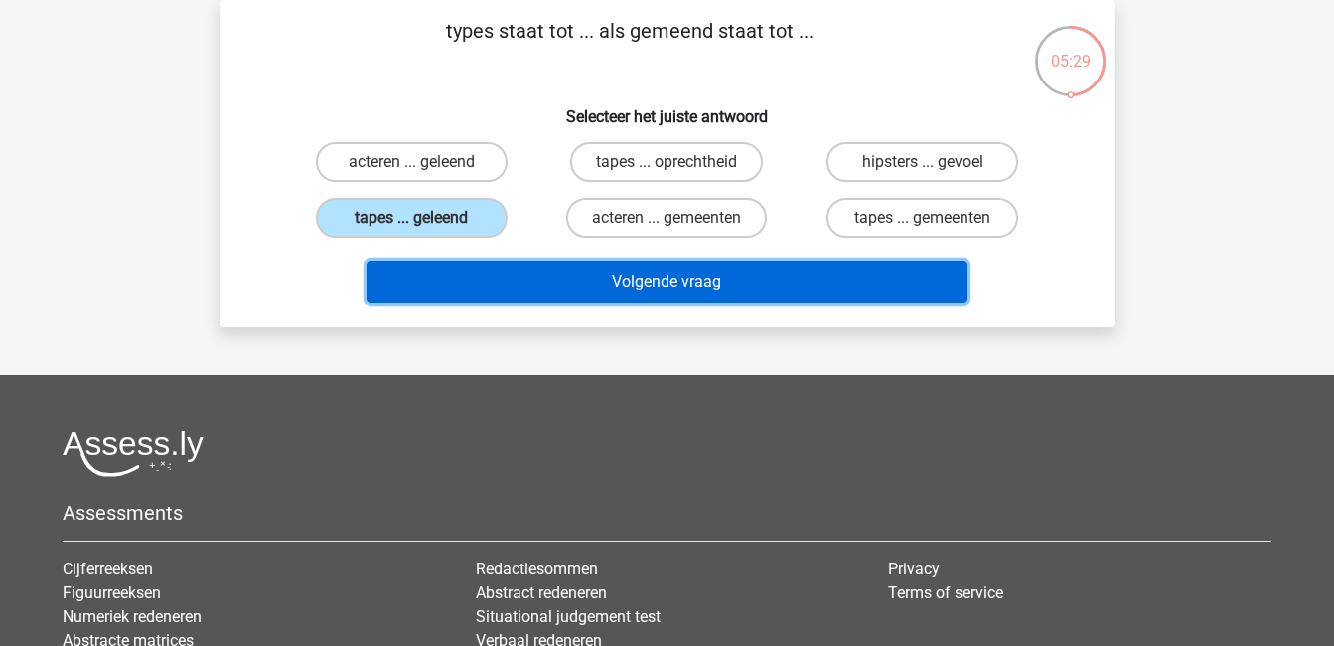
click at [689, 296] on button "Volgende vraag" at bounding box center [667, 282] width 601 height 42
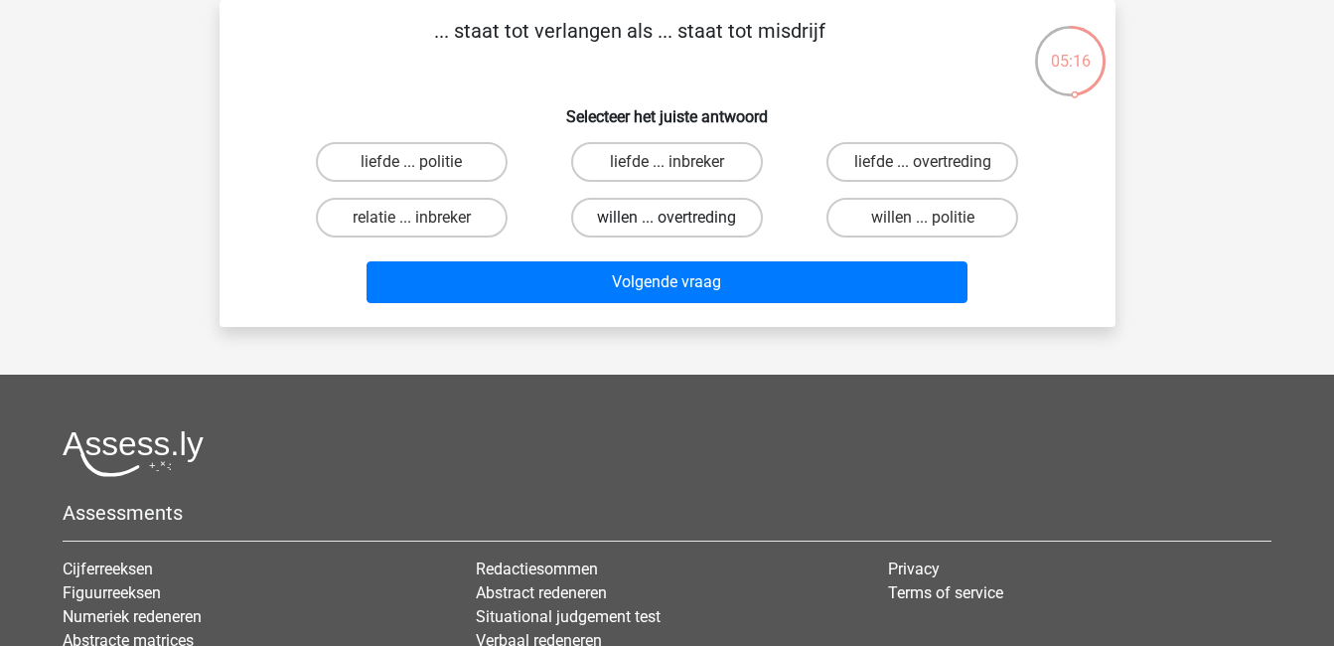
click at [735, 216] on label "willen ... overtreding" at bounding box center [667, 218] width 192 height 40
click at [679, 218] on input "willen ... overtreding" at bounding box center [673, 224] width 13 height 13
radio input "true"
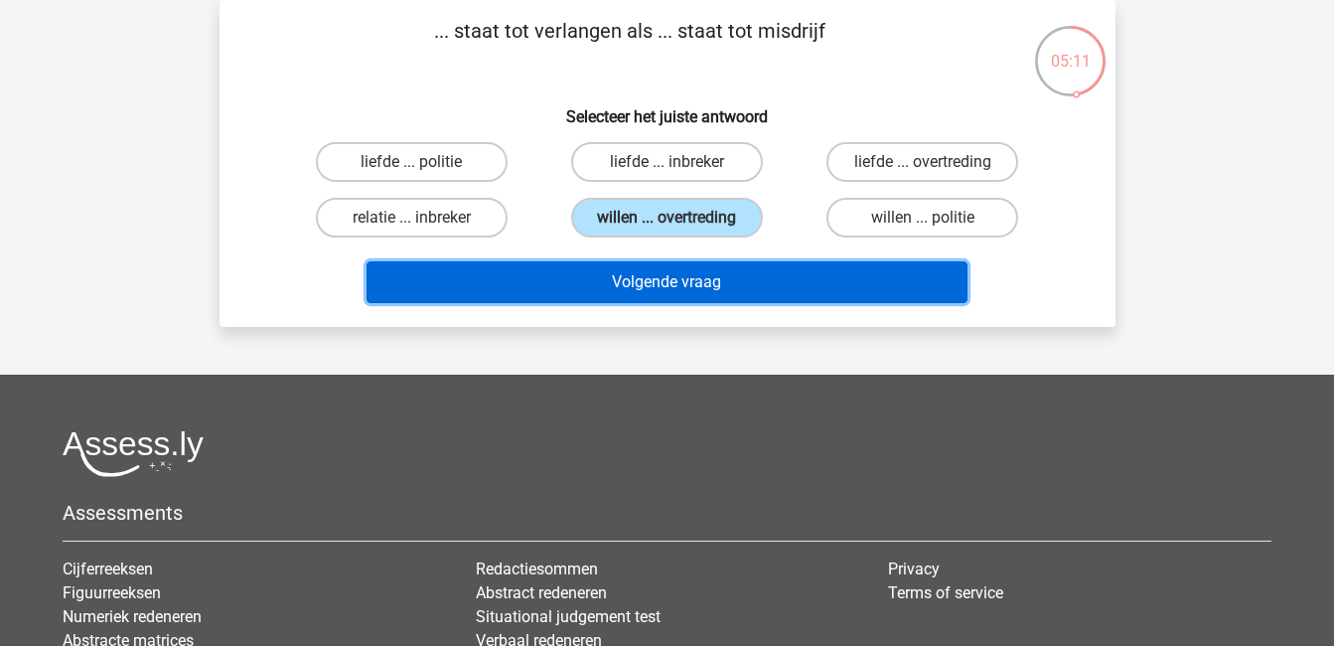
click at [764, 293] on button "Volgende vraag" at bounding box center [667, 282] width 601 height 42
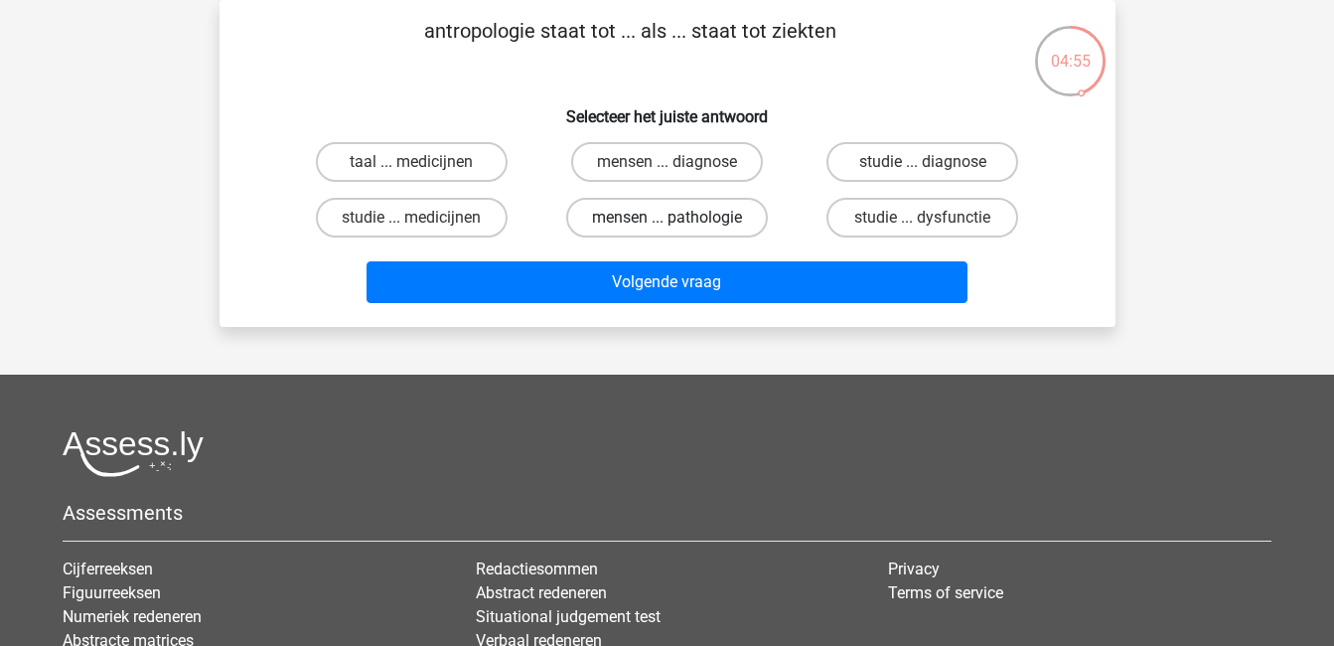
click at [737, 216] on label "mensen ... pathologie" at bounding box center [667, 218] width 202 height 40
click at [679, 218] on input "mensen ... pathologie" at bounding box center [673, 224] width 13 height 13
radio input "true"
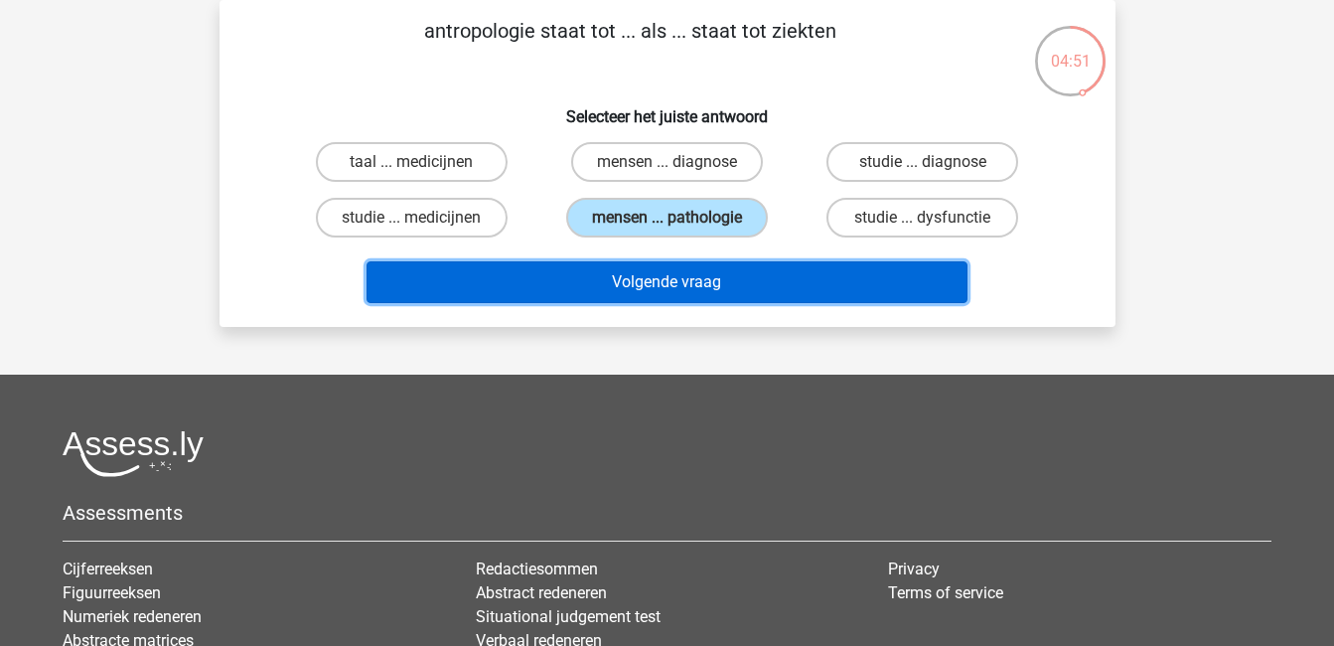
click at [715, 269] on button "Volgende vraag" at bounding box center [667, 282] width 601 height 42
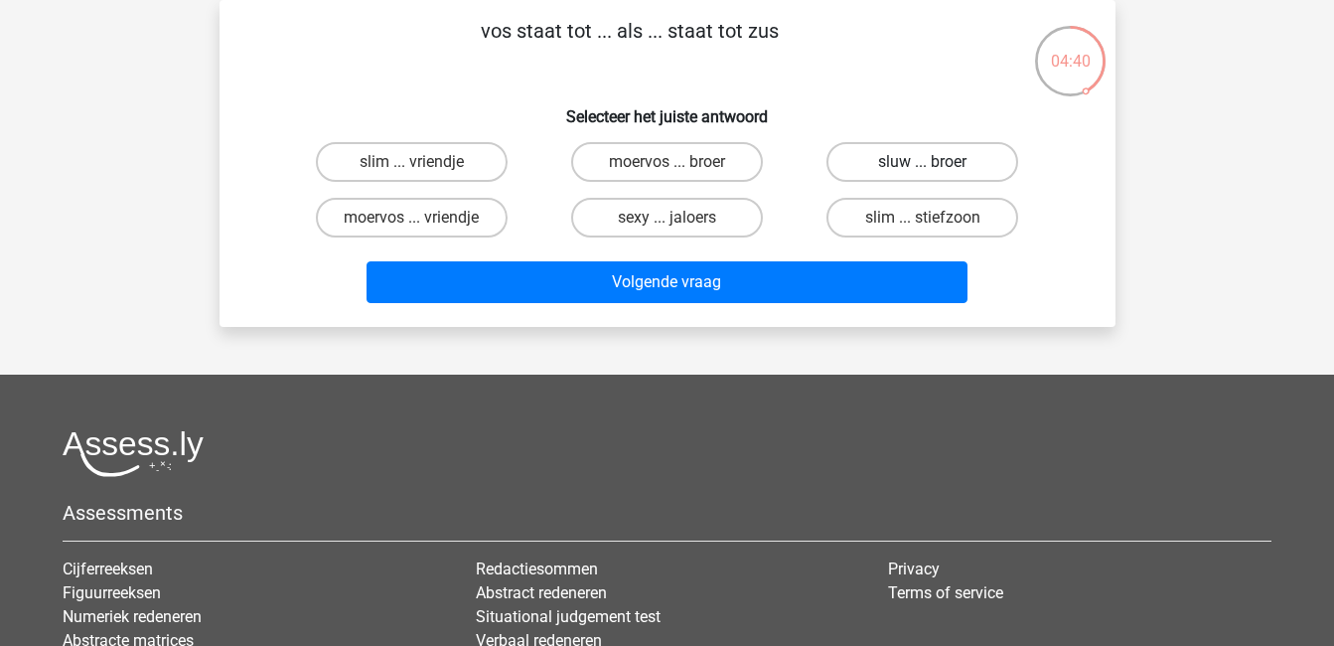
click at [989, 165] on label "sluw ... broer" at bounding box center [922, 162] width 192 height 40
click at [936, 165] on input "sluw ... broer" at bounding box center [929, 168] width 13 height 13
radio input "true"
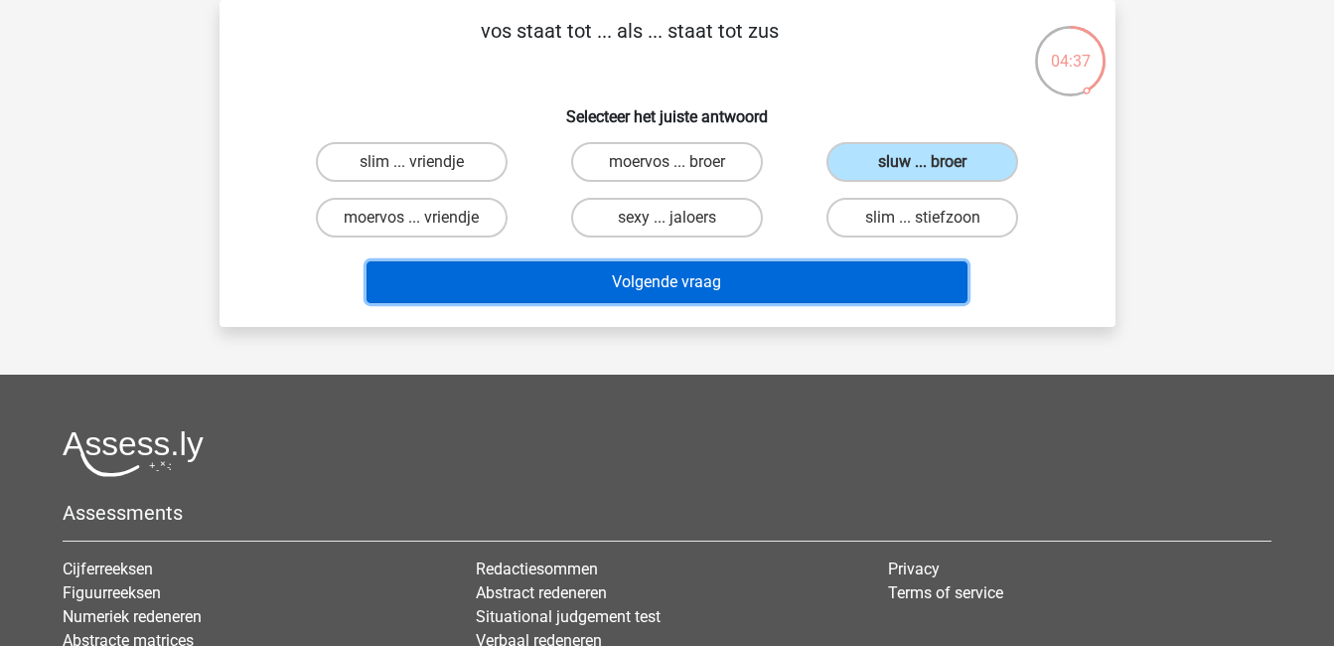
click at [837, 267] on button "Volgende vraag" at bounding box center [667, 282] width 601 height 42
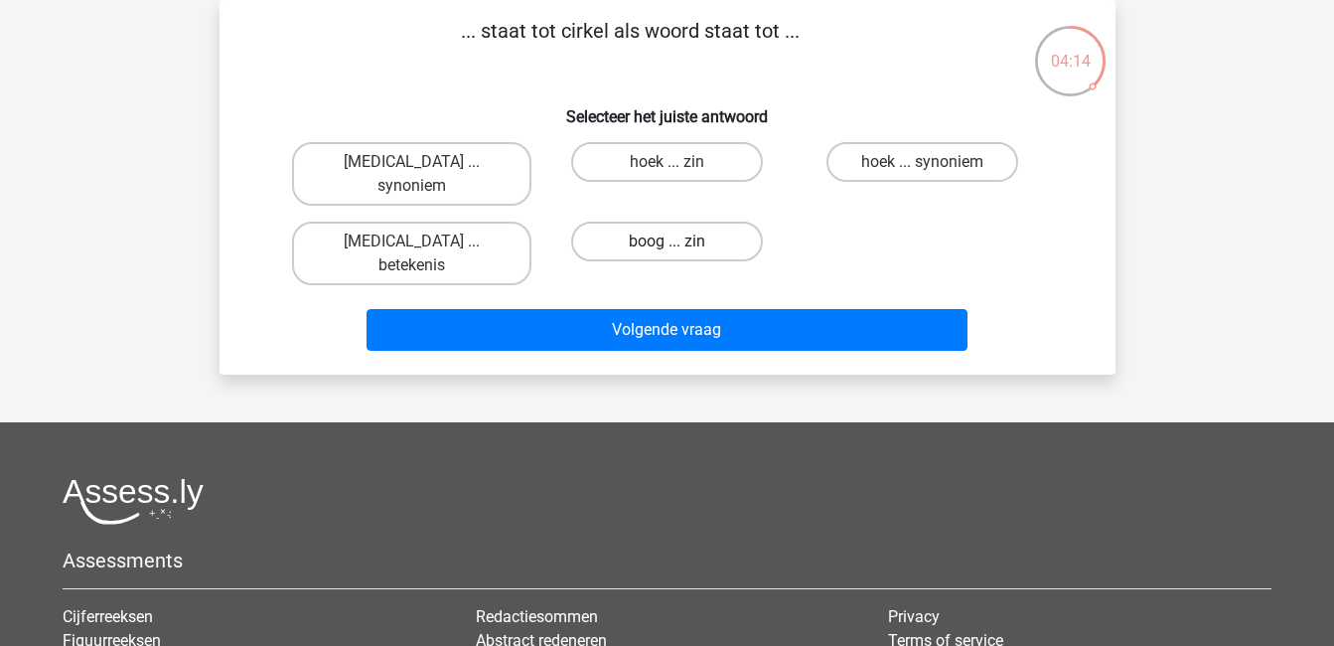
click at [704, 222] on label "boog ... zin" at bounding box center [667, 242] width 192 height 40
click at [679, 241] on input "boog ... zin" at bounding box center [673, 247] width 13 height 13
radio input "true"
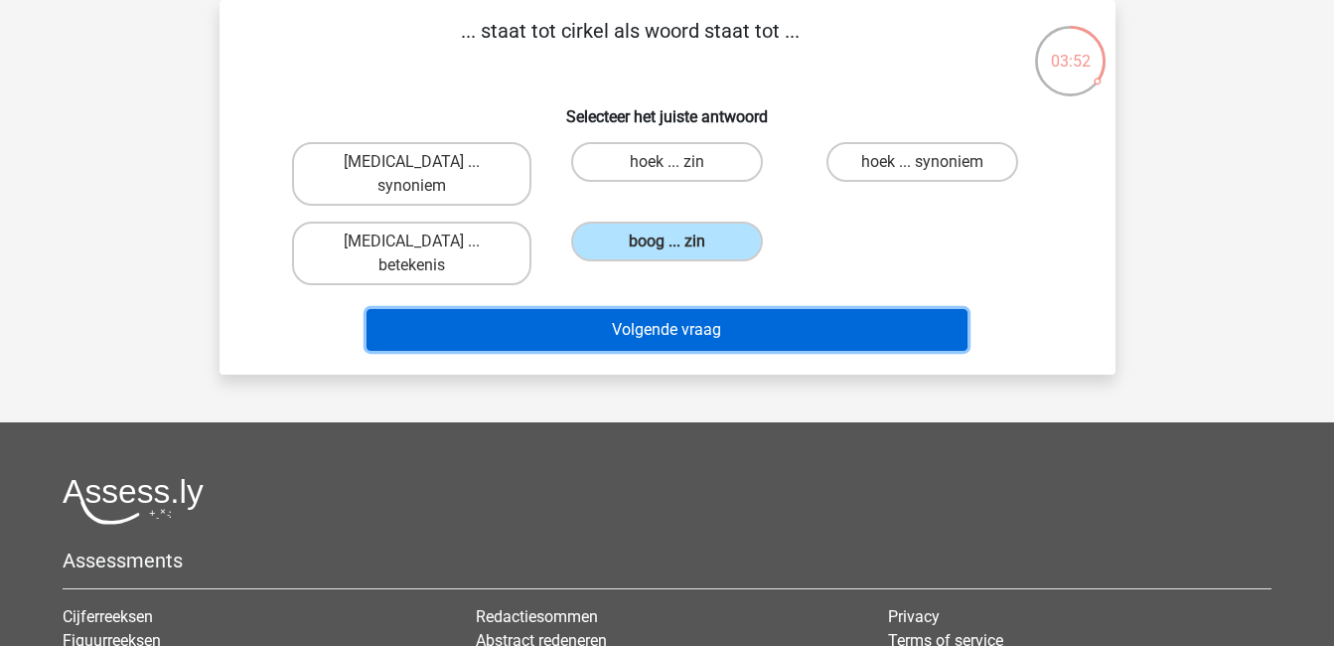
click at [824, 309] on button "Volgende vraag" at bounding box center [667, 330] width 601 height 42
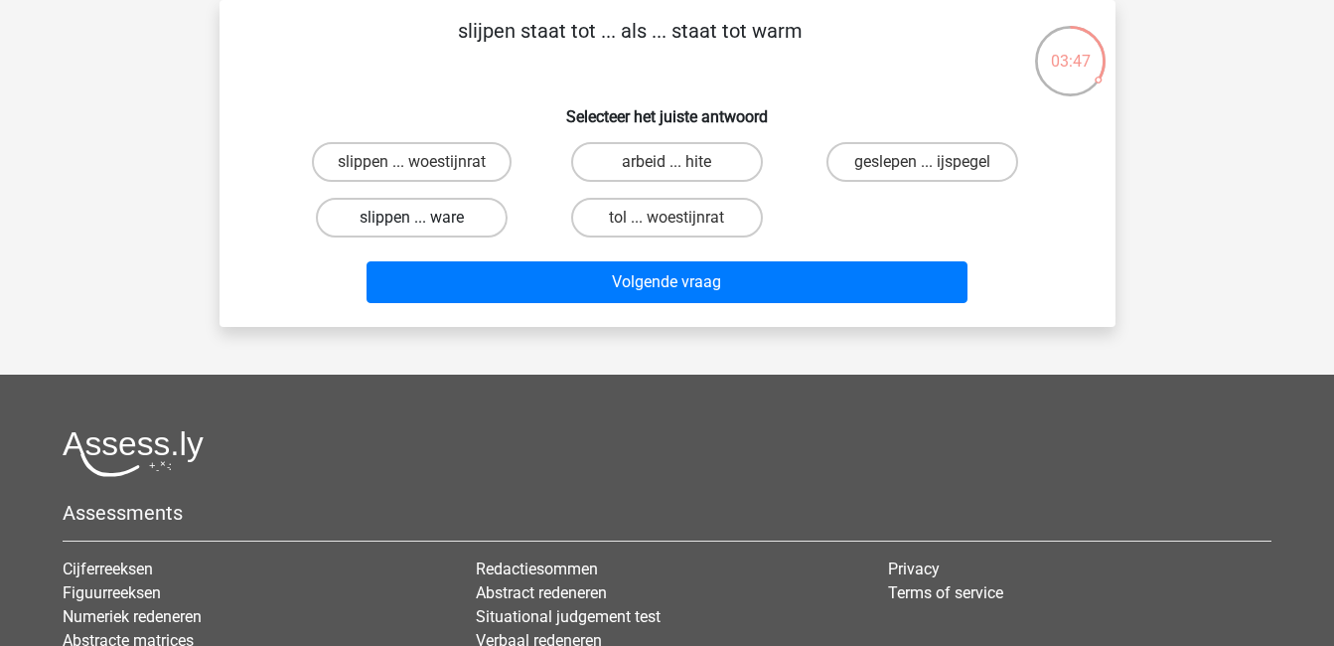
click at [476, 220] on label "slippen ... ware" at bounding box center [412, 218] width 192 height 40
click at [424, 220] on input "slippen ... ware" at bounding box center [417, 224] width 13 height 13
radio input "true"
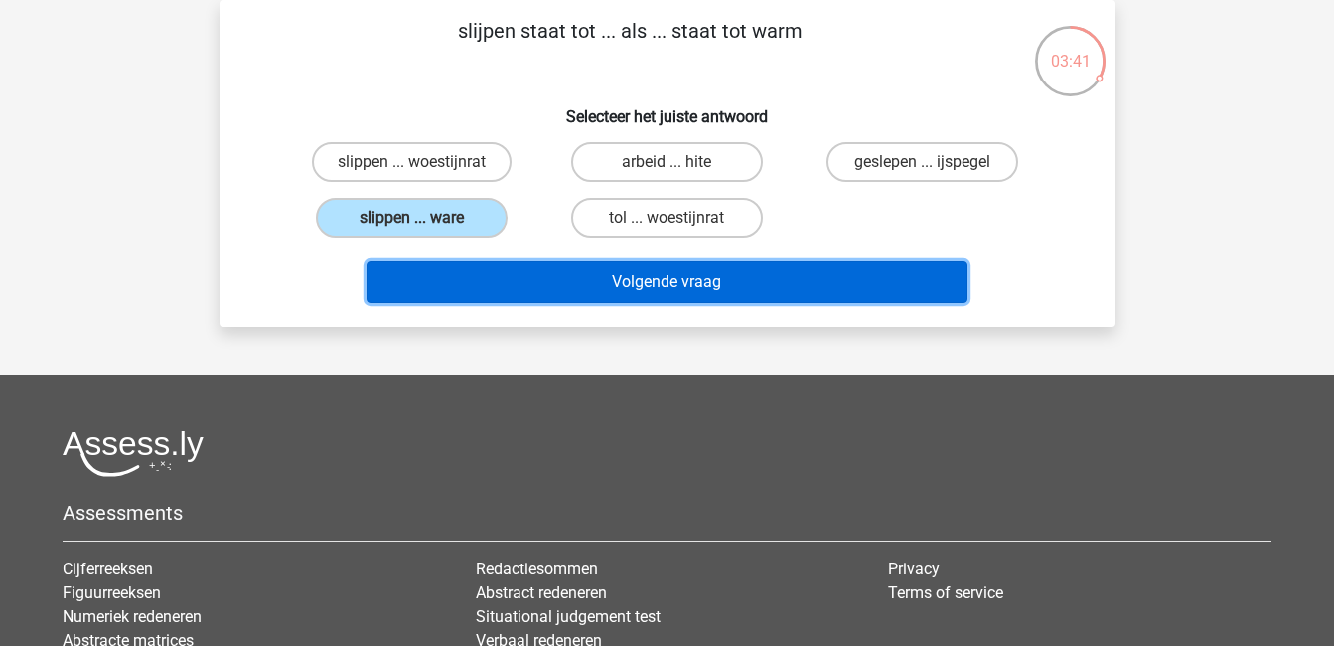
click at [694, 275] on button "Volgende vraag" at bounding box center [667, 282] width 601 height 42
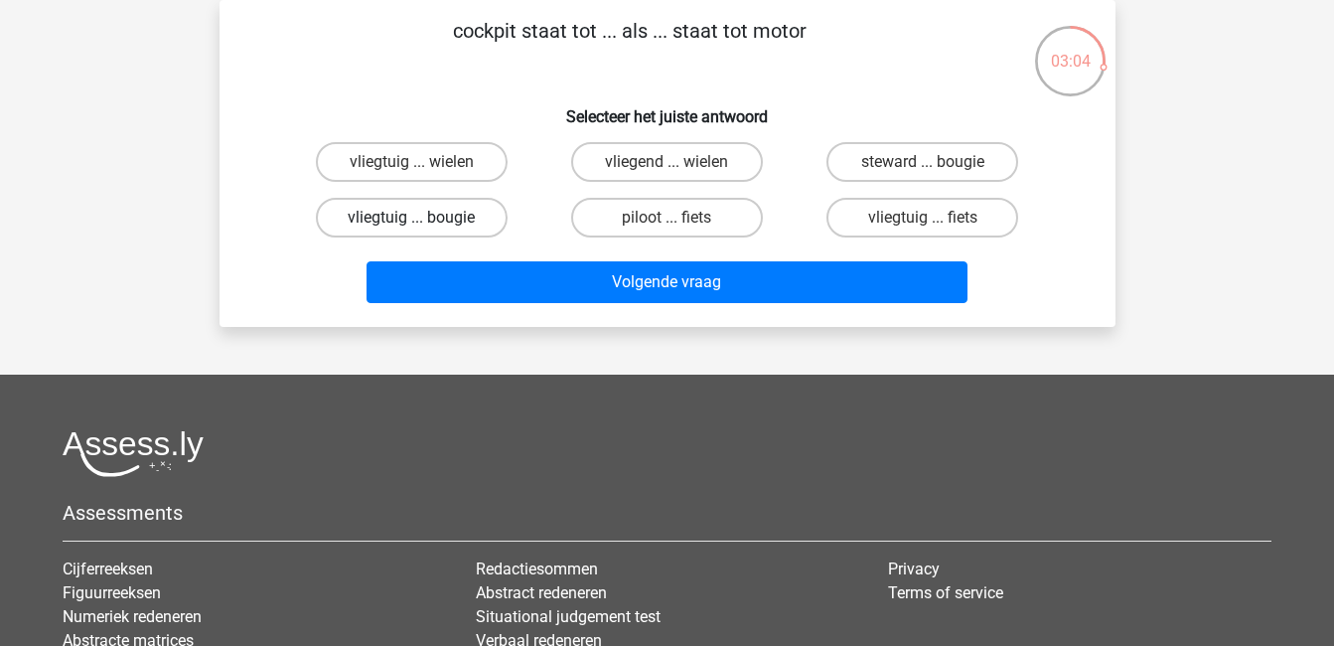
click at [439, 227] on label "vliegtuig ... bougie" at bounding box center [412, 218] width 192 height 40
click at [424, 227] on input "vliegtuig ... bougie" at bounding box center [417, 224] width 13 height 13
radio input "true"
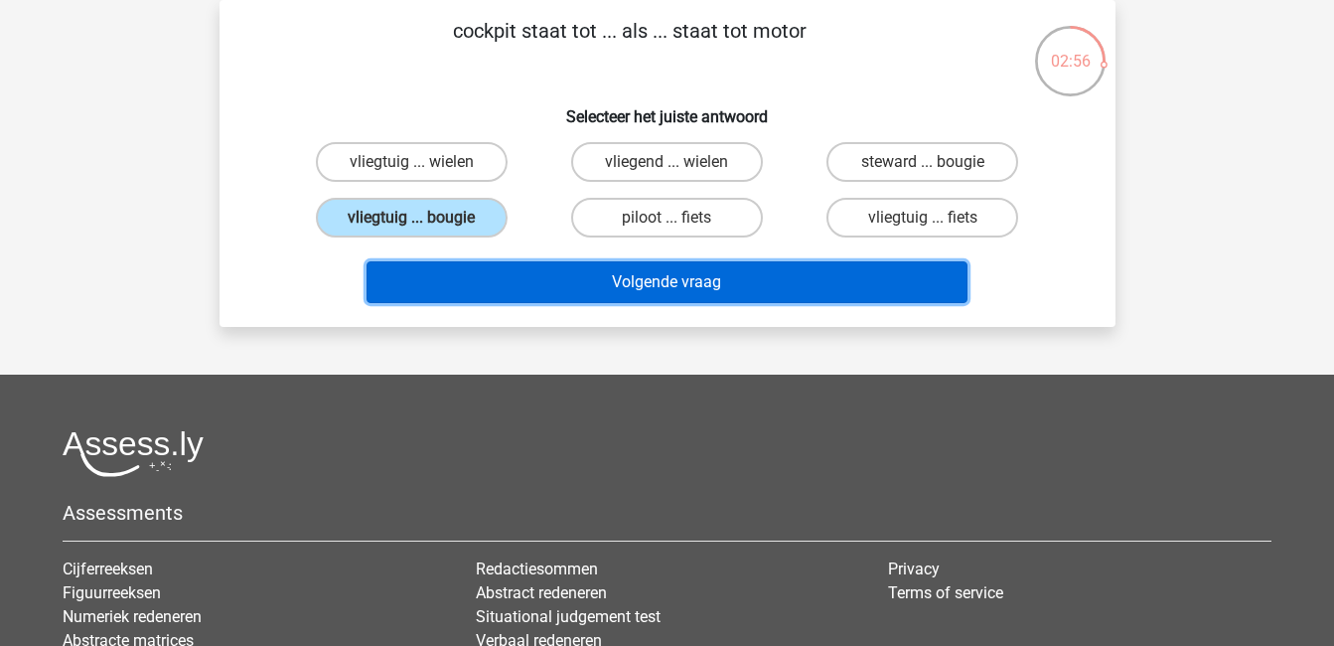
click at [716, 271] on button "Volgende vraag" at bounding box center [667, 282] width 601 height 42
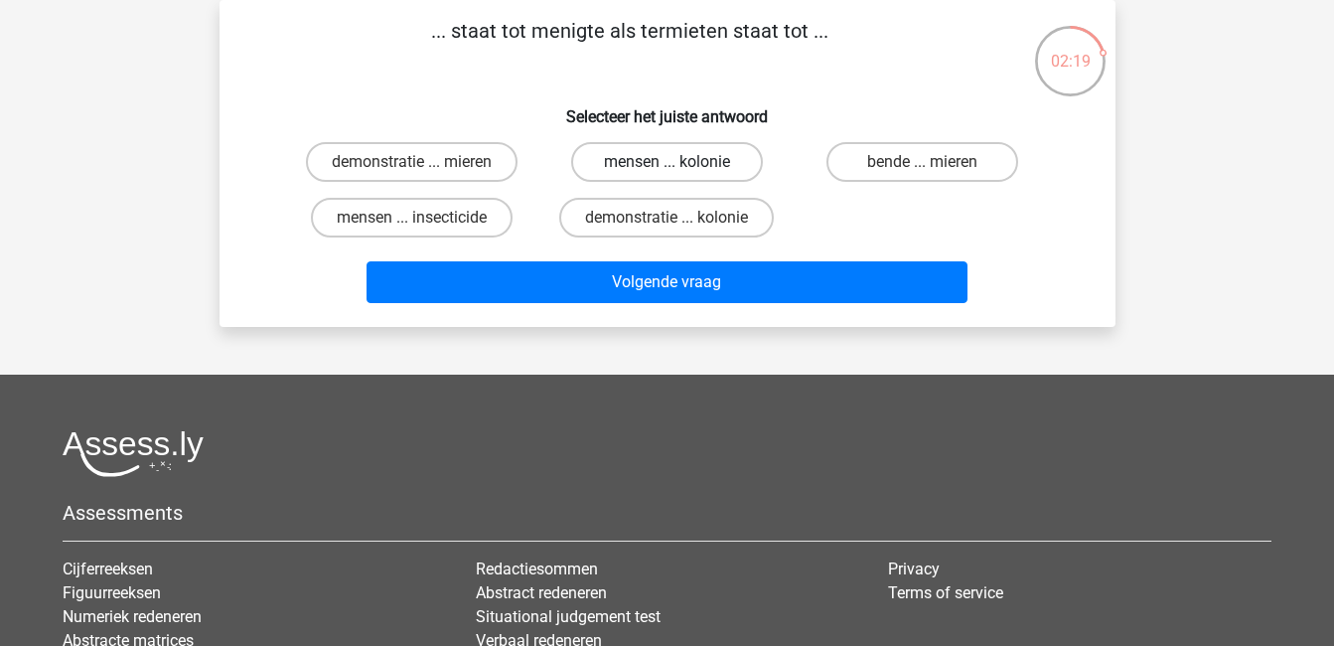
click at [712, 156] on label "mensen ... kolonie" at bounding box center [667, 162] width 192 height 40
click at [679, 162] on input "mensen ... kolonie" at bounding box center [673, 168] width 13 height 13
radio input "true"
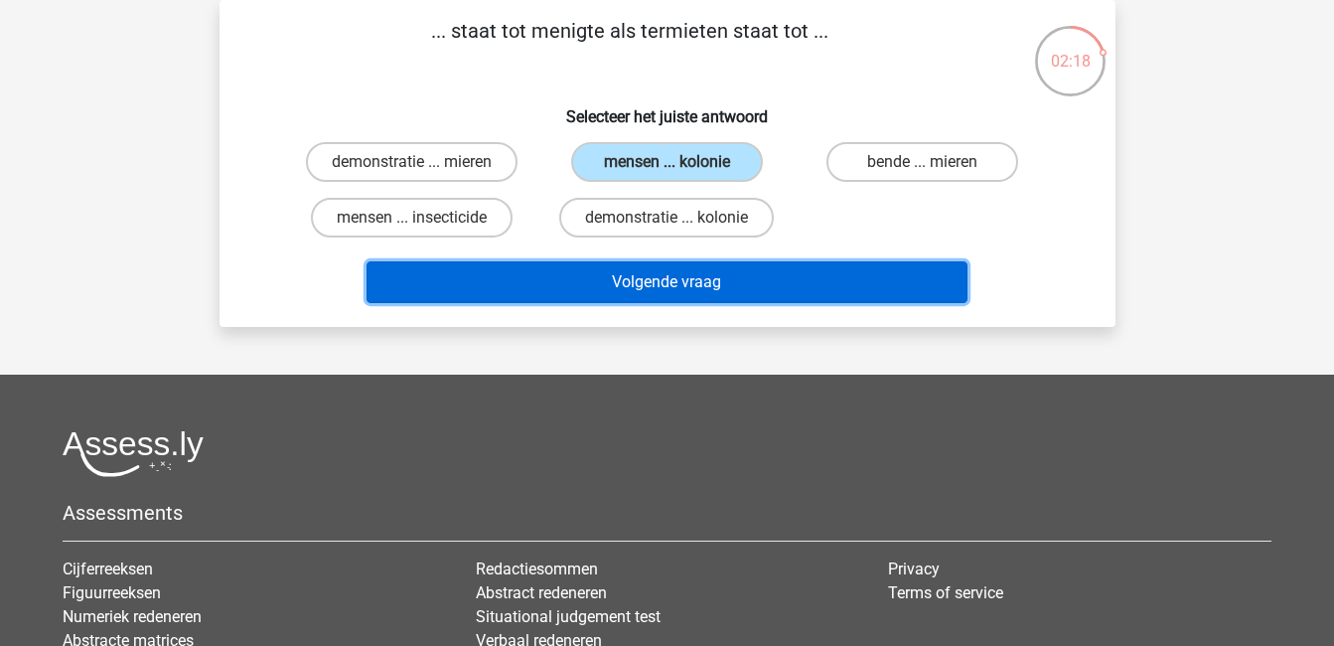
click at [787, 273] on button "Volgende vraag" at bounding box center [667, 282] width 601 height 42
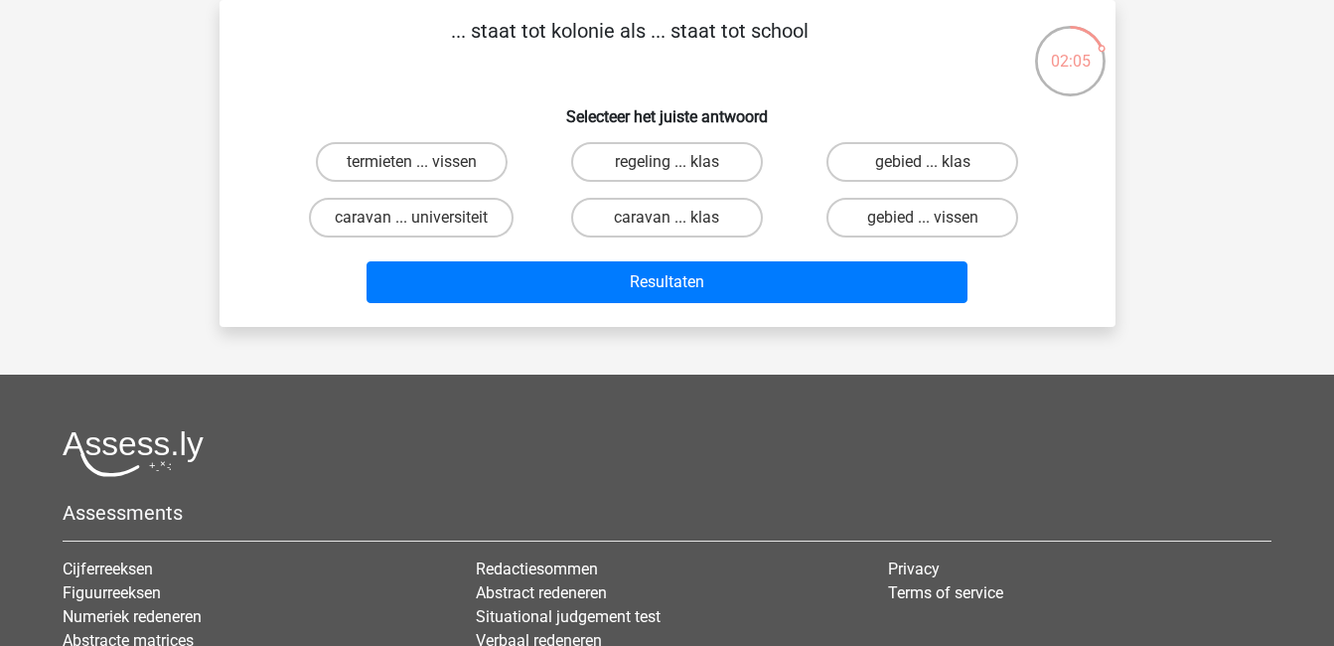
click at [934, 225] on input "gebied ... vissen" at bounding box center [929, 224] width 13 height 13
radio input "true"
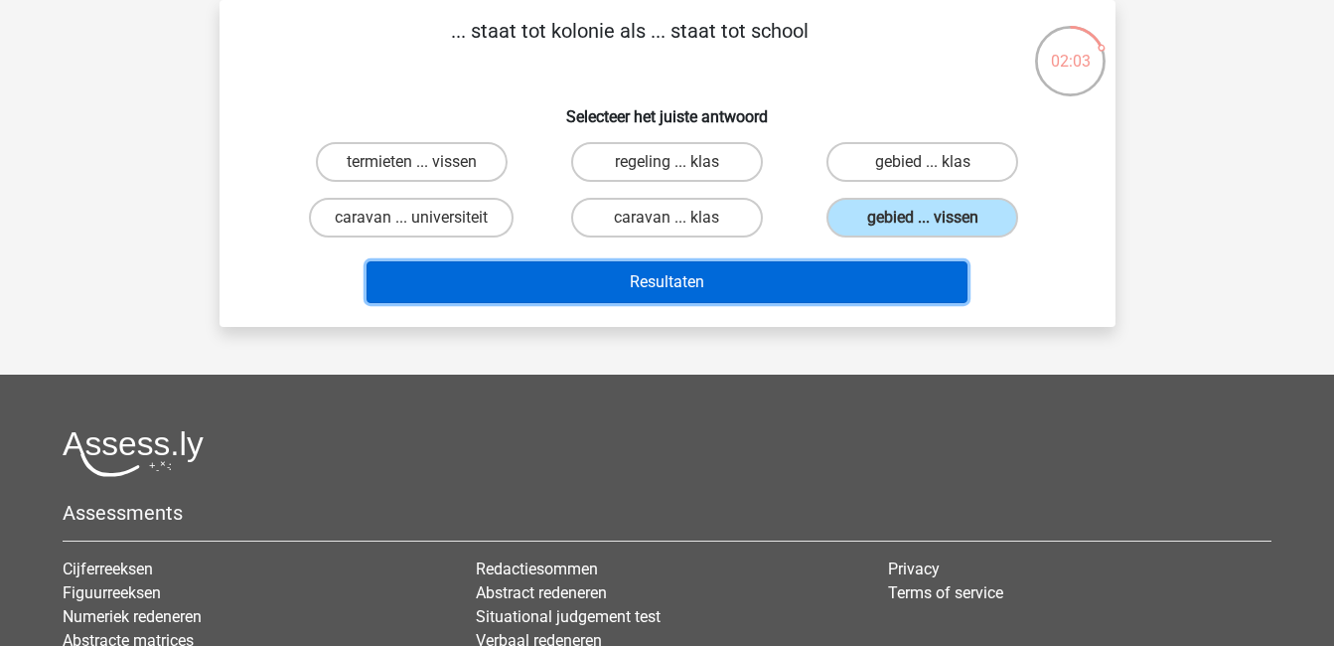
click at [926, 282] on button "Resultaten" at bounding box center [667, 282] width 601 height 42
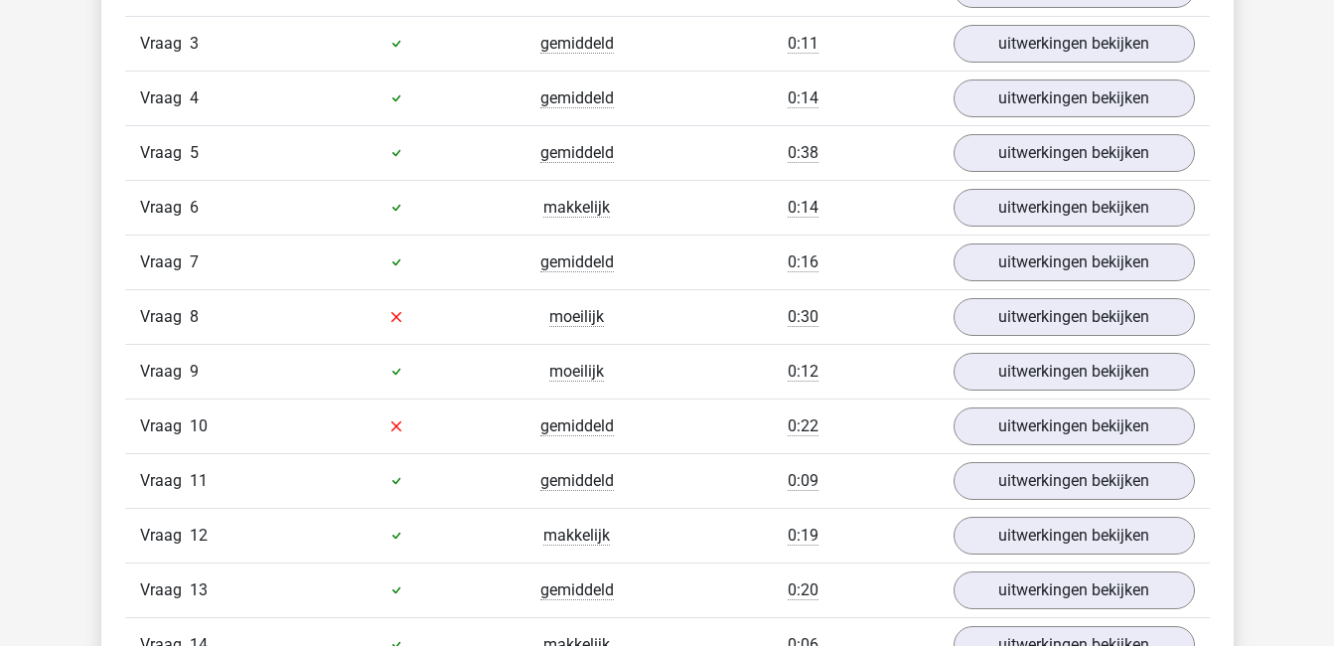
scroll to position [1471, 0]
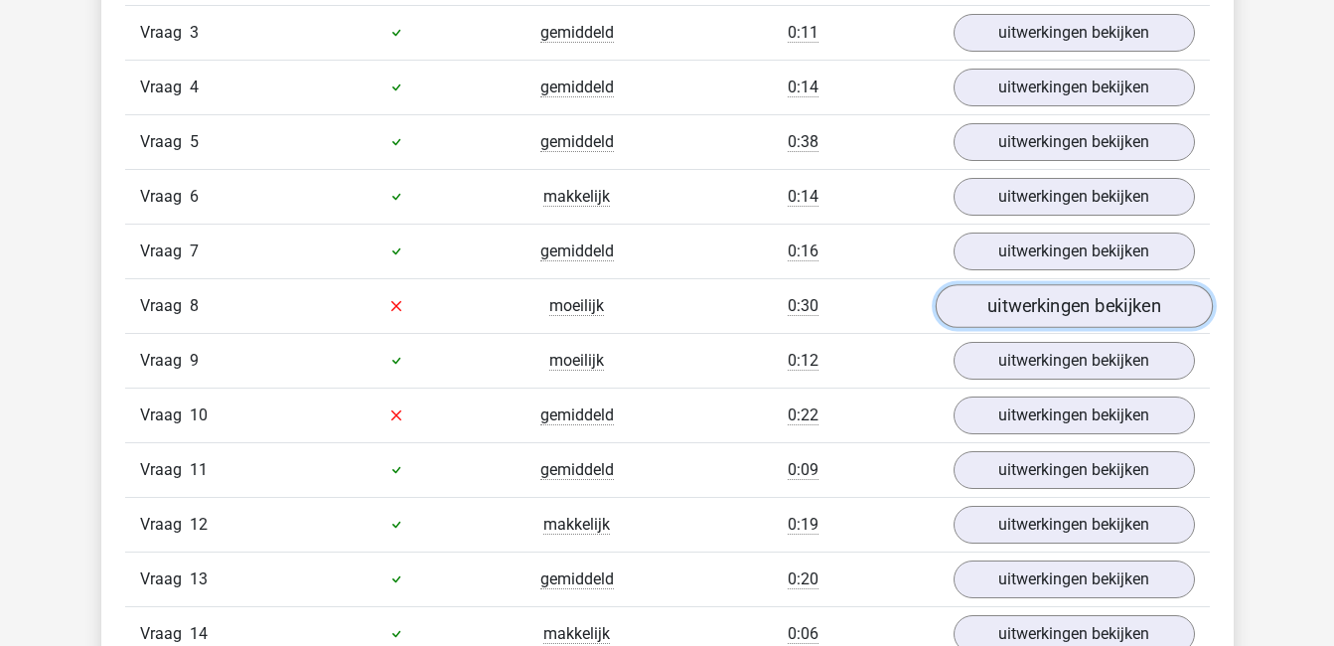
click at [1082, 310] on link "uitwerkingen bekijken" at bounding box center [1073, 306] width 277 height 44
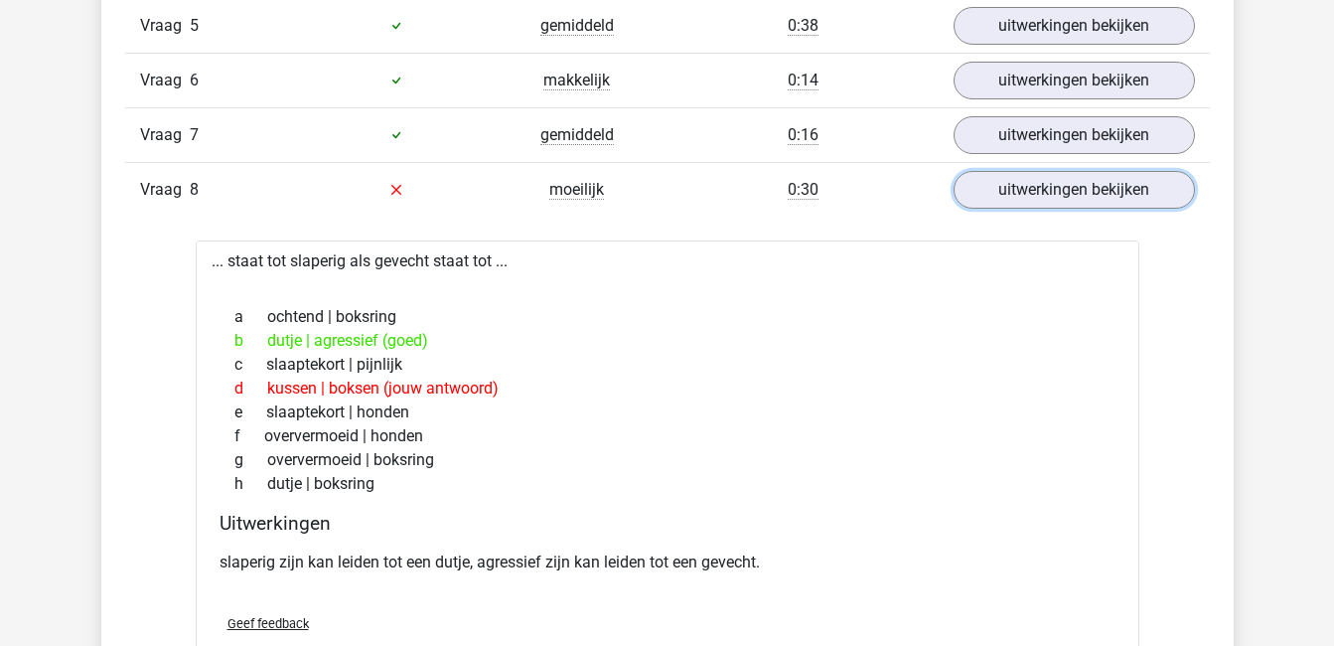
scroll to position [1586, 0]
click at [1080, 193] on link "uitwerkingen bekijken" at bounding box center [1073, 191] width 277 height 44
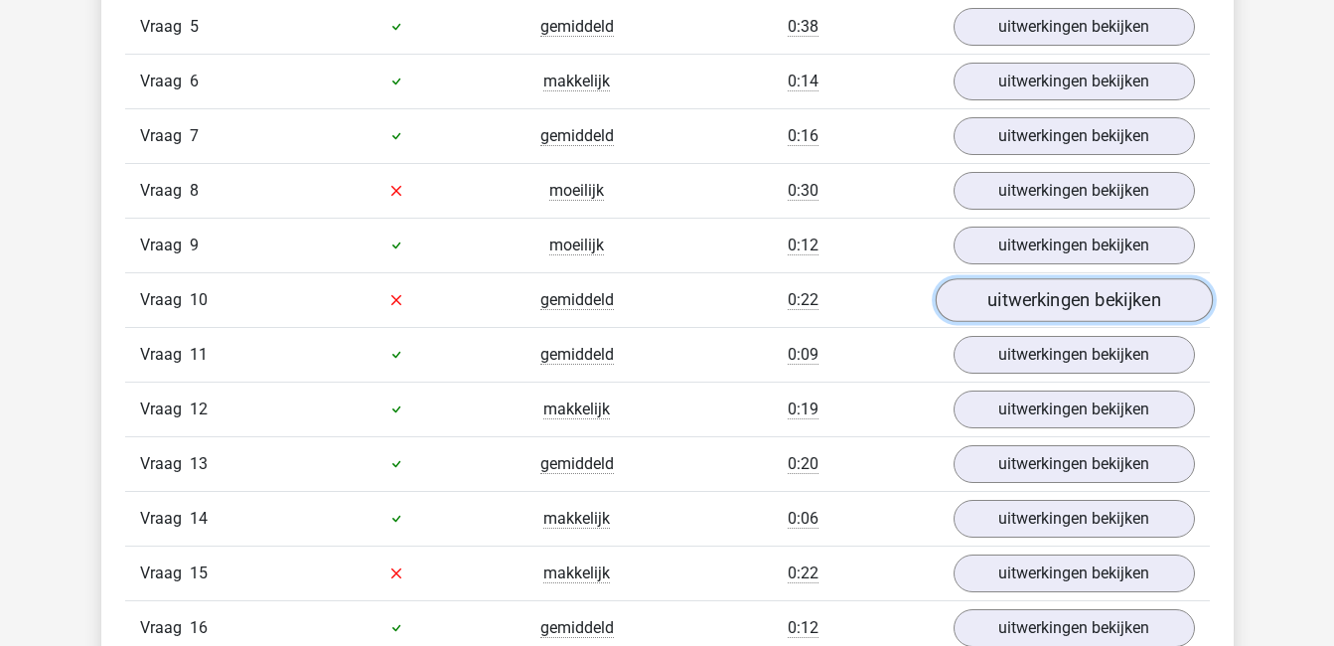
click at [1088, 304] on link "uitwerkingen bekijken" at bounding box center [1073, 300] width 277 height 44
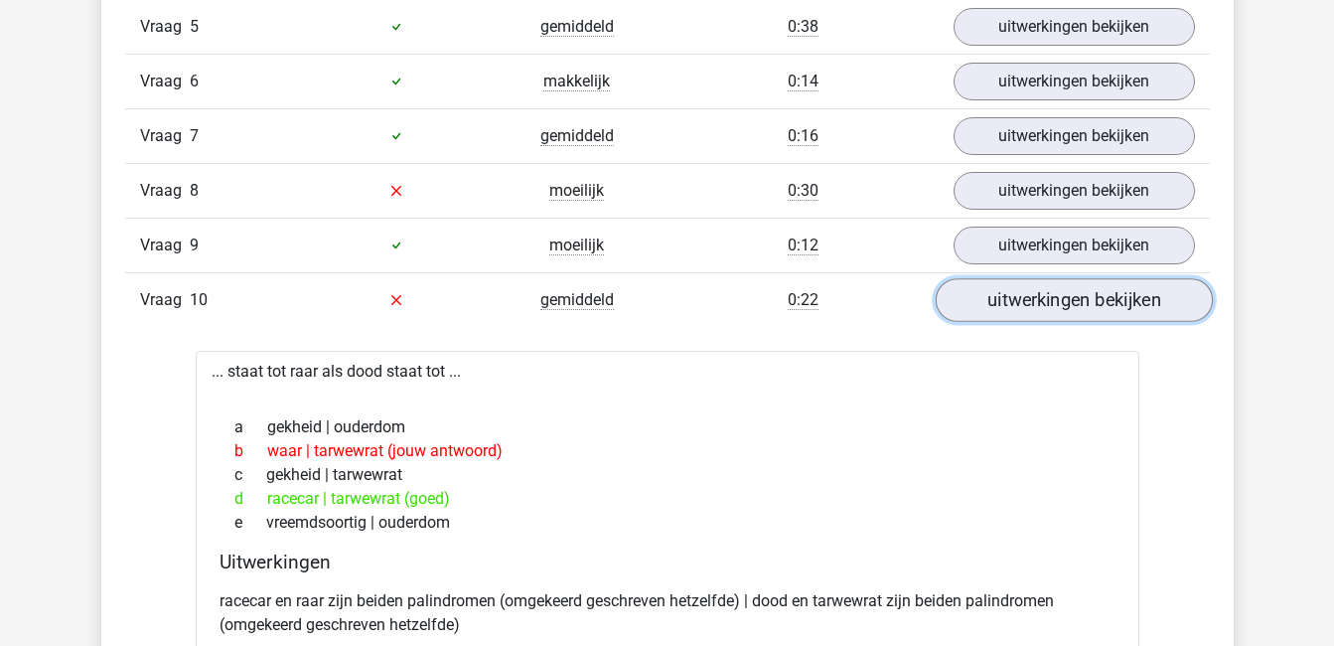
click at [1088, 304] on link "uitwerkingen bekijken" at bounding box center [1073, 300] width 277 height 44
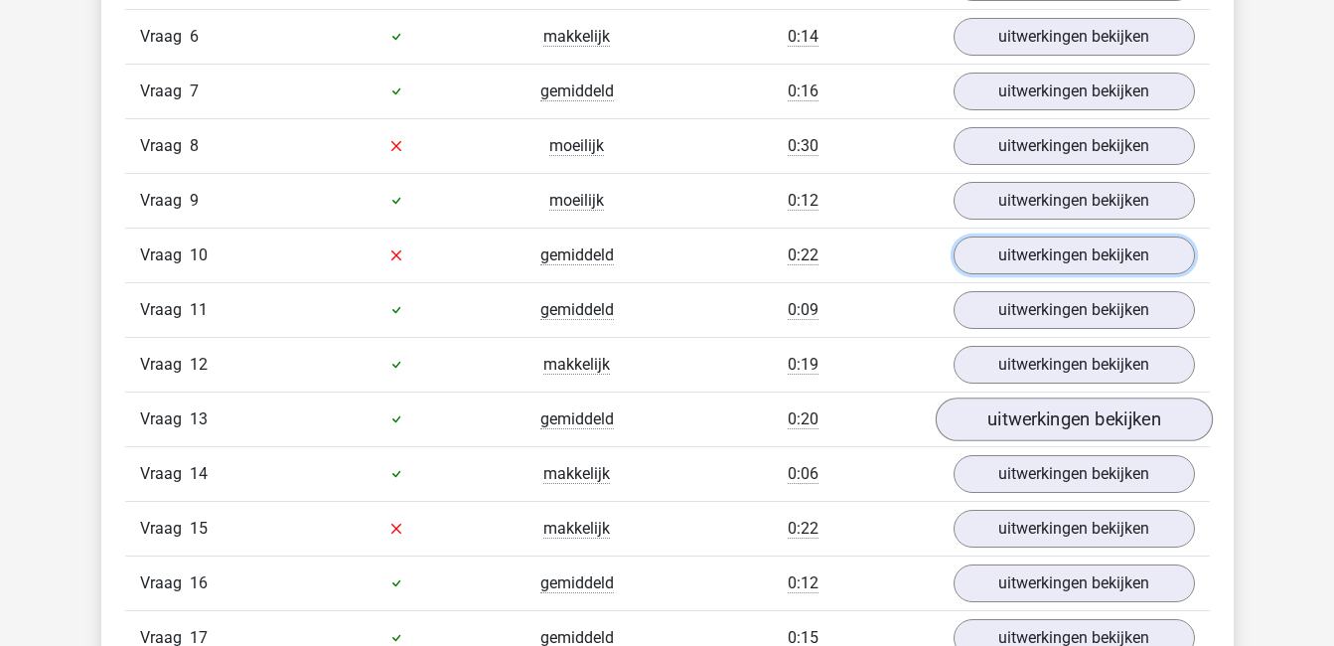
scroll to position [1632, 0]
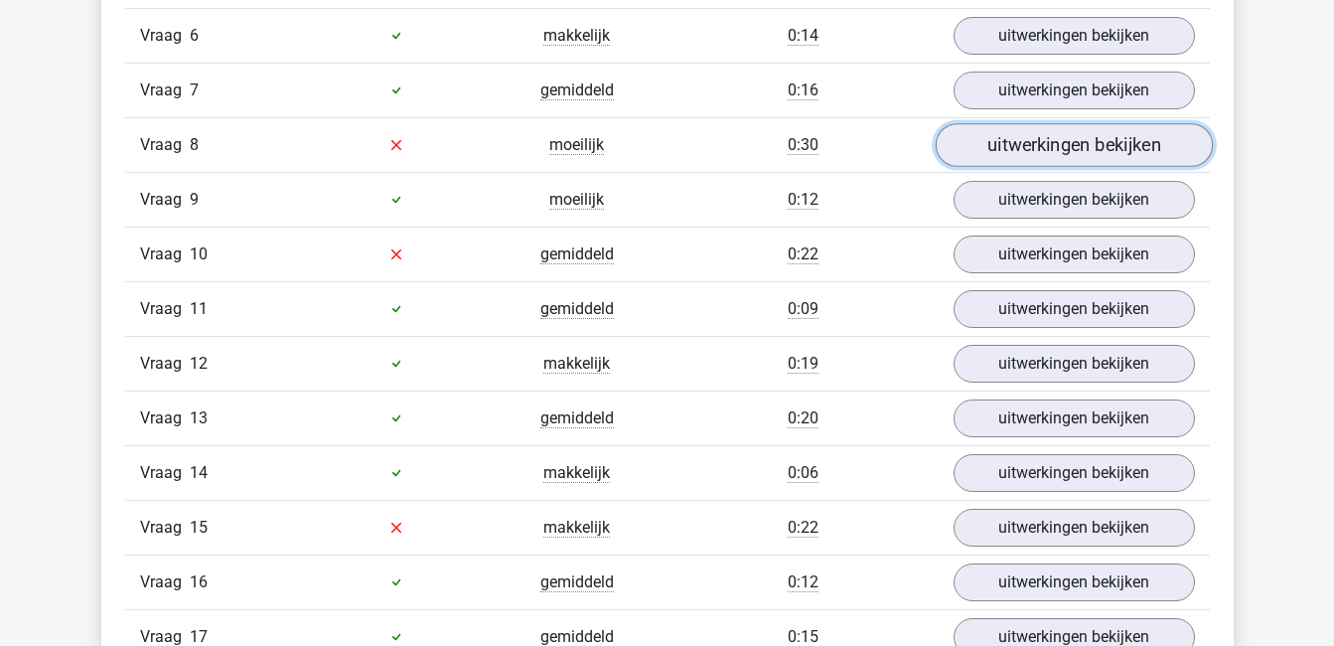
click at [1159, 140] on link "uitwerkingen bekijken" at bounding box center [1073, 145] width 277 height 44
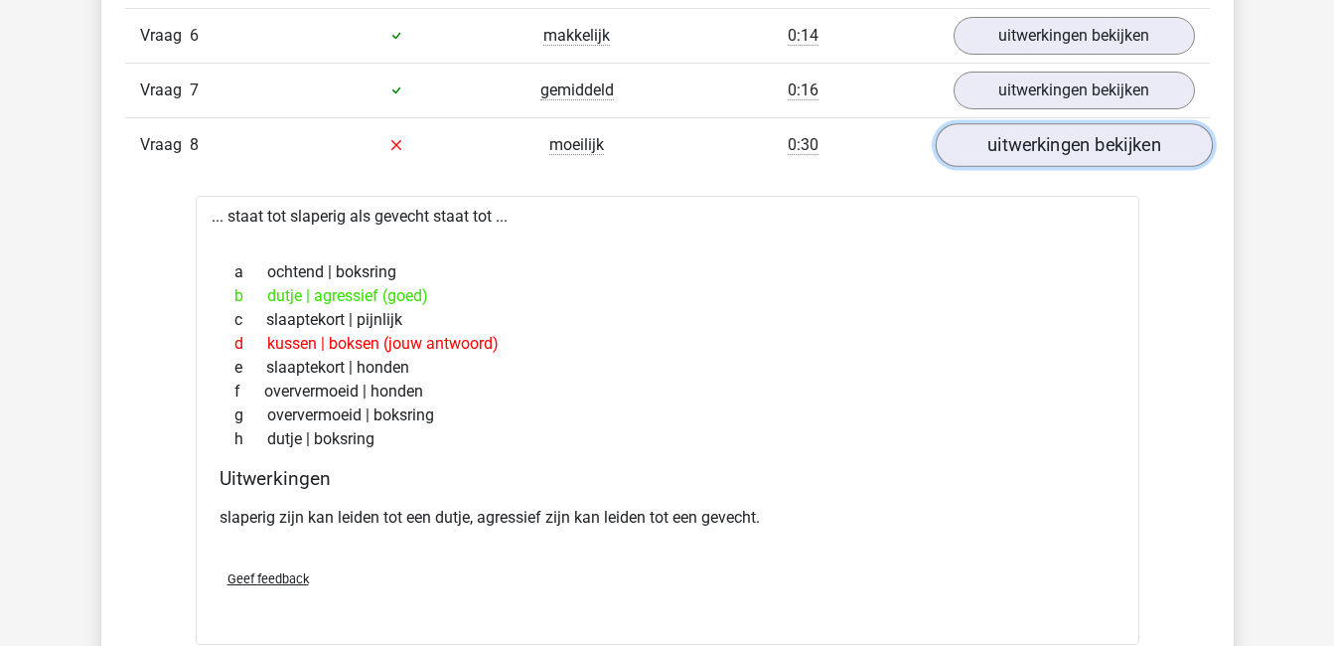
click at [1159, 140] on link "uitwerkingen bekijken" at bounding box center [1073, 145] width 277 height 44
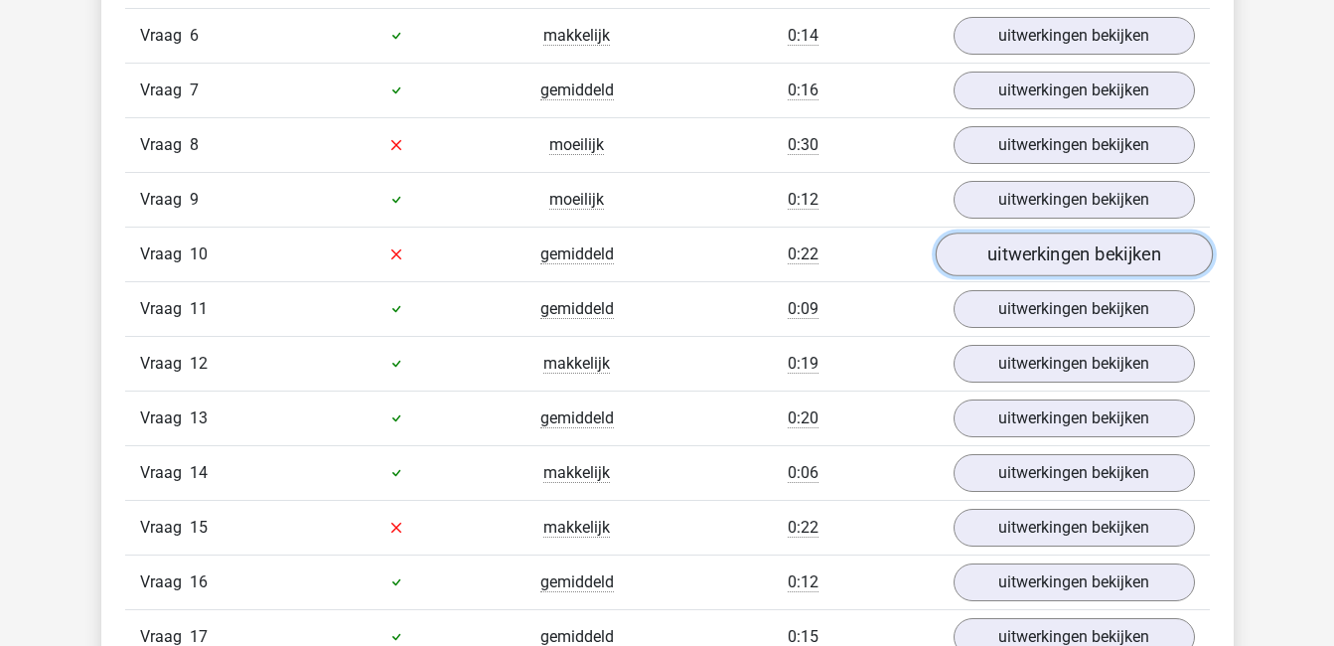
click at [1142, 251] on link "uitwerkingen bekijken" at bounding box center [1073, 254] width 277 height 44
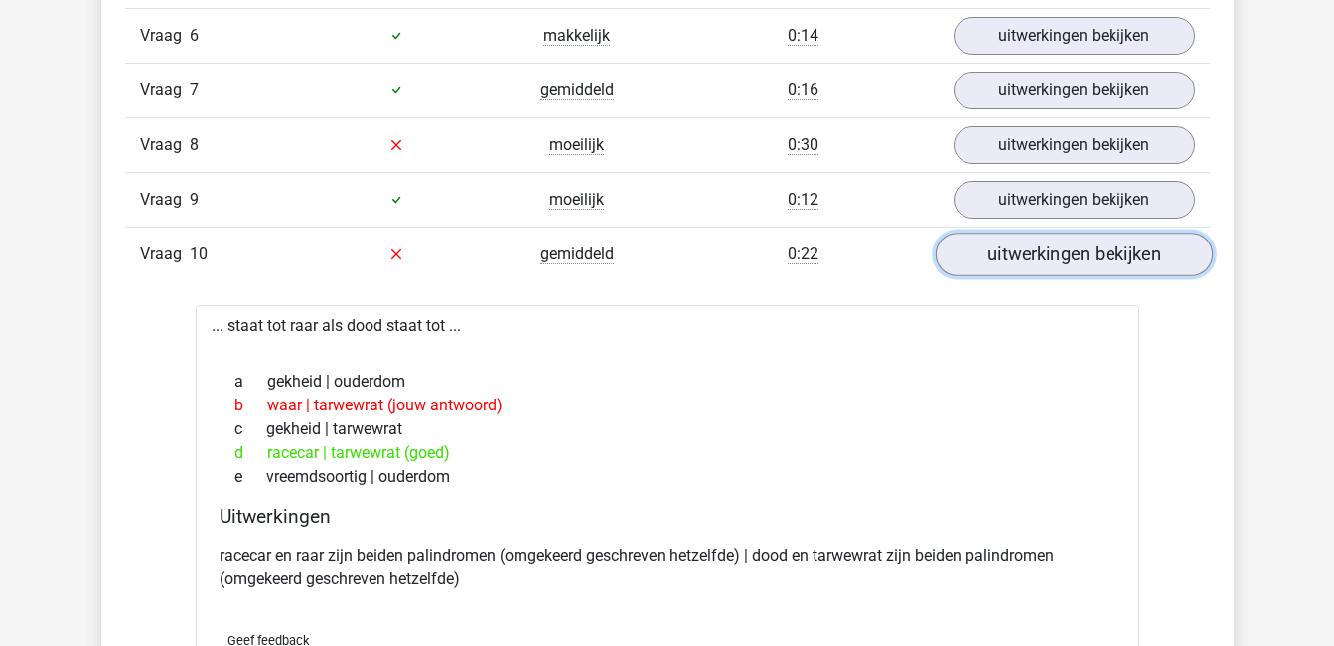
click at [1142, 251] on link "uitwerkingen bekijken" at bounding box center [1073, 254] width 277 height 44
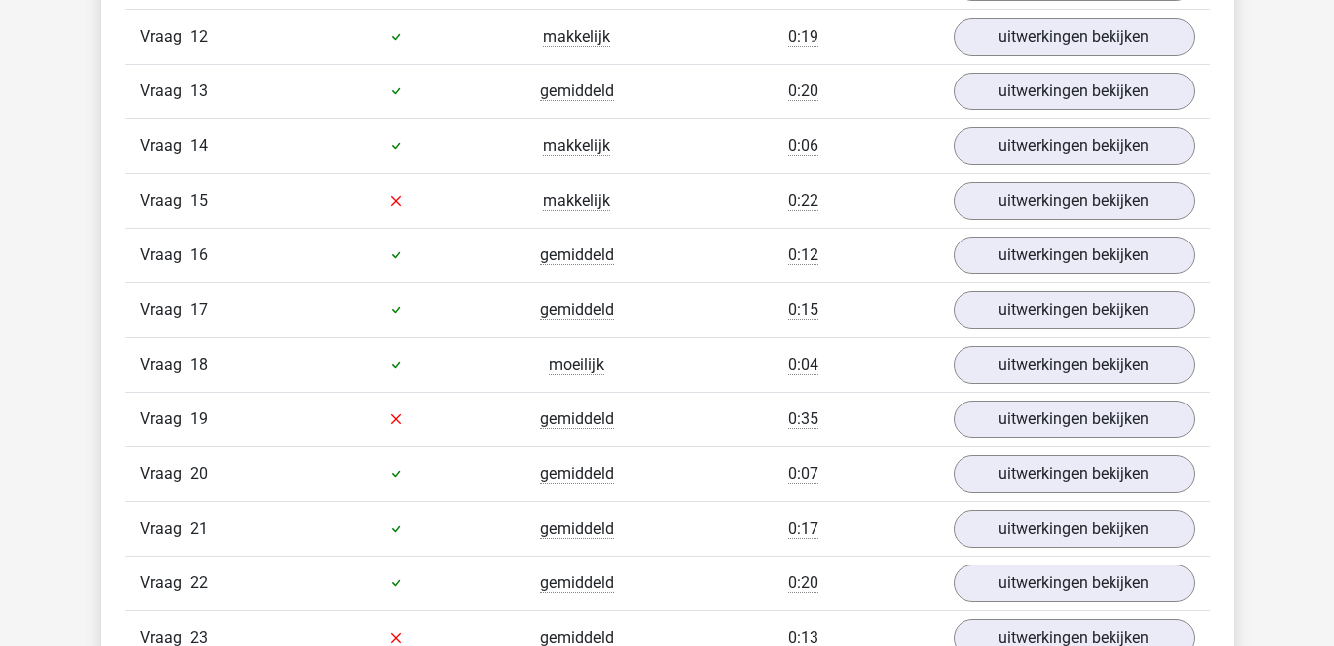
scroll to position [1960, 0]
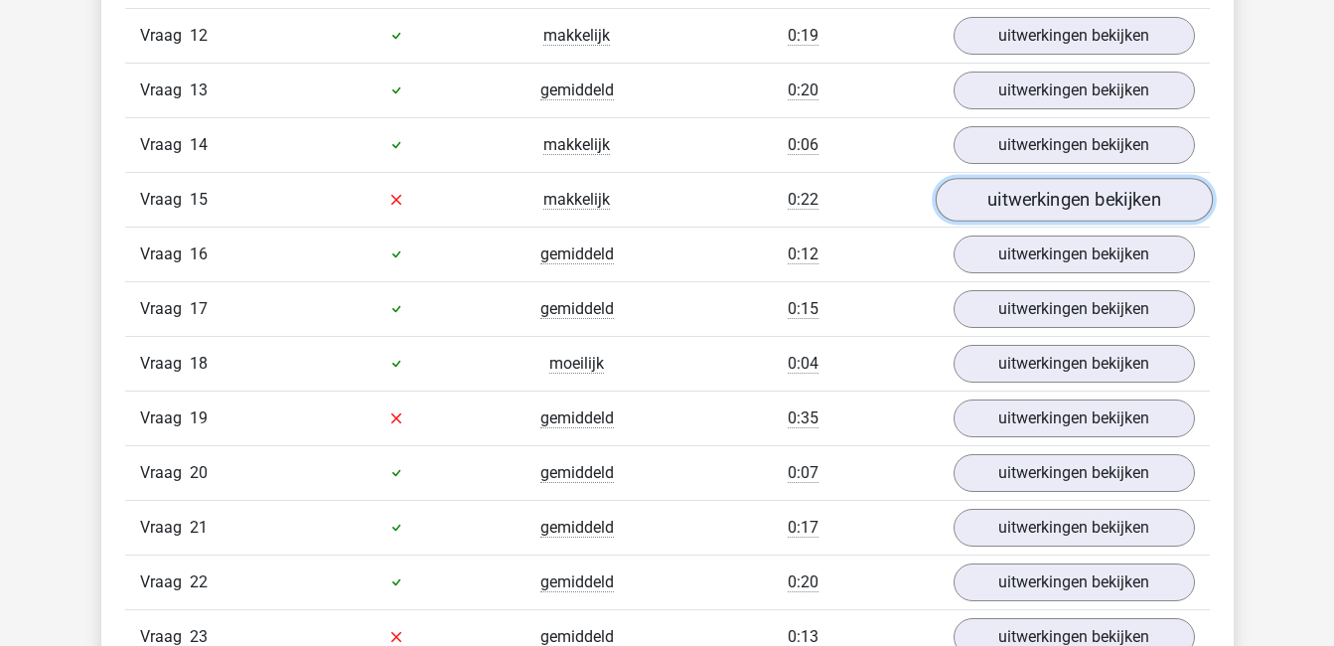
click at [1086, 209] on link "uitwerkingen bekijken" at bounding box center [1073, 200] width 277 height 44
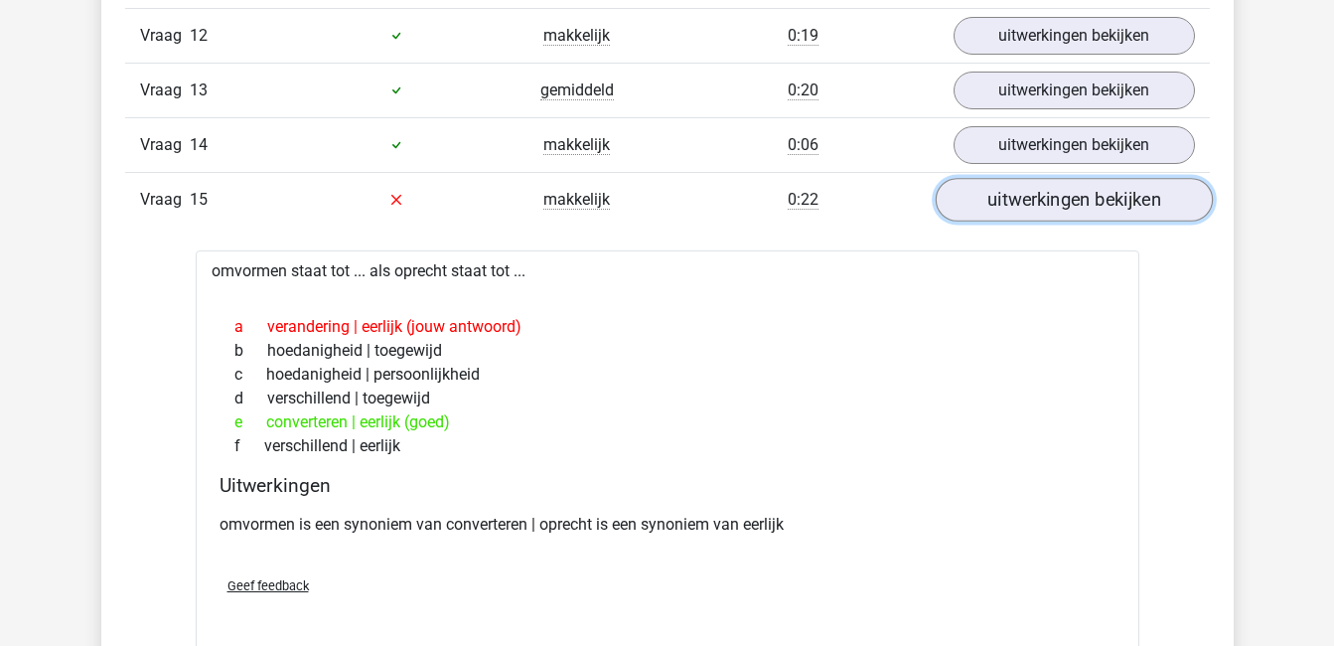
click at [1086, 209] on link "uitwerkingen bekijken" at bounding box center [1073, 200] width 277 height 44
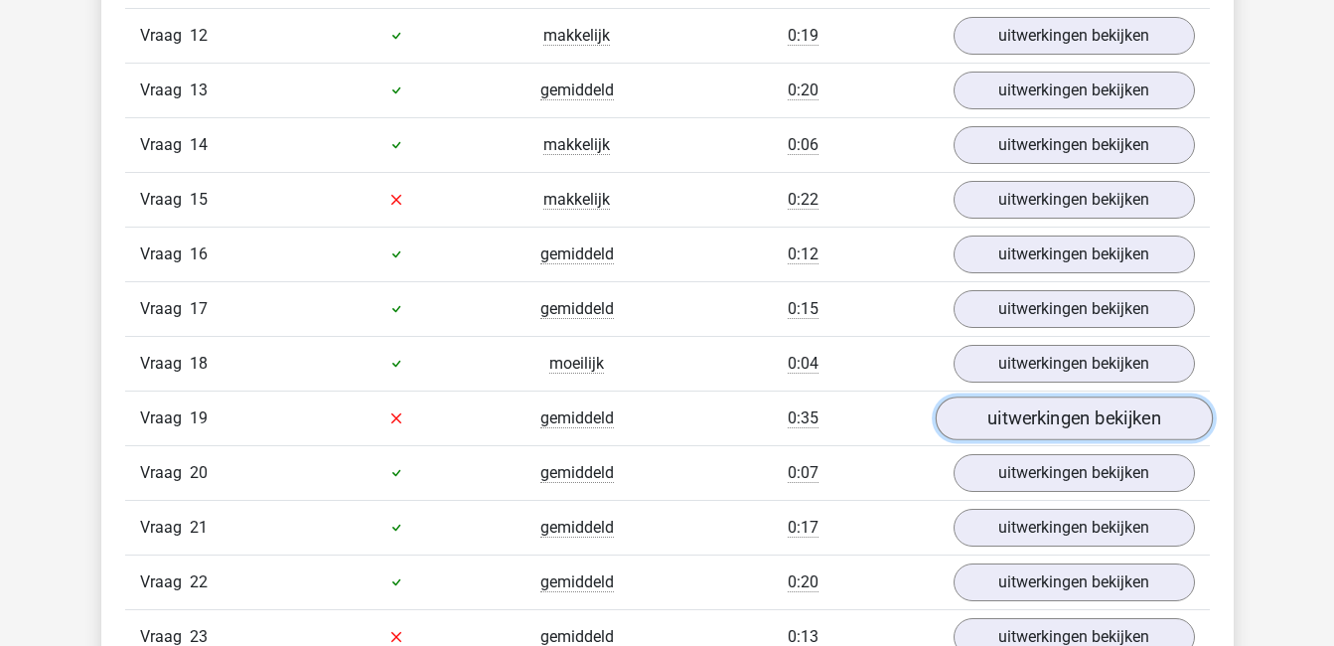
click at [1109, 420] on link "uitwerkingen bekijken" at bounding box center [1073, 418] width 277 height 44
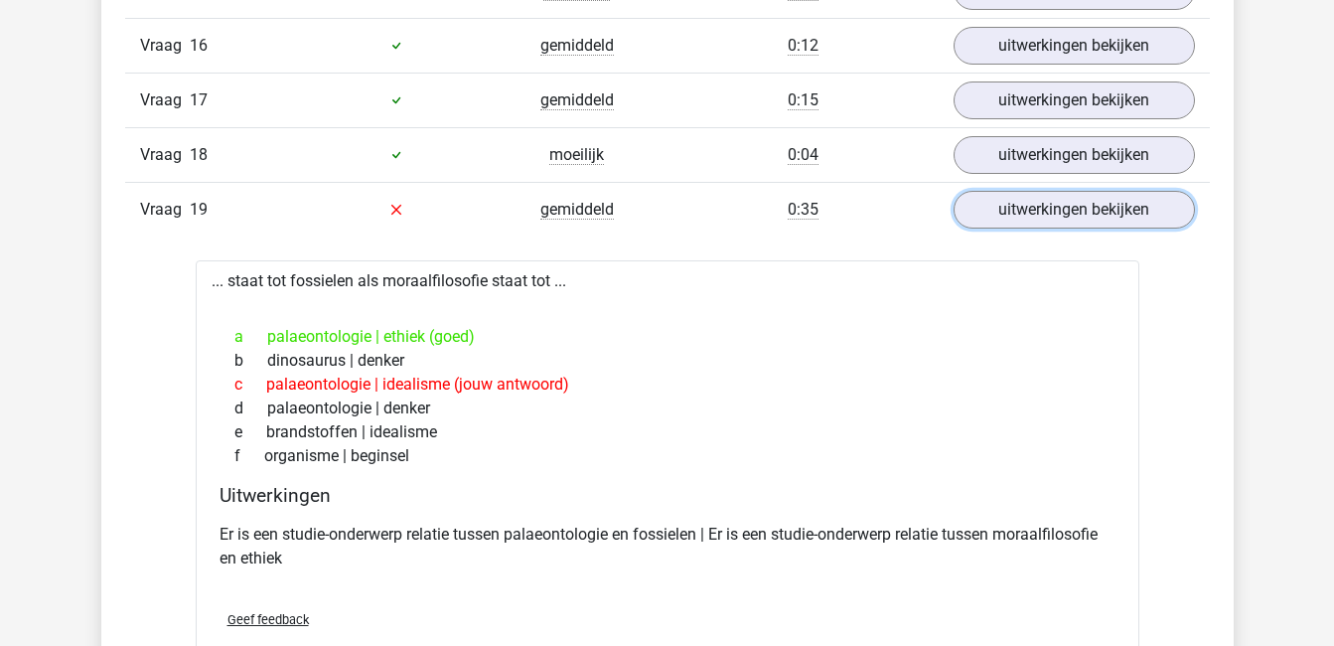
scroll to position [2170, 0]
click at [1099, 209] on link "uitwerkingen bekijken" at bounding box center [1073, 209] width 277 height 44
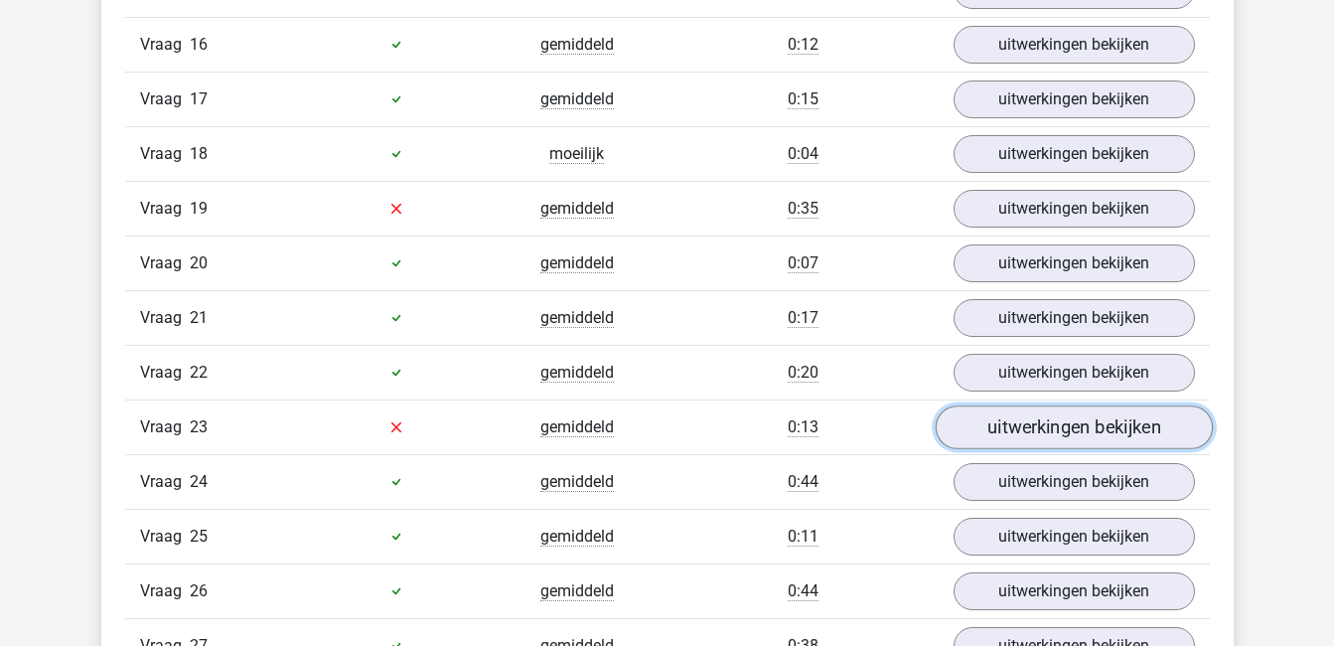
click at [1110, 430] on link "uitwerkingen bekijken" at bounding box center [1073, 427] width 277 height 44
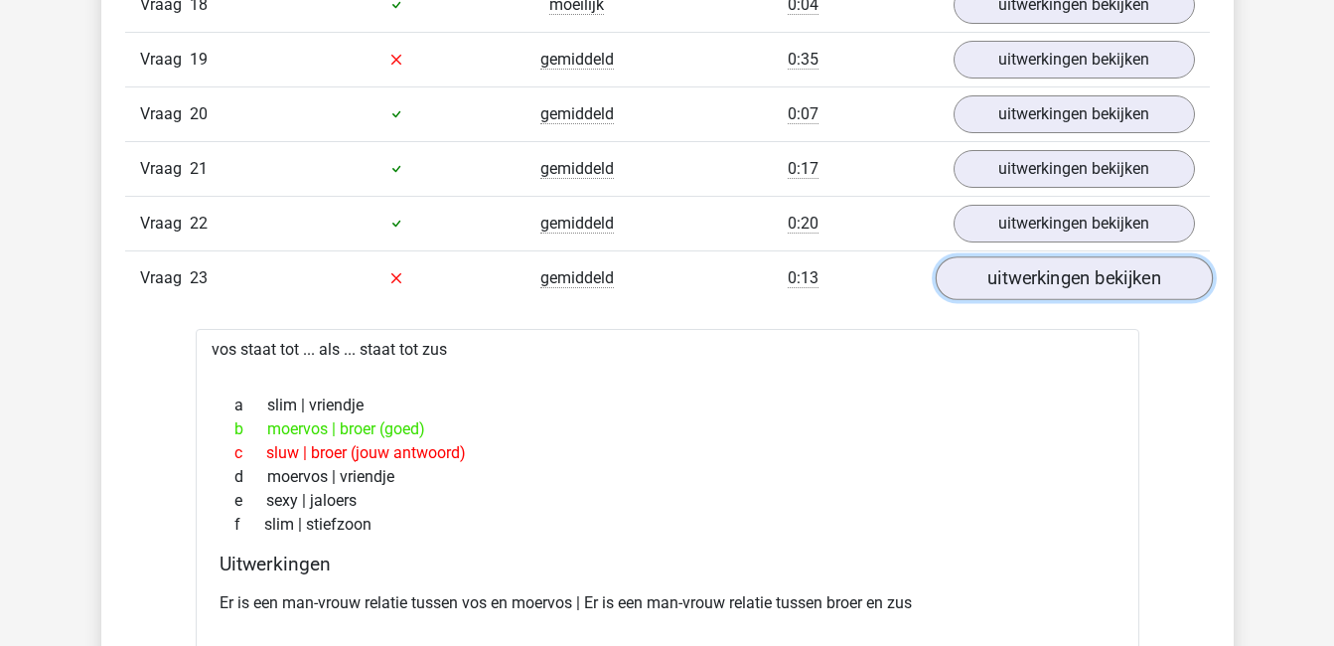
scroll to position [2323, 0]
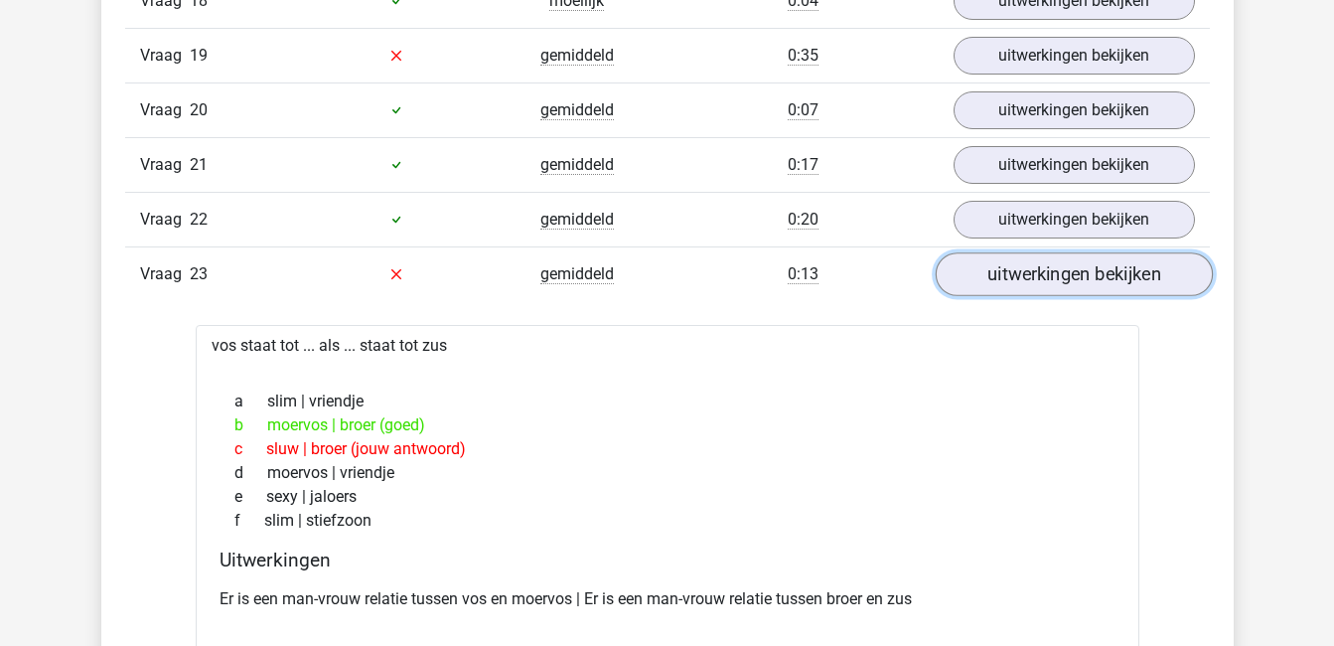
click at [1118, 265] on link "uitwerkingen bekijken" at bounding box center [1073, 274] width 277 height 44
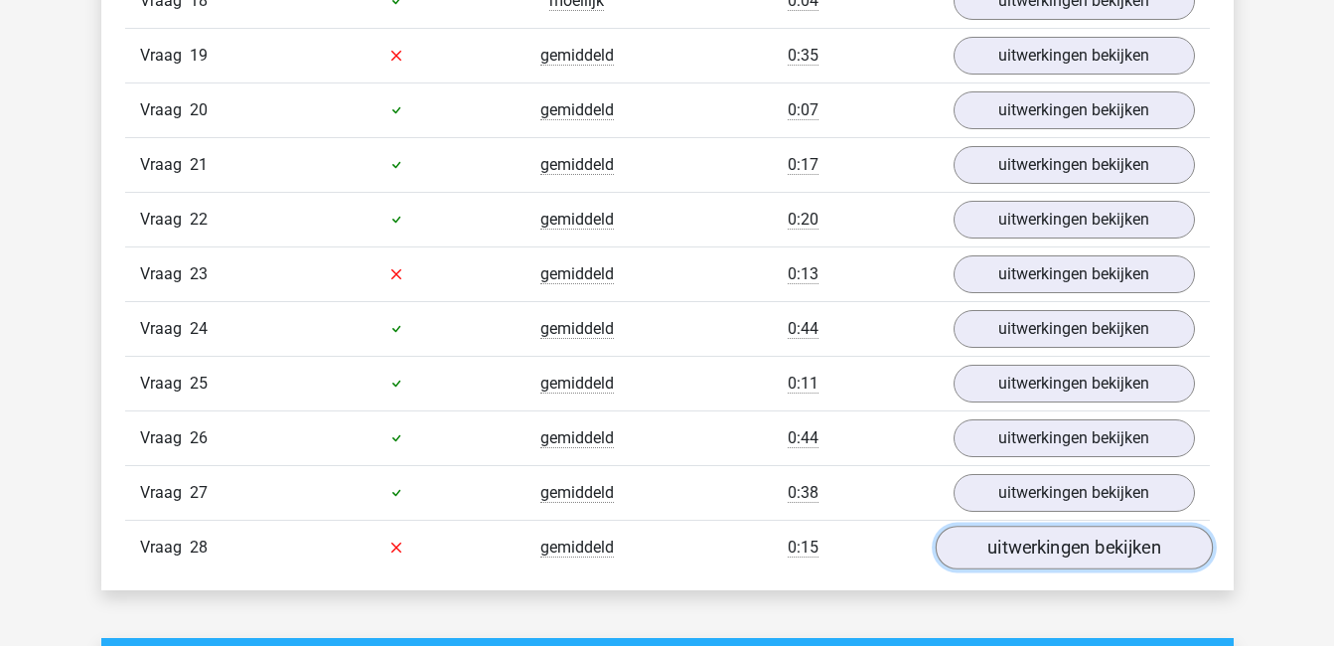
click at [1173, 554] on link "uitwerkingen bekijken" at bounding box center [1073, 547] width 277 height 44
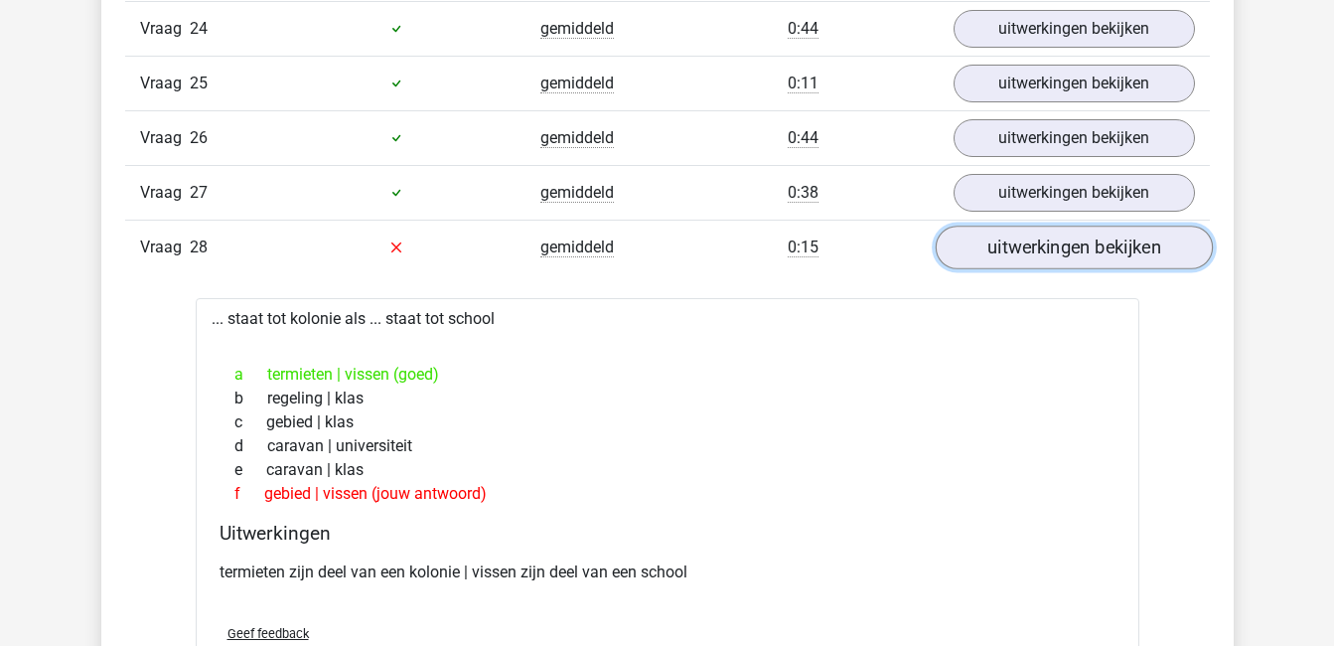
scroll to position [2625, 0]
click at [1111, 232] on link "uitwerkingen bekijken" at bounding box center [1073, 246] width 277 height 44
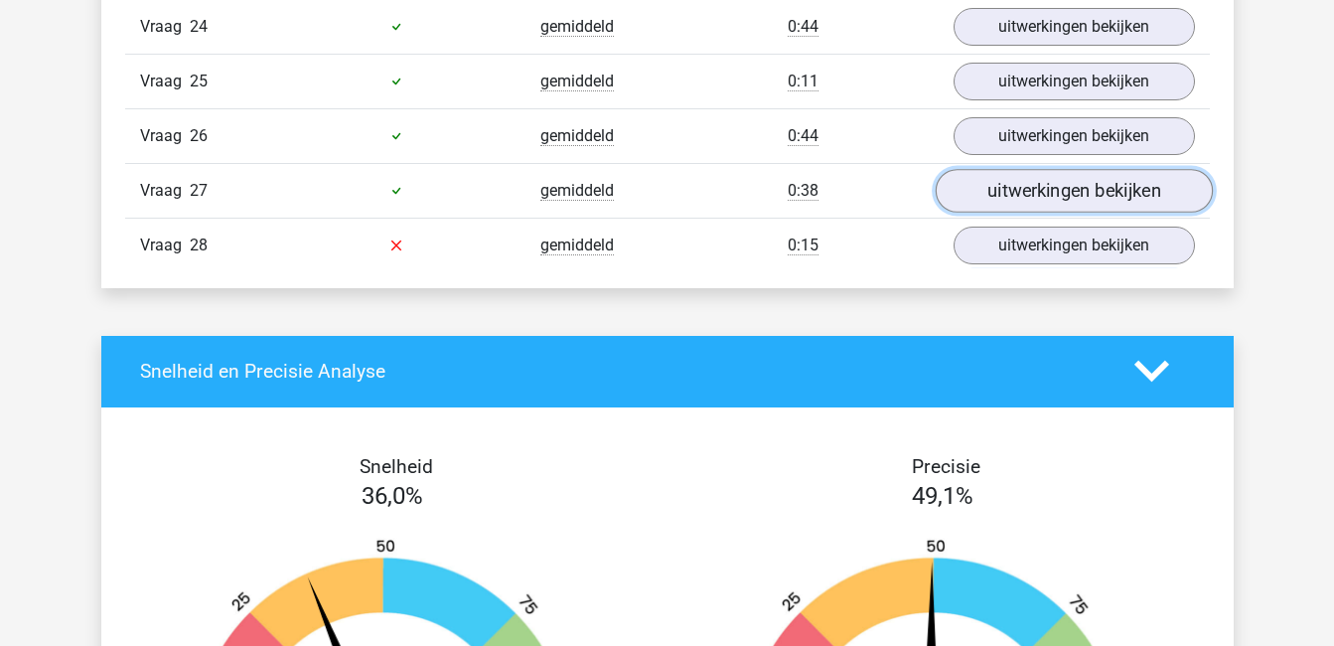
click at [1097, 191] on link "uitwerkingen bekijken" at bounding box center [1073, 191] width 277 height 44
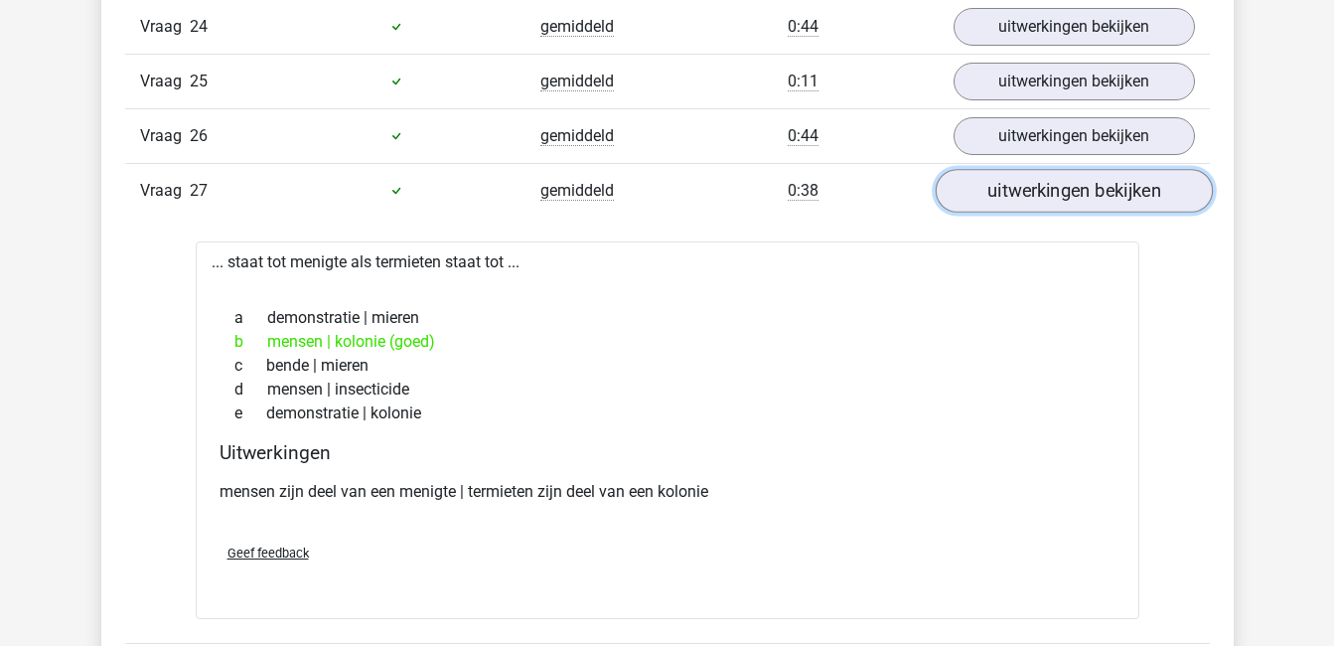
click at [1097, 191] on link "uitwerkingen bekijken" at bounding box center [1073, 191] width 277 height 44
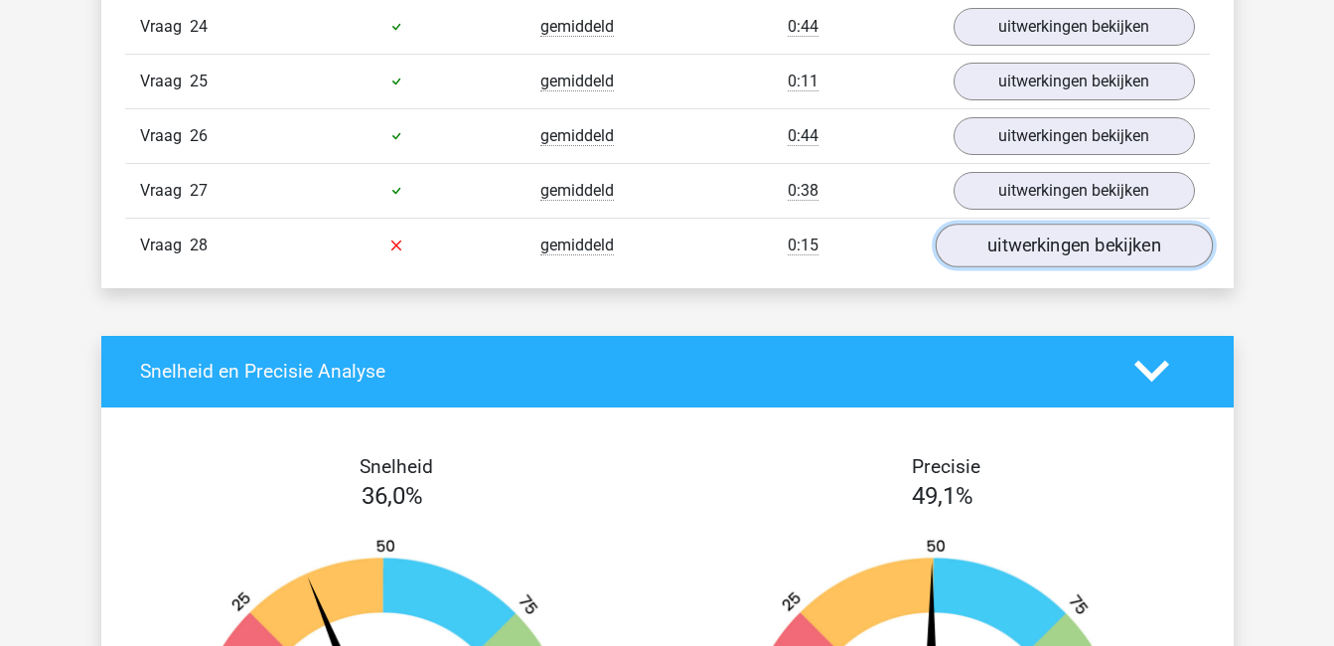
click at [1106, 253] on link "uitwerkingen bekijken" at bounding box center [1073, 246] width 277 height 44
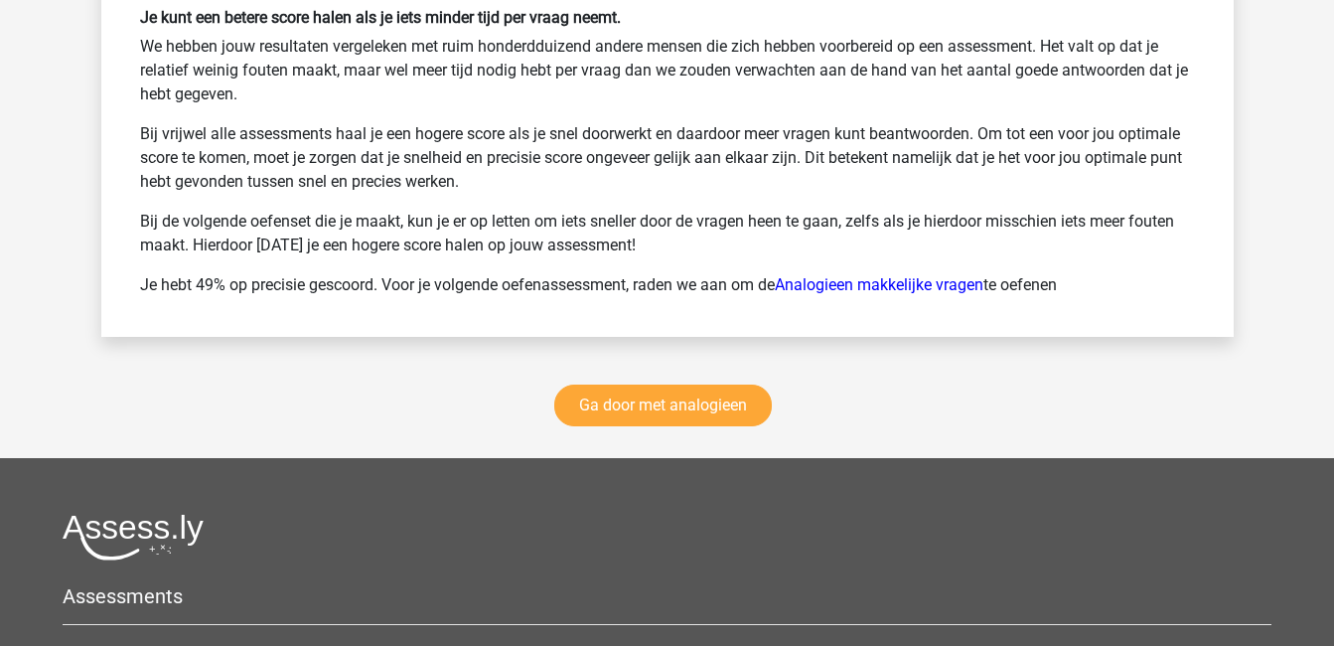
scroll to position [4162, 0]
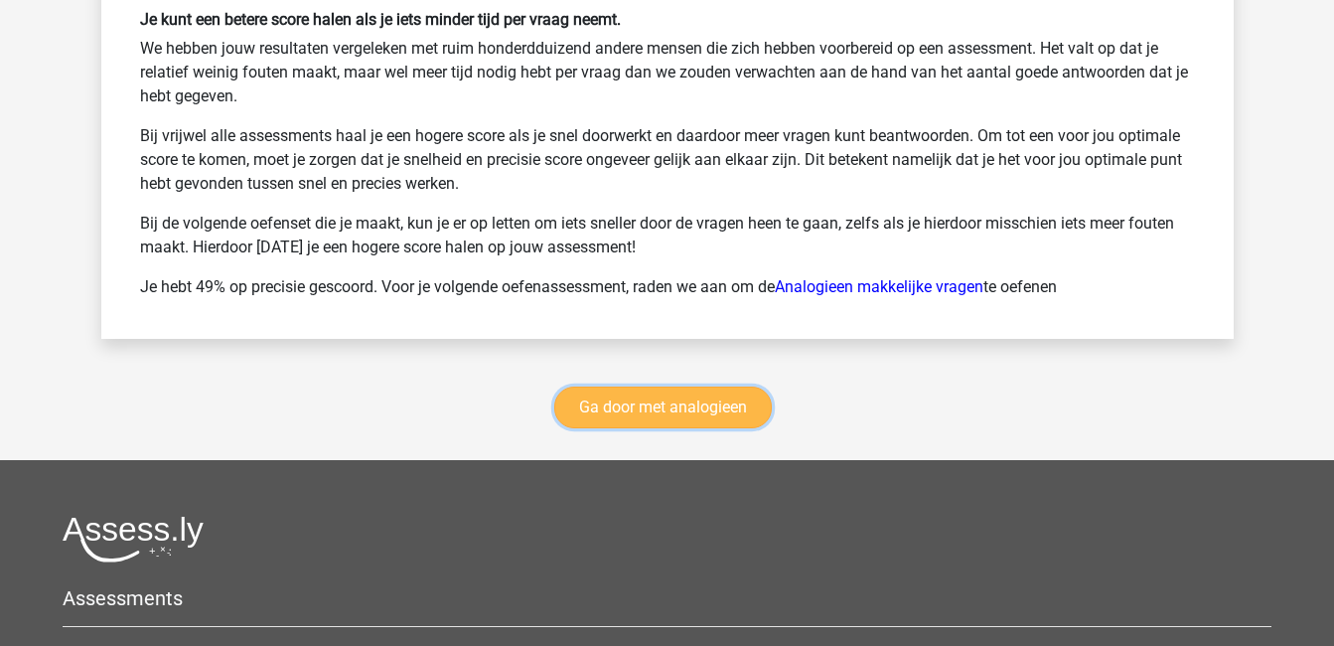
click at [744, 404] on link "Ga door met analogieen" at bounding box center [663, 407] width 218 height 42
